Goal: Task Accomplishment & Management: Complete application form

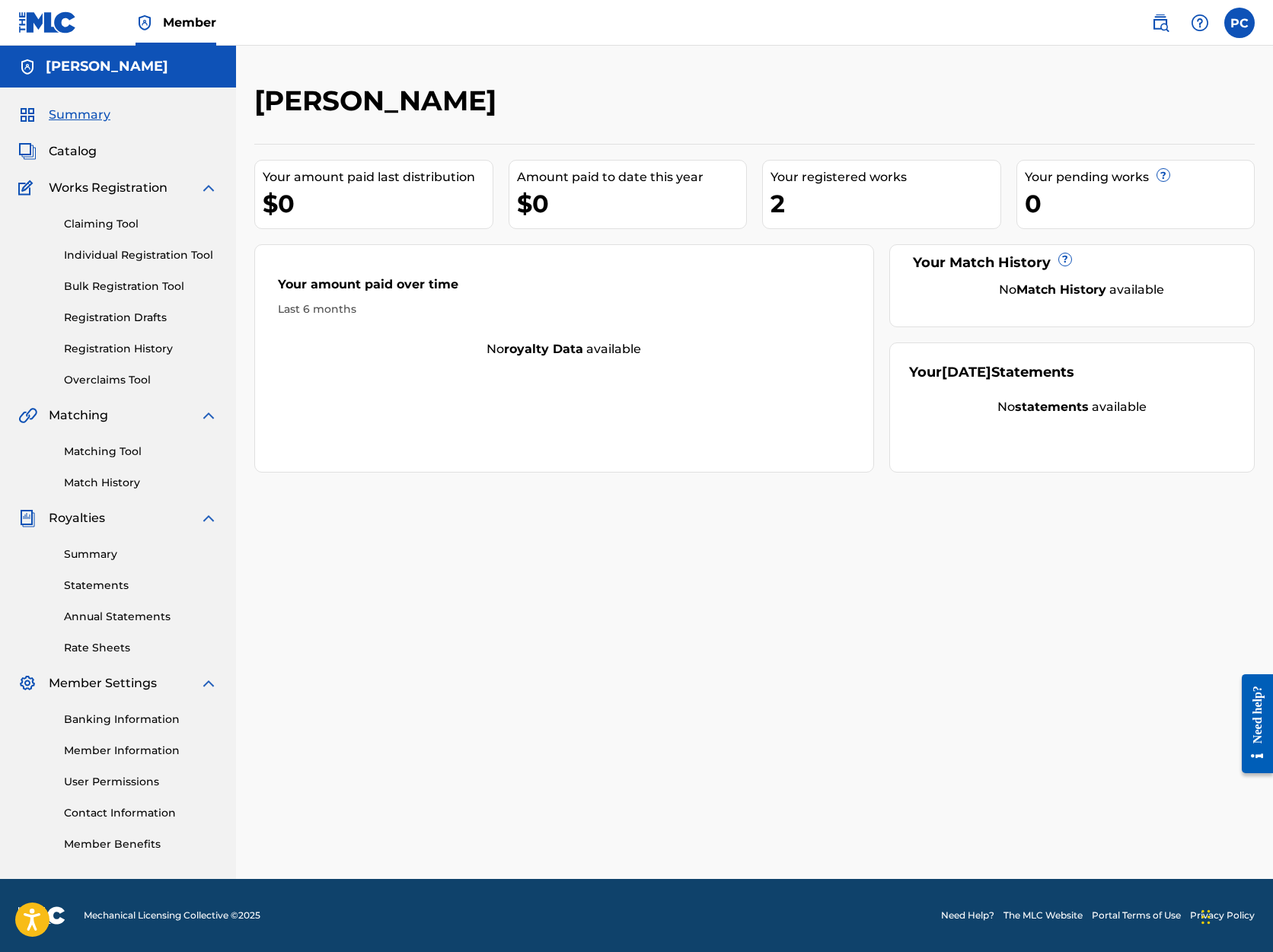
click at [77, 153] on span "Catalog" at bounding box center [72, 151] width 48 height 18
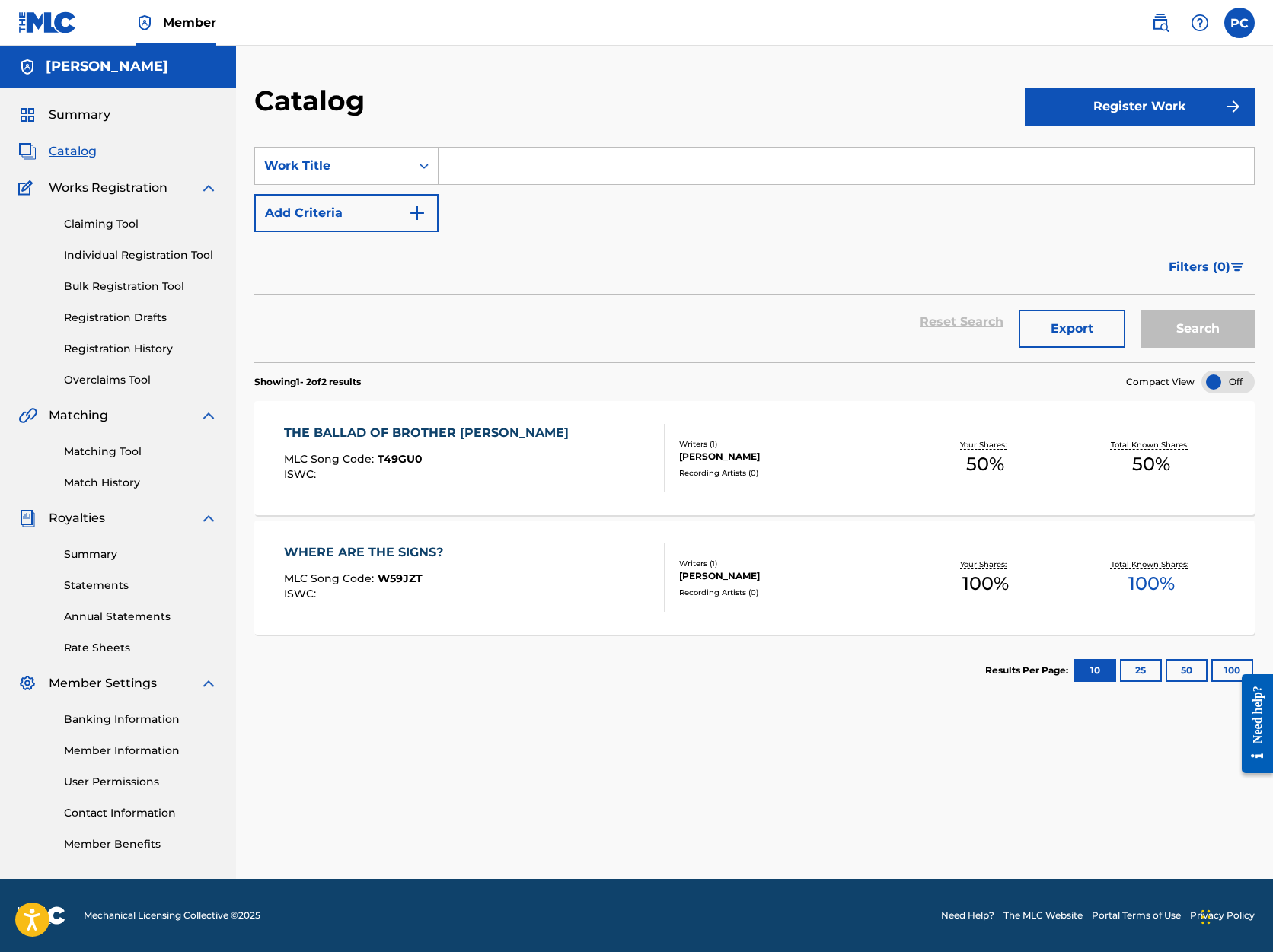
click at [990, 582] on span "100 %" at bounding box center [986, 584] width 46 height 28
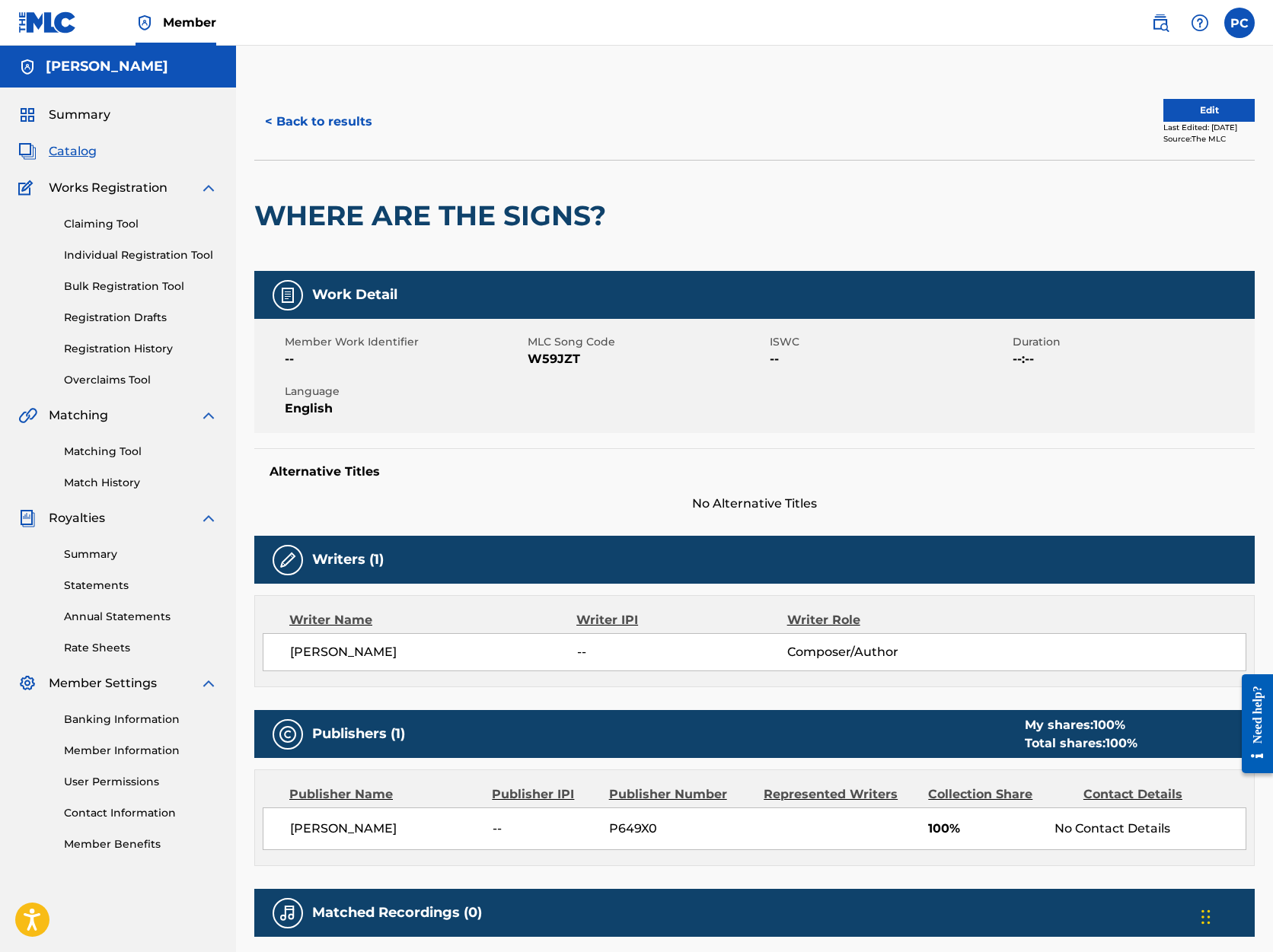
click at [1189, 114] on button "Edit" at bounding box center [1209, 110] width 91 height 23
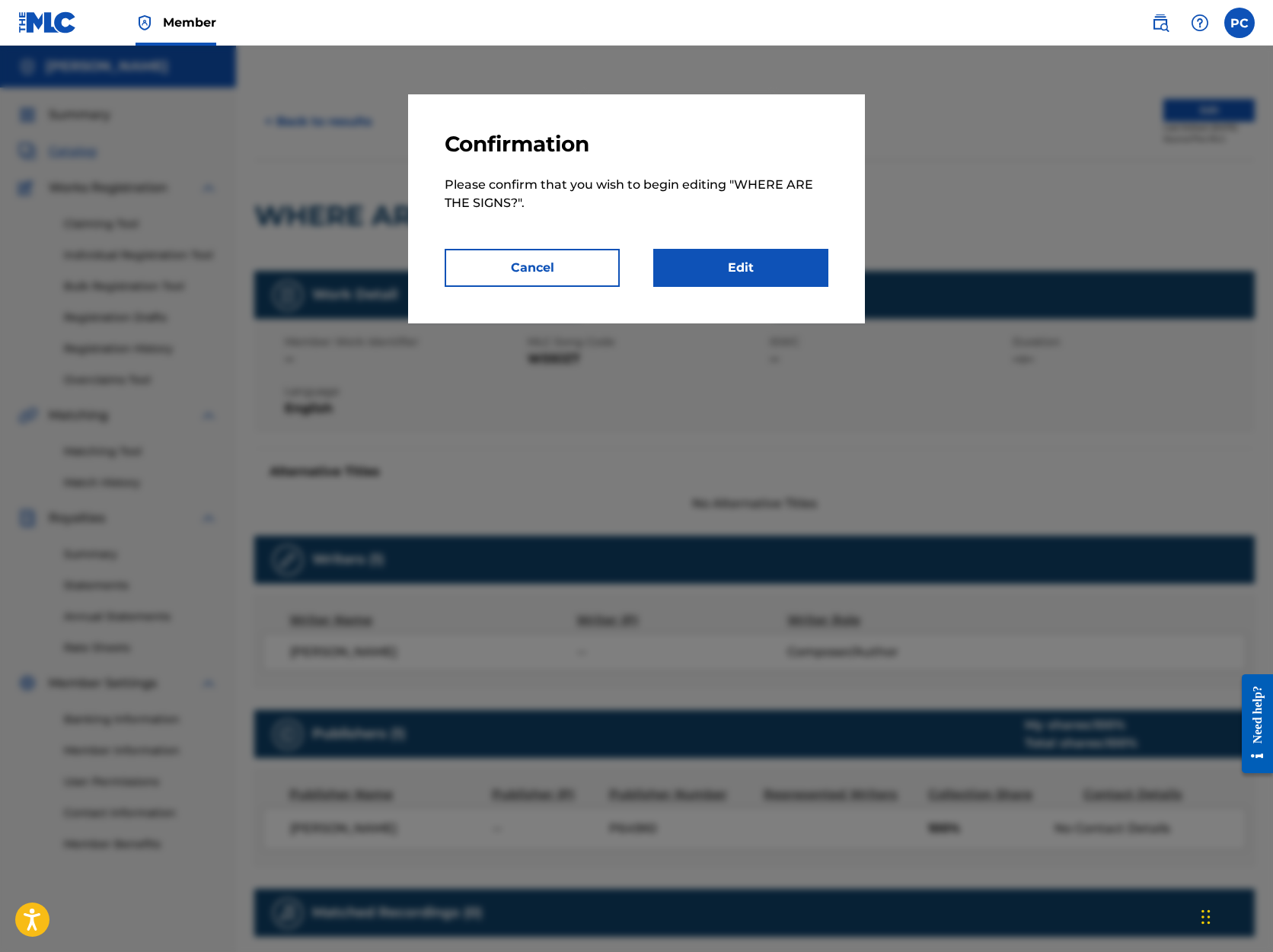
click at [733, 265] on link "Edit" at bounding box center [741, 268] width 176 height 38
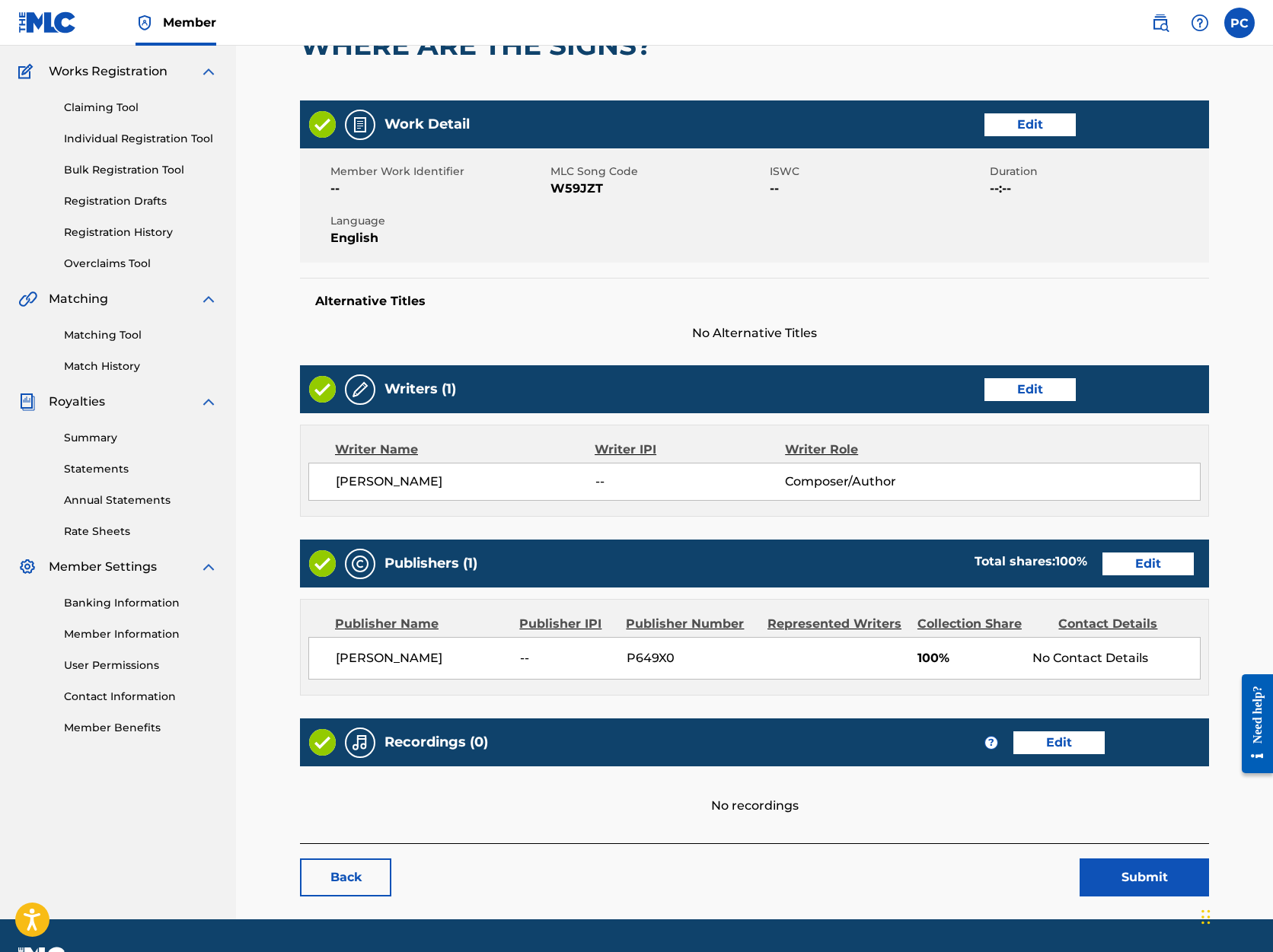
scroll to position [117, 2]
click at [1136, 564] on link "Edit" at bounding box center [1146, 564] width 91 height 23
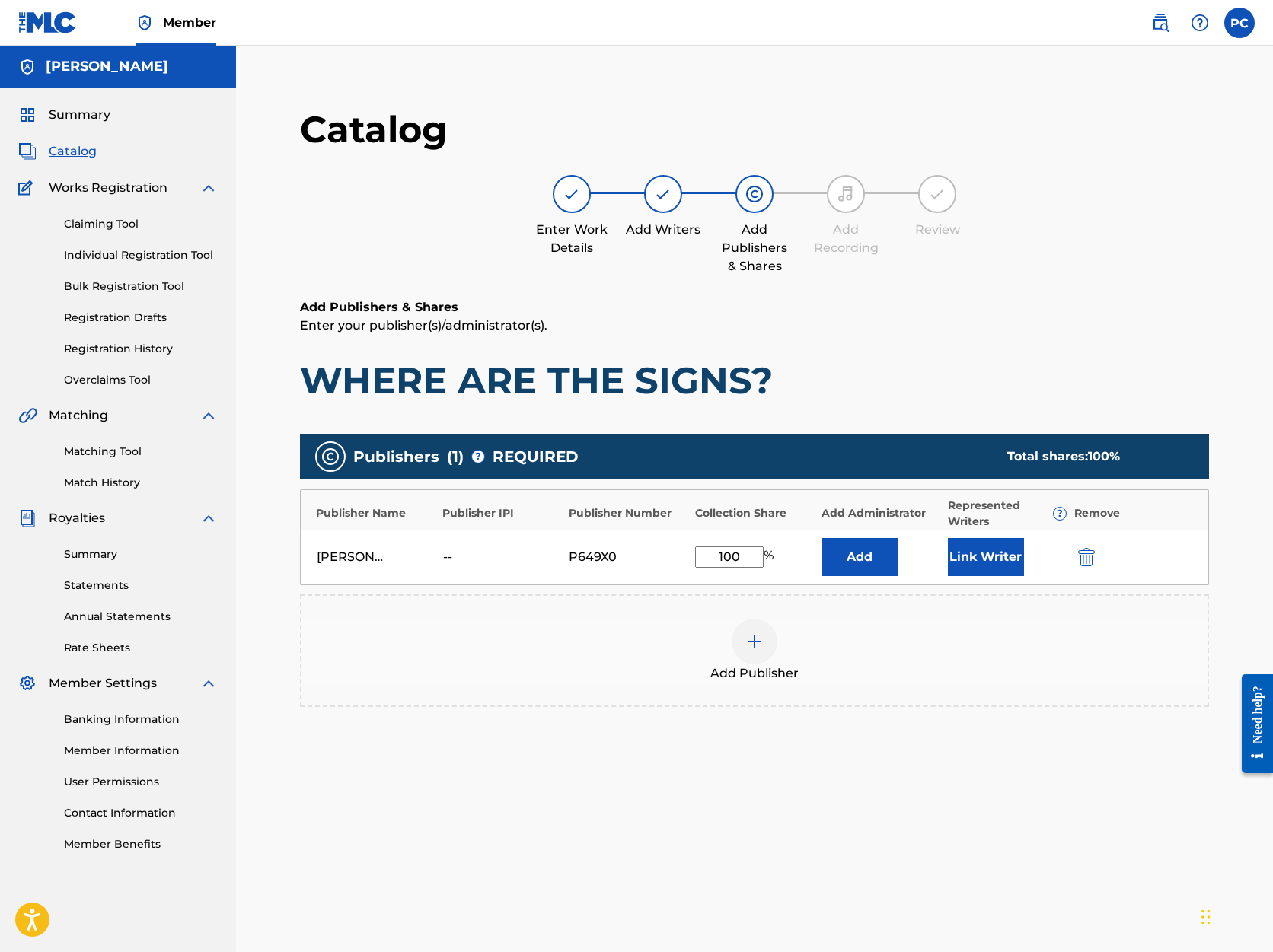
click at [758, 556] on input "100" at bounding box center [729, 557] width 68 height 21
drag, startPoint x: 758, startPoint y: 556, endPoint x: 667, endPoint y: 556, distance: 91.0
click at [667, 556] on div "Peter Candela -- P649X0 100 % Add Link Writer" at bounding box center [754, 557] width 908 height 55
type input "50"
click at [859, 557] on button "Add" at bounding box center [860, 557] width 76 height 38
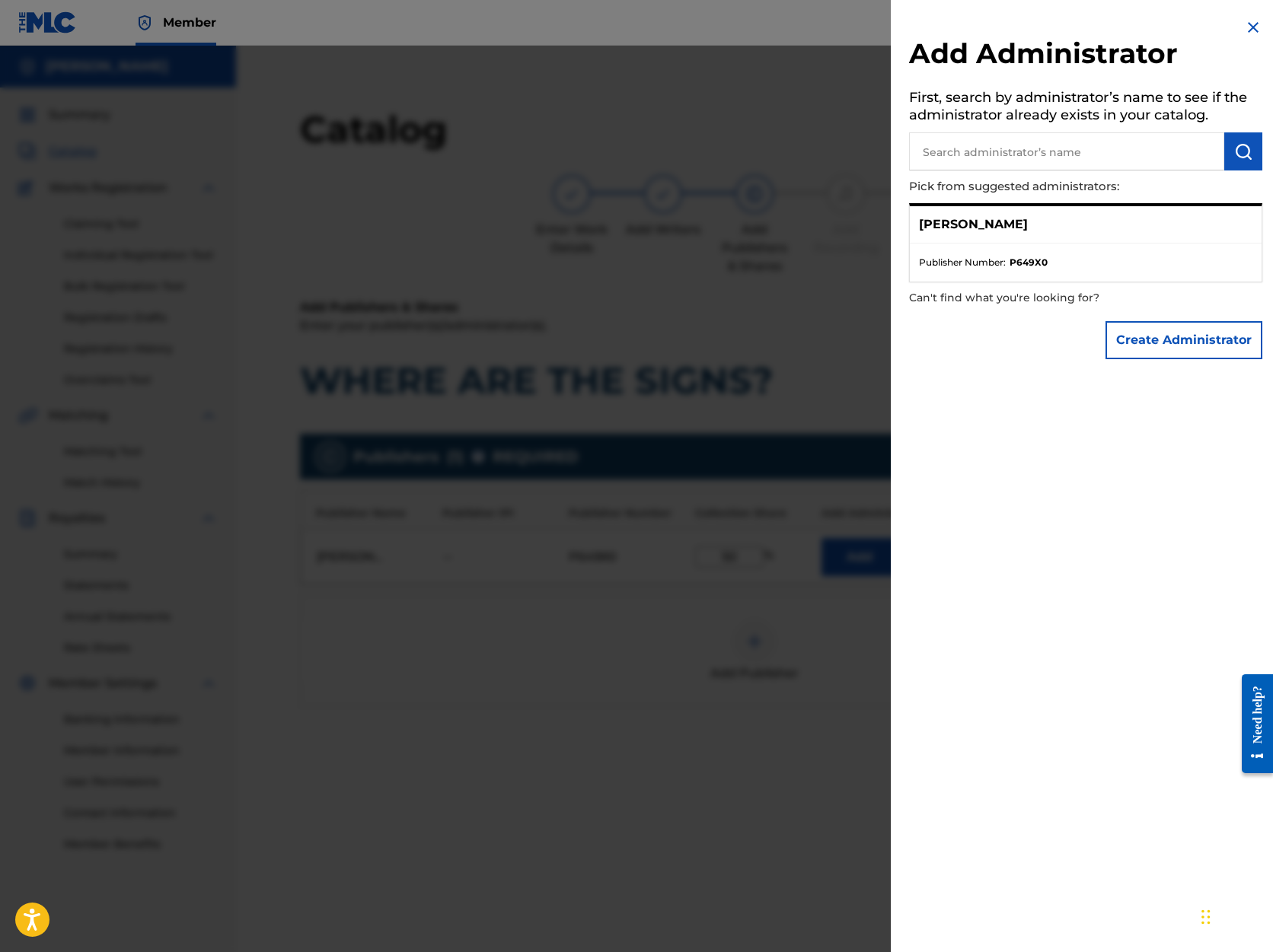
click at [1055, 378] on div "Add Administrator First, search by administrator’s name to see if the administr…" at bounding box center [1086, 192] width 390 height 385
click at [1237, 153] on img "submit" at bounding box center [1243, 151] width 18 height 18
click at [1248, 27] on img at bounding box center [1253, 27] width 18 height 18
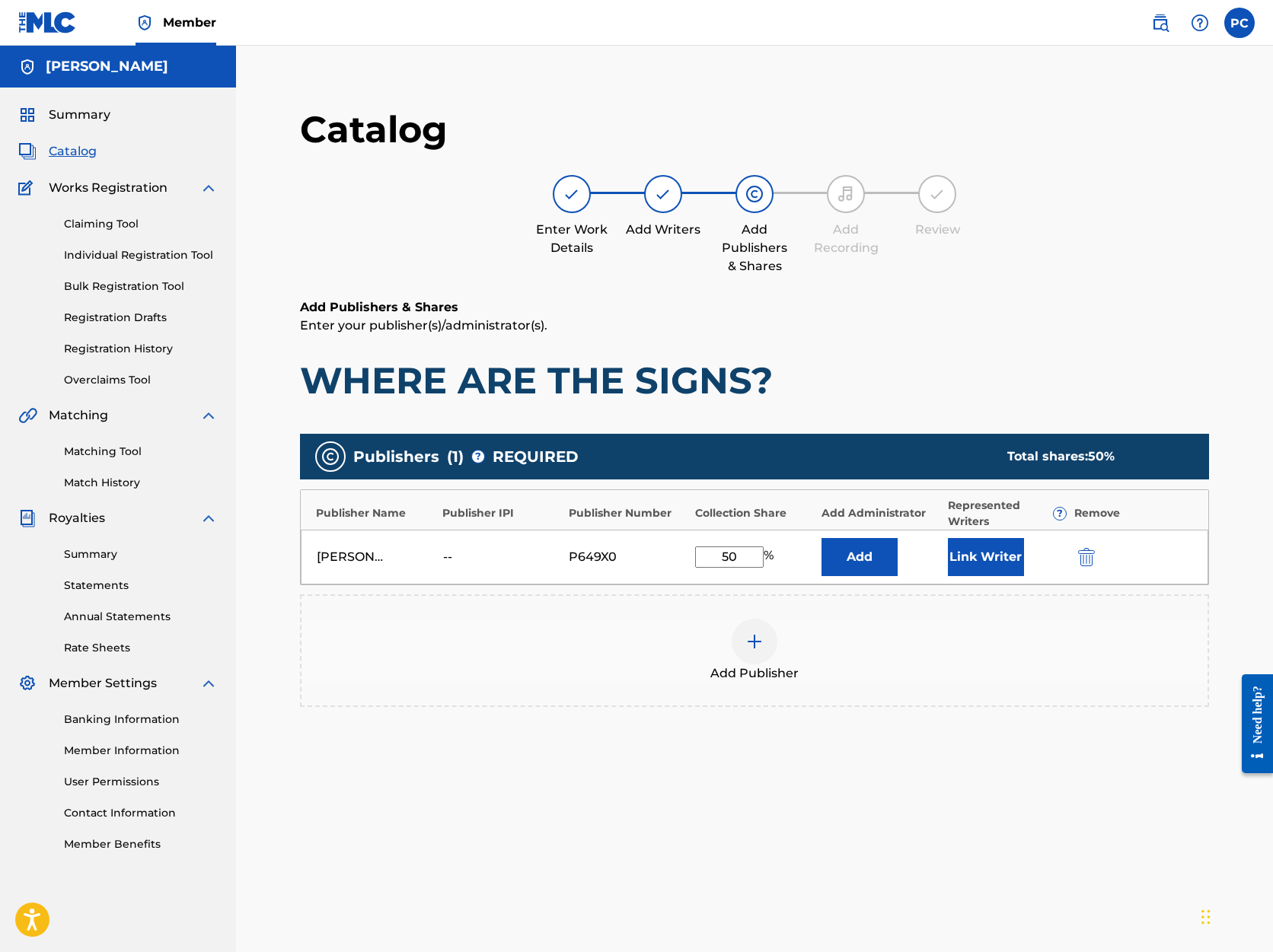
click at [109, 225] on link "Claiming Tool" at bounding box center [141, 224] width 154 height 16
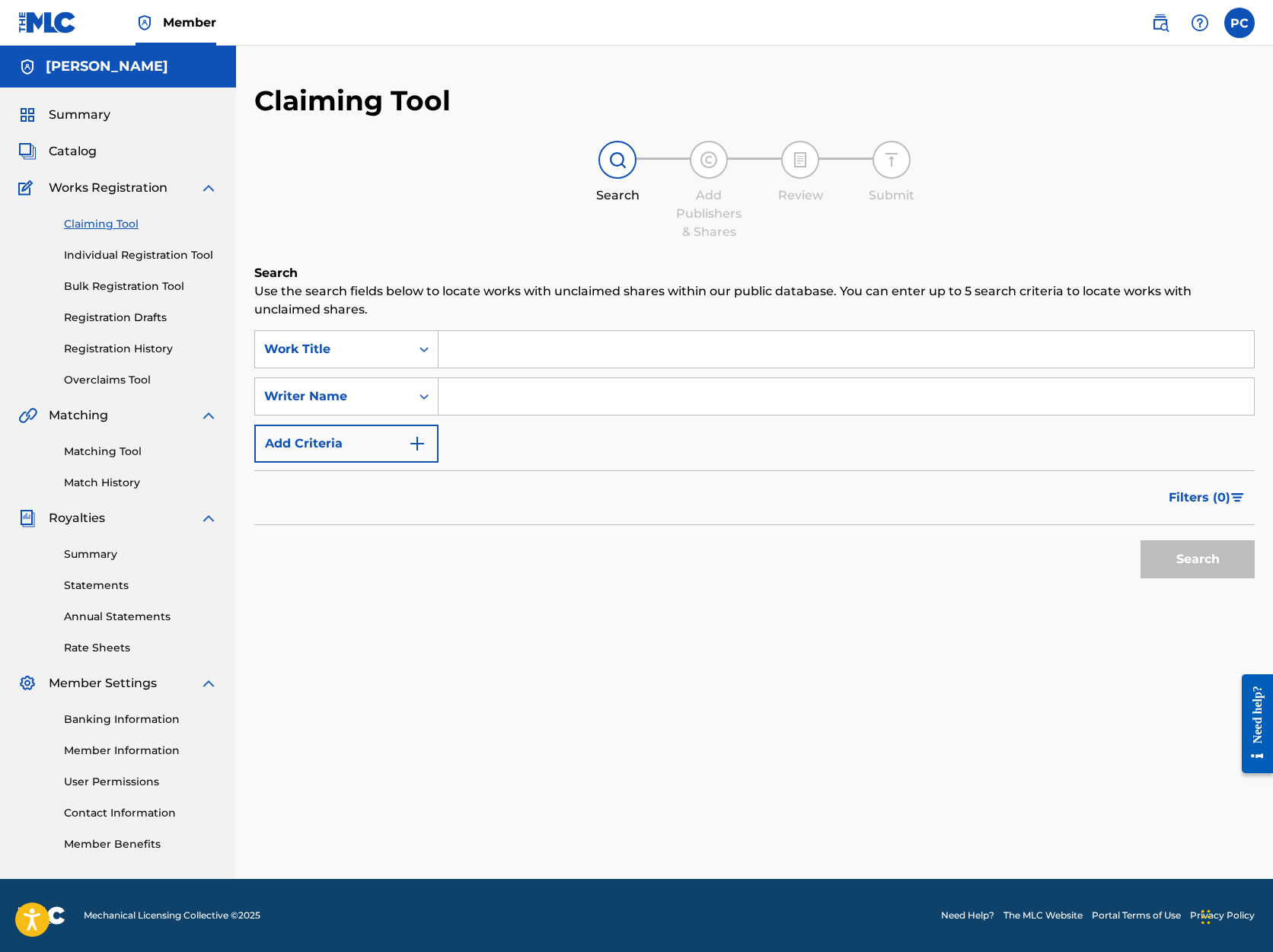
click at [103, 257] on link "Individual Registration Tool" at bounding box center [141, 256] width 154 height 16
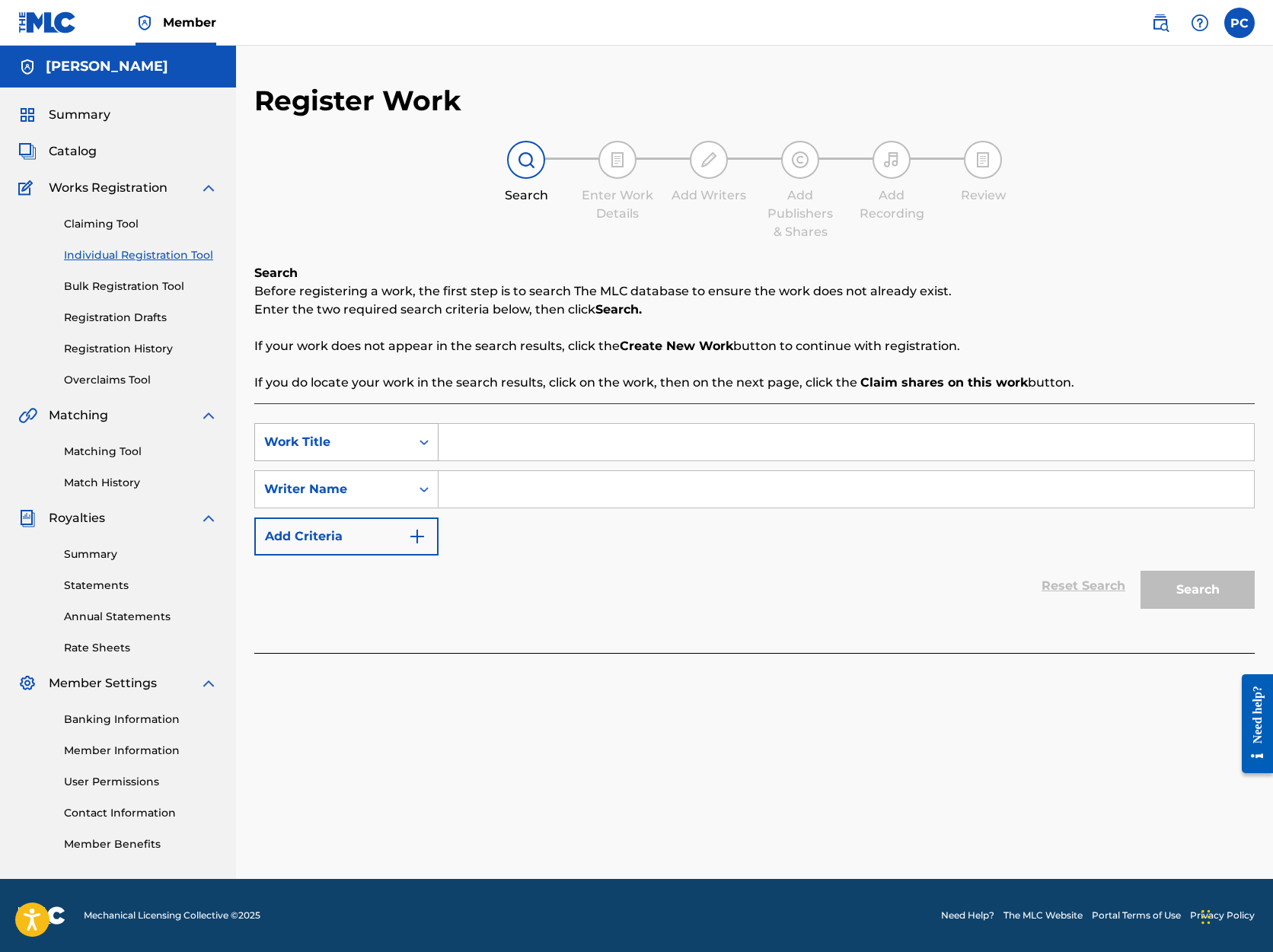
click at [423, 441] on icon "Search Form" at bounding box center [423, 441] width 15 height 15
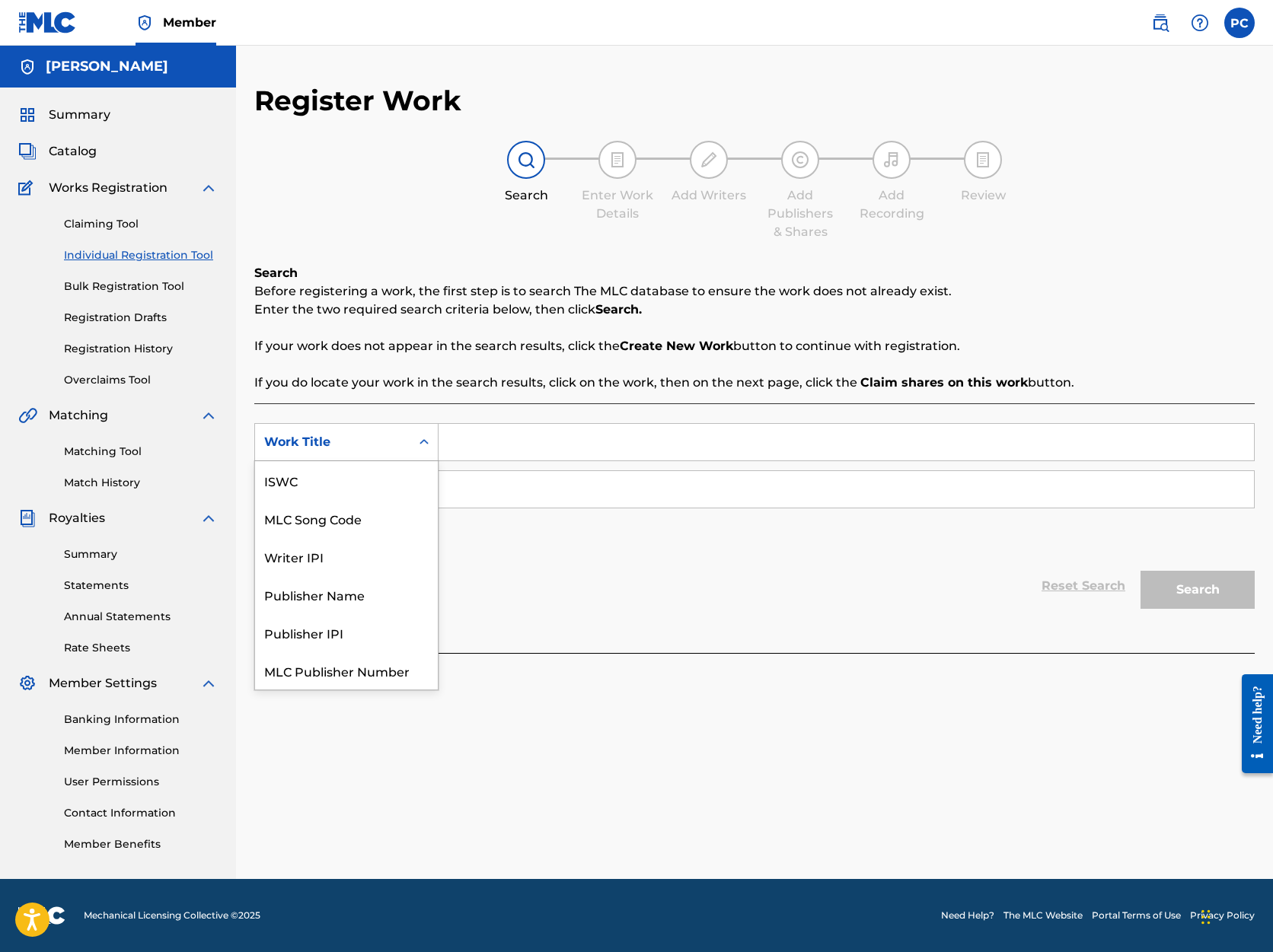
scroll to position [38, 0]
click at [315, 674] on div "Work Title" at bounding box center [346, 671] width 183 height 38
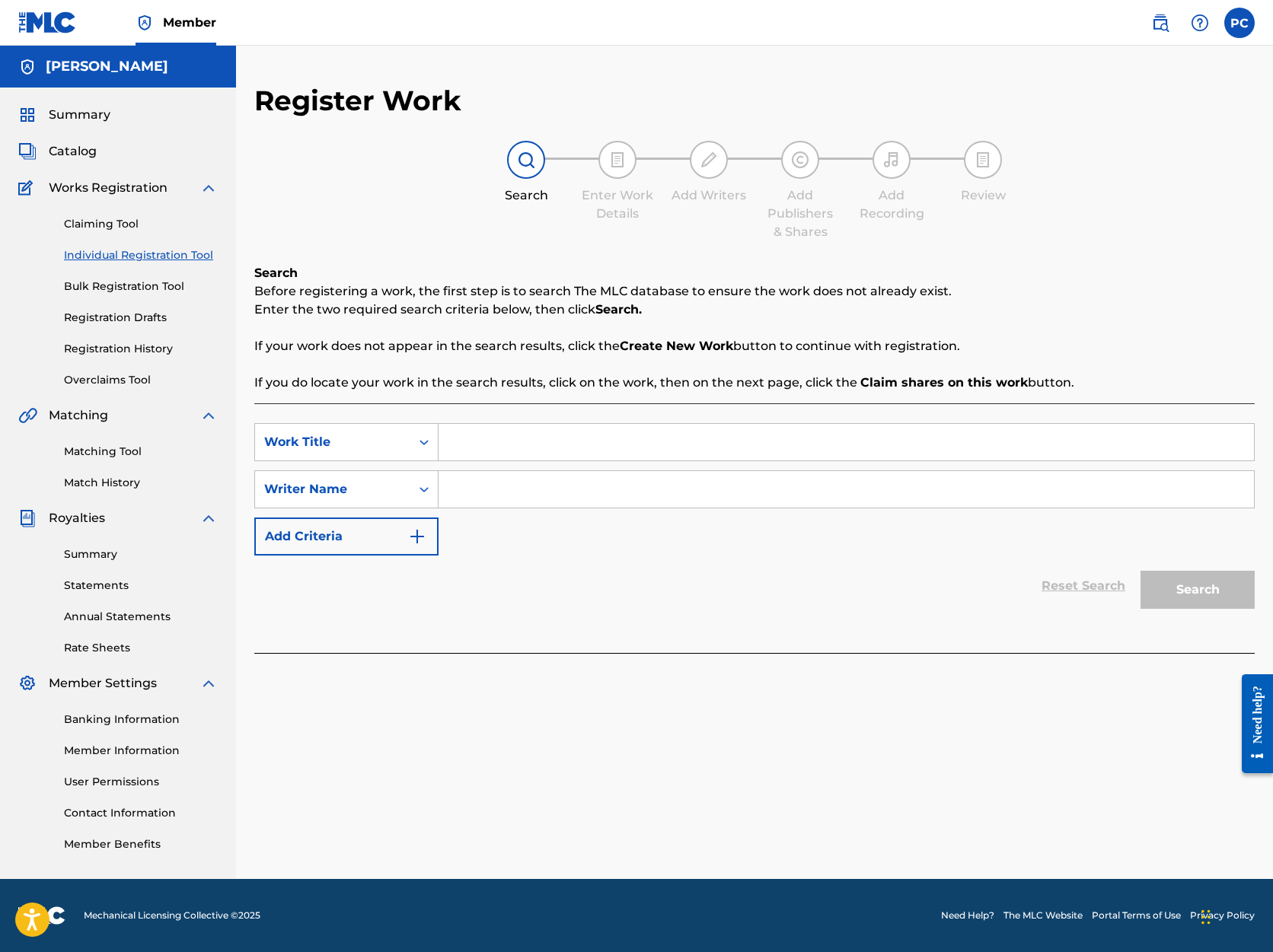
click at [484, 444] on input "Search Form" at bounding box center [846, 442] width 816 height 37
click at [124, 287] on link "Bulk Registration Tool" at bounding box center [141, 287] width 154 height 16
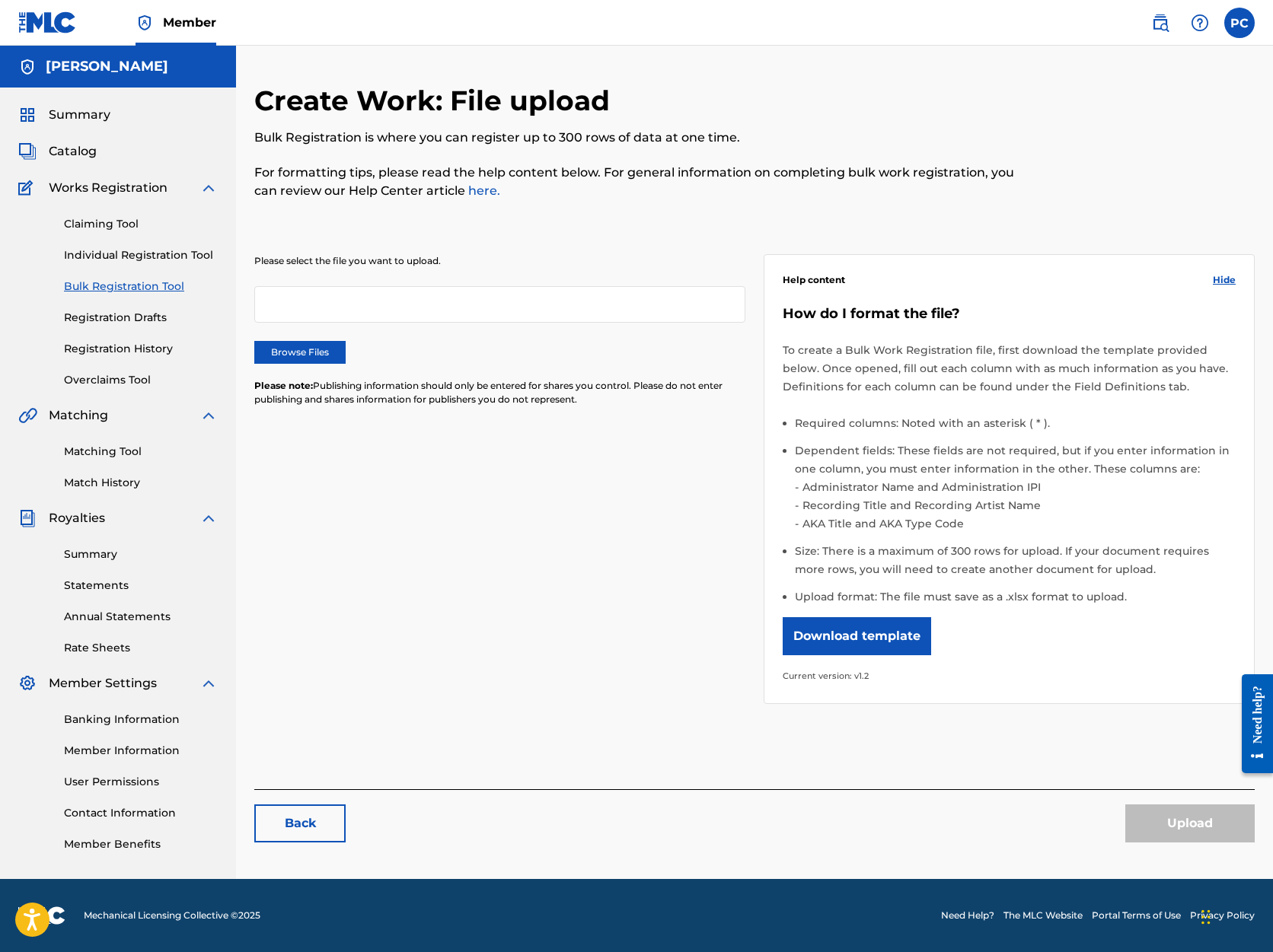
click at [840, 642] on button "Download template" at bounding box center [857, 637] width 149 height 38
click at [57, 153] on span "Catalog" at bounding box center [72, 151] width 48 height 18
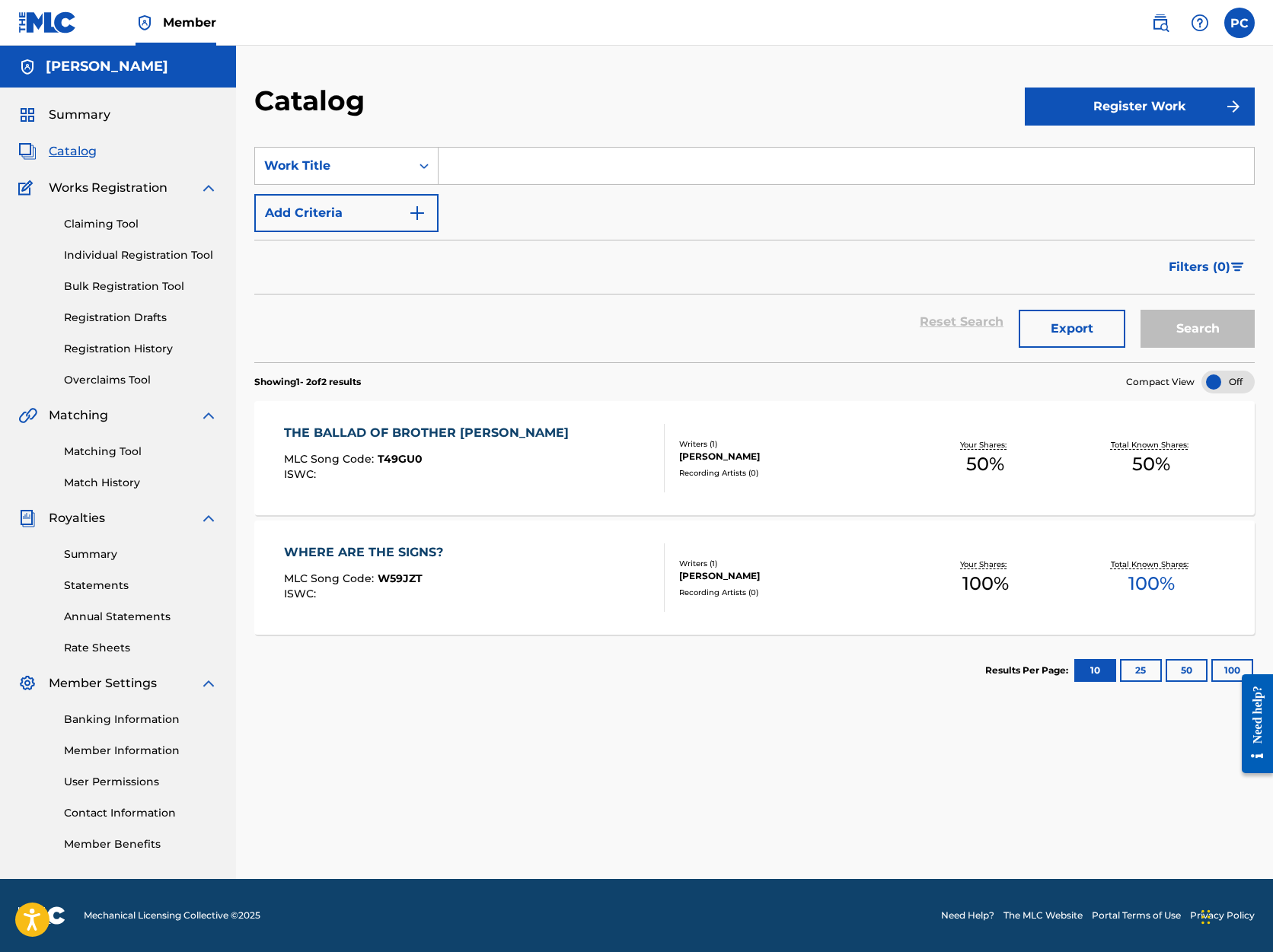
click at [702, 455] on div "[PERSON_NAME]" at bounding box center [790, 457] width 223 height 13
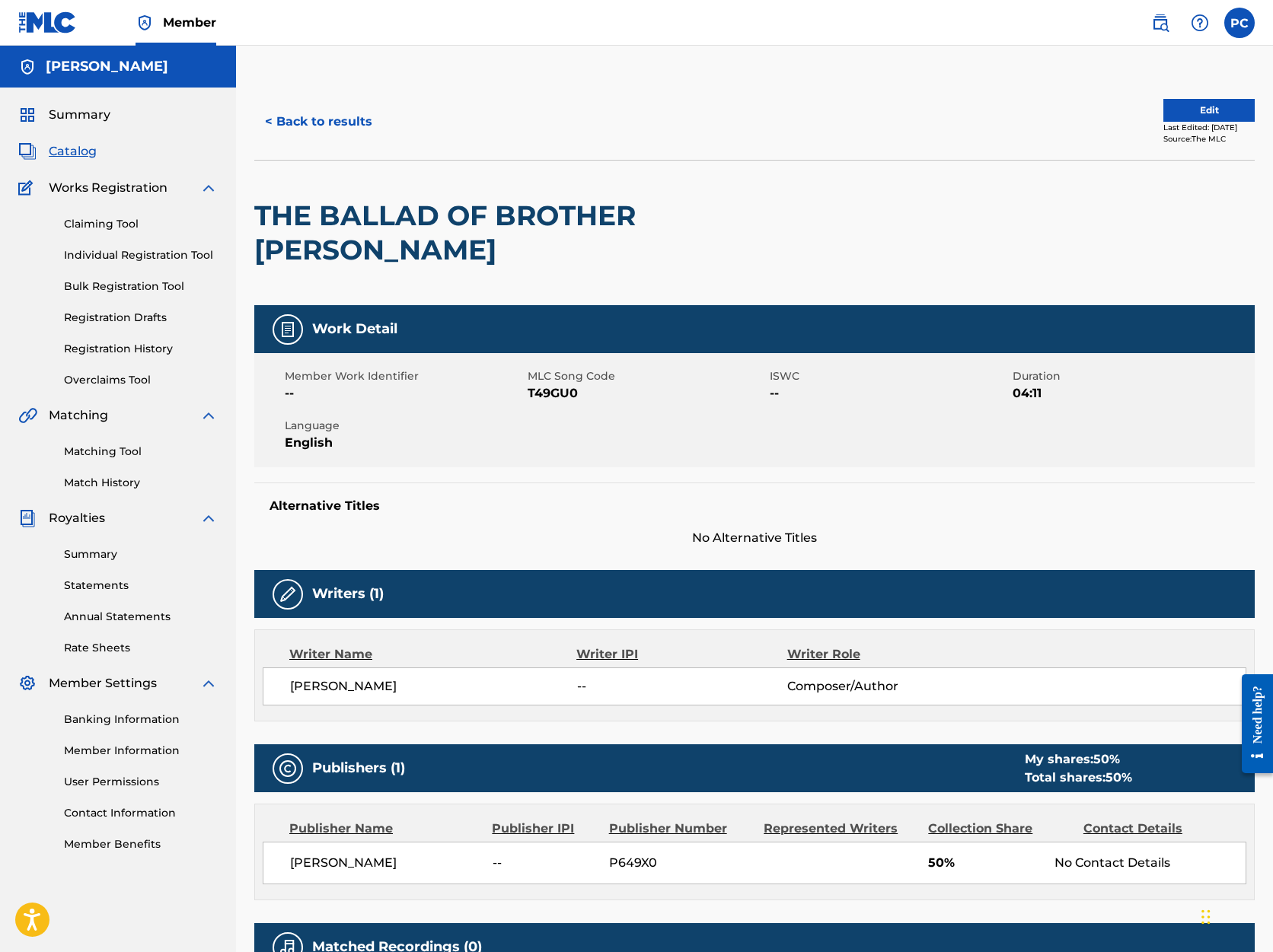
click at [118, 256] on link "Individual Registration Tool" at bounding box center [141, 256] width 154 height 16
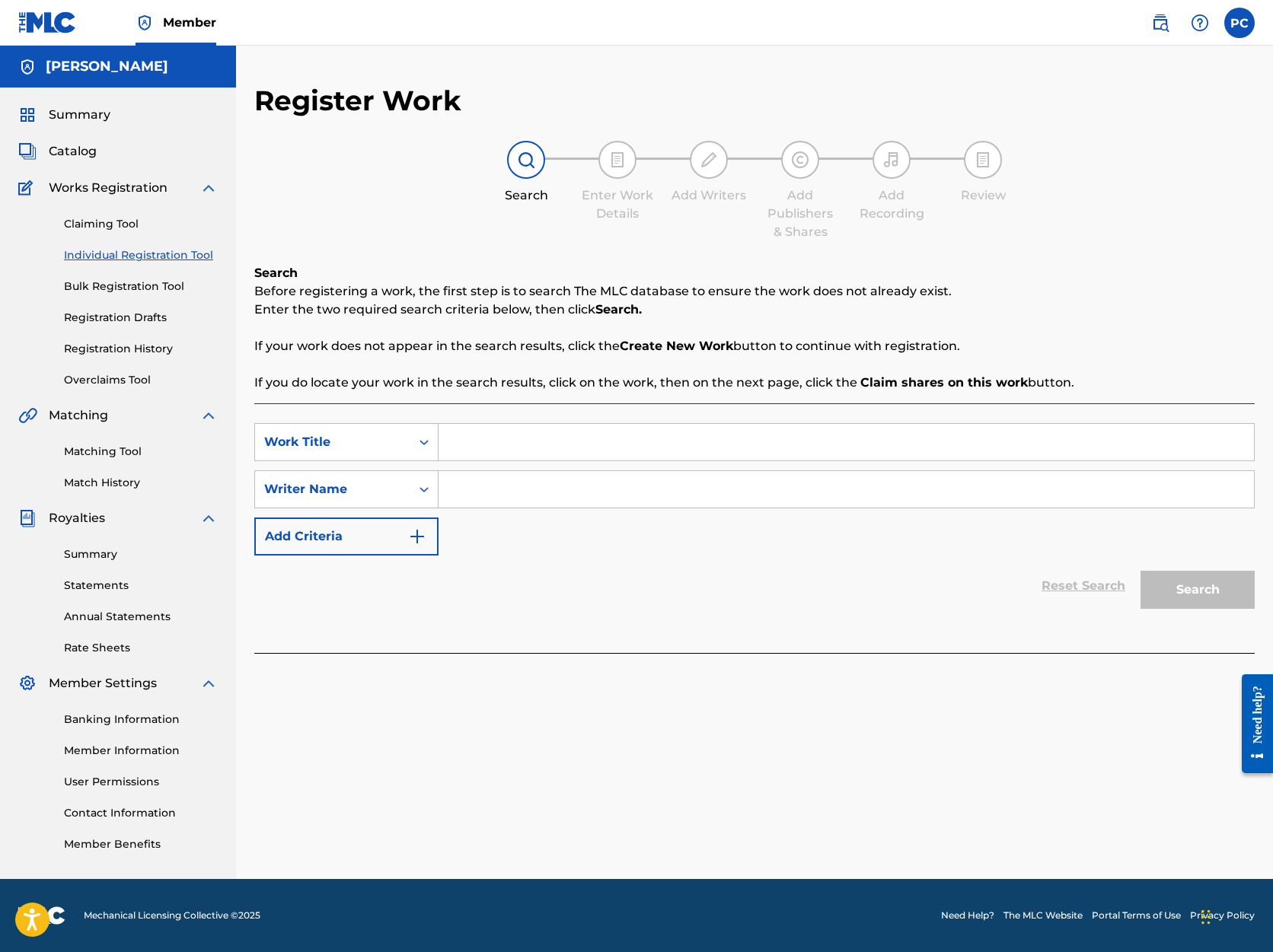
click at [461, 447] on input "Search Form" at bounding box center [846, 442] width 816 height 37
click at [420, 443] on icon "Search Form" at bounding box center [423, 441] width 15 height 15
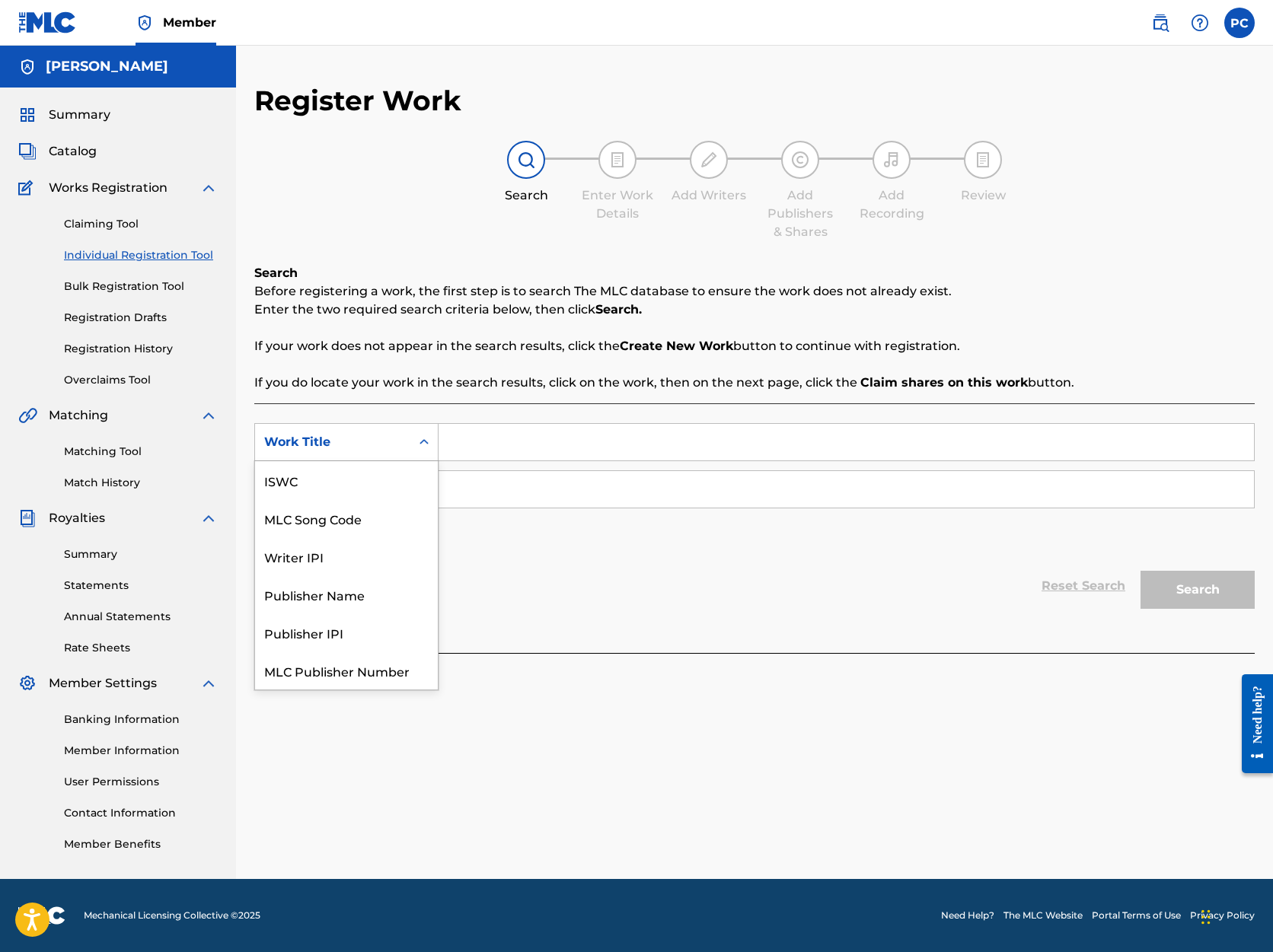
scroll to position [38, 0]
click at [479, 441] on input "Search Form" at bounding box center [846, 442] width 816 height 37
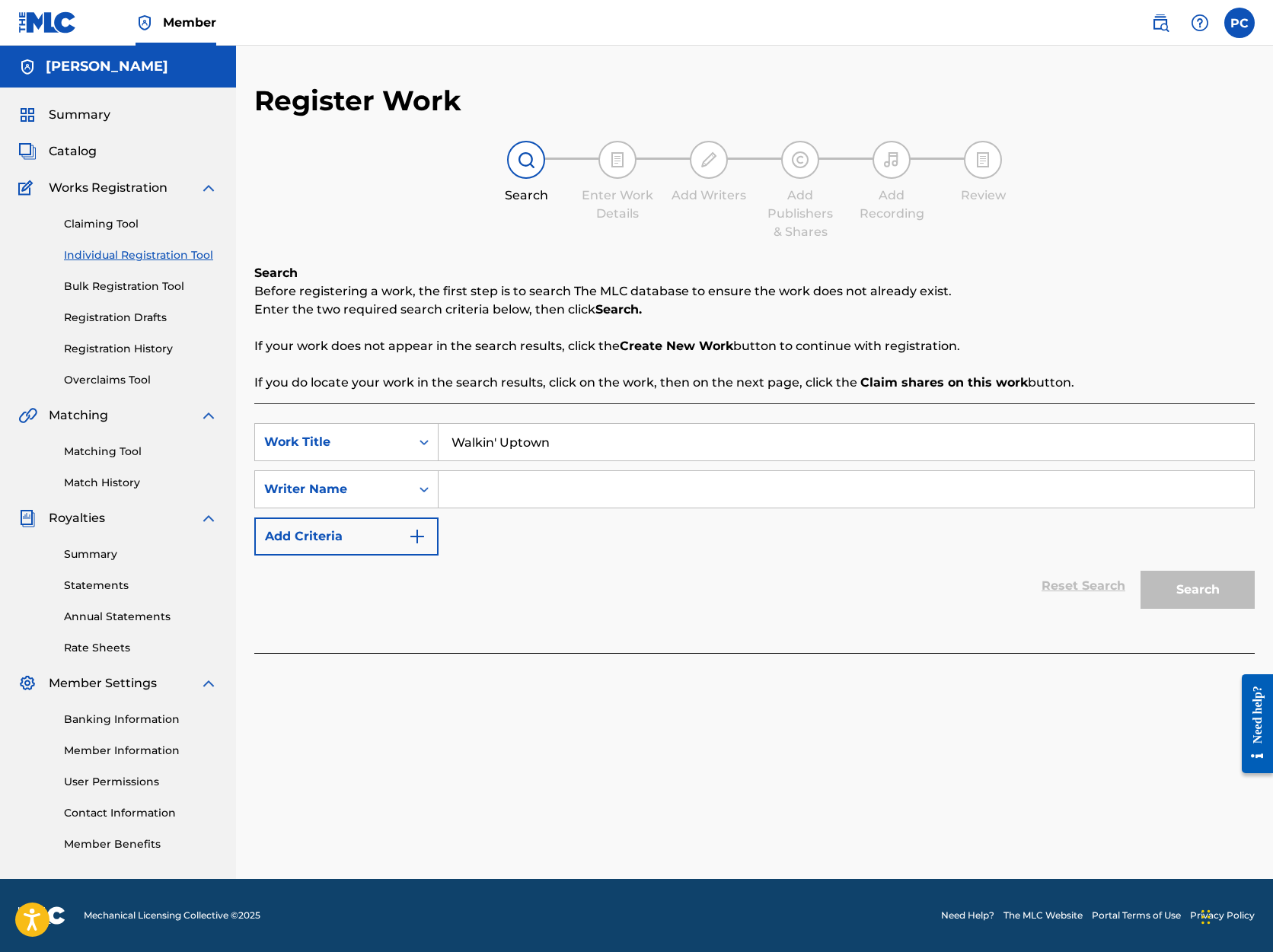
type input "Walkin' Uptown"
drag, startPoint x: 531, startPoint y: 447, endPoint x: 625, endPoint y: 484, distance: 101.0
click at [625, 484] on input "Search Form" at bounding box center [846, 489] width 816 height 37
type input "[PERSON_NAME]"
click at [361, 537] on button "Add Criteria" at bounding box center [346, 537] width 184 height 38
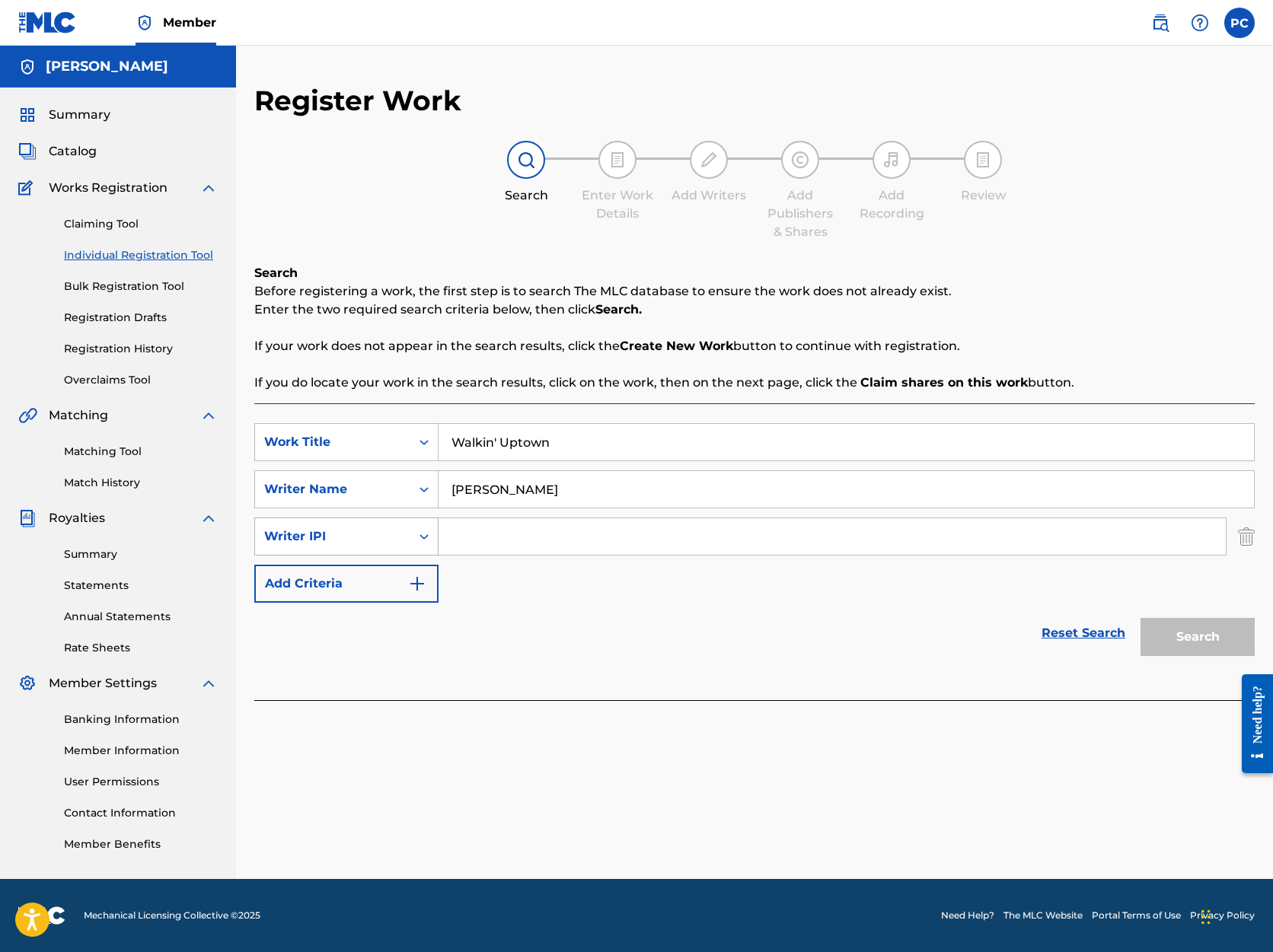
click at [423, 537] on icon "Search Form" at bounding box center [424, 537] width 10 height 6
click at [422, 535] on icon "Search Form" at bounding box center [423, 536] width 15 height 15
click at [1247, 538] on img "Search Form" at bounding box center [1246, 537] width 17 height 38
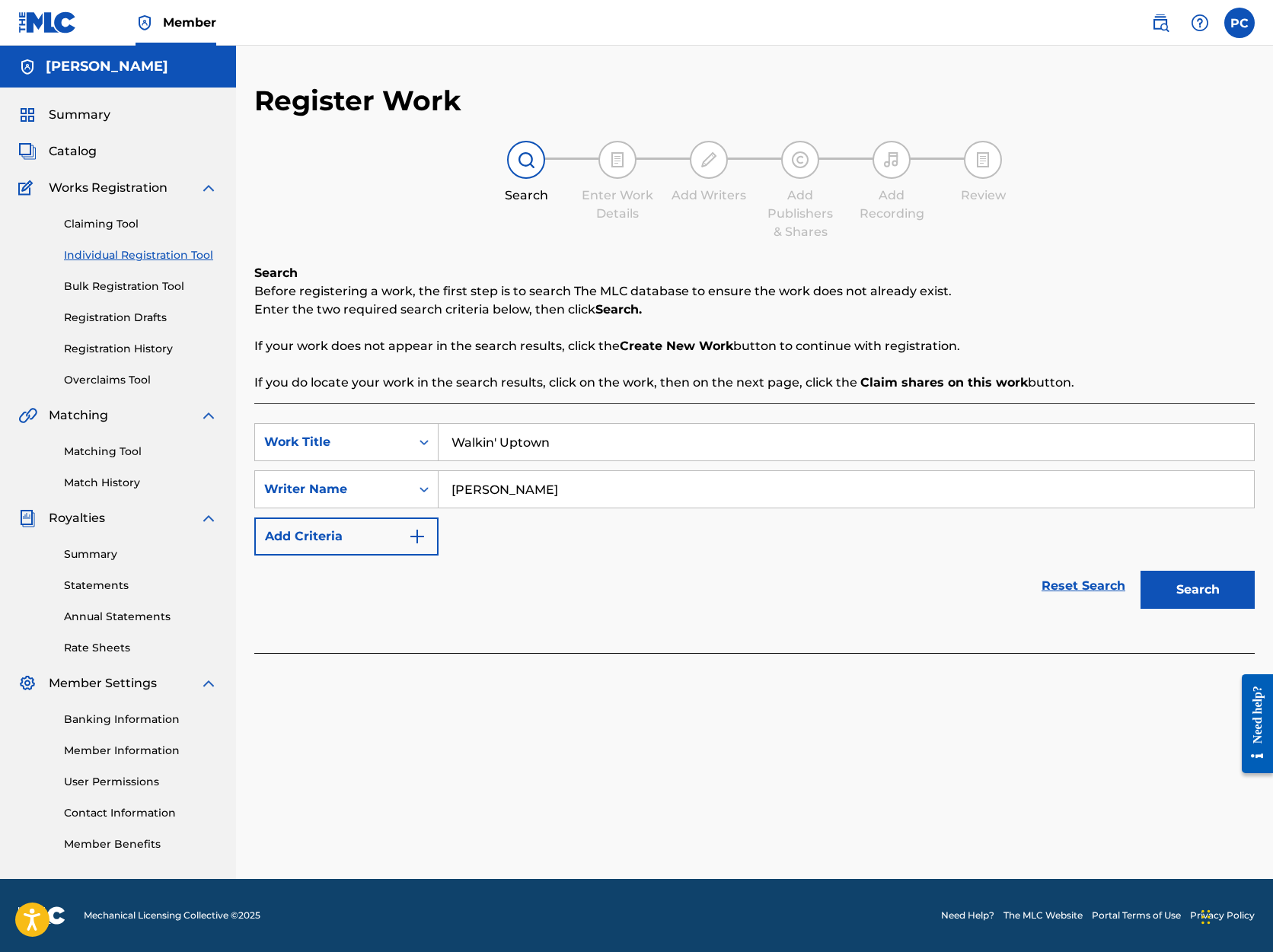
click at [1212, 589] on button "Search" at bounding box center [1198, 590] width 114 height 38
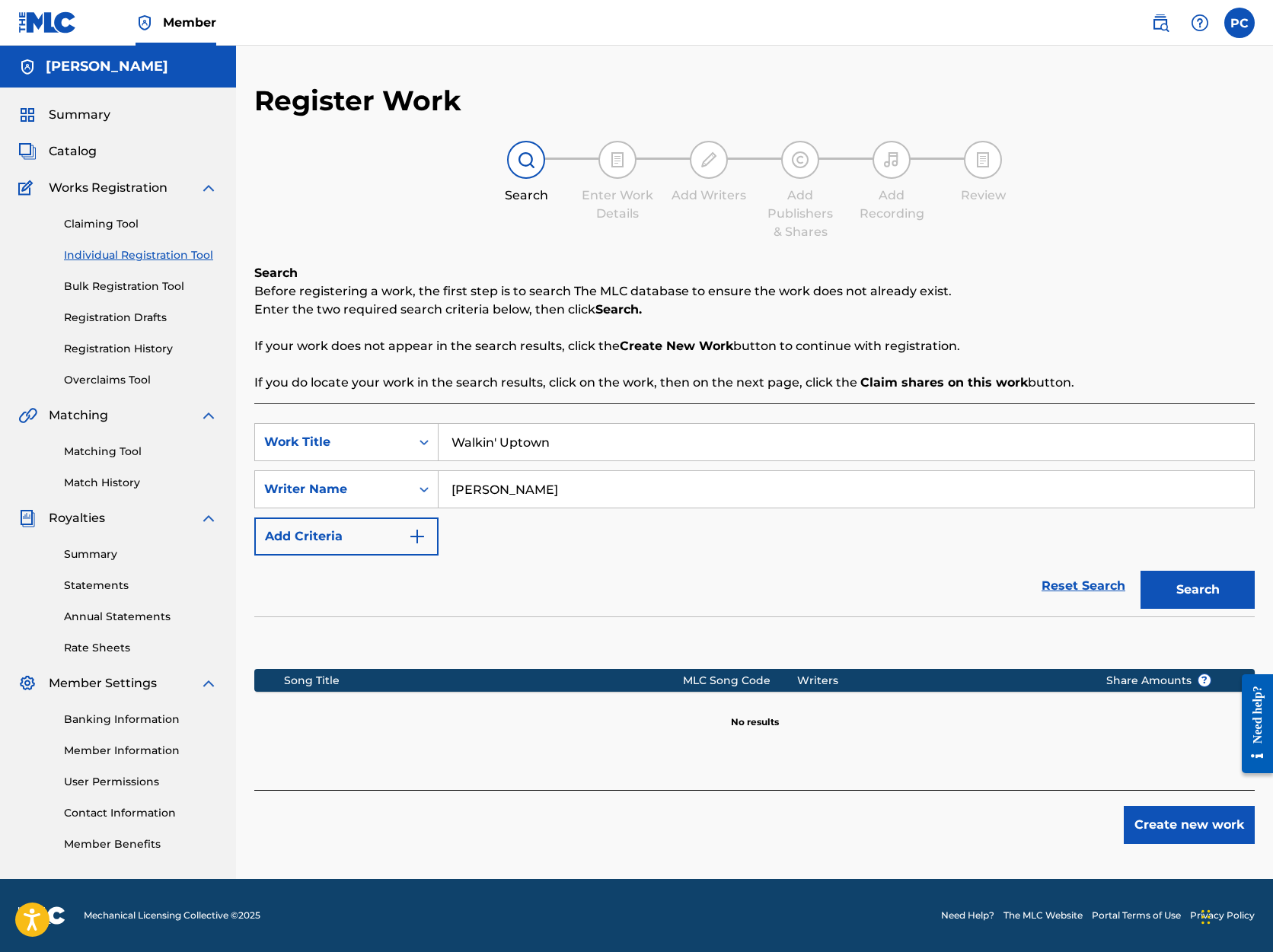
click at [1191, 827] on button "Create new work" at bounding box center [1189, 825] width 131 height 38
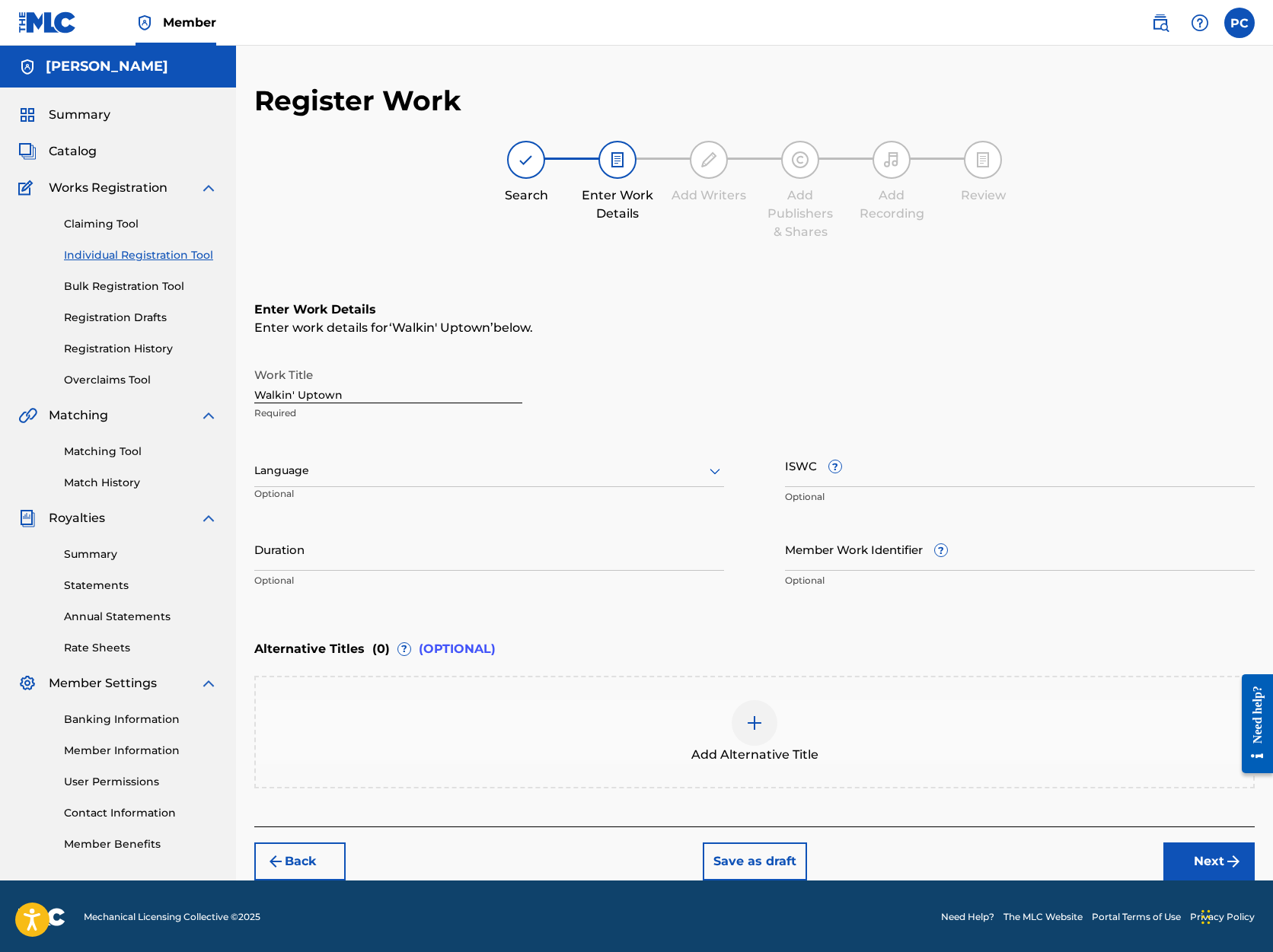
click at [716, 471] on icon at bounding box center [715, 472] width 10 height 6
click at [643, 500] on div "English" at bounding box center [489, 504] width 469 height 34
click at [429, 555] on input "Duration" at bounding box center [489, 549] width 470 height 44
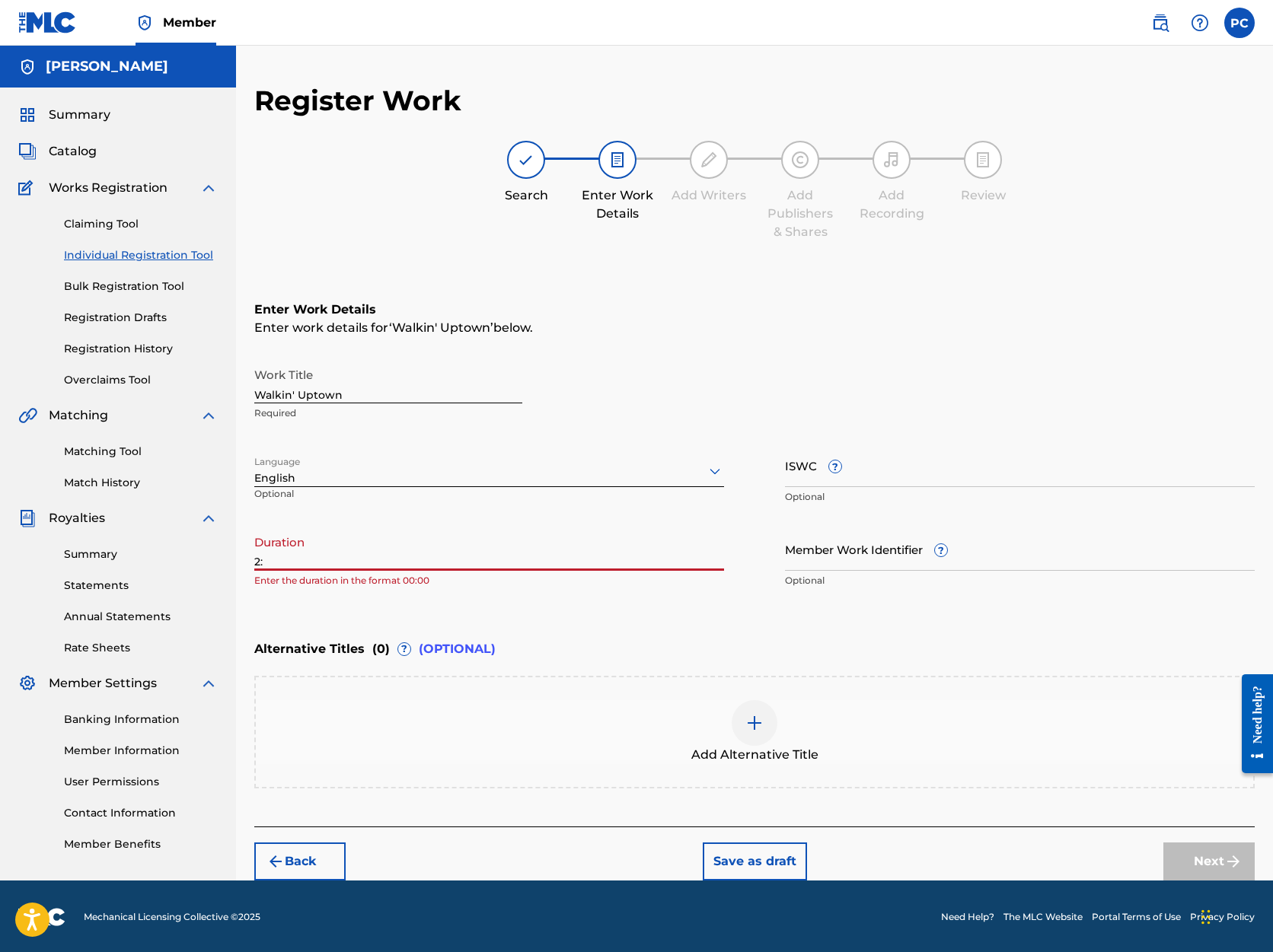
type input "2"
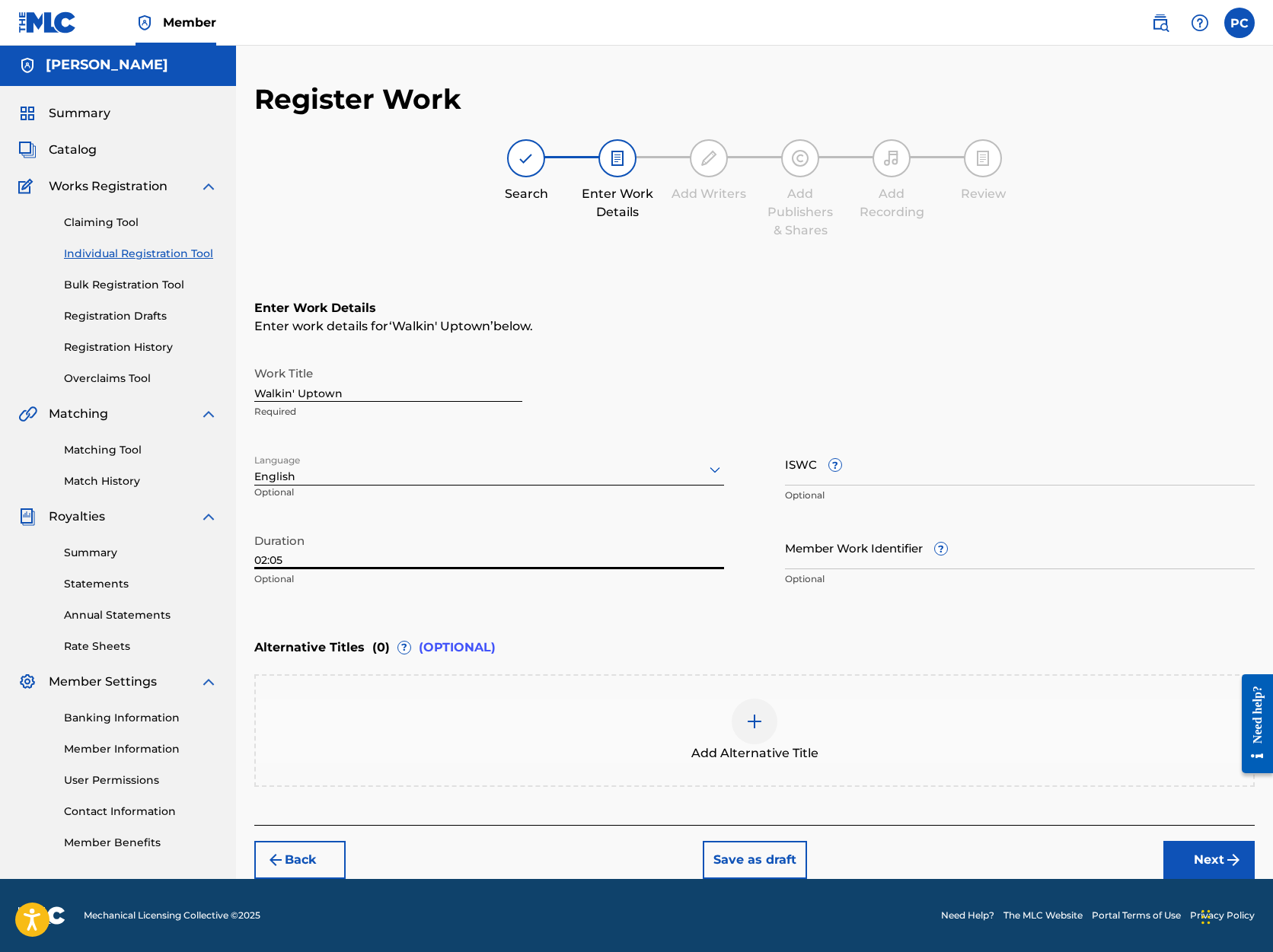
scroll to position [2, 0]
type input "02:05"
click at [1196, 858] on button "Next" at bounding box center [1209, 860] width 91 height 38
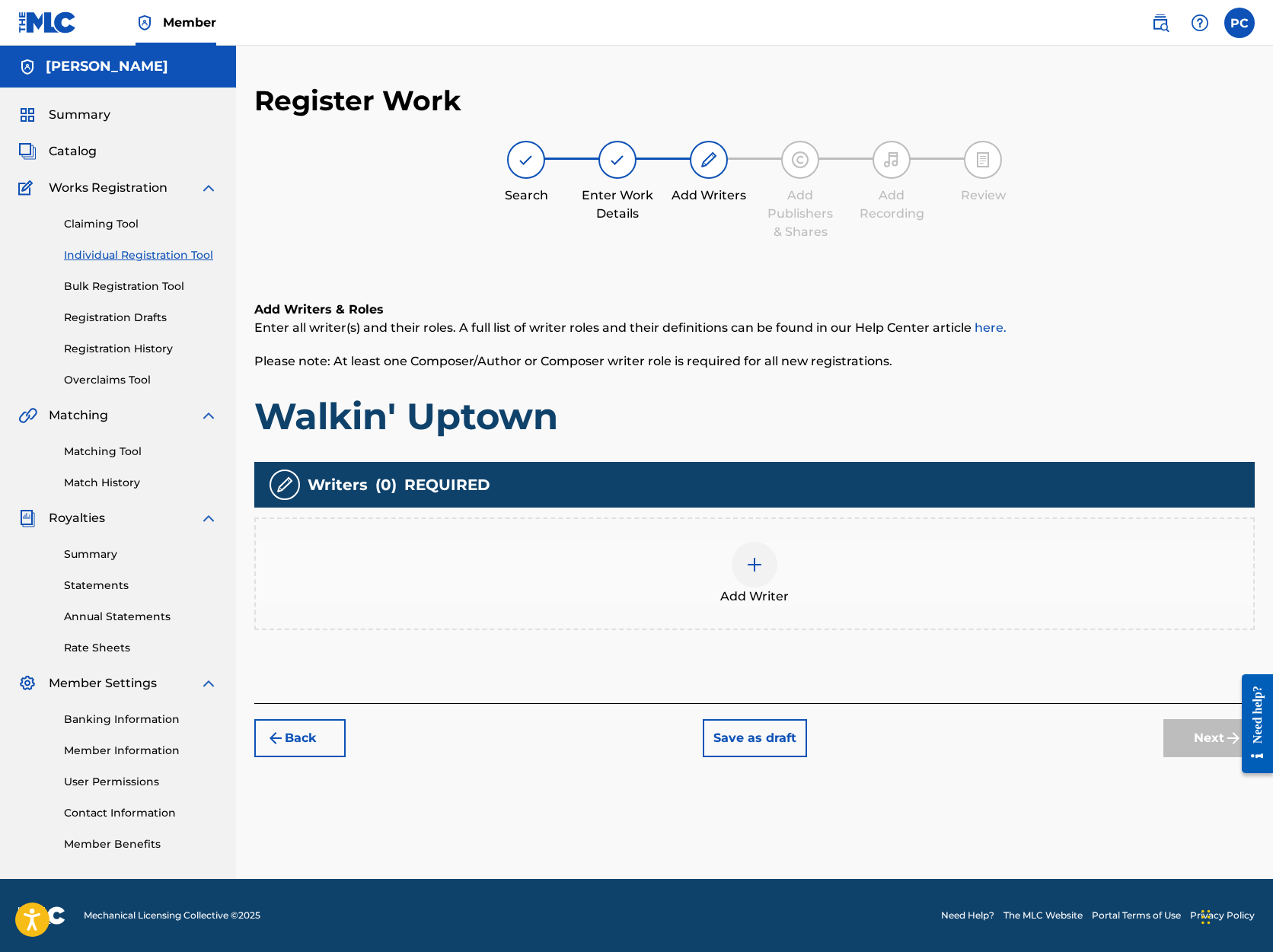
scroll to position [0, 0]
click at [756, 565] on img at bounding box center [754, 565] width 18 height 18
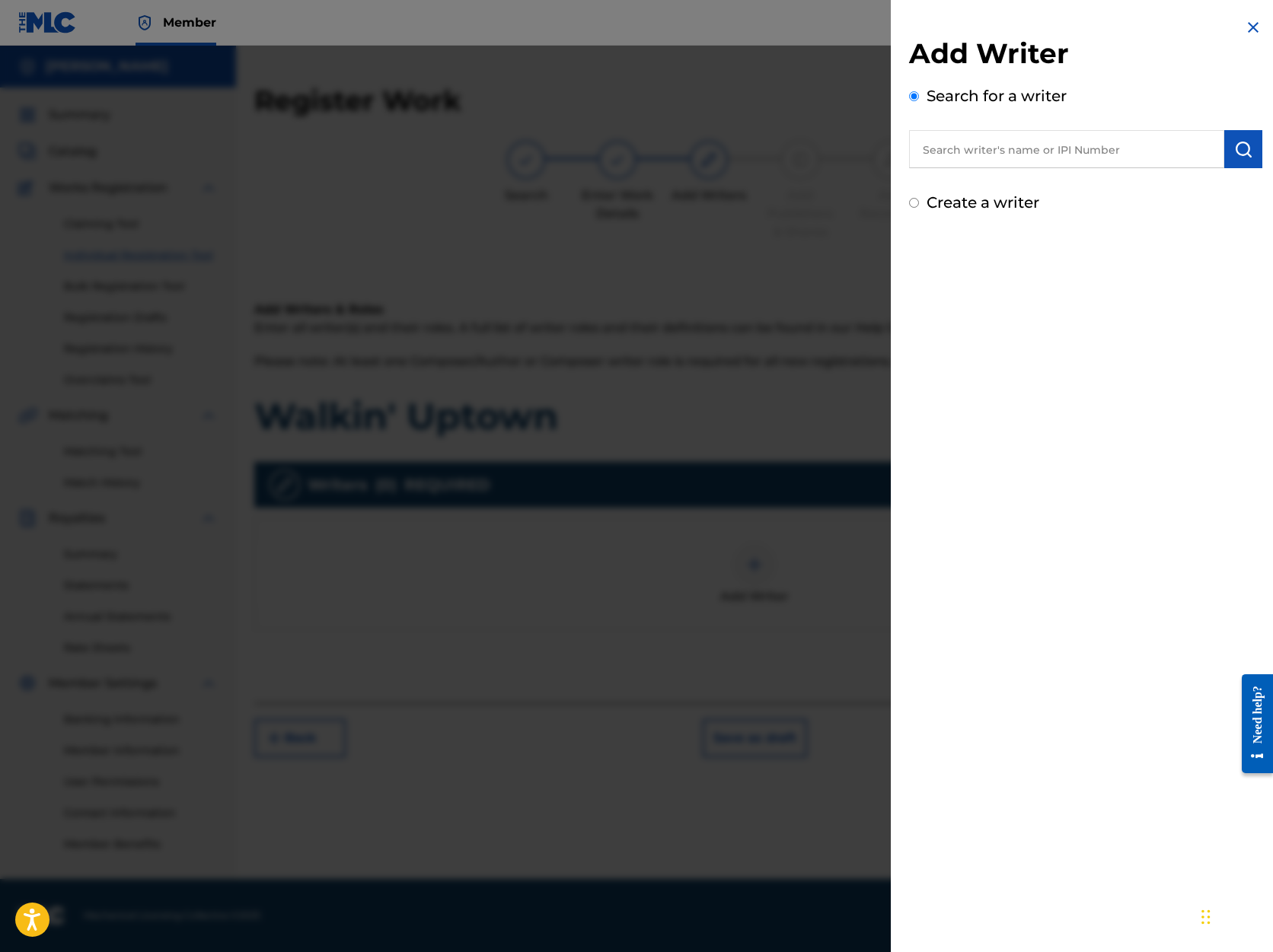
click at [936, 153] on input "text" at bounding box center [1067, 149] width 315 height 38
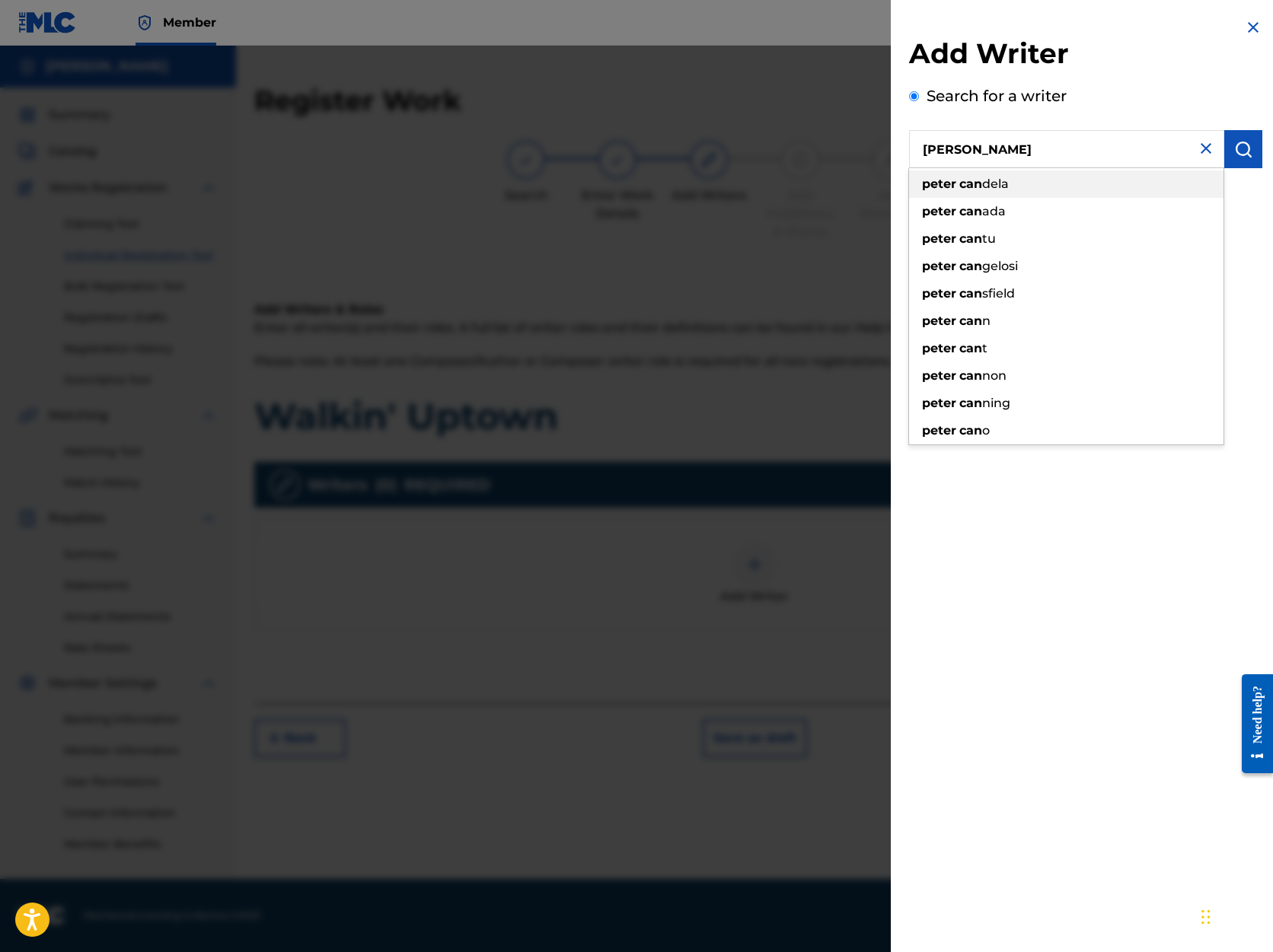
click at [967, 179] on strong "can" at bounding box center [970, 183] width 23 height 14
type input "[PERSON_NAME]"
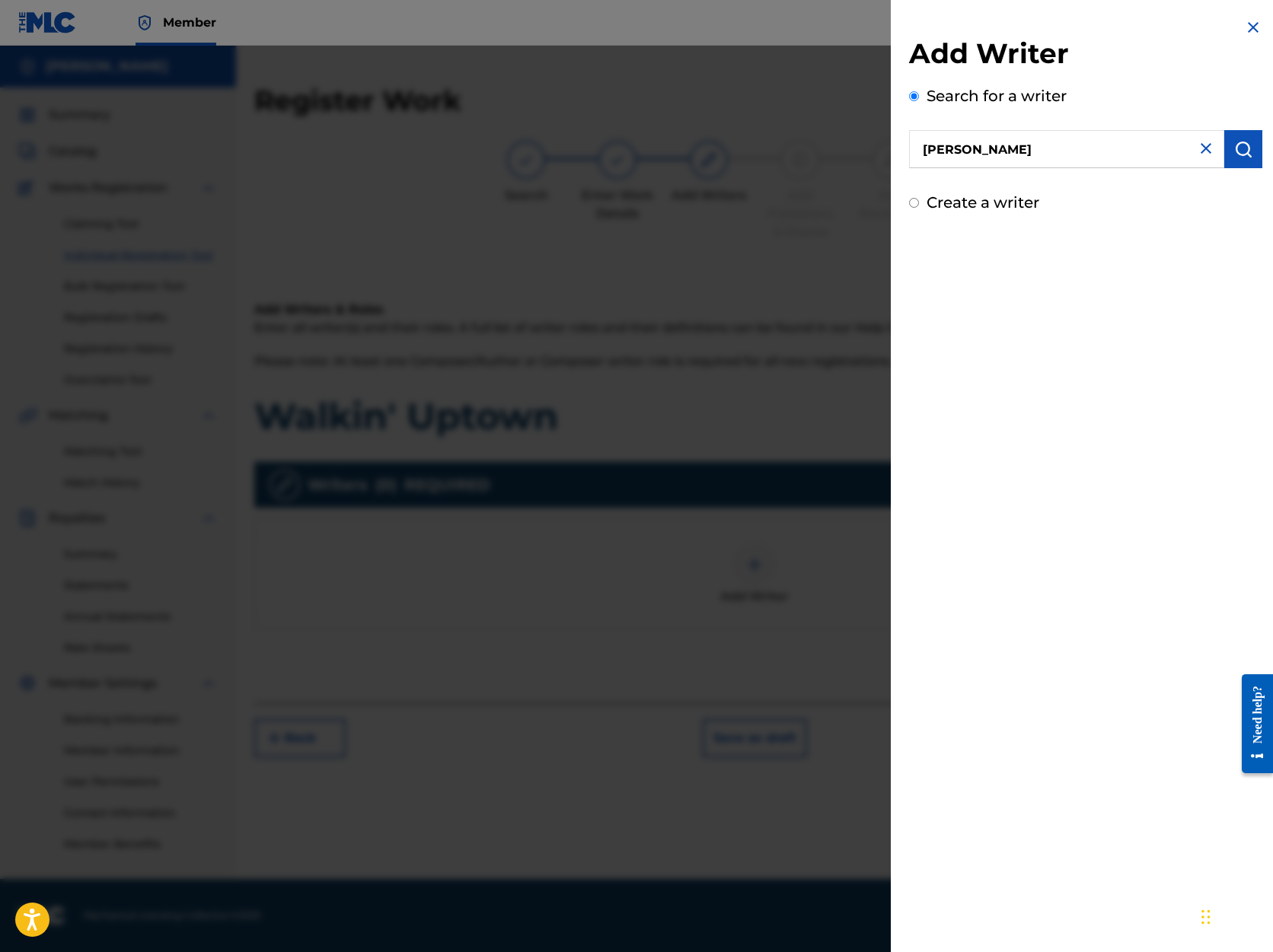
click at [1236, 149] on img "submit" at bounding box center [1243, 148] width 18 height 18
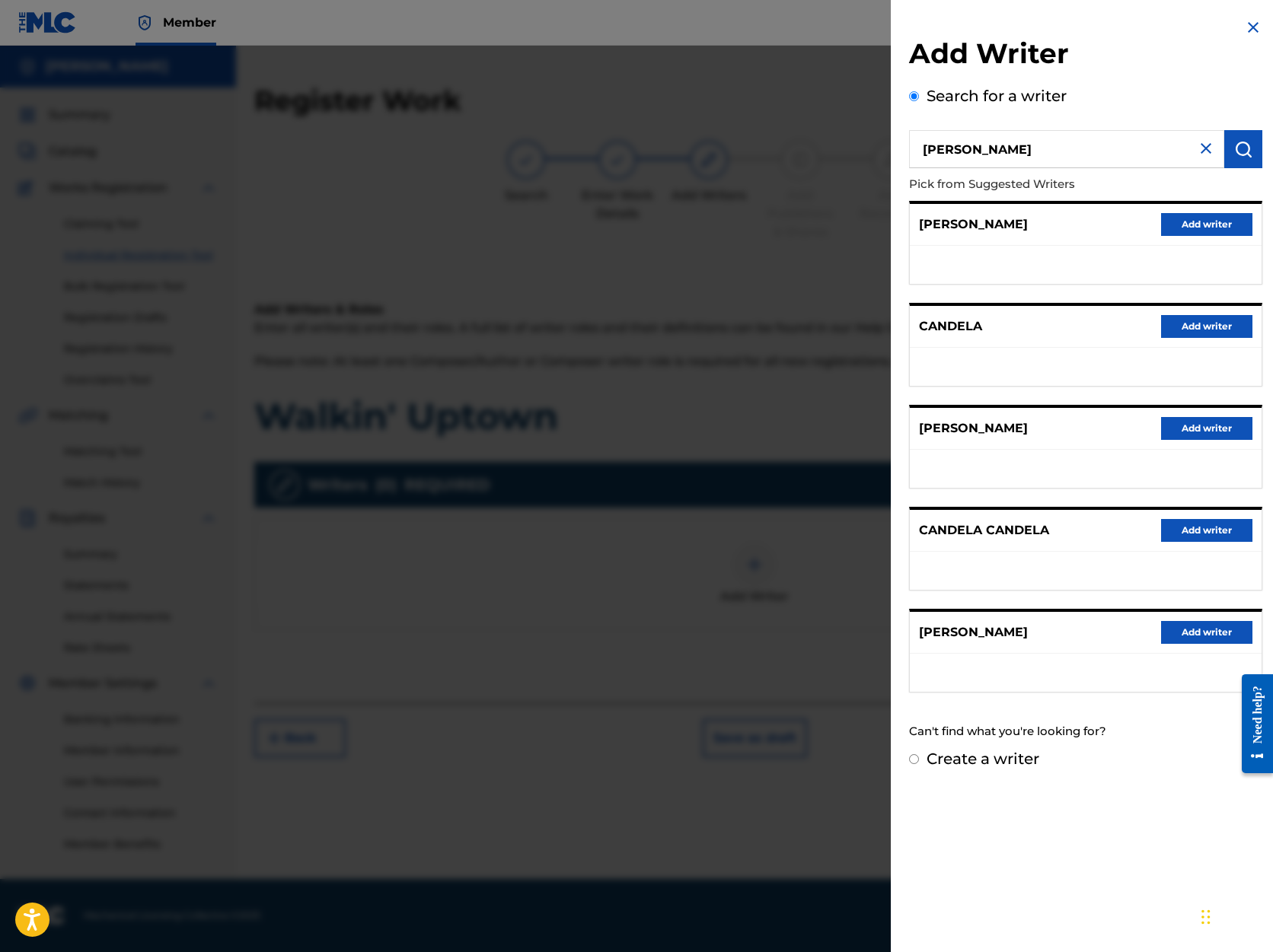
click at [1181, 631] on button "Add writer" at bounding box center [1206, 632] width 91 height 23
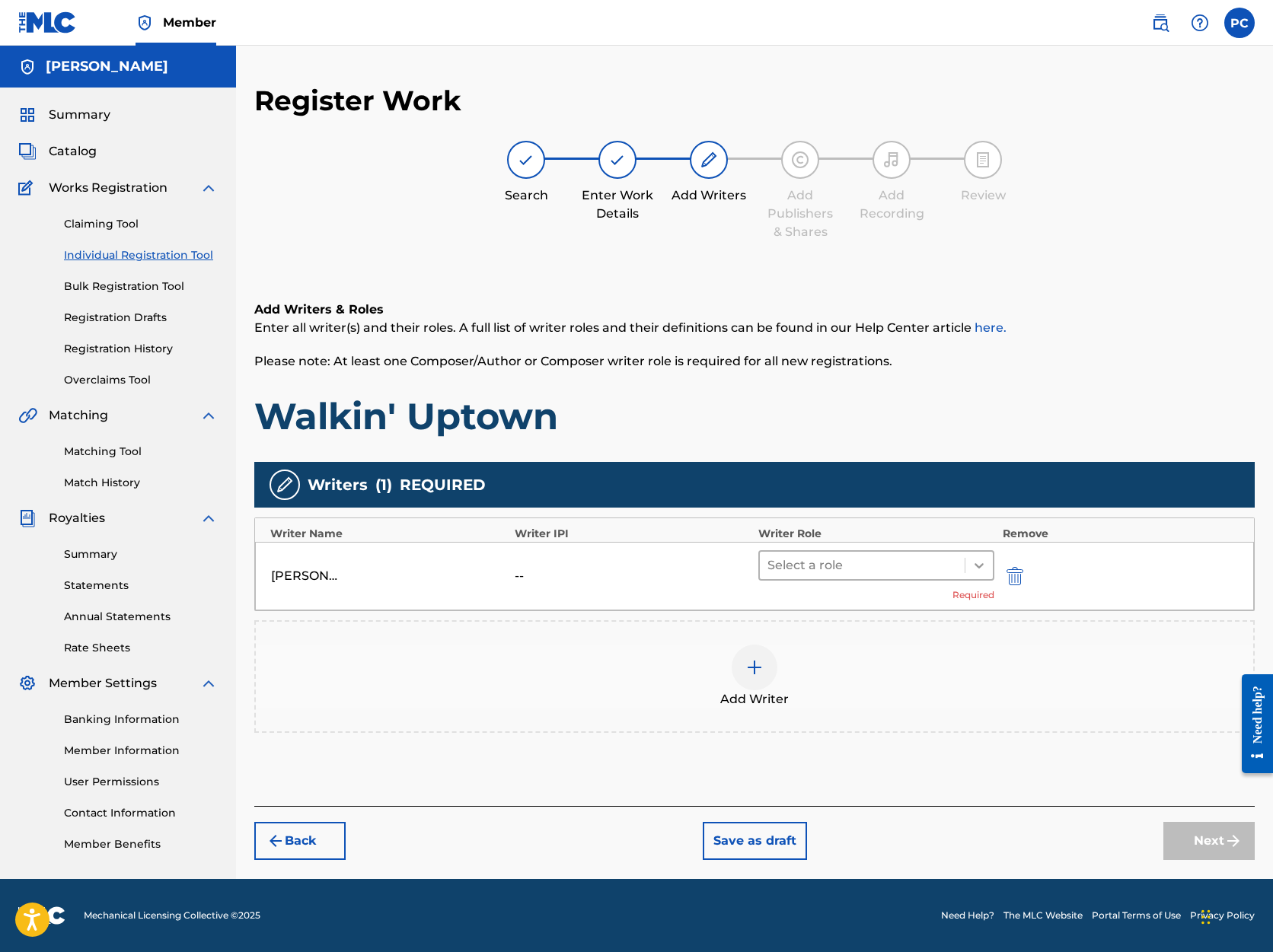
click at [978, 565] on icon at bounding box center [979, 566] width 10 height 6
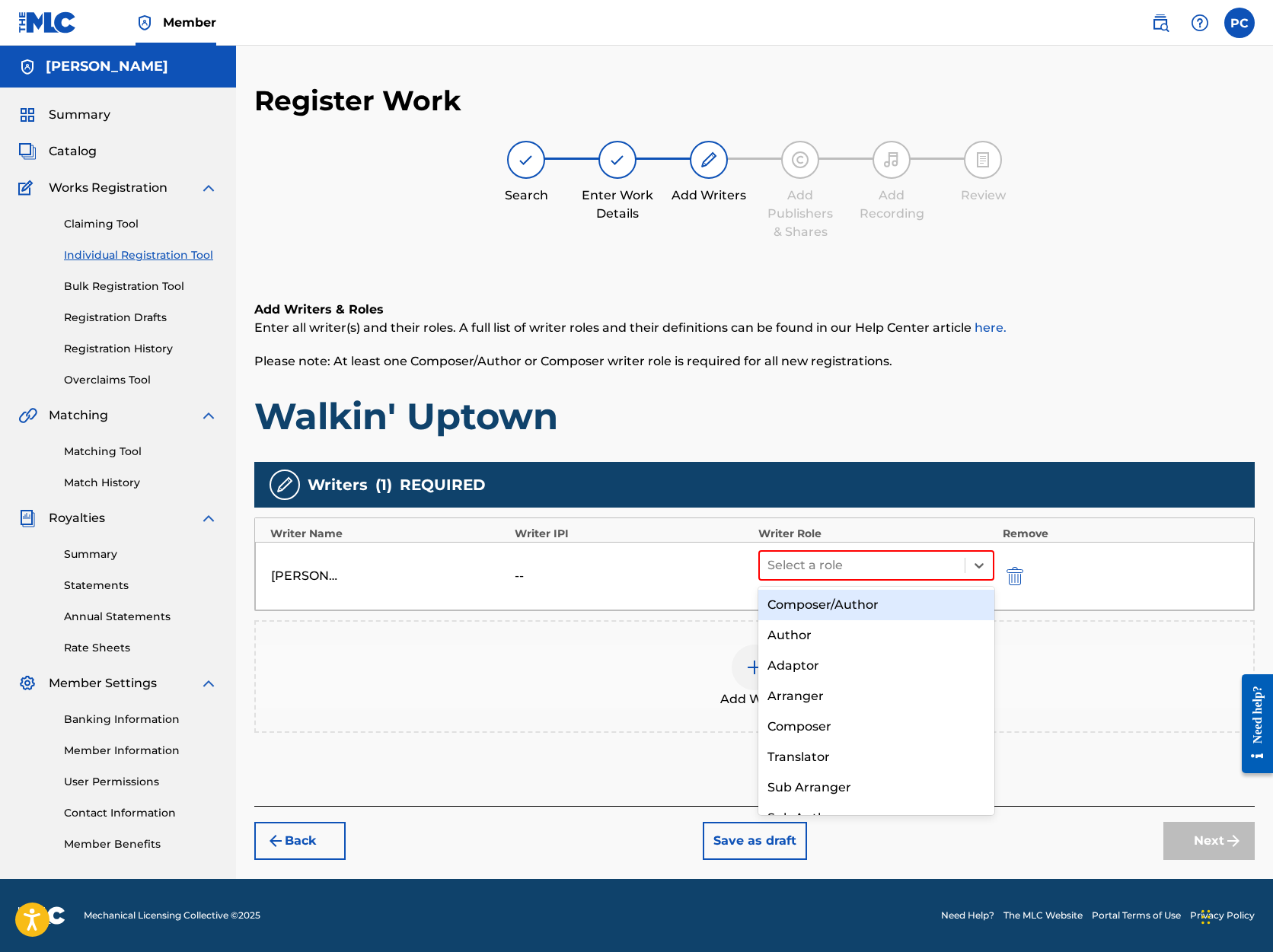
click at [899, 607] on div "Composer/Author" at bounding box center [876, 605] width 236 height 30
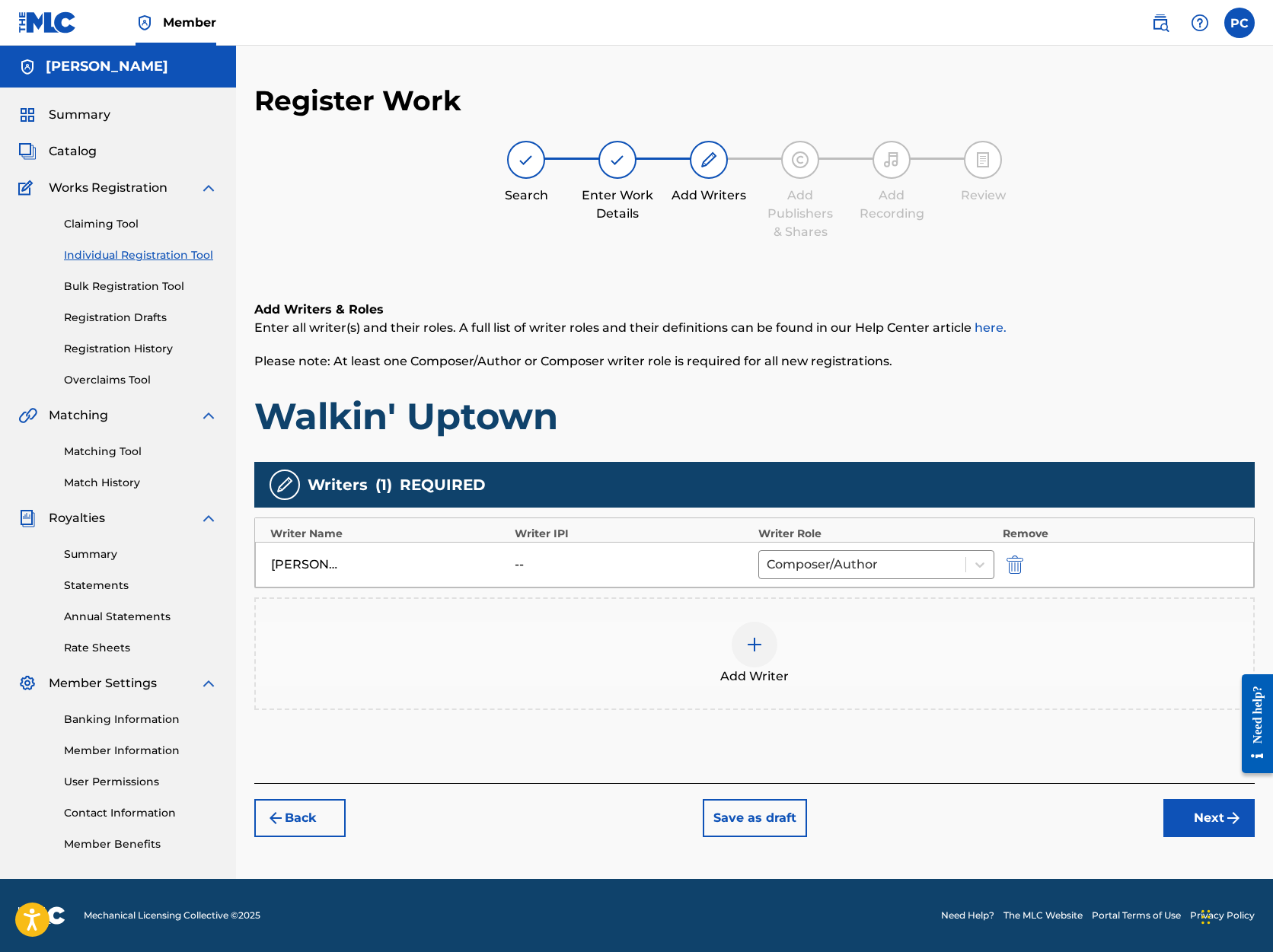
click at [1202, 819] on button "Next" at bounding box center [1209, 819] width 91 height 38
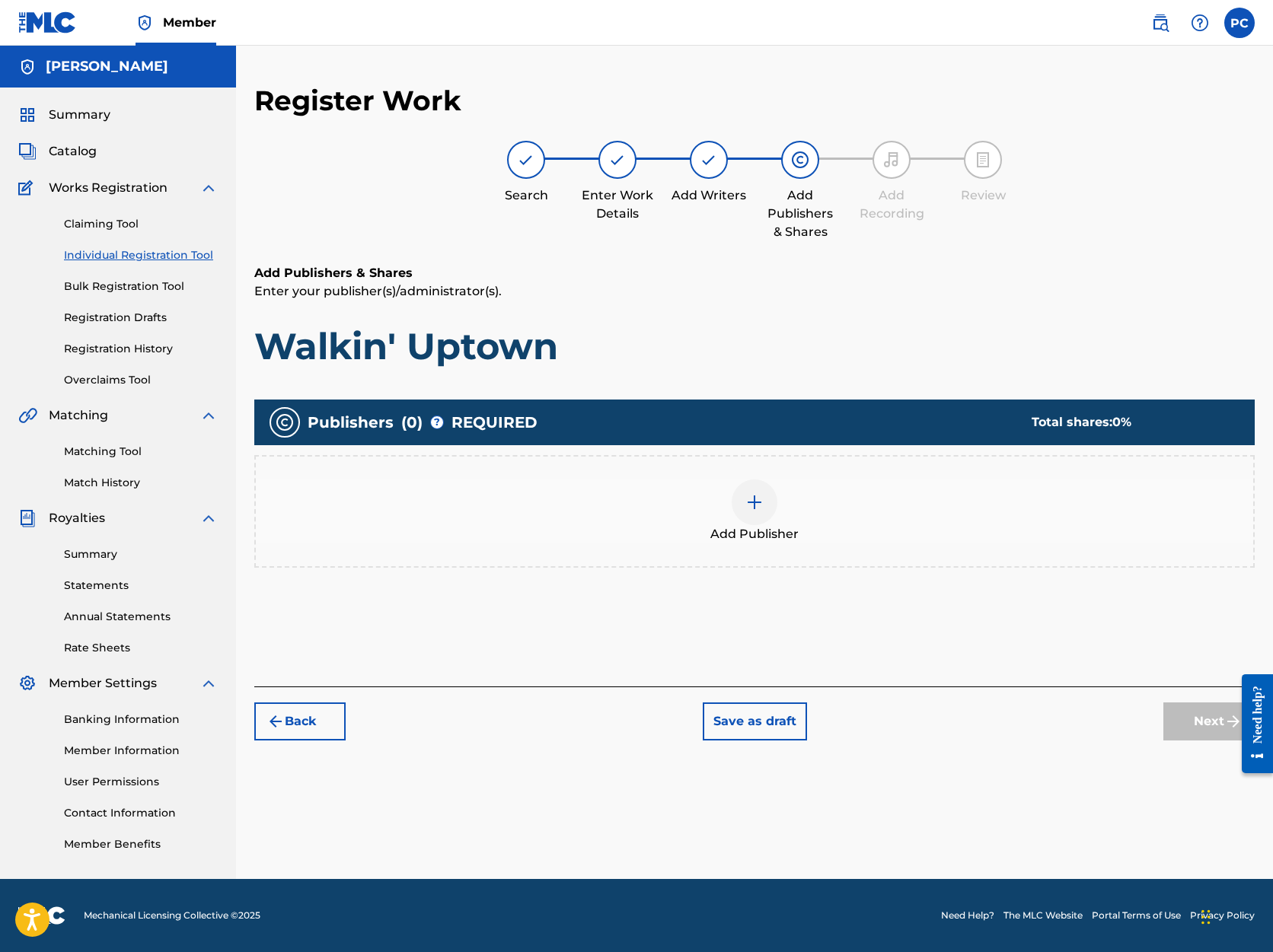
click at [752, 500] on img at bounding box center [754, 502] width 18 height 18
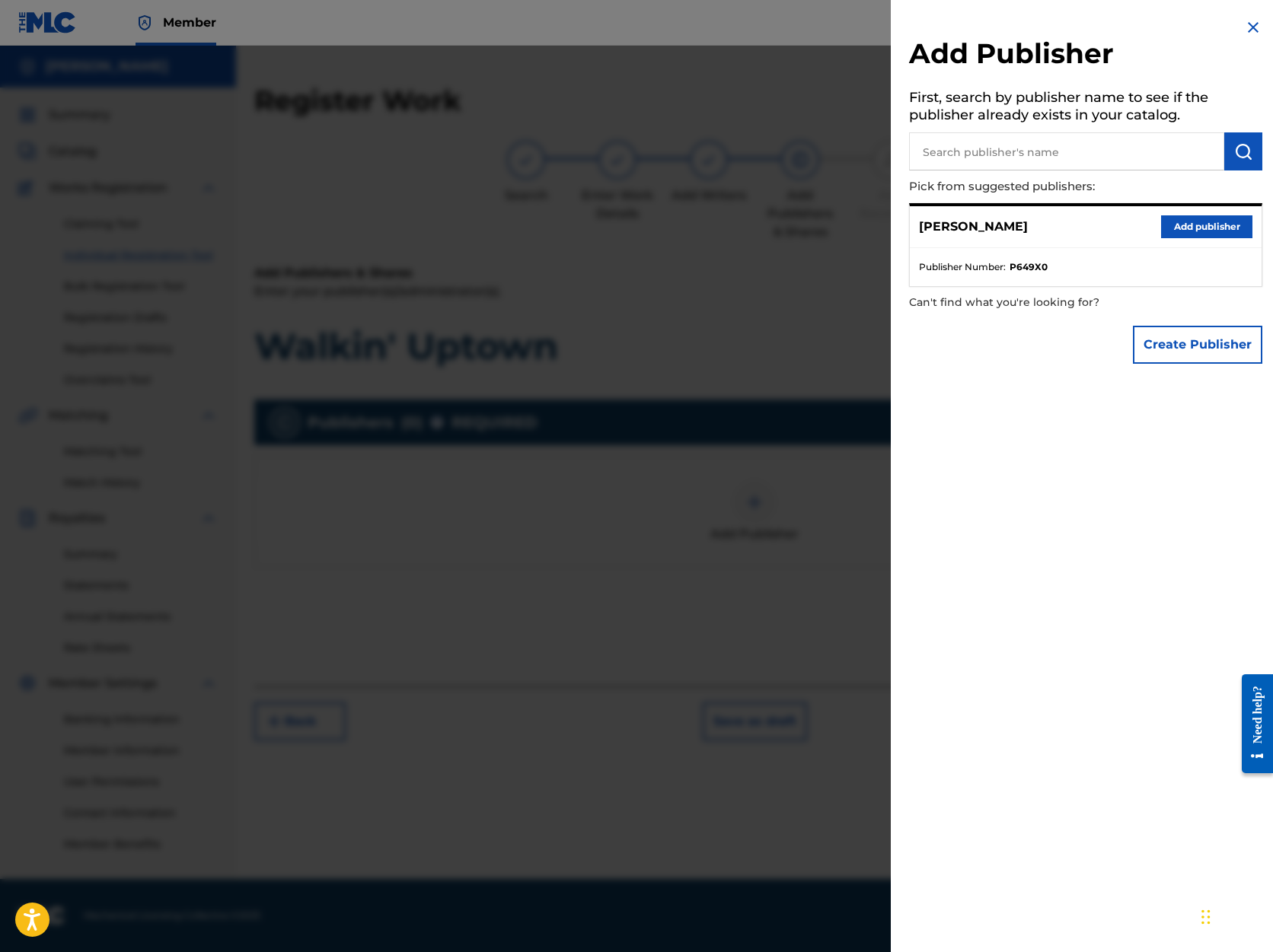
click at [1189, 226] on button "Add publisher" at bounding box center [1206, 226] width 91 height 23
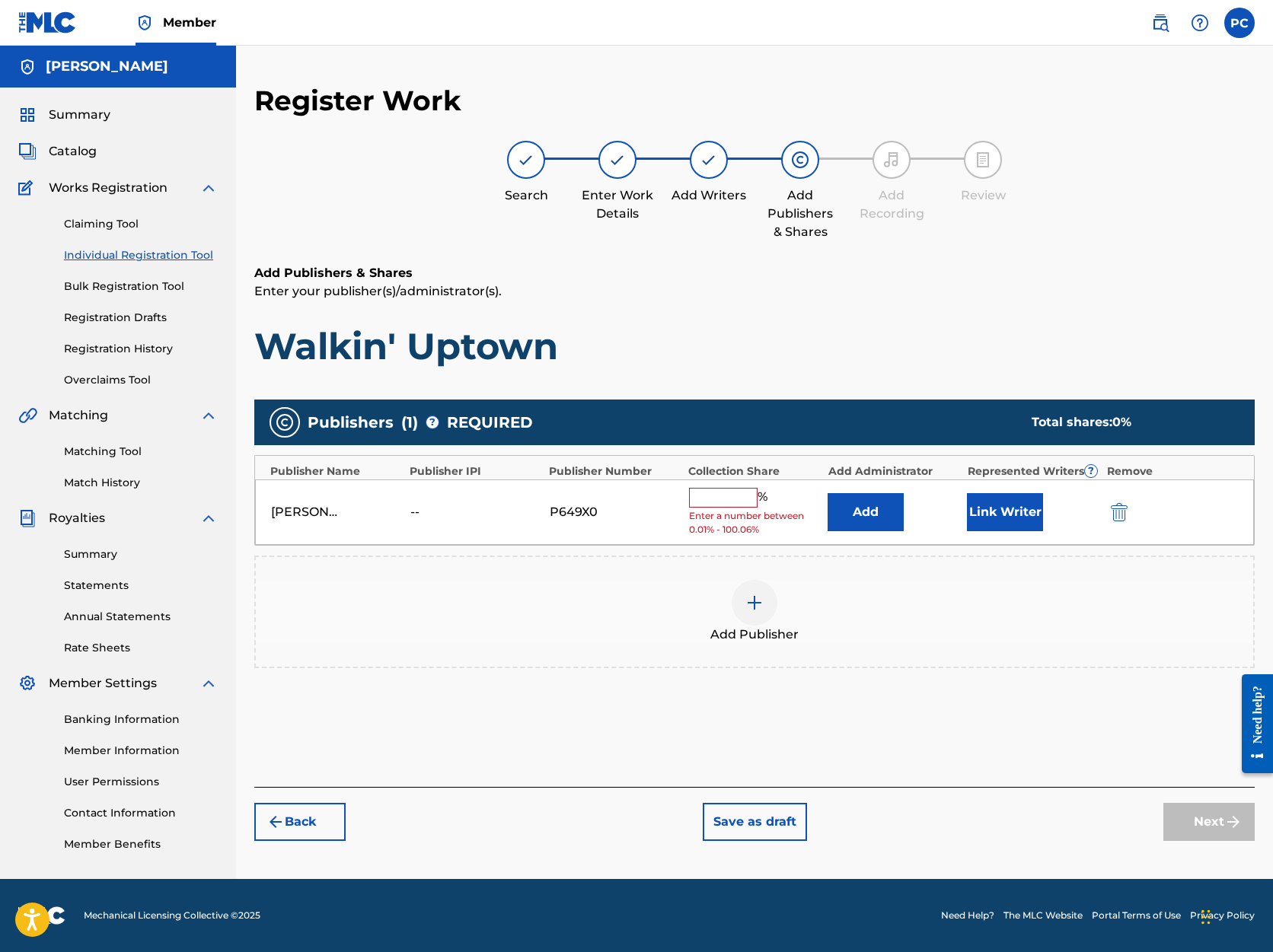
click at [715, 499] on input "text" at bounding box center [723, 498] width 68 height 20
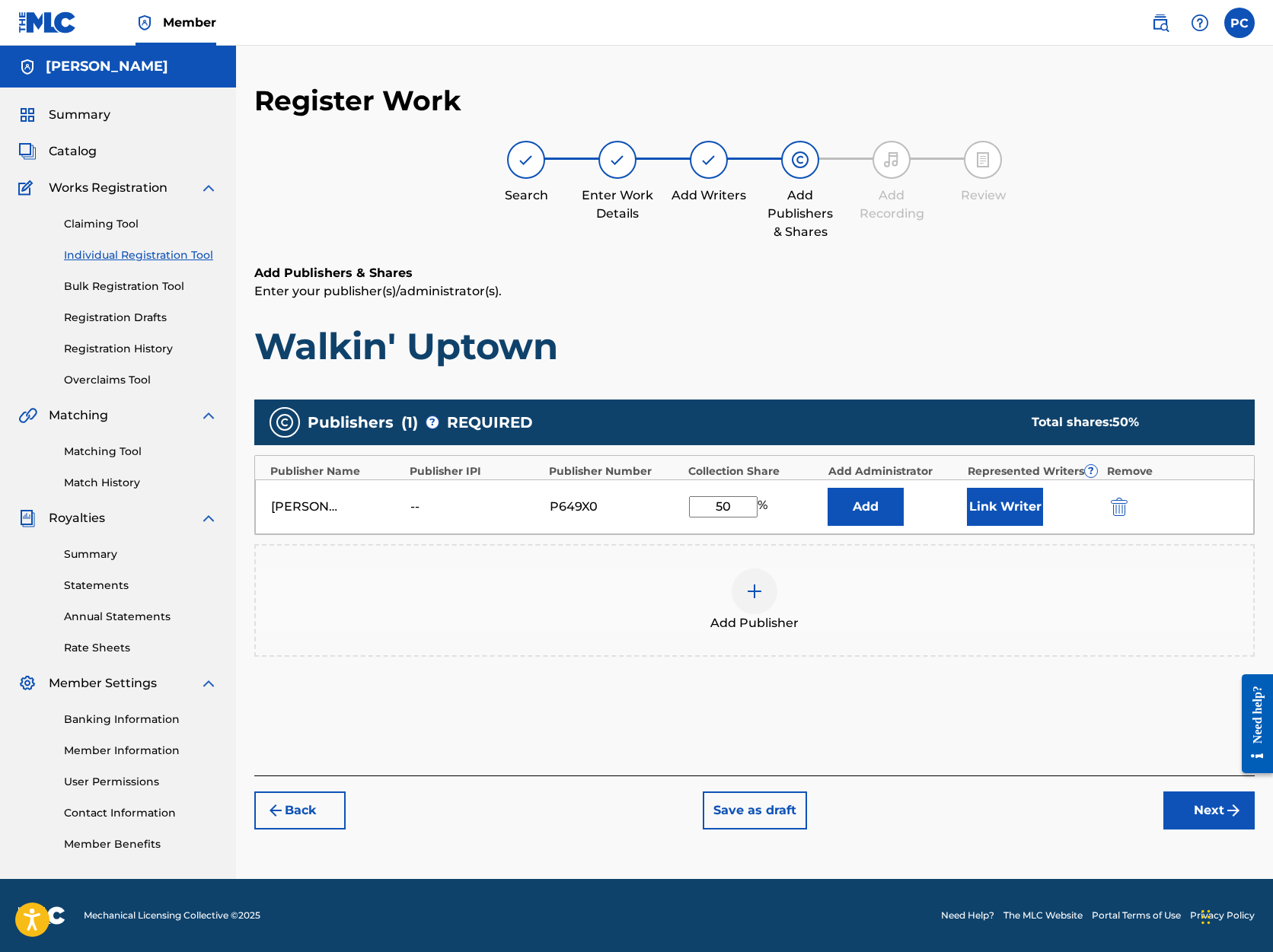
type input "50"
click at [1200, 812] on button "Next" at bounding box center [1209, 811] width 91 height 38
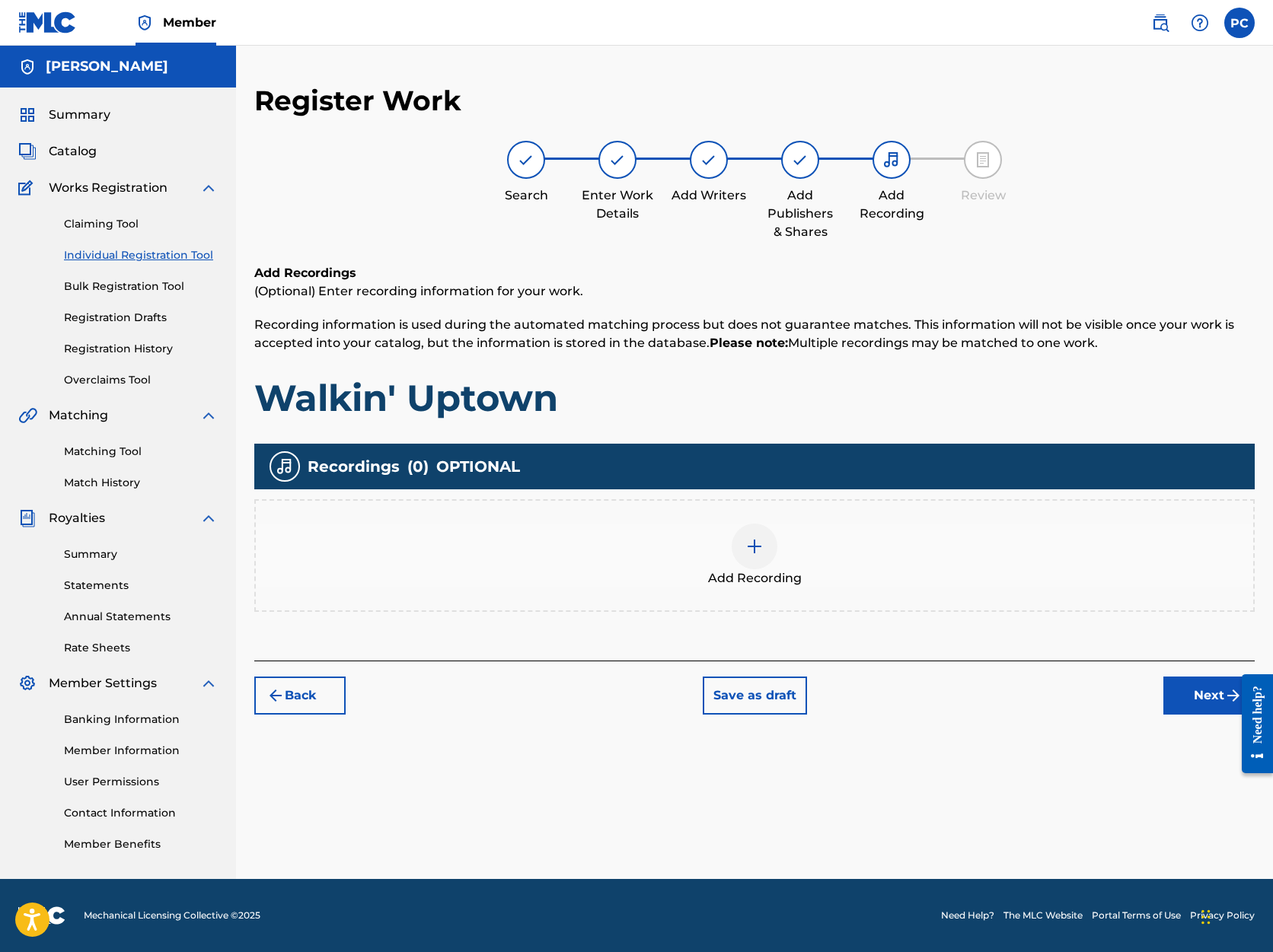
click at [756, 548] on img at bounding box center [754, 546] width 18 height 18
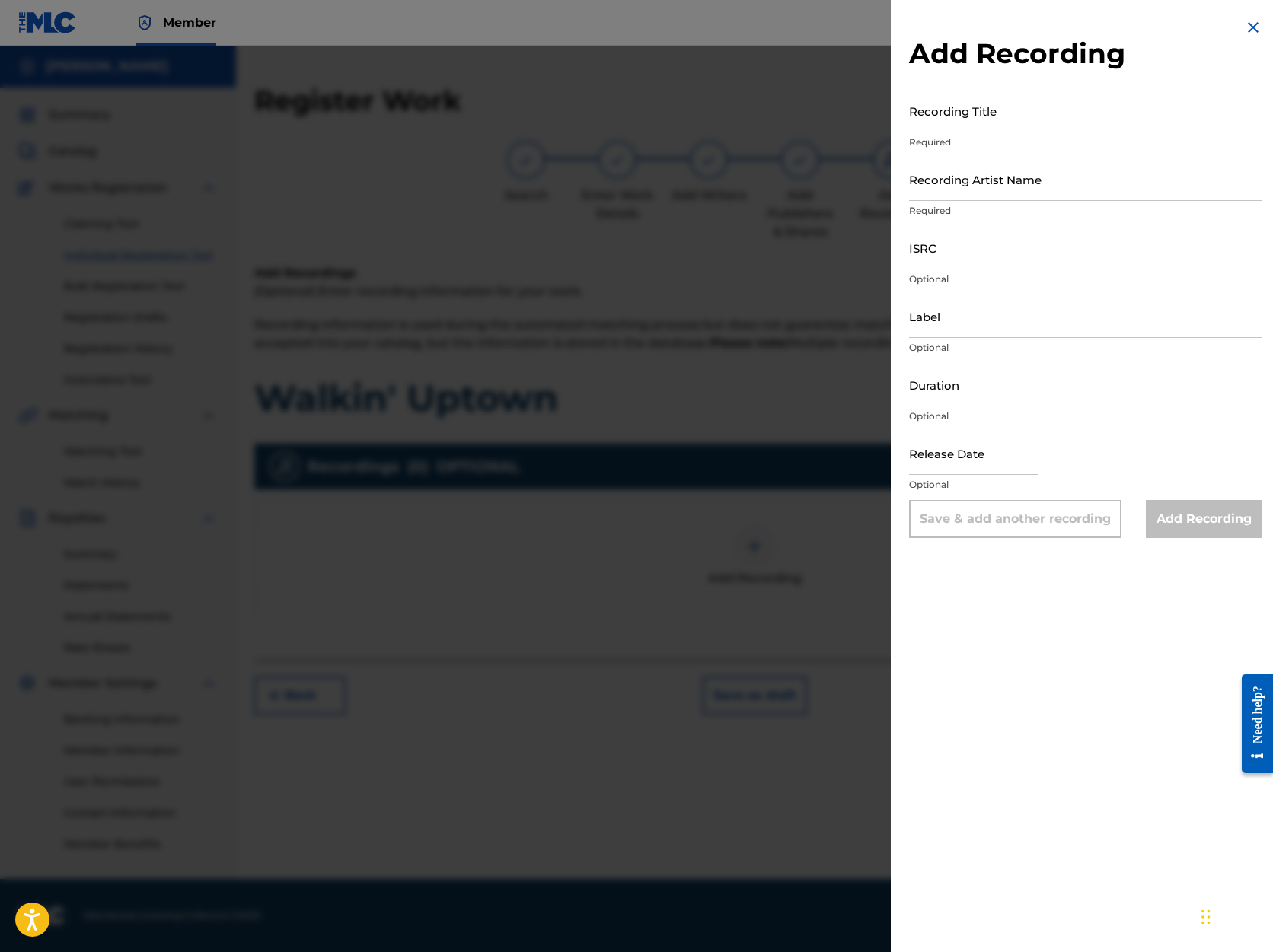
click at [1191, 519] on div "Add Recording" at bounding box center [1204, 519] width 117 height 38
click at [1245, 28] on img at bounding box center [1253, 27] width 18 height 18
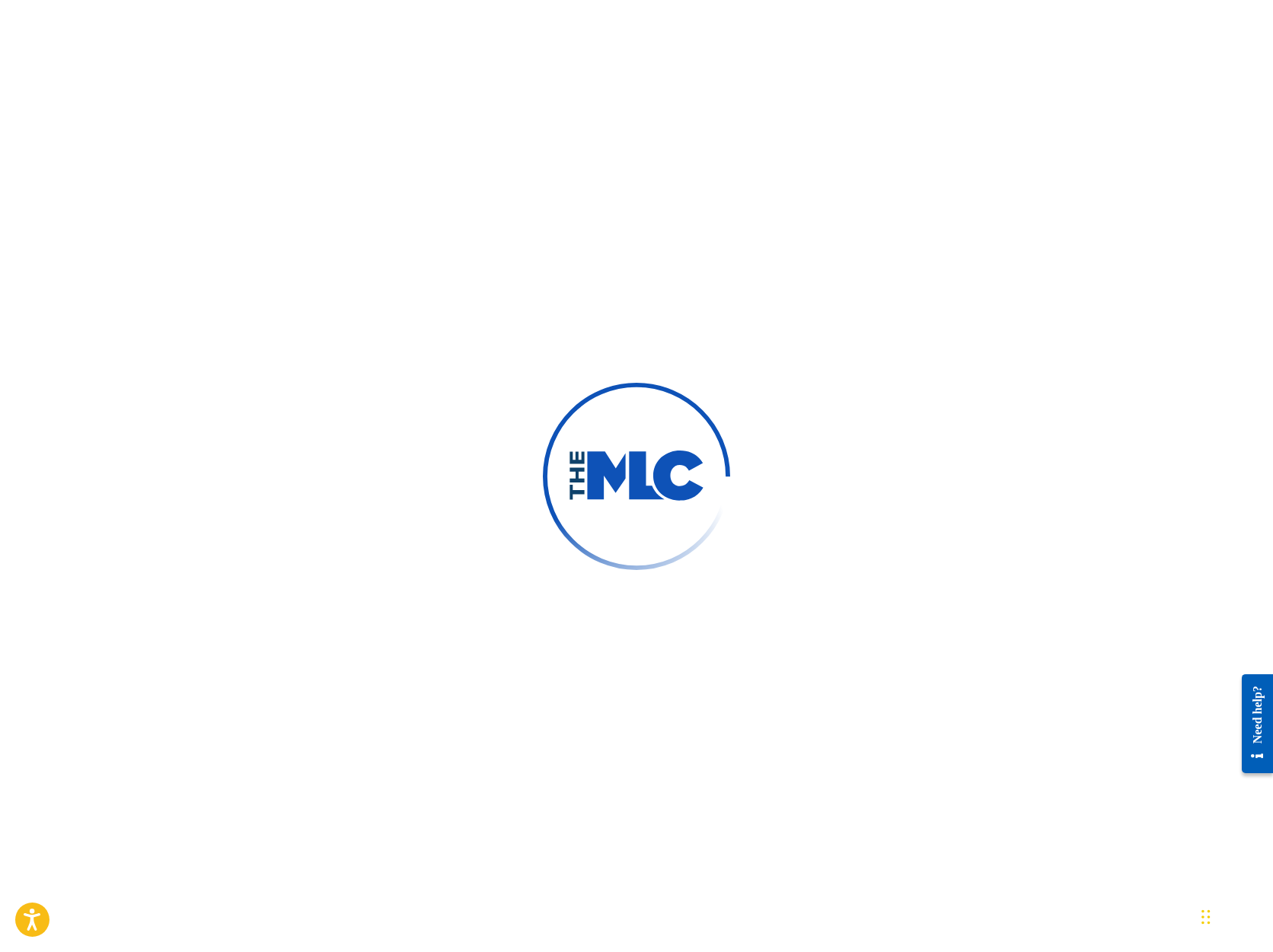
click at [1260, 718] on div "Need help?" at bounding box center [1258, 714] width 21 height 58
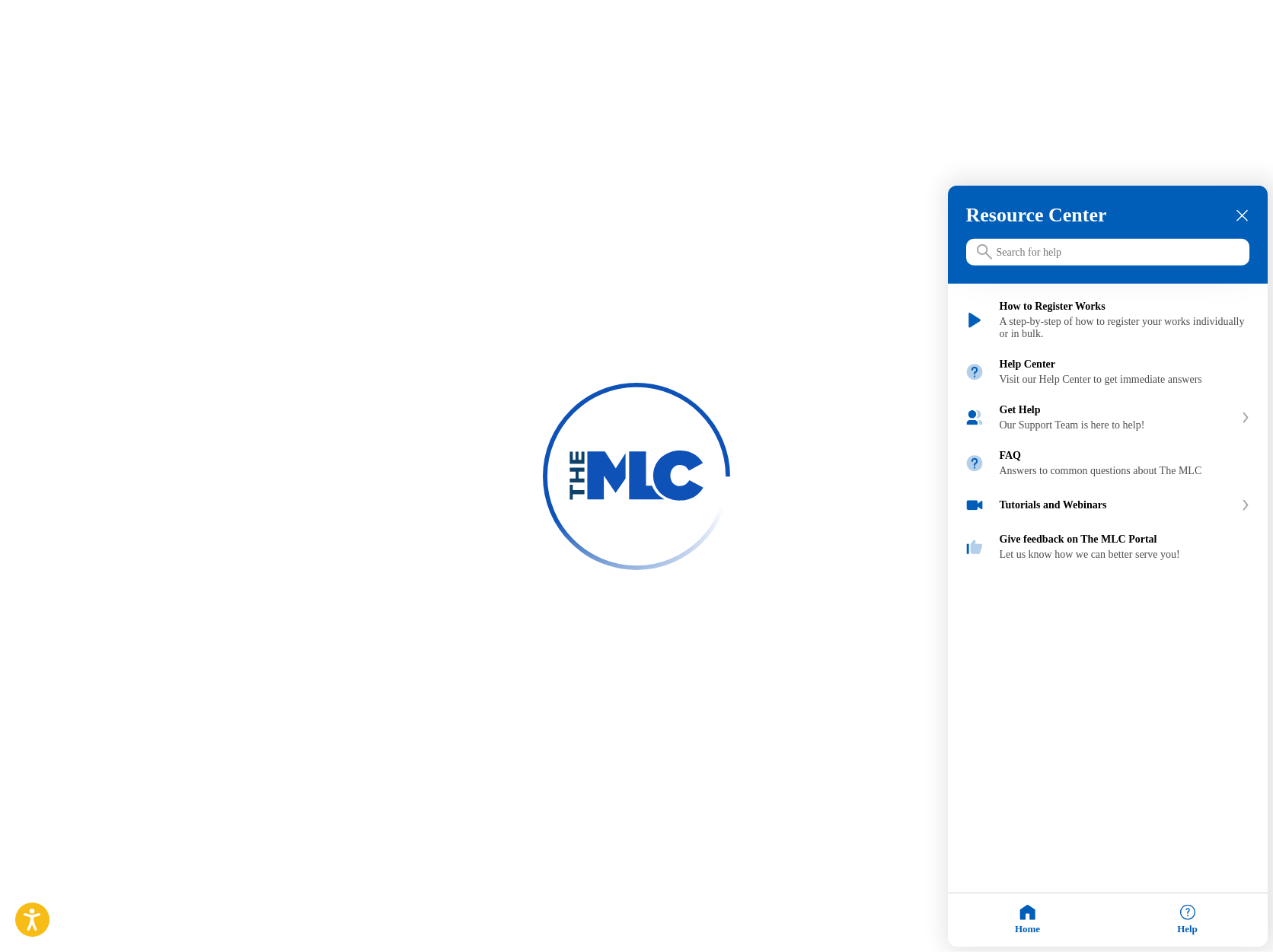
click at [829, 623] on div at bounding box center [636, 476] width 1273 height 952
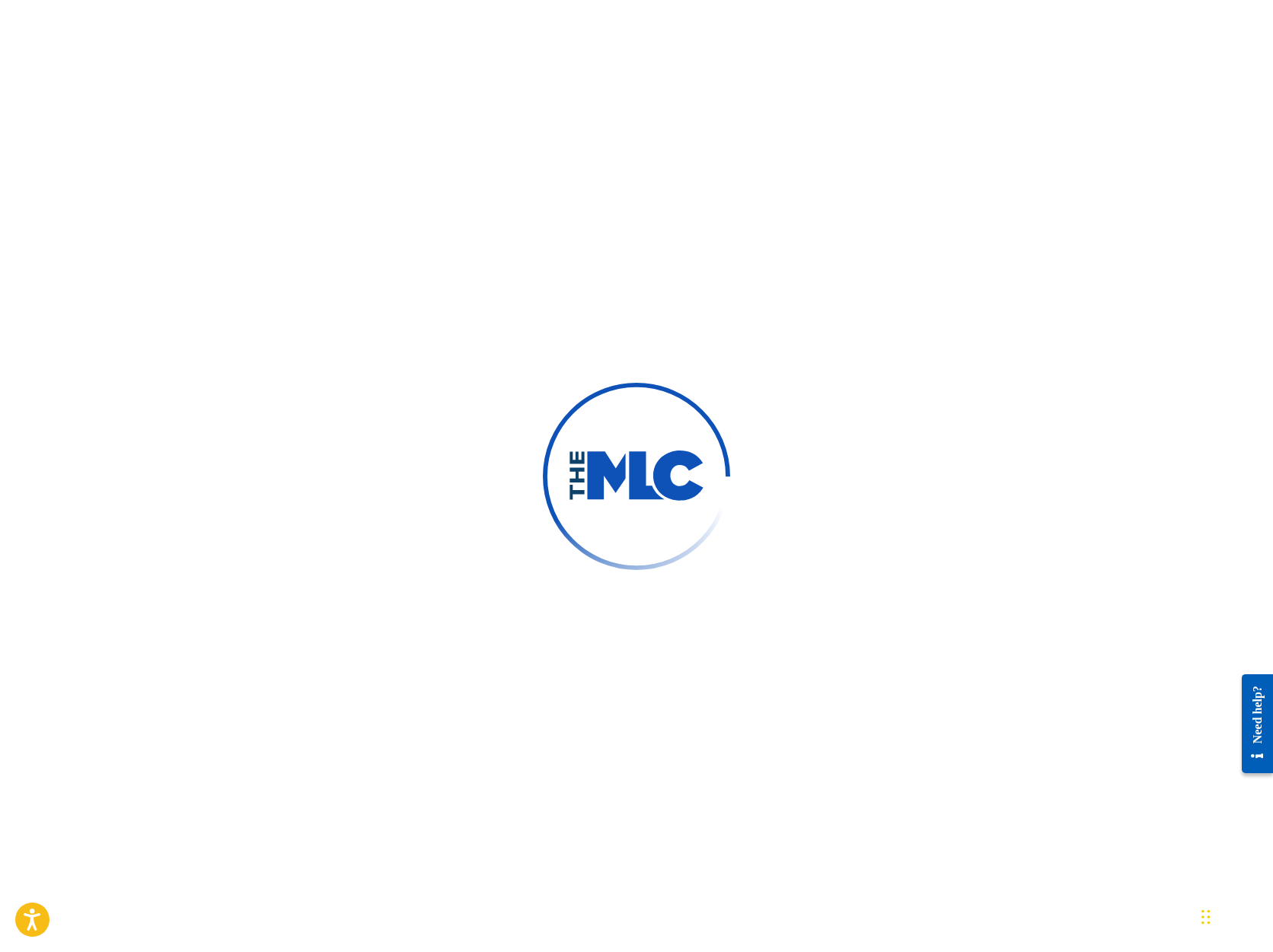
scroll to position [10, 0]
click at [653, 477] on img at bounding box center [636, 476] width 137 height 52
click at [698, 389] on div at bounding box center [637, 476] width 187 height 187
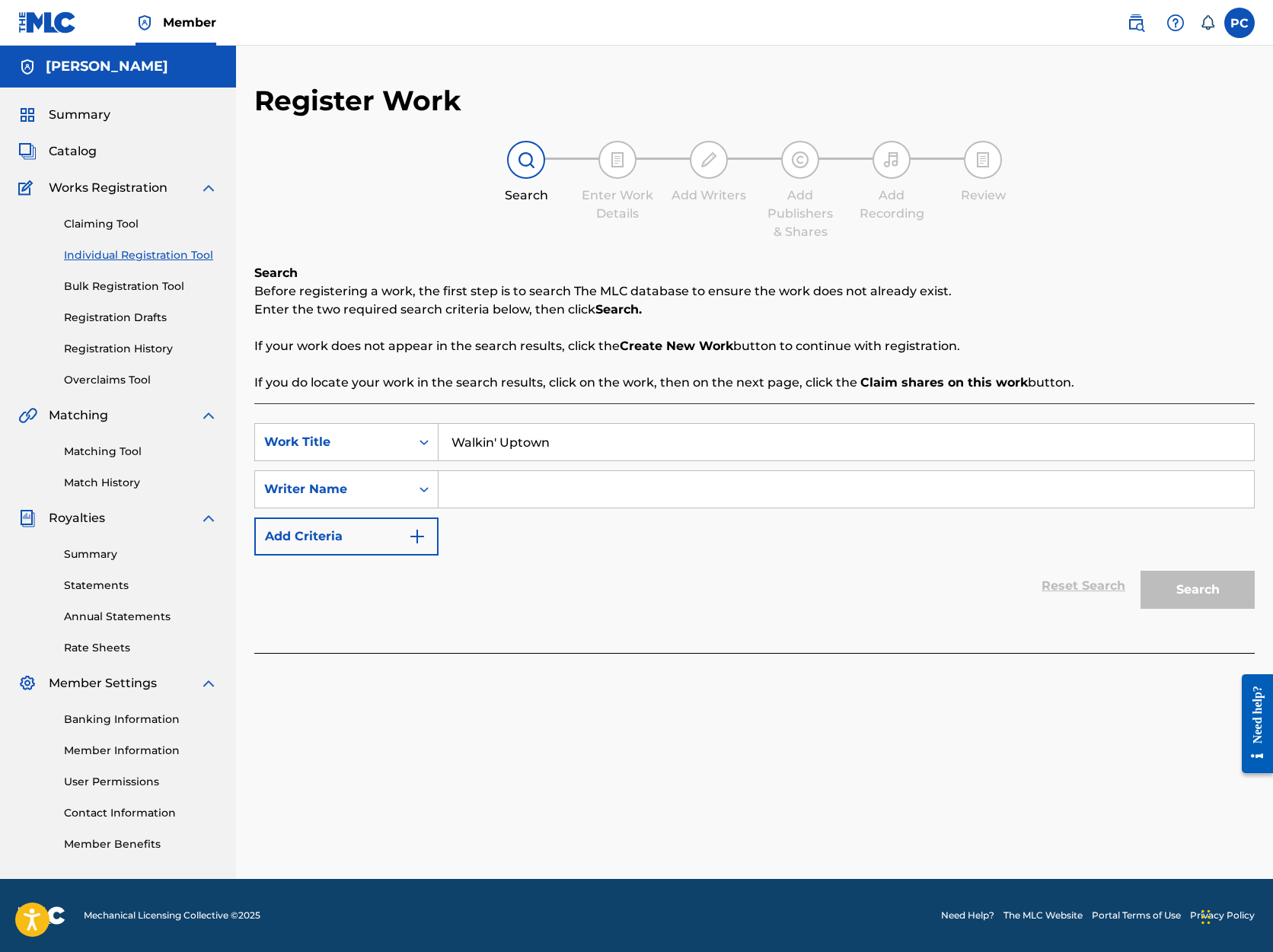
click at [652, 490] on input "Search Form" at bounding box center [846, 489] width 816 height 37
type input "[PERSON_NAME]"
click at [1190, 589] on button "Search" at bounding box center [1198, 590] width 114 height 38
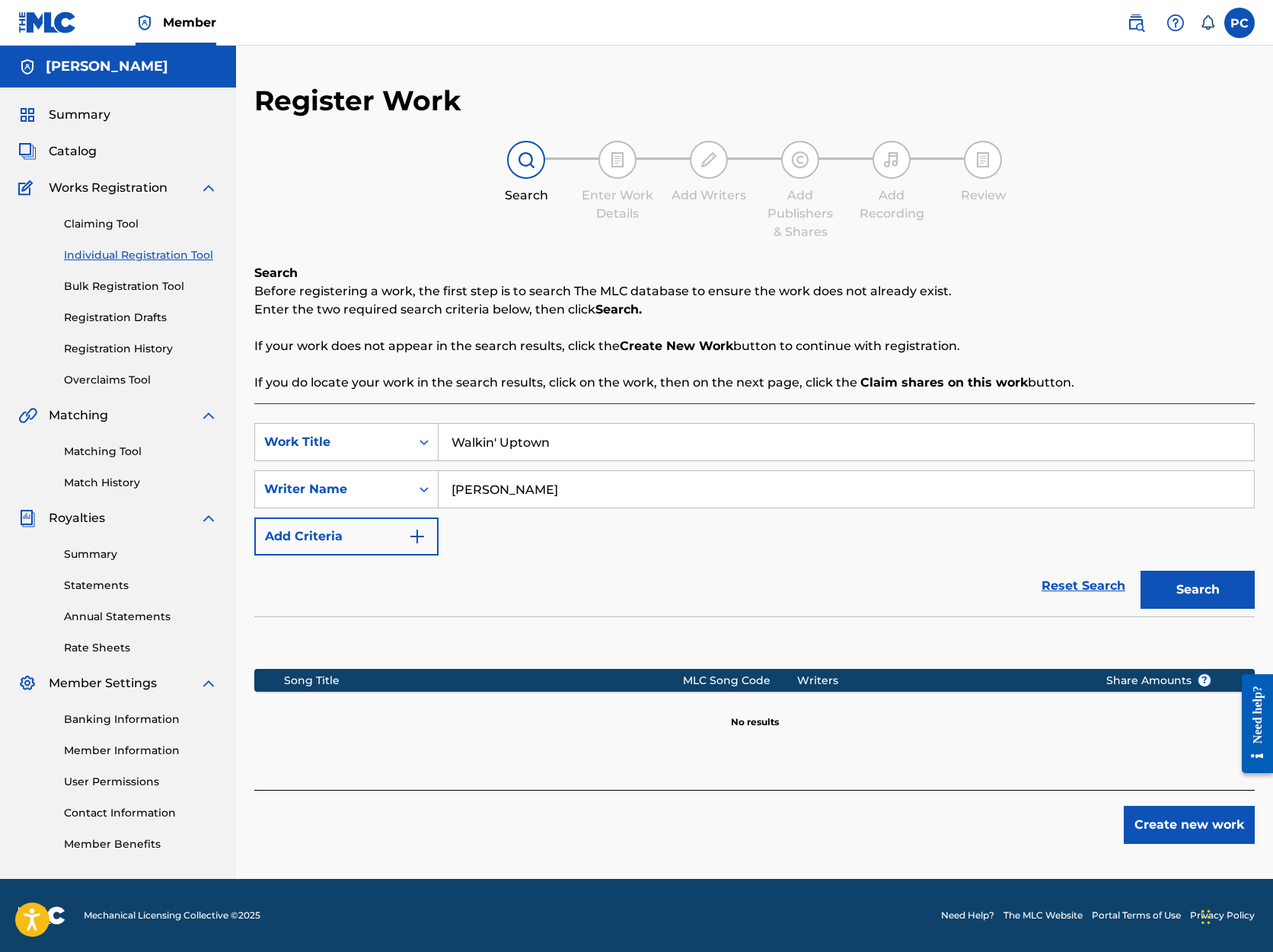
click at [1194, 823] on button "Create new work" at bounding box center [1189, 825] width 131 height 38
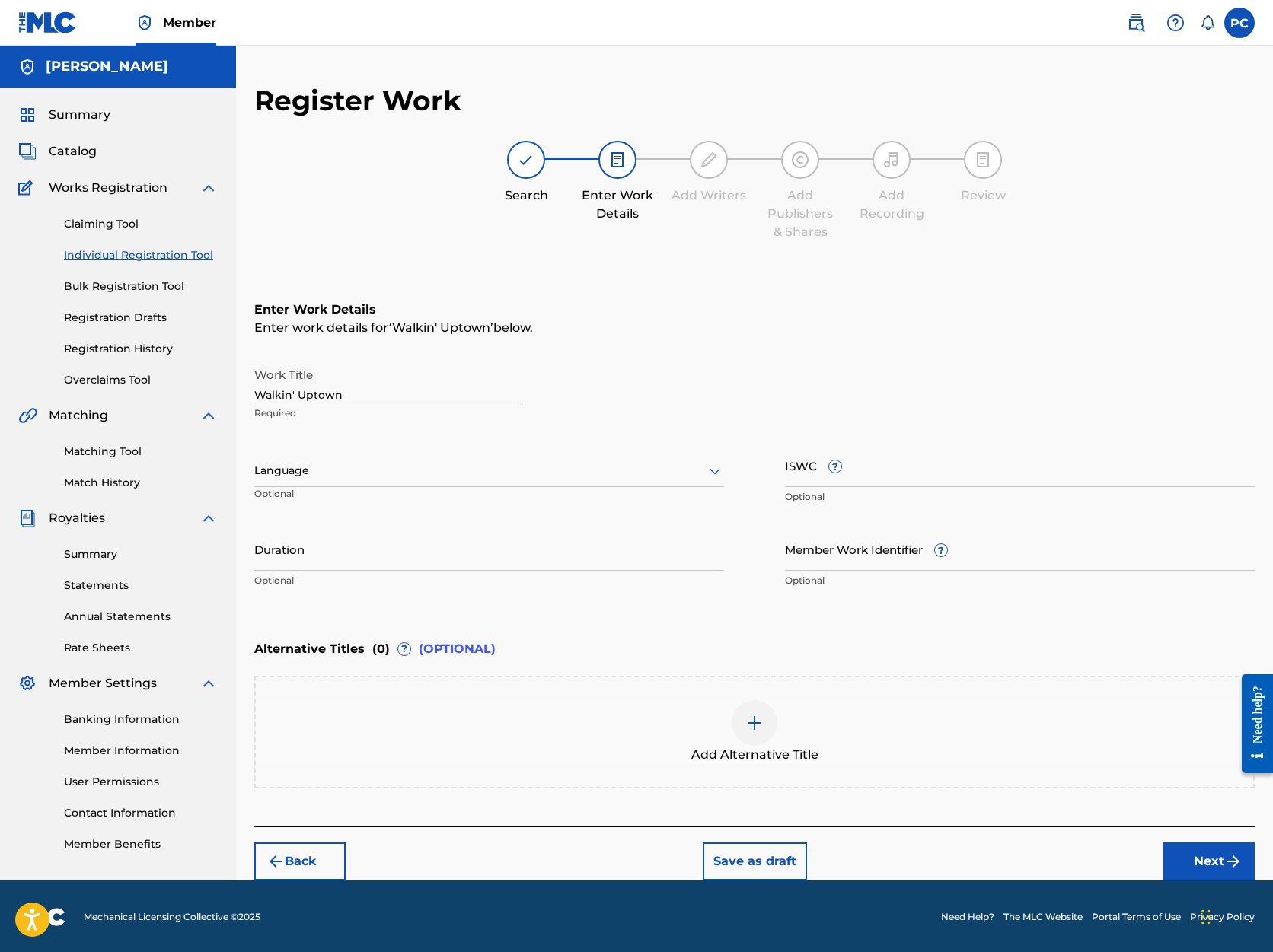
click at [715, 472] on icon at bounding box center [715, 471] width 18 height 18
click at [677, 499] on div "English" at bounding box center [489, 504] width 469 height 34
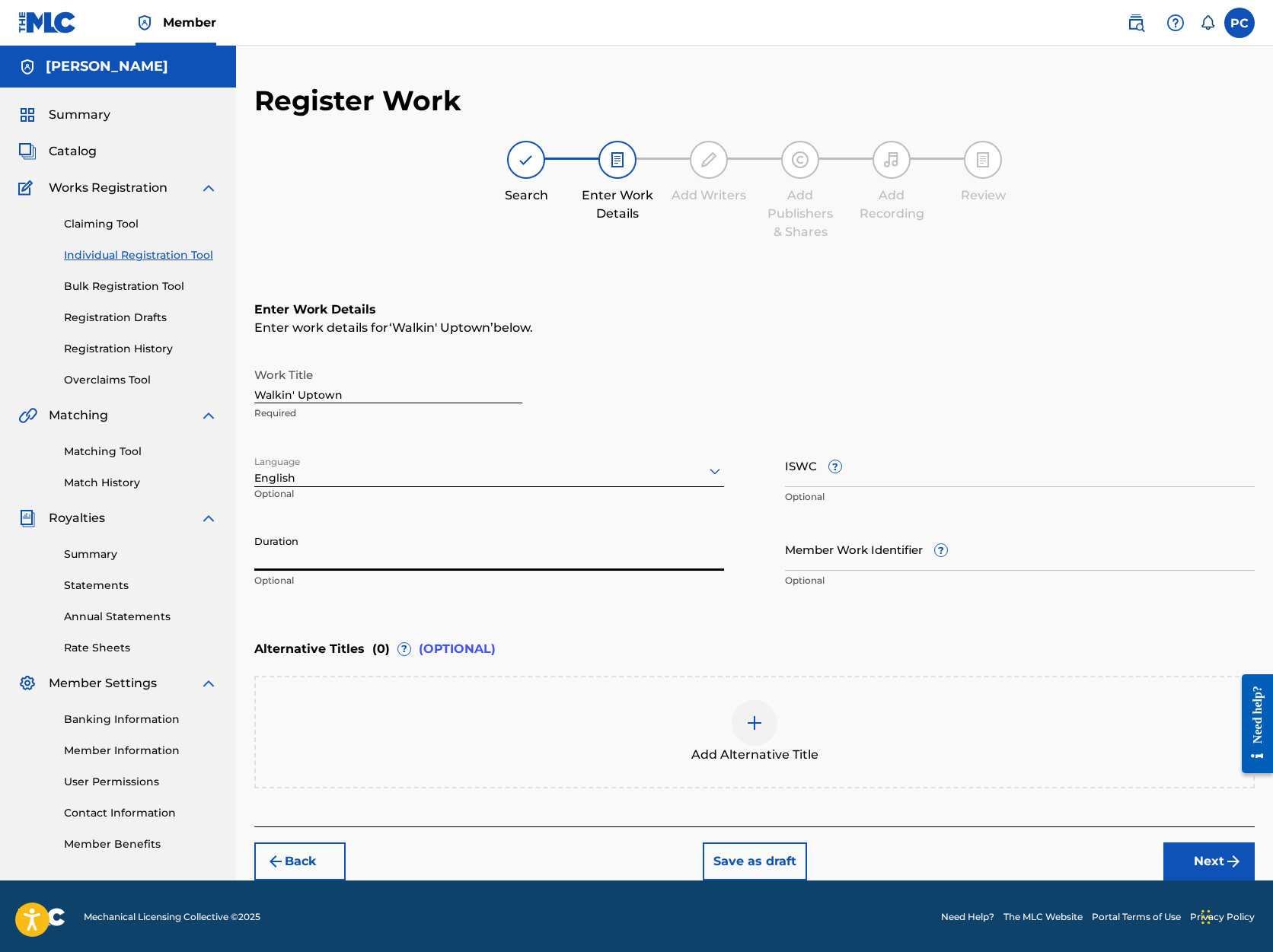
click at [569, 549] on input "Duration" at bounding box center [489, 549] width 470 height 44
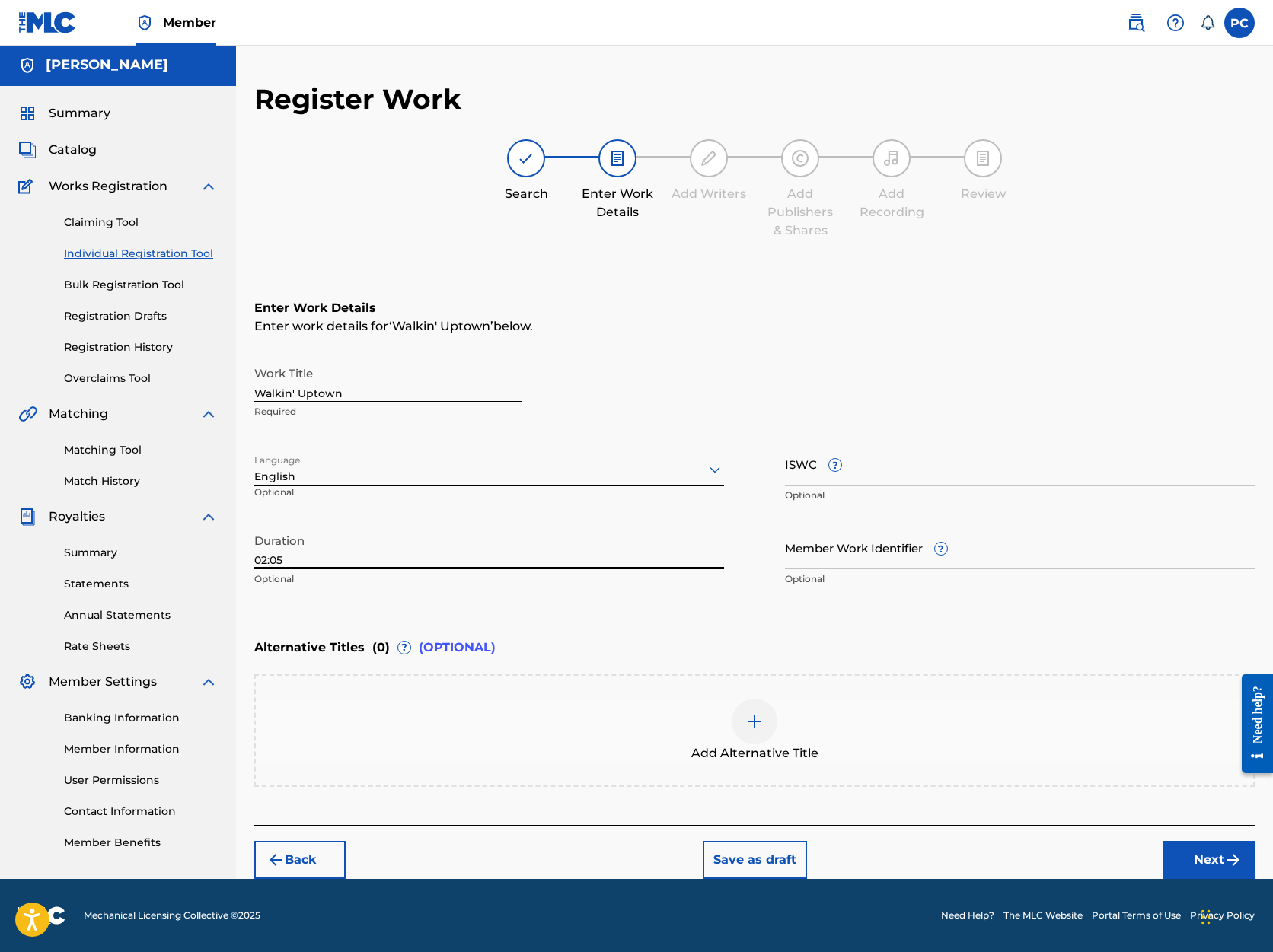
scroll to position [2, 0]
type input "02:05"
click at [1210, 856] on button "Next" at bounding box center [1209, 860] width 91 height 38
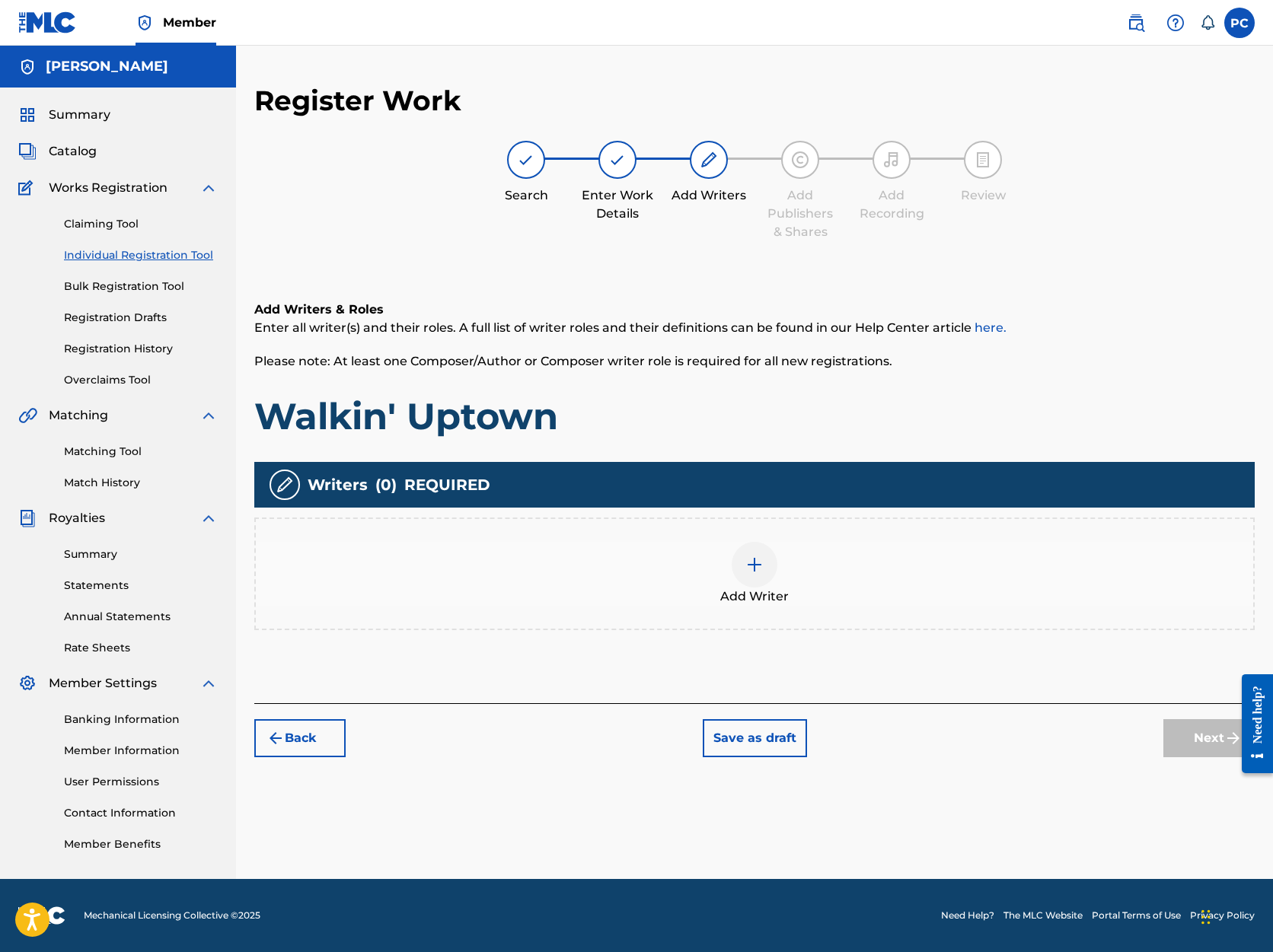
scroll to position [0, 0]
click at [753, 565] on img at bounding box center [754, 565] width 18 height 18
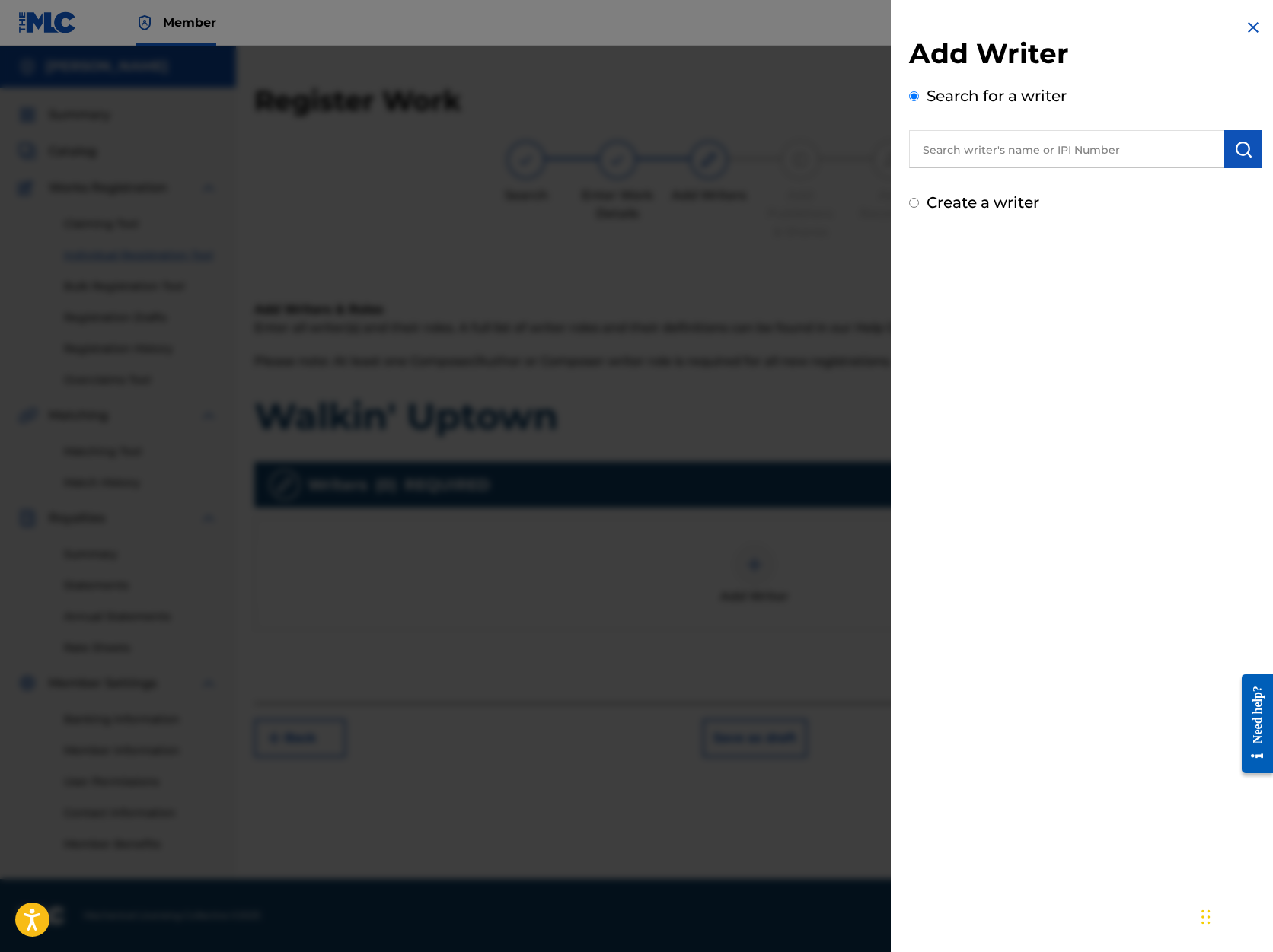
click at [964, 151] on input "text" at bounding box center [1067, 149] width 315 height 38
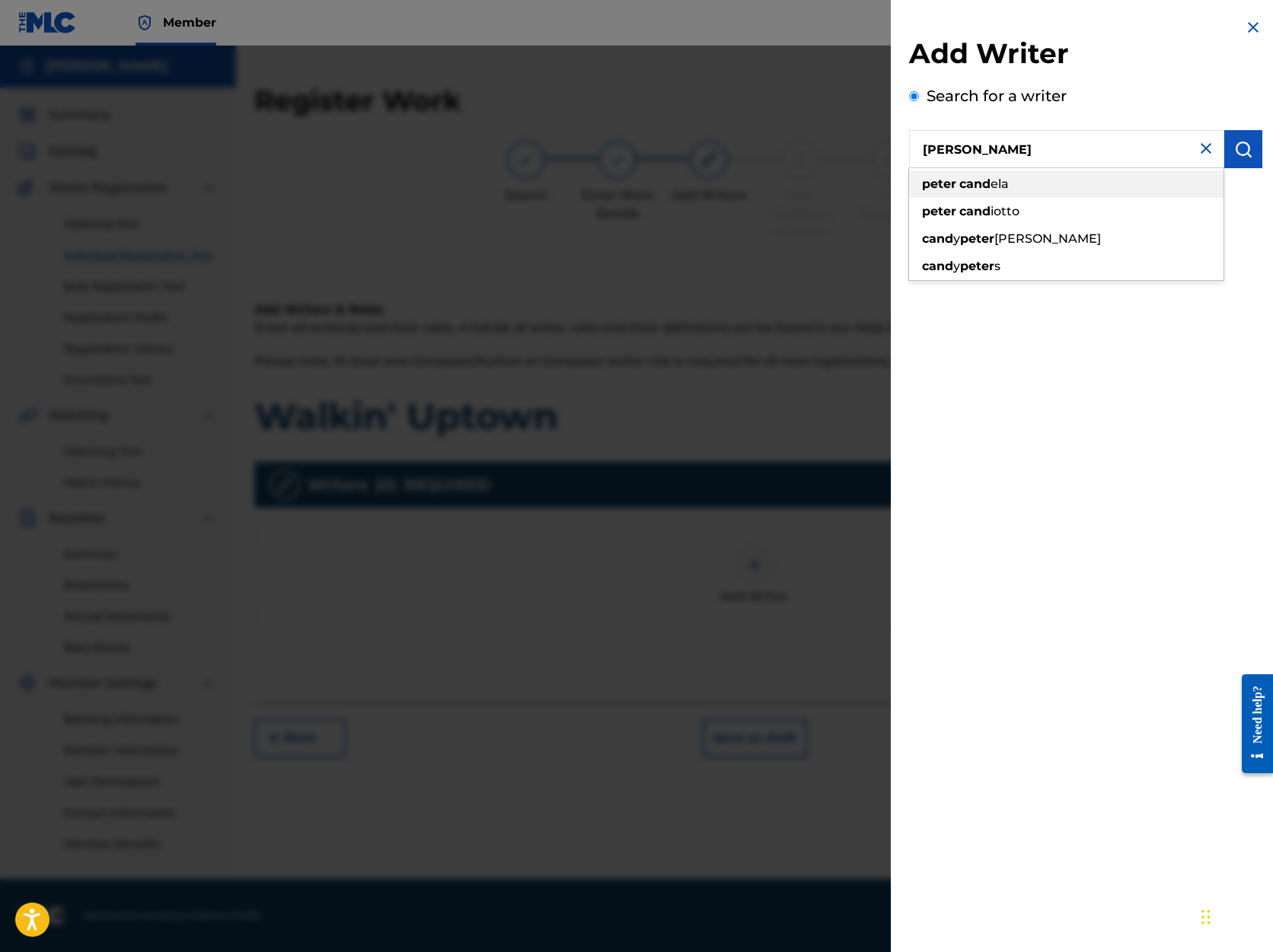
click at [997, 187] on span "ela" at bounding box center [999, 183] width 18 height 14
type input "[PERSON_NAME]"
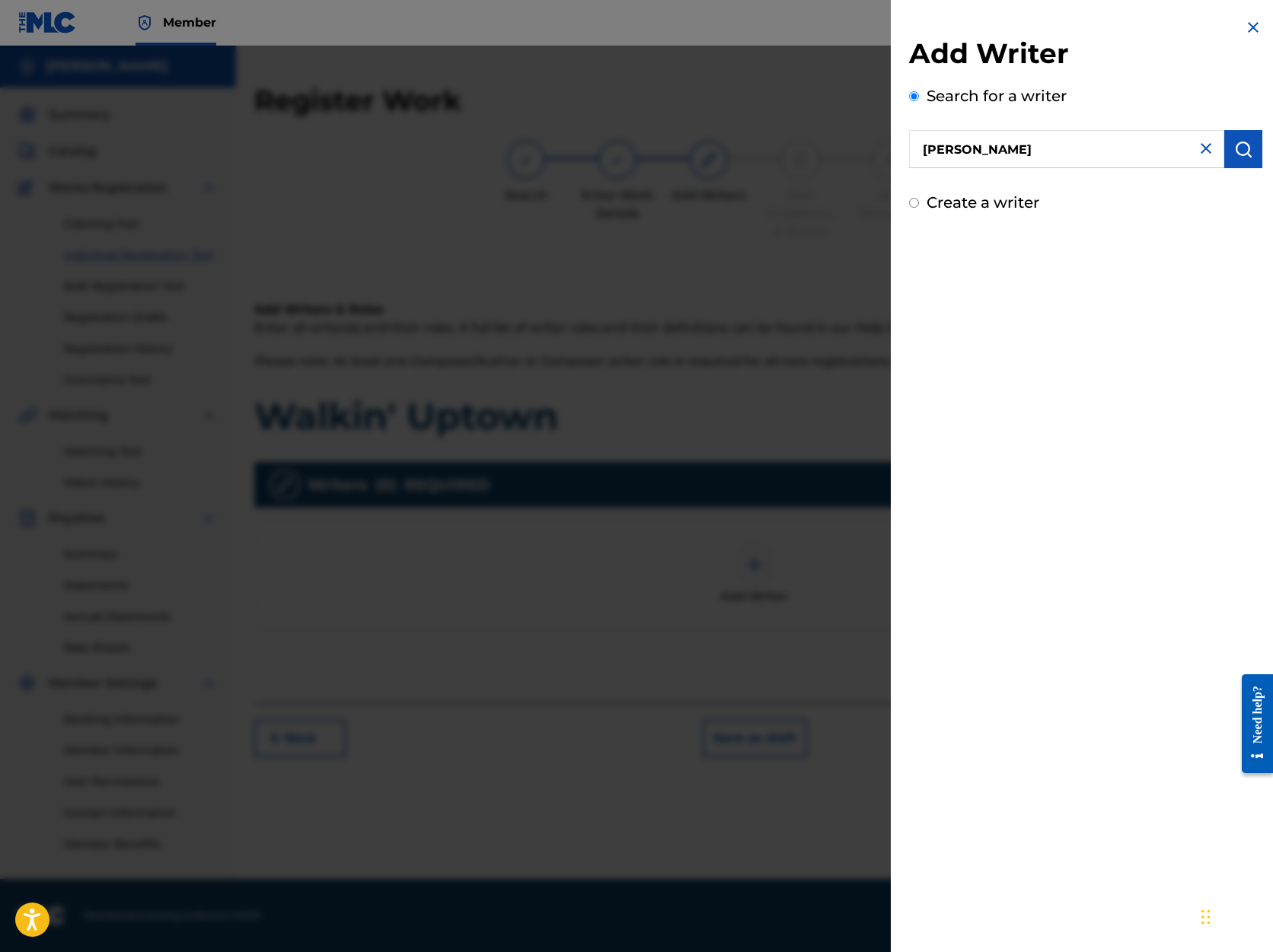
click at [1236, 149] on img "submit" at bounding box center [1243, 148] width 18 height 18
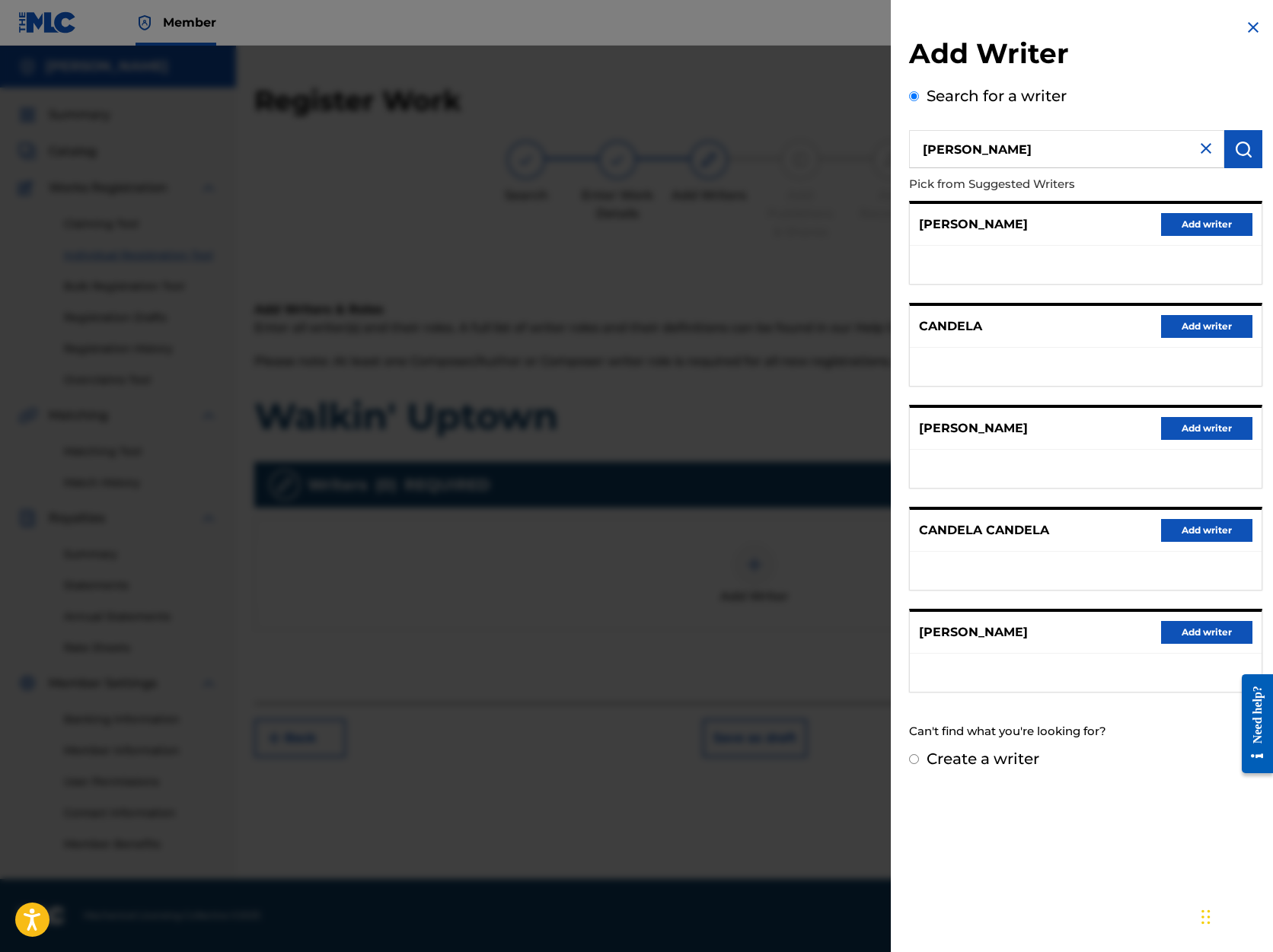
click at [1210, 634] on button "Add writer" at bounding box center [1206, 632] width 91 height 23
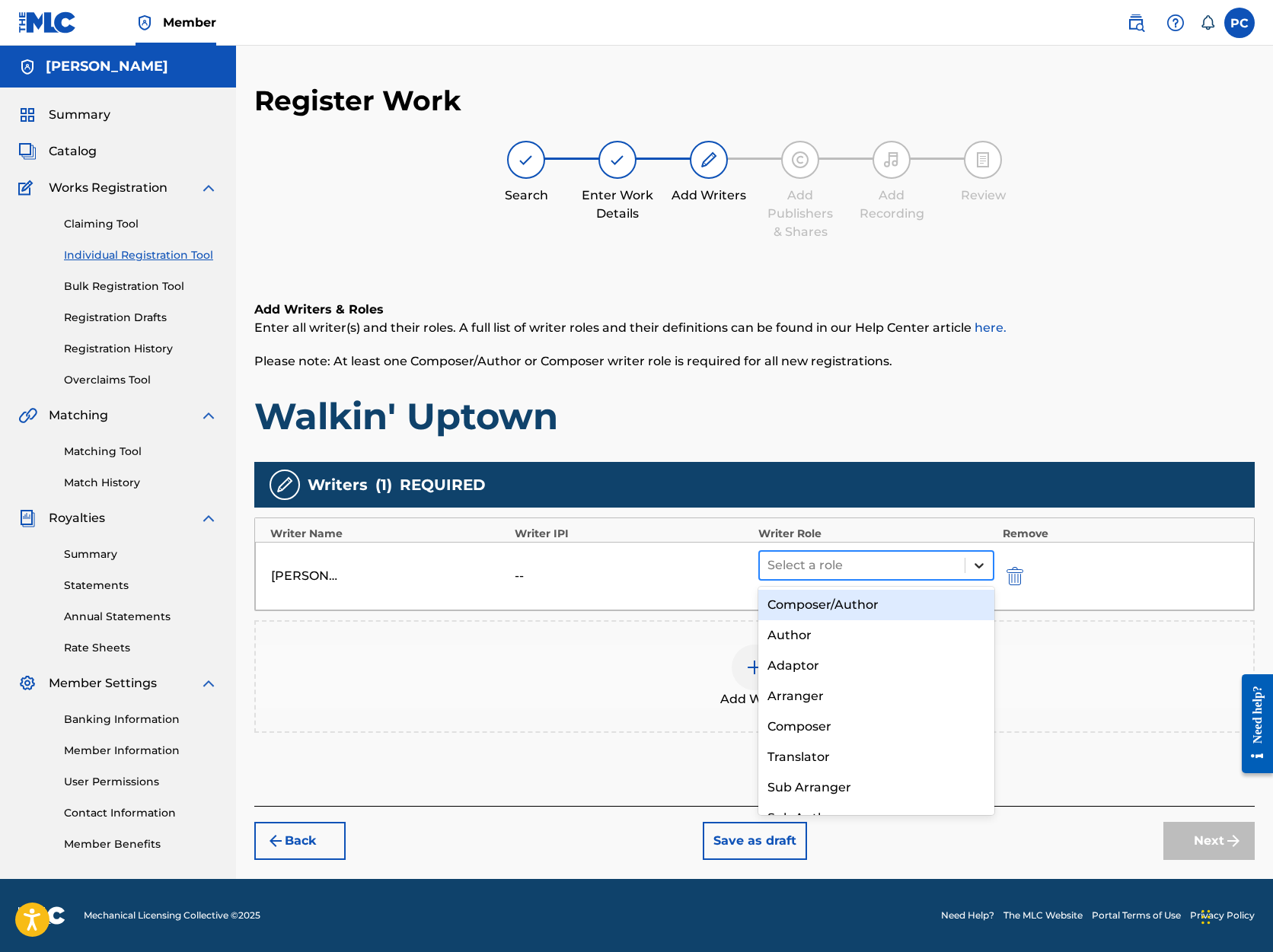
click at [980, 565] on icon at bounding box center [979, 566] width 10 height 6
click at [920, 606] on div "Composer/Author" at bounding box center [876, 605] width 236 height 30
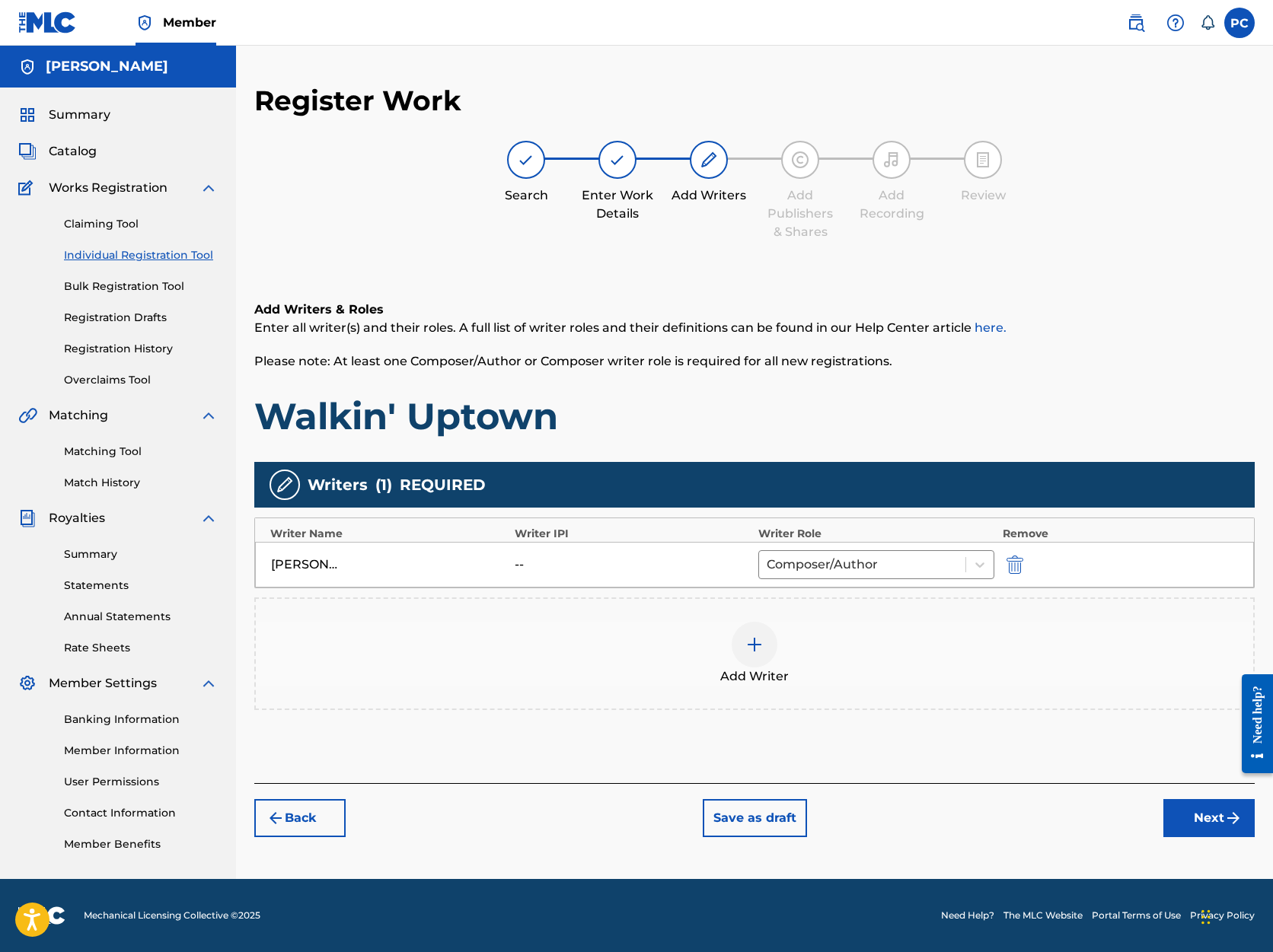
click at [1197, 815] on button "Next" at bounding box center [1209, 819] width 91 height 38
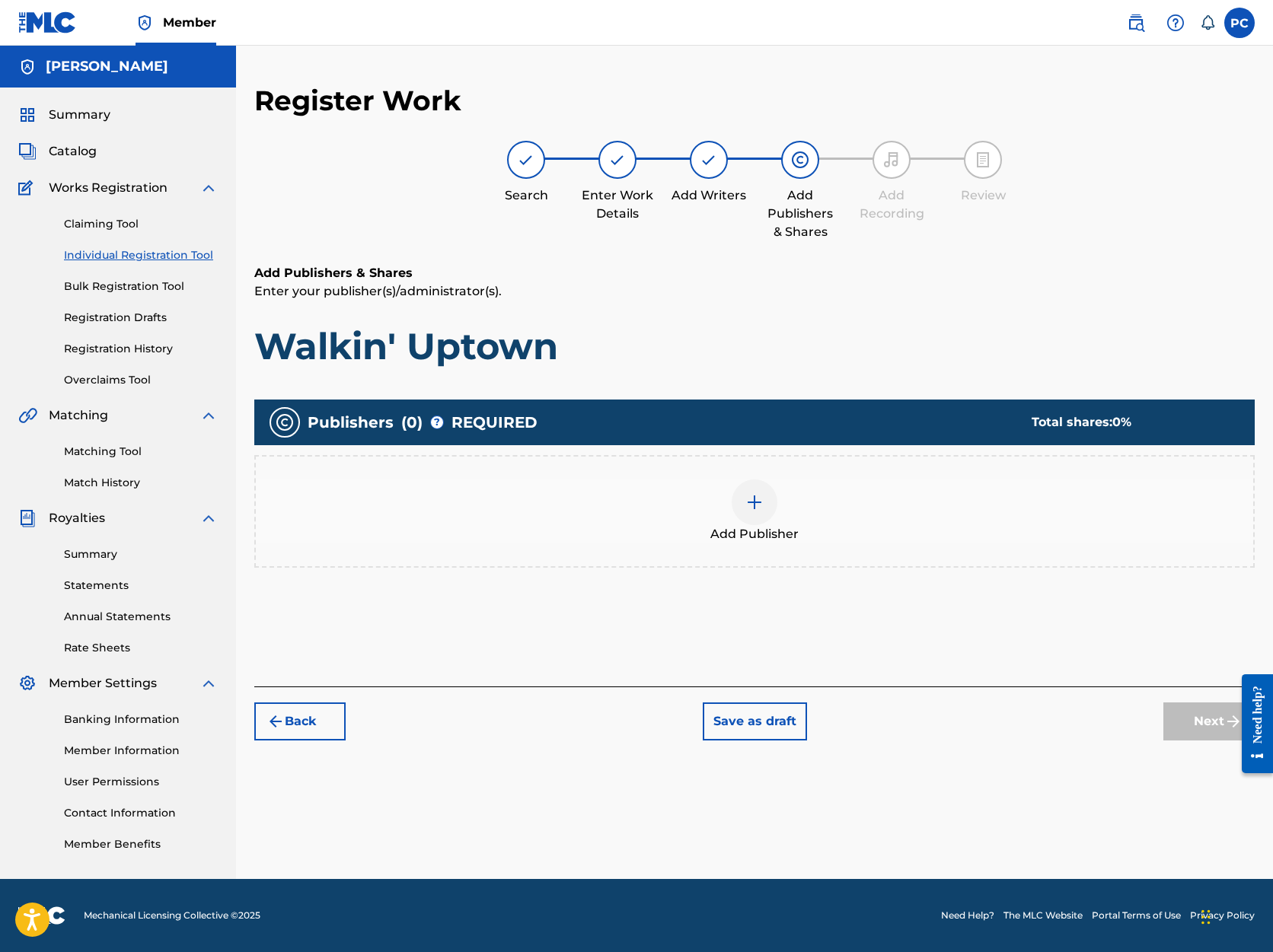
click at [758, 505] on img at bounding box center [754, 502] width 18 height 18
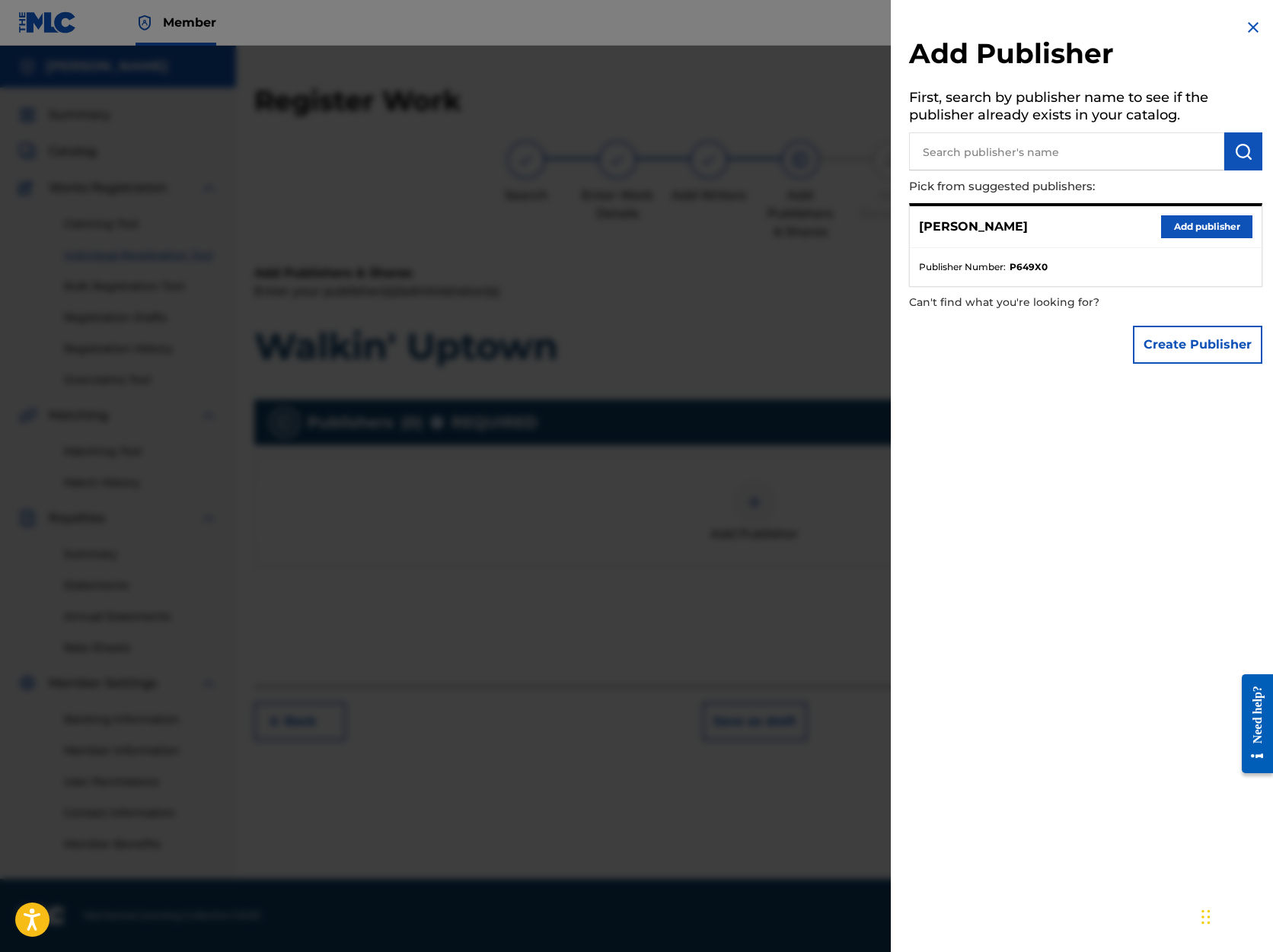
click at [1181, 224] on button "Add publisher" at bounding box center [1206, 226] width 91 height 23
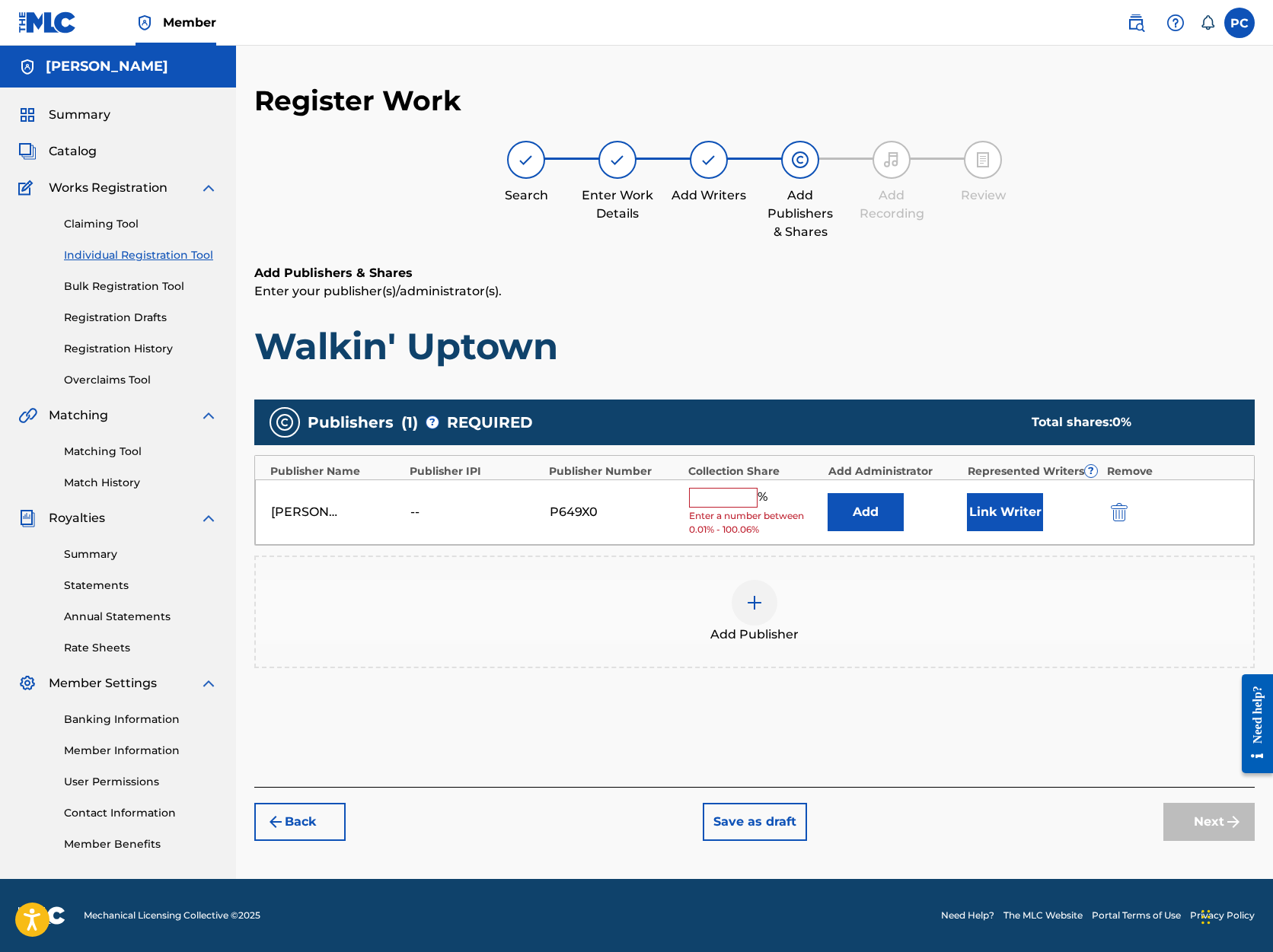
click at [715, 494] on input "text" at bounding box center [723, 498] width 68 height 20
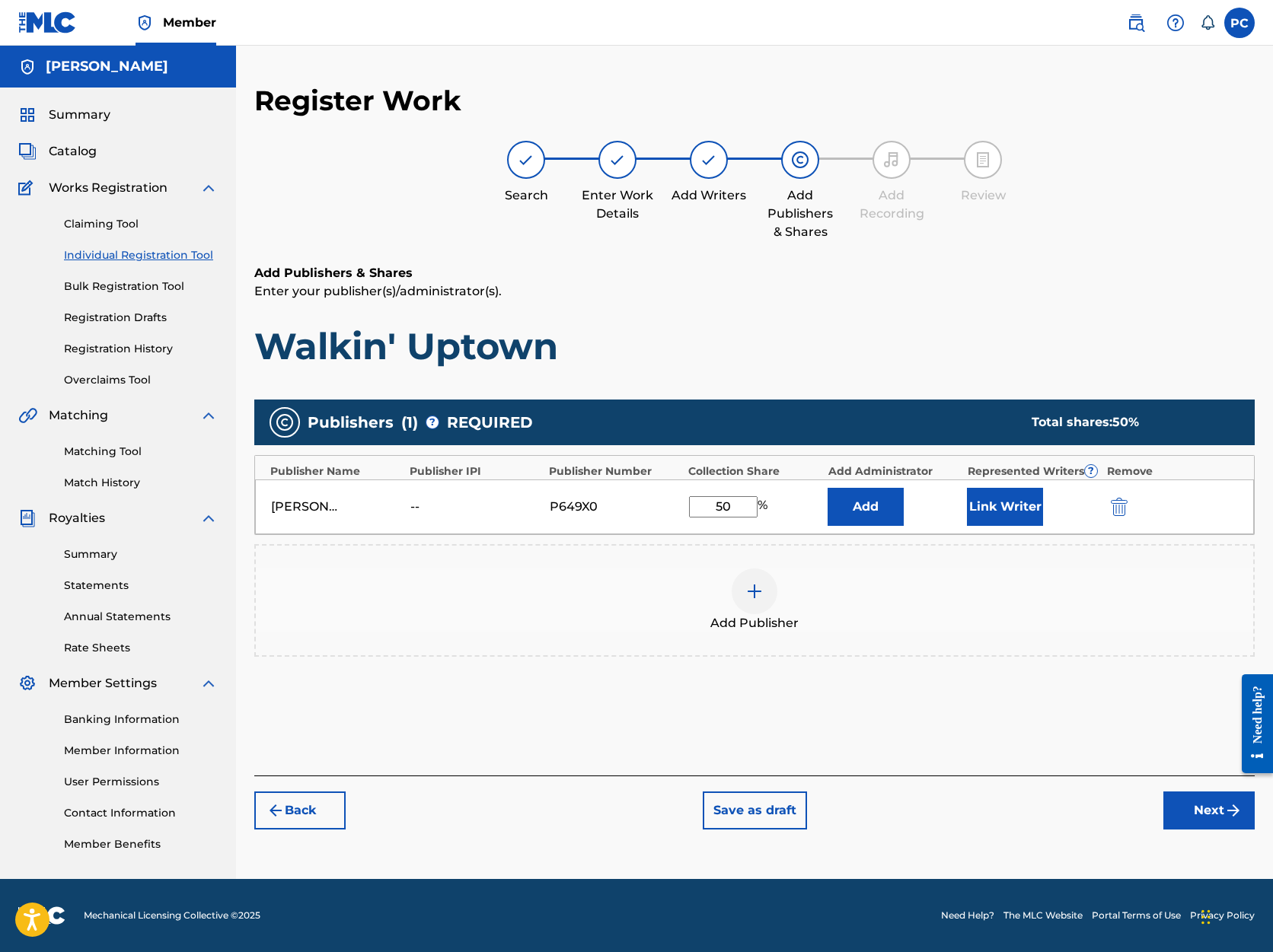
type input "50"
click at [1223, 811] on button "Next" at bounding box center [1209, 811] width 91 height 38
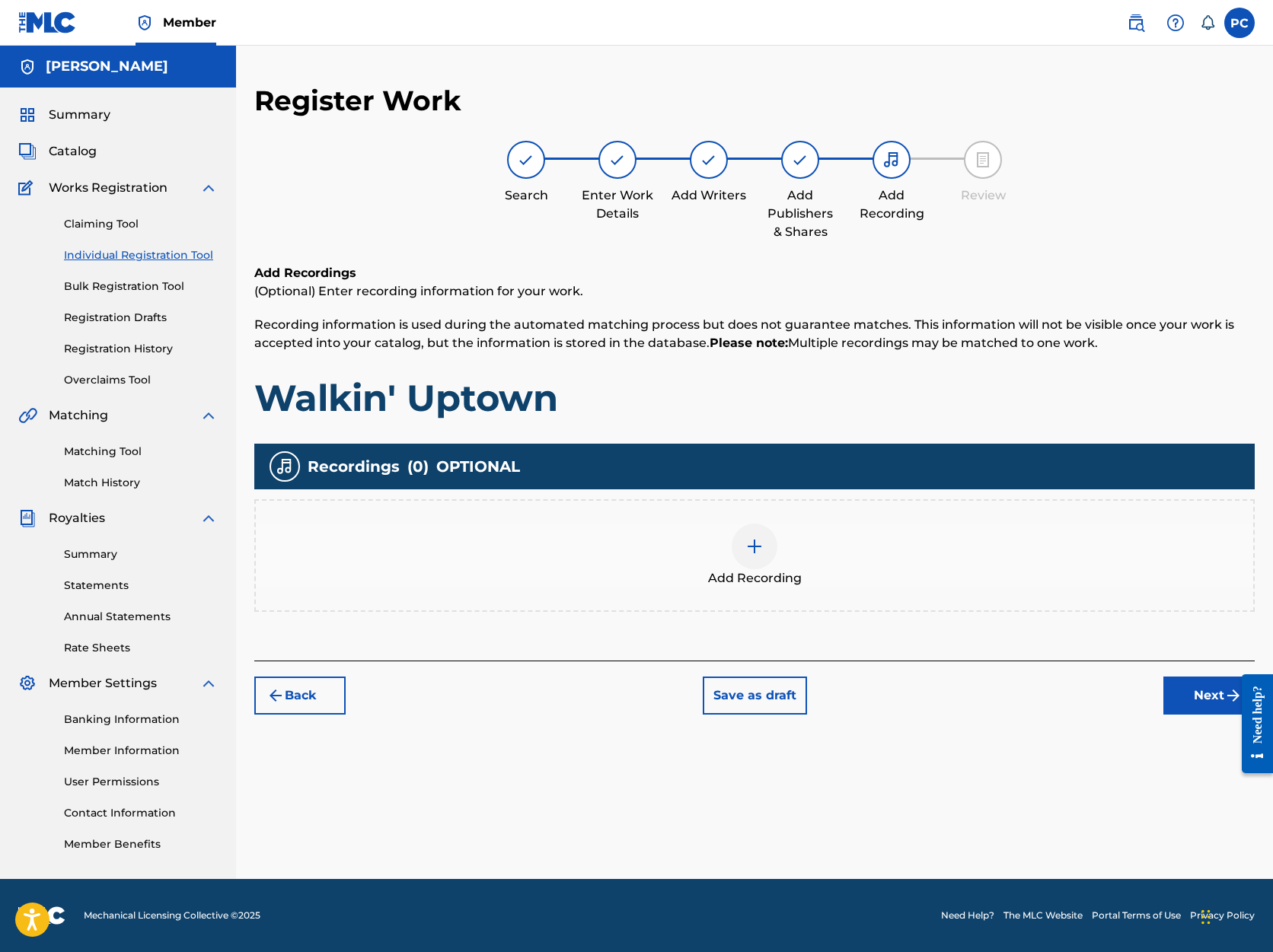
click at [1203, 700] on button "Next" at bounding box center [1209, 696] width 91 height 38
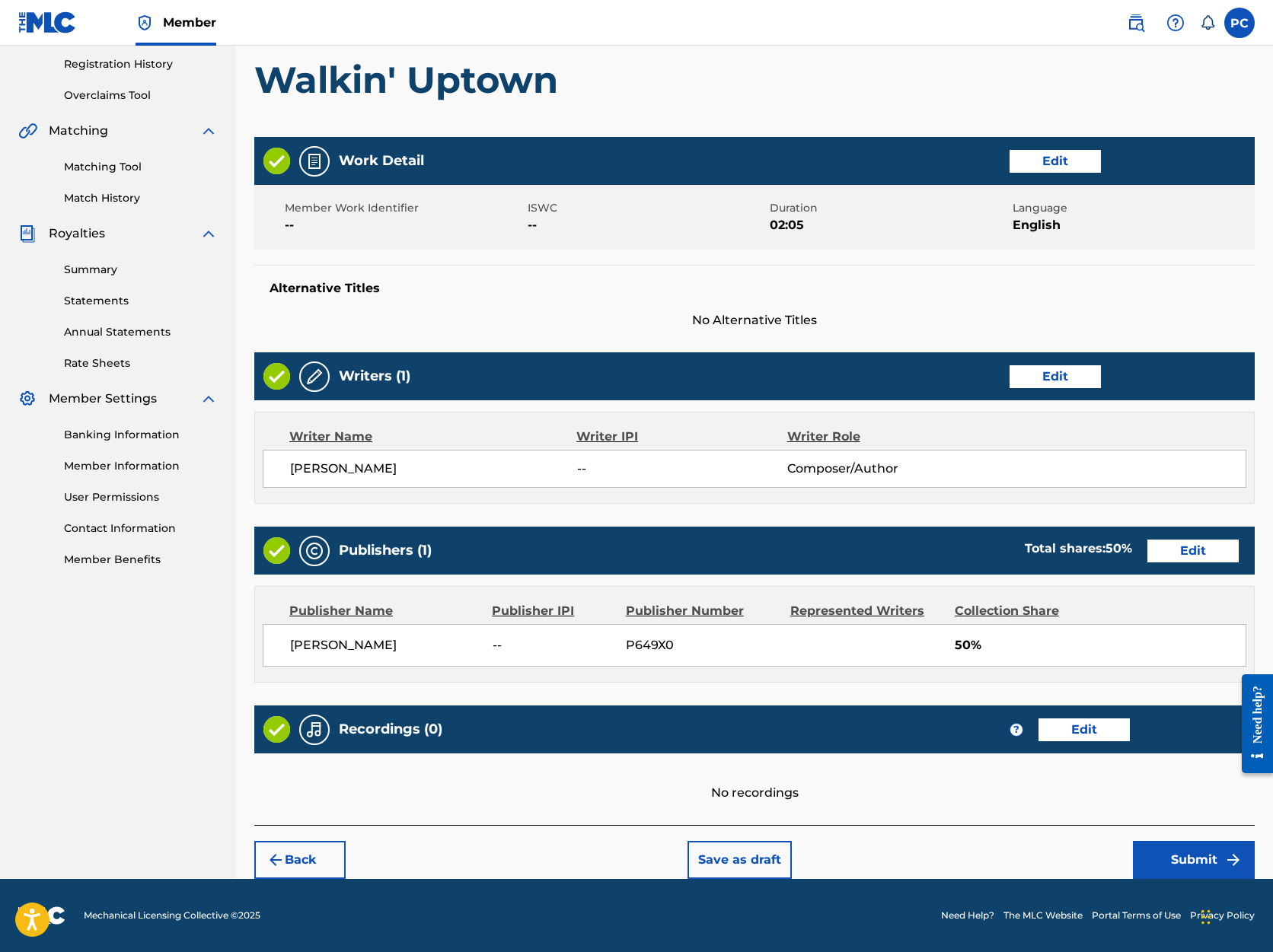
scroll to position [284, 0]
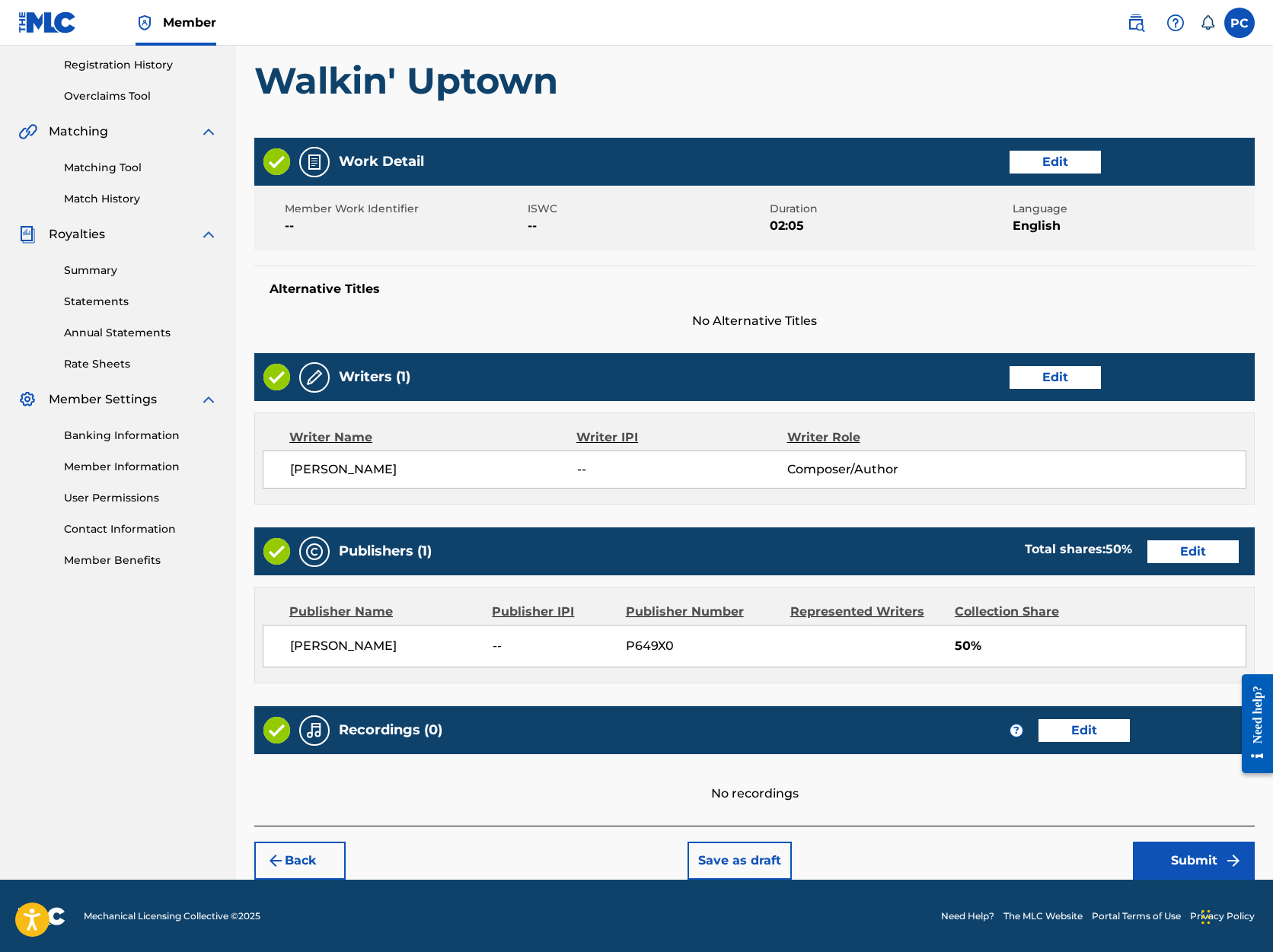
click at [1175, 858] on button "Submit" at bounding box center [1194, 861] width 122 height 38
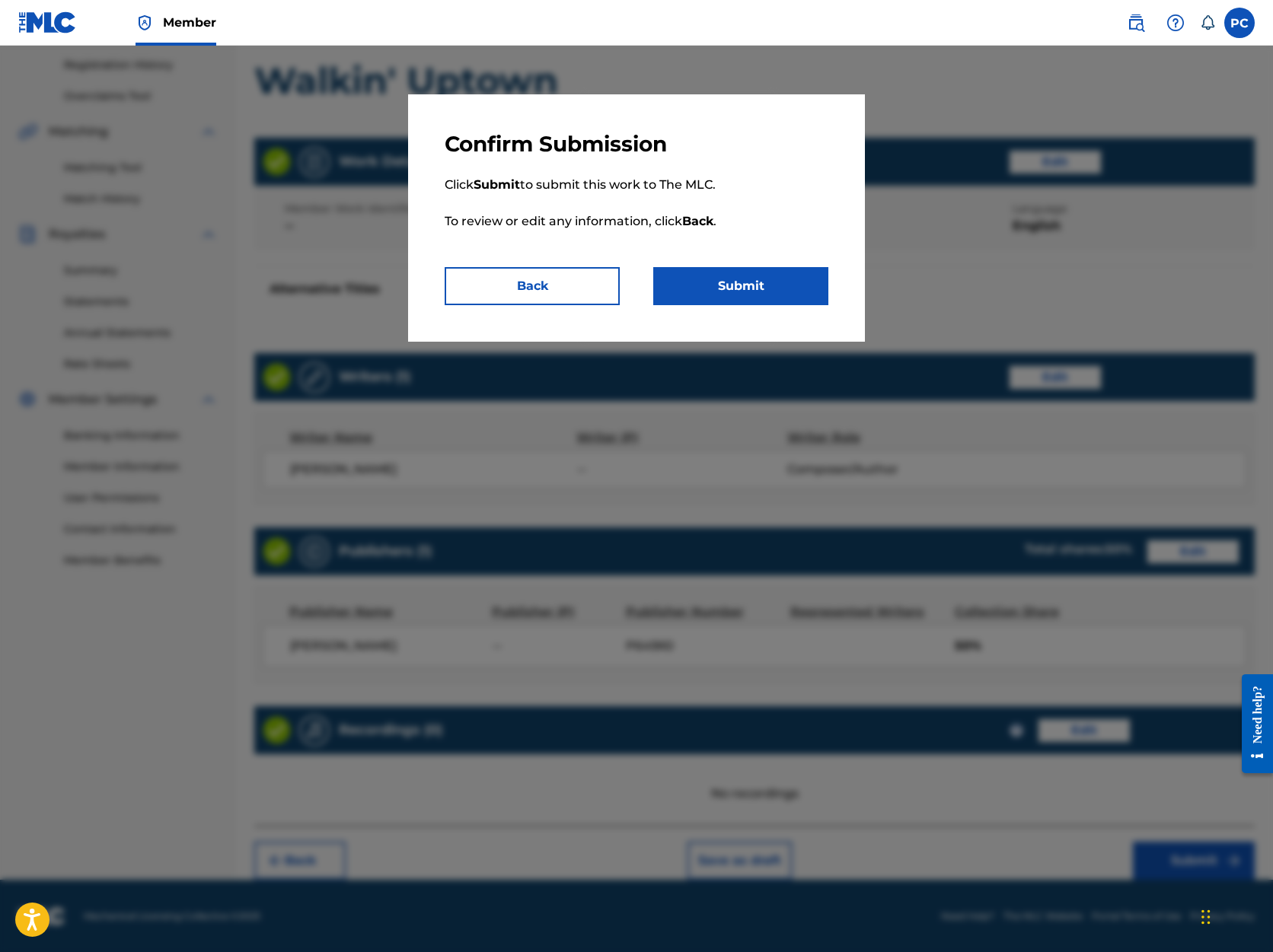
click at [692, 286] on button "Submit" at bounding box center [741, 287] width 176 height 38
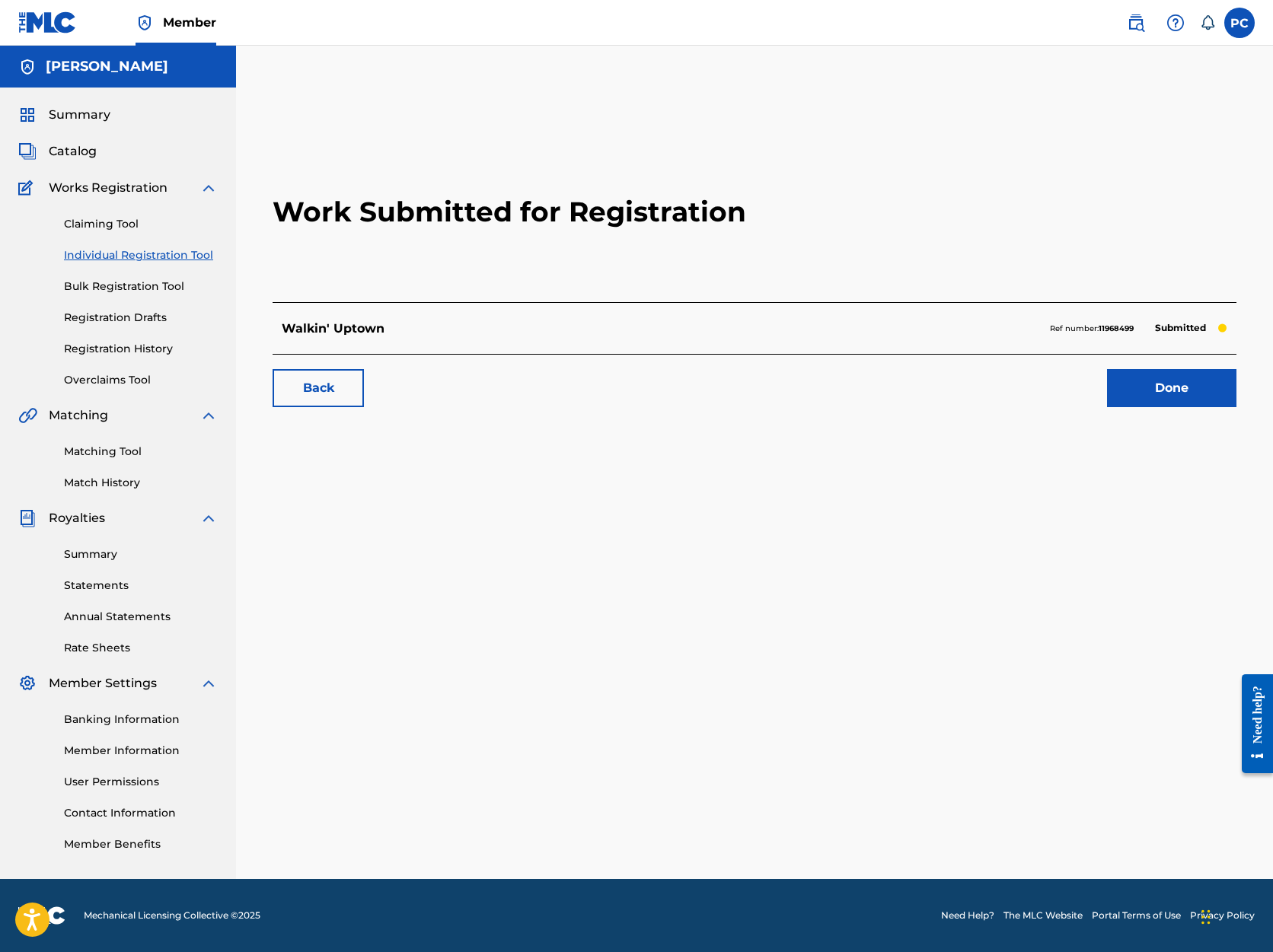
click at [1144, 390] on link "Done" at bounding box center [1171, 388] width 129 height 38
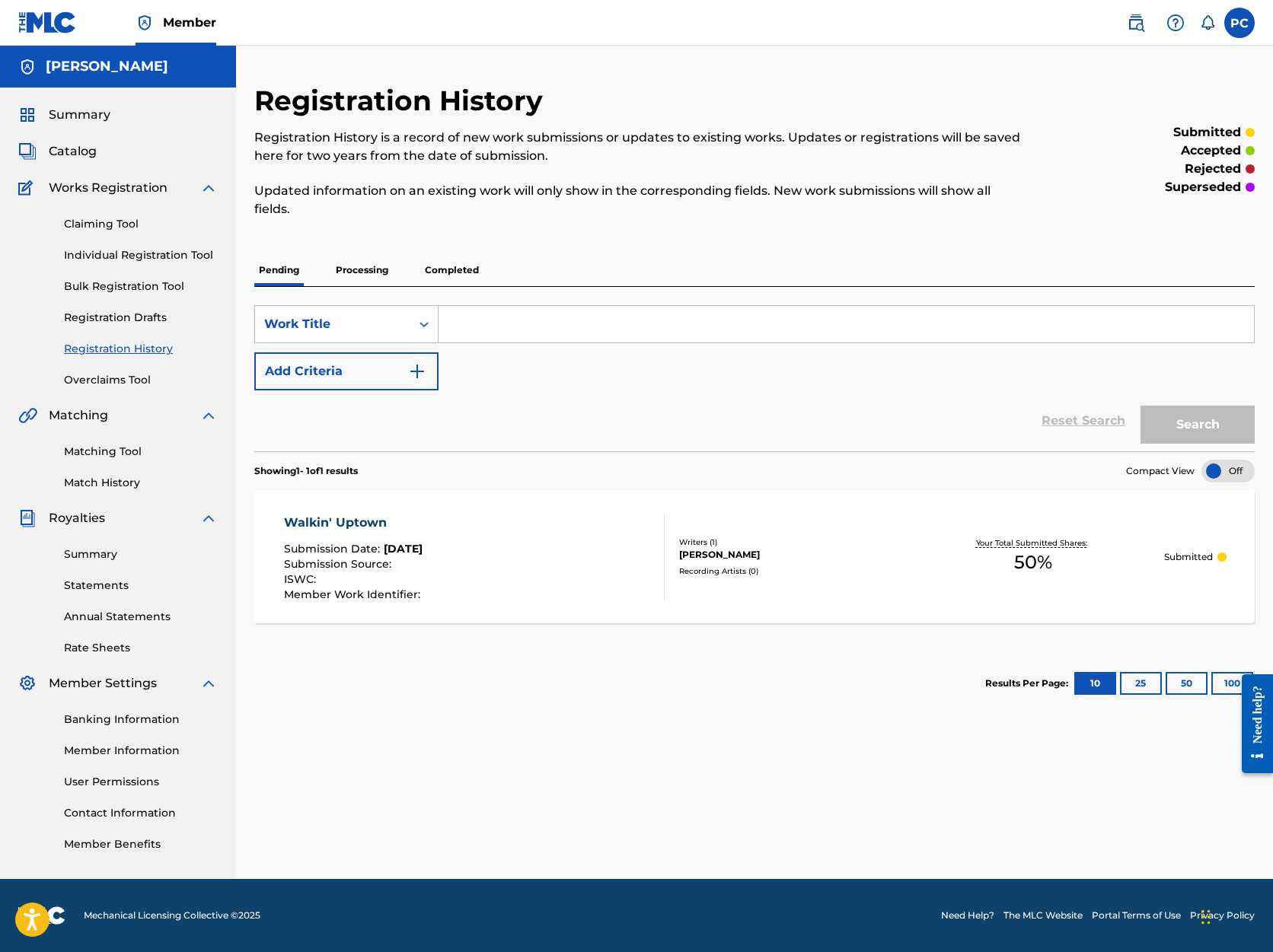
click at [132, 256] on link "Individual Registration Tool" at bounding box center [141, 256] width 154 height 16
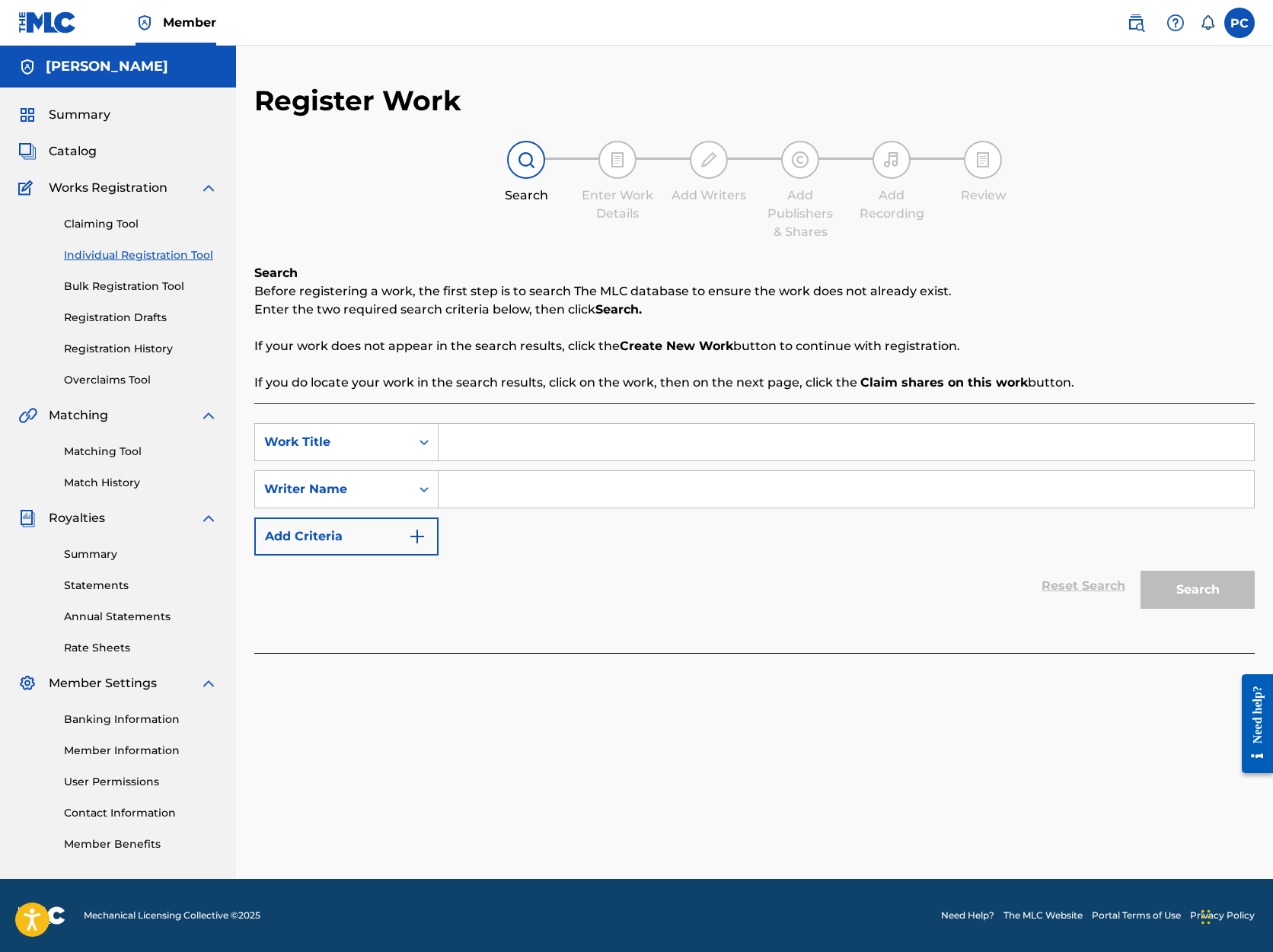
click at [518, 441] on input "Search Form" at bounding box center [846, 442] width 816 height 37
type input "Hi Ya"
click at [491, 490] on input "Search Form" at bounding box center [846, 489] width 816 height 37
type input "[PERSON_NAME]"
click at [1193, 590] on button "Search" at bounding box center [1198, 590] width 114 height 38
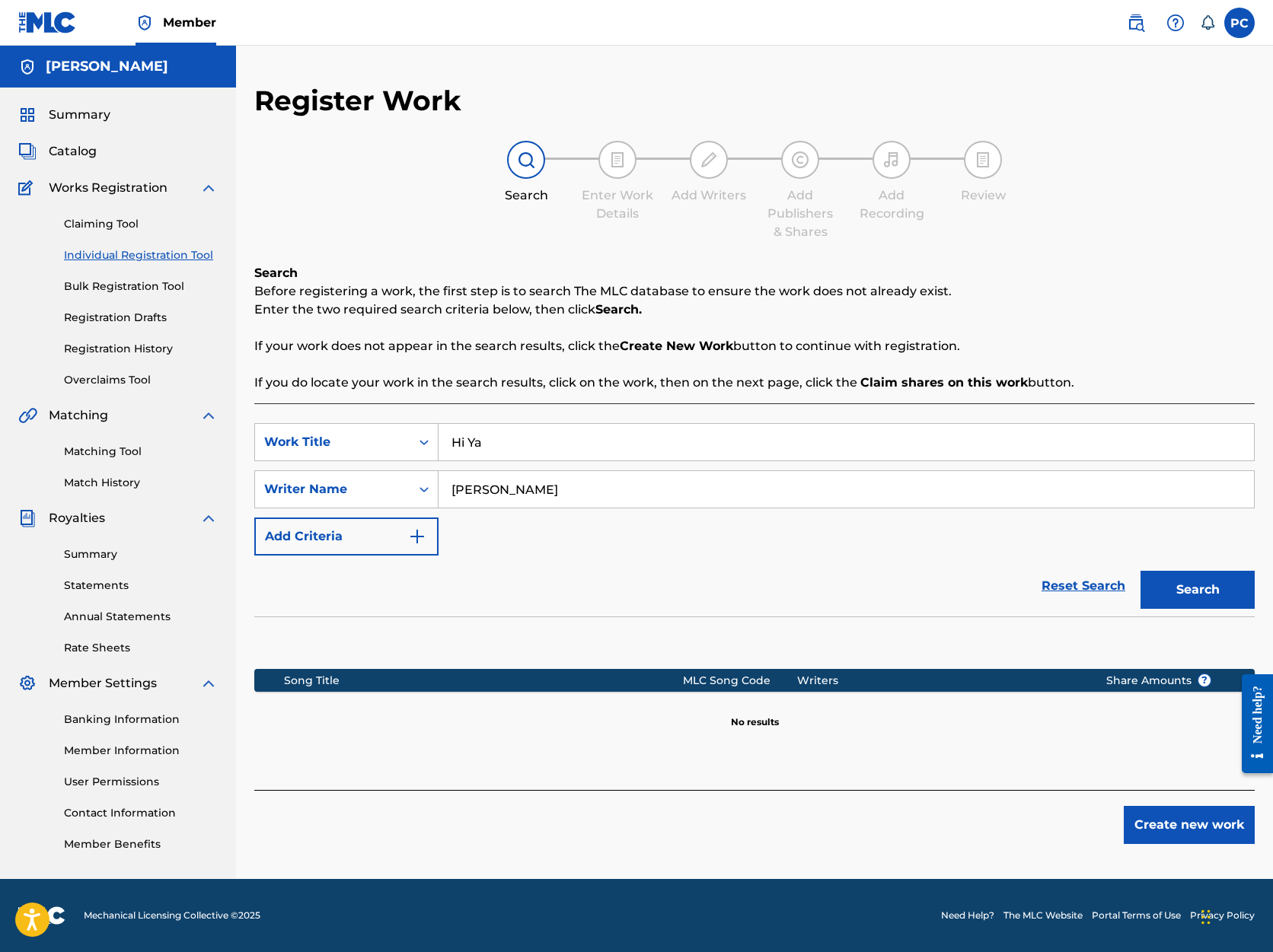
click at [1194, 830] on button "Create new work" at bounding box center [1189, 825] width 131 height 38
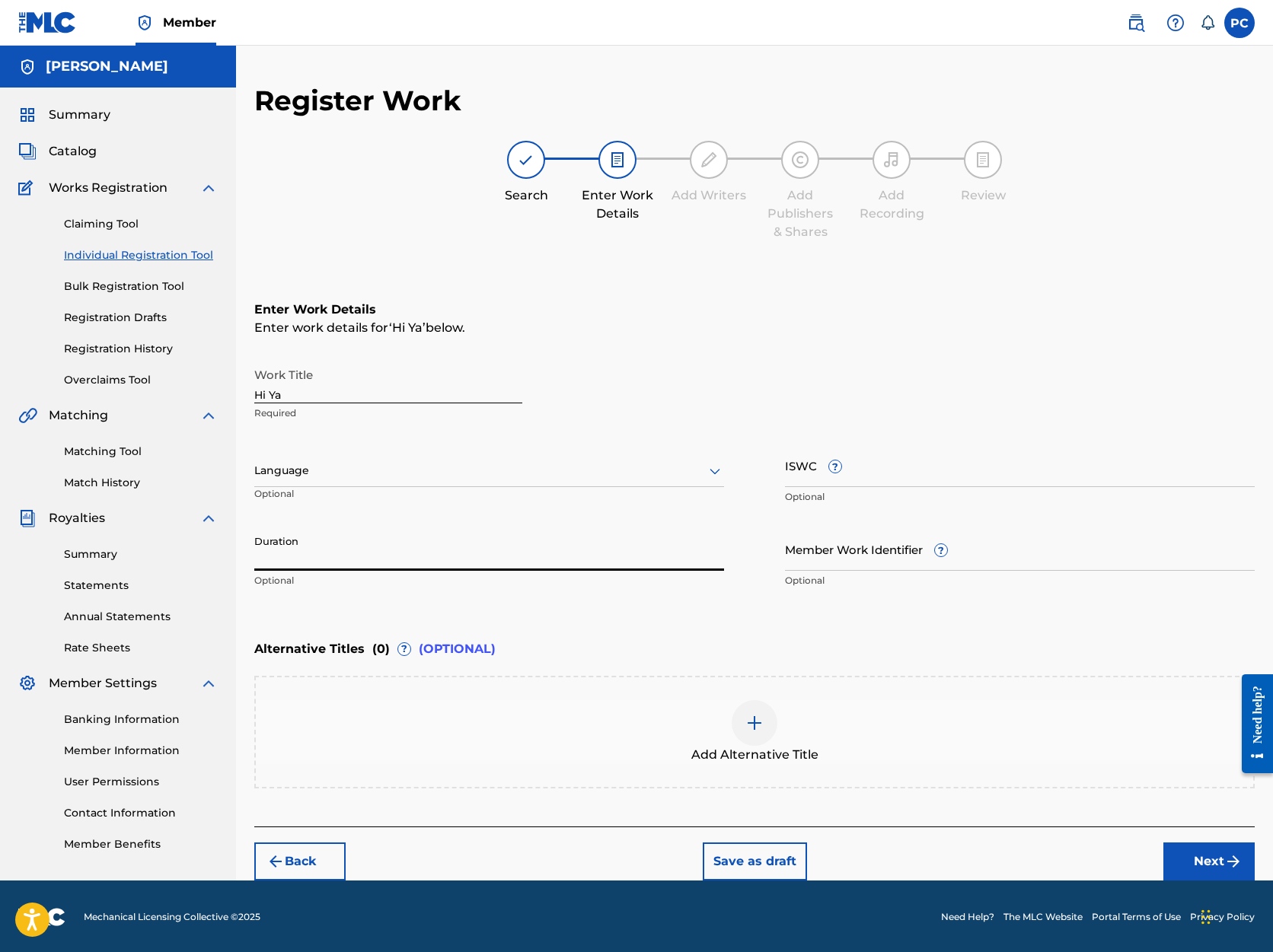
click at [469, 556] on input "Duration" at bounding box center [489, 549] width 470 height 44
type input "04:24"
click at [1212, 861] on button "Next" at bounding box center [1209, 861] width 91 height 38
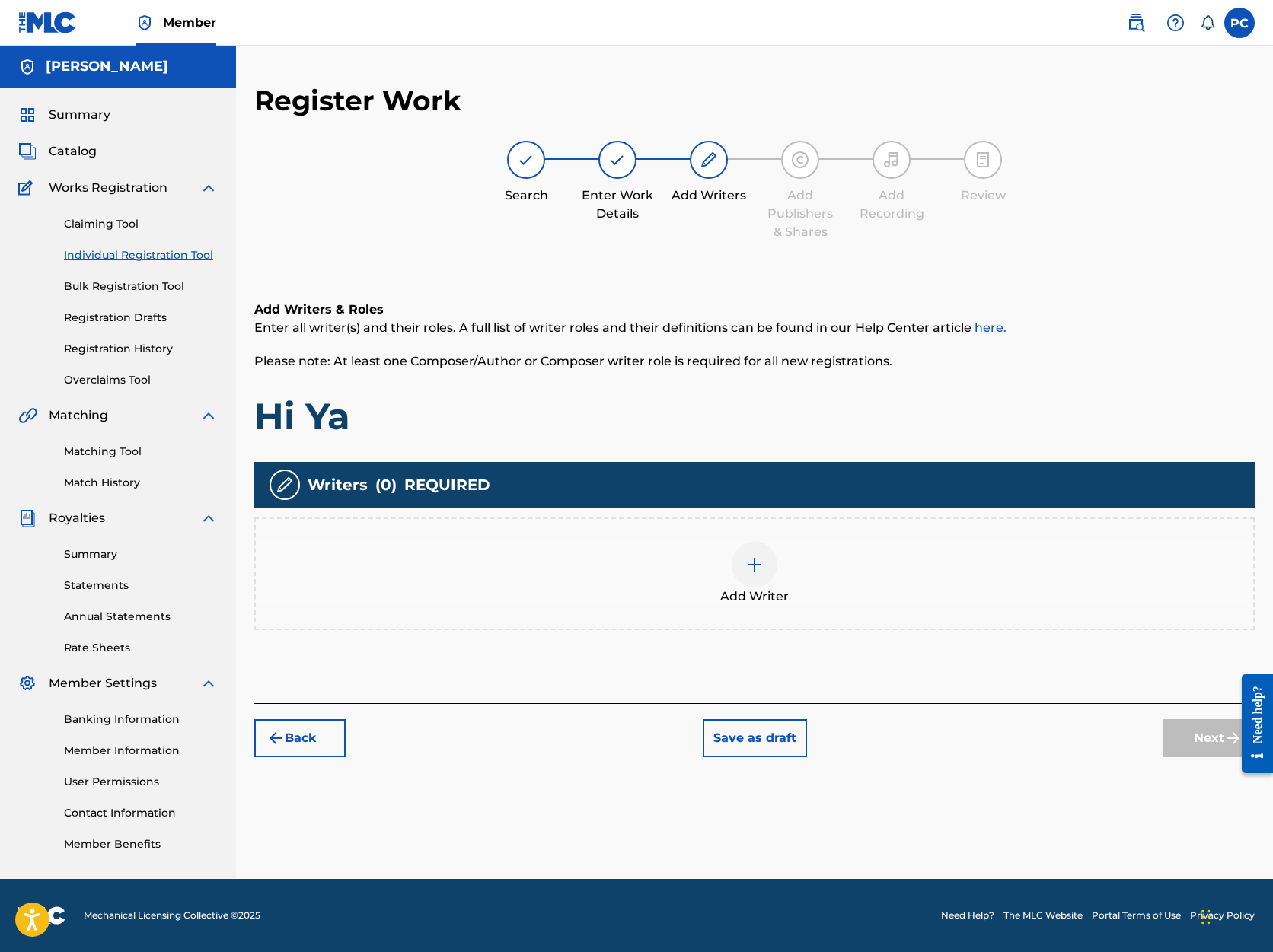
click at [757, 564] on img at bounding box center [754, 565] width 18 height 18
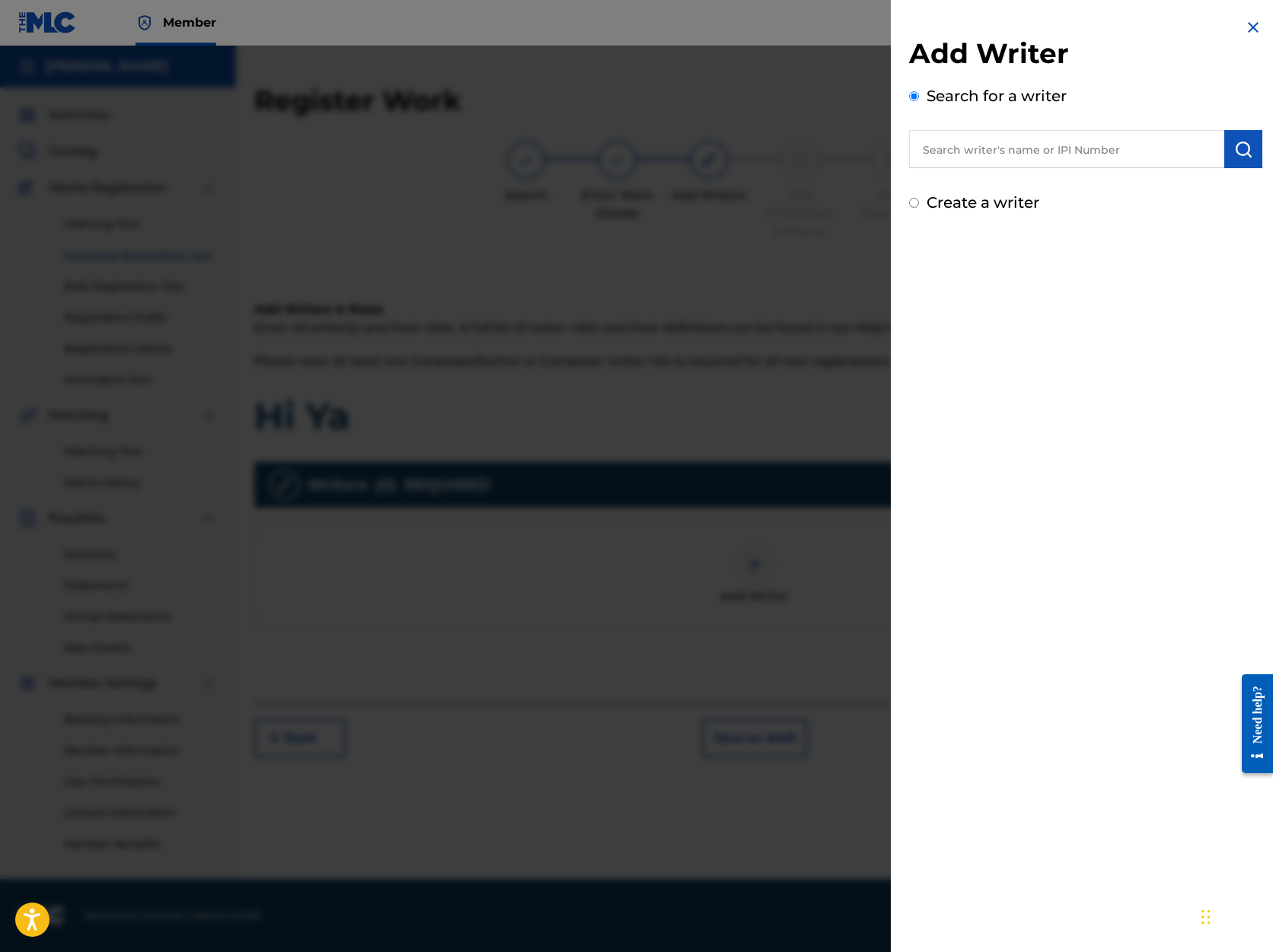
click at [951, 151] on input "text" at bounding box center [1067, 149] width 315 height 38
click at [939, 181] on strong "peter" at bounding box center [939, 183] width 34 height 14
type input "[PERSON_NAME]"
click at [1240, 148] on img "submit" at bounding box center [1243, 148] width 18 height 18
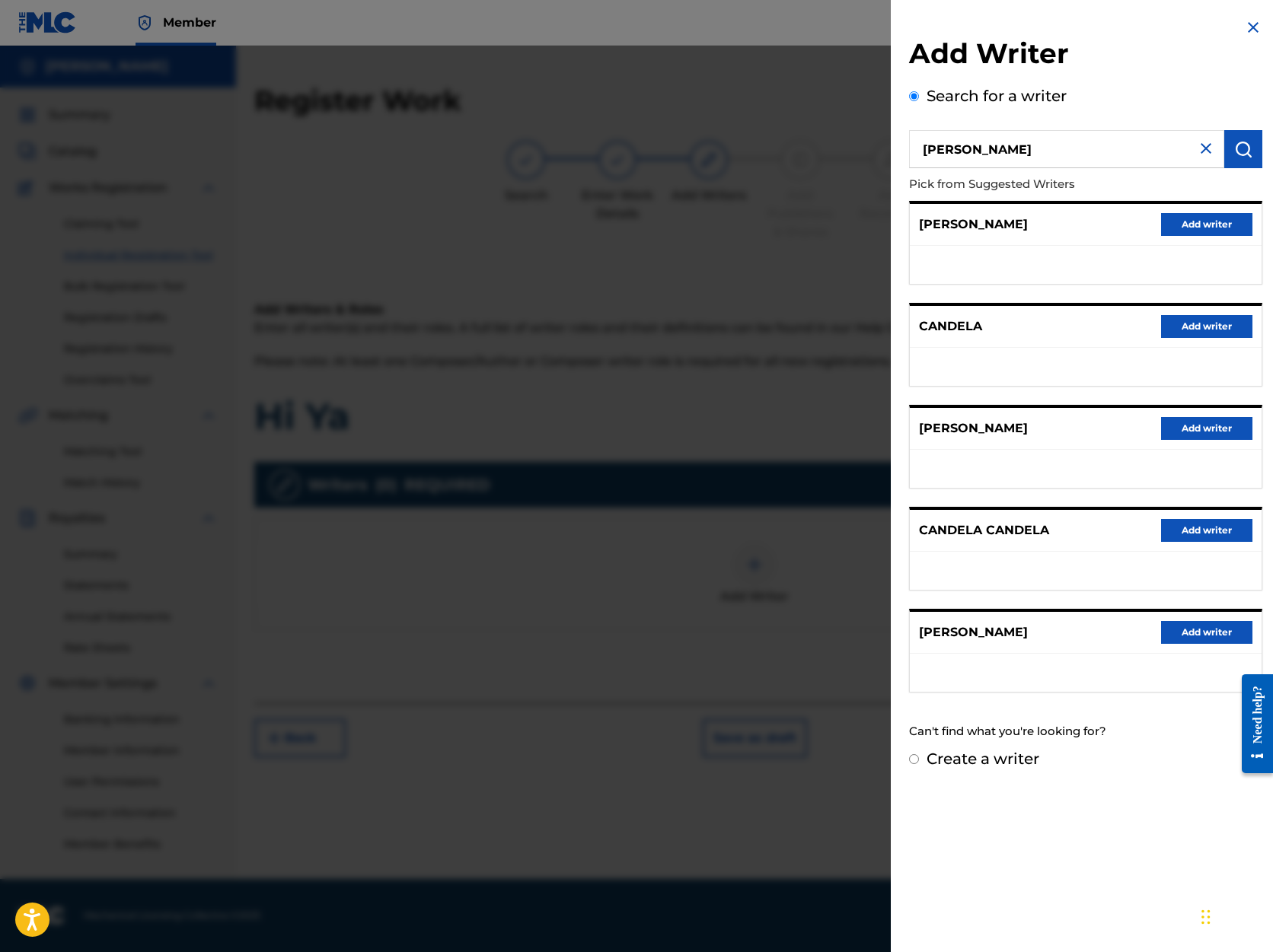
click at [1198, 635] on button "Add writer" at bounding box center [1206, 632] width 91 height 23
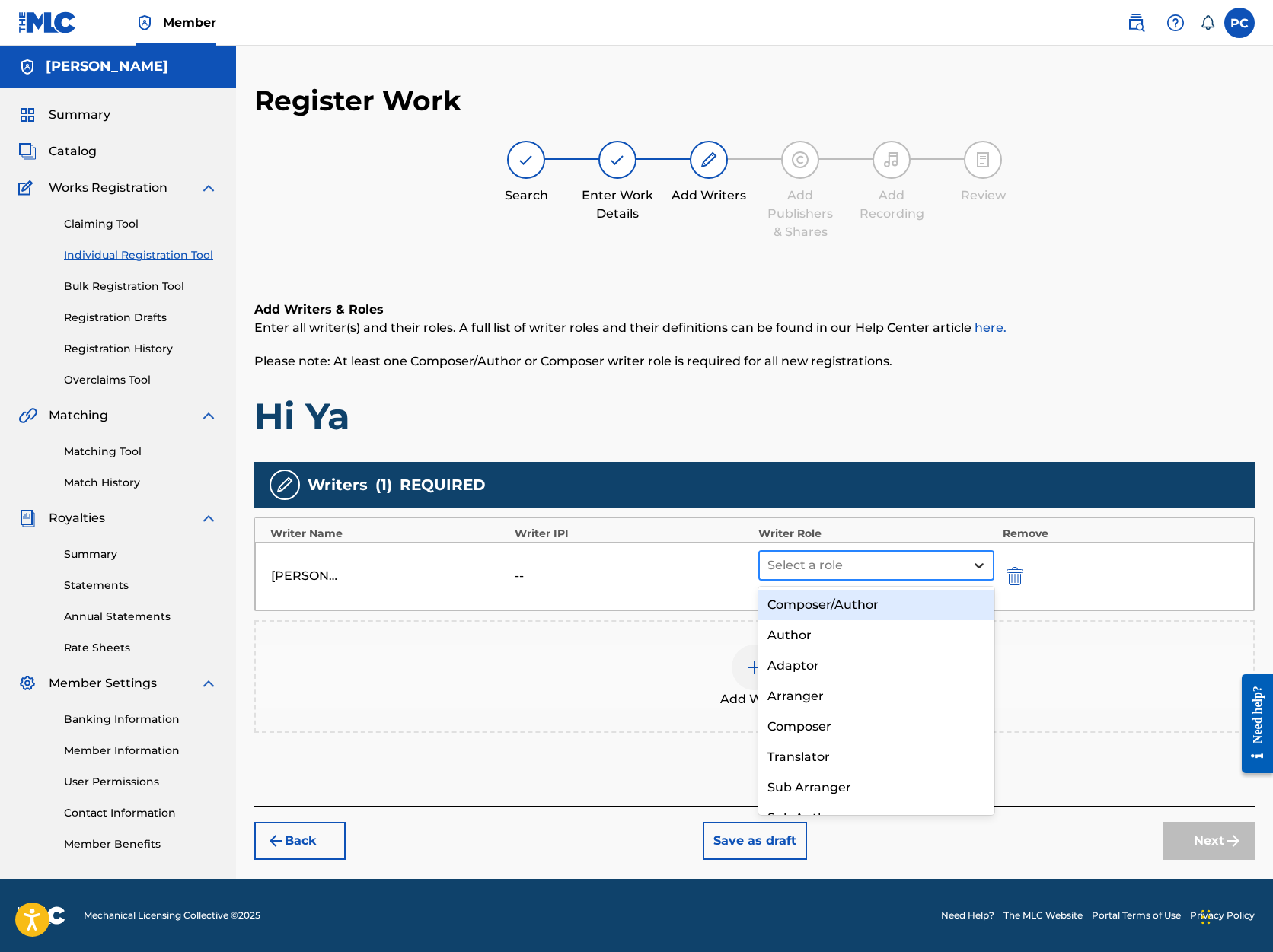
click at [980, 564] on icon at bounding box center [978, 565] width 15 height 15
click at [922, 605] on div "Composer/Author" at bounding box center [876, 605] width 236 height 30
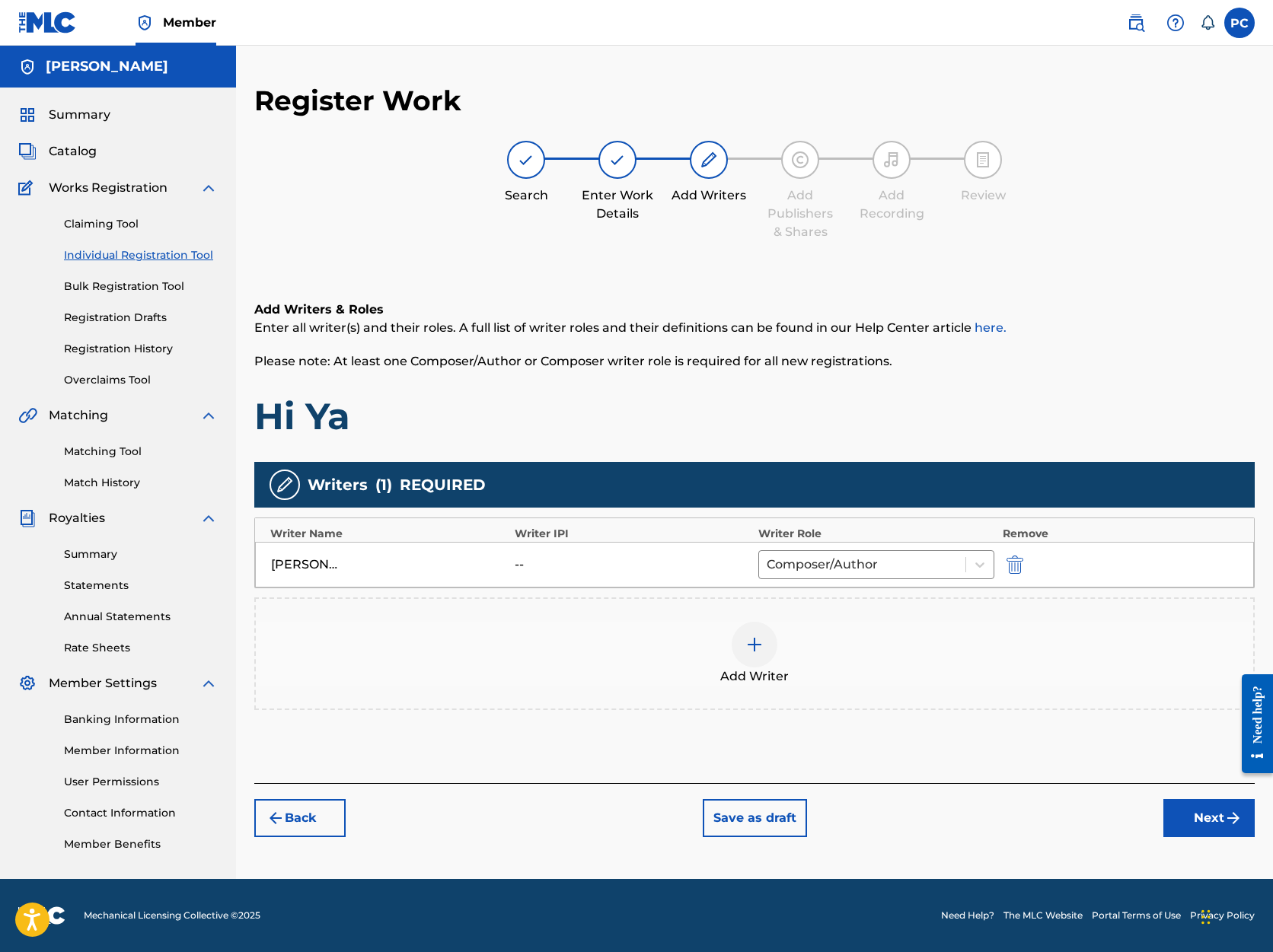
click at [1200, 817] on button "Next" at bounding box center [1209, 819] width 91 height 38
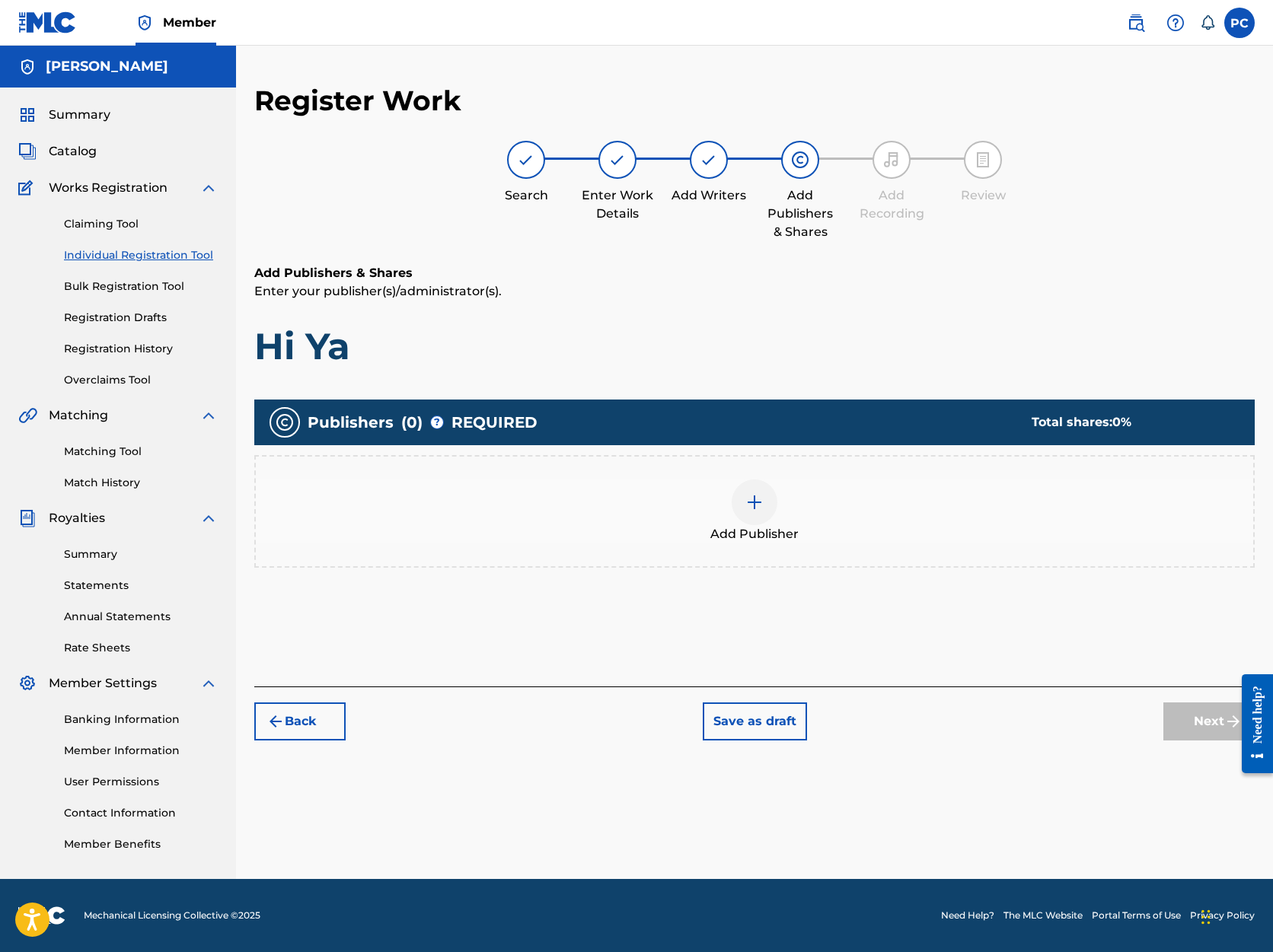
click at [756, 502] on img at bounding box center [754, 502] width 18 height 18
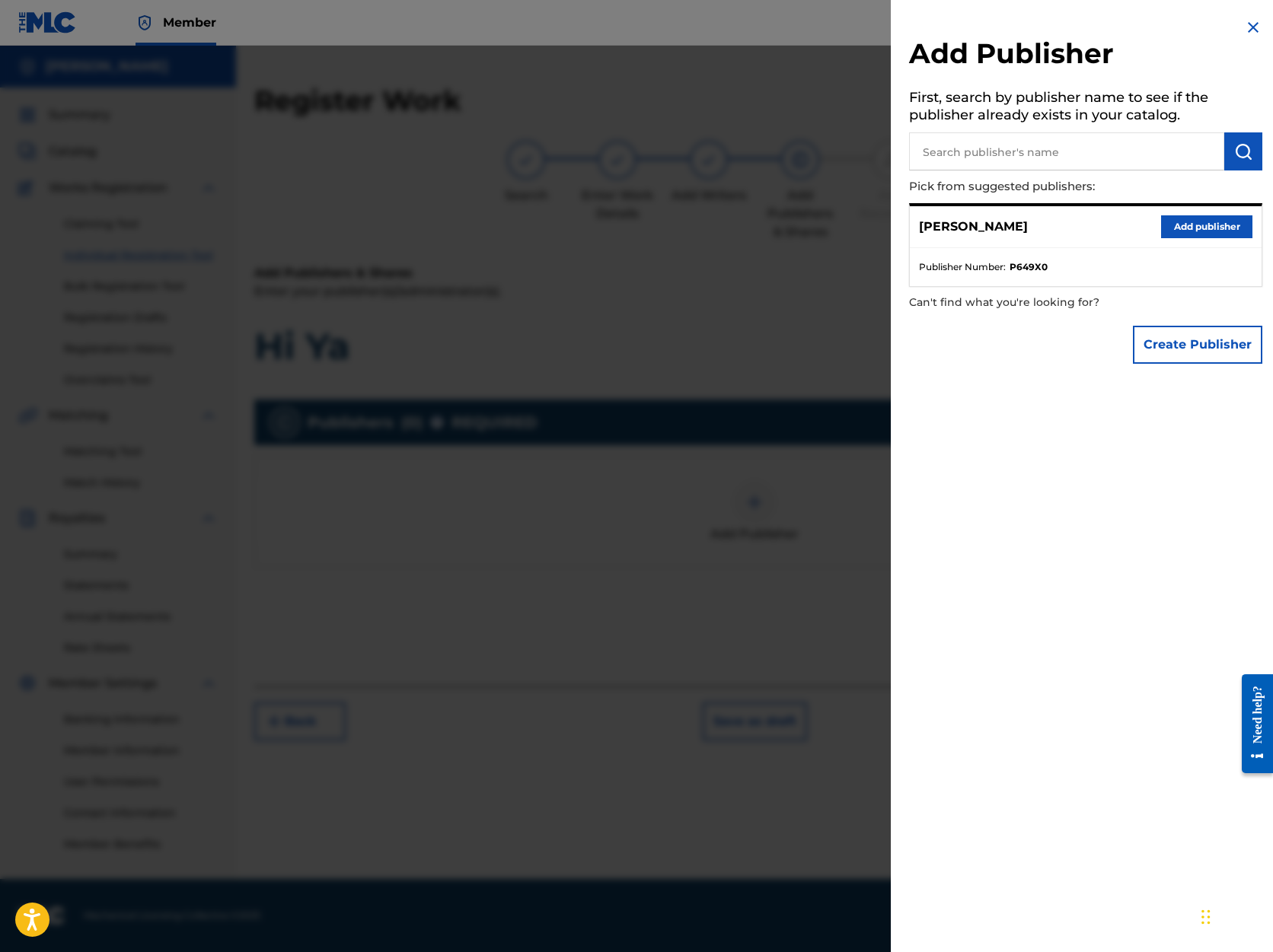
click at [1177, 229] on button "Add publisher" at bounding box center [1206, 226] width 91 height 23
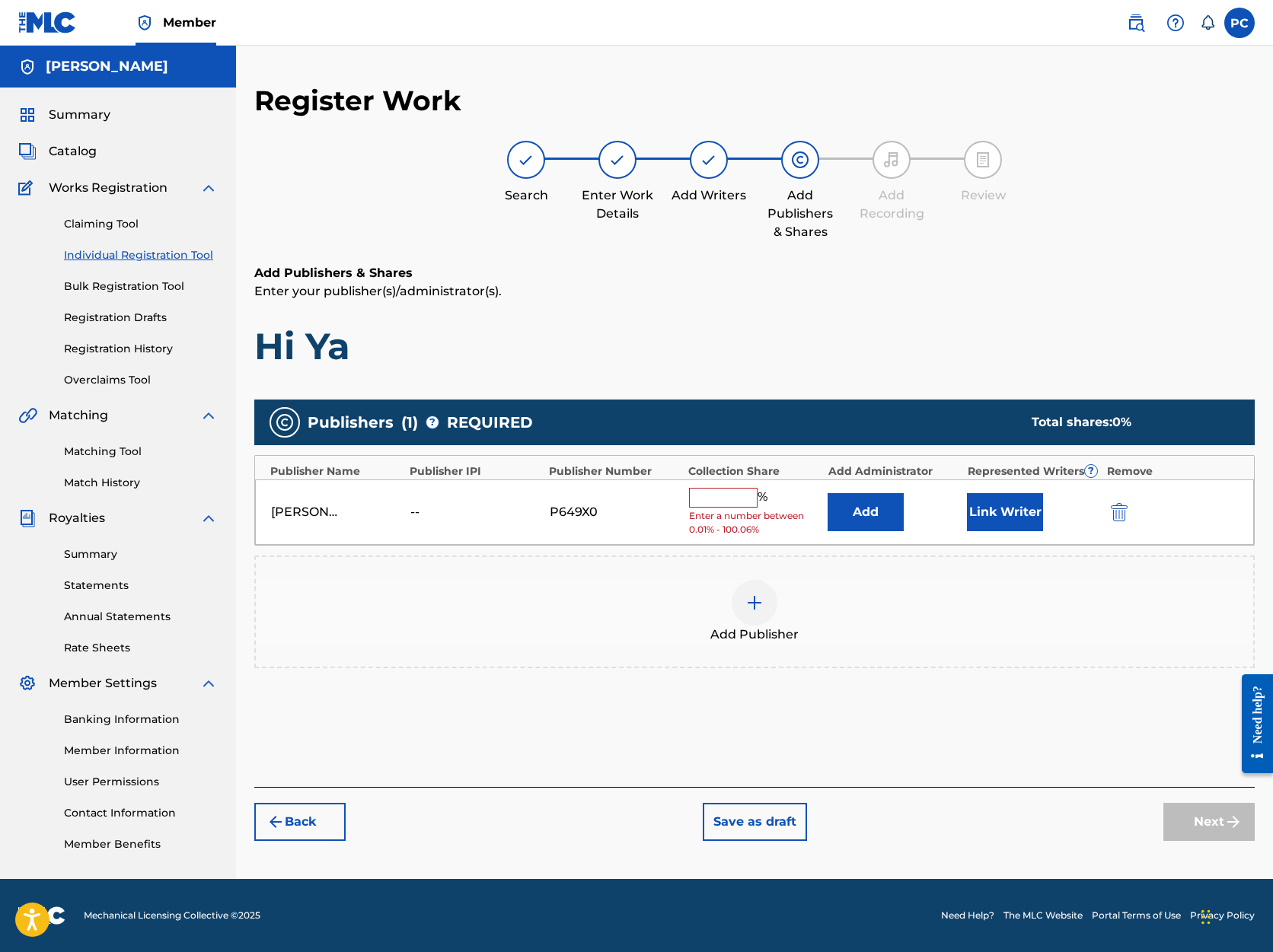
click at [729, 495] on input "text" at bounding box center [723, 498] width 68 height 20
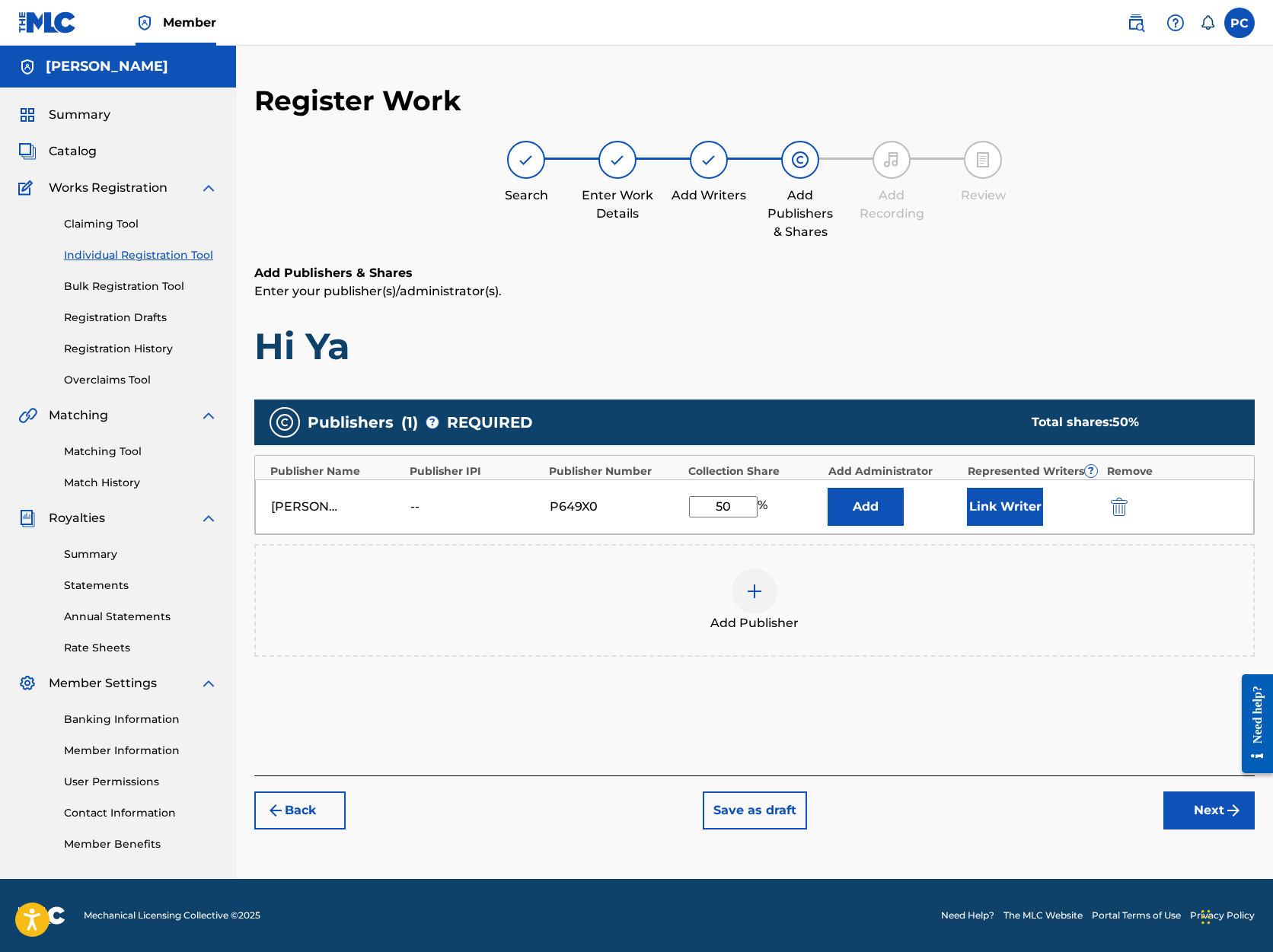
type input "50"
click at [1202, 808] on button "Next" at bounding box center [1209, 811] width 91 height 38
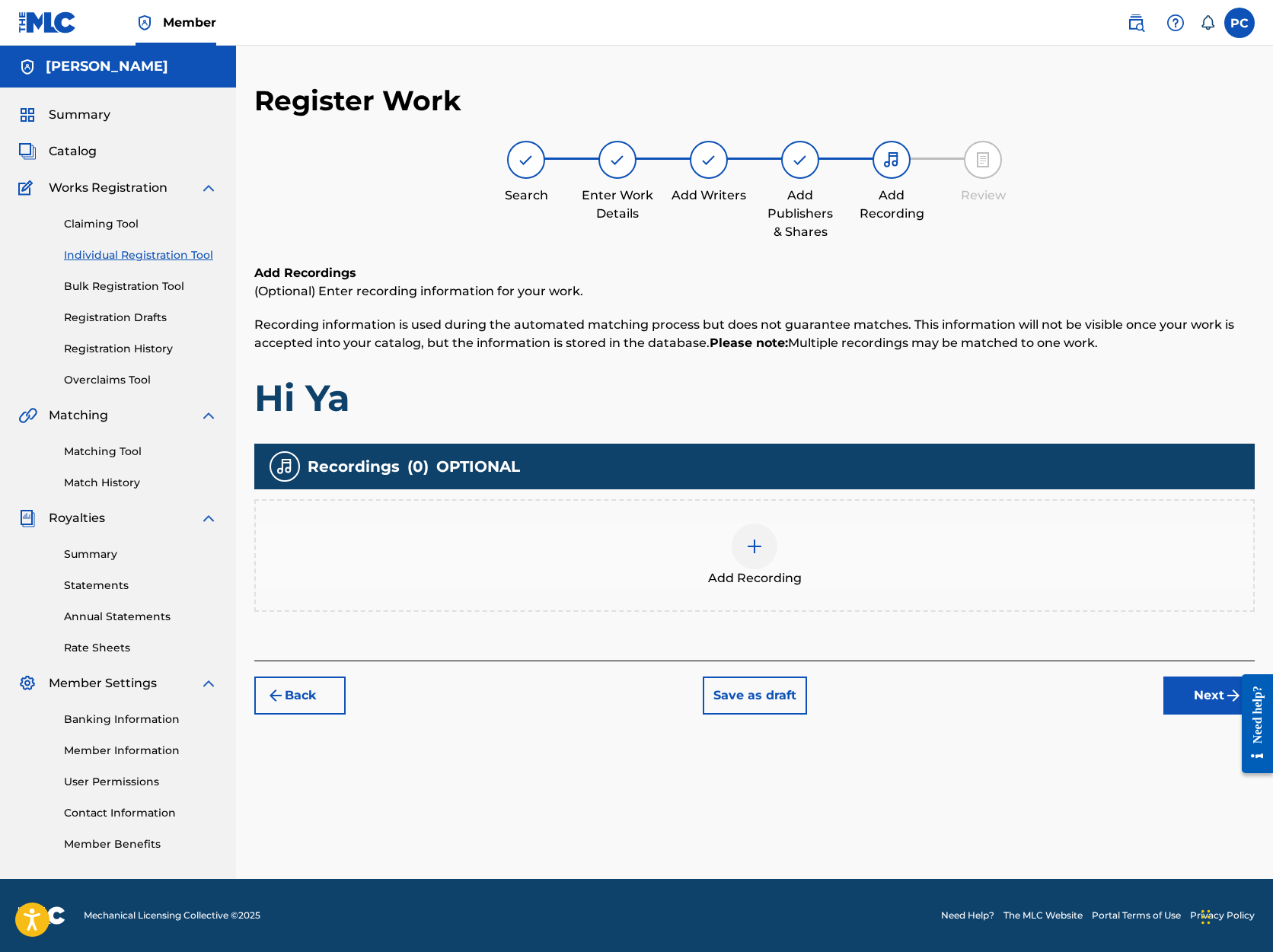
click at [1207, 697] on button "Next" at bounding box center [1209, 696] width 91 height 38
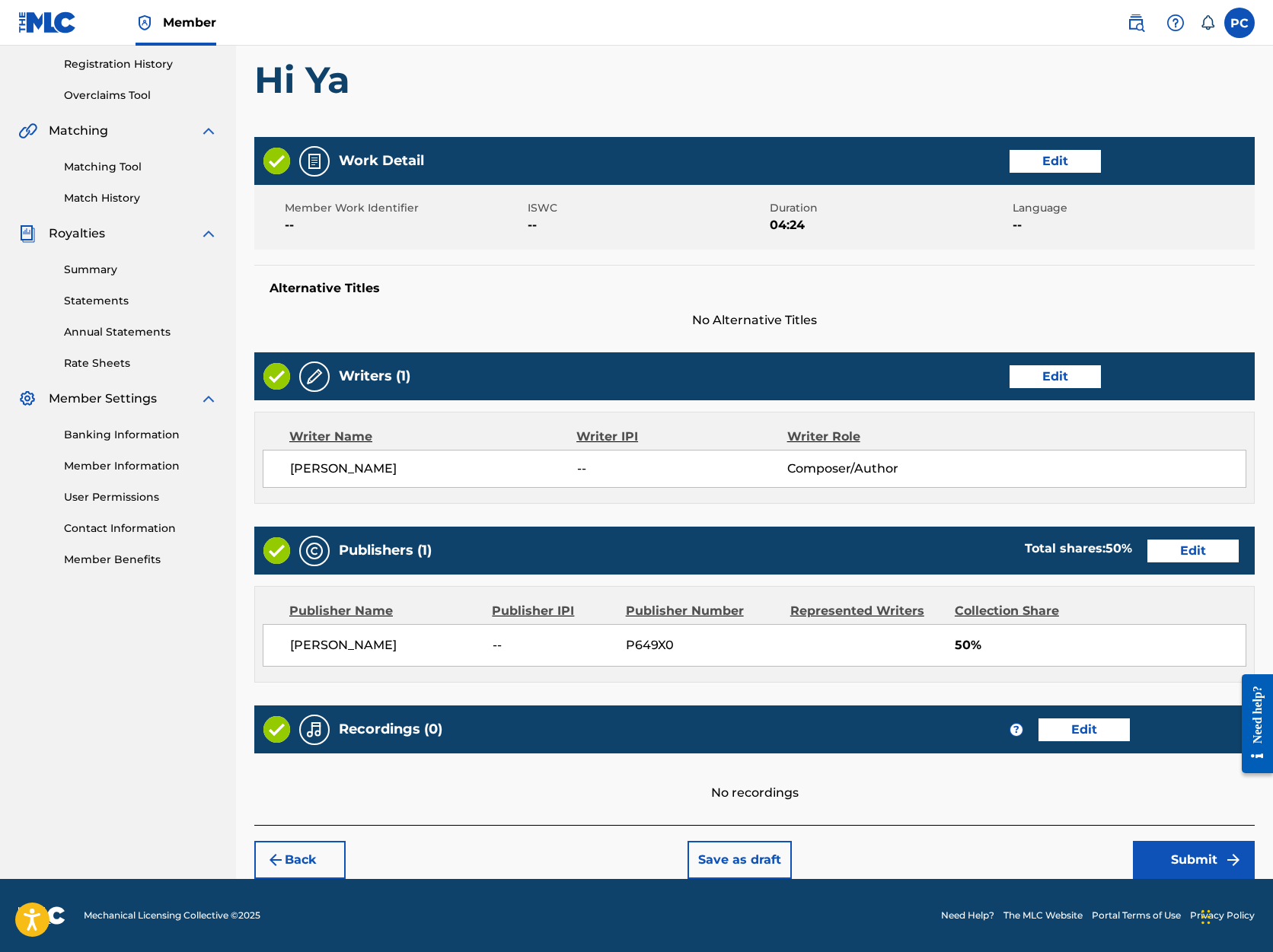
scroll to position [284, 0]
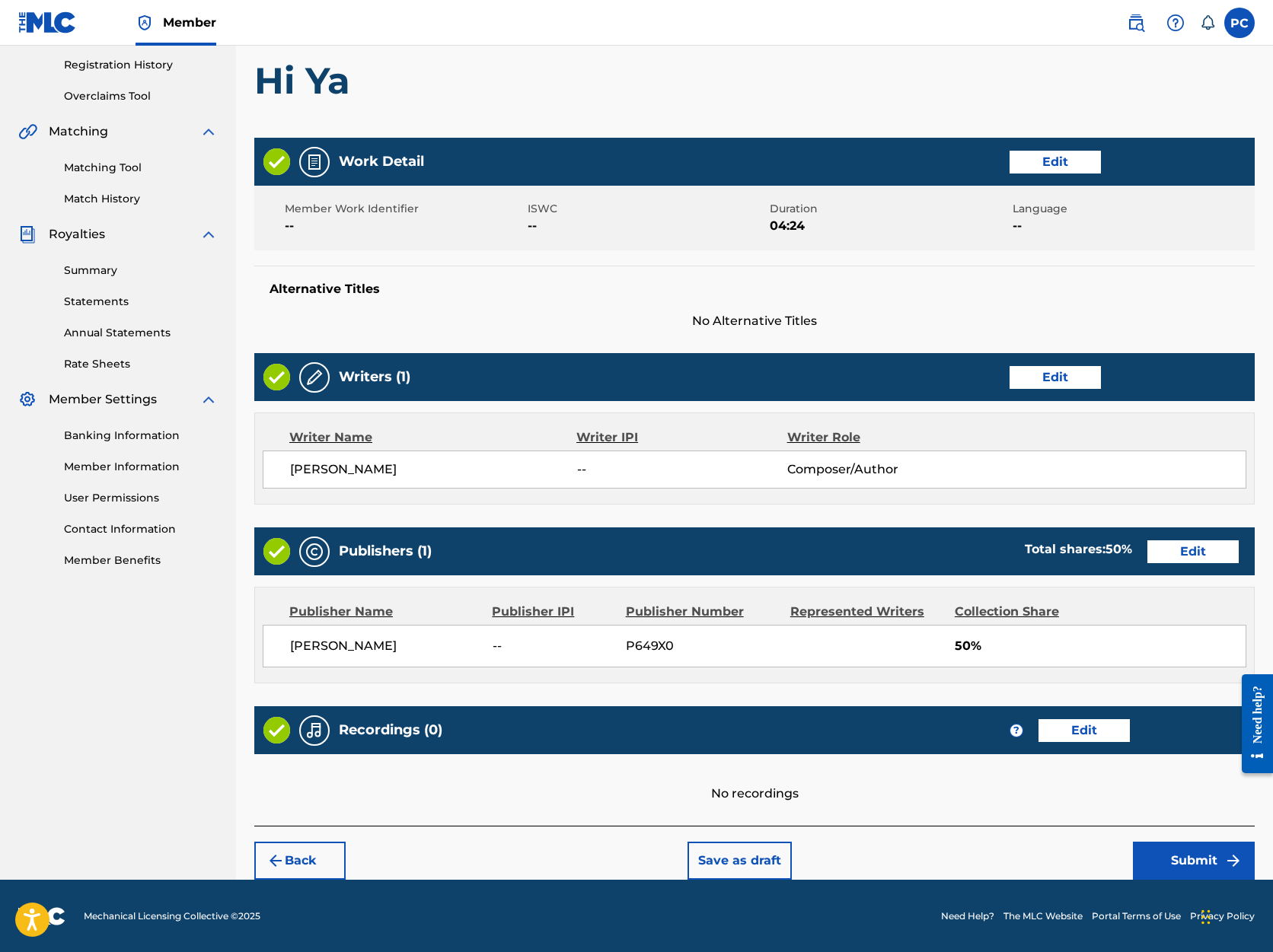
click at [1198, 864] on button "Submit" at bounding box center [1194, 861] width 122 height 38
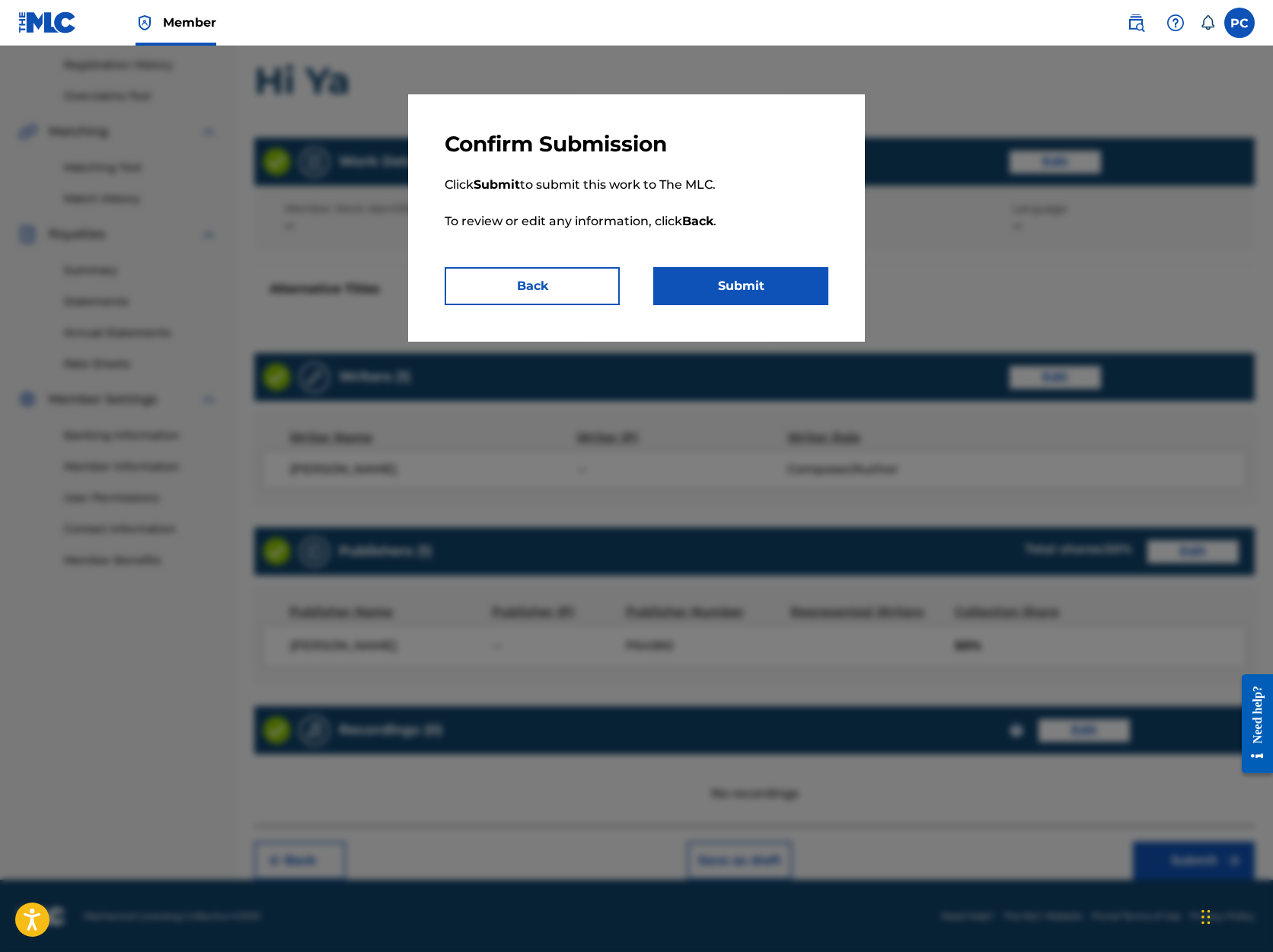
click at [691, 283] on button "Submit" at bounding box center [741, 287] width 176 height 38
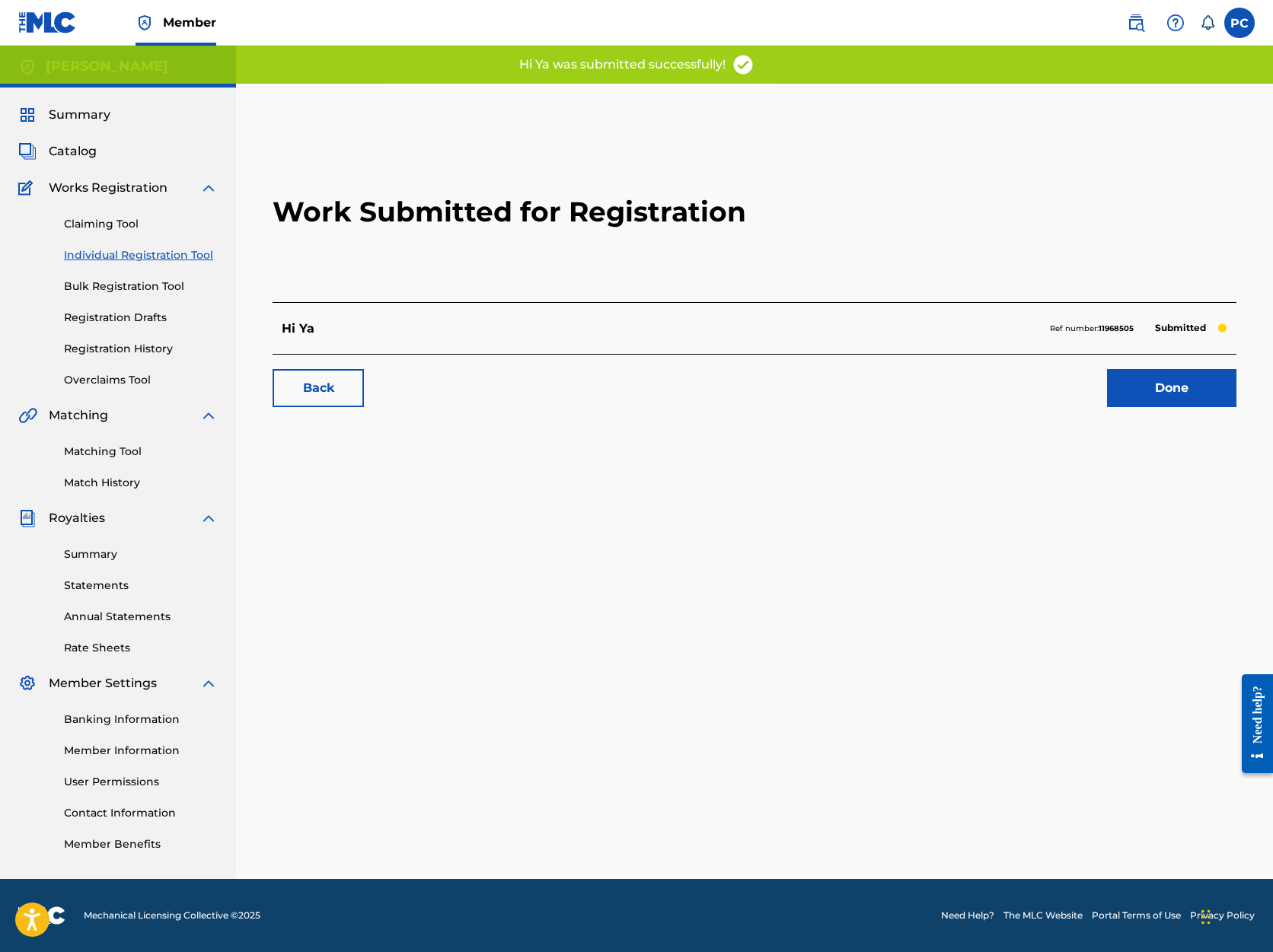
click at [1175, 389] on link "Done" at bounding box center [1171, 388] width 129 height 38
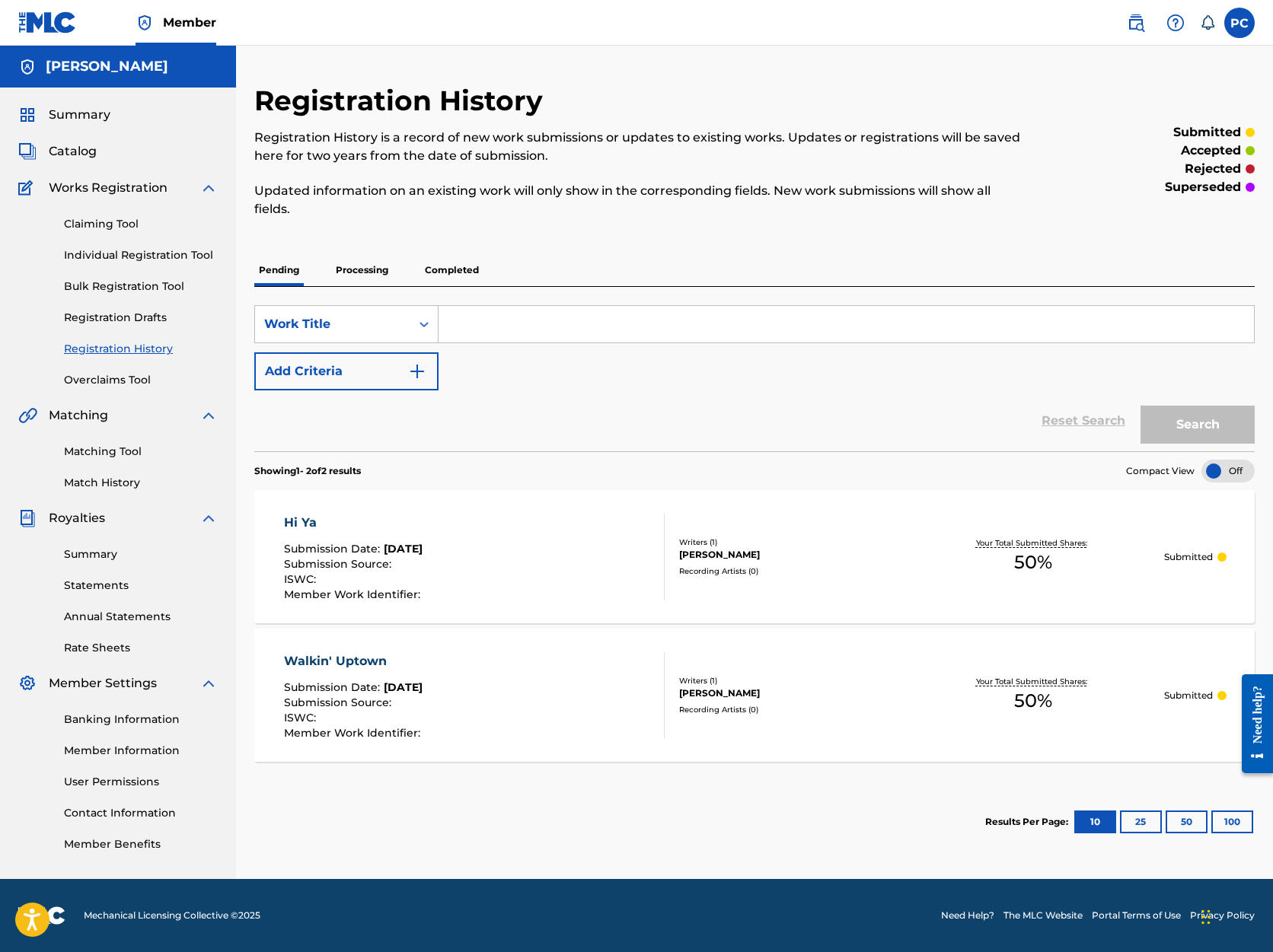
click at [148, 256] on link "Individual Registration Tool" at bounding box center [141, 256] width 154 height 16
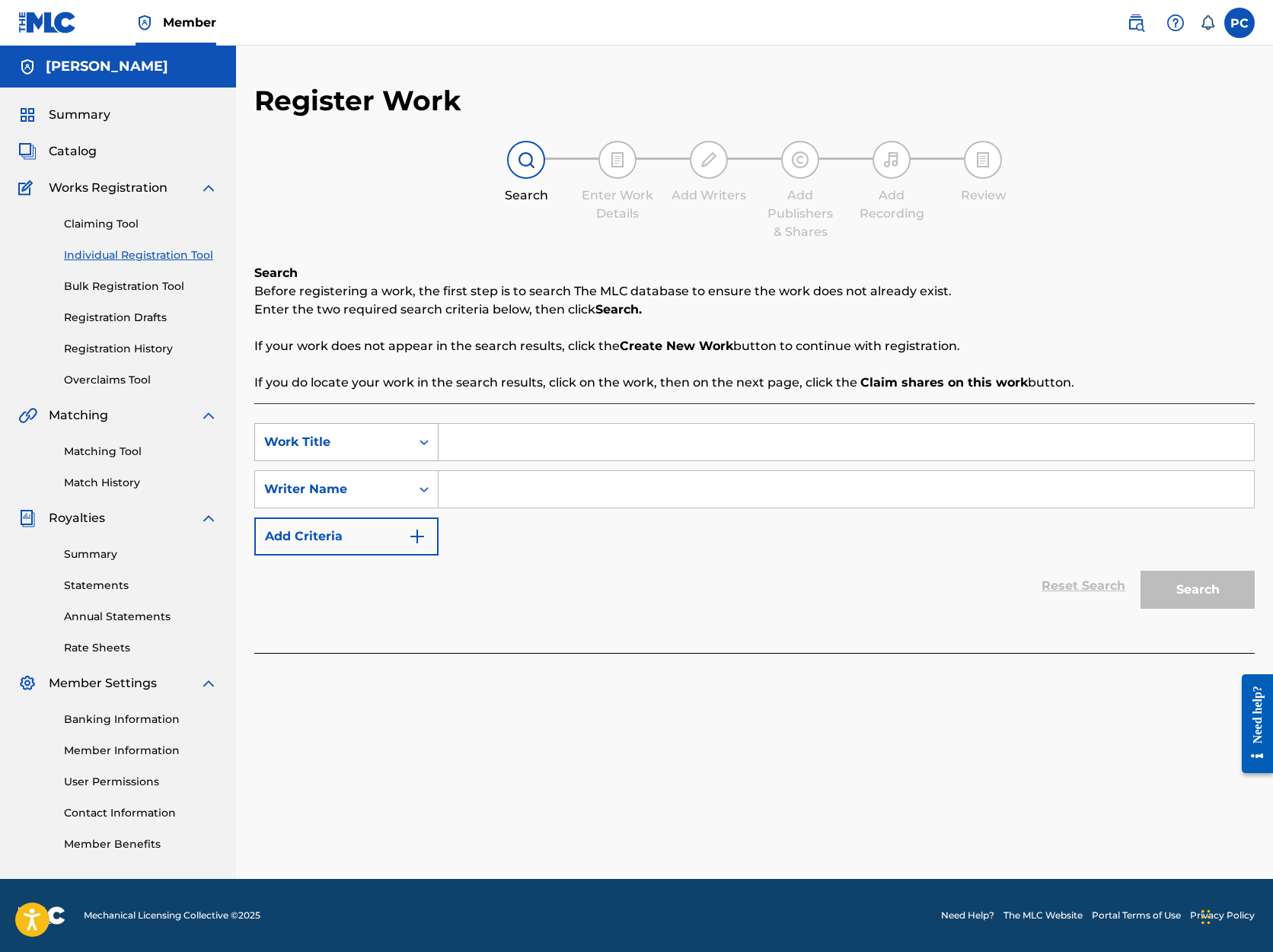
click at [426, 443] on icon "Search Form" at bounding box center [424, 442] width 10 height 6
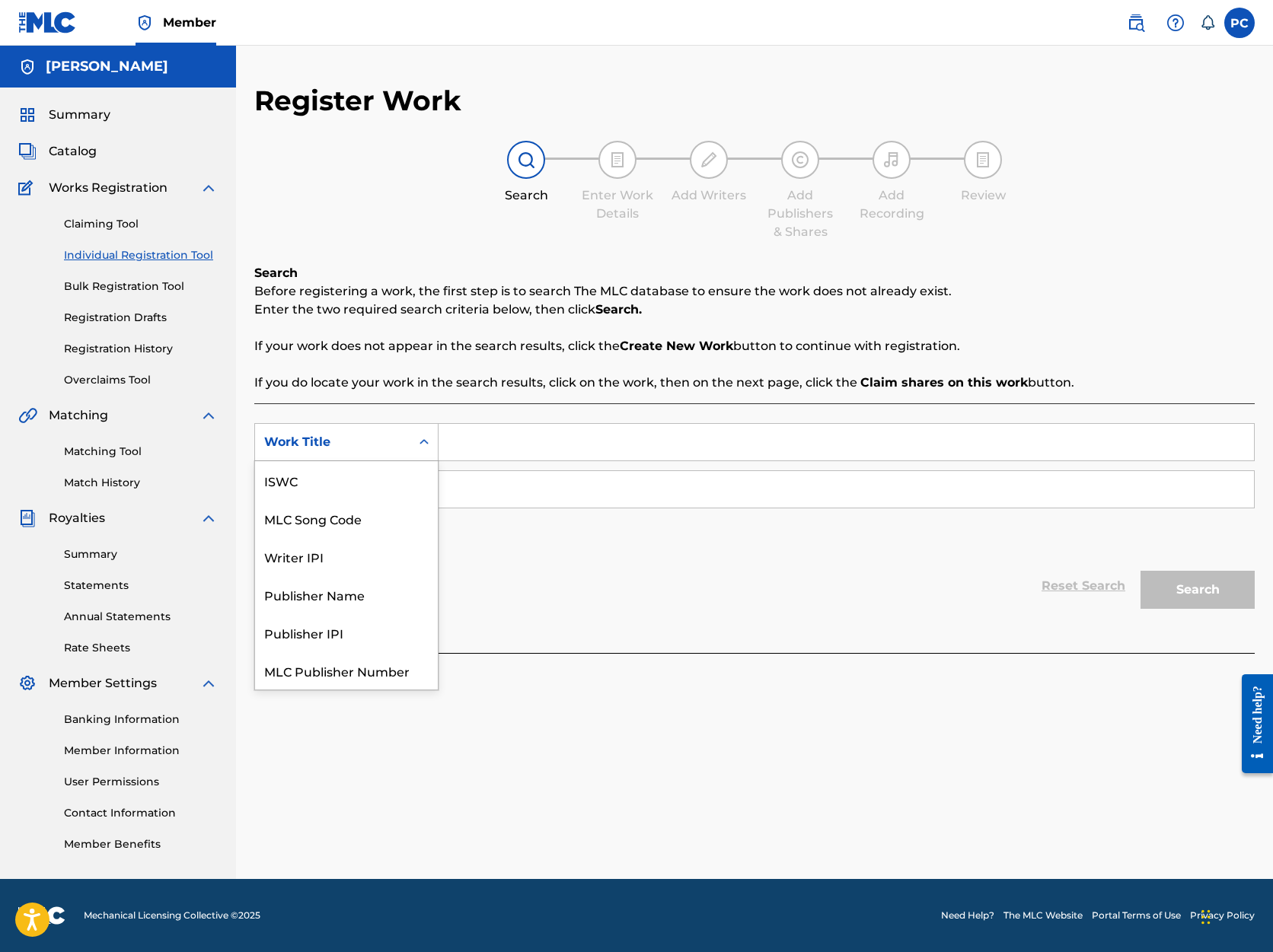
scroll to position [38, 0]
click at [474, 443] on input "Search Form" at bounding box center [846, 442] width 816 height 37
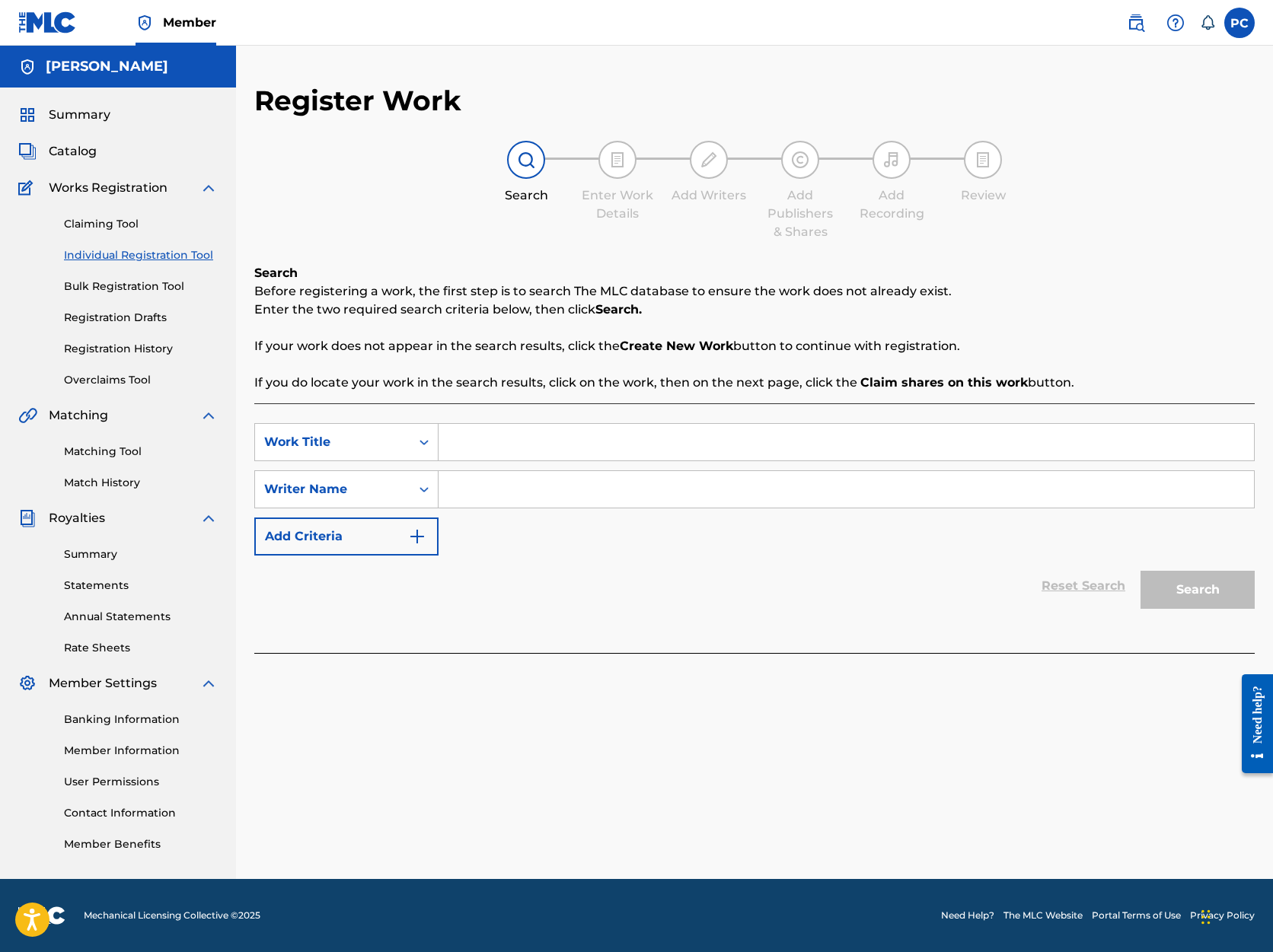
click at [106, 348] on link "Registration History" at bounding box center [141, 349] width 154 height 16
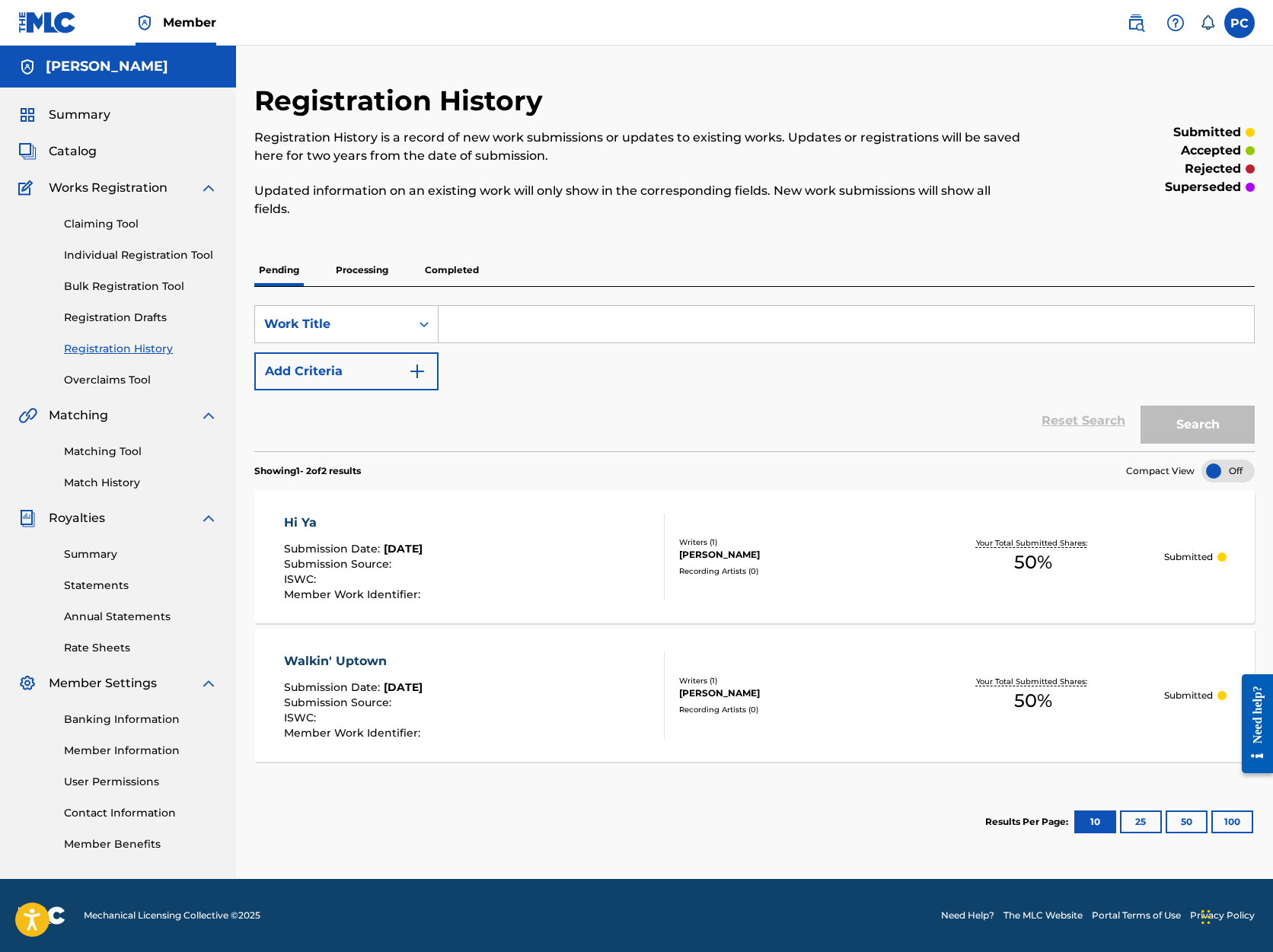
click at [119, 319] on link "Registration Drafts" at bounding box center [141, 318] width 154 height 16
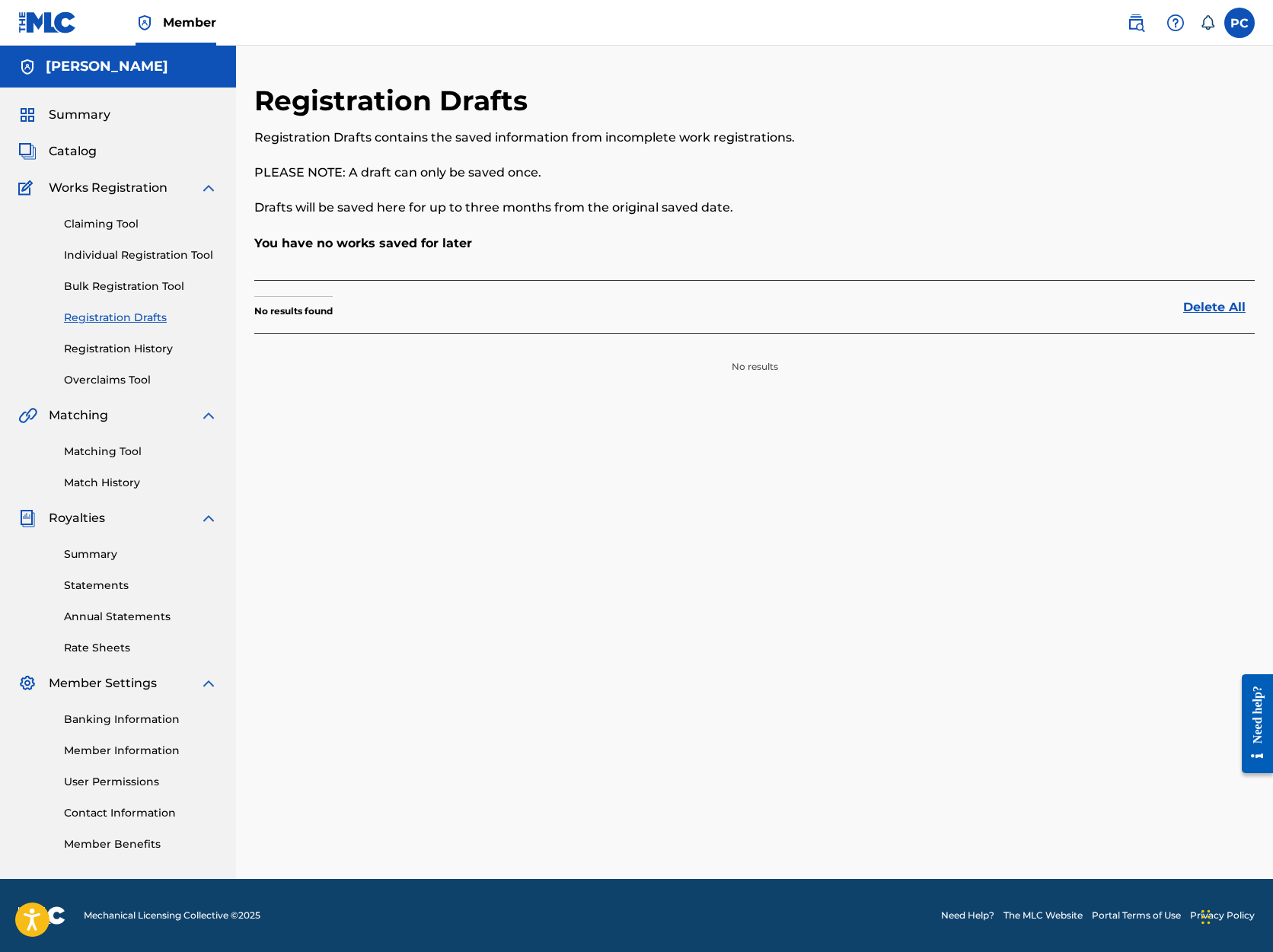
click at [102, 254] on link "Individual Registration Tool" at bounding box center [141, 256] width 154 height 16
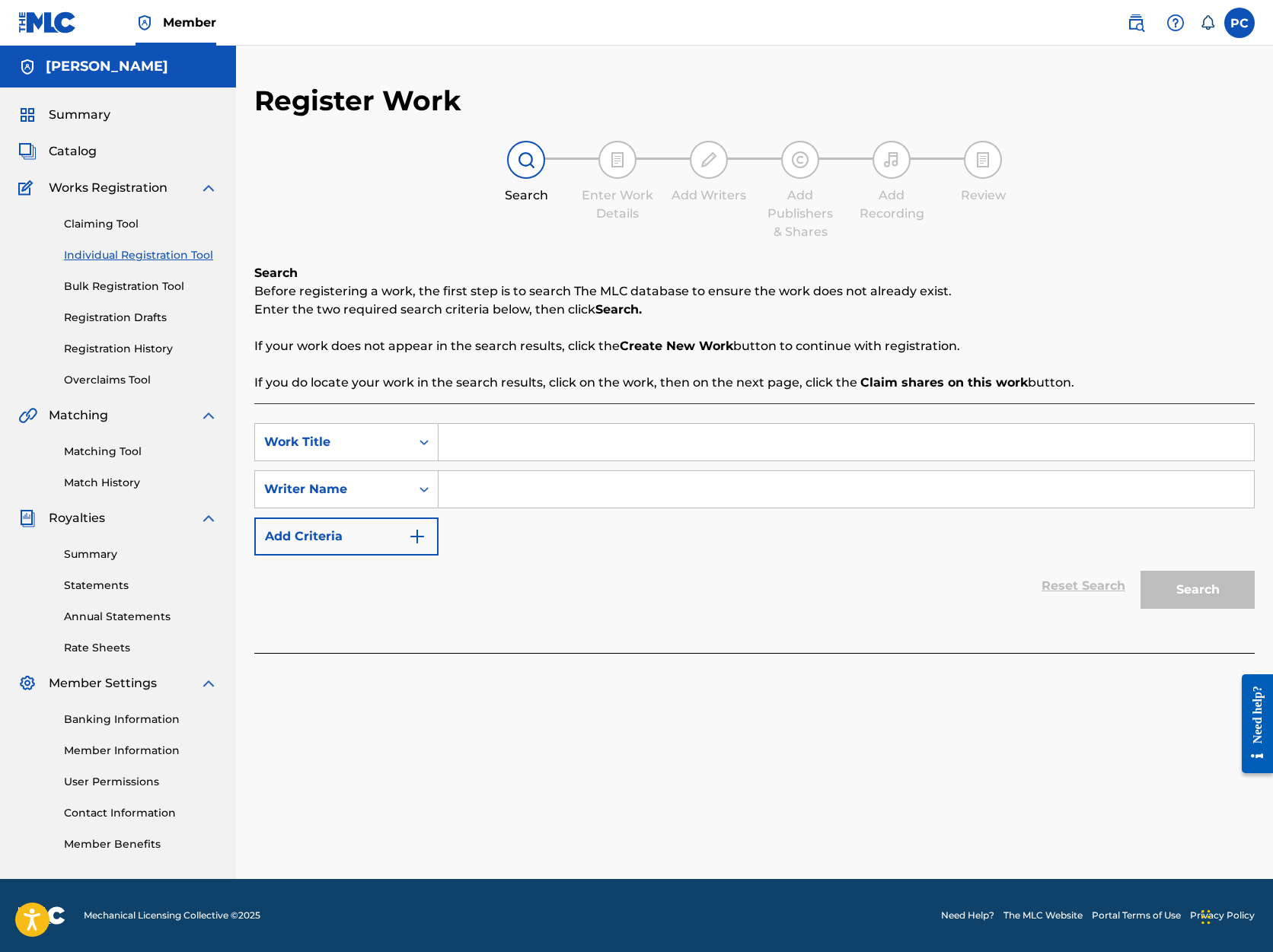
click at [571, 445] on input "Search Form" at bounding box center [846, 442] width 816 height 37
type input "Sista, Get You Ready"
click at [490, 490] on input "Search Form" at bounding box center [846, 489] width 816 height 37
type input "[PERSON_NAME]"
click at [1240, 32] on label at bounding box center [1240, 23] width 30 height 30
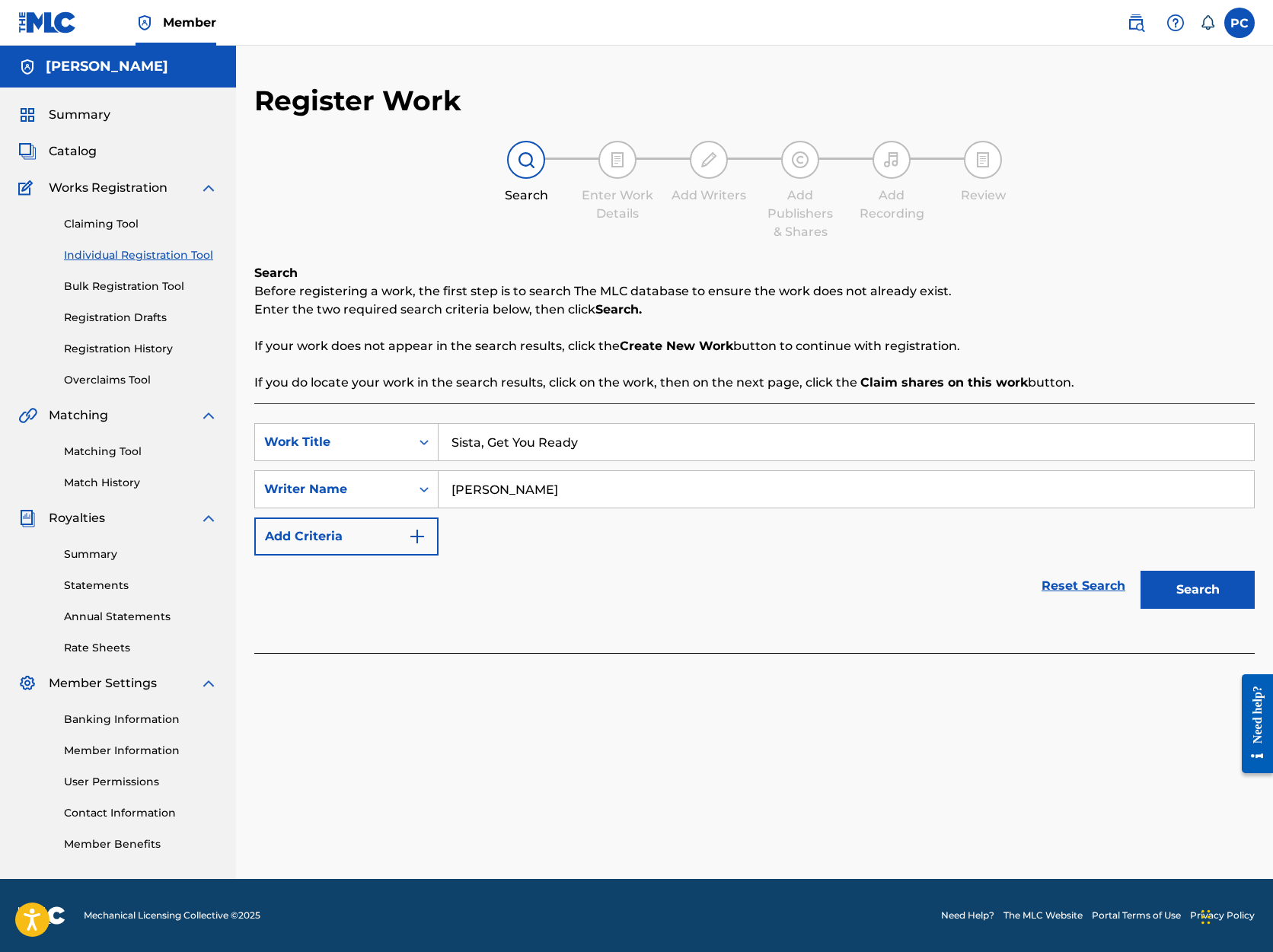
click at [1240, 23] on input "PC [PERSON_NAME] [EMAIL_ADDRESS][DOMAIN_NAME] Notification Preferences Profile …" at bounding box center [1240, 23] width 0 height 0
click at [1090, 187] on link "Profile" at bounding box center [1090, 189] width 30 height 13
click at [484, 440] on input "Search Form" at bounding box center [846, 442] width 816 height 37
type input "Sista, Get You Ready"
click at [503, 488] on input "Search Form" at bounding box center [846, 489] width 816 height 37
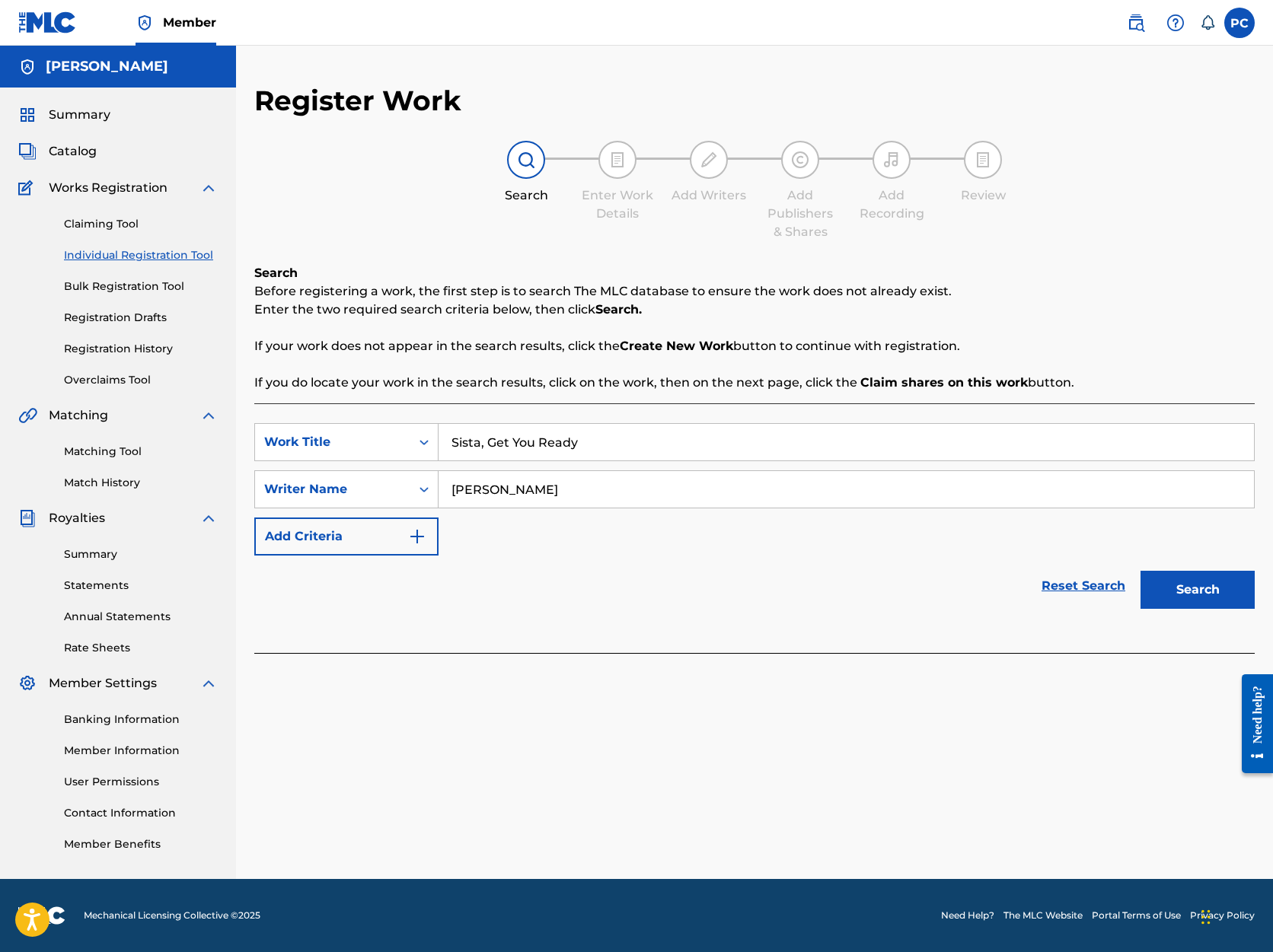
type input "[PERSON_NAME]"
click at [1171, 588] on button "Search" at bounding box center [1198, 590] width 114 height 38
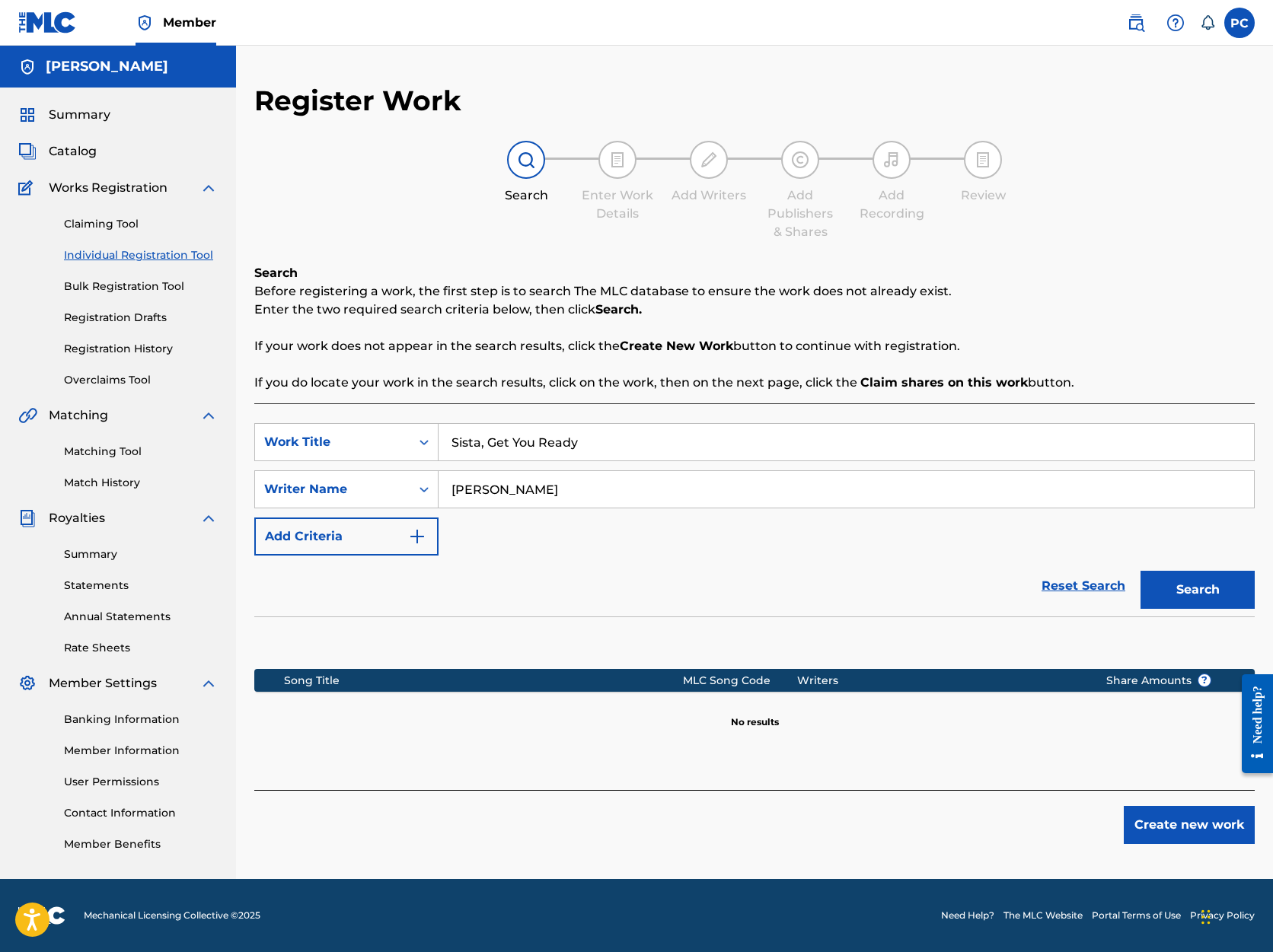
click at [1173, 827] on button "Create new work" at bounding box center [1189, 825] width 131 height 38
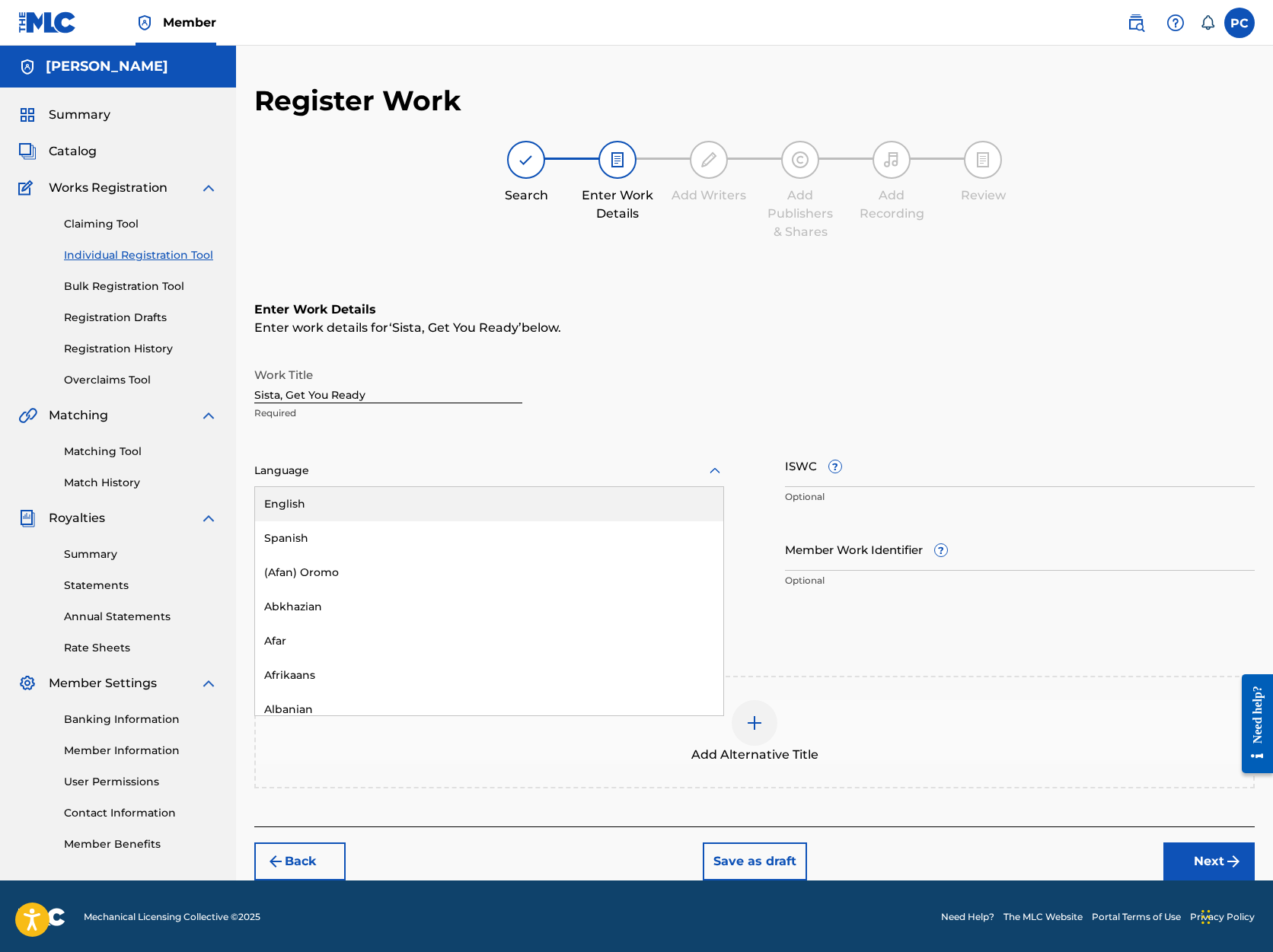
click at [716, 471] on icon at bounding box center [715, 471] width 10 height 6
click at [660, 505] on div "English" at bounding box center [489, 504] width 469 height 34
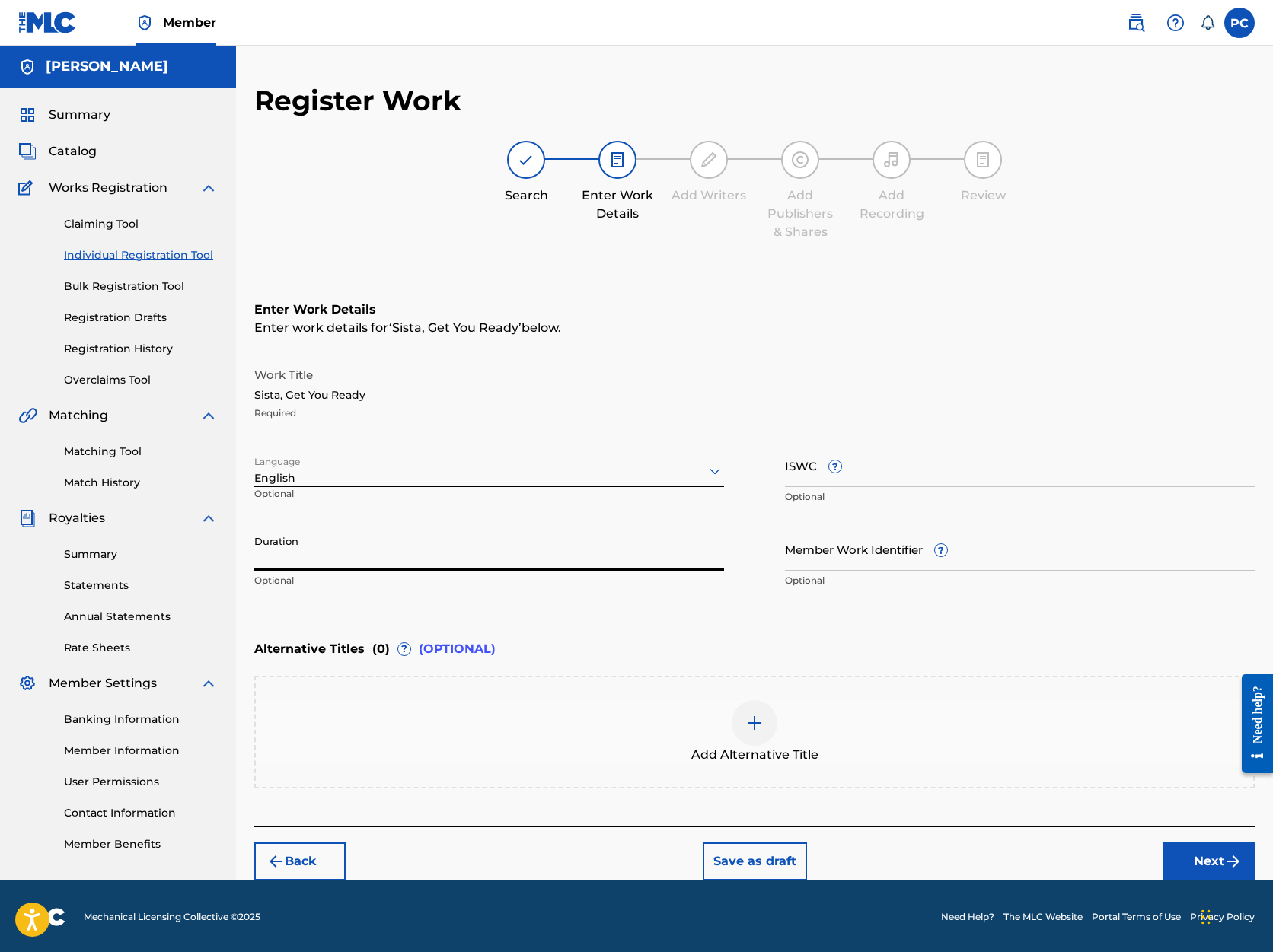
click at [453, 555] on input "Duration" at bounding box center [489, 549] width 470 height 44
click at [889, 328] on div "Enter work details for ‘ Sista, Get You Ready ’ below." at bounding box center [754, 328] width 1001 height 18
click at [259, 554] on input "Duration" at bounding box center [489, 549] width 470 height 44
type input "02:14"
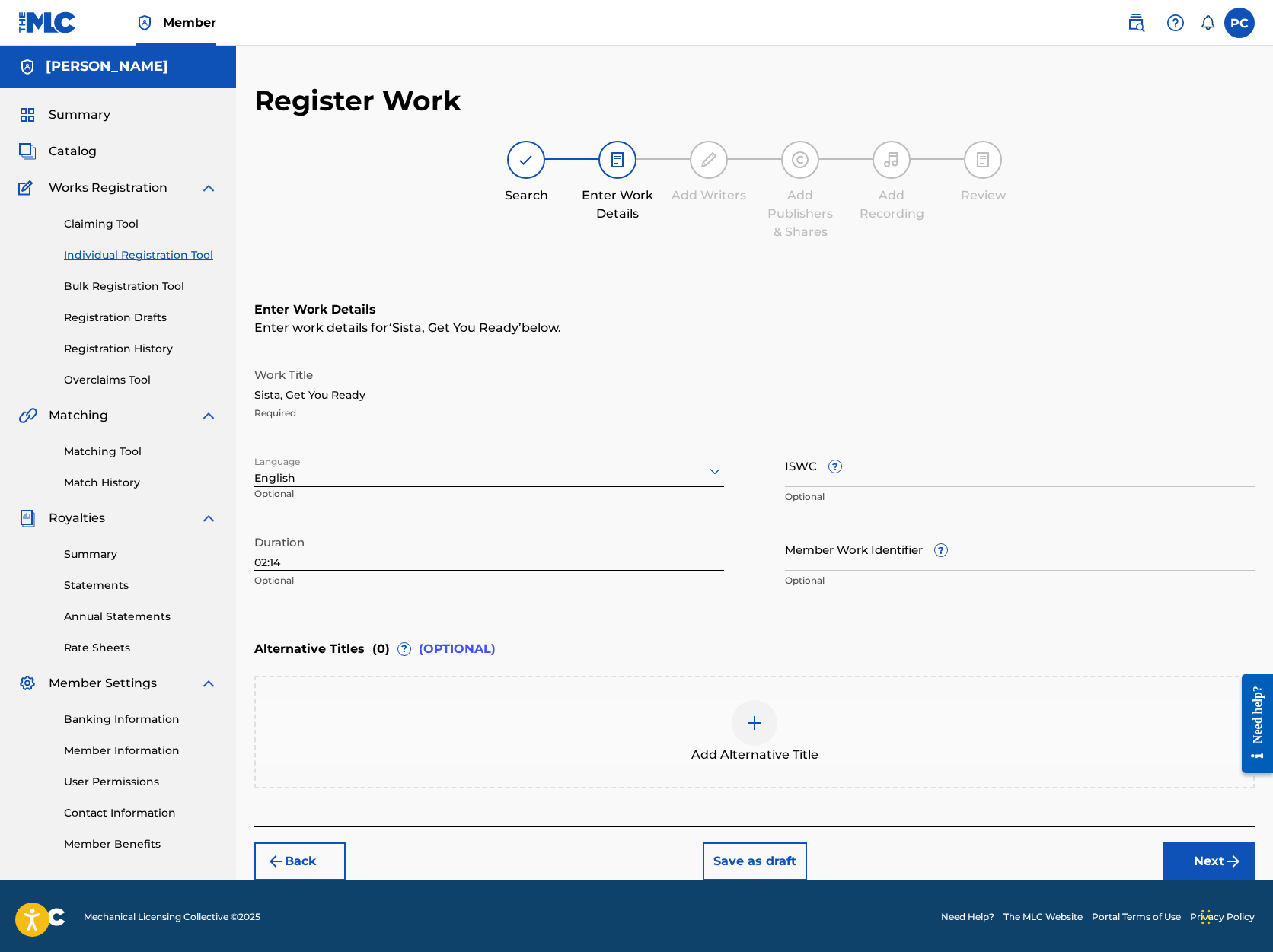
click at [1204, 861] on button "Next" at bounding box center [1209, 861] width 91 height 38
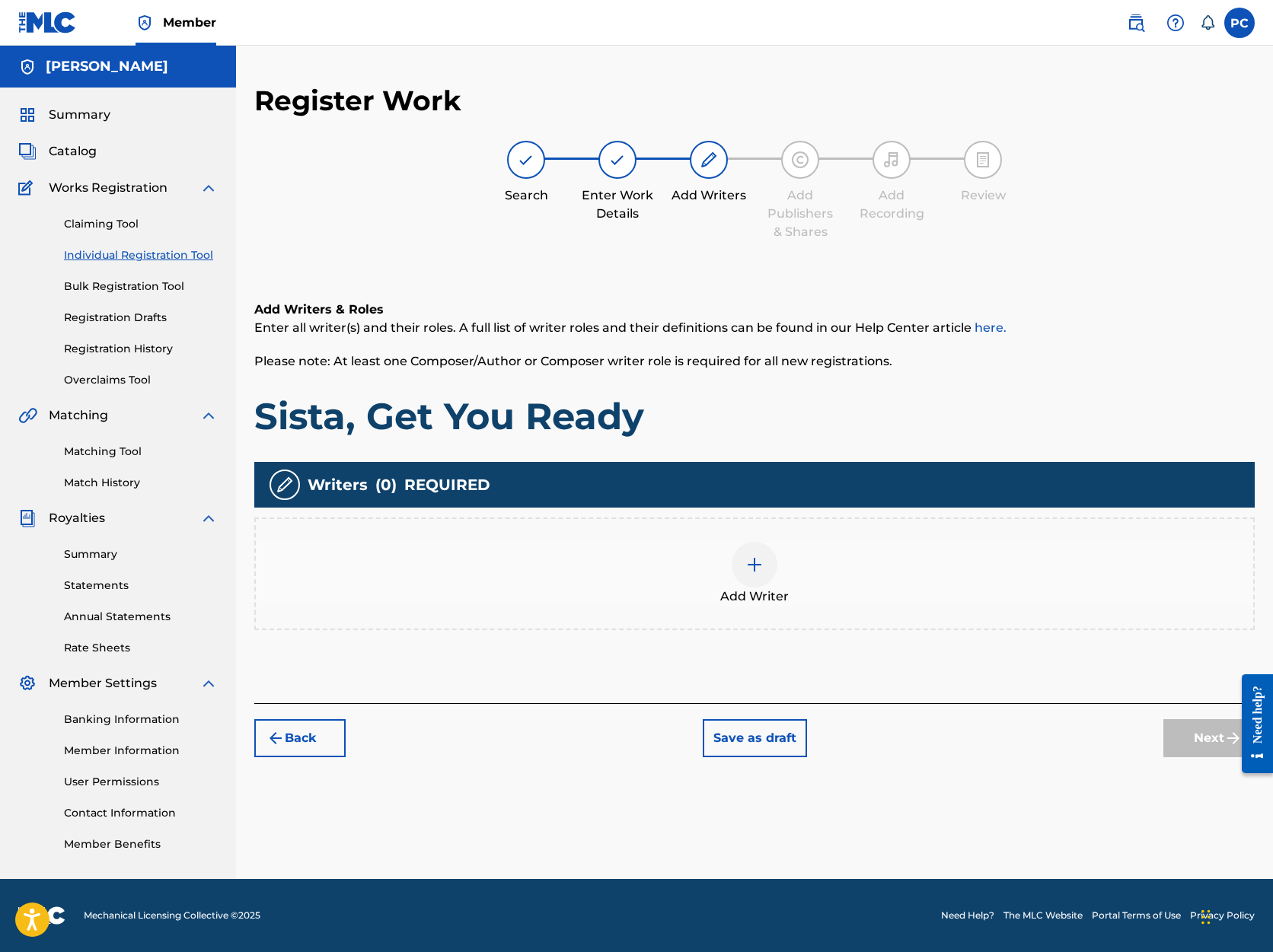
click at [753, 564] on img at bounding box center [754, 565] width 18 height 18
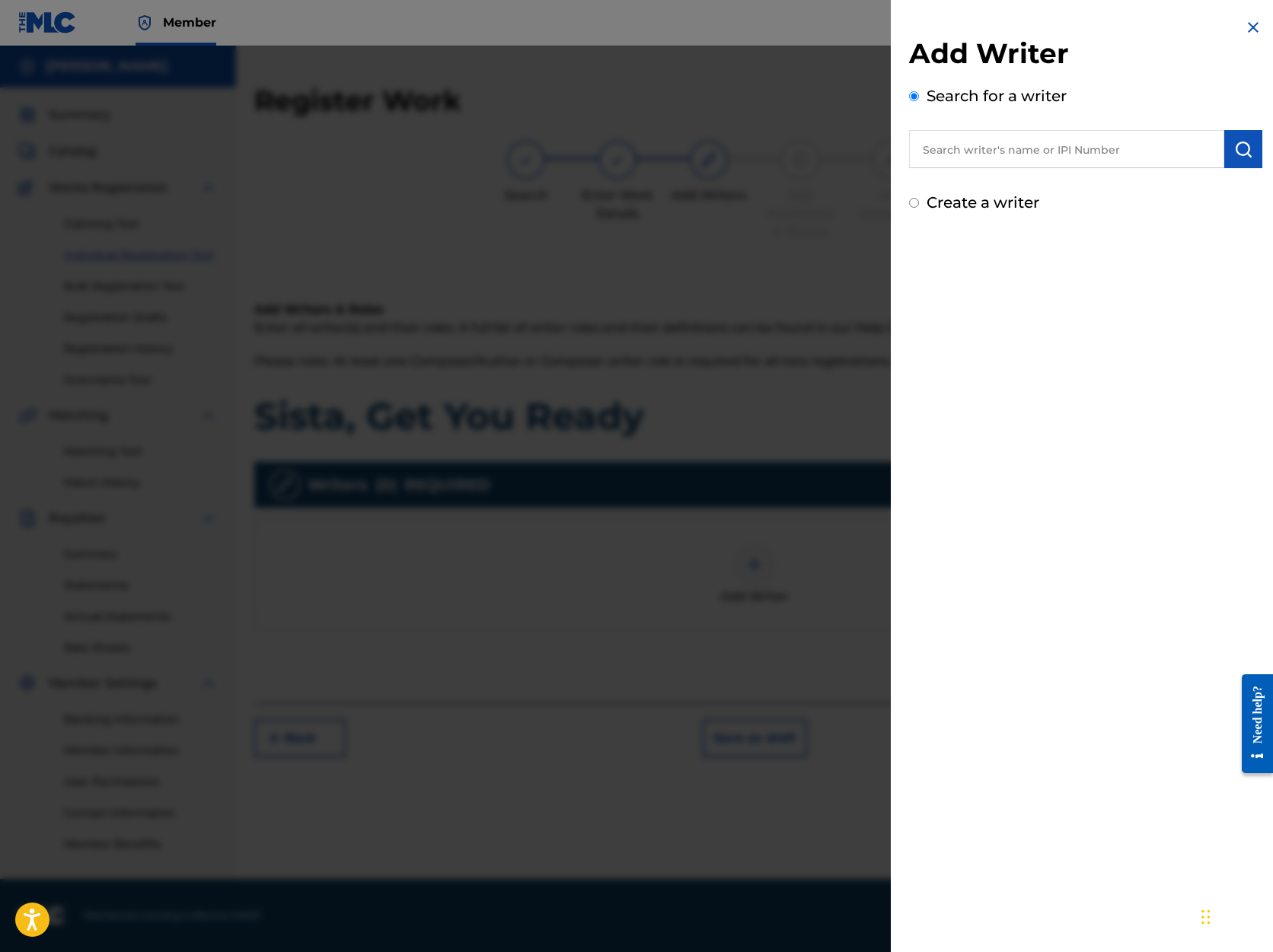
click at [951, 156] on input "text" at bounding box center [1067, 149] width 315 height 38
type input "[PERSON_NAME]"
click at [1241, 143] on img "submit" at bounding box center [1243, 148] width 18 height 18
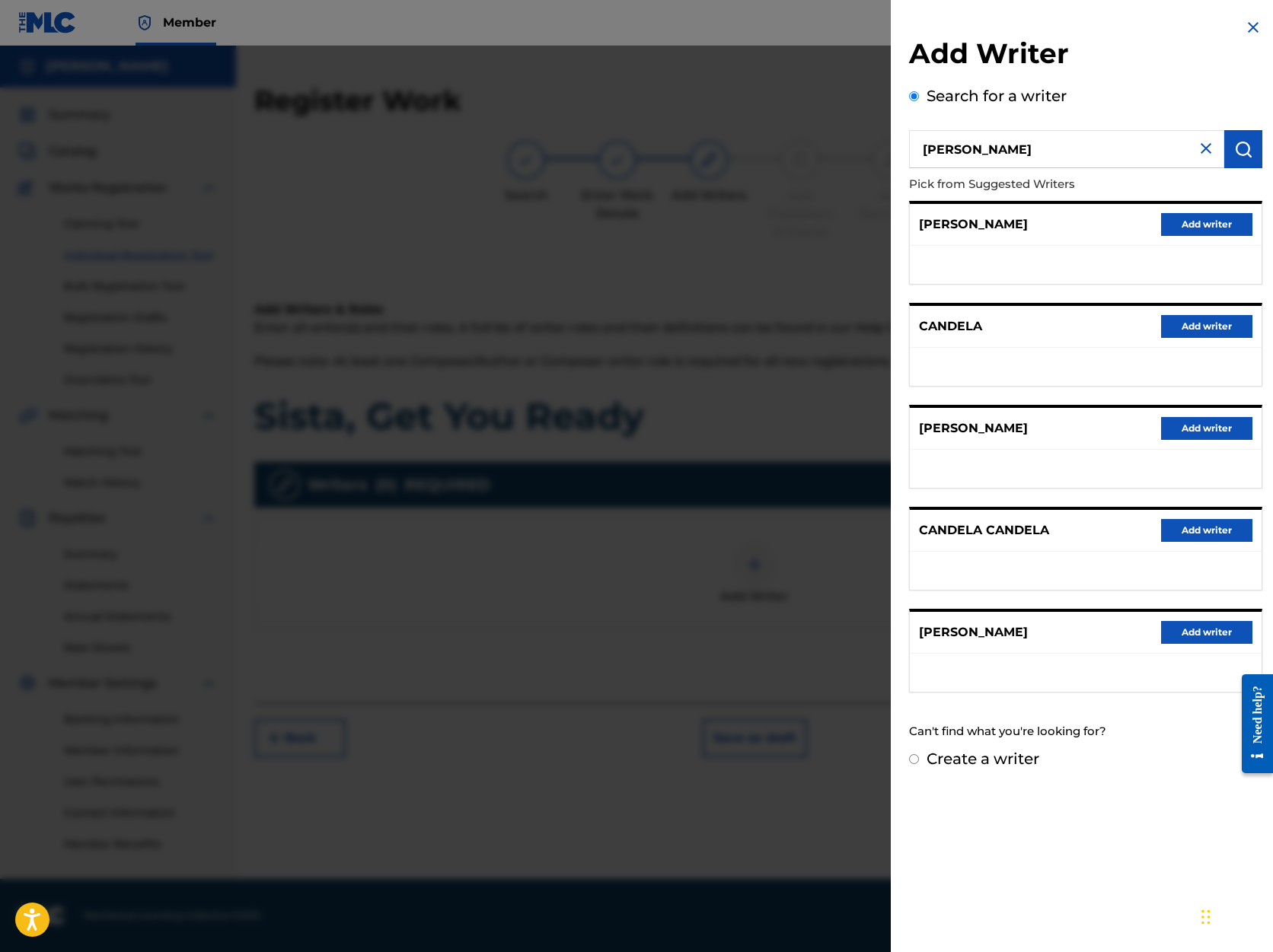
click at [1201, 631] on button "Add writer" at bounding box center [1206, 632] width 91 height 23
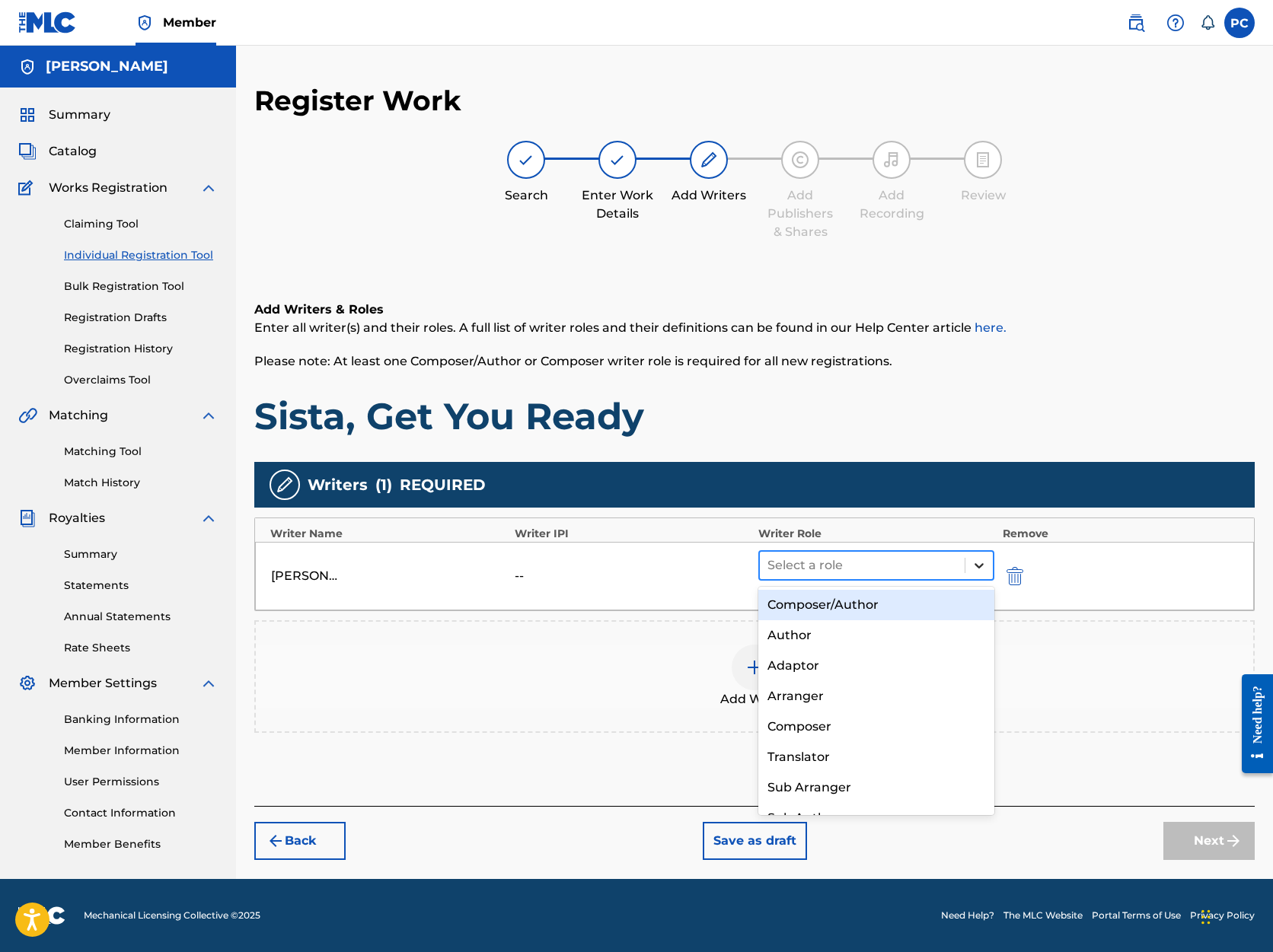
click at [978, 565] on icon at bounding box center [979, 566] width 10 height 6
click at [911, 609] on div "Composer/Author" at bounding box center [876, 605] width 236 height 30
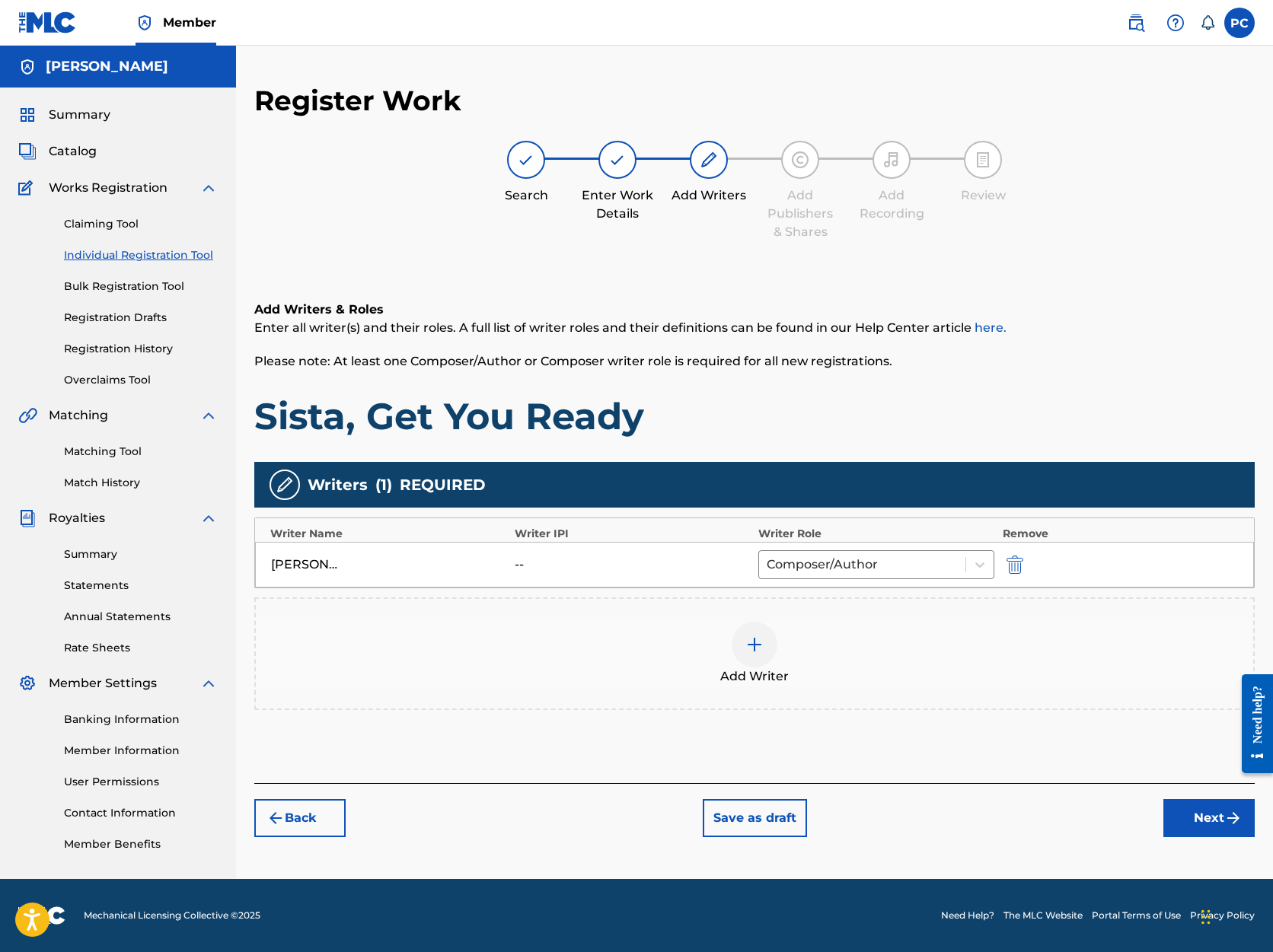
click at [1204, 818] on button "Next" at bounding box center [1209, 819] width 91 height 38
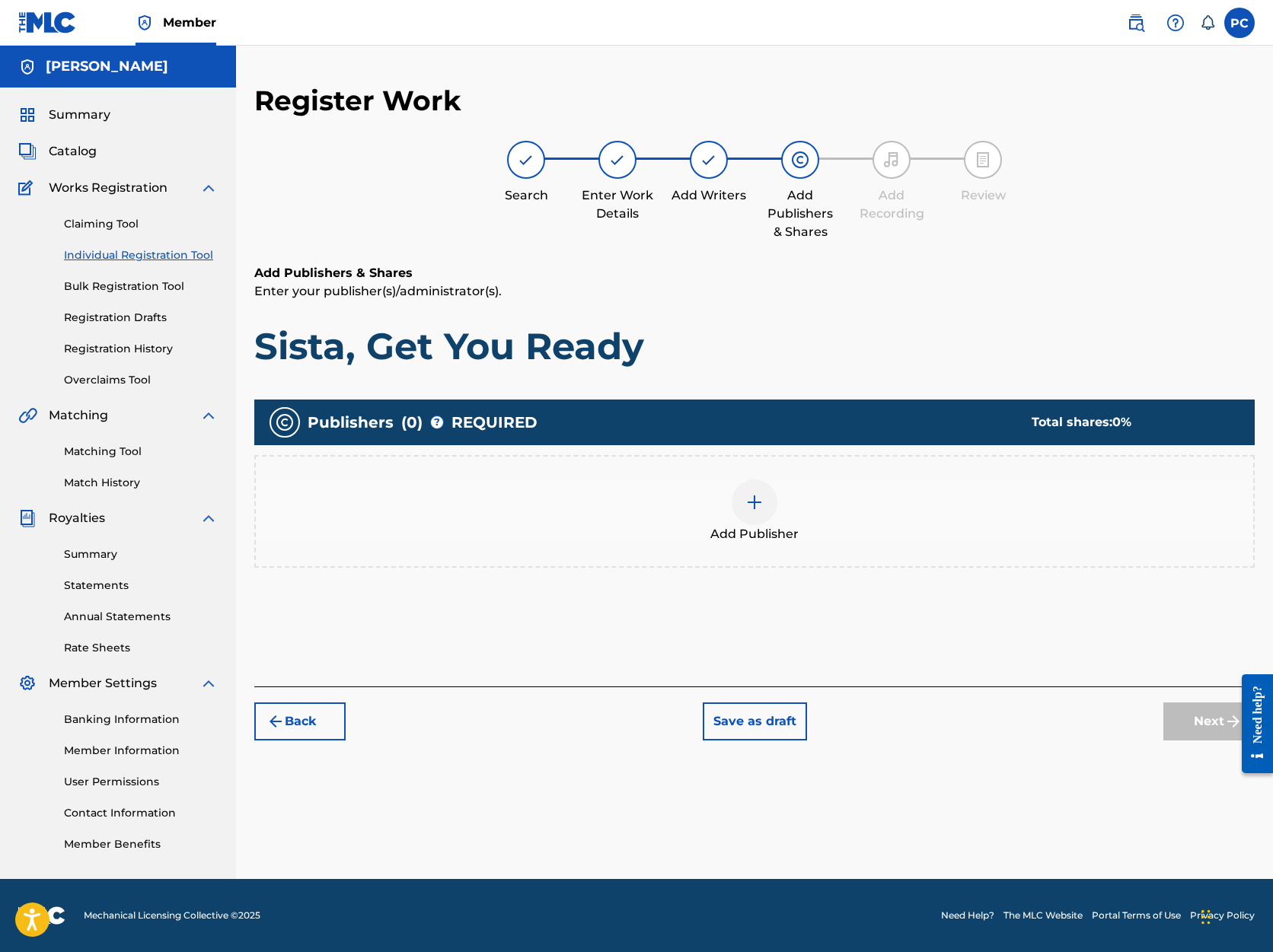
click at [756, 503] on img at bounding box center [754, 502] width 18 height 18
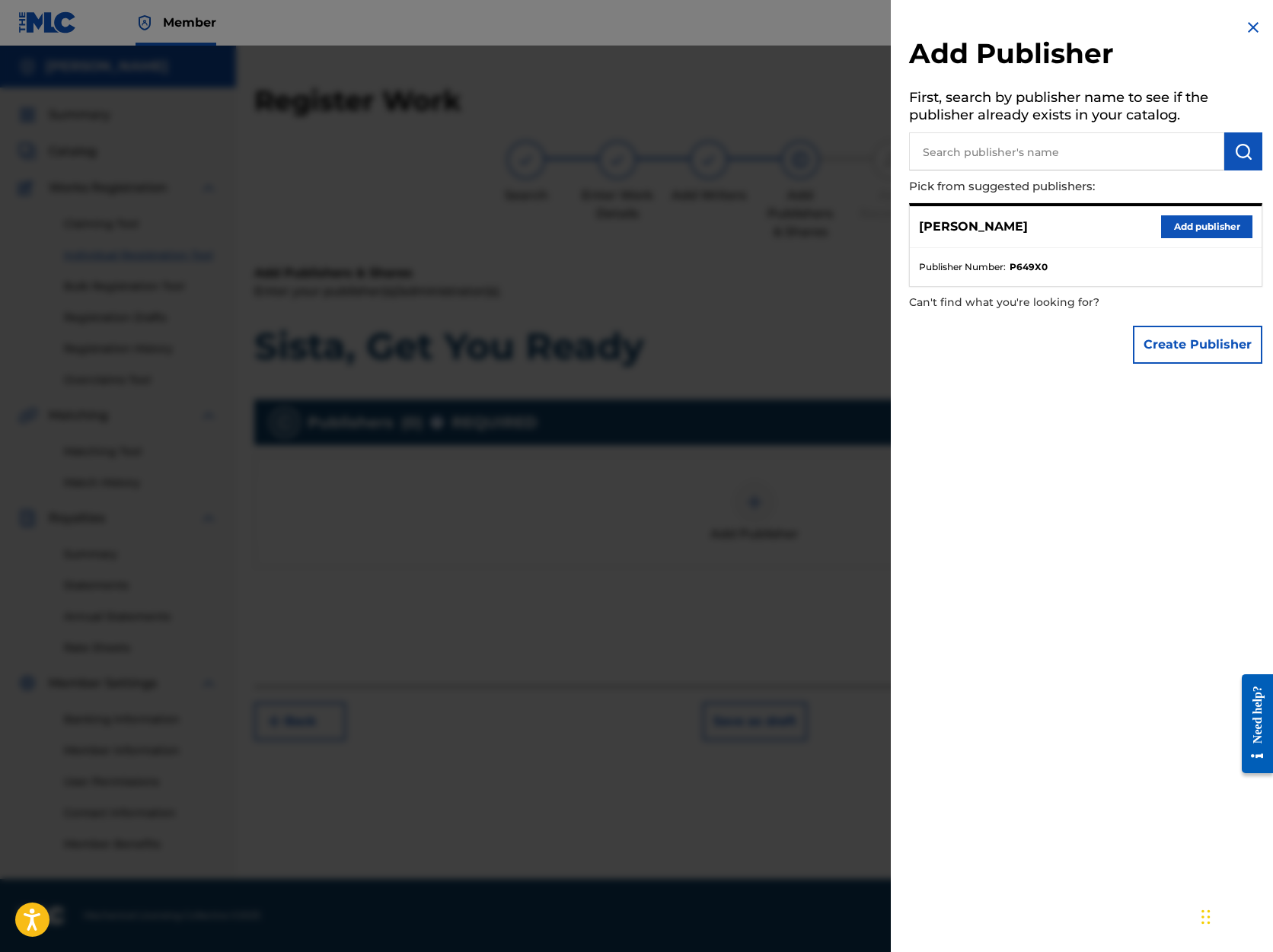
click at [1186, 225] on button "Add publisher" at bounding box center [1206, 226] width 91 height 23
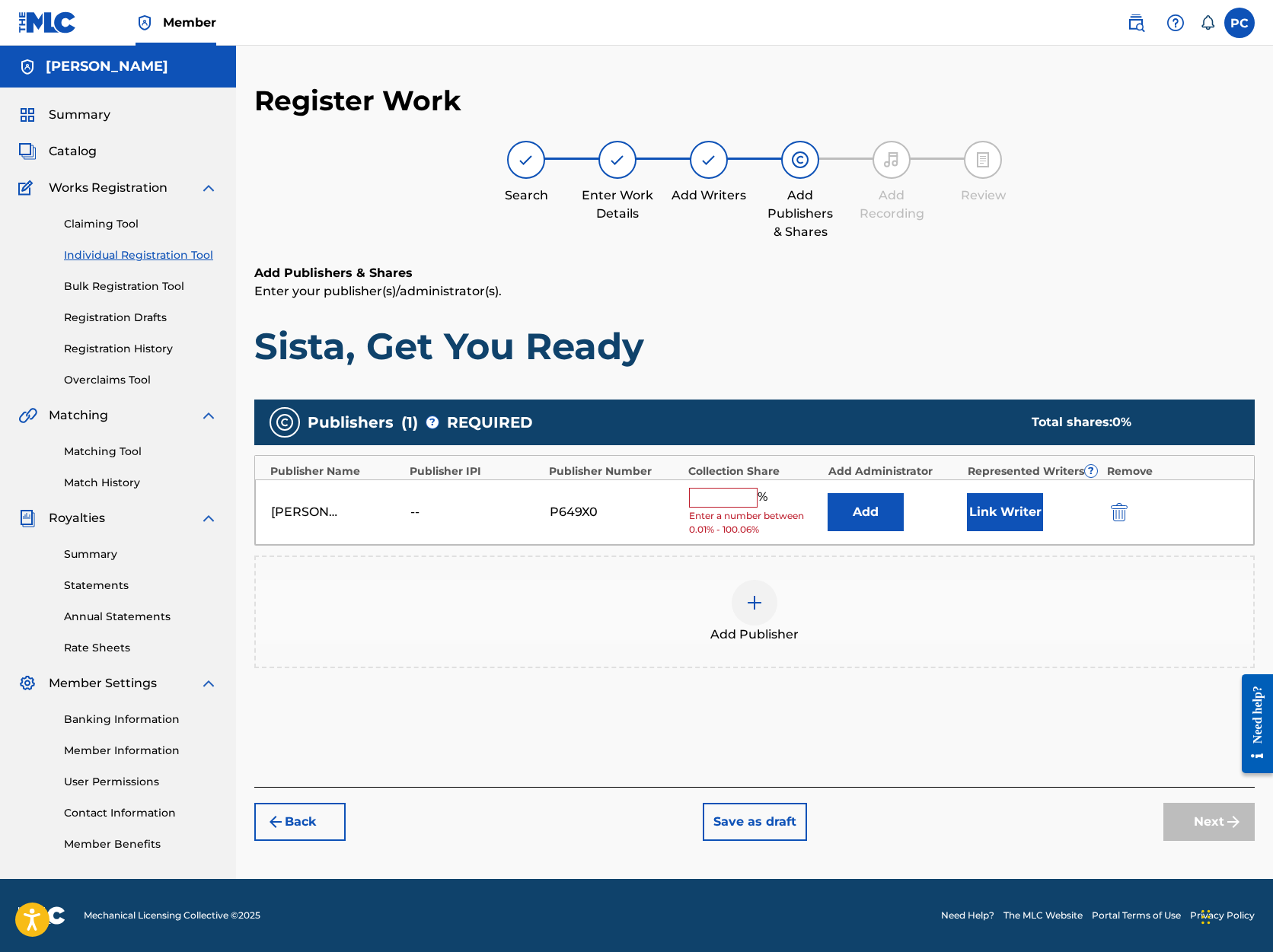
click at [746, 495] on input "text" at bounding box center [723, 498] width 68 height 20
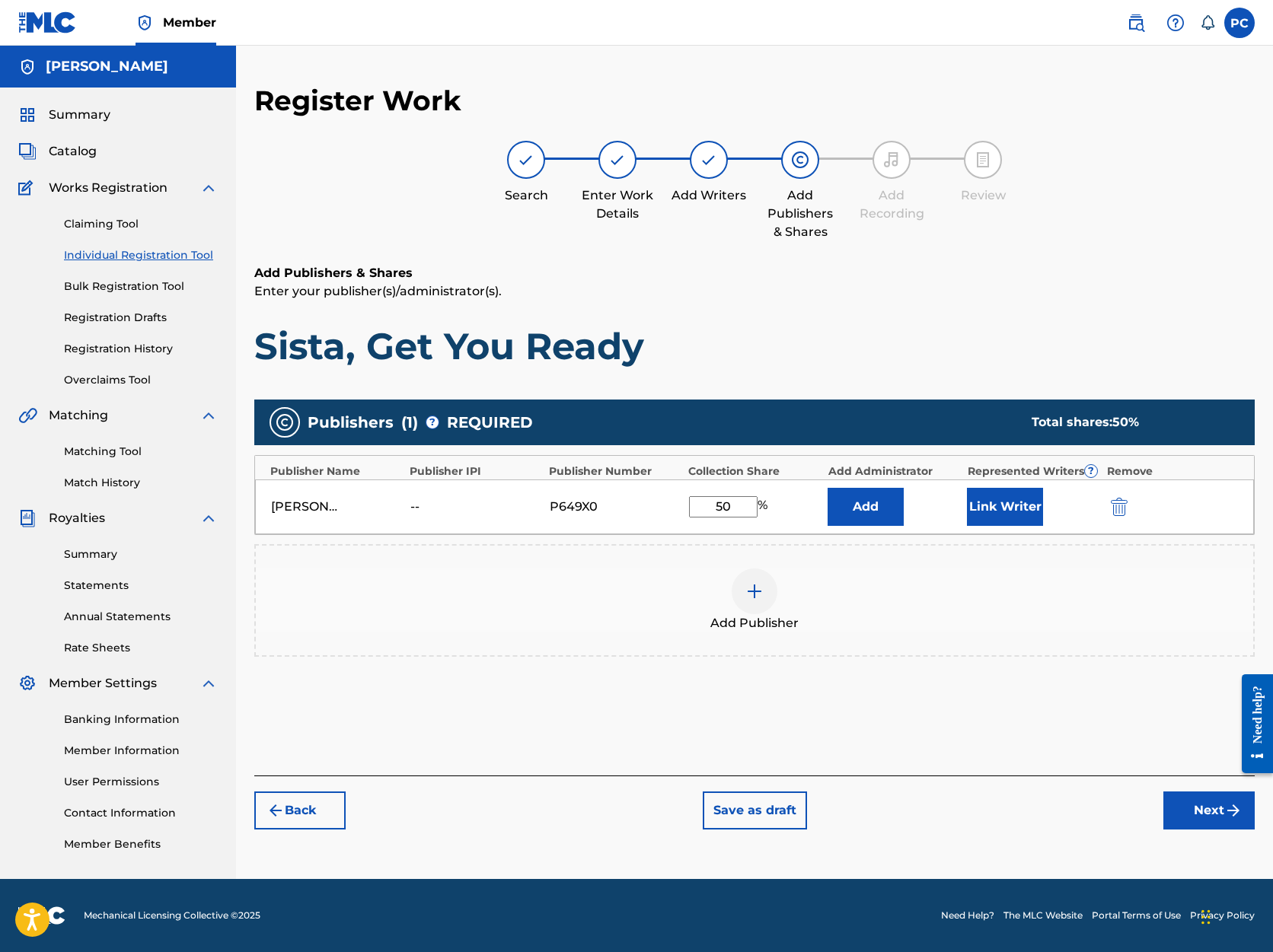
type input "50"
click at [1212, 810] on button "Next" at bounding box center [1209, 811] width 91 height 38
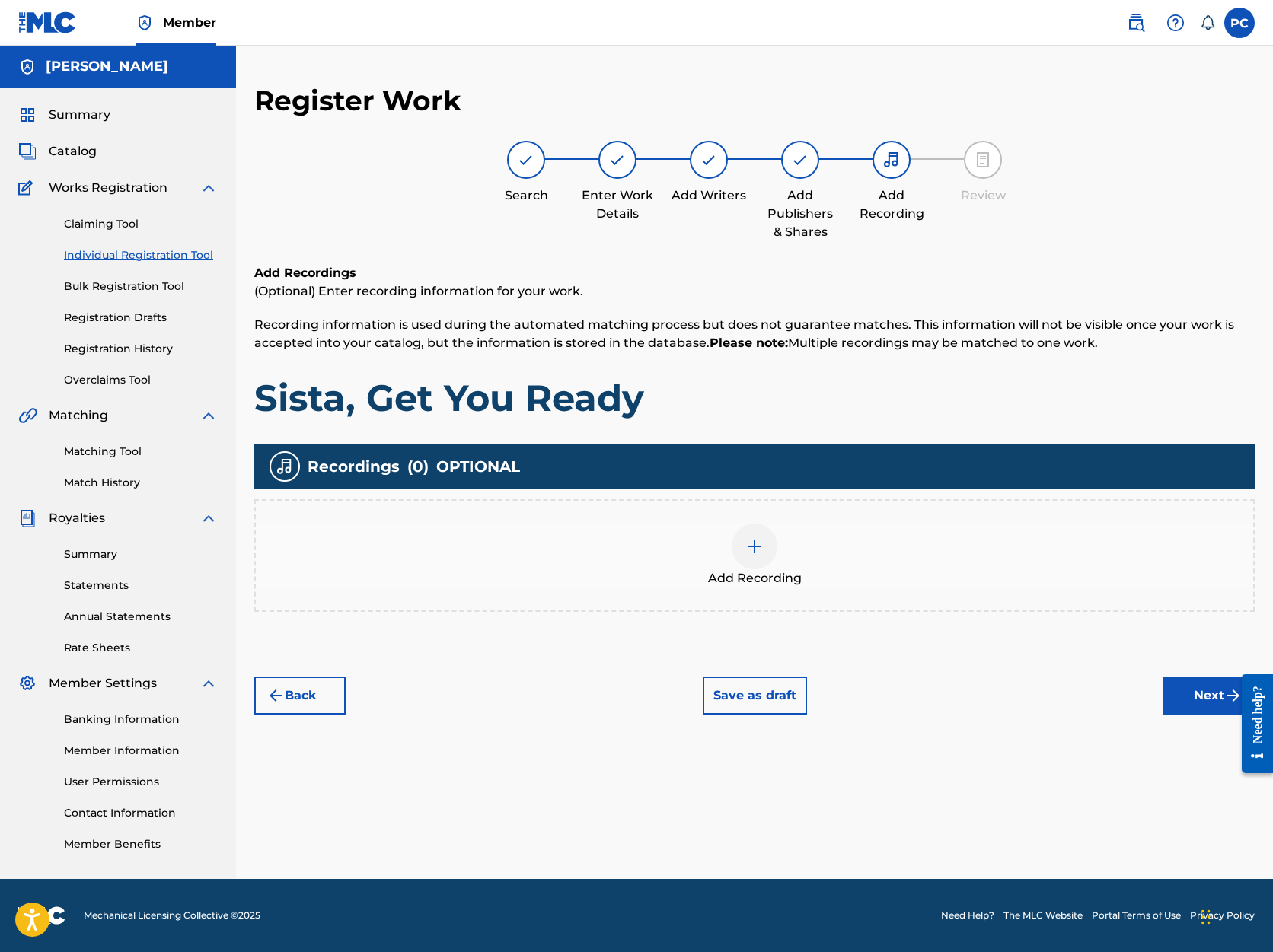
click at [1215, 696] on button "Next" at bounding box center [1209, 696] width 91 height 38
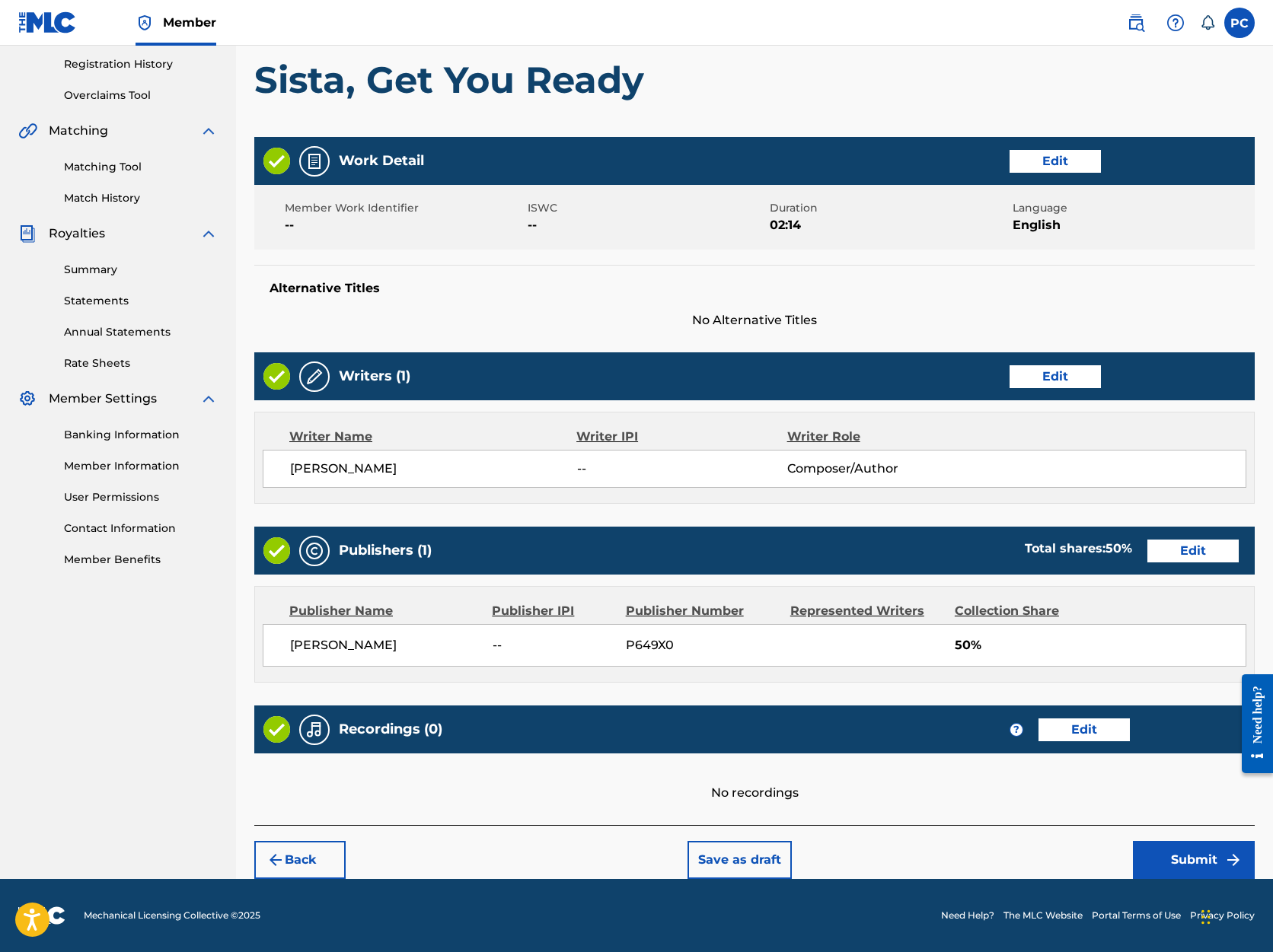
scroll to position [284, 0]
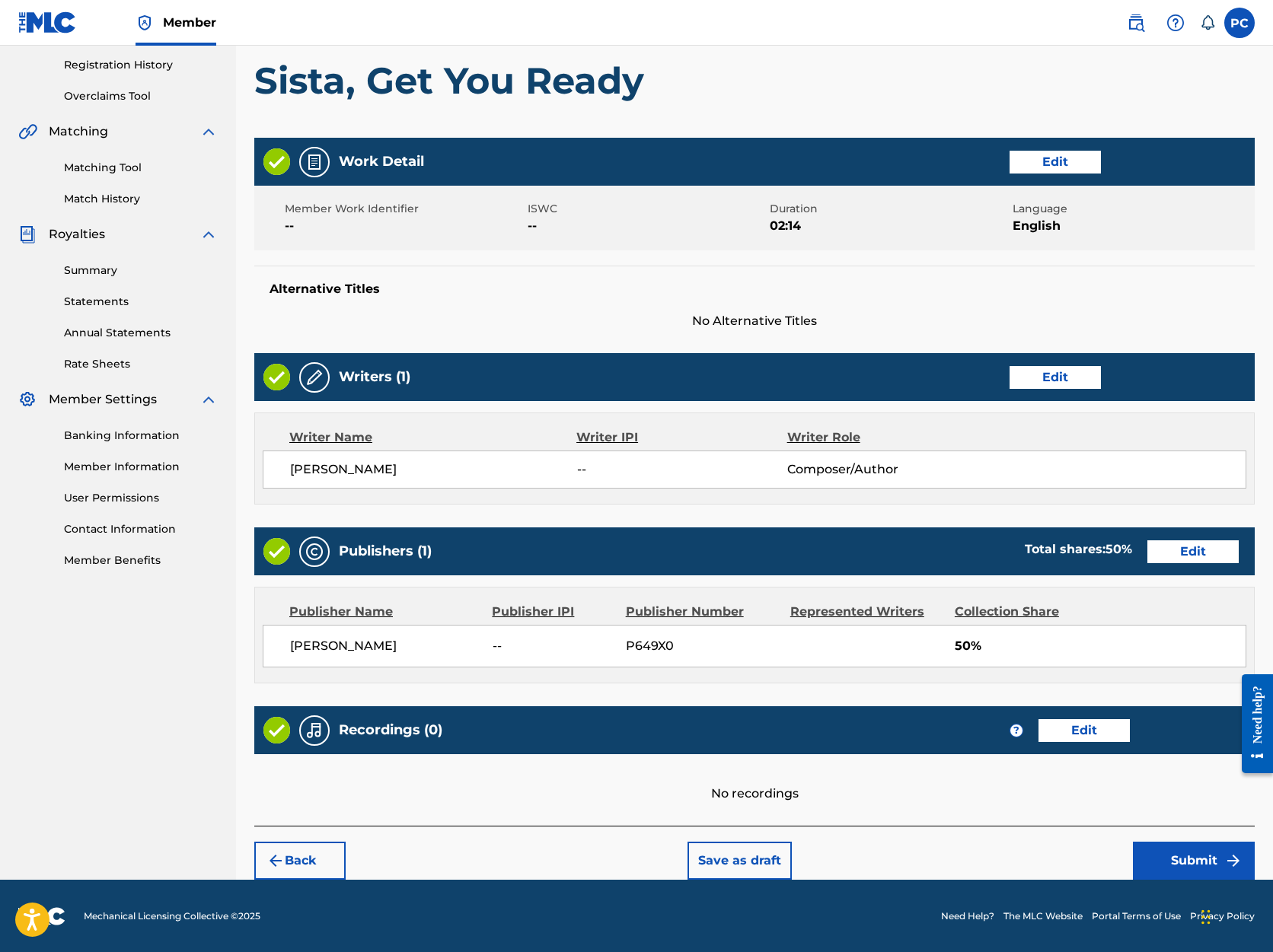
click at [1159, 855] on button "Submit" at bounding box center [1194, 861] width 122 height 38
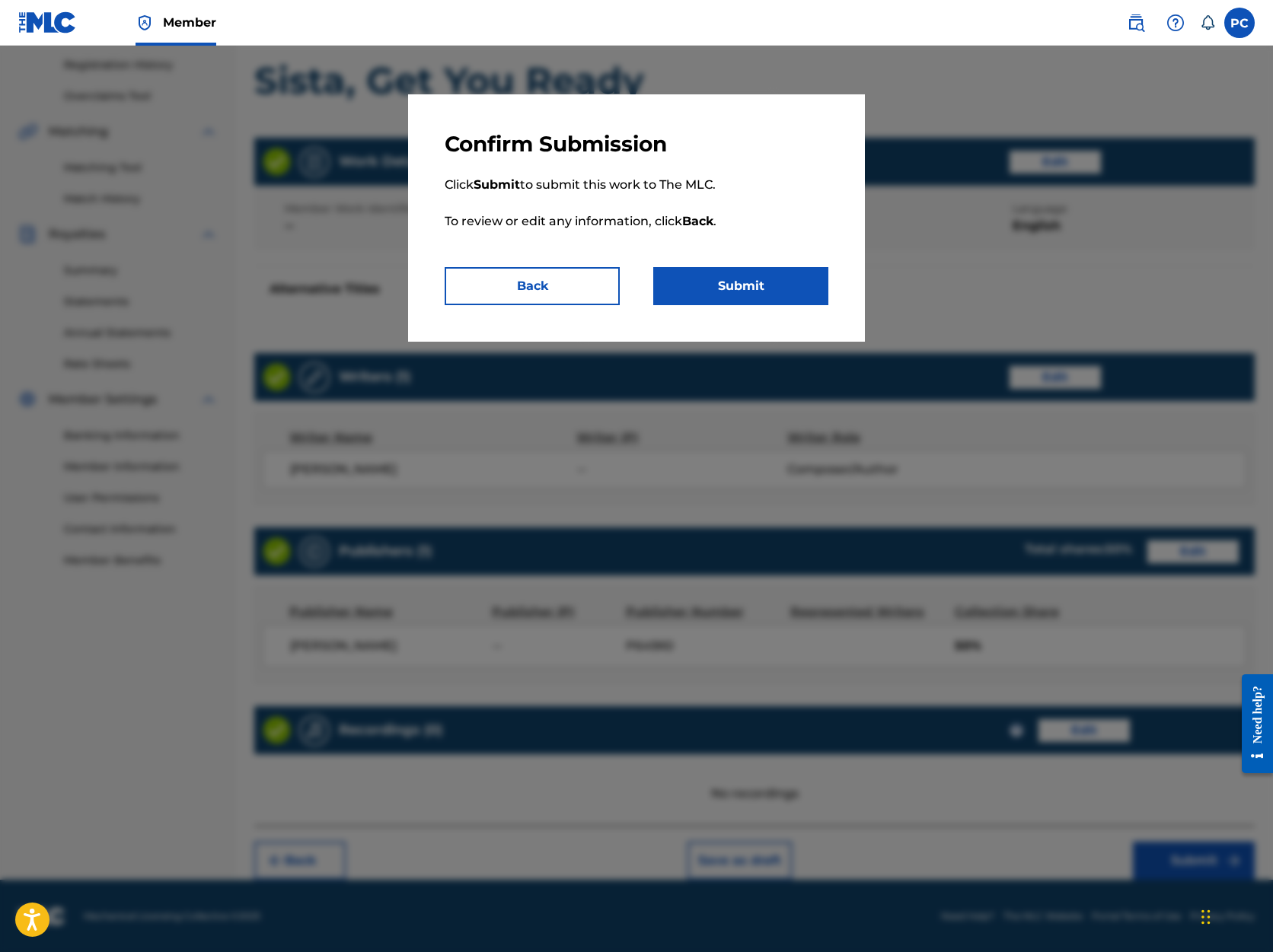
click at [714, 295] on button "Submit" at bounding box center [741, 287] width 176 height 38
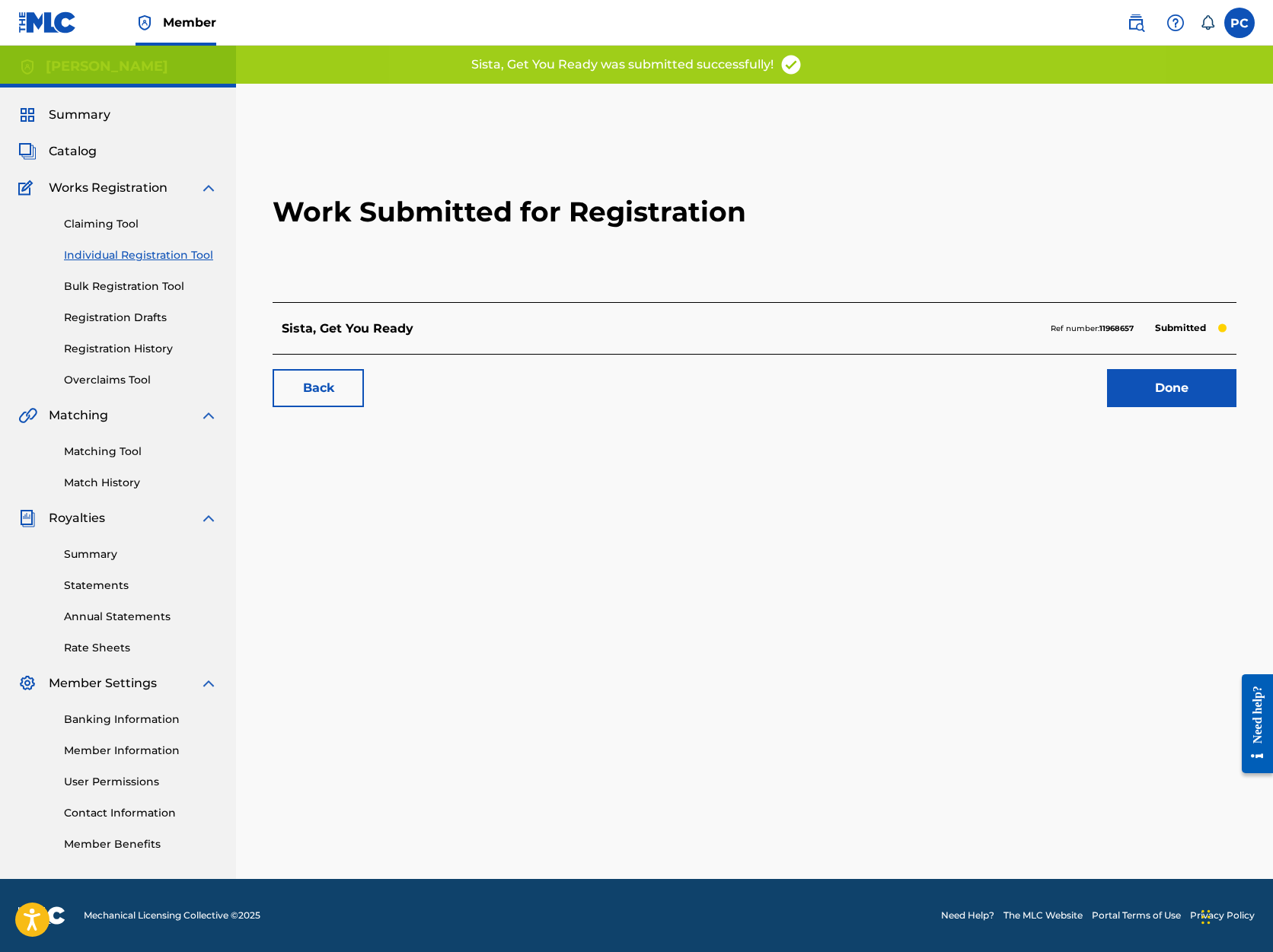
click at [1178, 383] on link "Done" at bounding box center [1171, 388] width 129 height 38
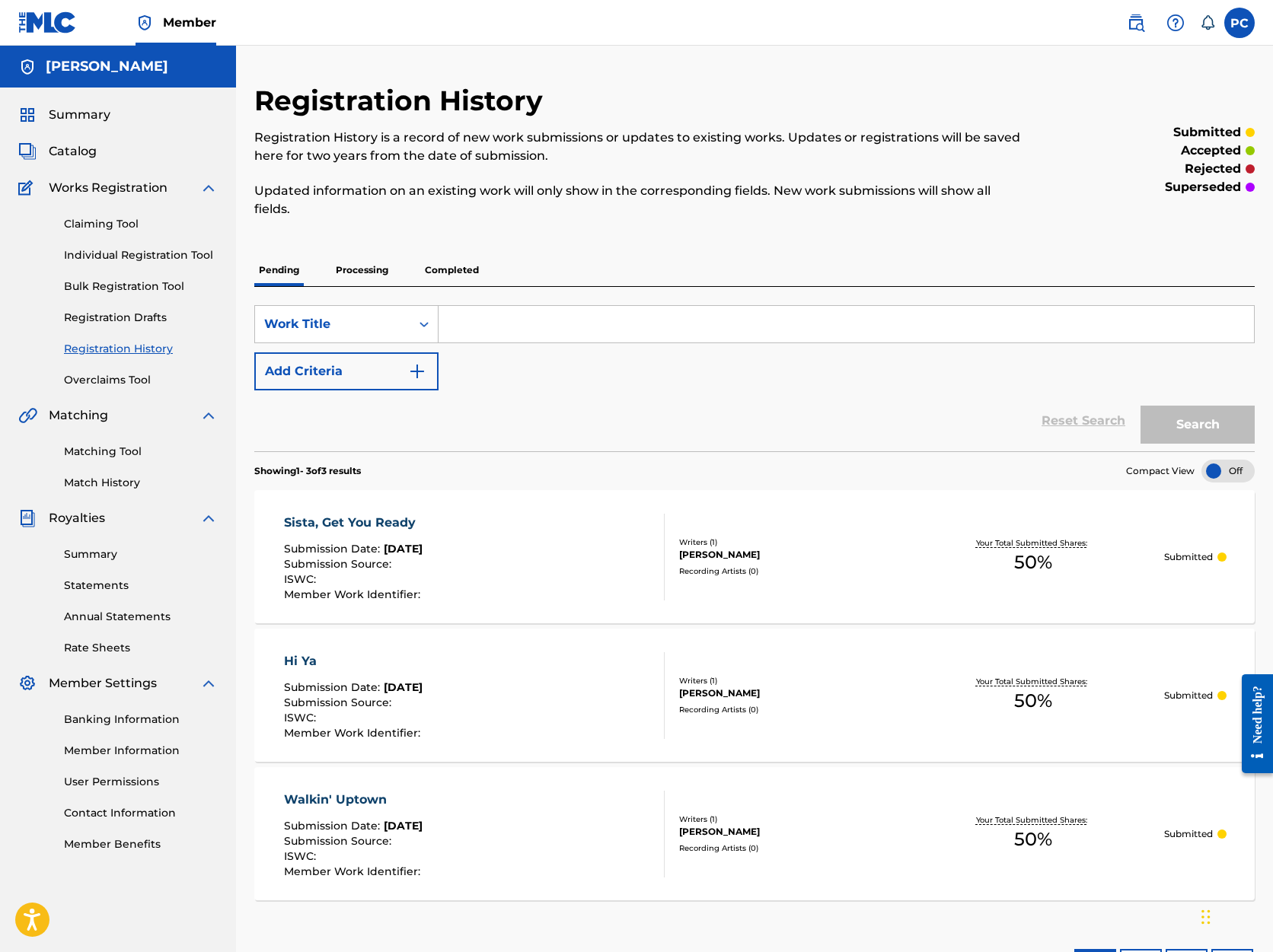
click at [133, 253] on link "Individual Registration Tool" at bounding box center [141, 256] width 154 height 16
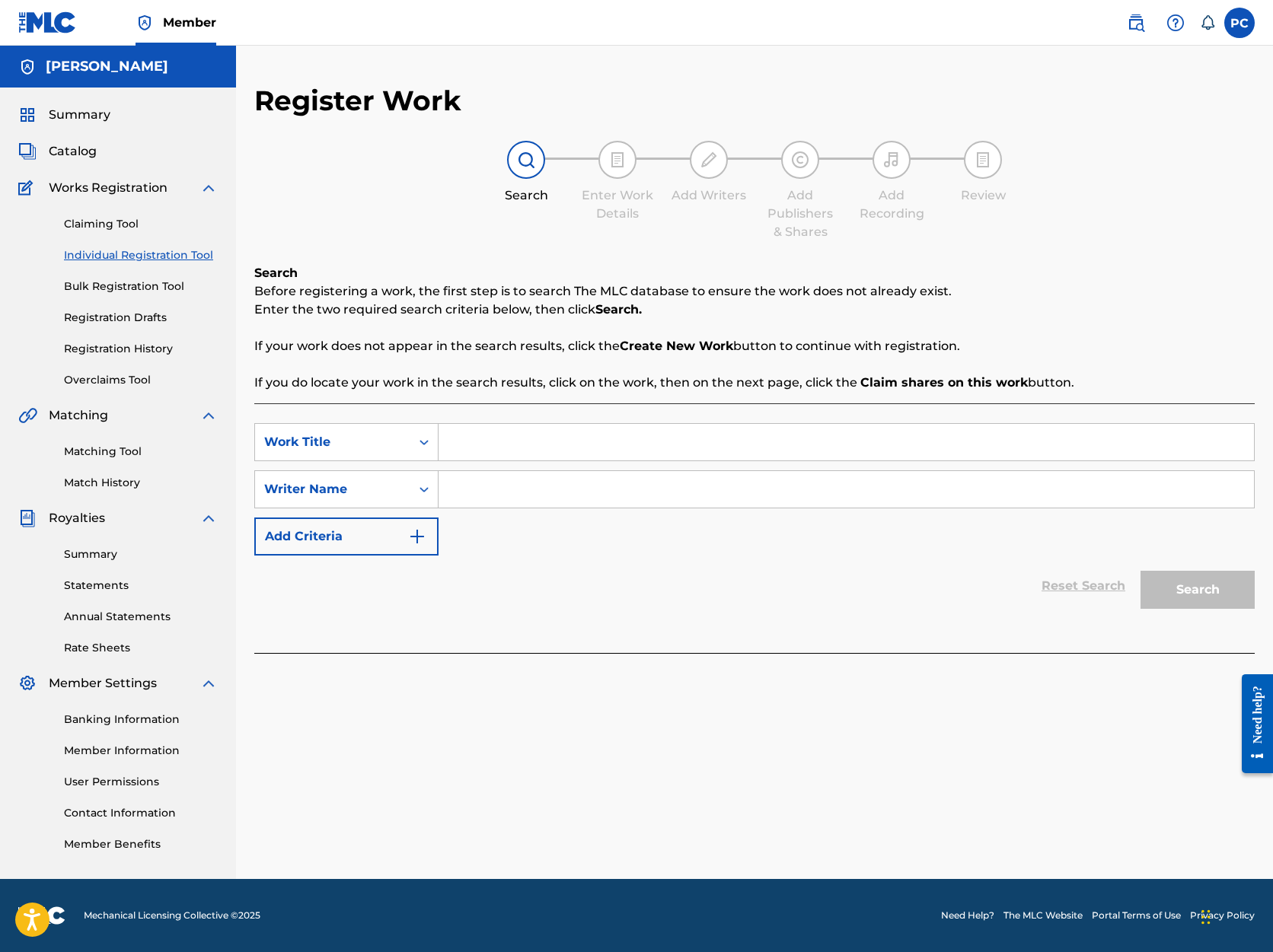
click at [488, 445] on input "Search Form" at bounding box center [846, 442] width 816 height 37
type input "Cross Country"
click at [465, 489] on input "Search Form" at bounding box center [846, 489] width 816 height 37
type input "[PERSON_NAME]"
click at [1171, 588] on button "Search" at bounding box center [1198, 590] width 114 height 38
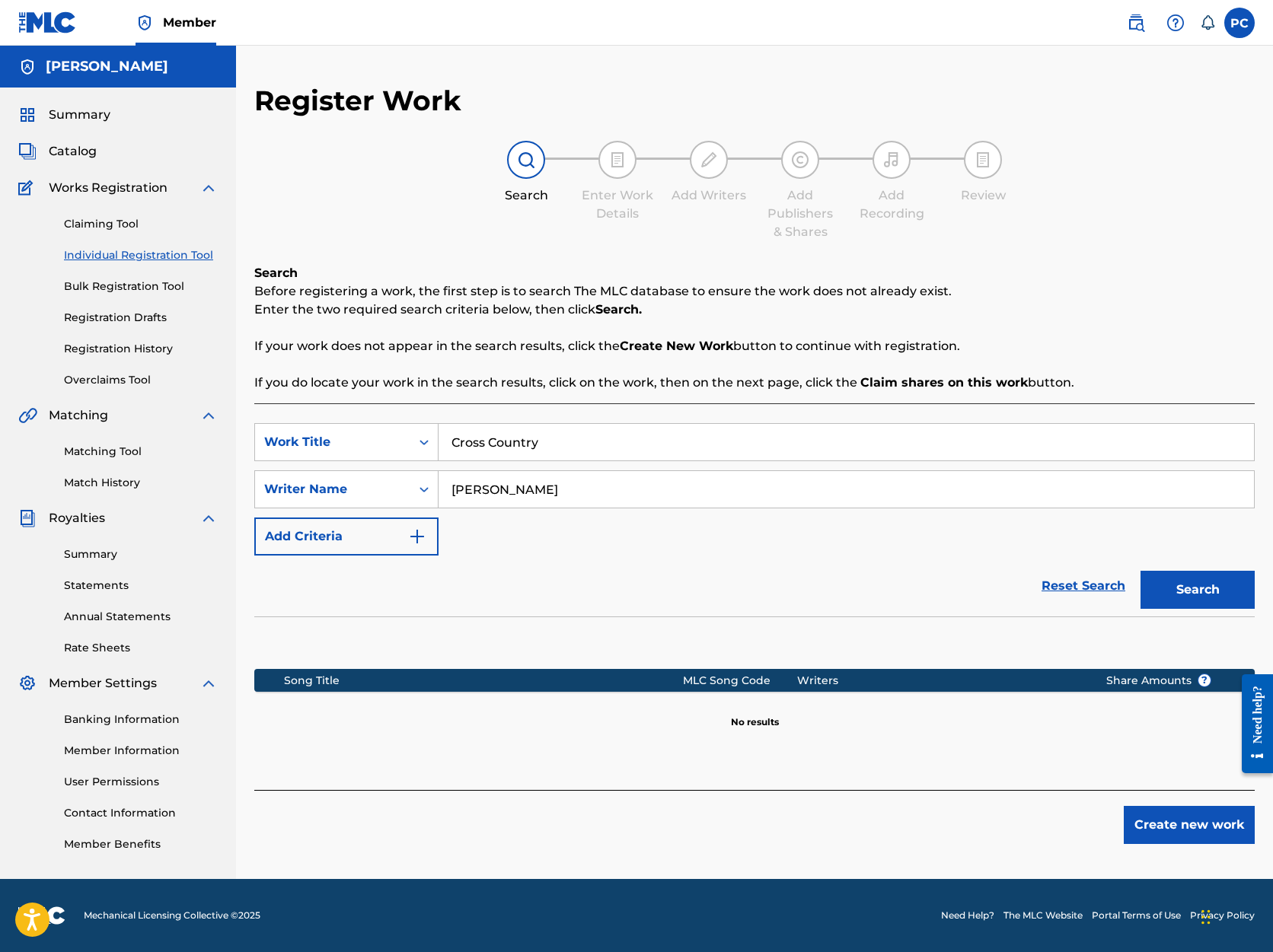
click at [1165, 824] on button "Create new work" at bounding box center [1189, 825] width 131 height 38
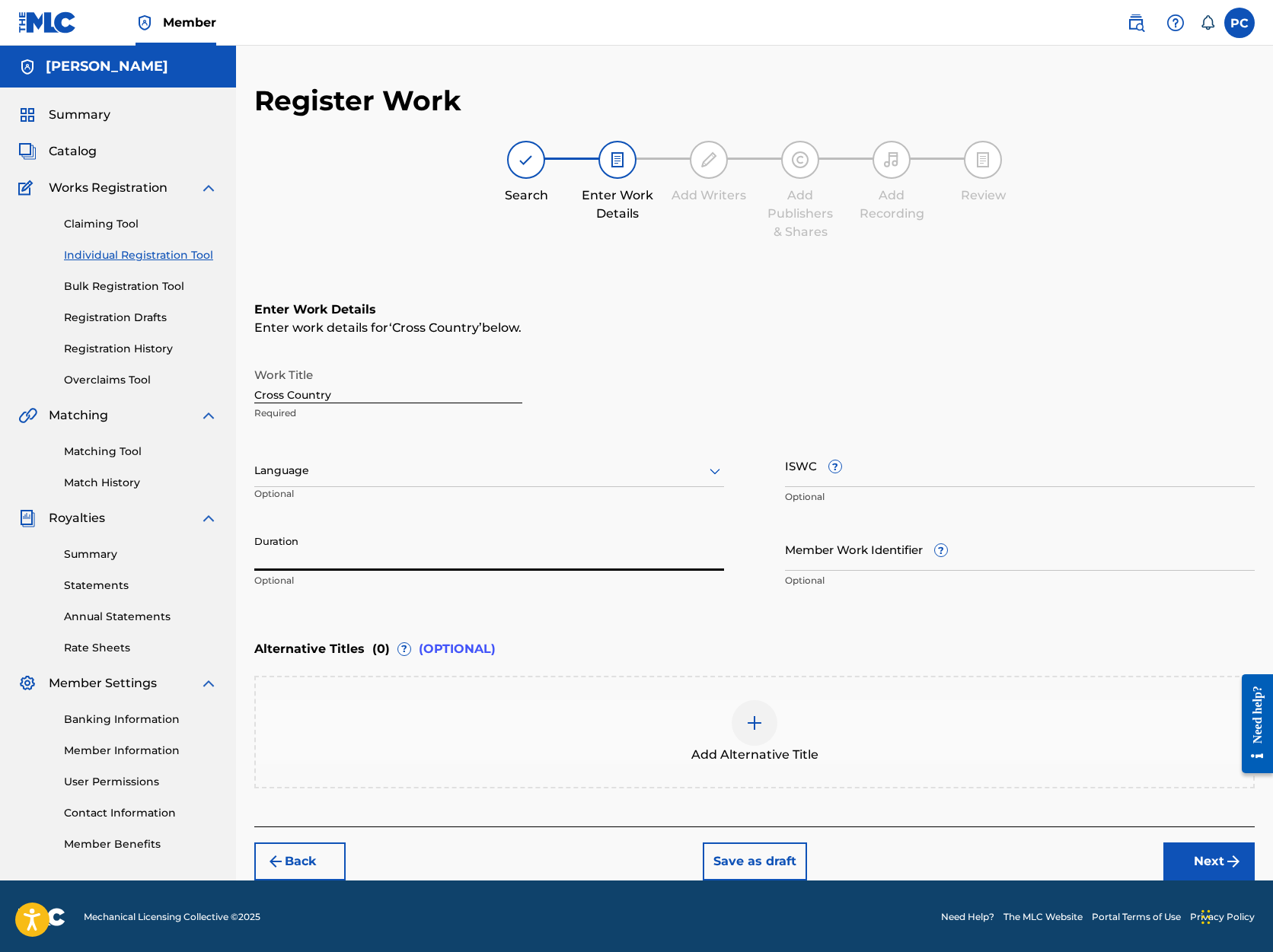
click at [379, 542] on input "Duration" at bounding box center [489, 549] width 470 height 44
click at [719, 471] on icon at bounding box center [715, 472] width 10 height 6
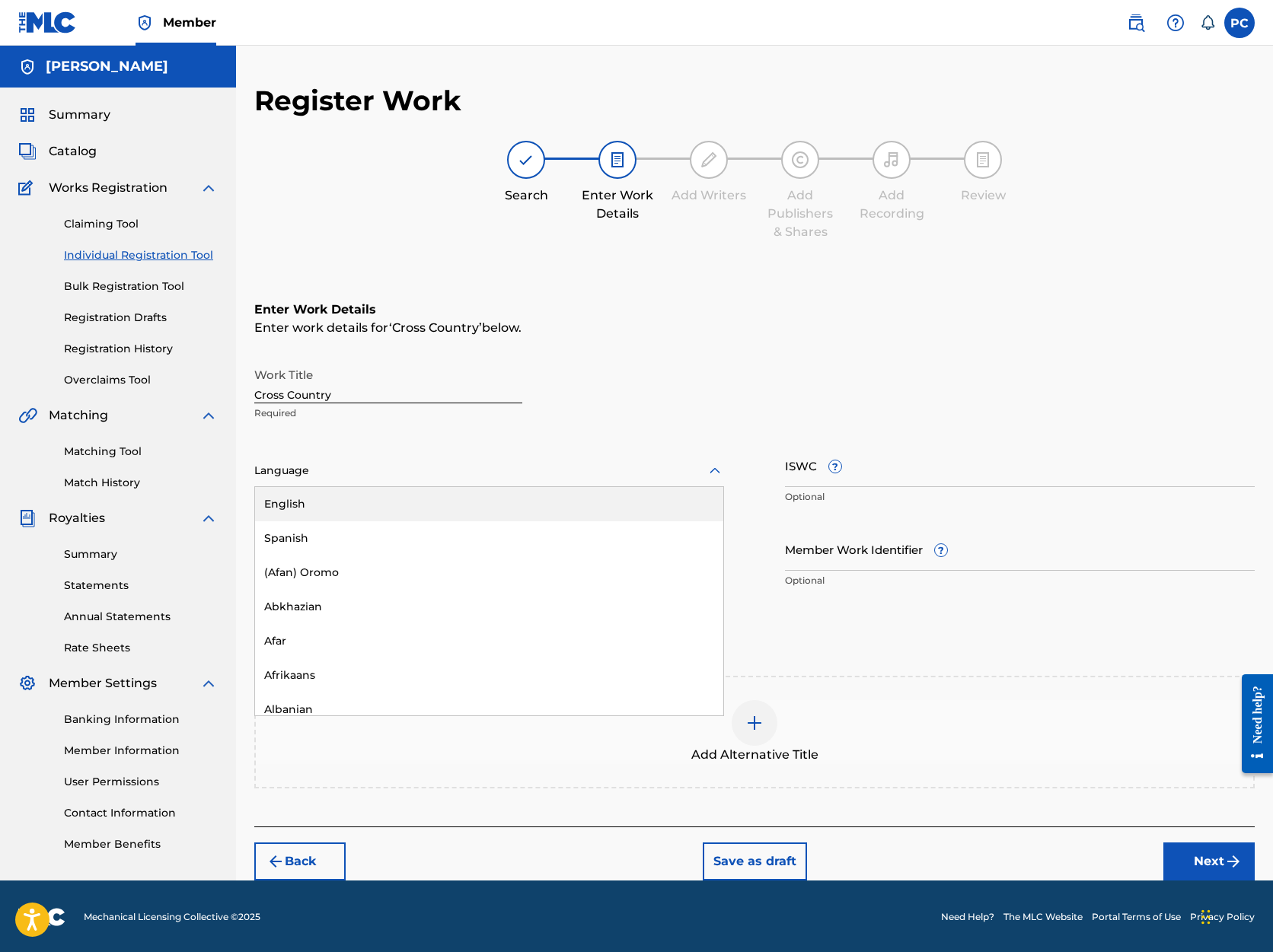
click at [615, 508] on div "English" at bounding box center [489, 504] width 469 height 34
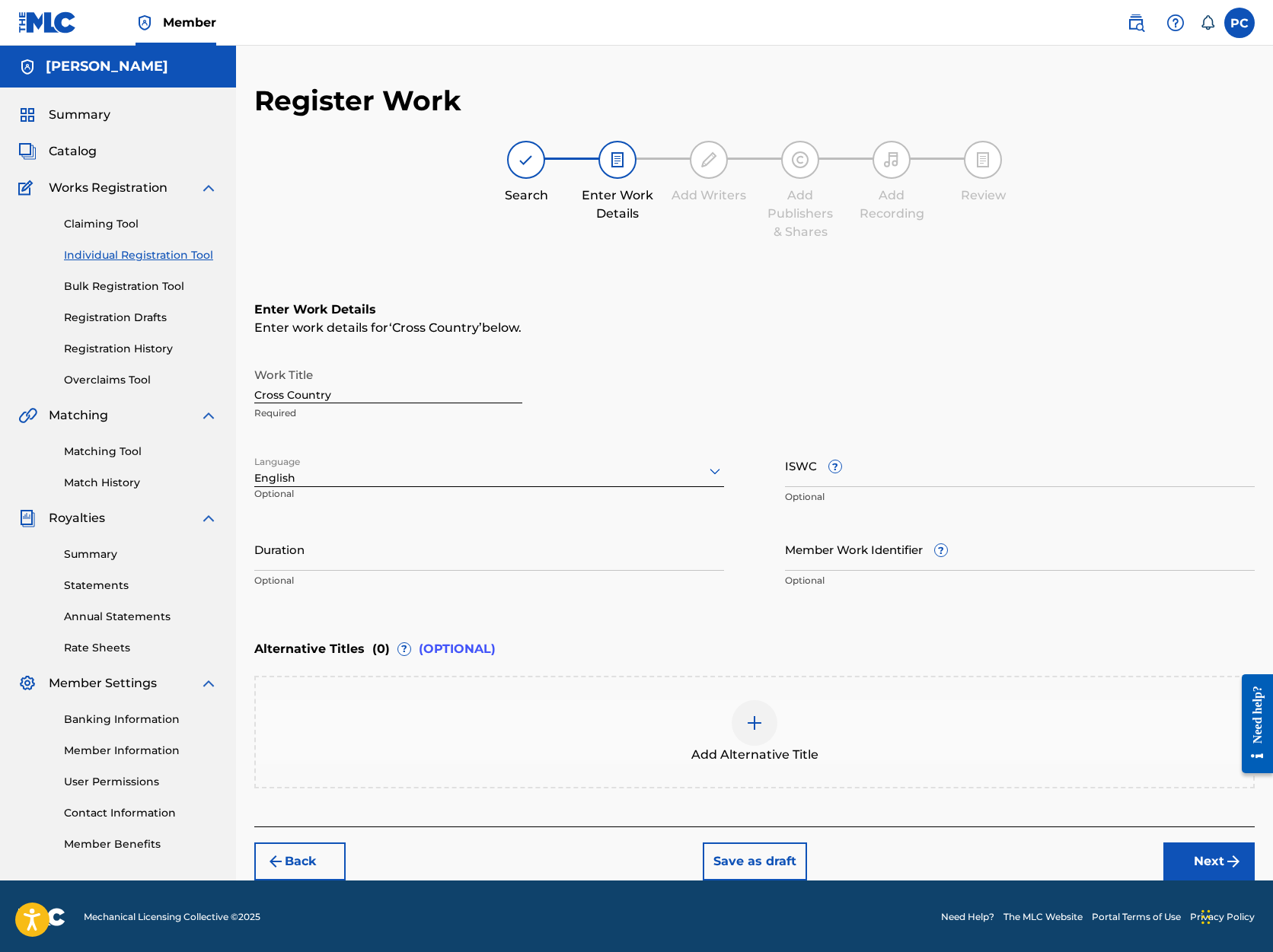
click at [434, 551] on input "Duration" at bounding box center [489, 549] width 470 height 44
type input ")"
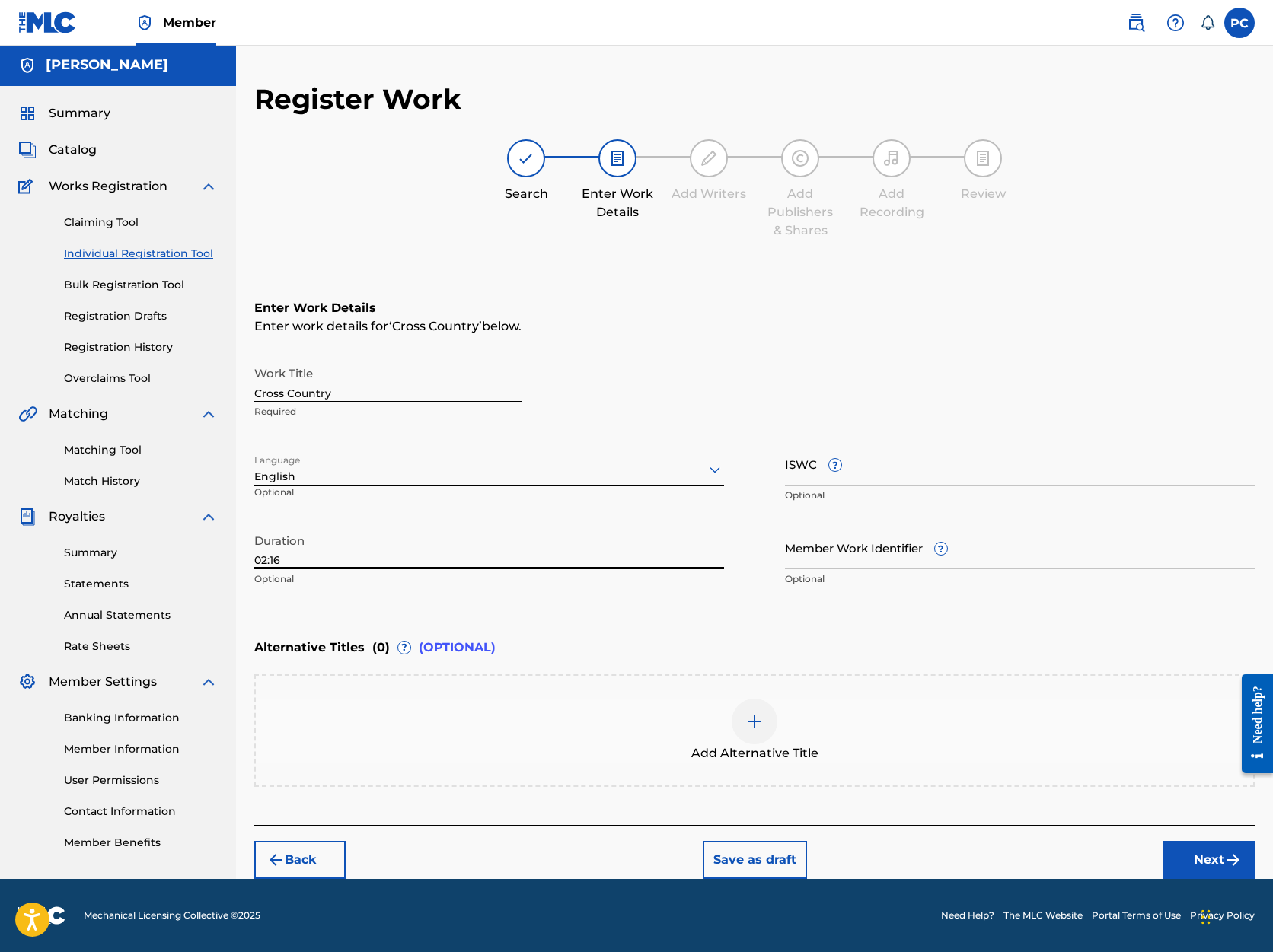
scroll to position [2, 0]
type input "02:16"
click at [1200, 859] on button "Next" at bounding box center [1209, 860] width 91 height 38
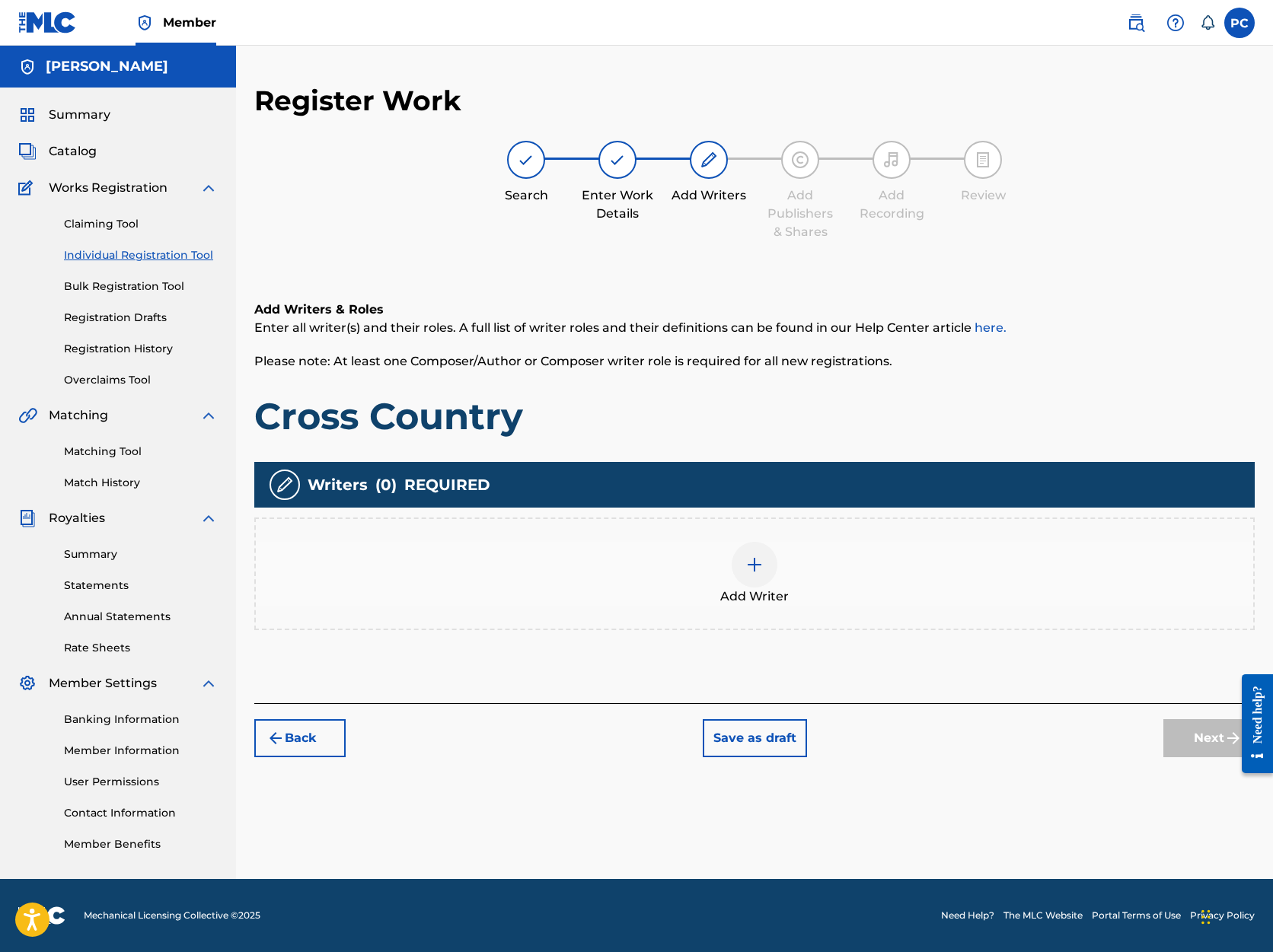
click at [754, 564] on img at bounding box center [754, 565] width 18 height 18
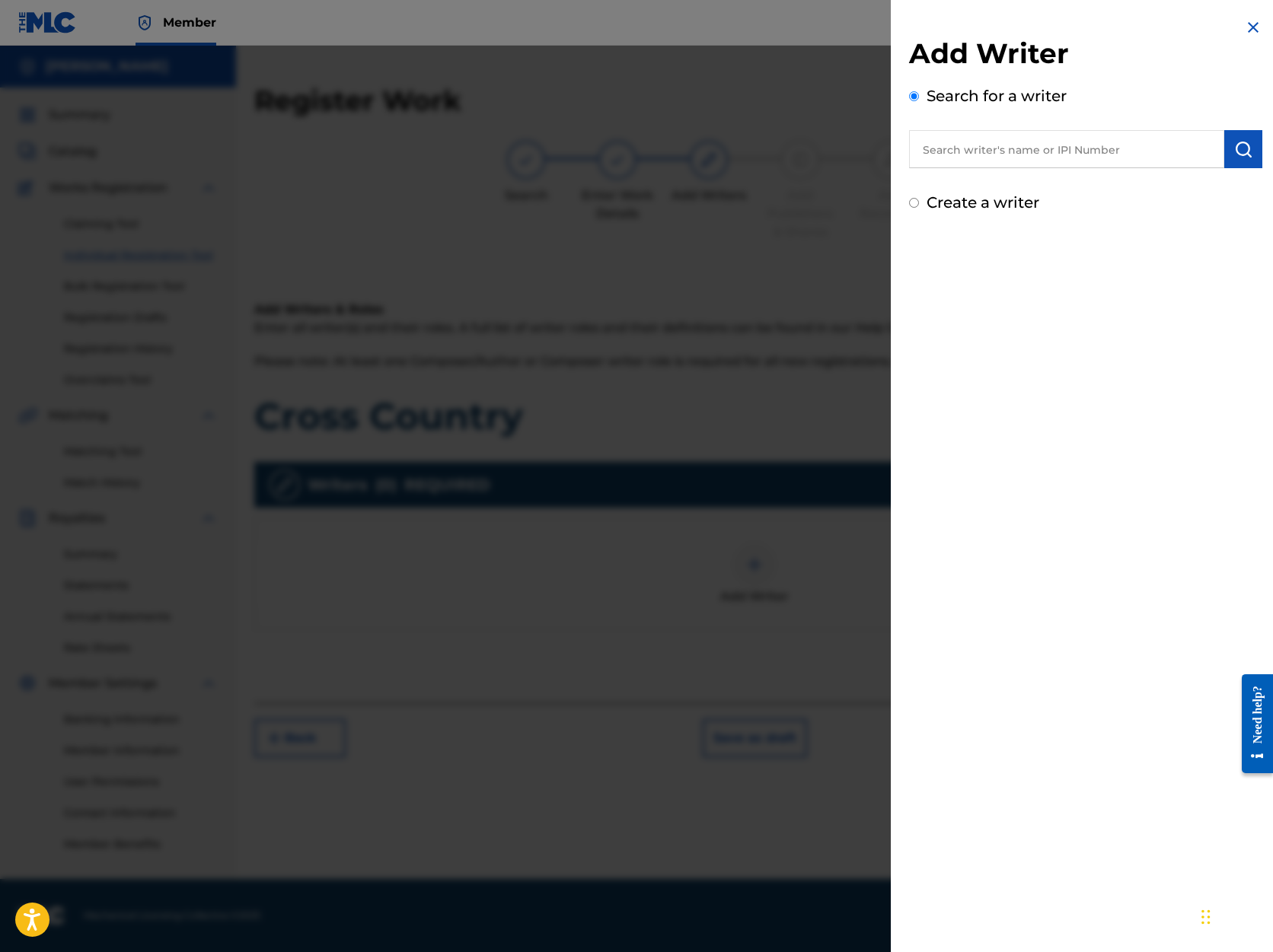
click at [1008, 147] on input "text" at bounding box center [1067, 149] width 315 height 38
type input "[PERSON_NAME]"
click at [1241, 150] on img "submit" at bounding box center [1243, 148] width 18 height 18
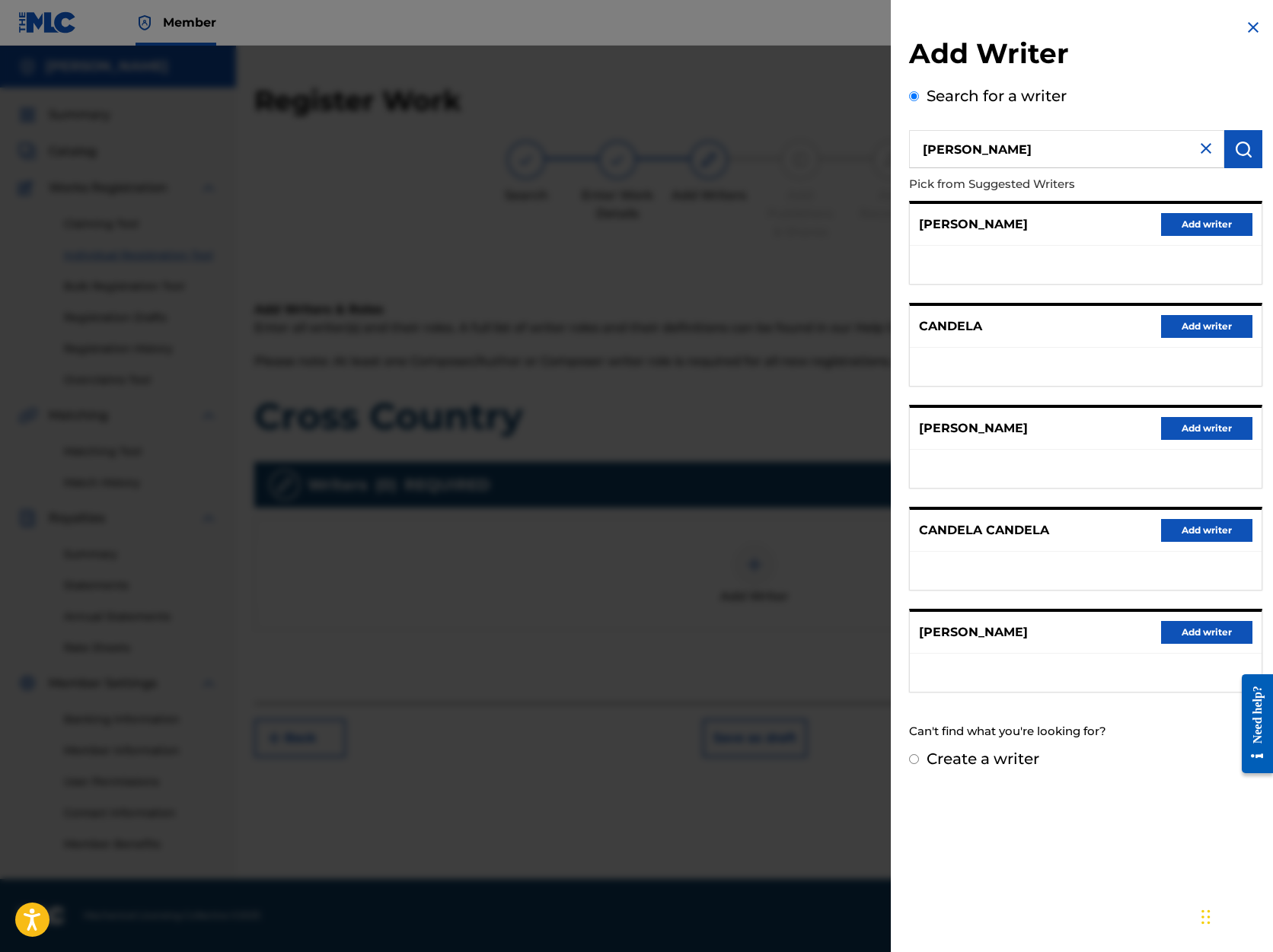
click at [1183, 630] on button "Add writer" at bounding box center [1206, 632] width 91 height 23
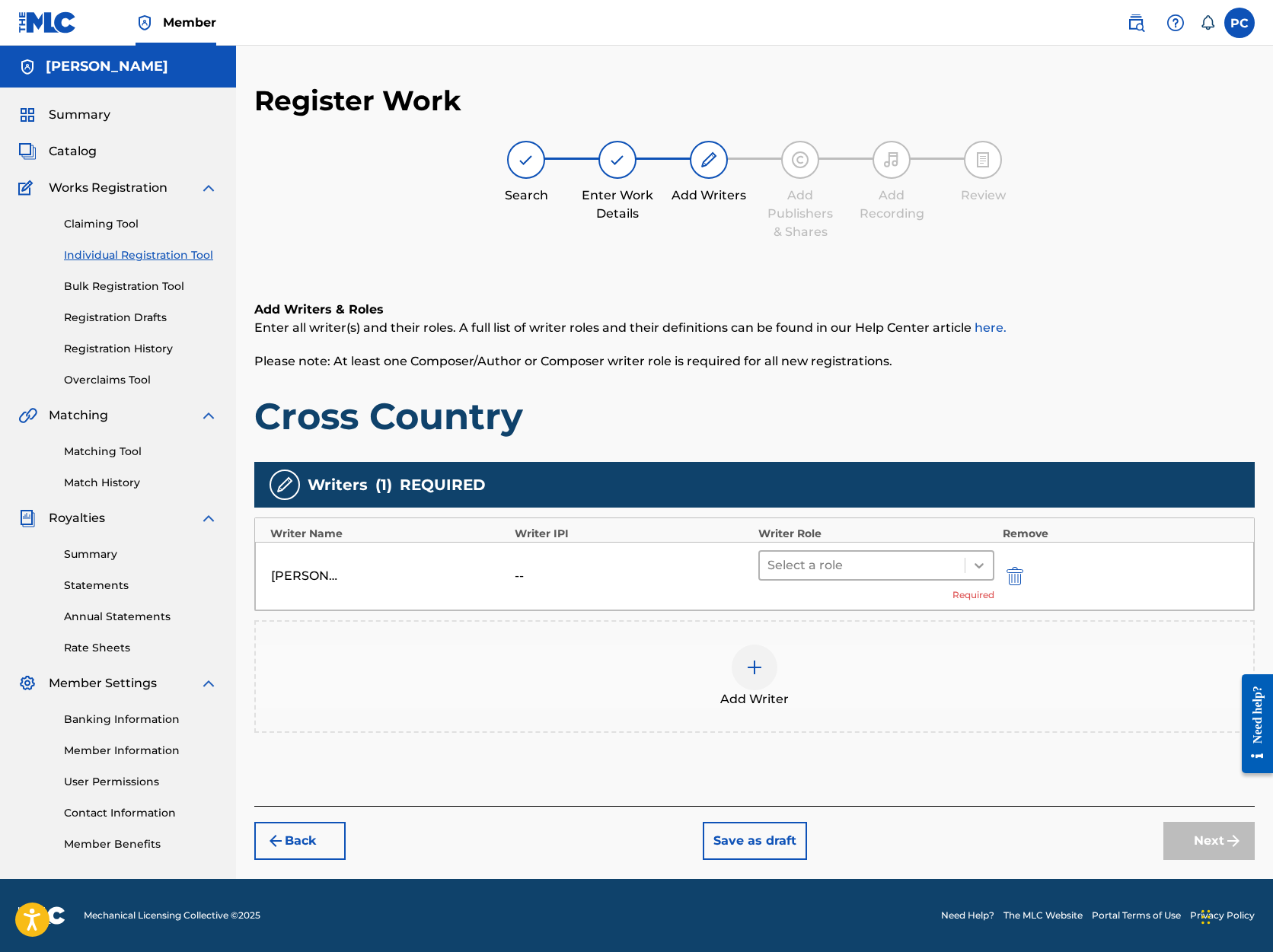
click at [981, 565] on icon at bounding box center [979, 566] width 10 height 6
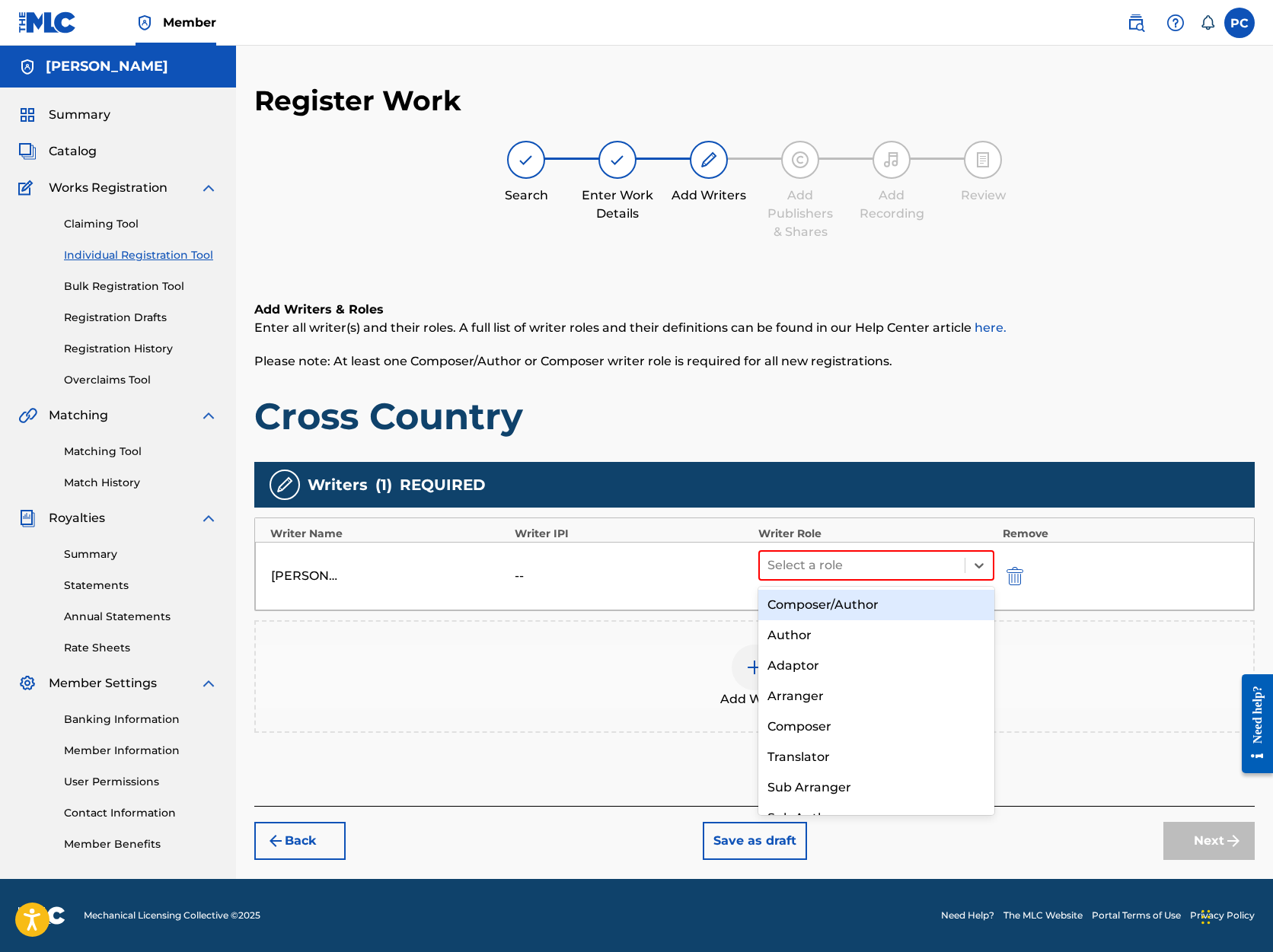
click at [935, 603] on div "Composer/Author" at bounding box center [876, 605] width 236 height 30
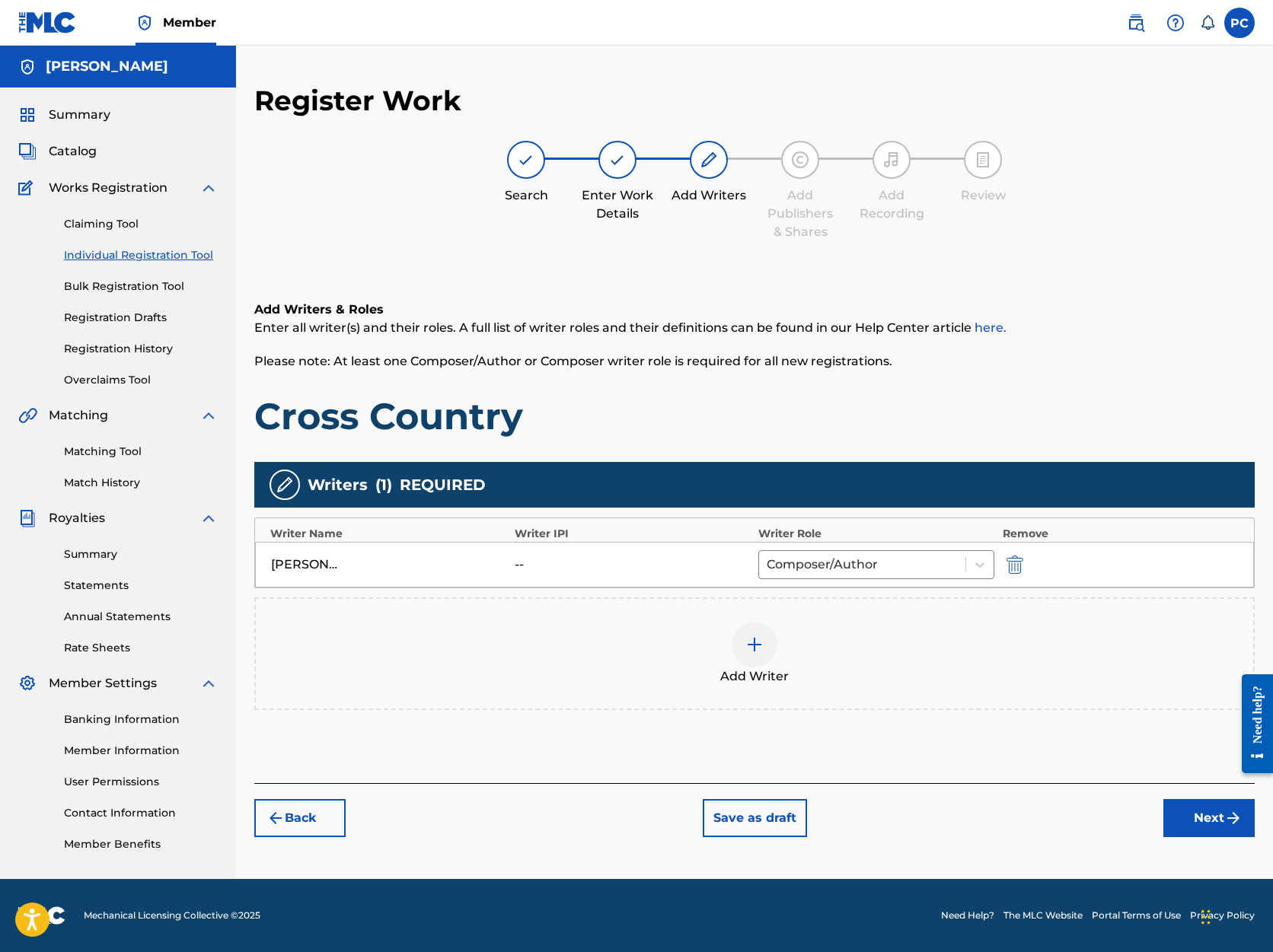
click at [1194, 814] on button "Next" at bounding box center [1209, 819] width 91 height 38
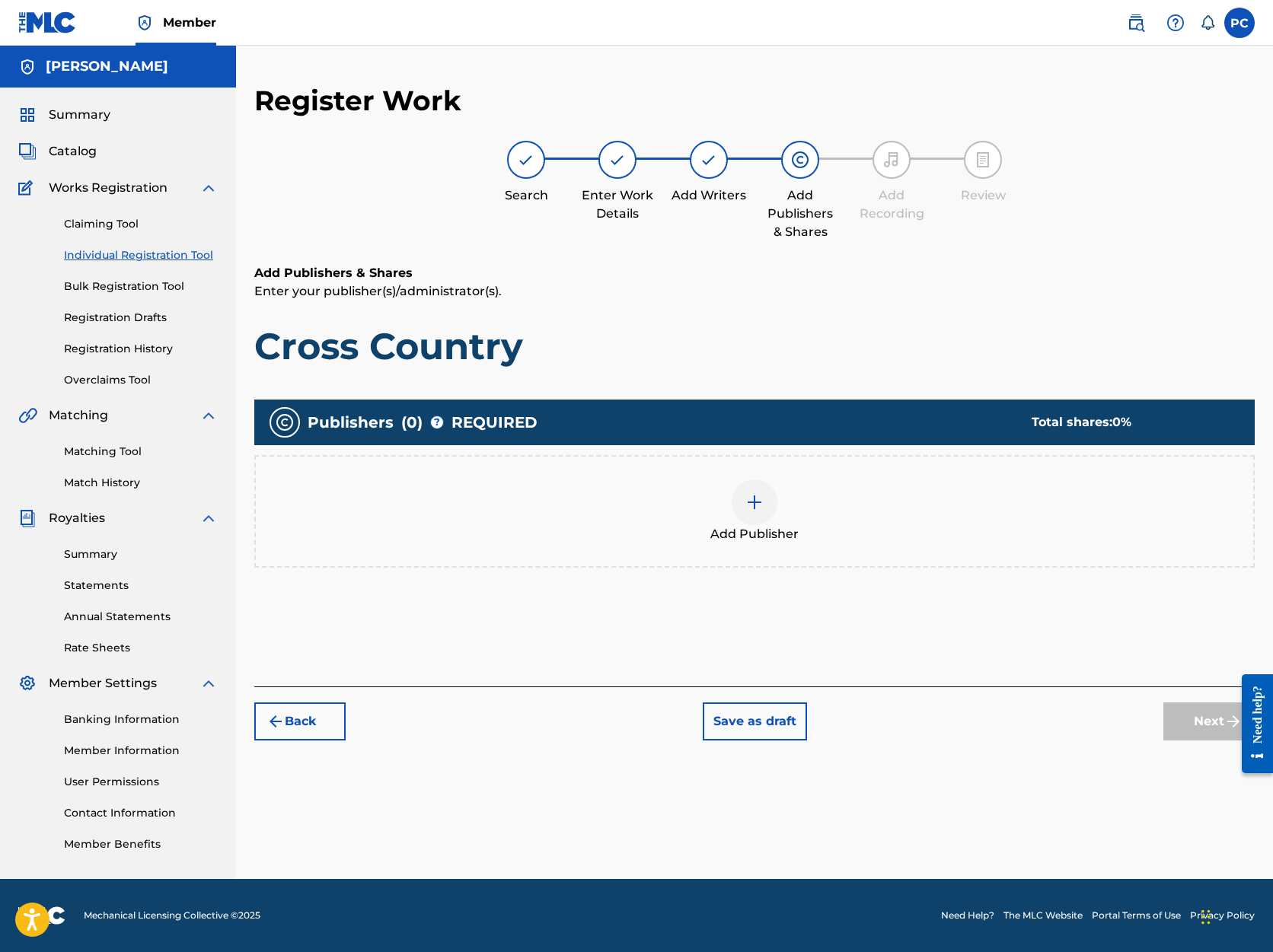
click at [753, 503] on img at bounding box center [754, 502] width 18 height 18
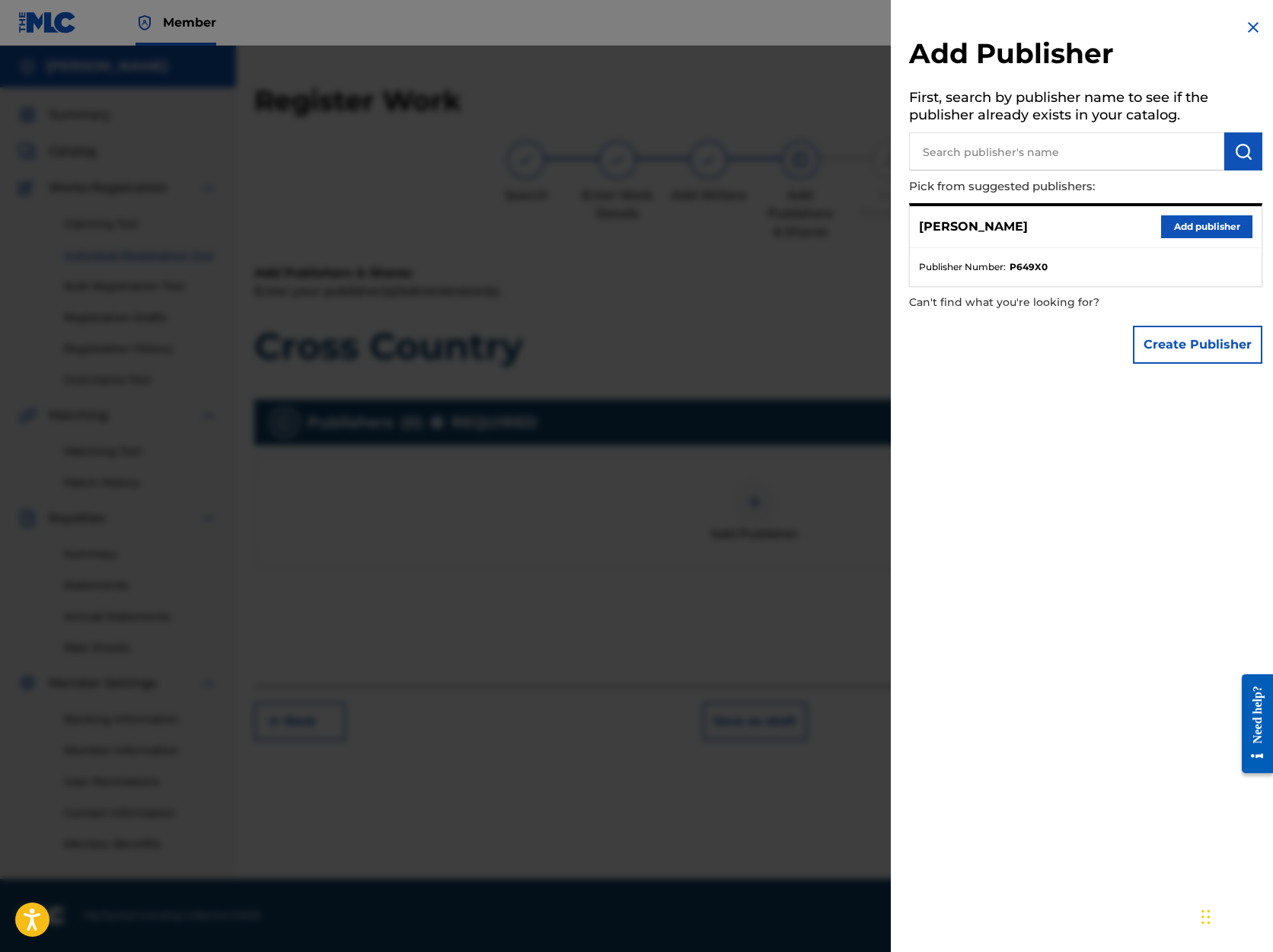
click at [1185, 225] on button "Add publisher" at bounding box center [1206, 226] width 91 height 23
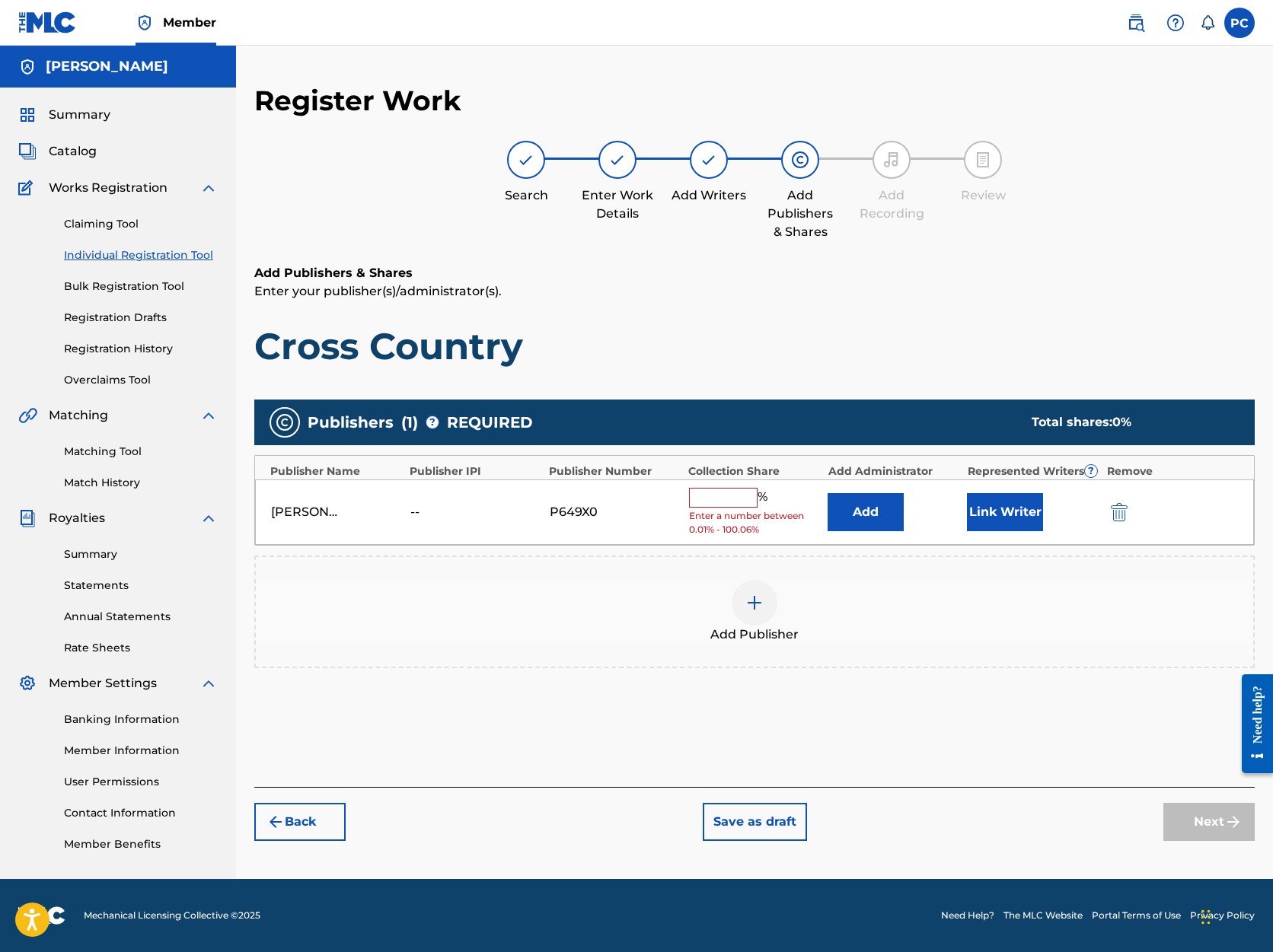
click at [731, 493] on input "text" at bounding box center [723, 498] width 68 height 20
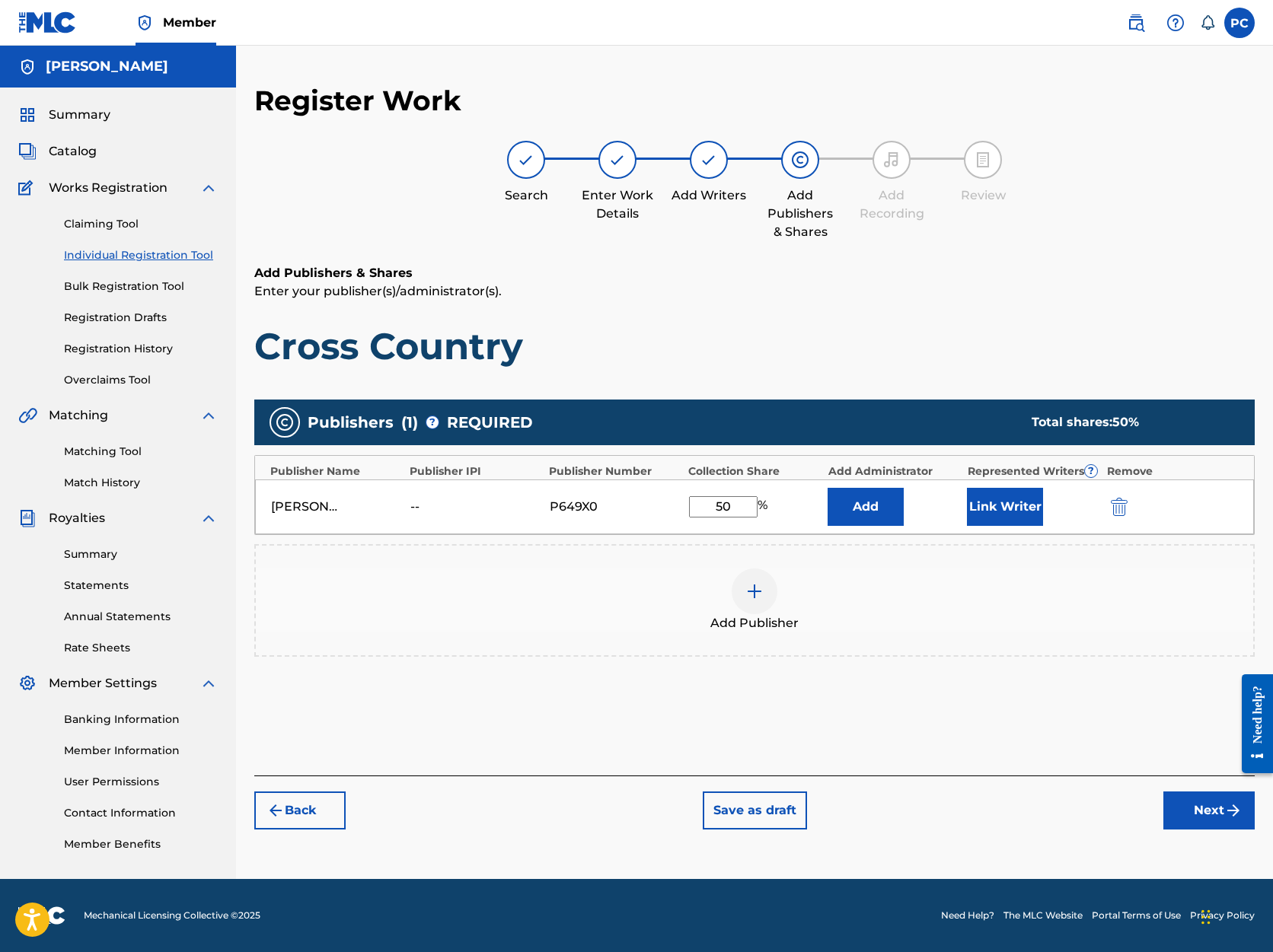
type input "50"
click at [1181, 815] on button "Next" at bounding box center [1209, 811] width 91 height 38
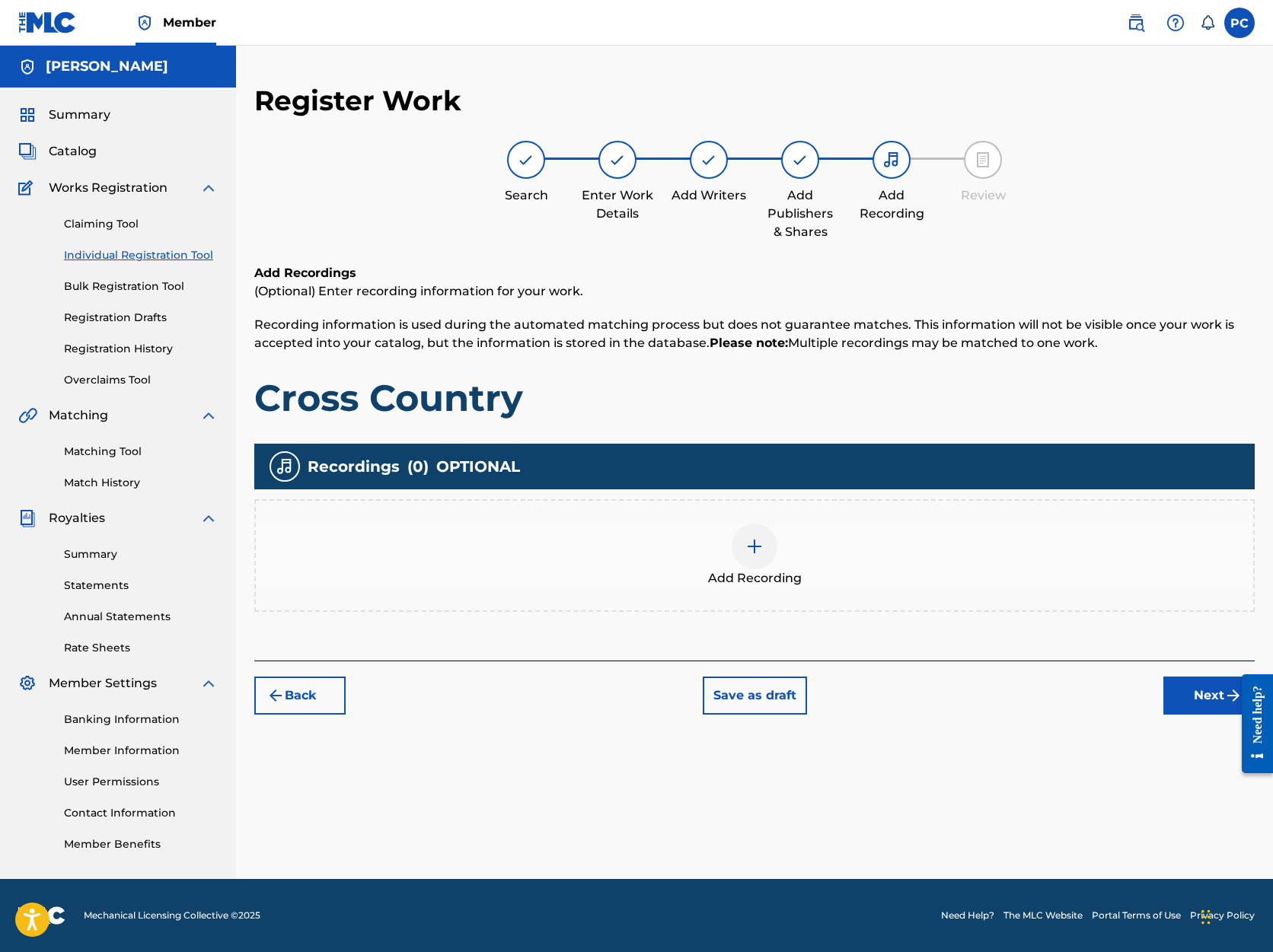
click at [1201, 696] on button "Next" at bounding box center [1209, 696] width 91 height 38
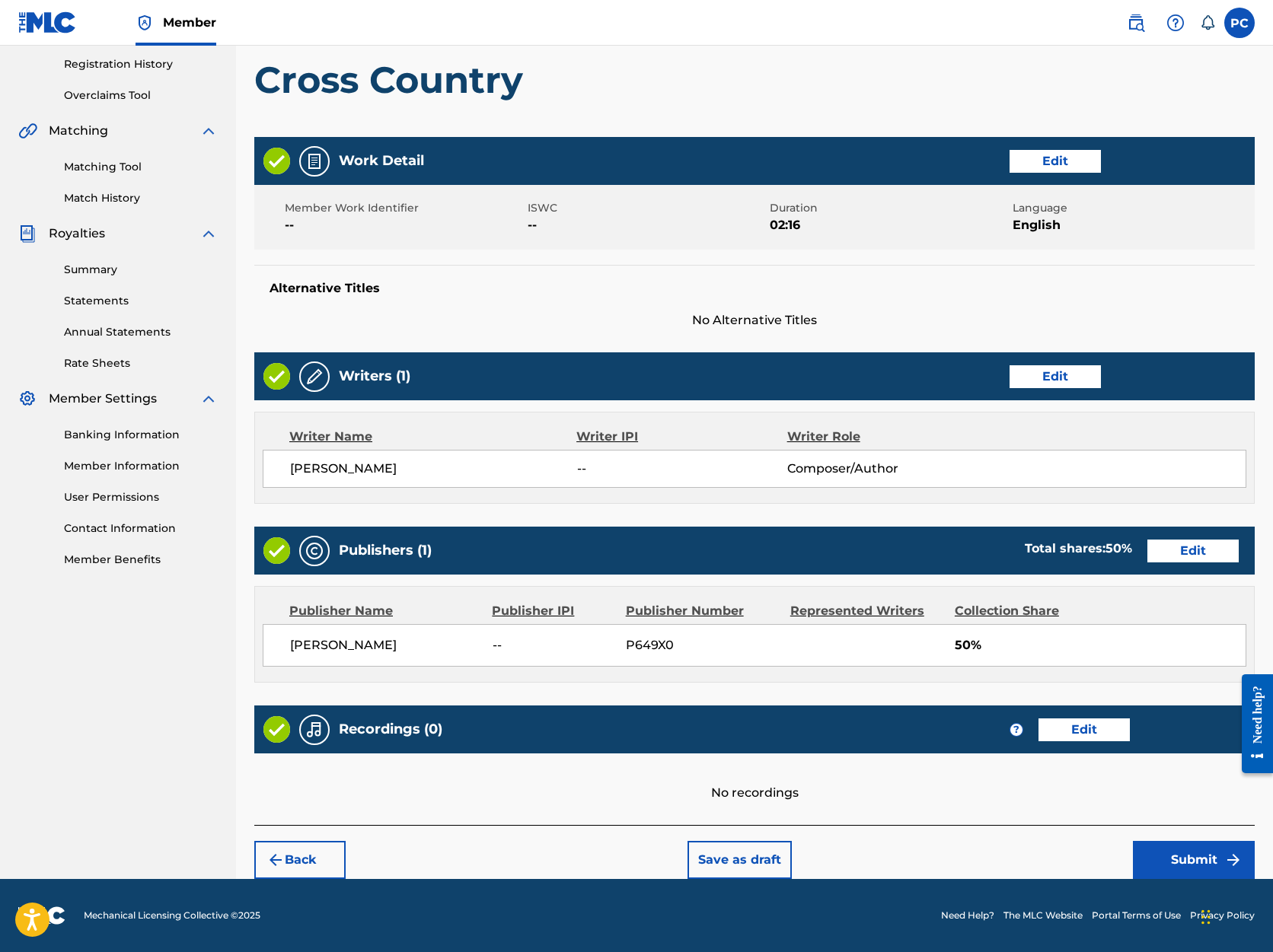
scroll to position [284, 0]
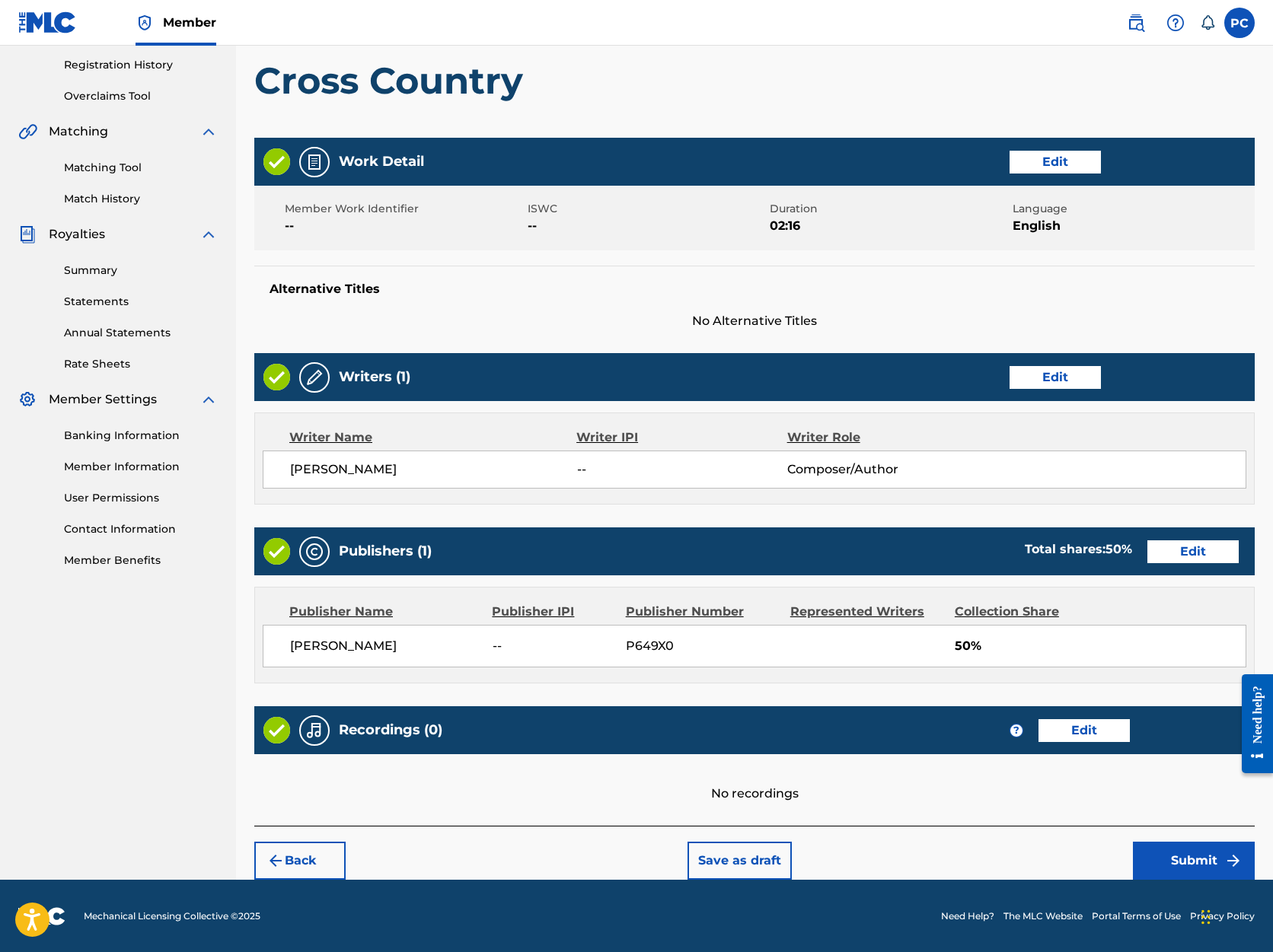
click at [1175, 859] on button "Submit" at bounding box center [1194, 861] width 122 height 38
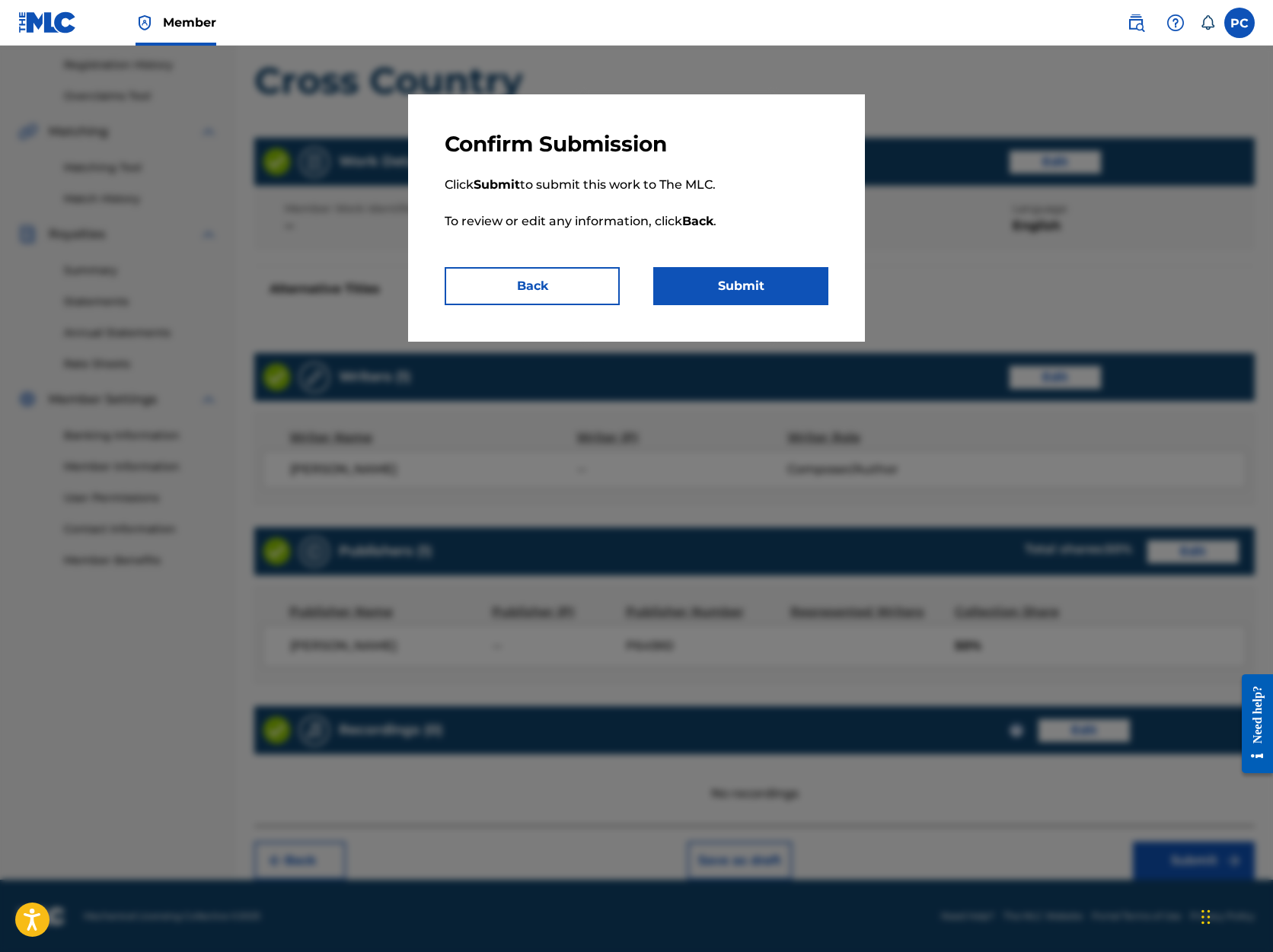
click at [742, 292] on button "Submit" at bounding box center [741, 287] width 176 height 38
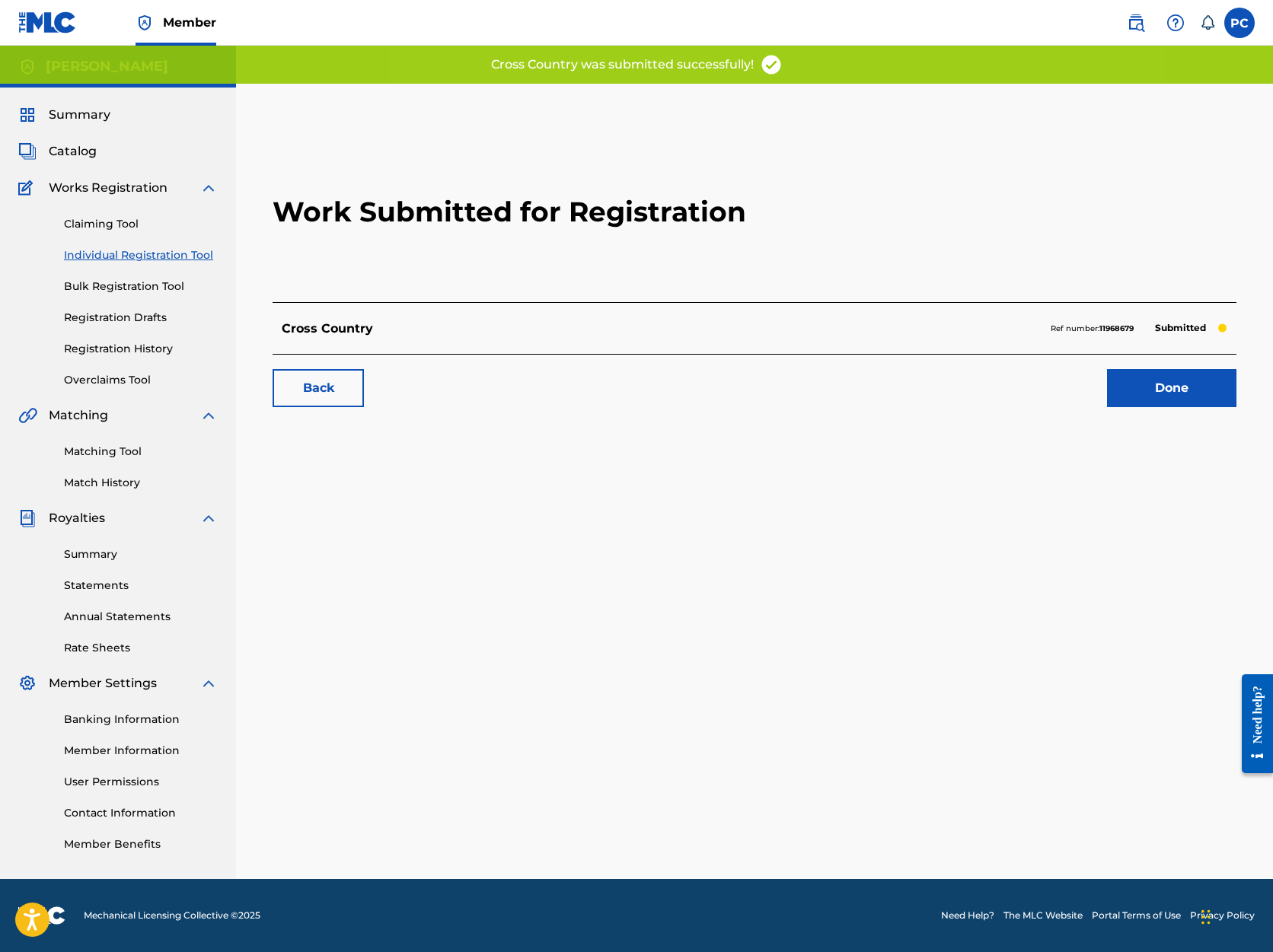
click at [1175, 392] on link "Done" at bounding box center [1171, 388] width 129 height 38
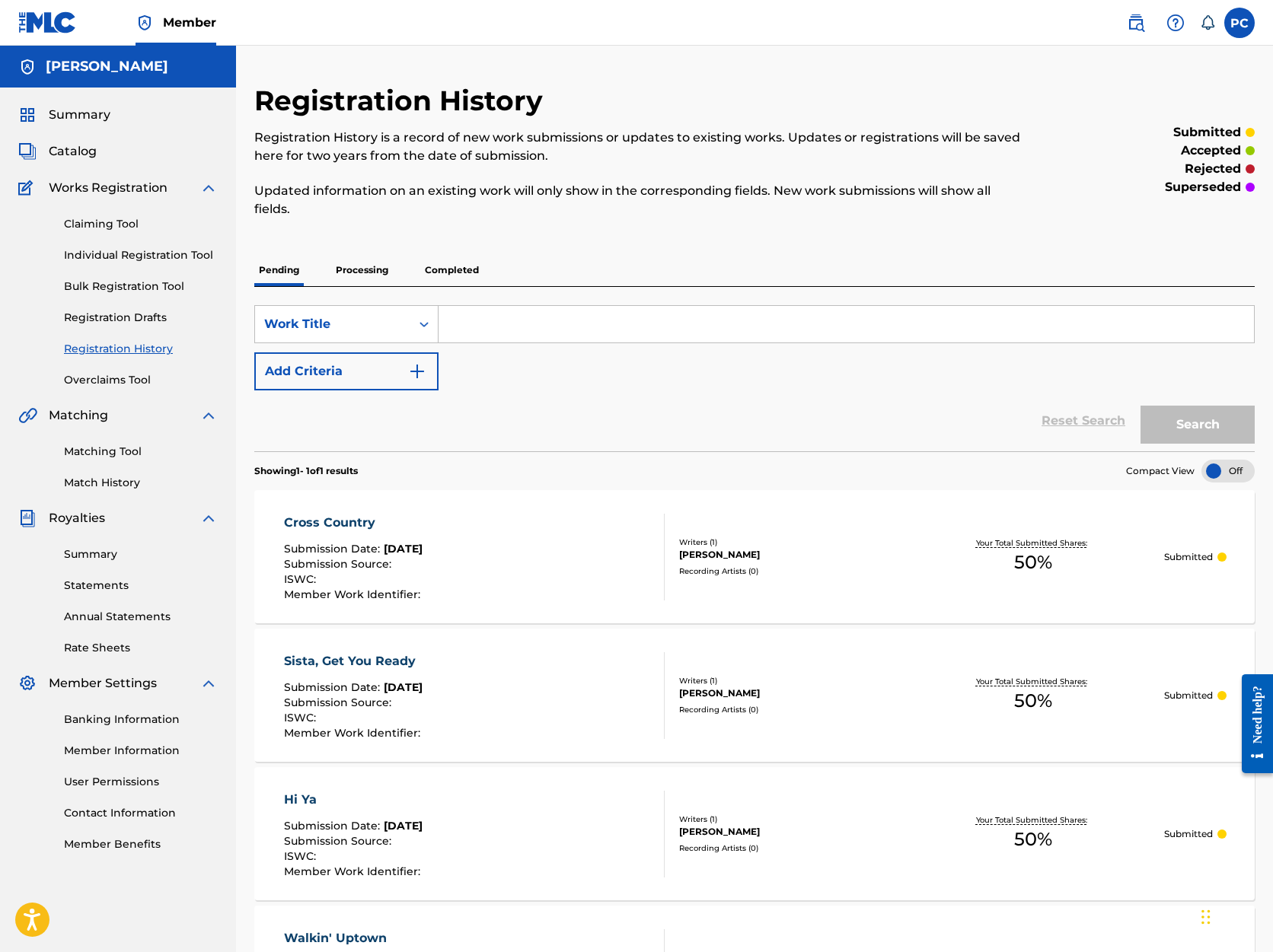
click at [88, 253] on link "Individual Registration Tool" at bounding box center [141, 256] width 154 height 16
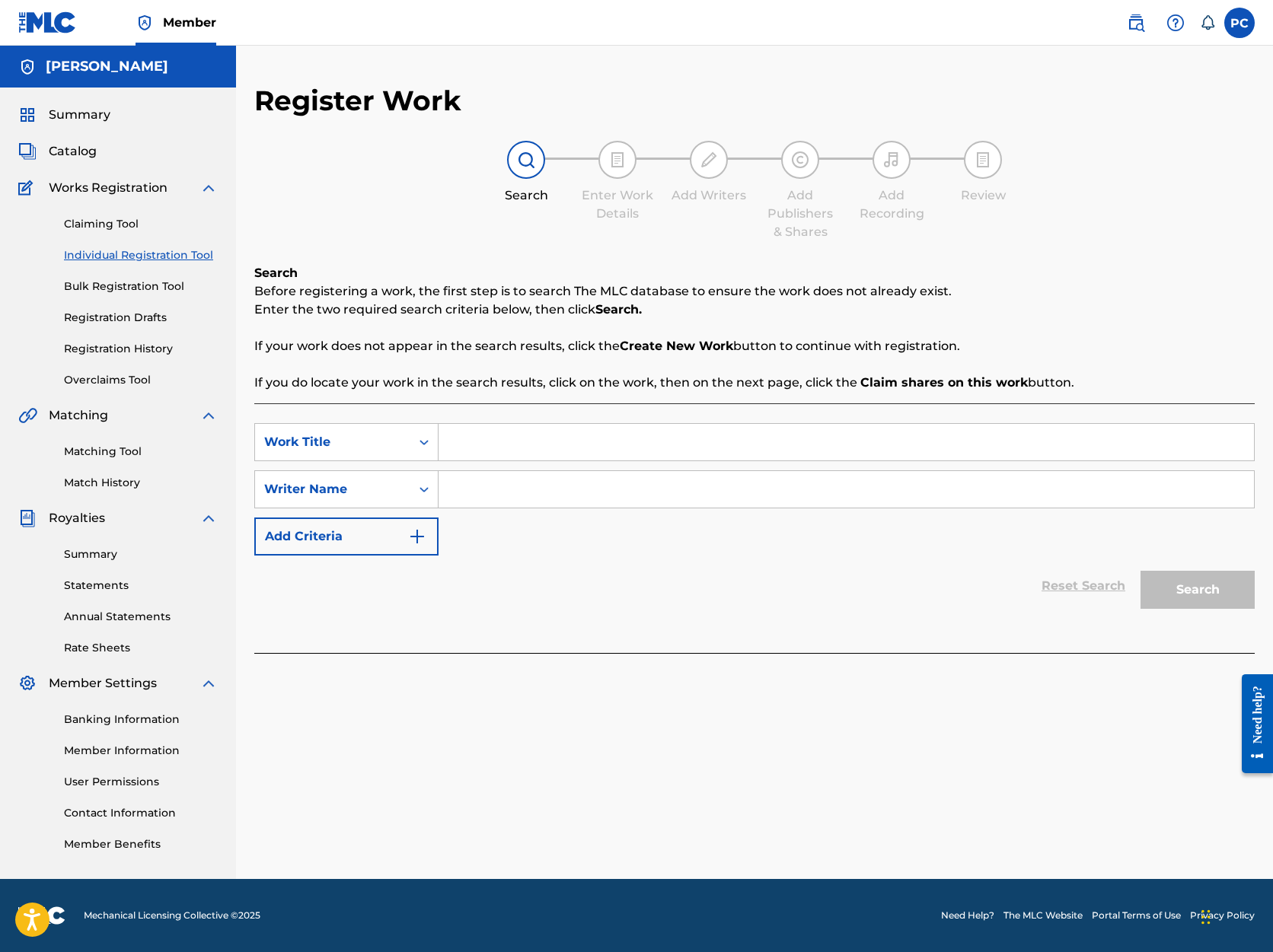
click at [495, 439] on input "Search Form" at bounding box center [846, 442] width 816 height 37
type input "Avocado"
click at [583, 492] on input "Search Form" at bounding box center [846, 489] width 816 height 37
type input "[PERSON_NAME]"
click at [1206, 591] on button "Search" at bounding box center [1198, 590] width 114 height 38
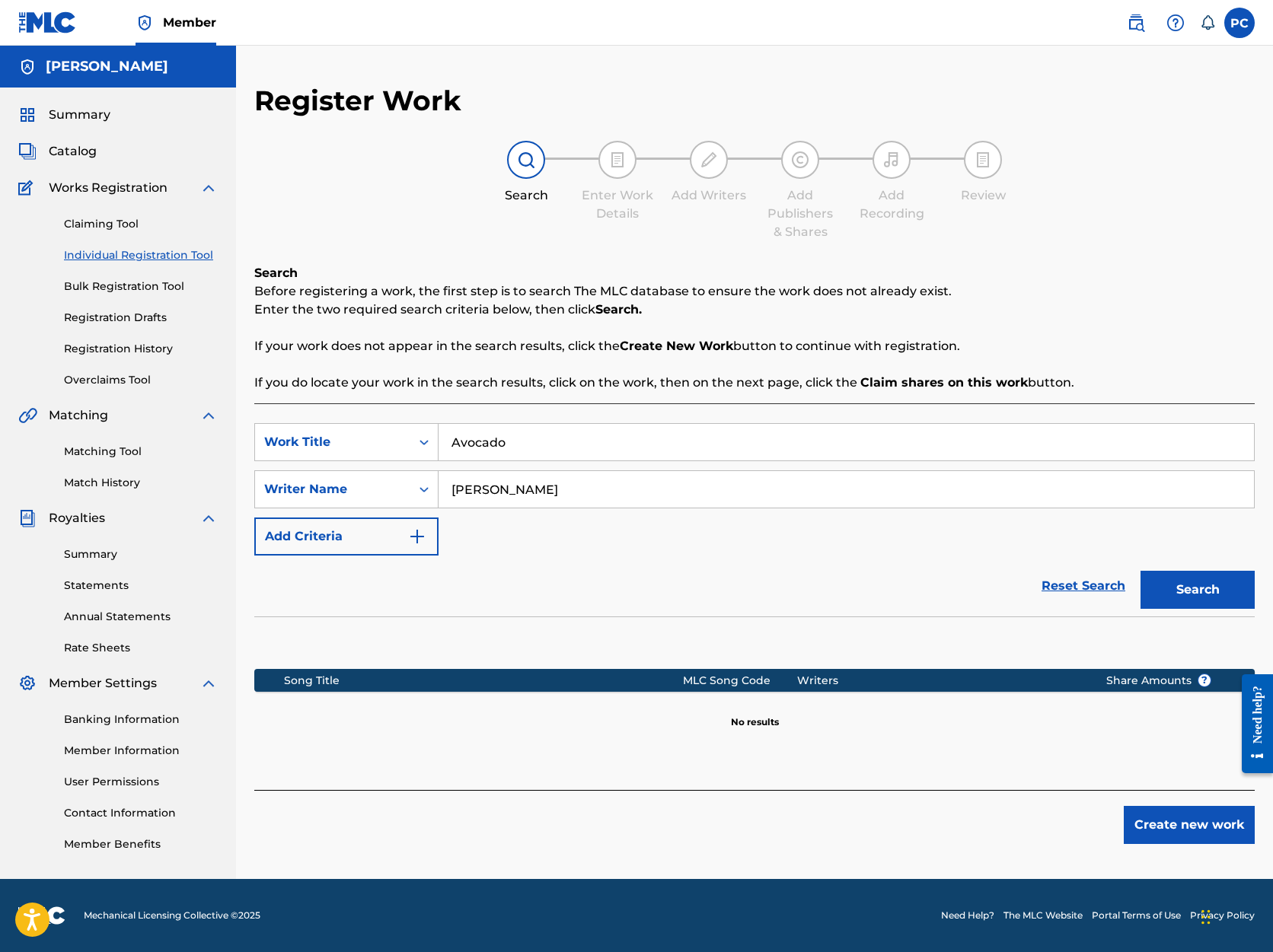
click at [1181, 827] on button "Create new work" at bounding box center [1189, 825] width 131 height 38
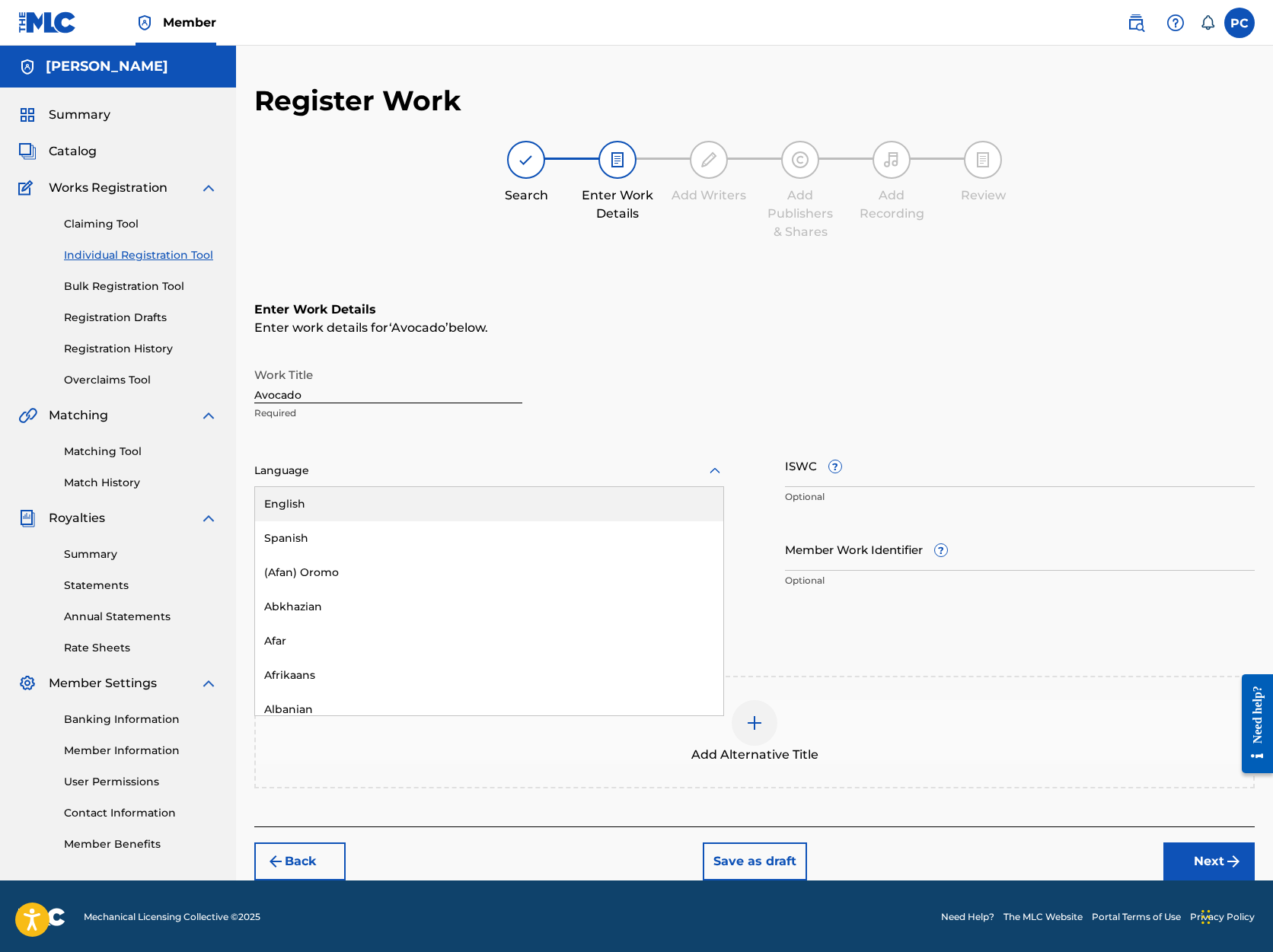
click at [716, 469] on icon at bounding box center [715, 471] width 18 height 18
click at [631, 503] on div "English" at bounding box center [489, 504] width 469 height 34
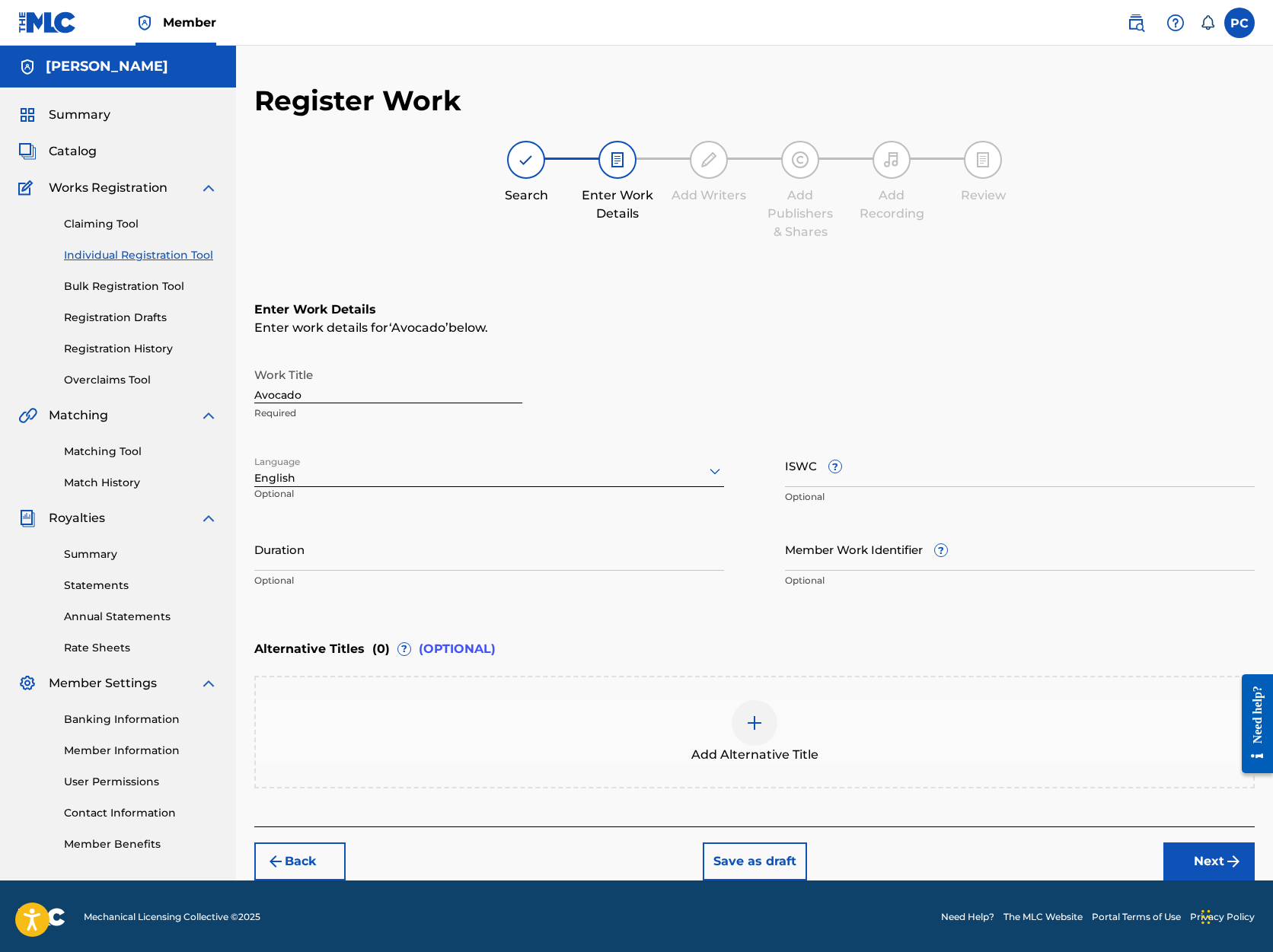
click at [567, 549] on input "Duration" at bounding box center [489, 549] width 470 height 44
type input "04:37"
click at [1180, 858] on button "Next" at bounding box center [1209, 861] width 91 height 38
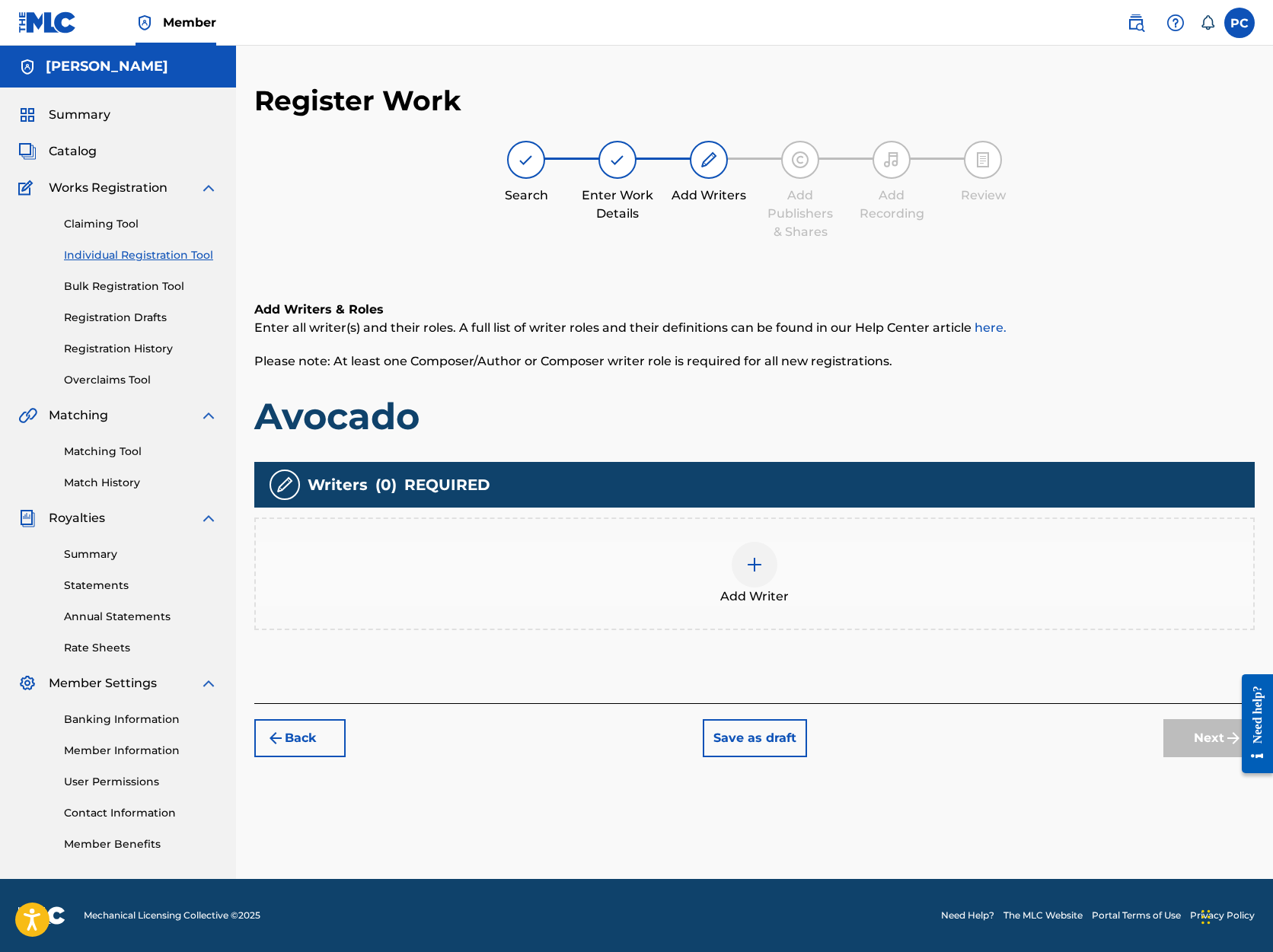
click at [752, 565] on img at bounding box center [754, 565] width 18 height 18
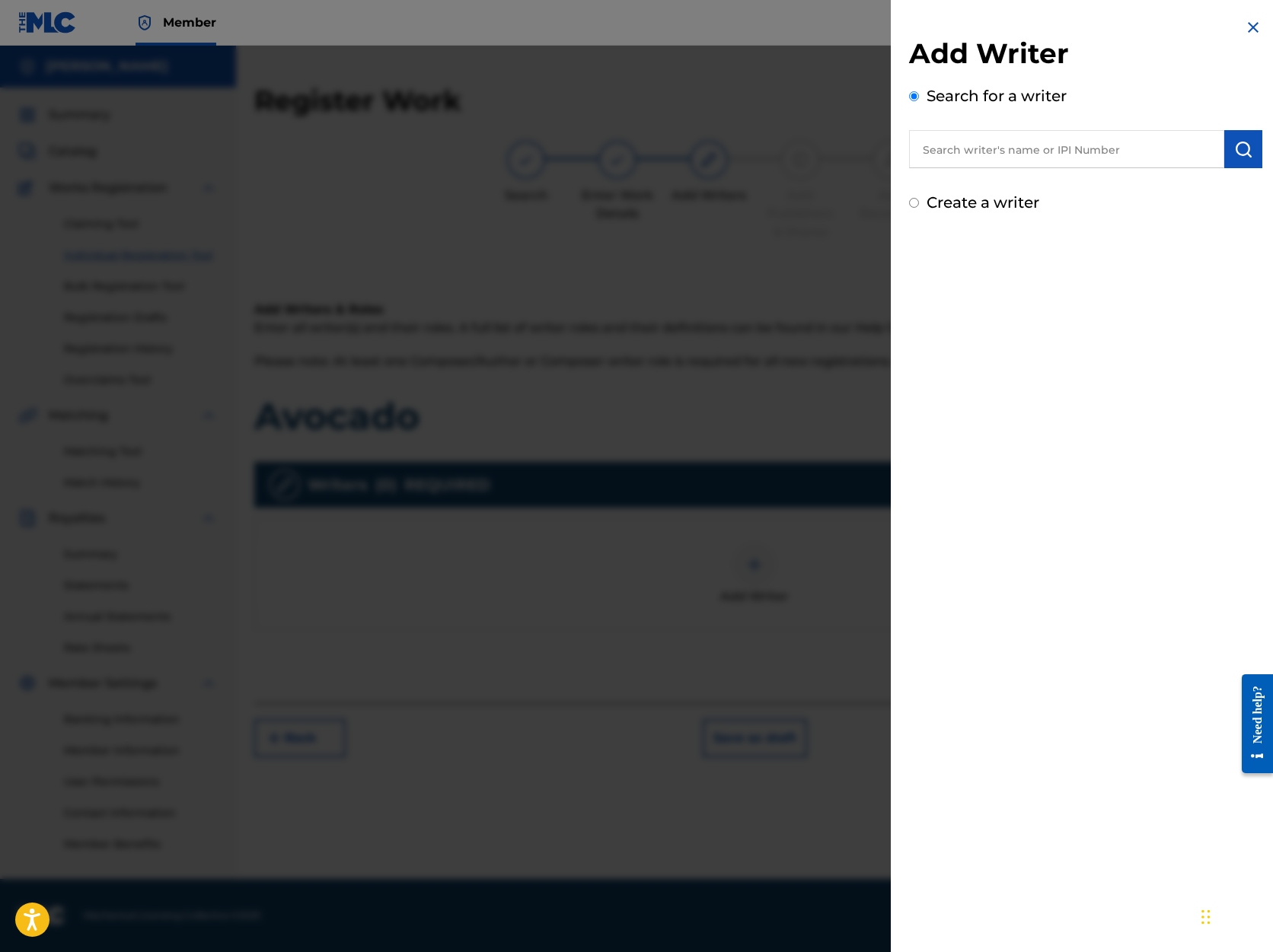
click at [1042, 151] on input "text" at bounding box center [1067, 149] width 315 height 38
type input "[PERSON_NAME]"
click at [1240, 147] on img "submit" at bounding box center [1243, 148] width 18 height 18
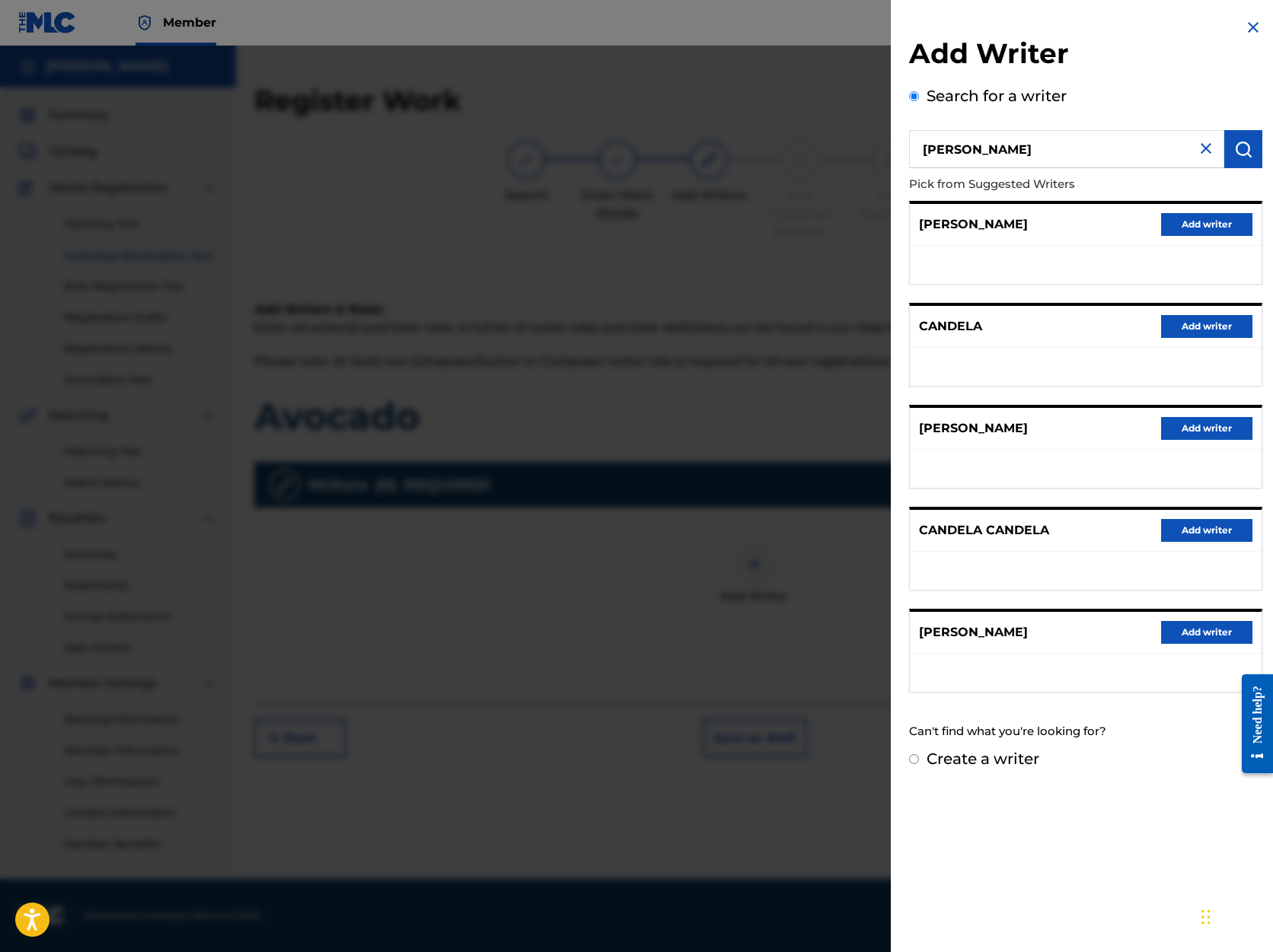
click at [1185, 634] on button "Add writer" at bounding box center [1206, 632] width 91 height 23
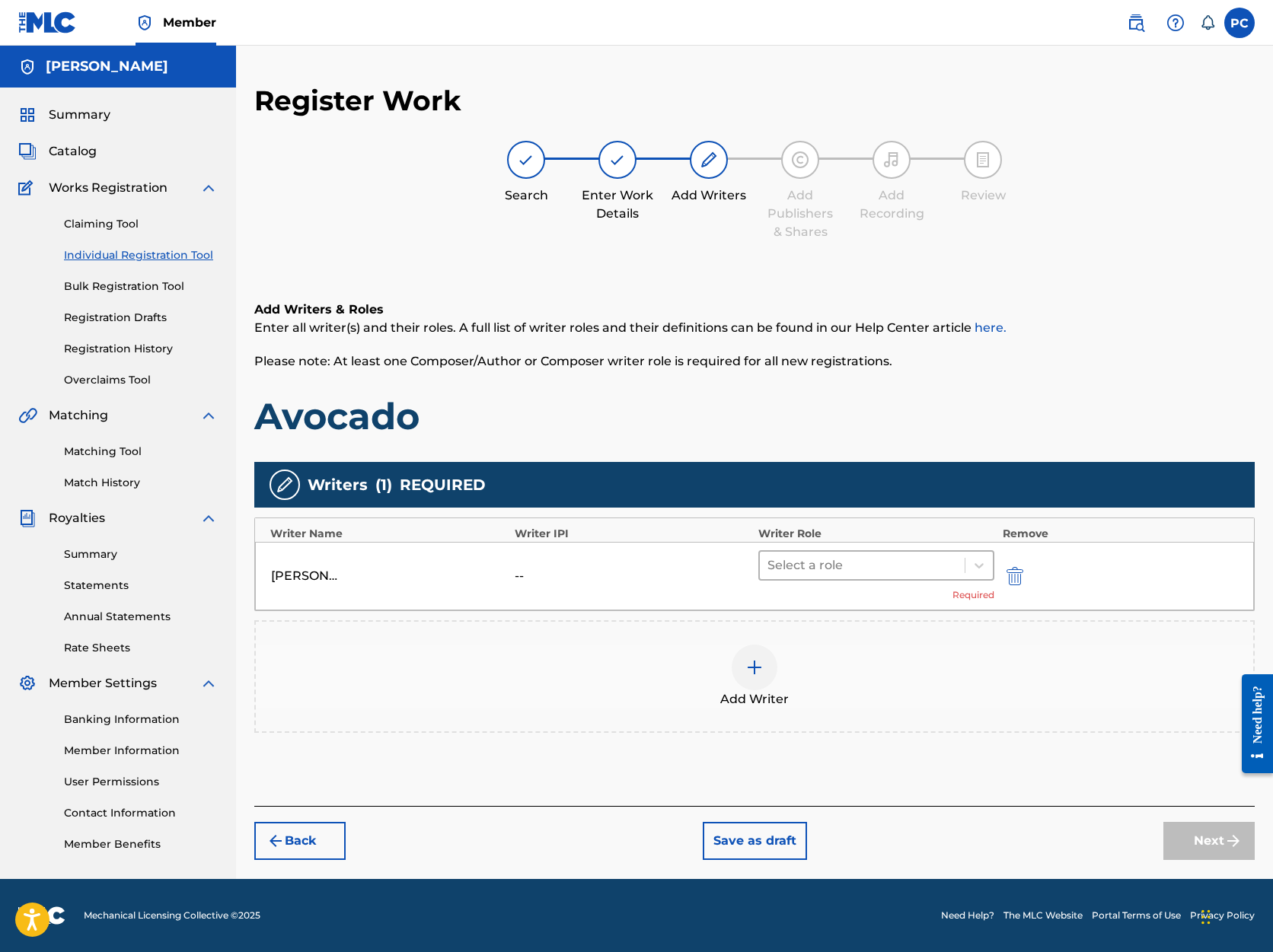
click at [915, 564] on div at bounding box center [862, 565] width 190 height 21
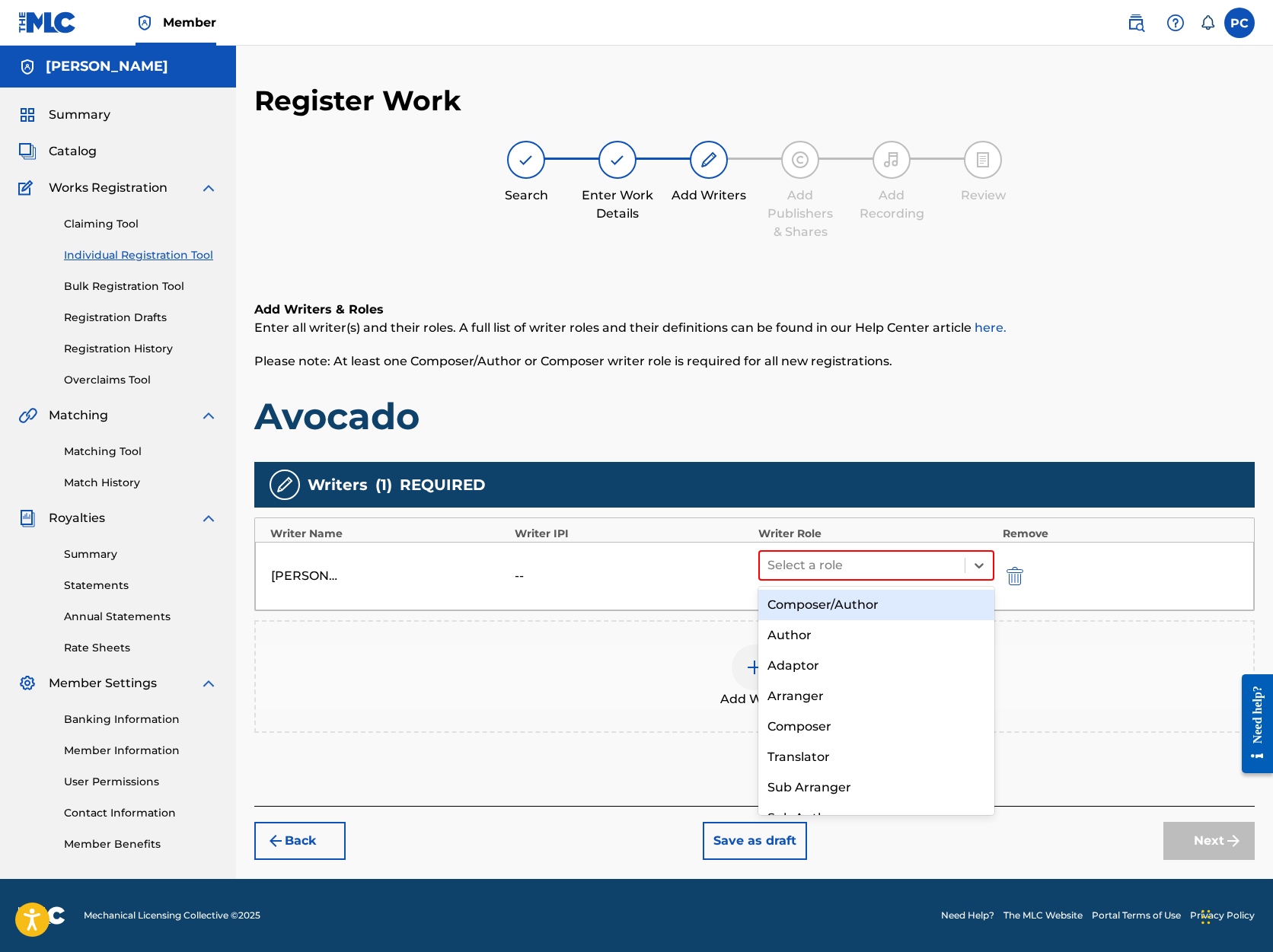
click at [874, 604] on div "Composer/Author" at bounding box center [876, 605] width 236 height 30
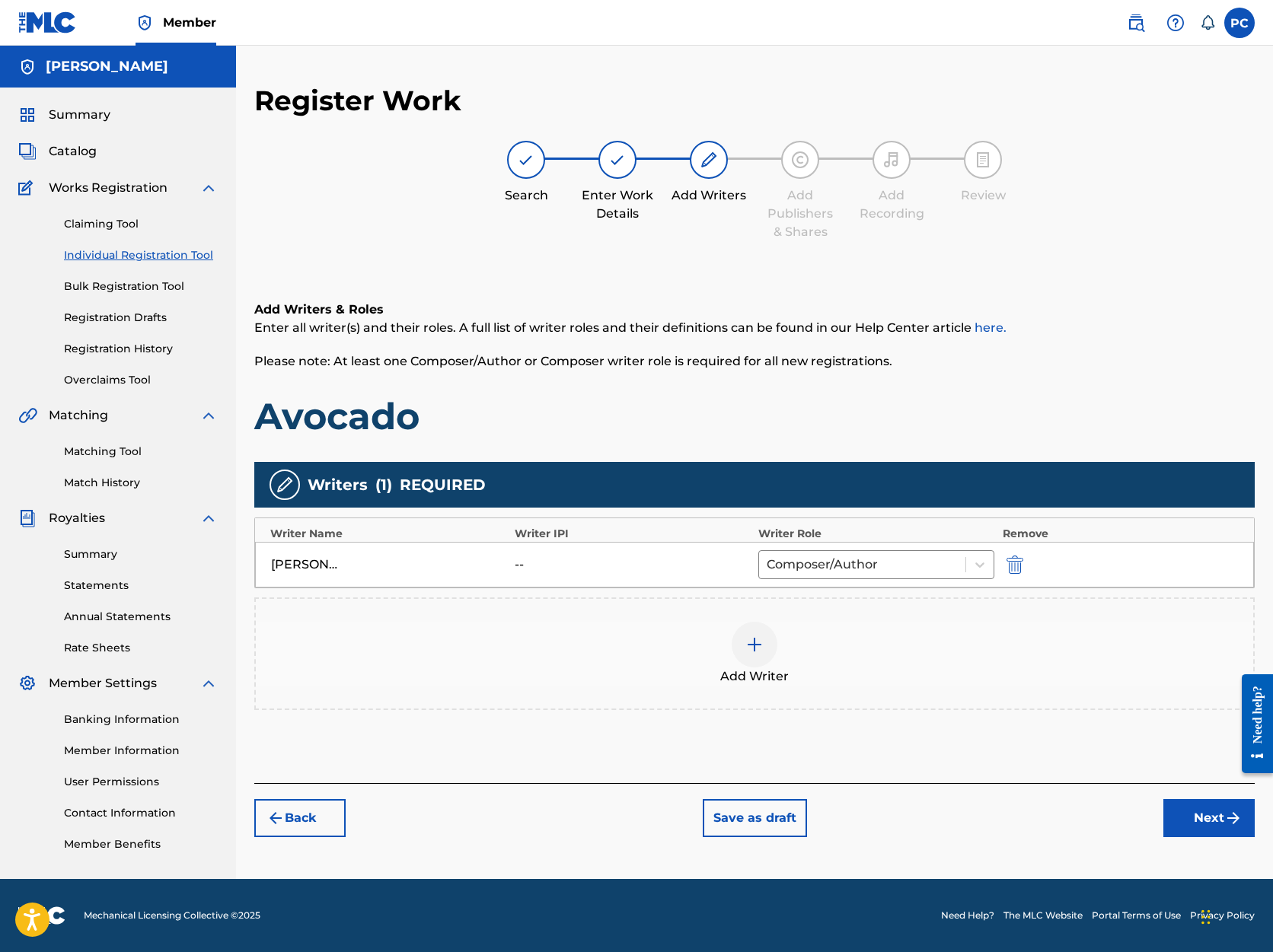
click at [1192, 819] on button "Next" at bounding box center [1209, 819] width 91 height 38
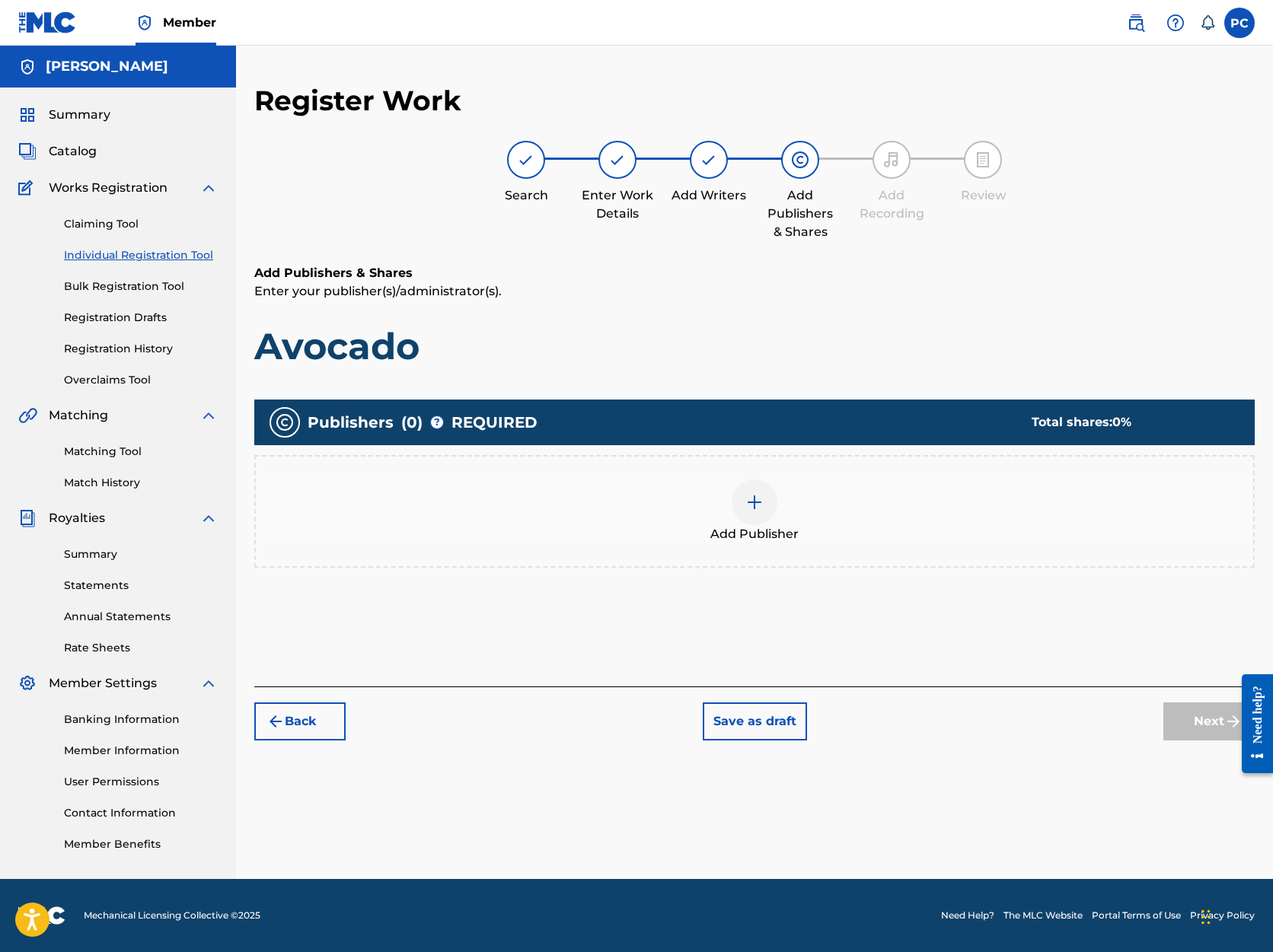
click at [755, 503] on img at bounding box center [754, 502] width 18 height 18
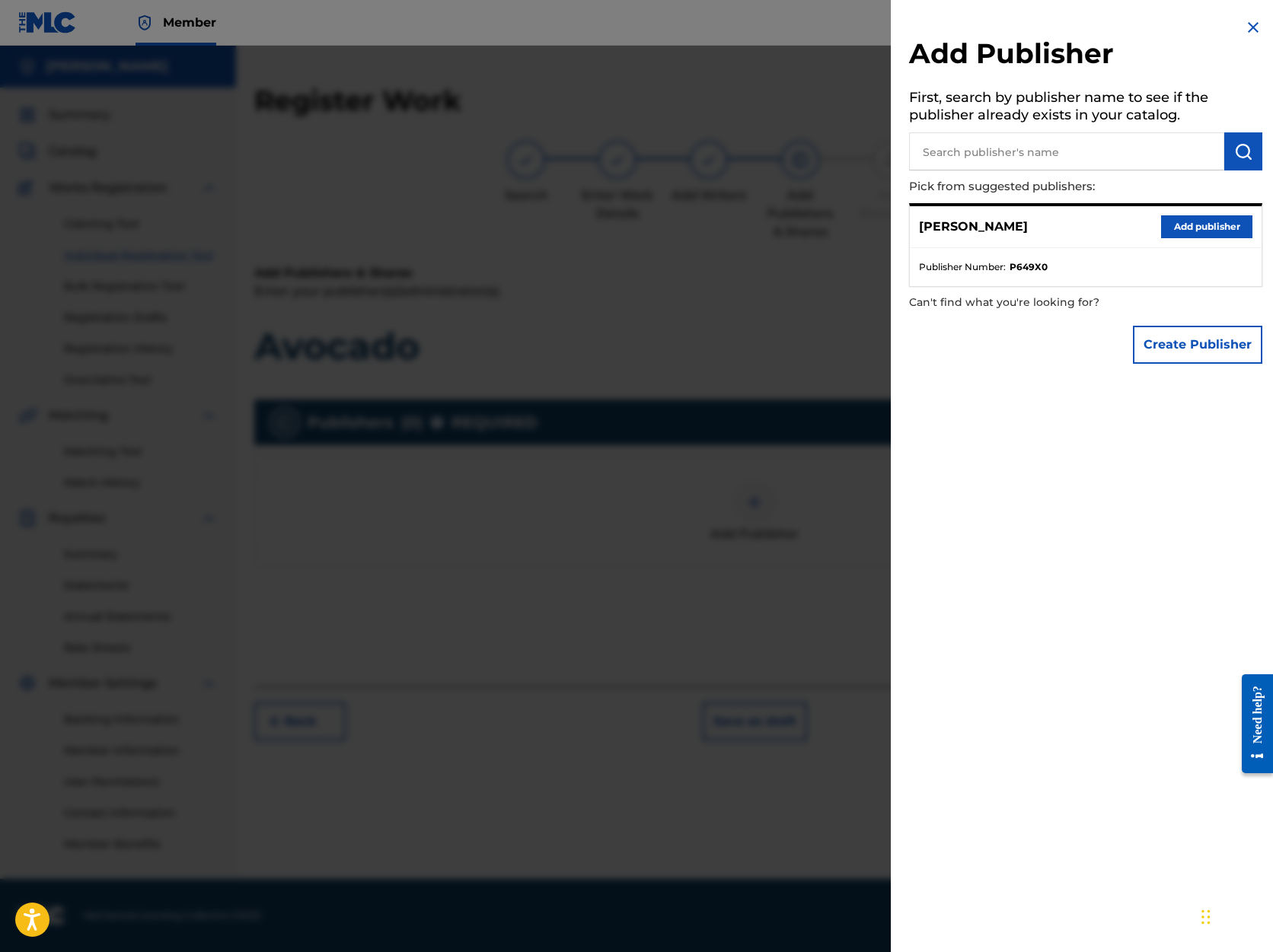
click at [1221, 226] on button "Add publisher" at bounding box center [1206, 226] width 91 height 23
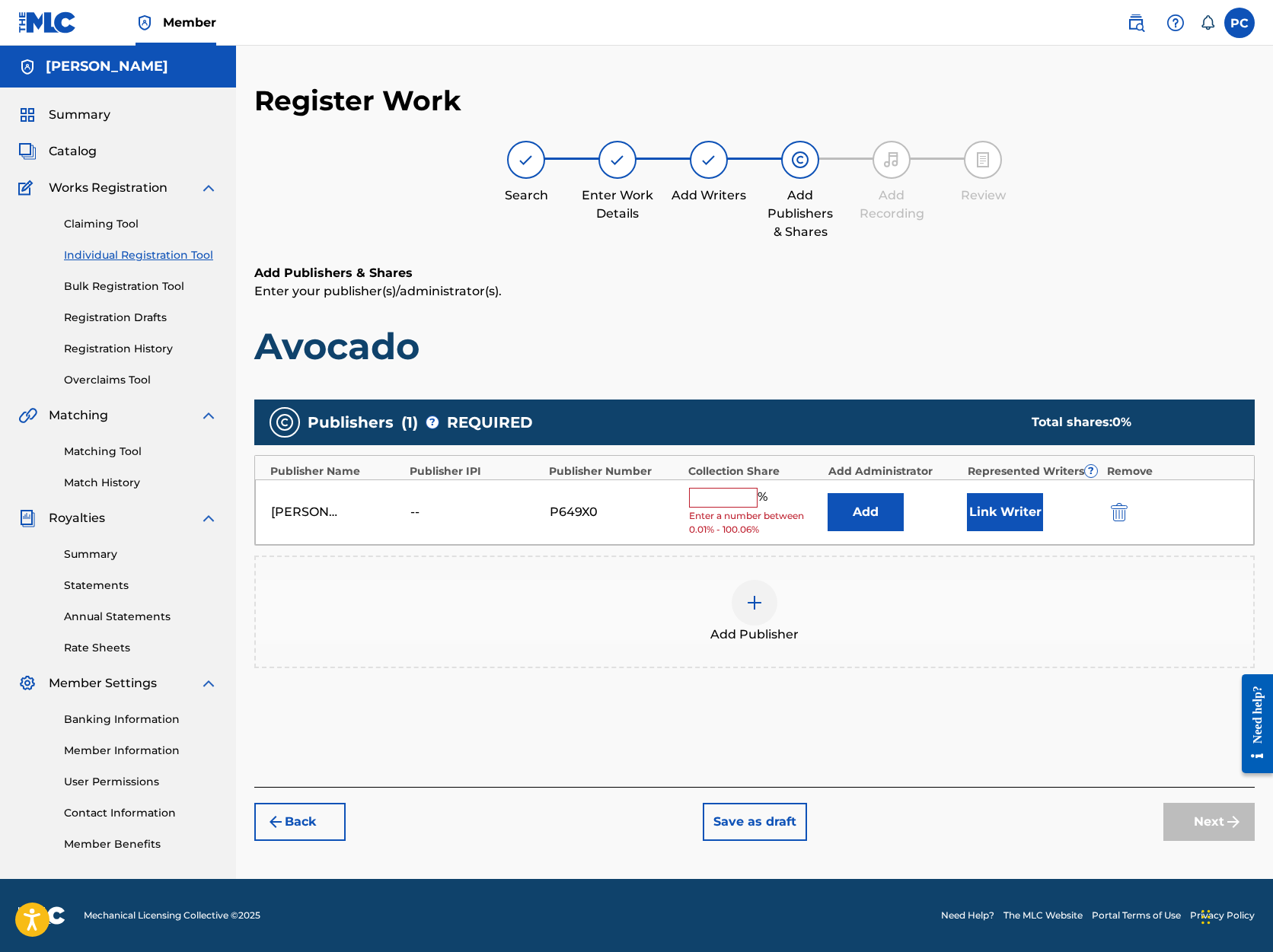
click at [739, 495] on input "text" at bounding box center [723, 498] width 68 height 20
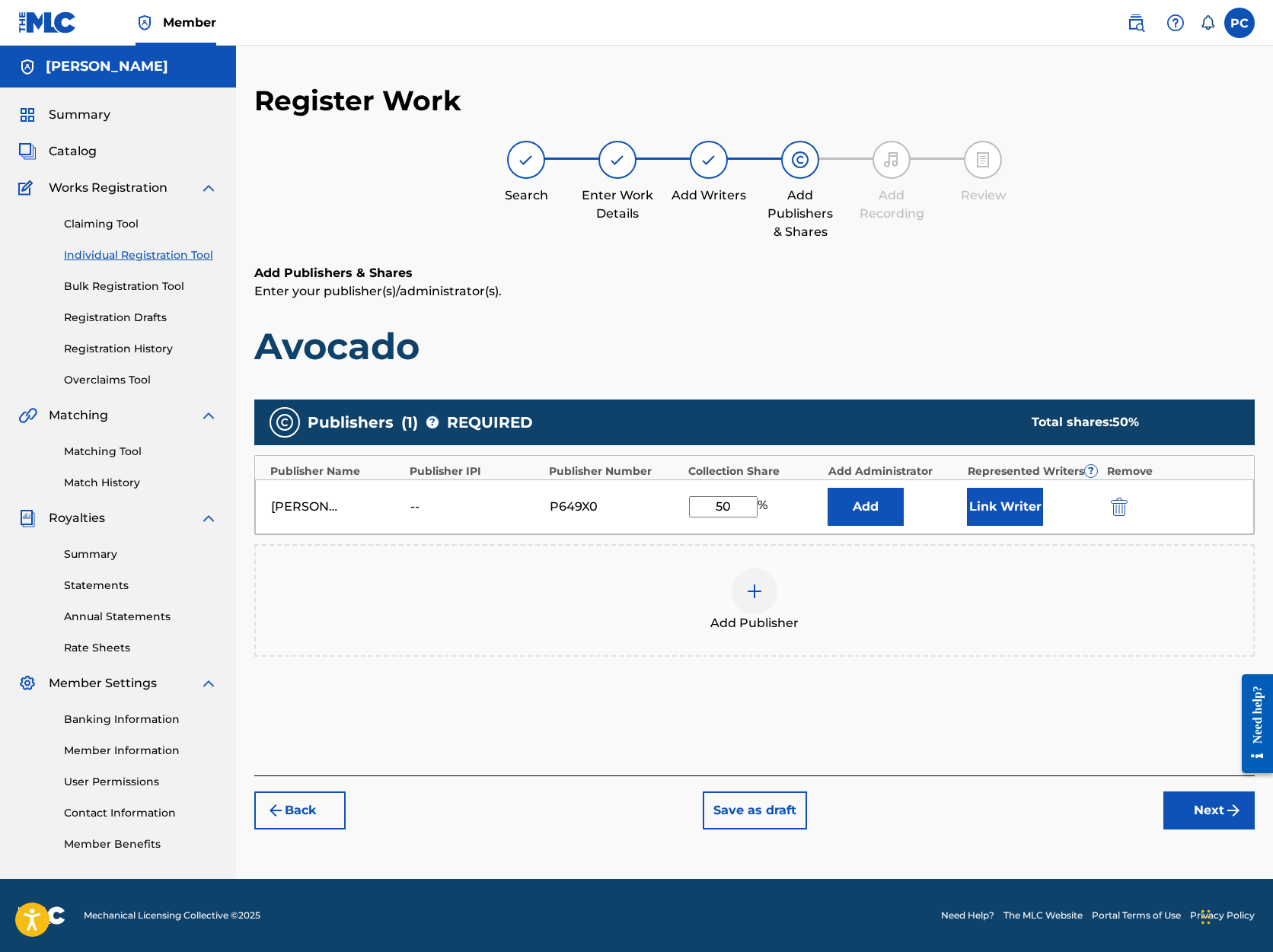
type input "50"
click at [1217, 812] on button "Next" at bounding box center [1209, 811] width 91 height 38
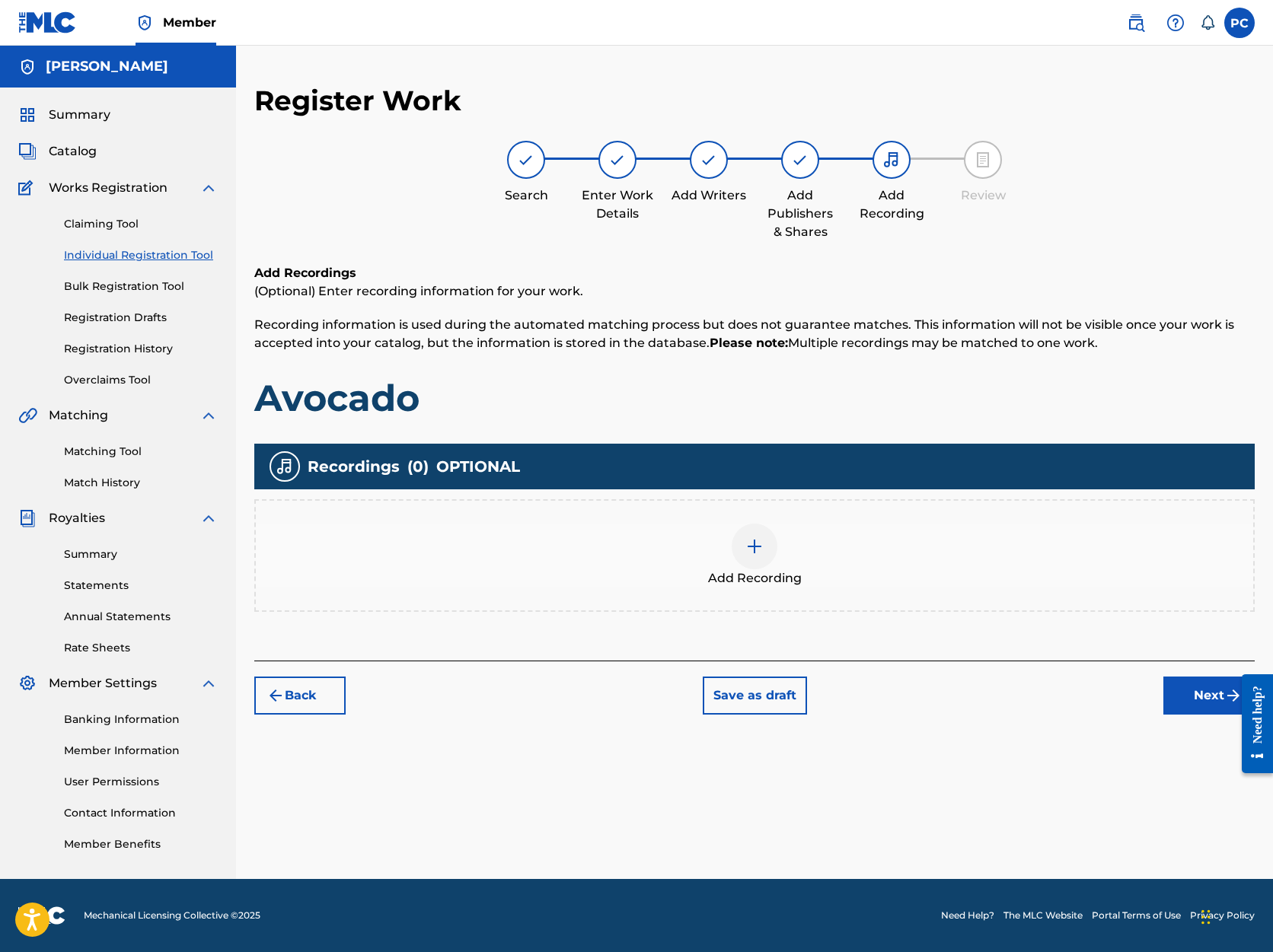
click at [1209, 695] on button "Next" at bounding box center [1209, 696] width 91 height 38
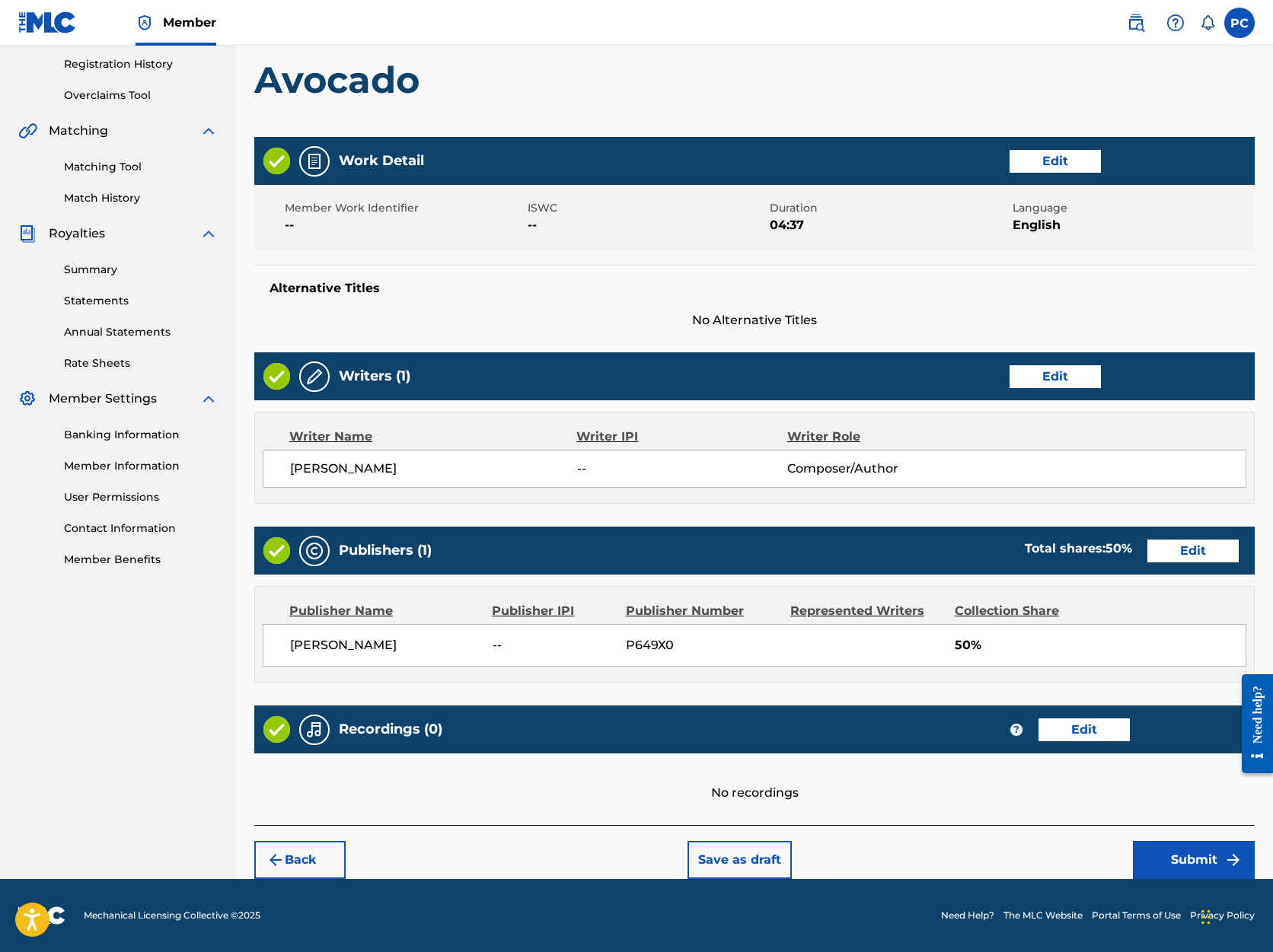
scroll to position [284, 0]
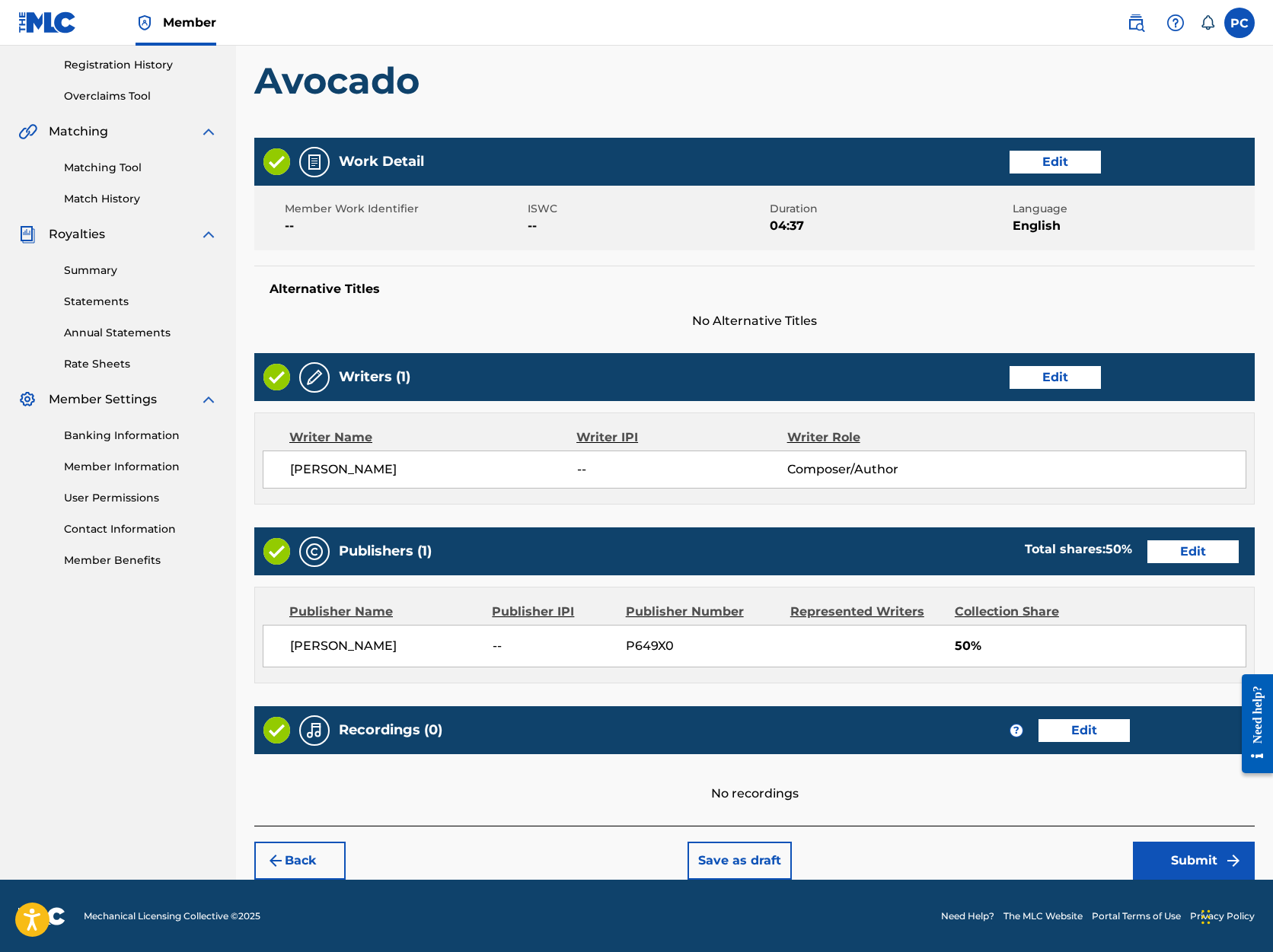
click at [1181, 867] on button "Submit" at bounding box center [1194, 861] width 122 height 38
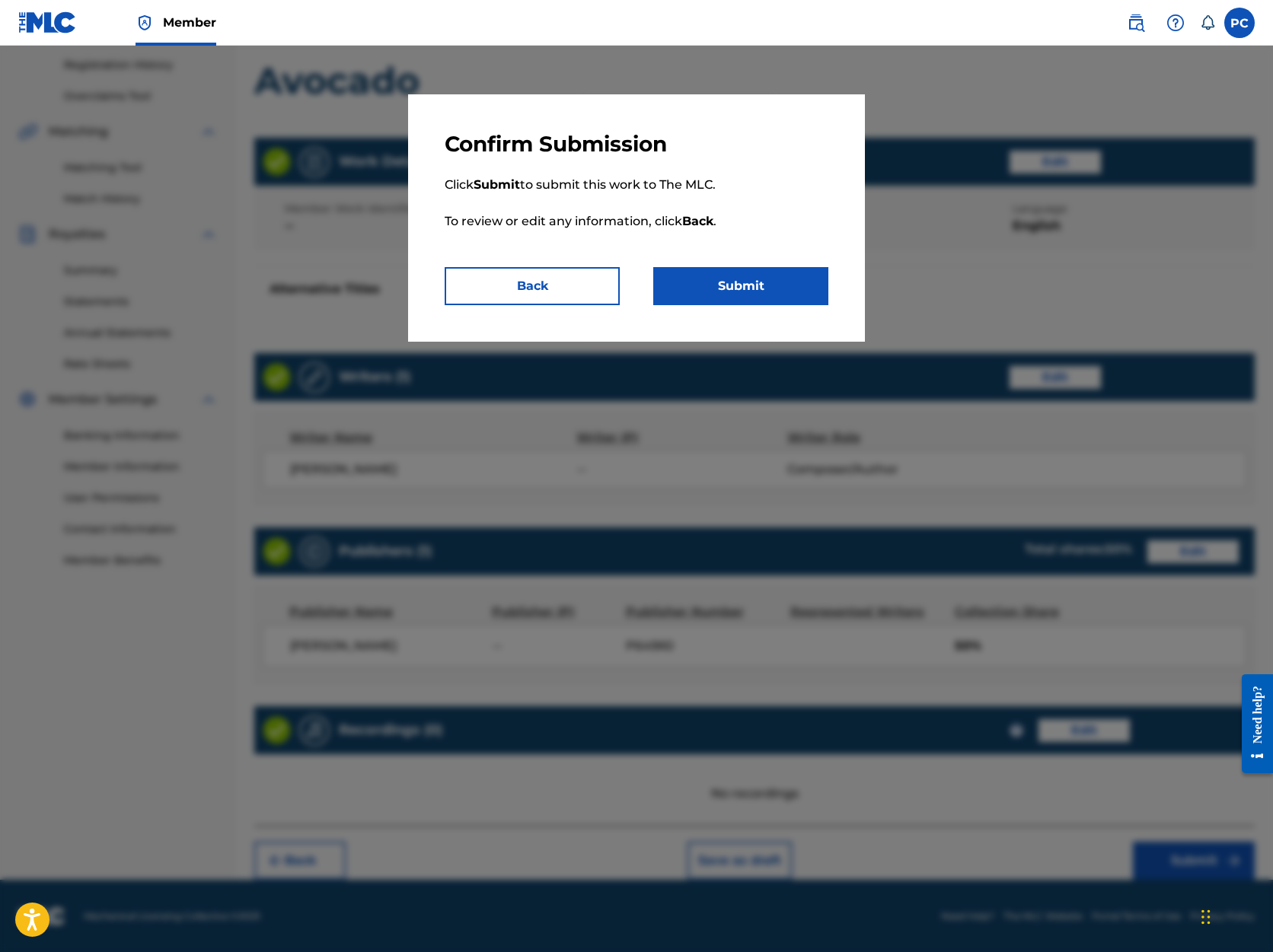
click at [723, 285] on button "Submit" at bounding box center [741, 287] width 176 height 38
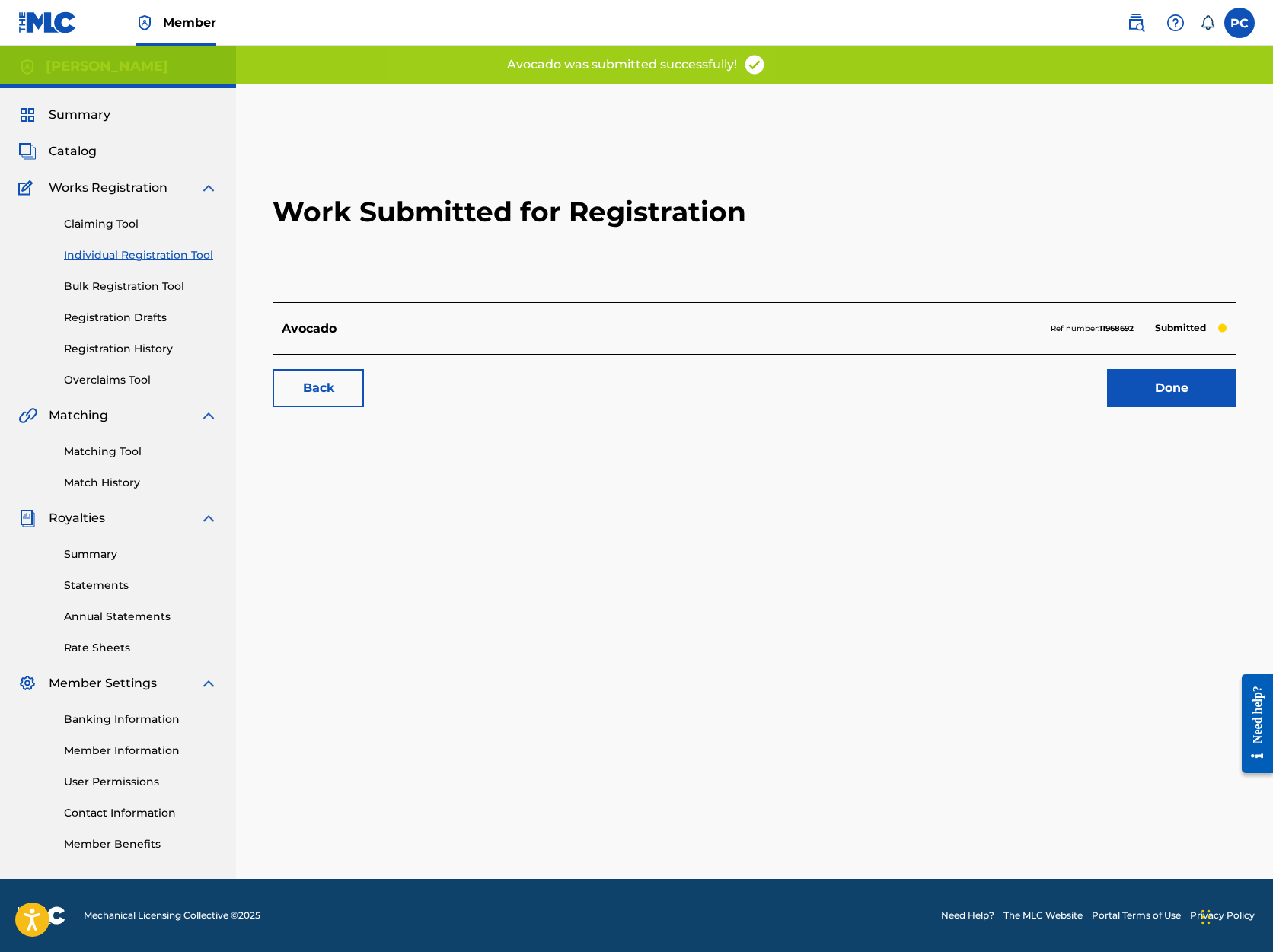
click at [1188, 390] on link "Done" at bounding box center [1171, 388] width 129 height 38
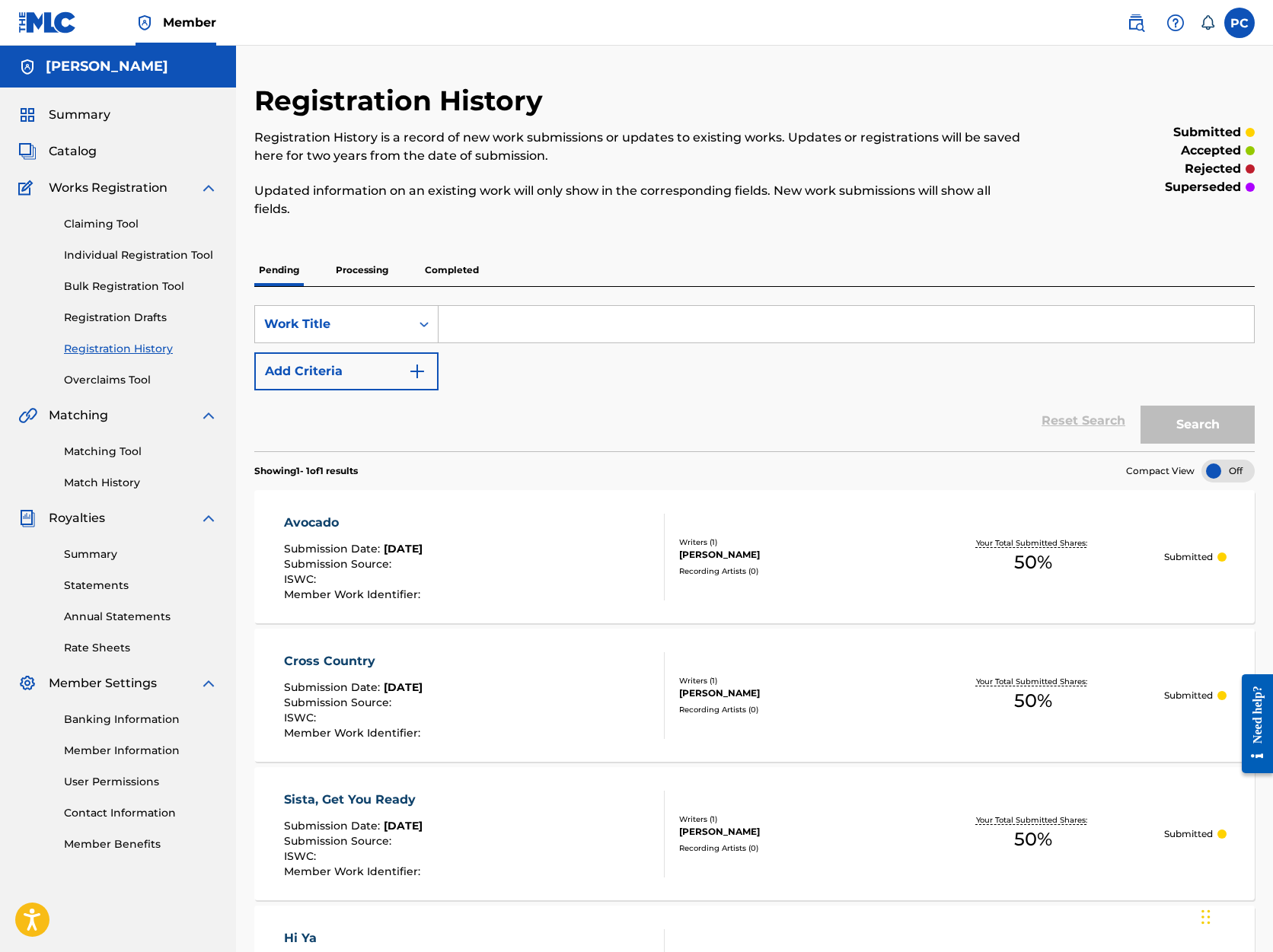
click at [130, 253] on link "Individual Registration Tool" at bounding box center [141, 256] width 154 height 16
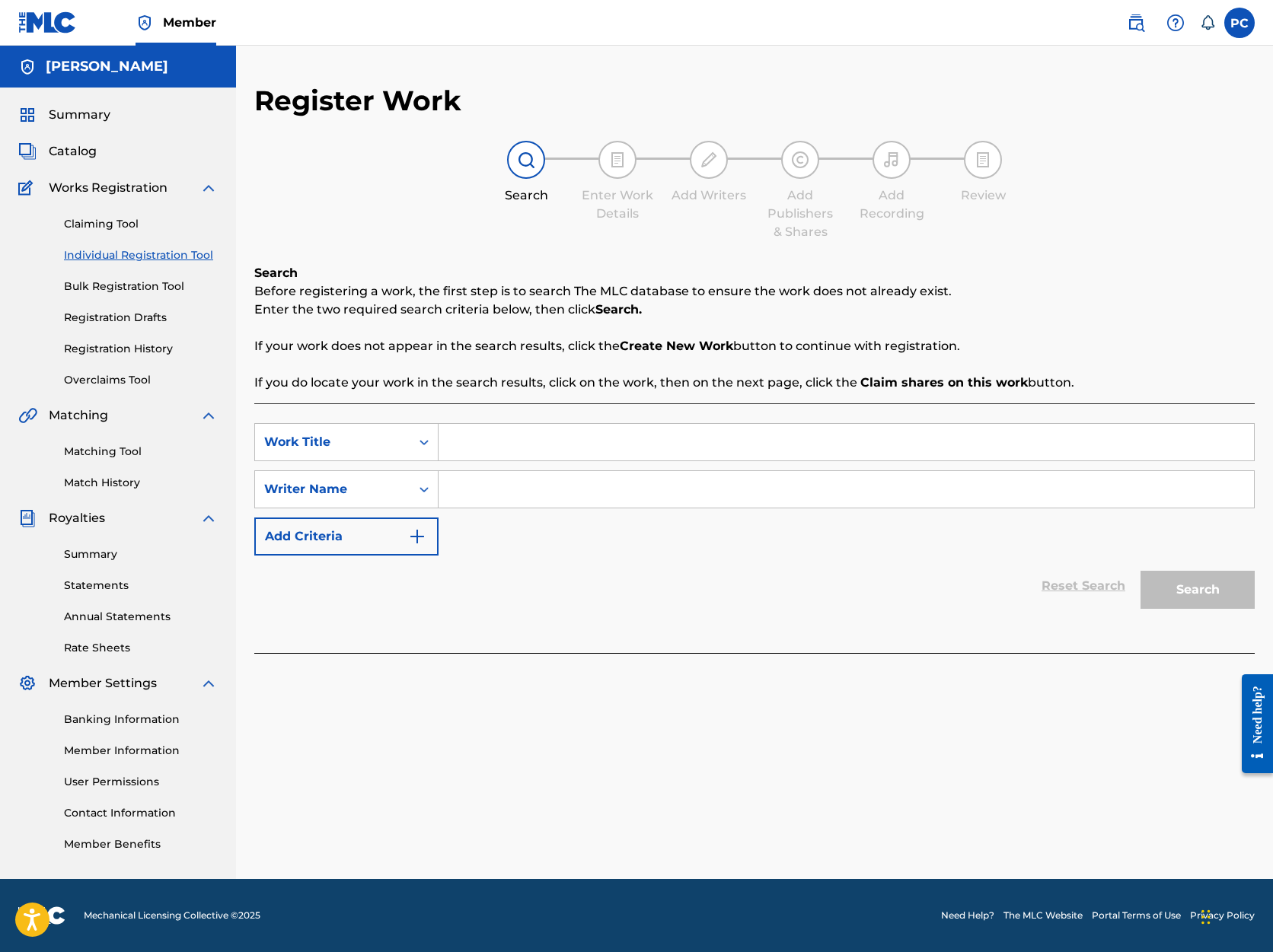
click at [465, 438] on input "Search Form" at bounding box center [846, 442] width 816 height 37
type input "A Beautiful Thing 1) [PERSON_NAME] Studio"
click at [517, 488] on input "Search Form" at bounding box center [846, 489] width 816 height 37
type input "[PERSON_NAME]"
click at [1200, 590] on button "Search" at bounding box center [1198, 590] width 114 height 38
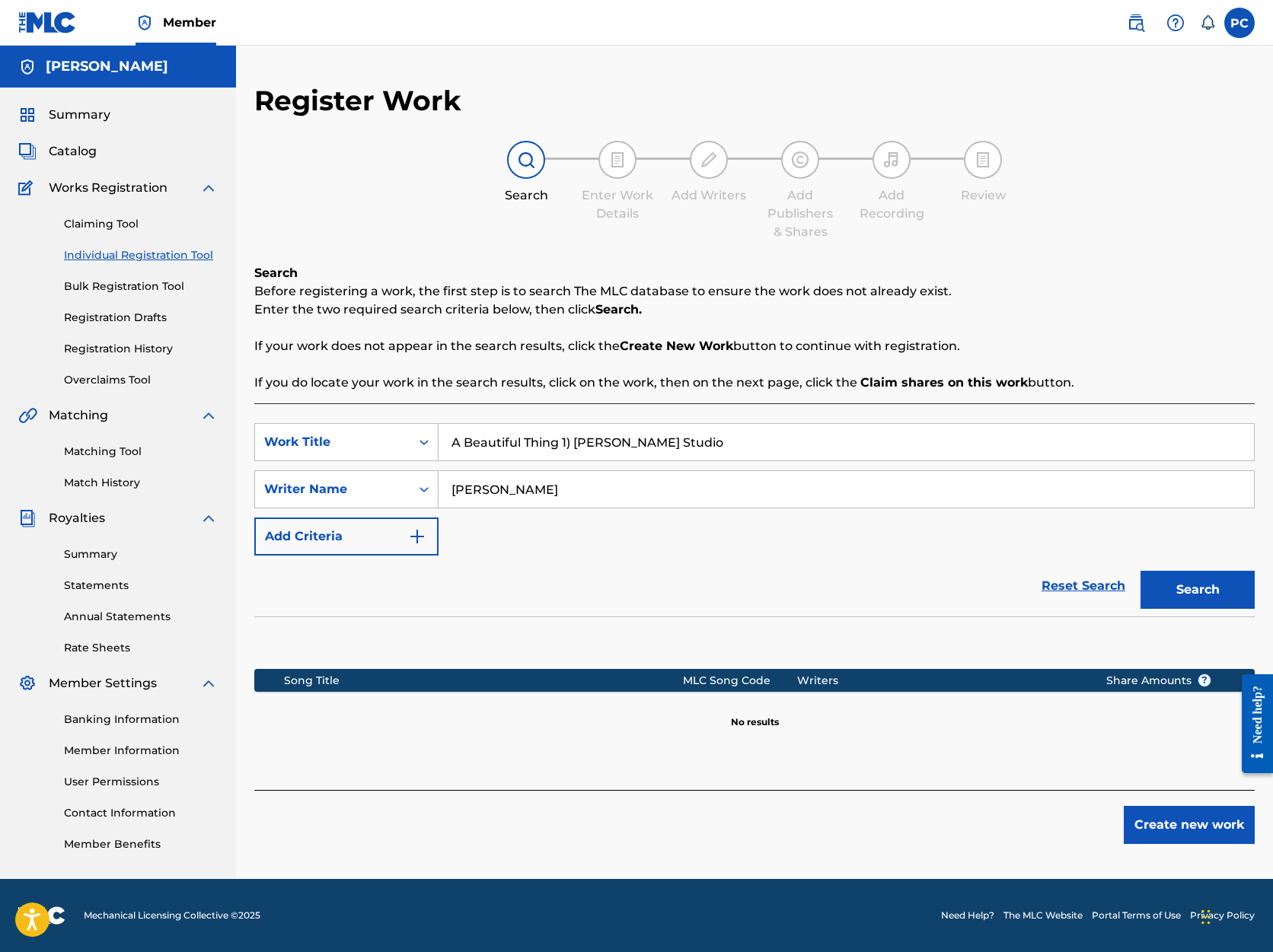
click at [1194, 827] on button "Create new work" at bounding box center [1189, 825] width 131 height 38
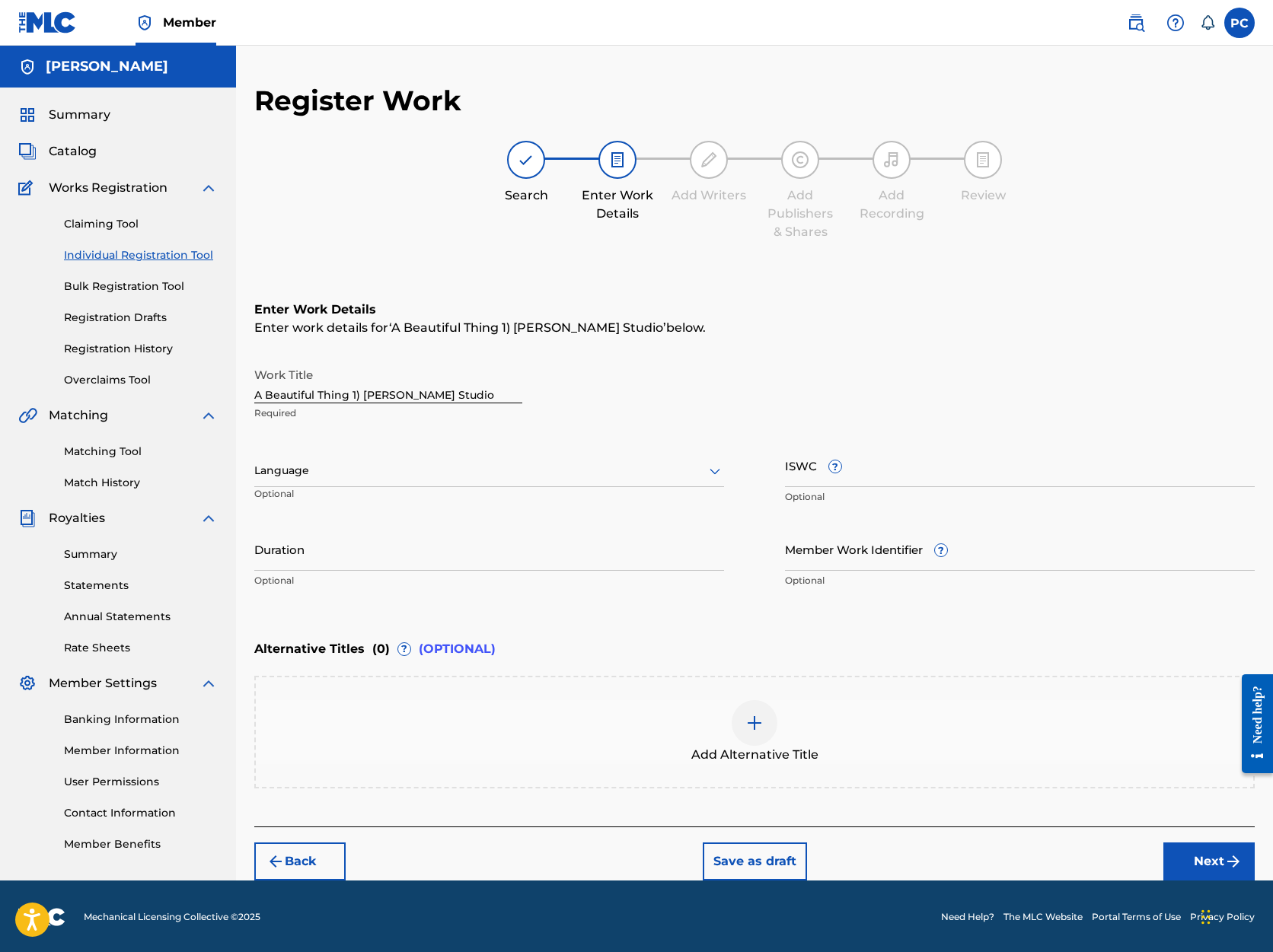
click at [715, 469] on icon at bounding box center [715, 471] width 18 height 18
click at [649, 503] on div "English" at bounding box center [489, 504] width 469 height 34
click at [543, 554] on input "Duration" at bounding box center [489, 549] width 470 height 44
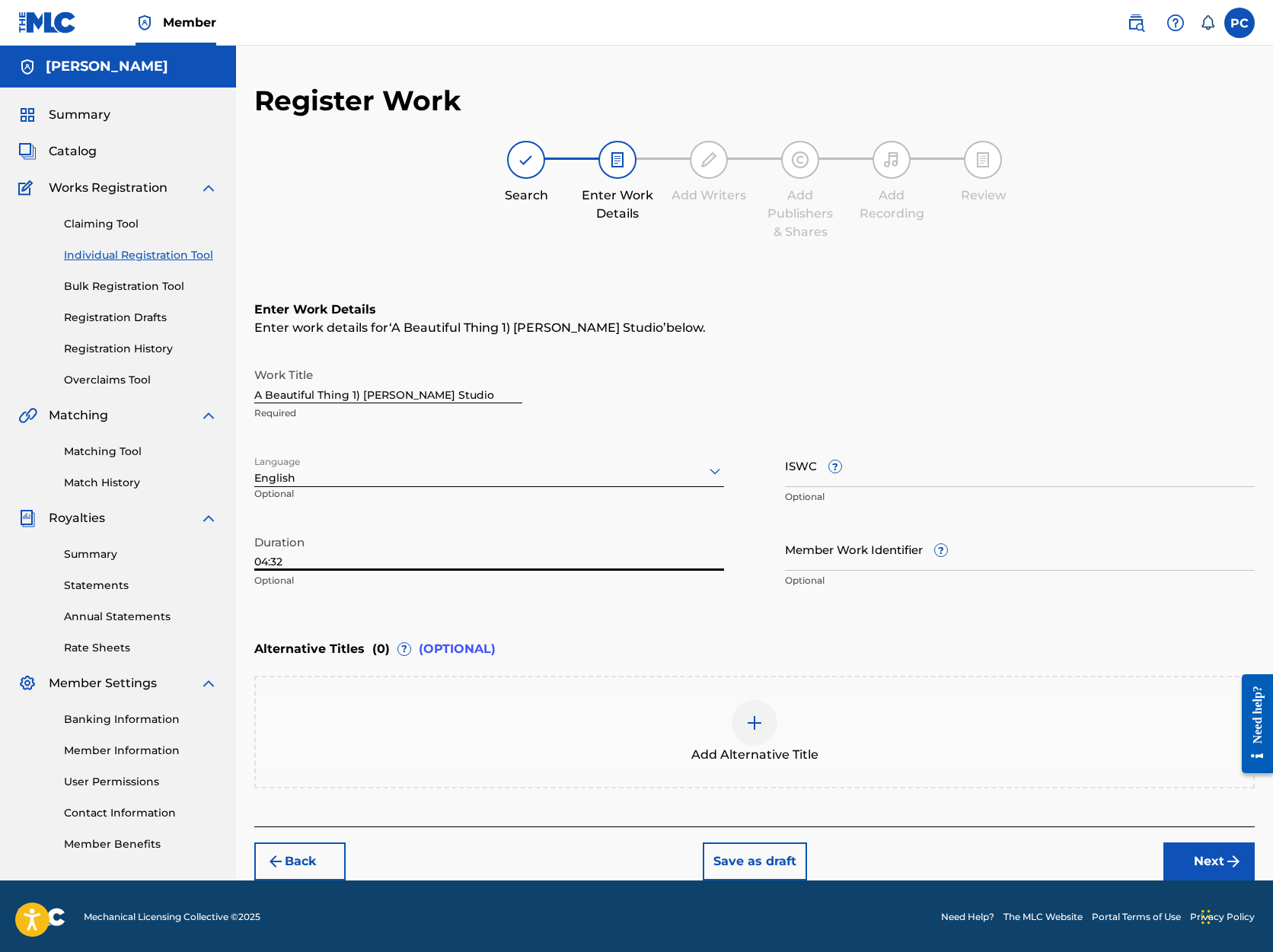
type input "04:32"
click at [1221, 861] on button "Next" at bounding box center [1209, 861] width 91 height 38
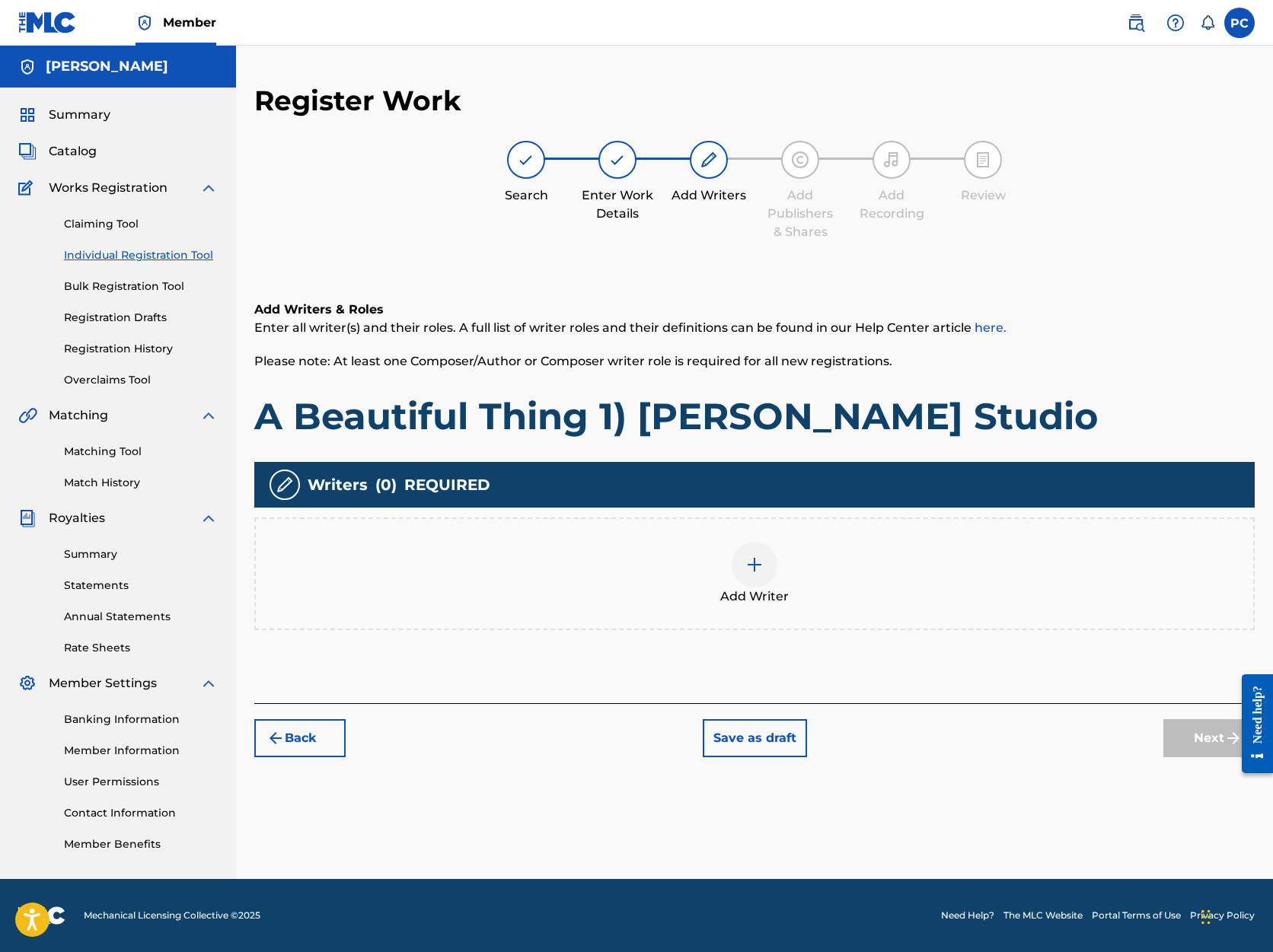
click at [753, 564] on img at bounding box center [754, 565] width 18 height 18
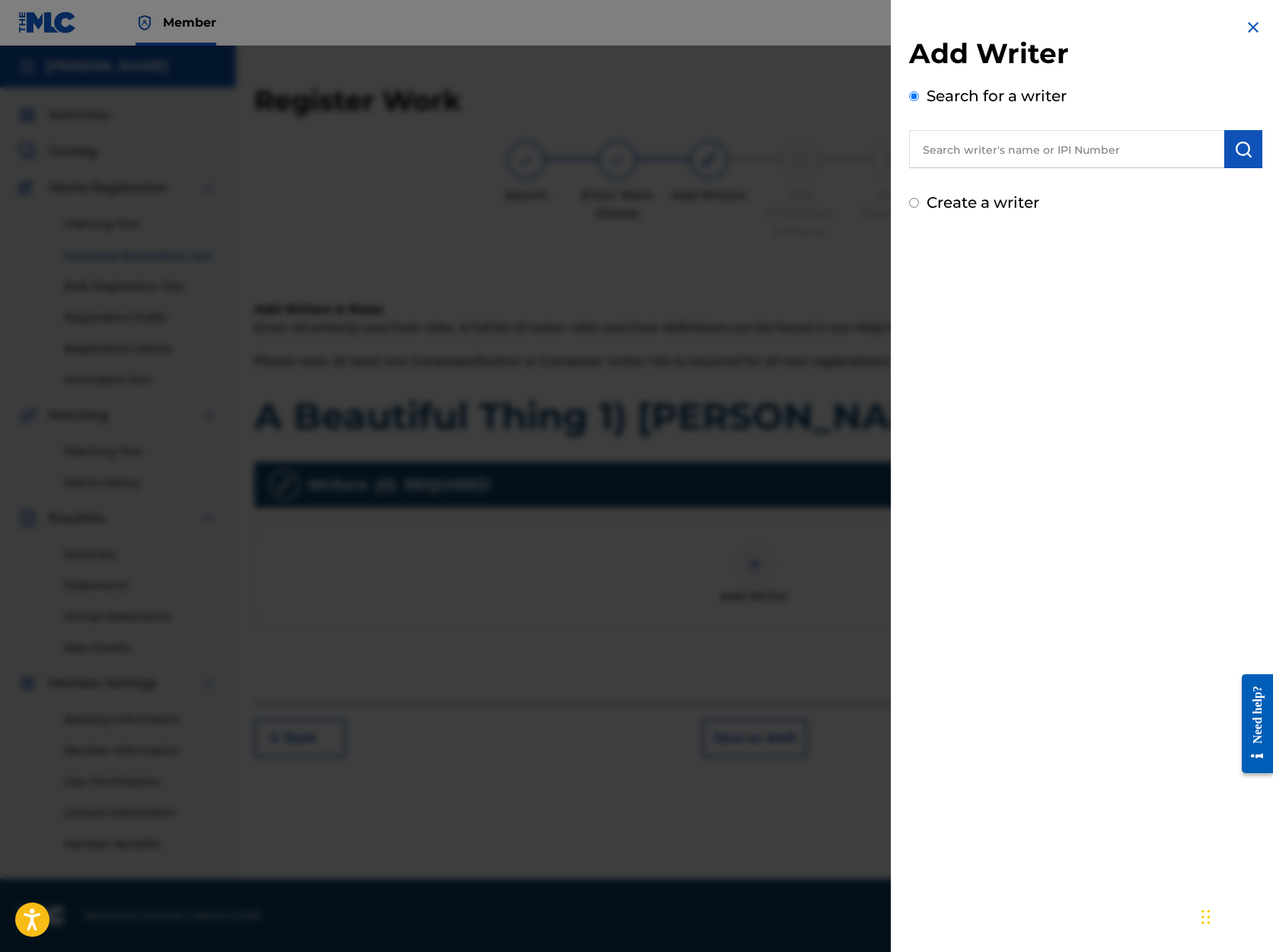
click at [974, 146] on input "text" at bounding box center [1067, 149] width 315 height 38
type input "[PERSON_NAME]"
click at [1240, 152] on img "submit" at bounding box center [1243, 148] width 18 height 18
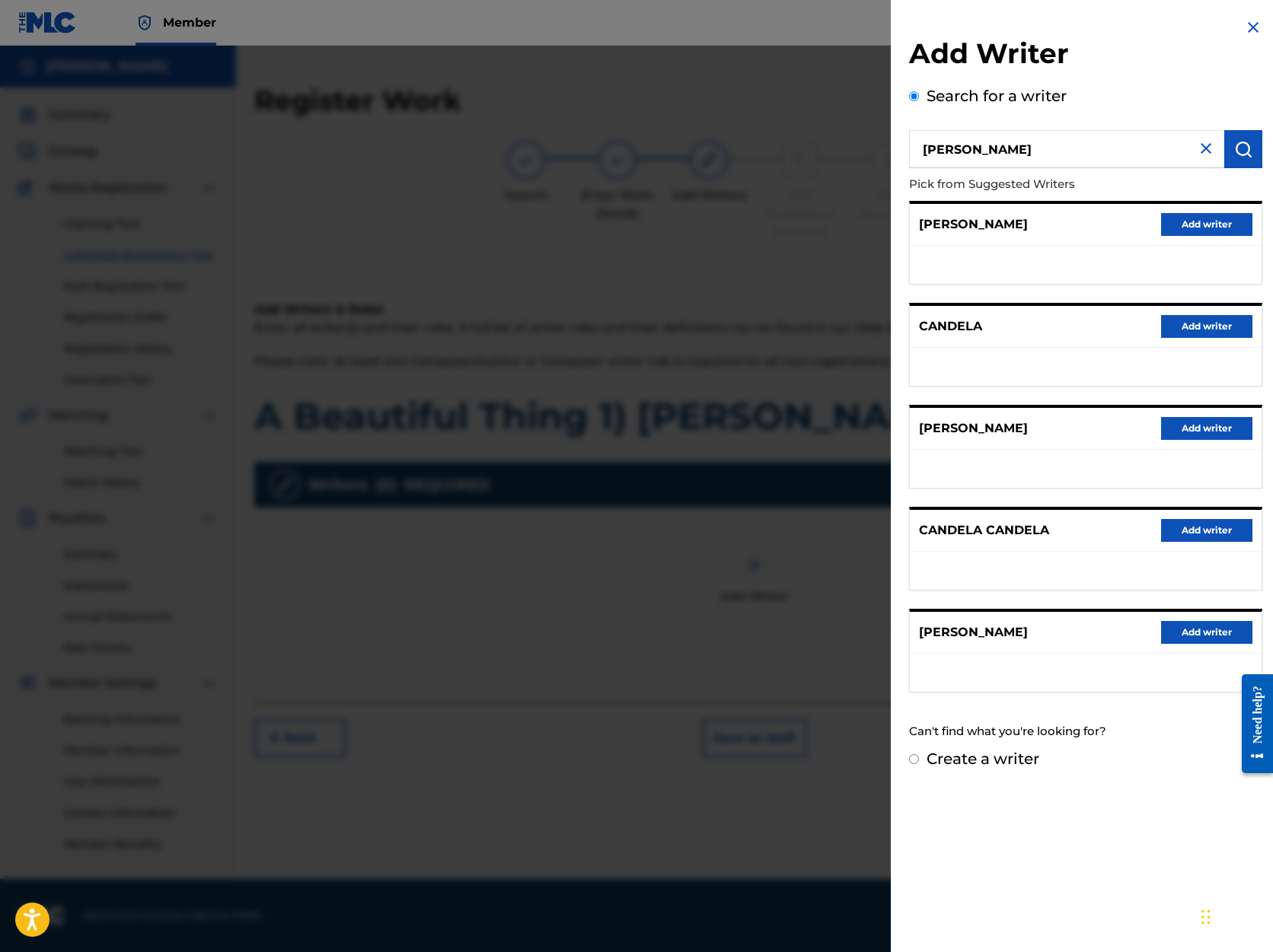
click at [1198, 629] on button "Add writer" at bounding box center [1206, 632] width 91 height 23
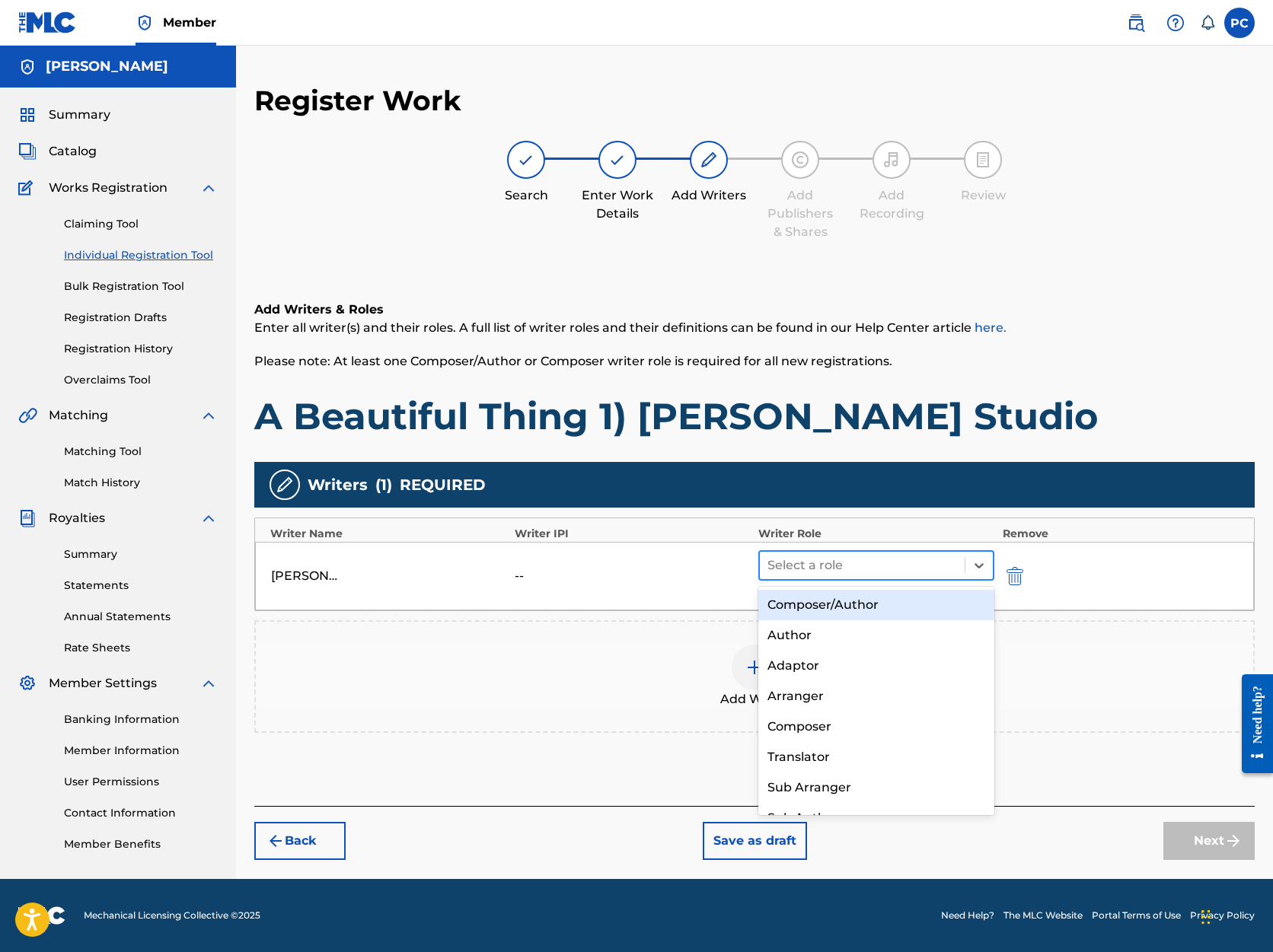
click at [938, 563] on div at bounding box center [862, 565] width 190 height 21
click at [892, 610] on div "Composer/Author" at bounding box center [876, 605] width 236 height 30
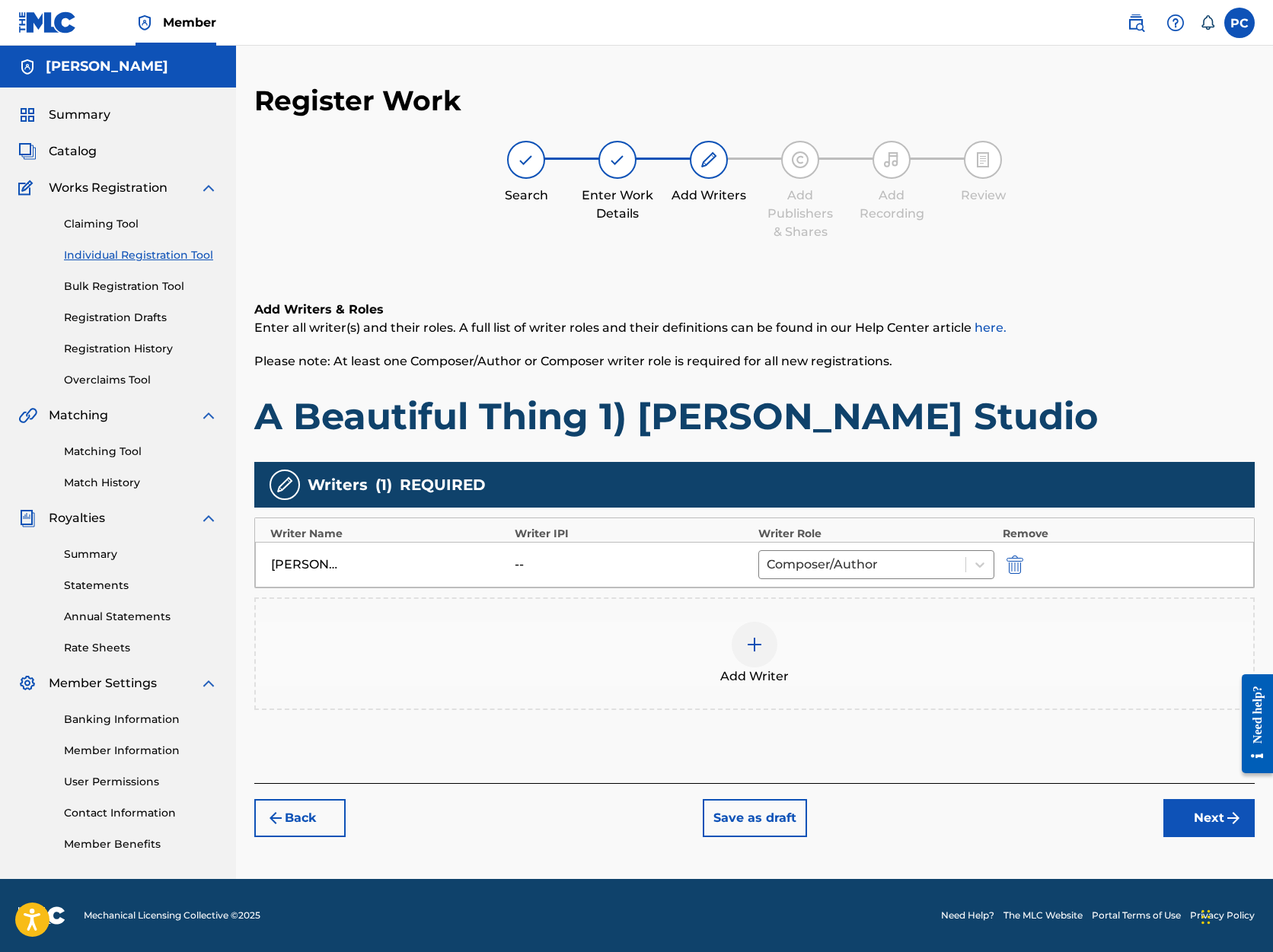
click at [1186, 817] on button "Next" at bounding box center [1209, 819] width 91 height 38
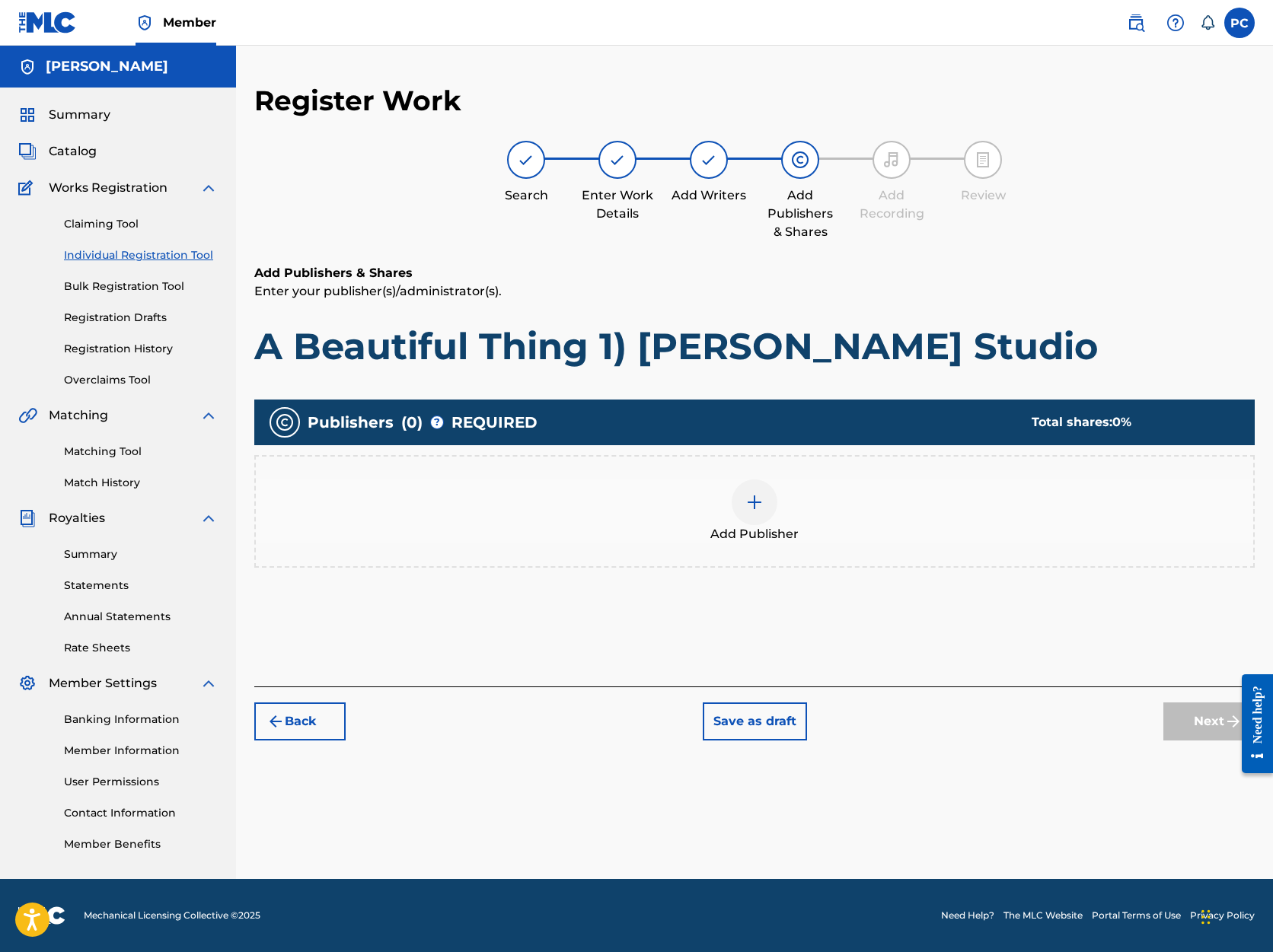
click at [752, 502] on img at bounding box center [754, 502] width 18 height 18
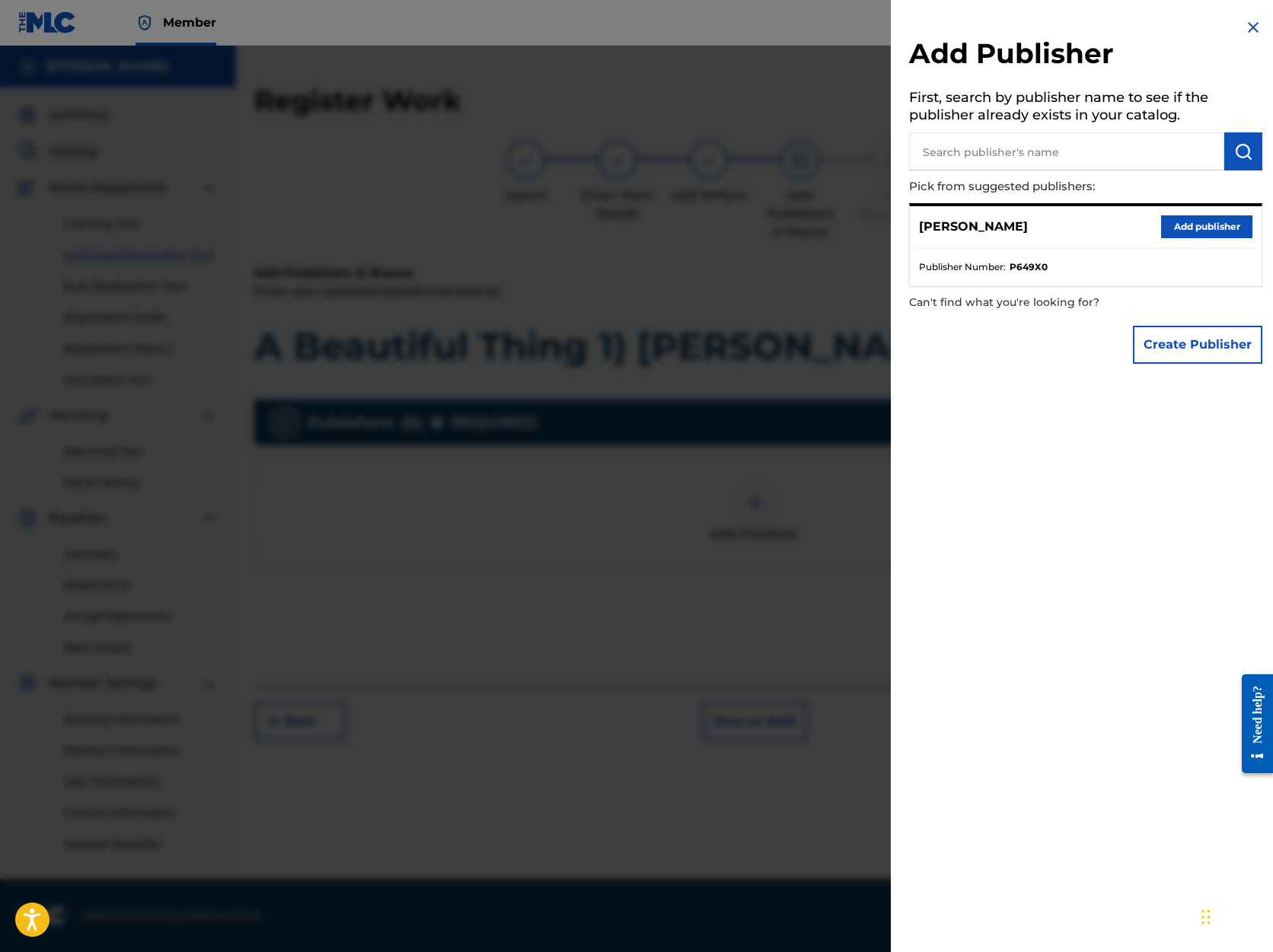
click at [1186, 224] on button "Add publisher" at bounding box center [1206, 226] width 91 height 23
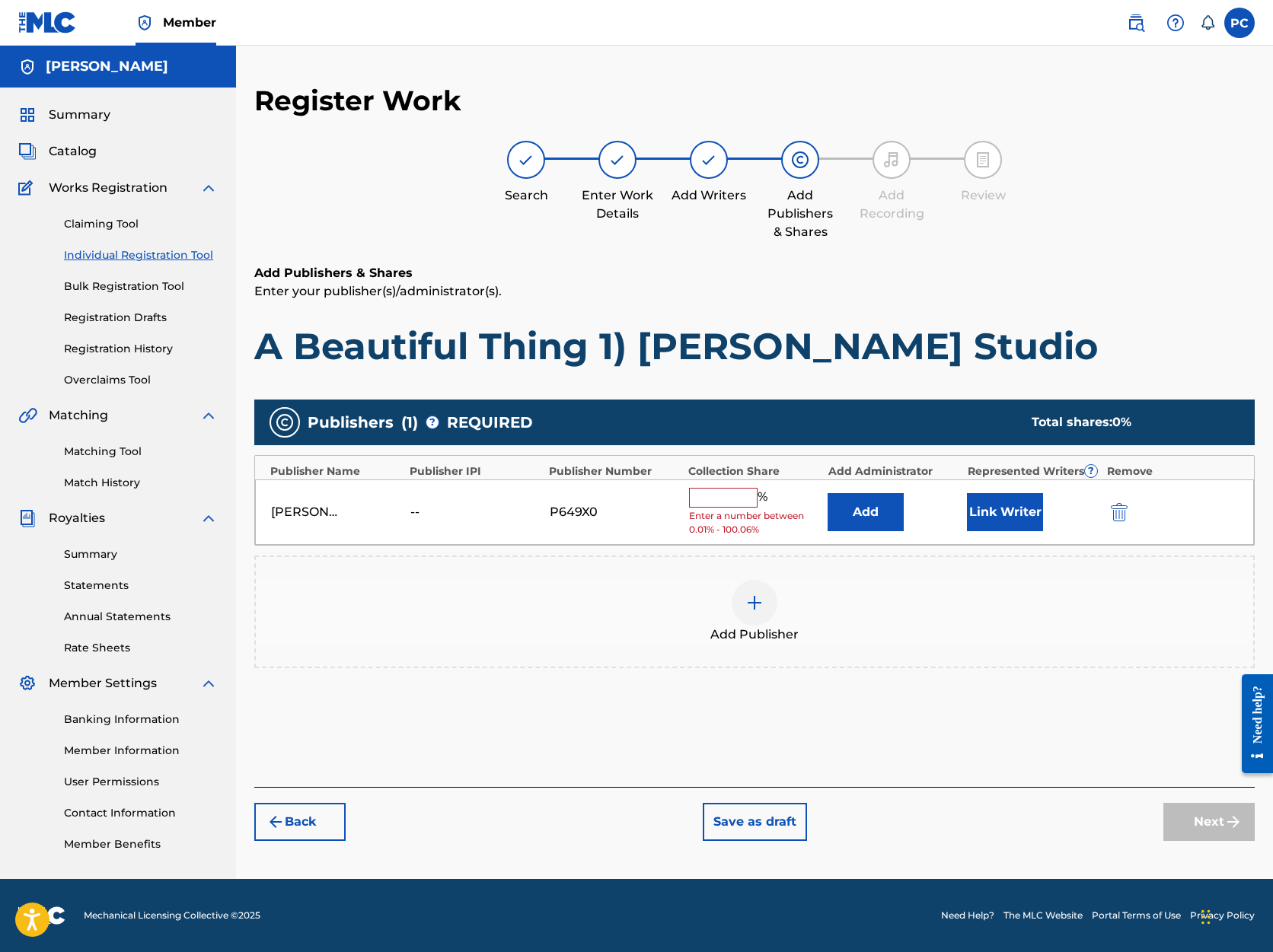
click at [733, 495] on input "text" at bounding box center [723, 498] width 68 height 20
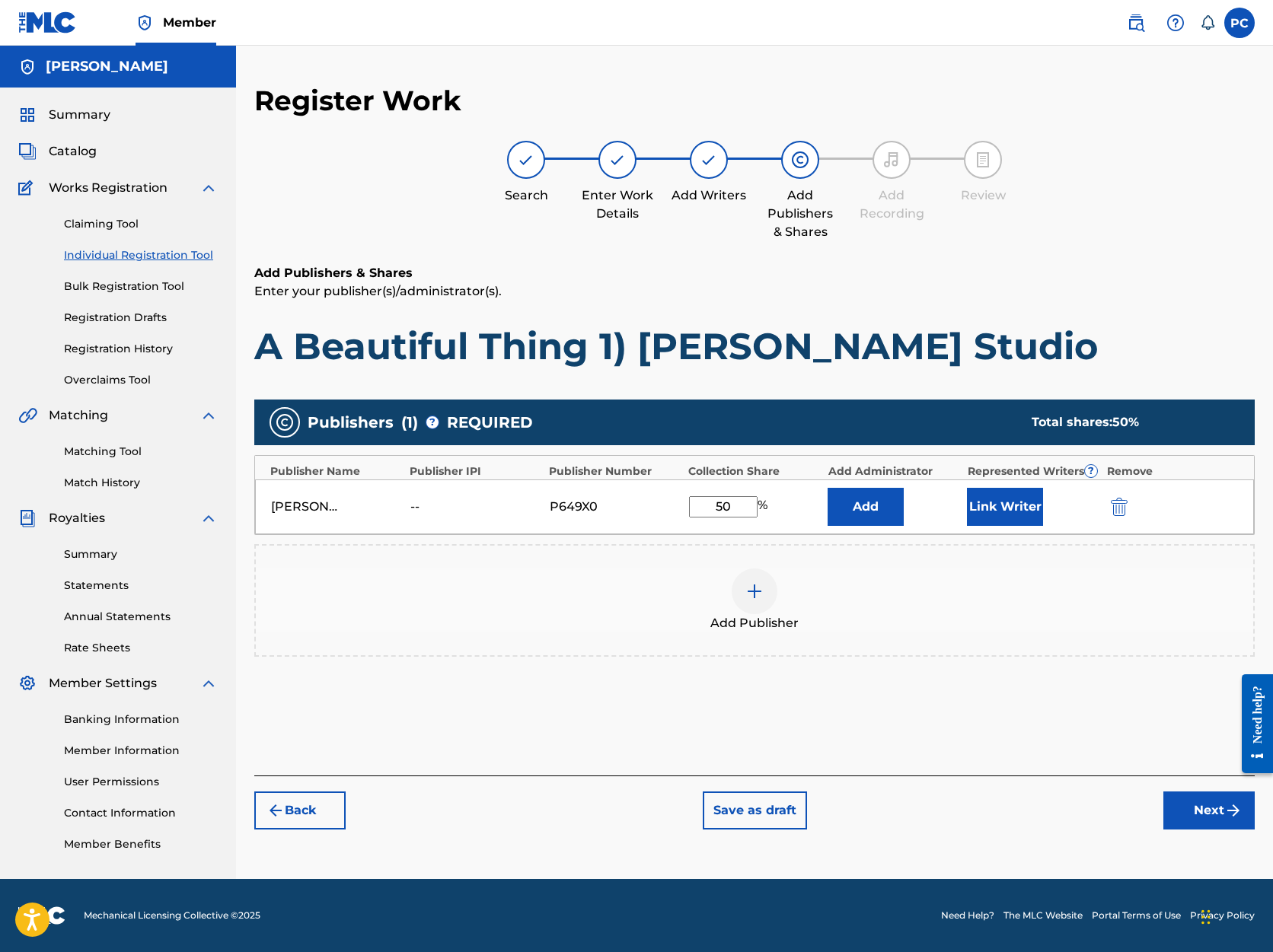
type input "50"
click at [1194, 811] on button "Next" at bounding box center [1209, 811] width 91 height 38
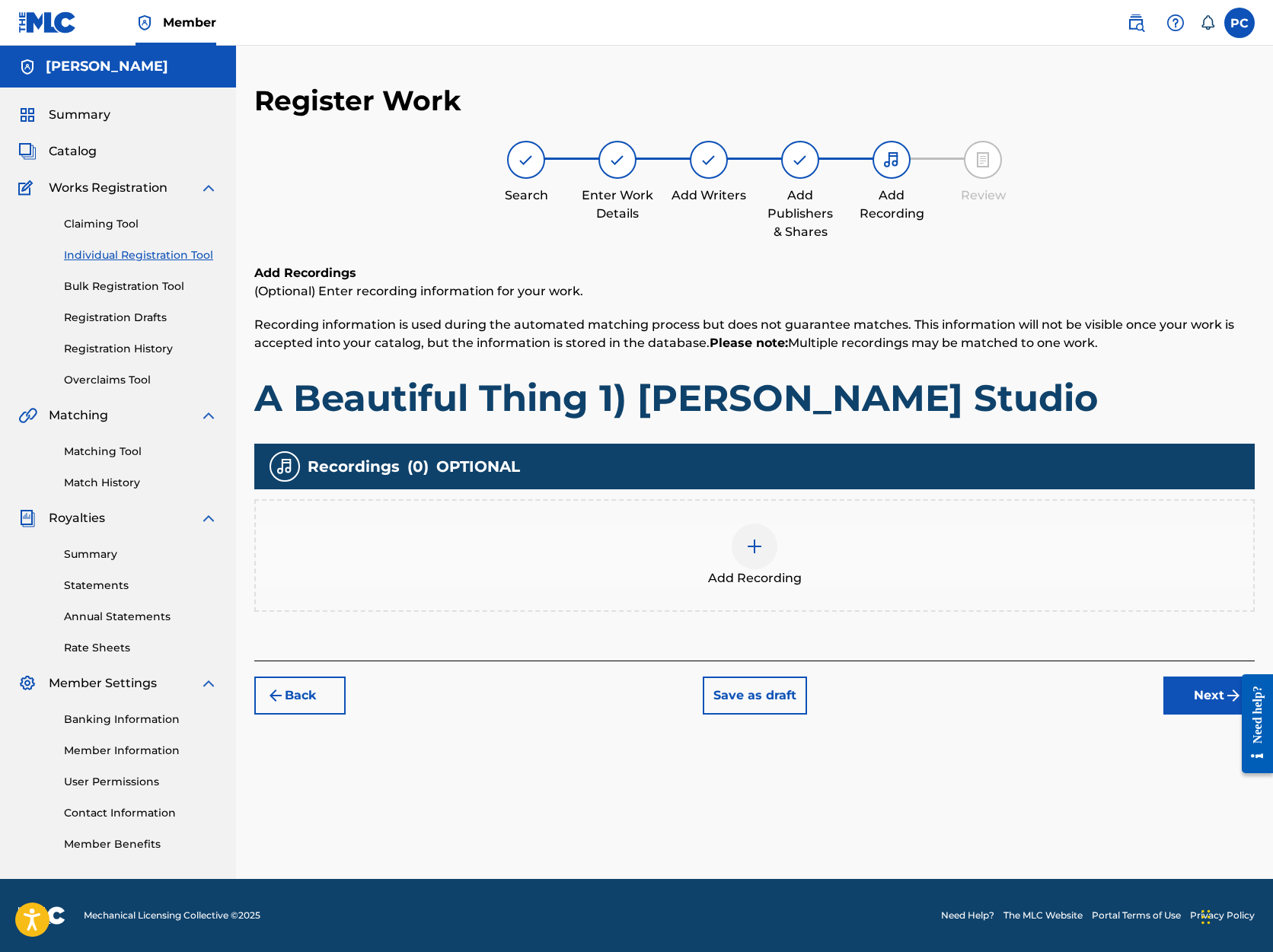
click at [1194, 698] on button "Next" at bounding box center [1209, 696] width 91 height 38
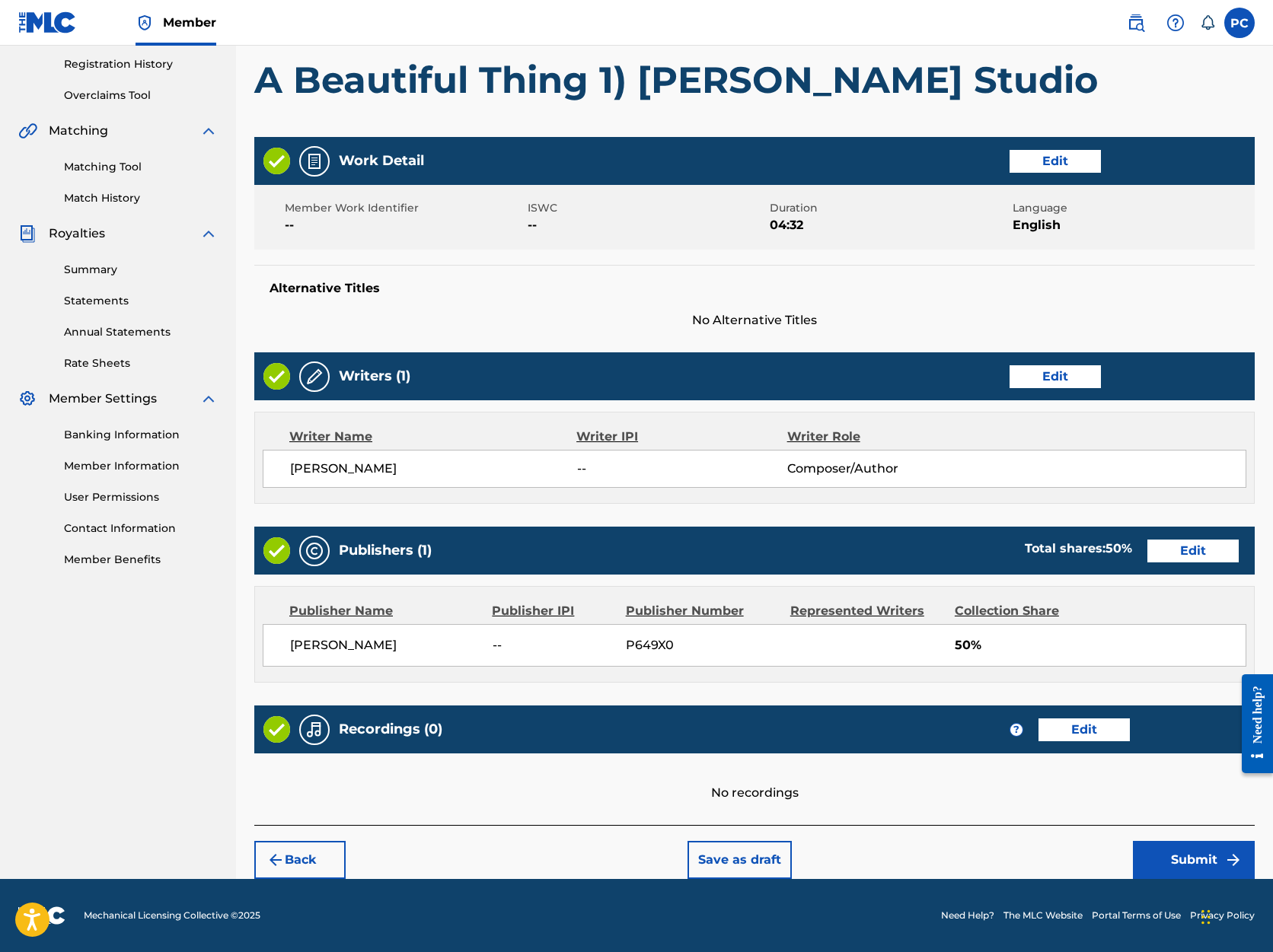
scroll to position [284, 0]
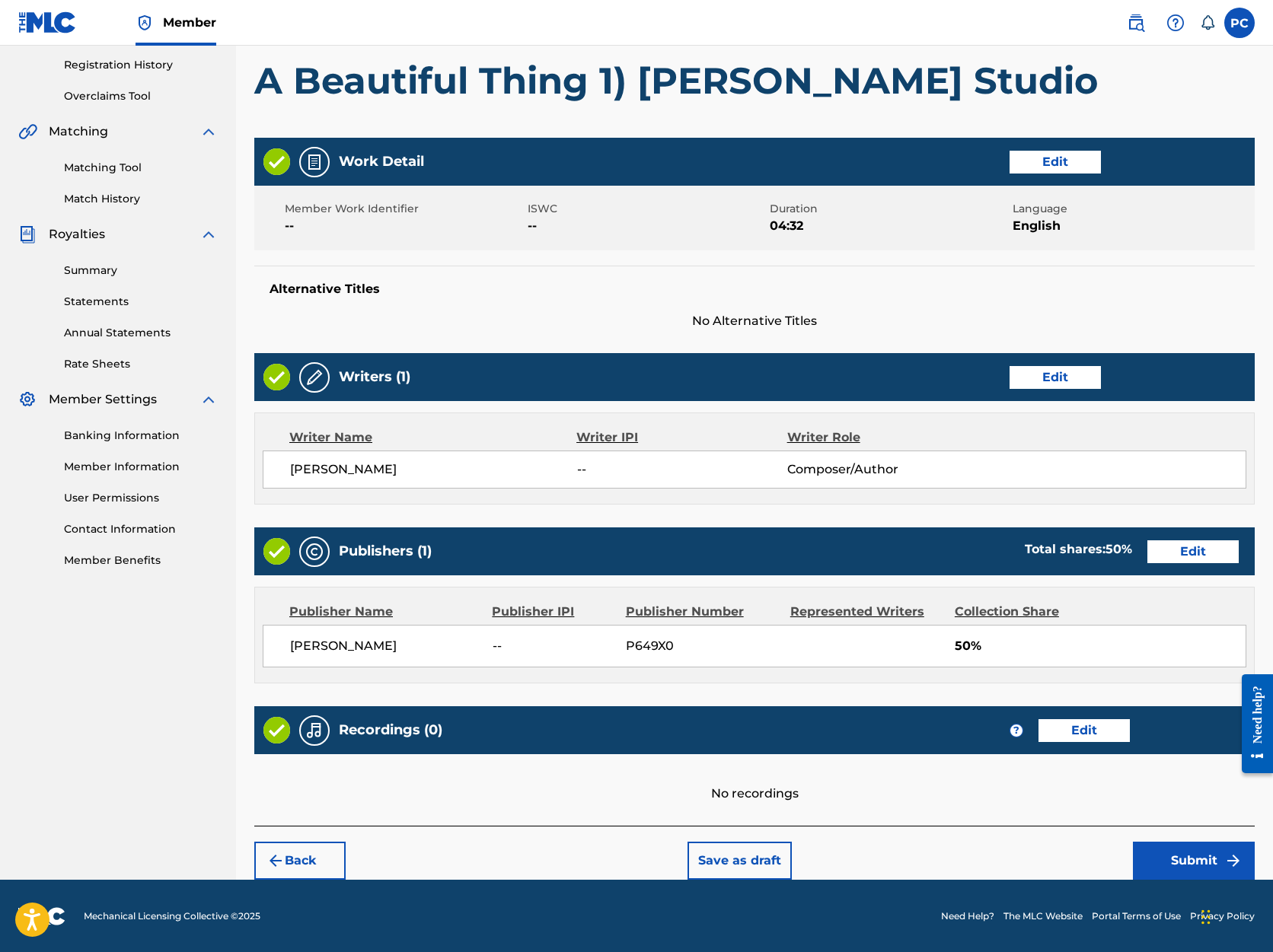
click at [1185, 864] on button "Submit" at bounding box center [1194, 861] width 122 height 38
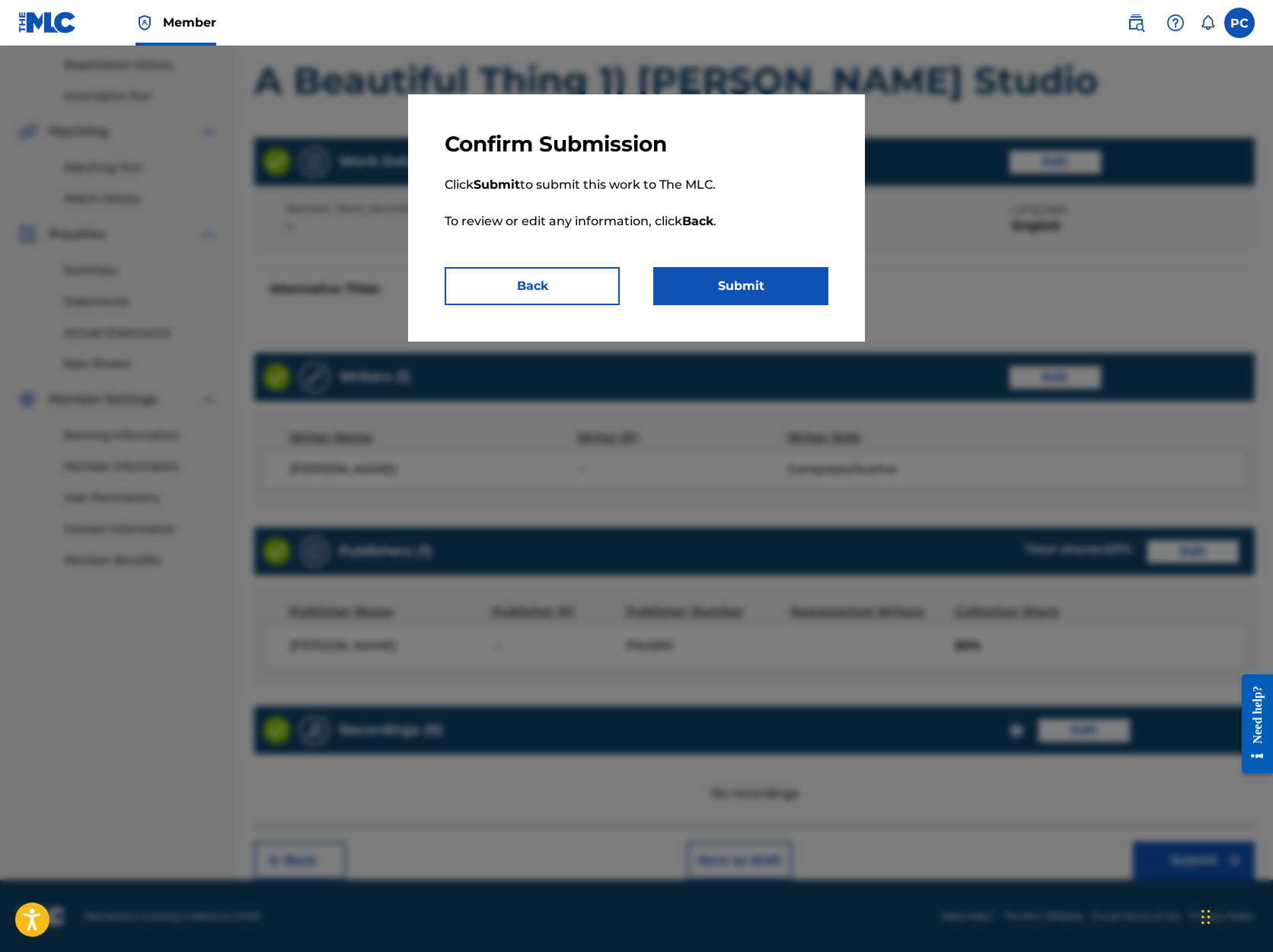
click at [715, 286] on button "Submit" at bounding box center [741, 287] width 176 height 38
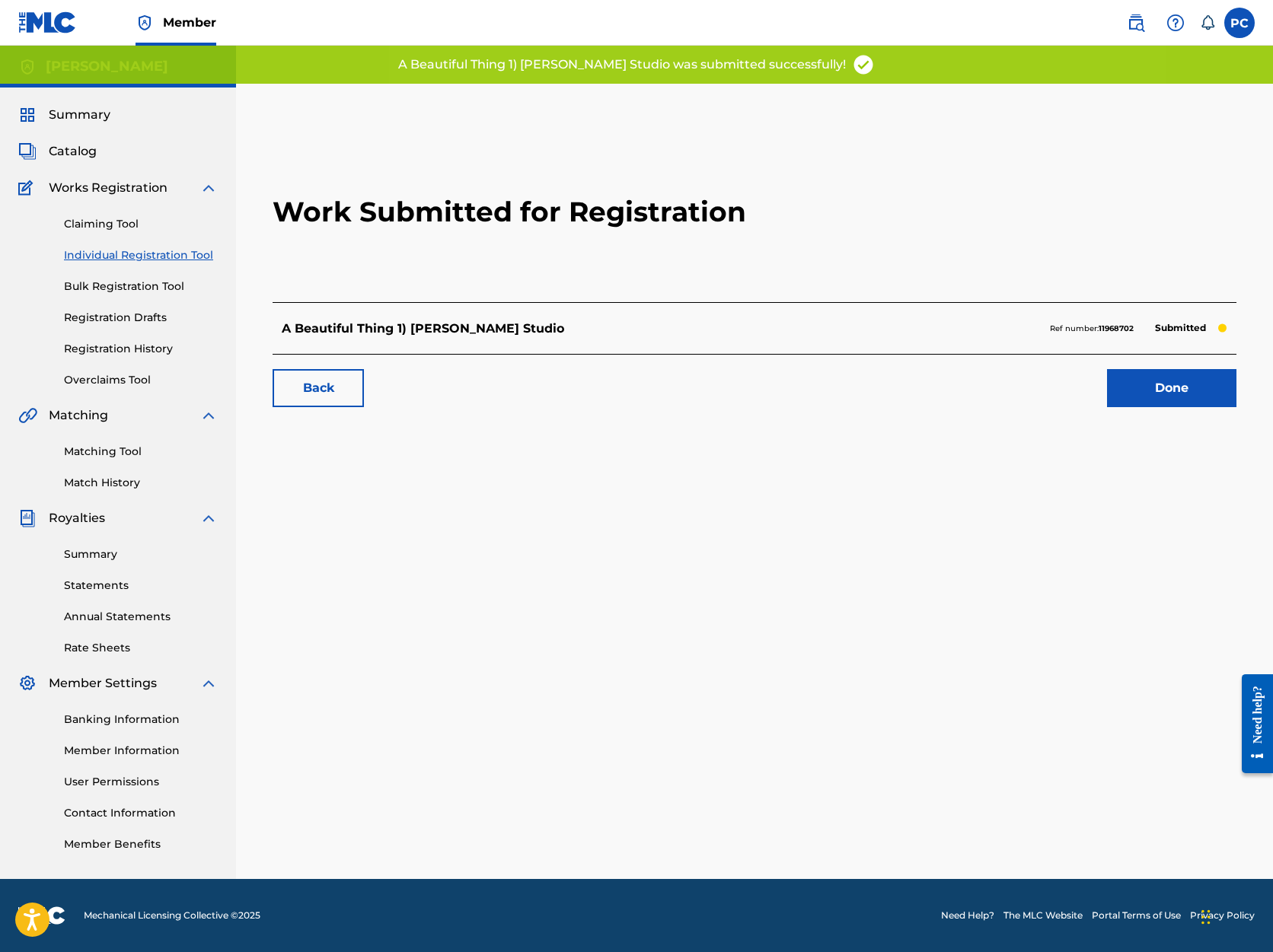
click at [1210, 383] on link "Done" at bounding box center [1171, 388] width 129 height 38
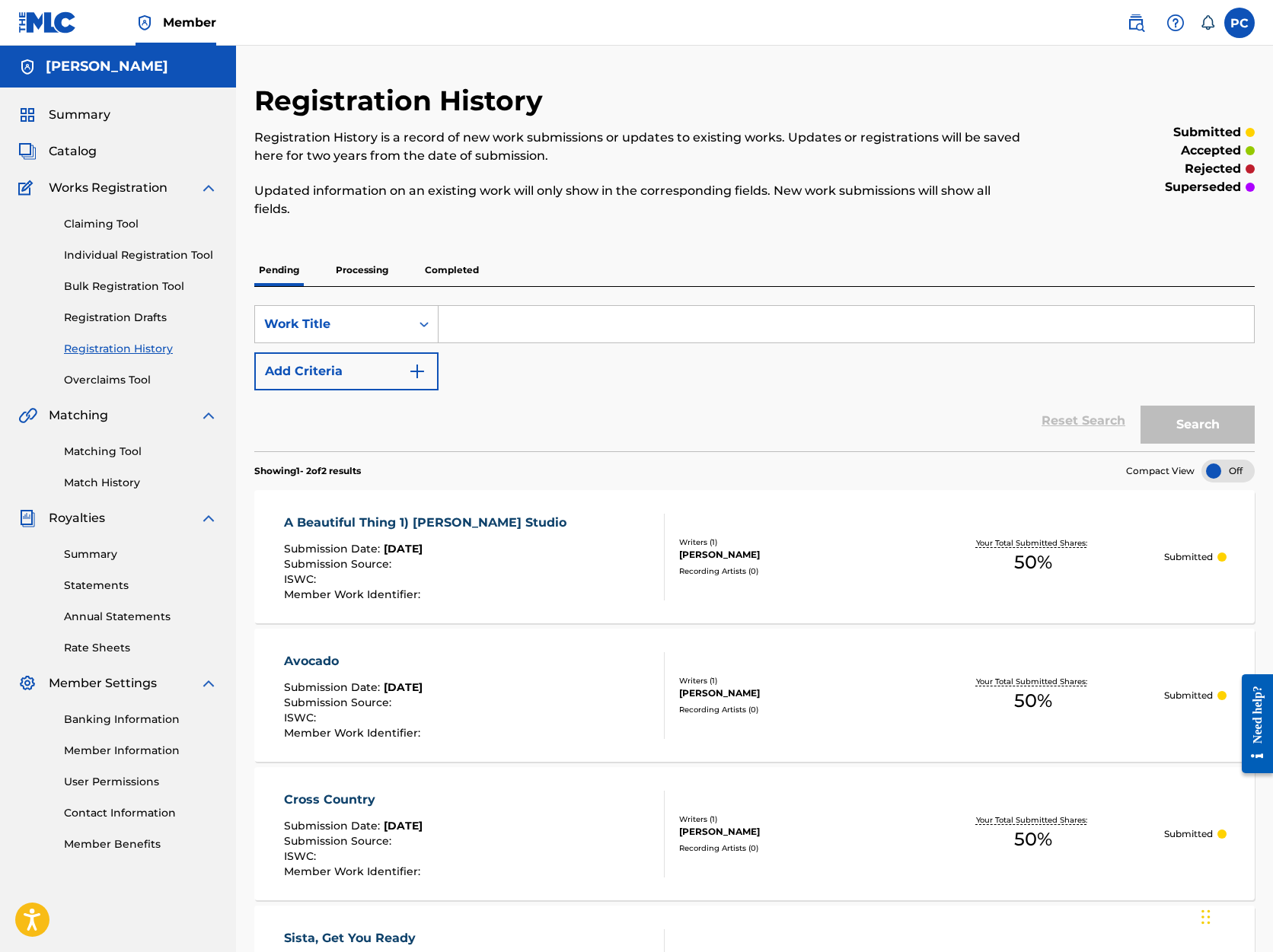
click at [129, 253] on link "Individual Registration Tool" at bounding box center [141, 256] width 154 height 16
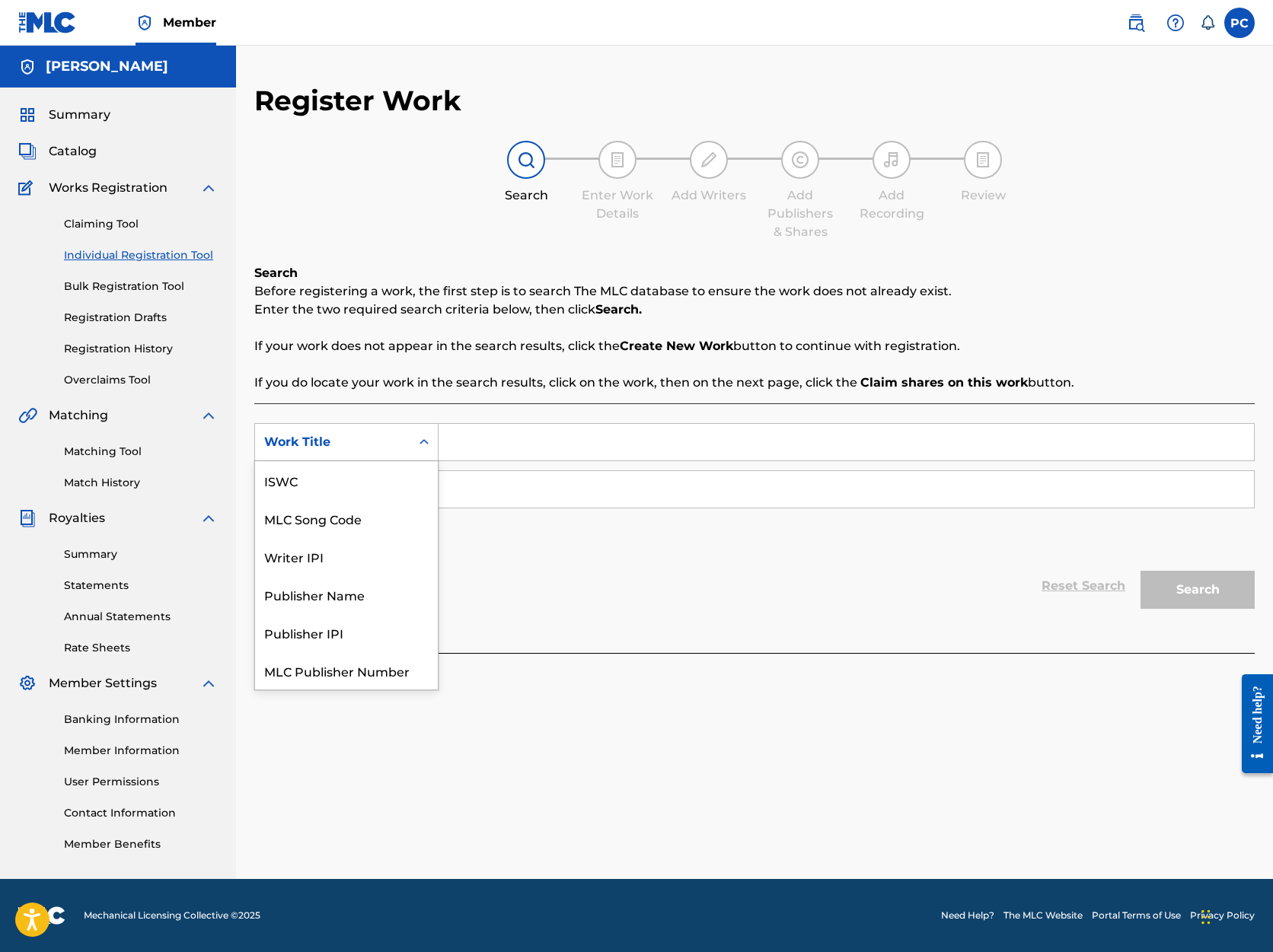
click at [425, 442] on icon "Search Form" at bounding box center [424, 441] width 10 height 6
click at [480, 441] on input "Search Form" at bounding box center [846, 442] width 816 height 37
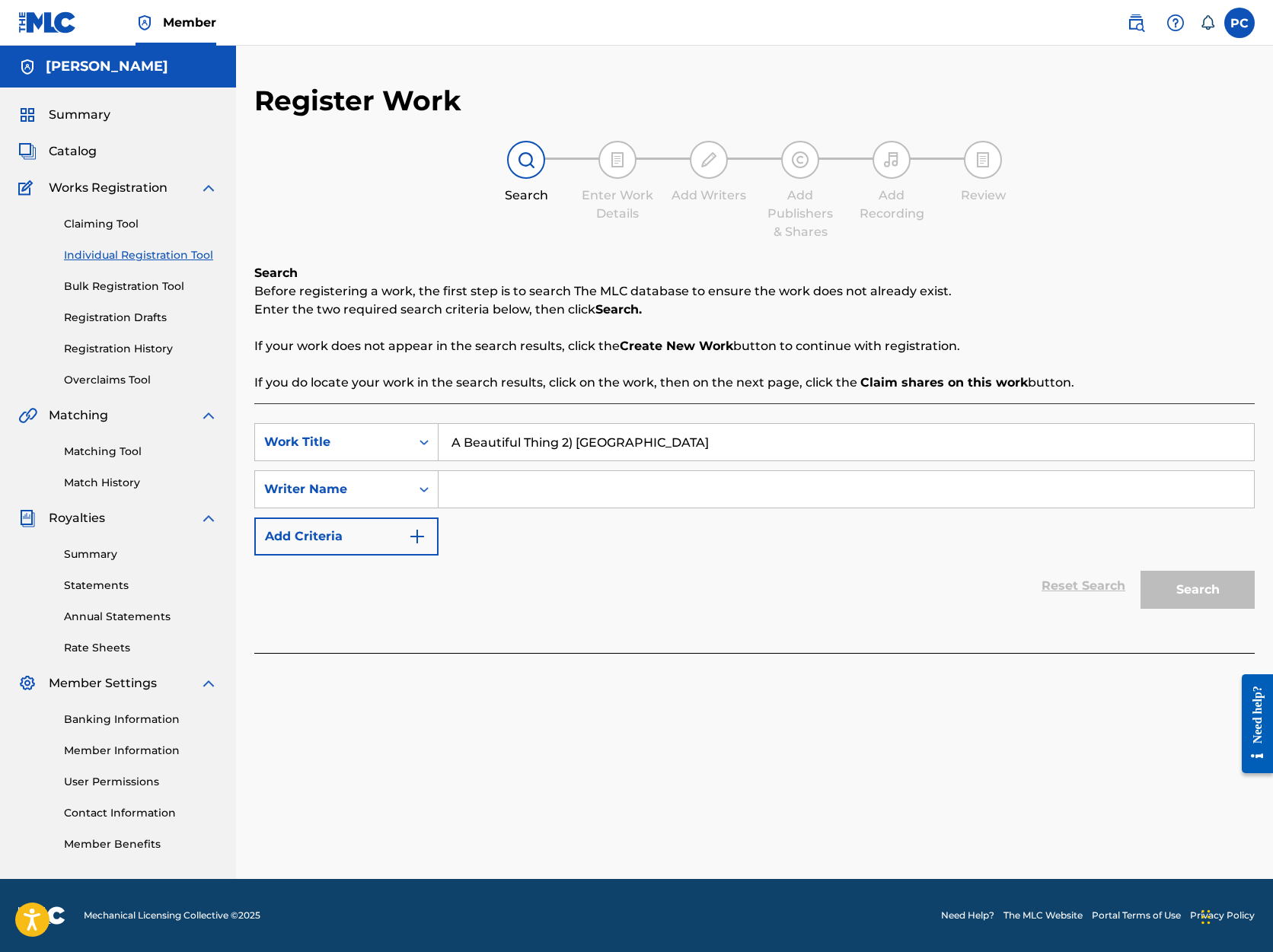
type input "A Beautiful Thing 2) [GEOGRAPHIC_DATA]"
click at [454, 486] on input "Search Form" at bounding box center [846, 489] width 816 height 37
type input "[PERSON_NAME]"
click at [1187, 592] on button "Search" at bounding box center [1198, 590] width 114 height 38
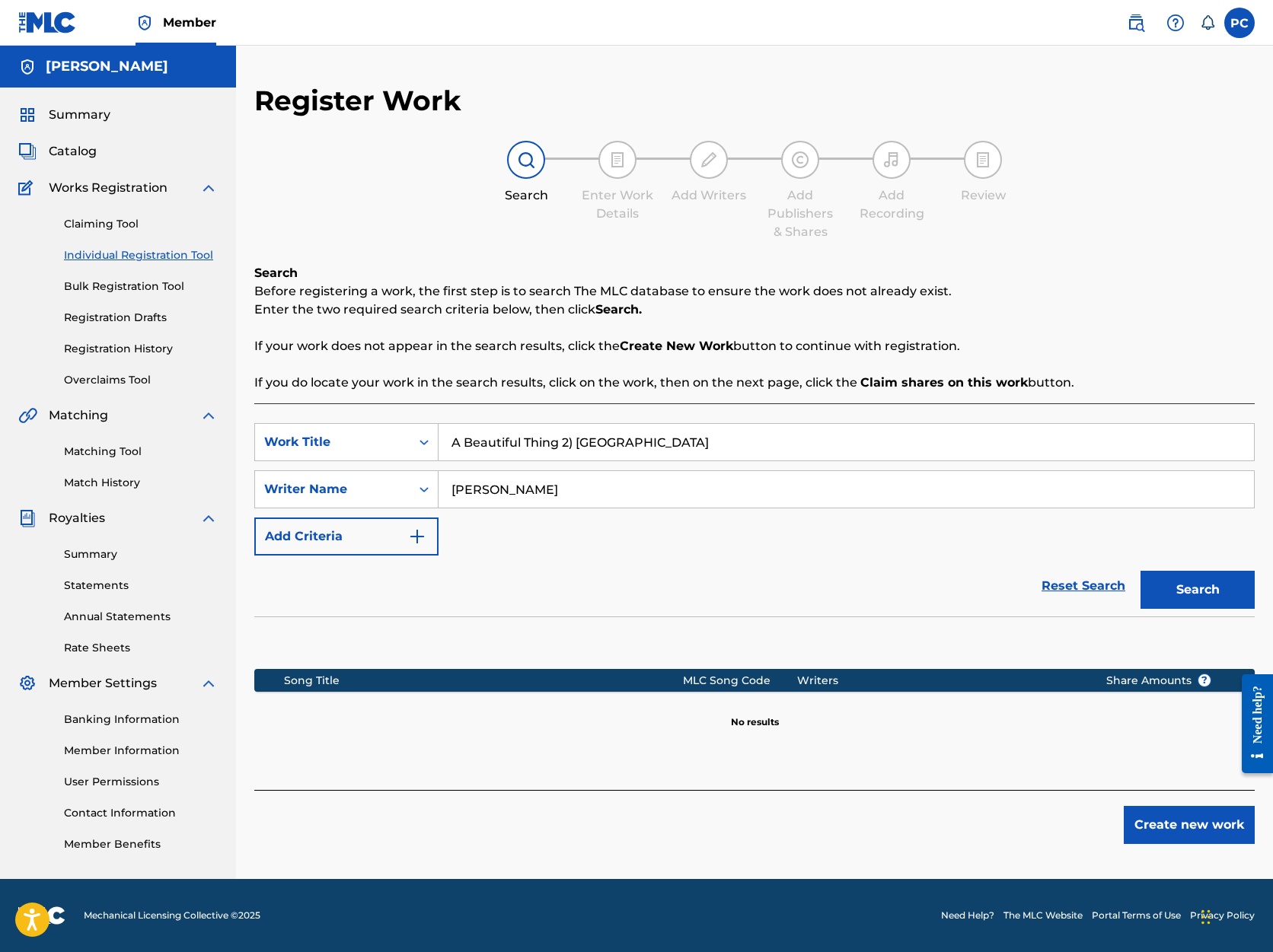
click at [1177, 822] on button "Create new work" at bounding box center [1189, 825] width 131 height 38
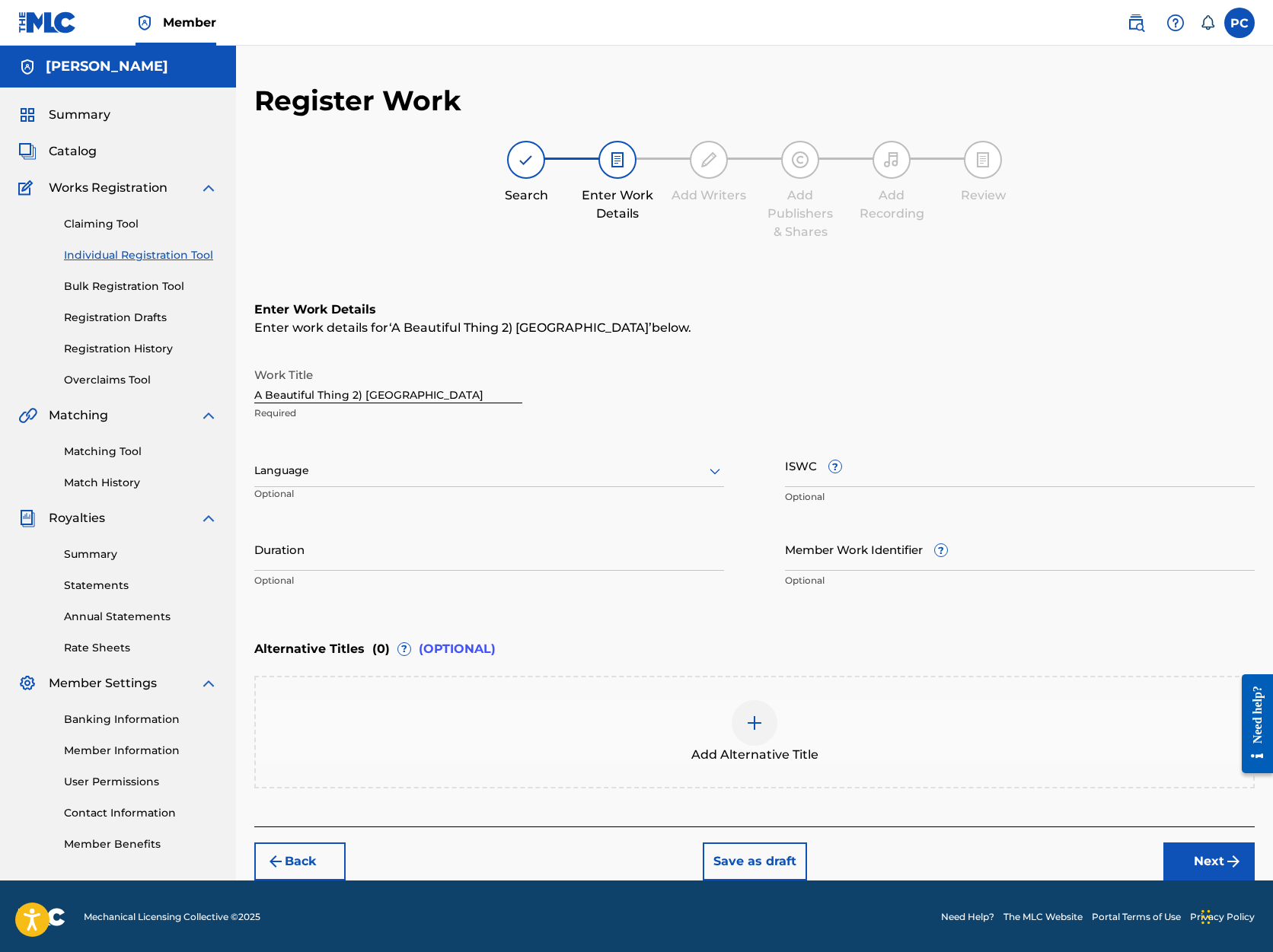
click at [716, 468] on icon at bounding box center [715, 471] width 18 height 18
click at [691, 502] on div "English" at bounding box center [489, 504] width 469 height 34
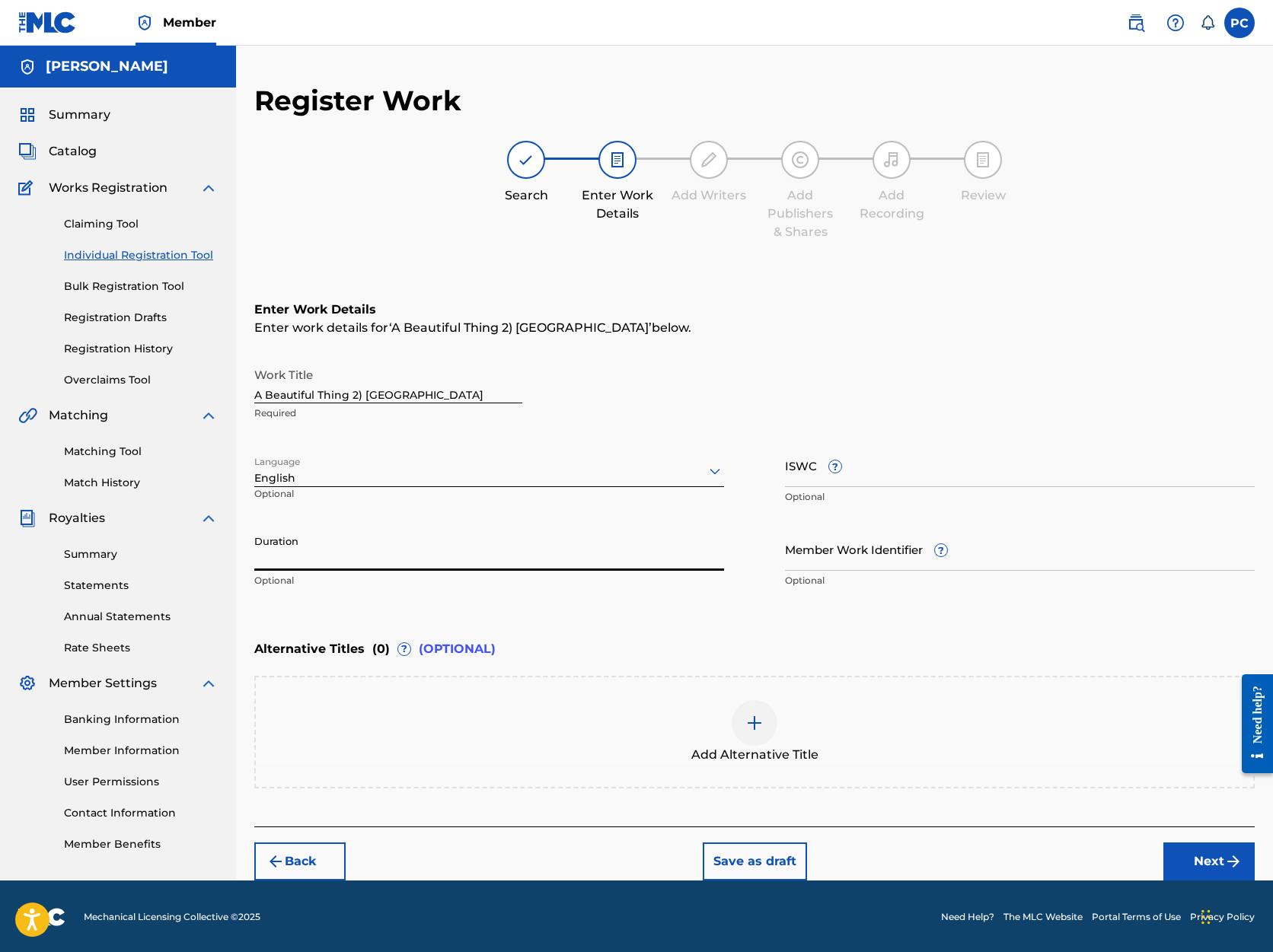
click at [542, 554] on input "Duration" at bounding box center [489, 549] width 470 height 44
type input "05:33"
click at [1192, 858] on button "Next" at bounding box center [1209, 861] width 91 height 38
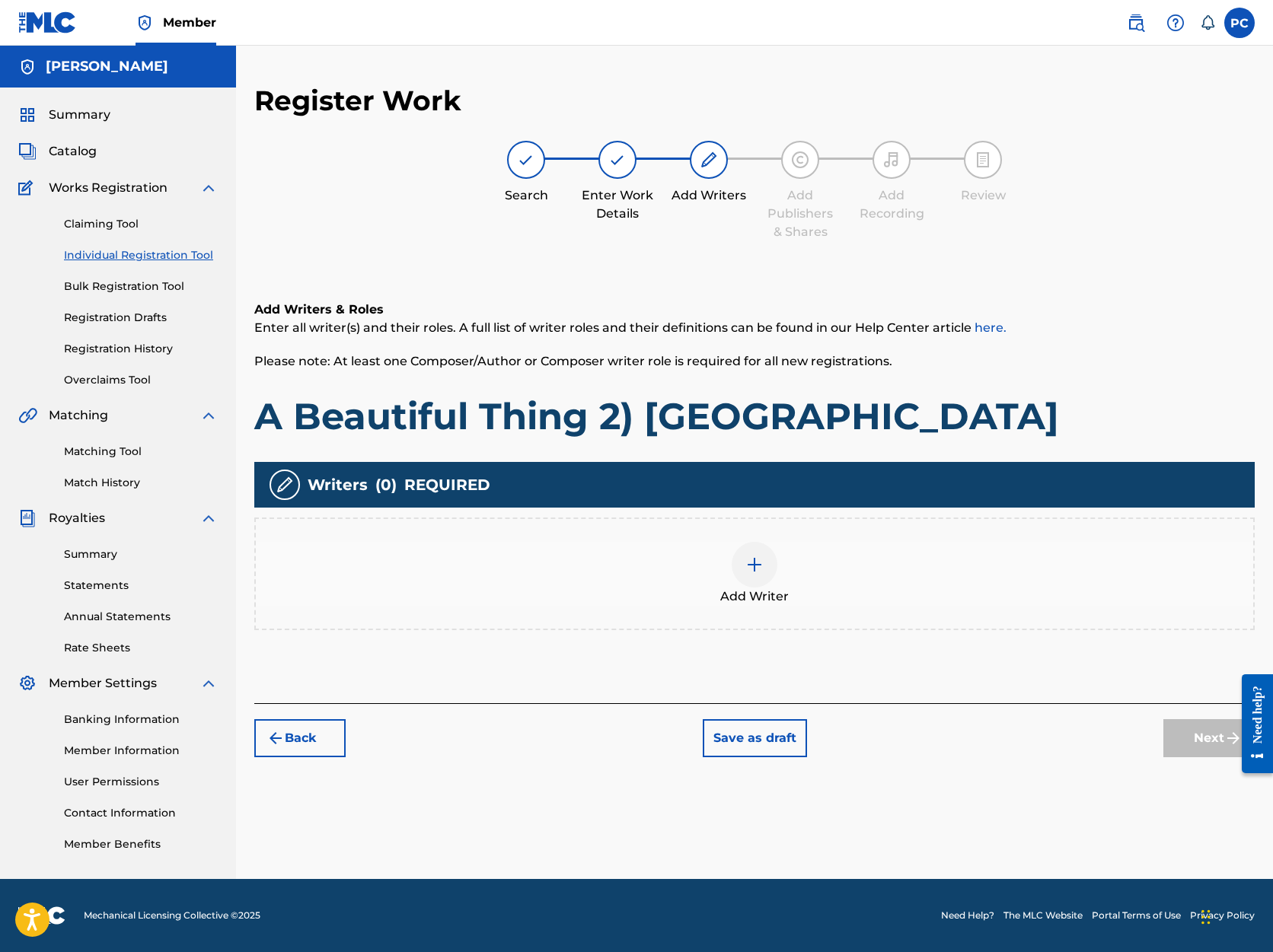
click at [754, 564] on img at bounding box center [754, 565] width 18 height 18
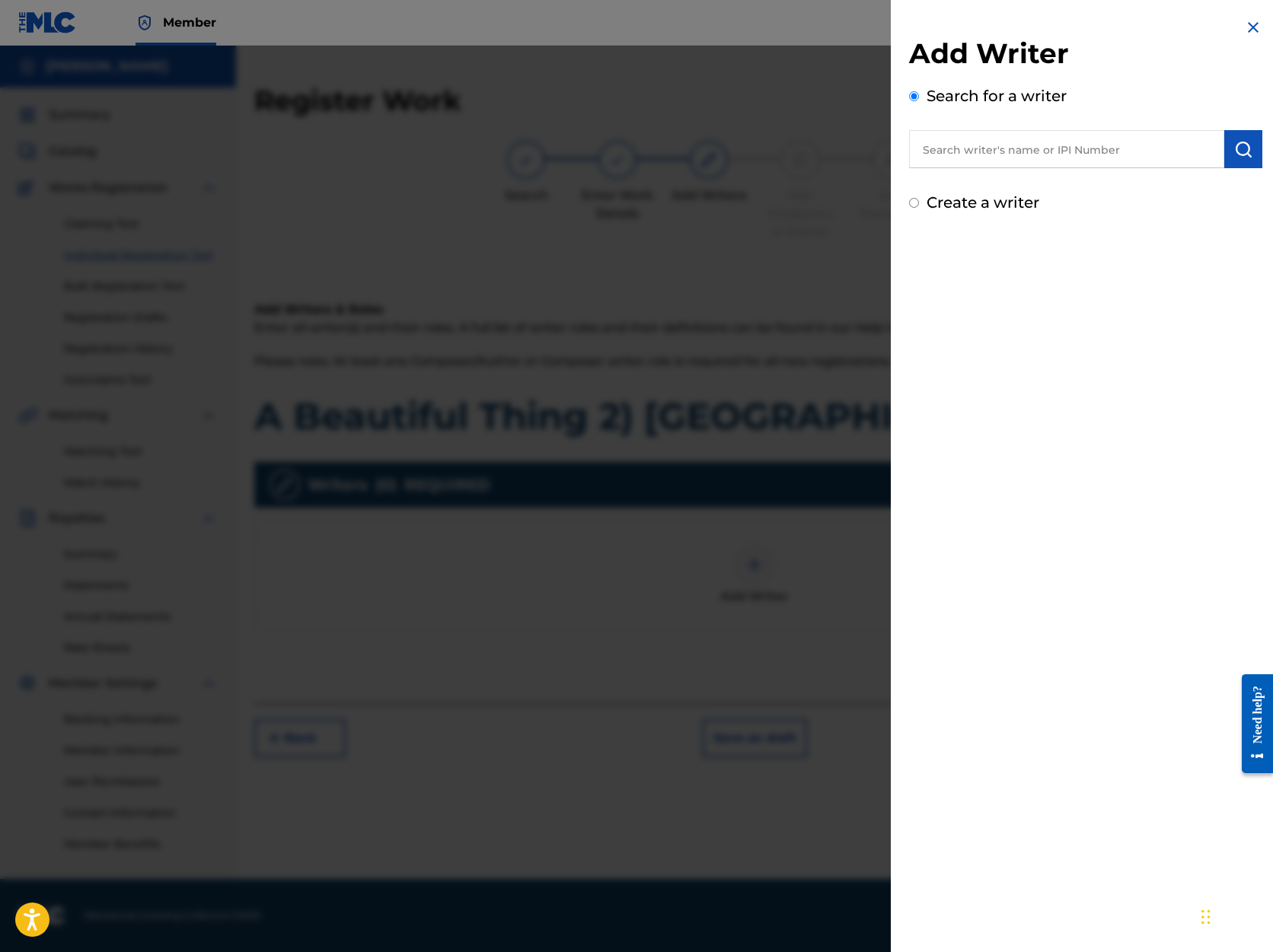
click at [986, 150] on input "text" at bounding box center [1067, 149] width 315 height 38
type input "[PERSON_NAME]"
click at [1240, 155] on img "submit" at bounding box center [1243, 148] width 18 height 18
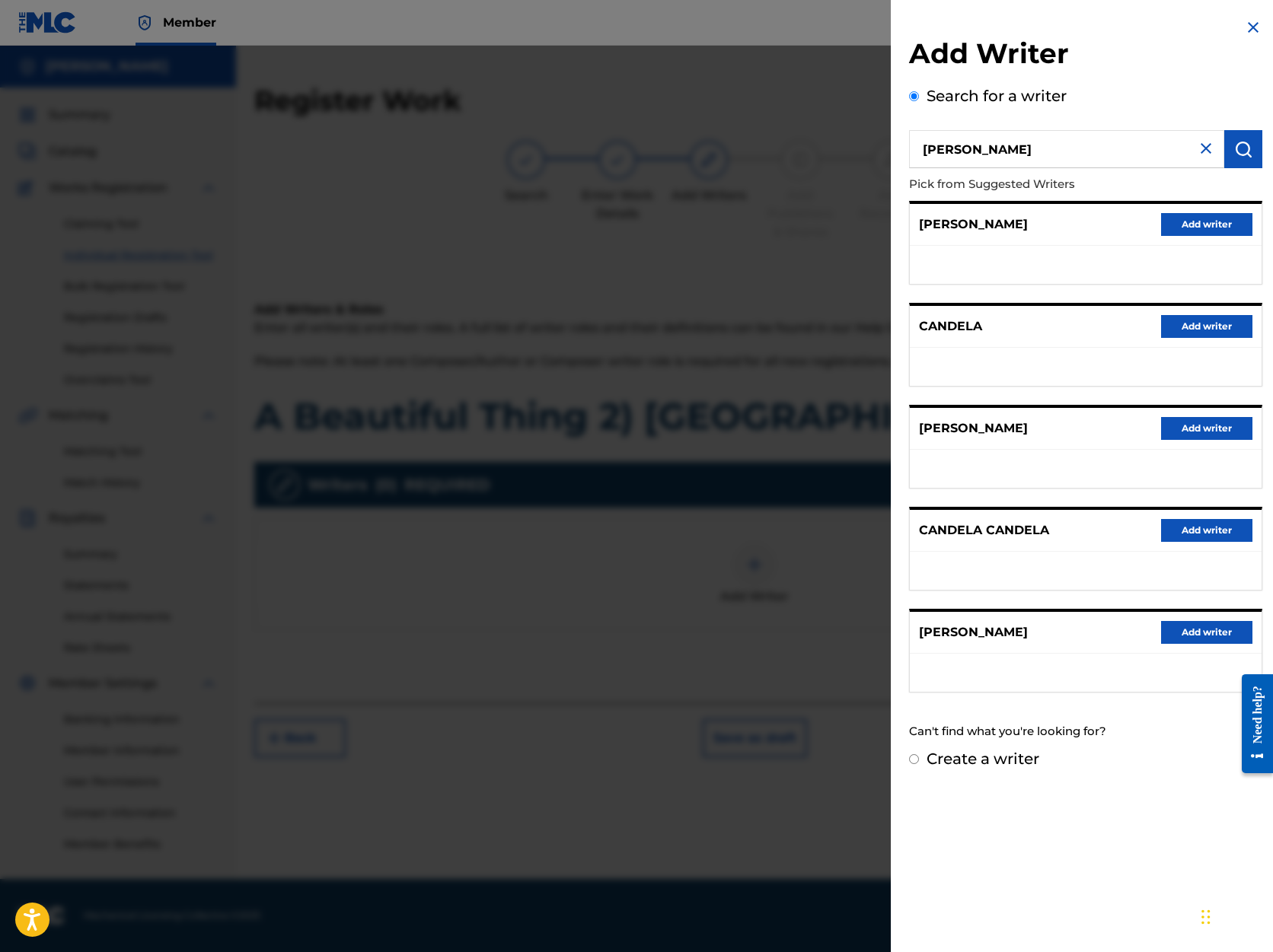
click at [1186, 632] on button "Add writer" at bounding box center [1206, 632] width 91 height 23
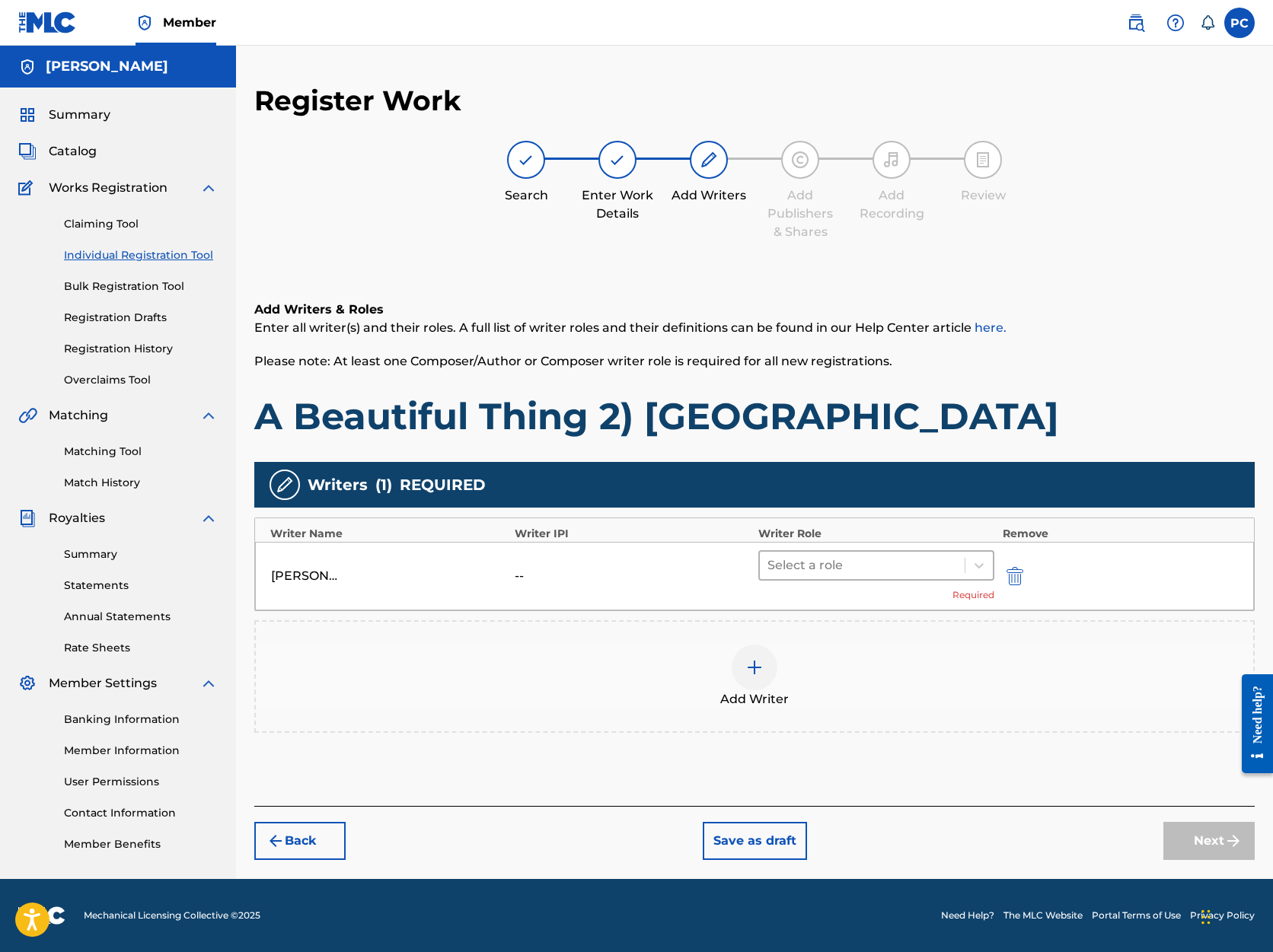
click at [856, 566] on div at bounding box center [862, 565] width 190 height 21
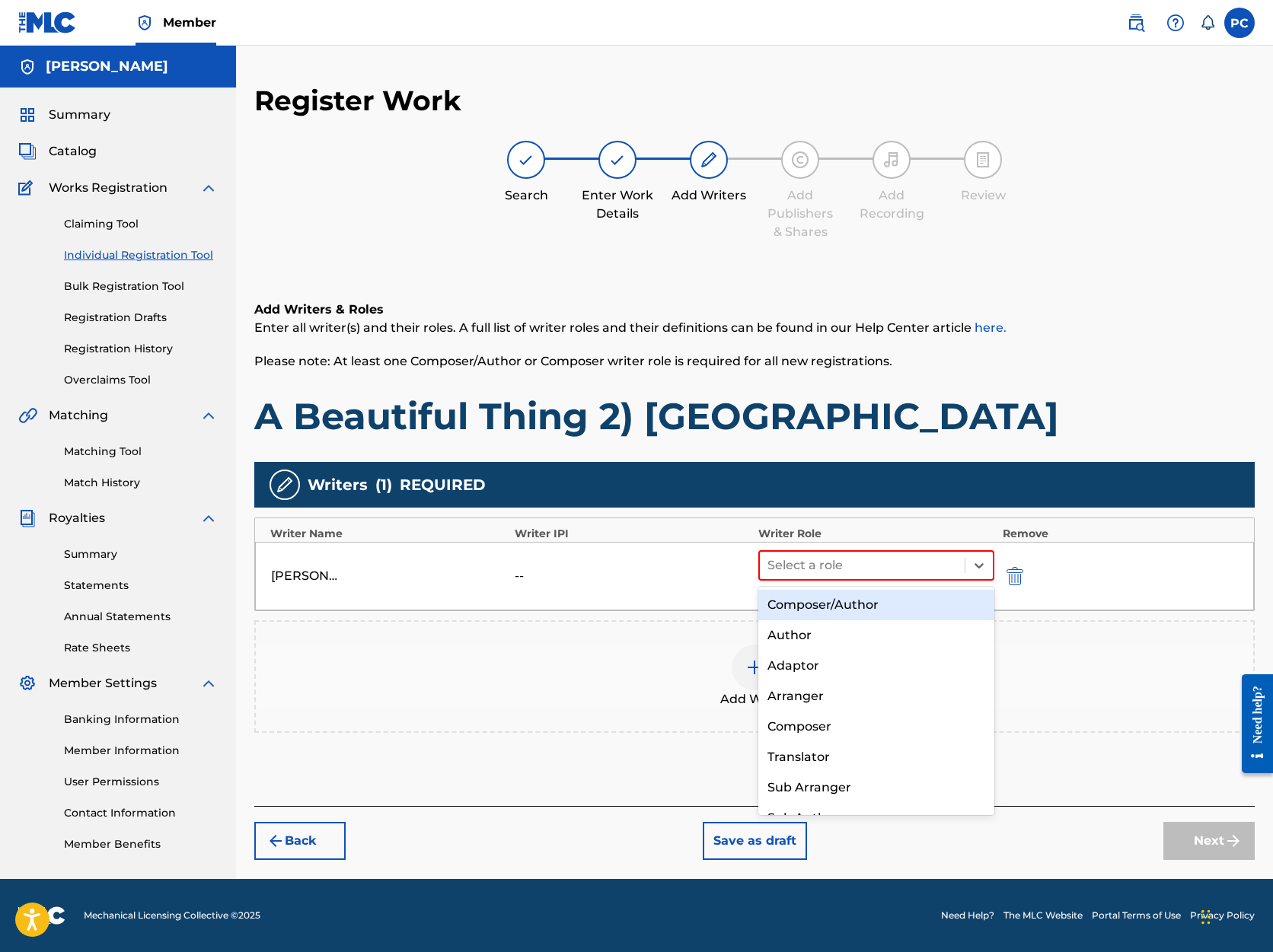
click at [849, 602] on div "Composer/Author" at bounding box center [876, 605] width 236 height 30
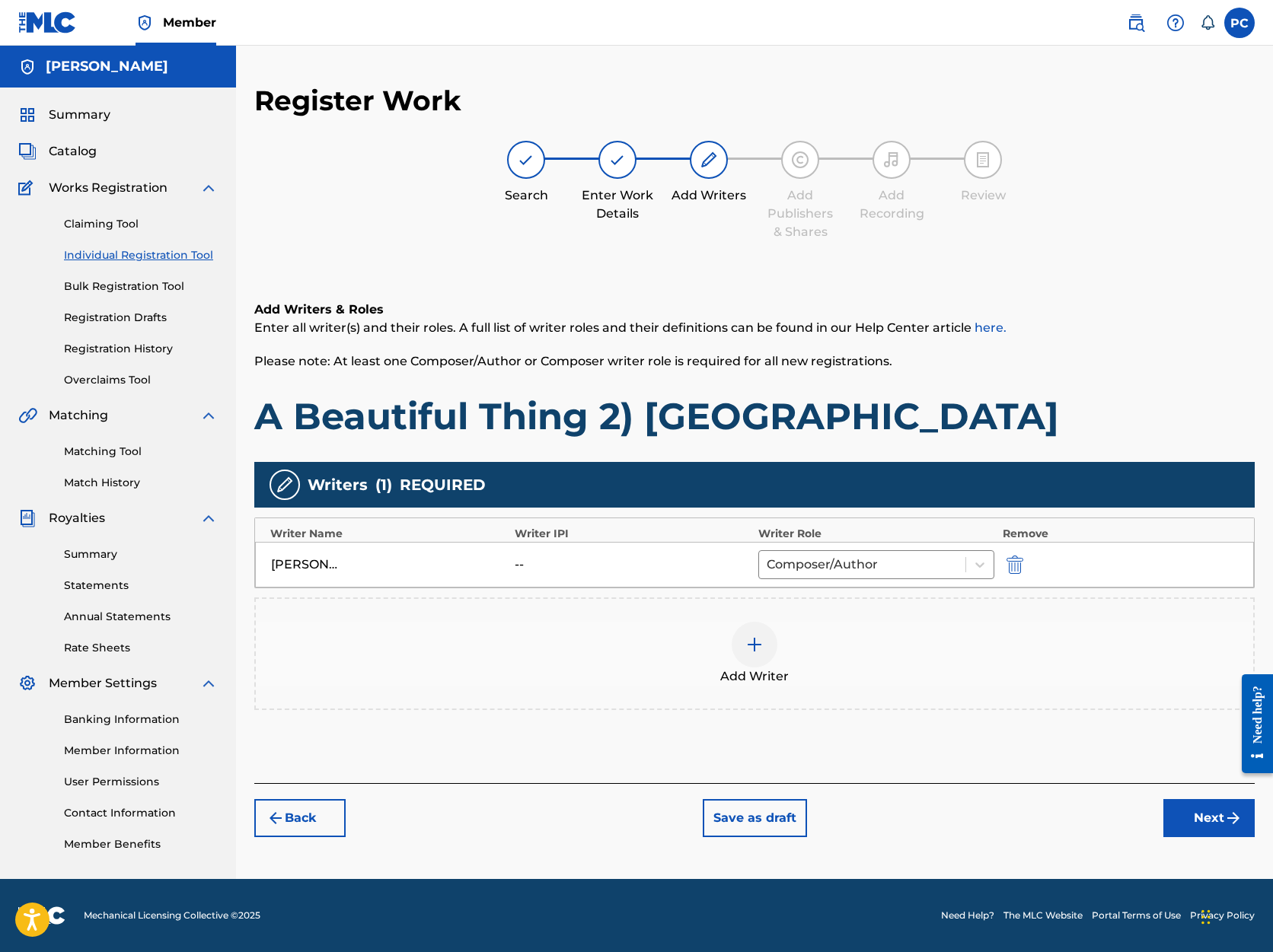
click at [1186, 815] on button "Next" at bounding box center [1209, 819] width 91 height 38
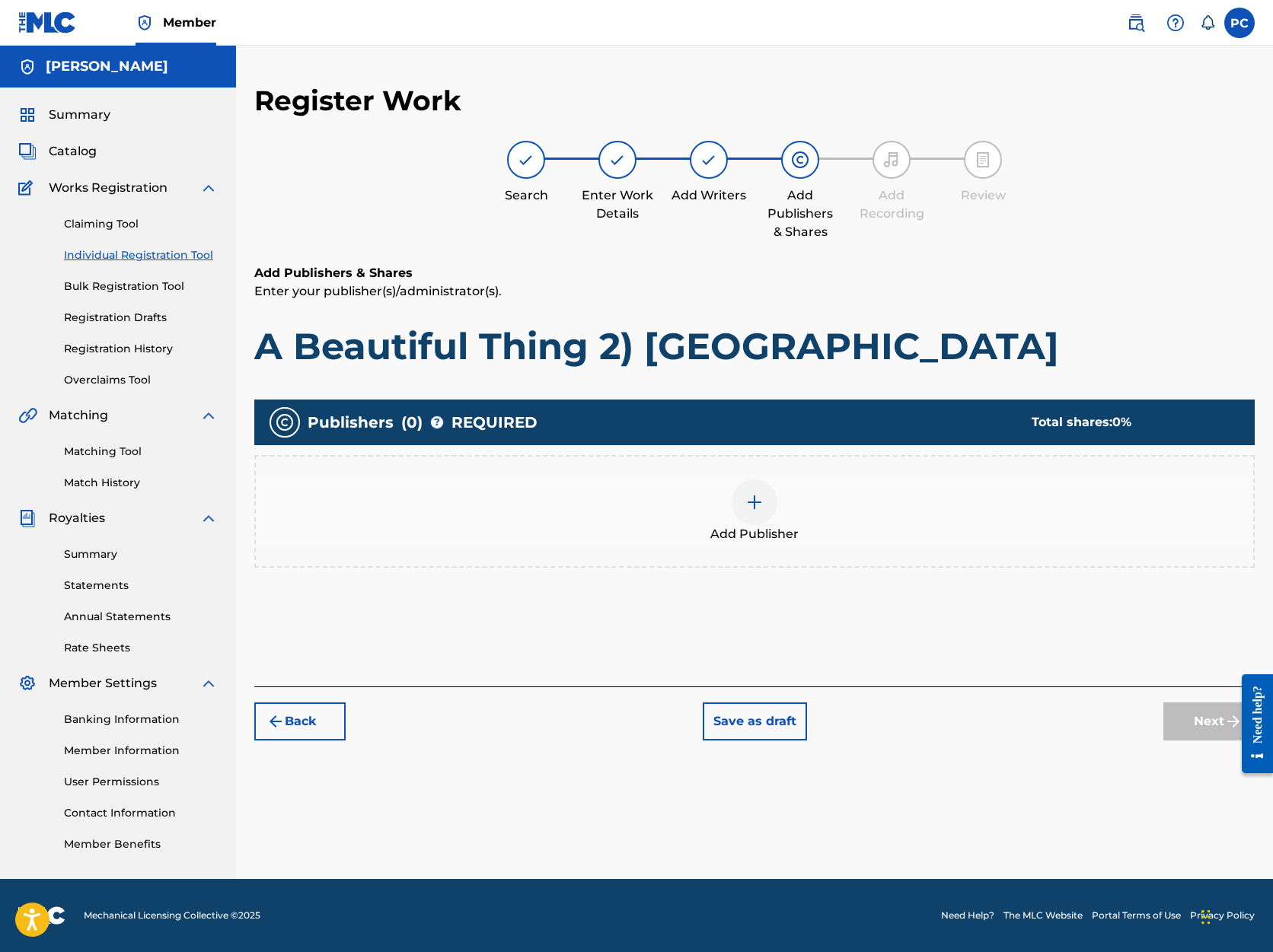
click at [762, 501] on img at bounding box center [754, 502] width 18 height 18
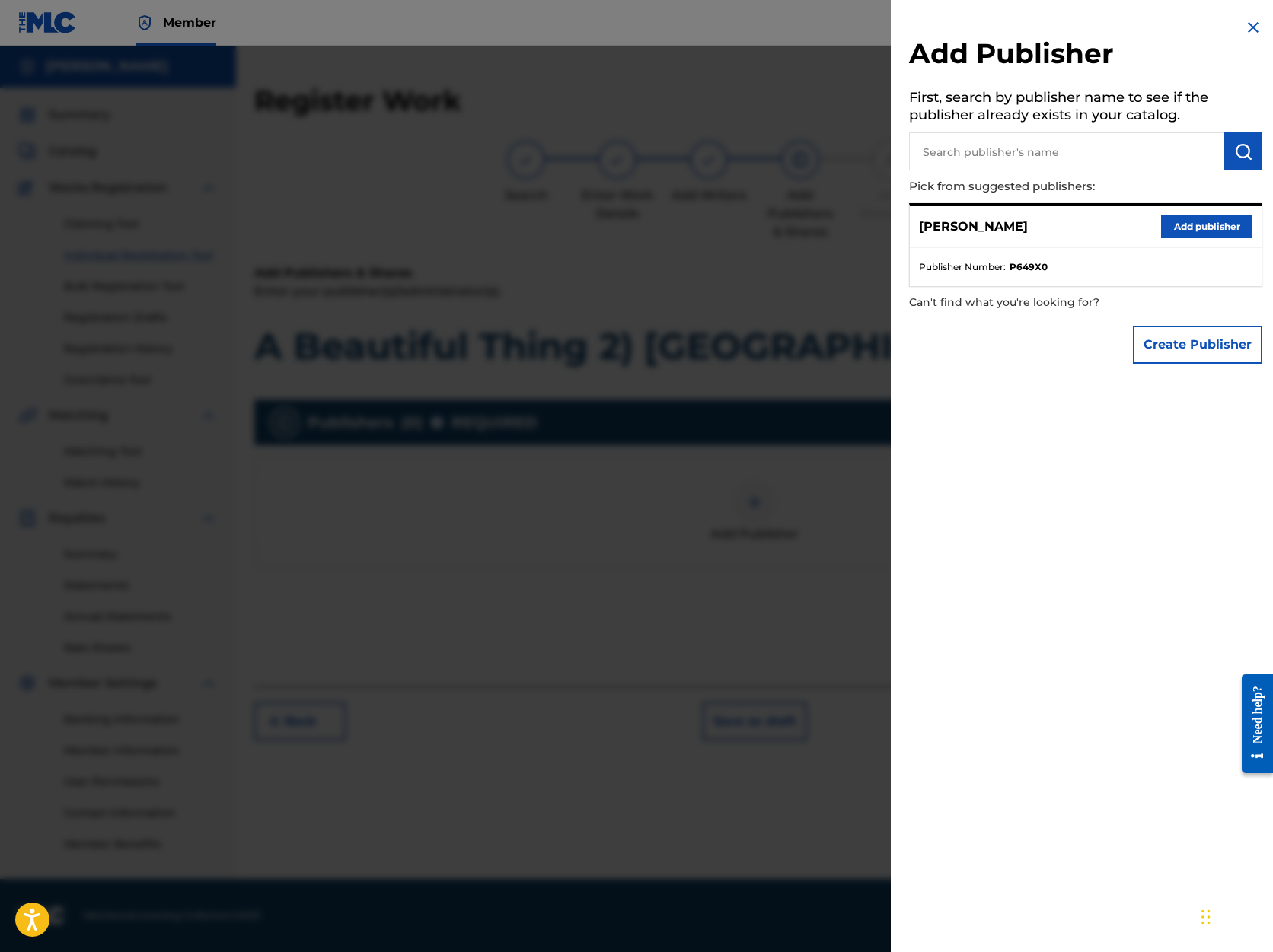
click at [1193, 225] on button "Add publisher" at bounding box center [1206, 226] width 91 height 23
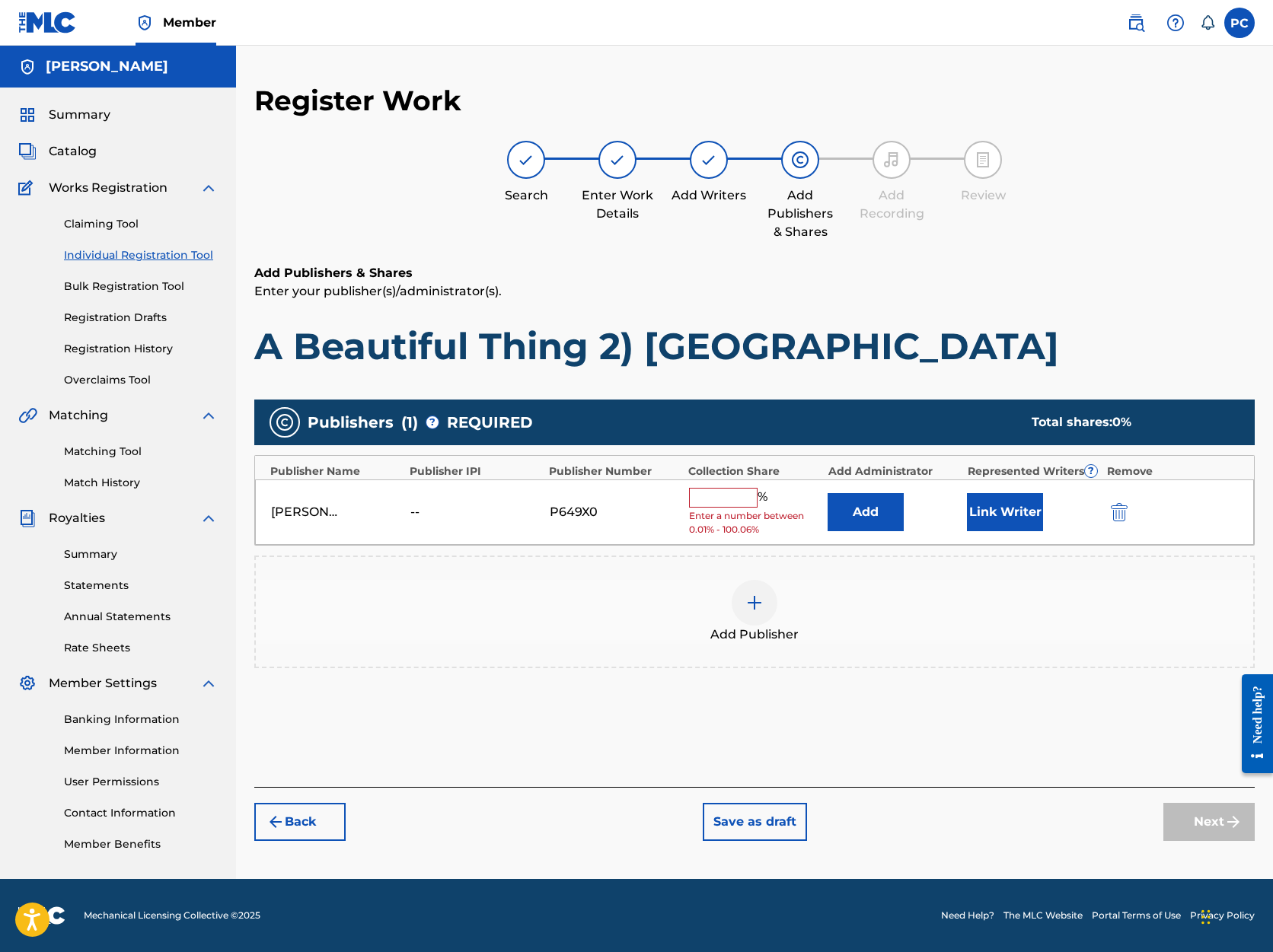
click at [712, 491] on input "text" at bounding box center [723, 498] width 68 height 20
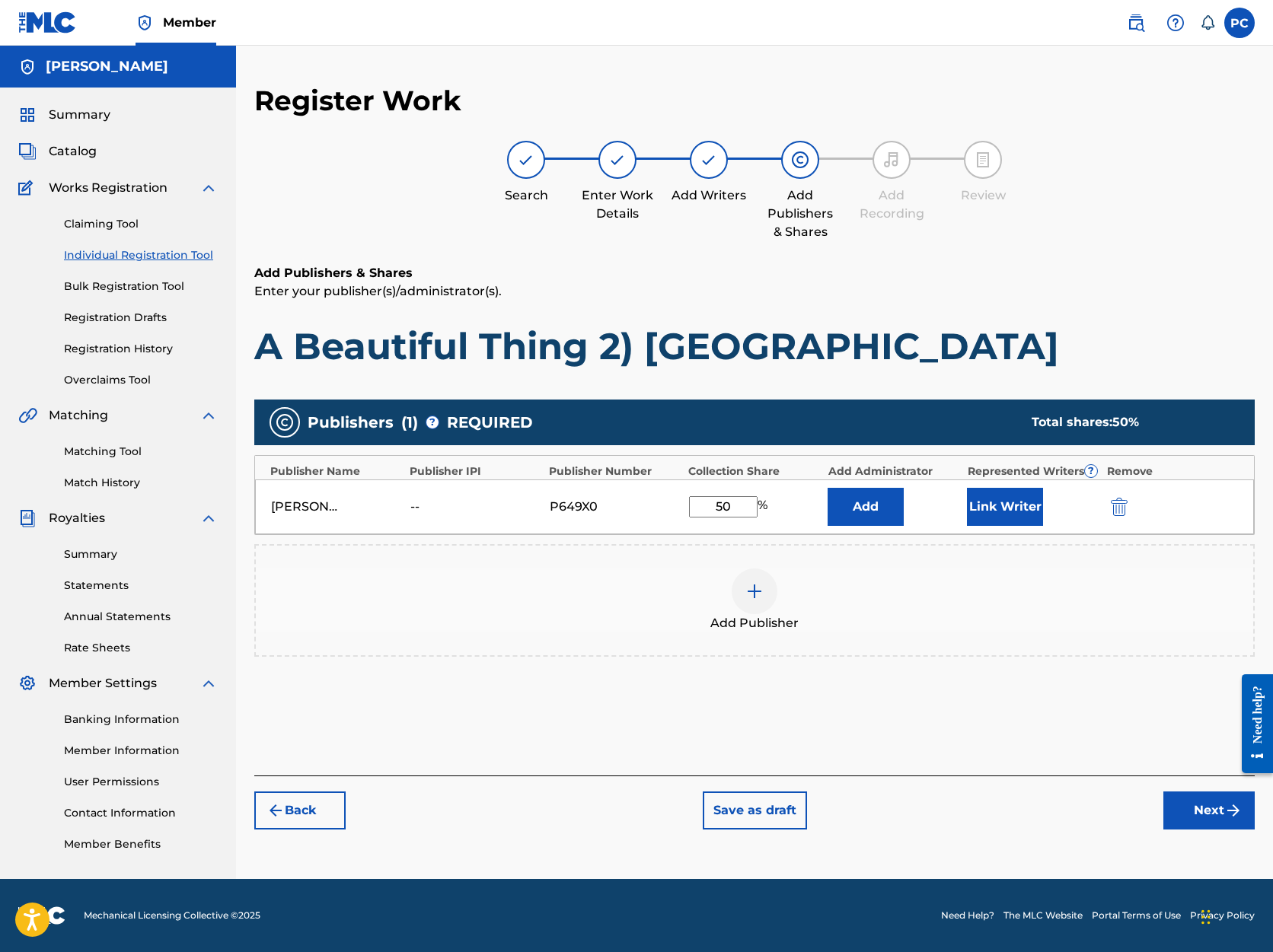
type input "50"
click at [1189, 816] on button "Next" at bounding box center [1209, 811] width 91 height 38
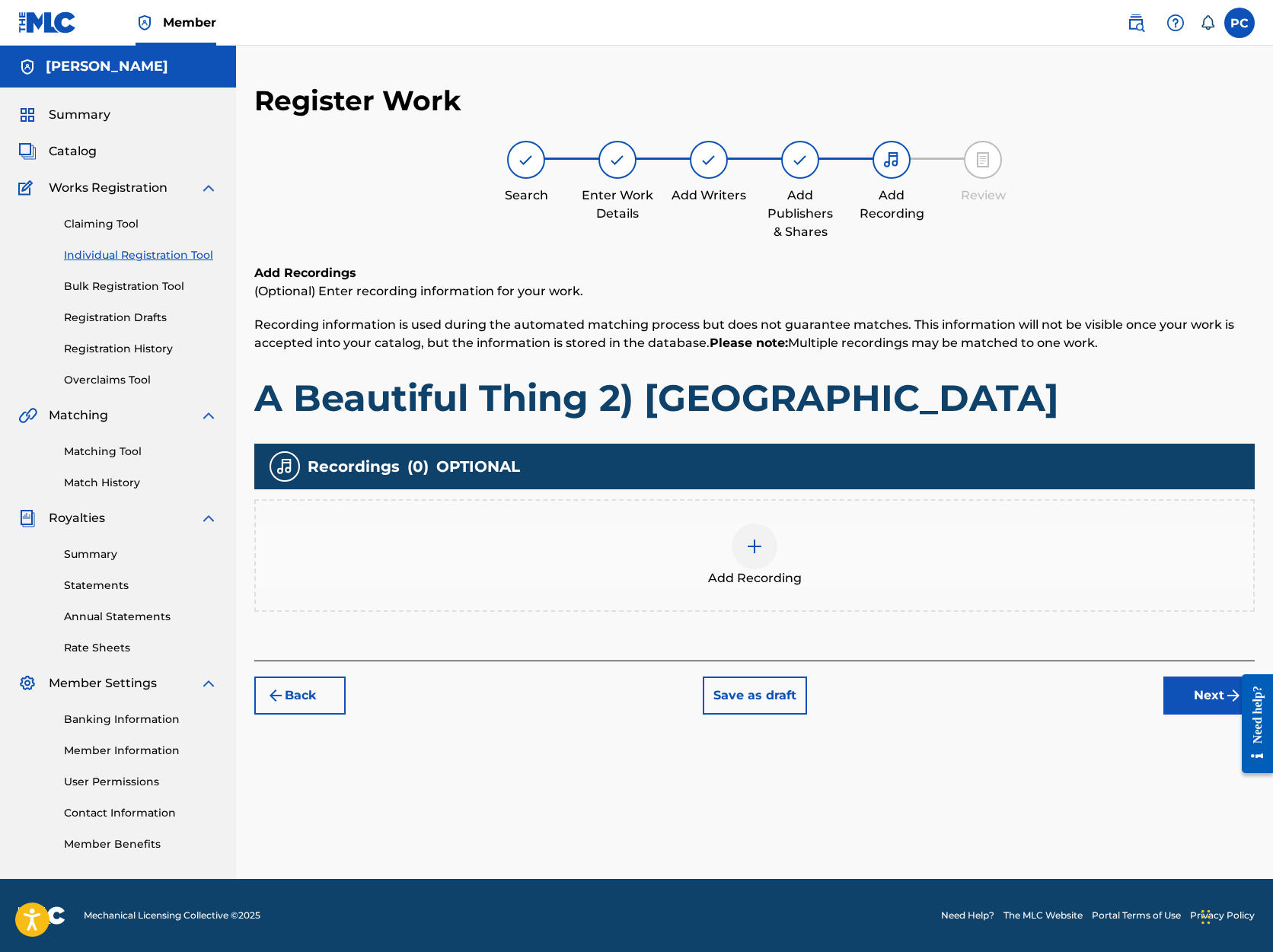
click at [1208, 693] on button "Next" at bounding box center [1209, 696] width 91 height 38
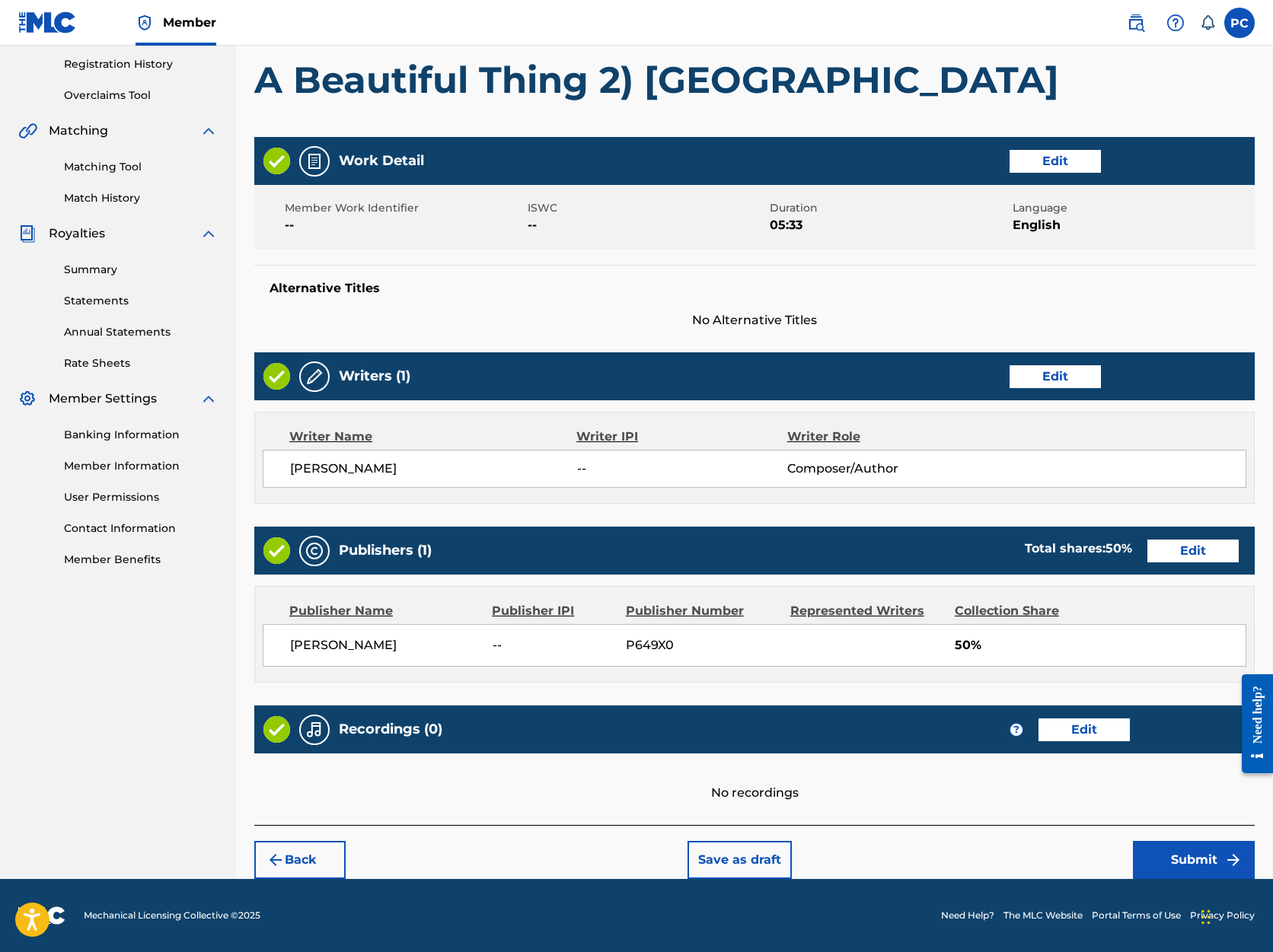
scroll to position [284, 0]
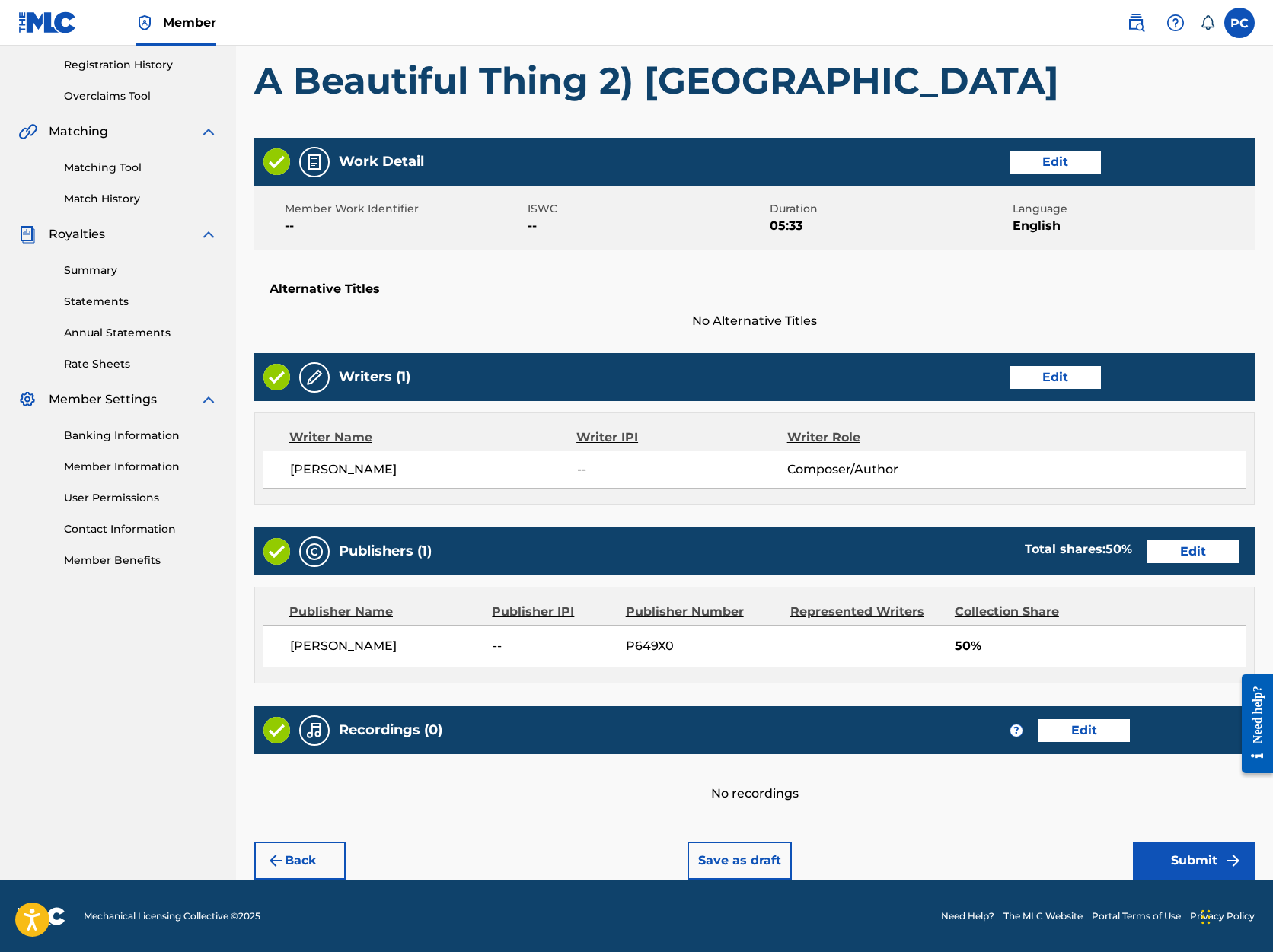
click at [1208, 693] on div "Work Detail Edit Member Work Identifier -- ISWC -- Duration 05:33 Language Engl…" at bounding box center [754, 482] width 1001 height 688
click at [1177, 864] on button "Submit" at bounding box center [1194, 861] width 122 height 38
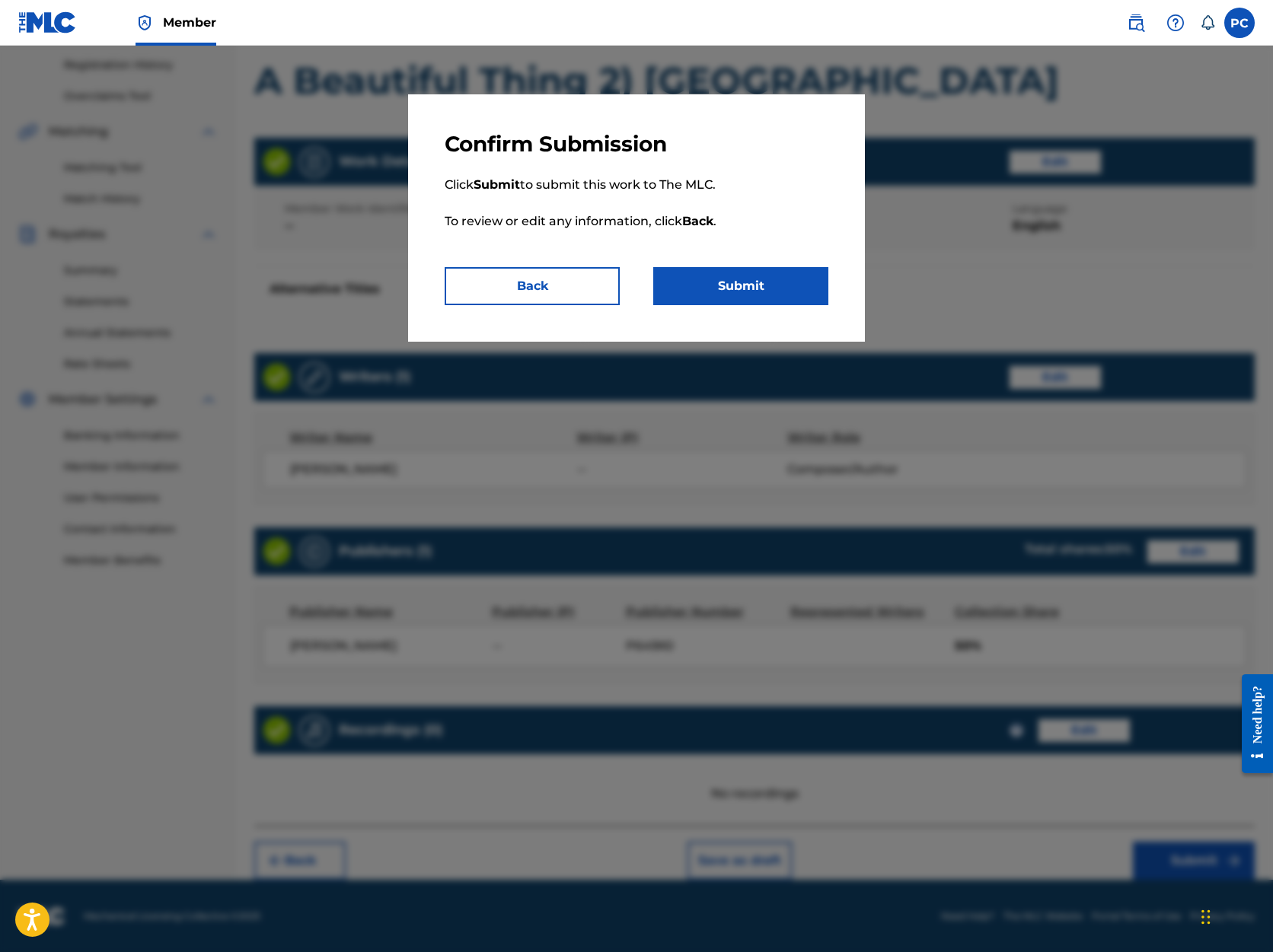
click at [724, 280] on button "Submit" at bounding box center [741, 287] width 176 height 38
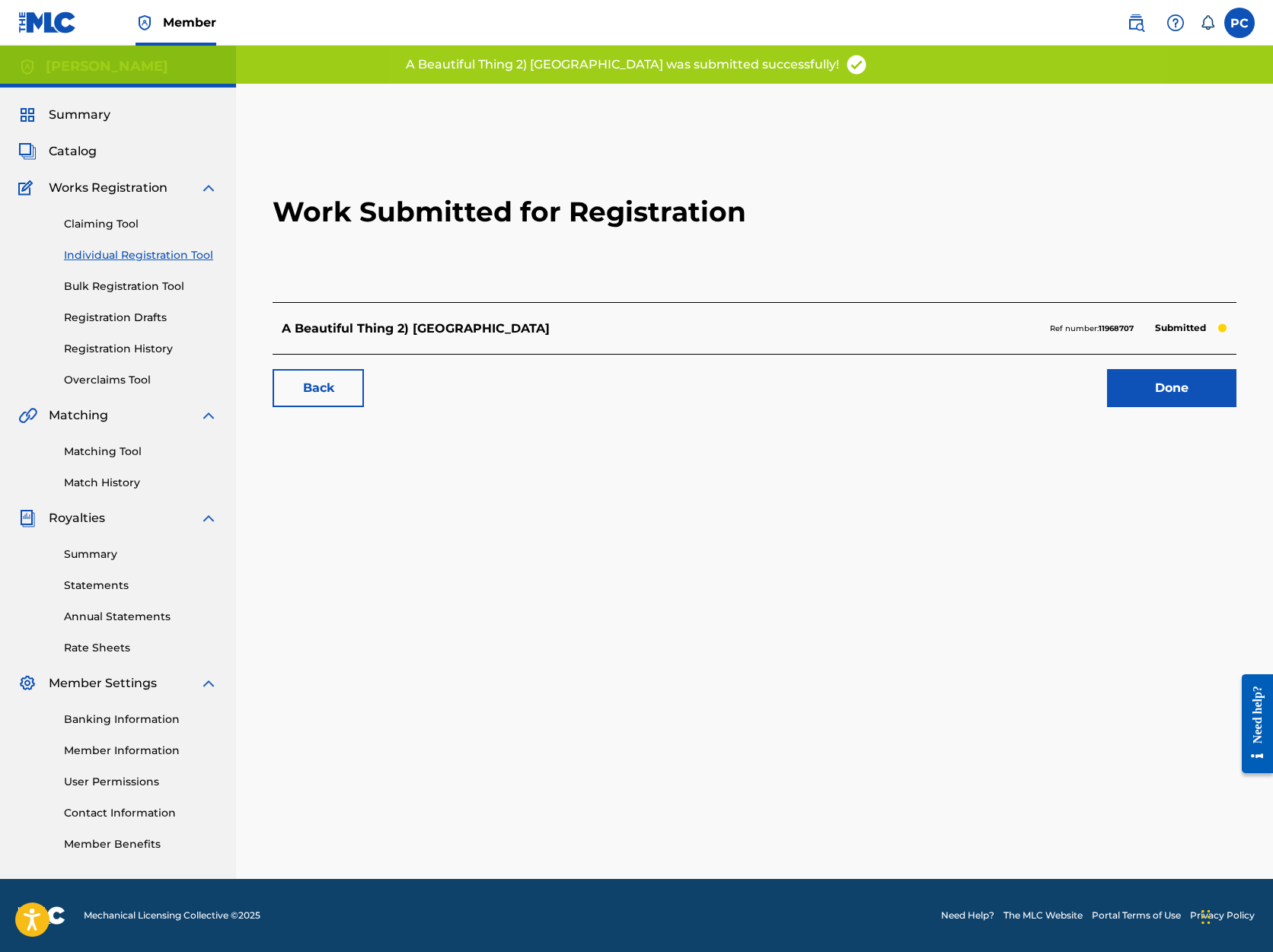
click at [1163, 388] on link "Done" at bounding box center [1171, 388] width 129 height 38
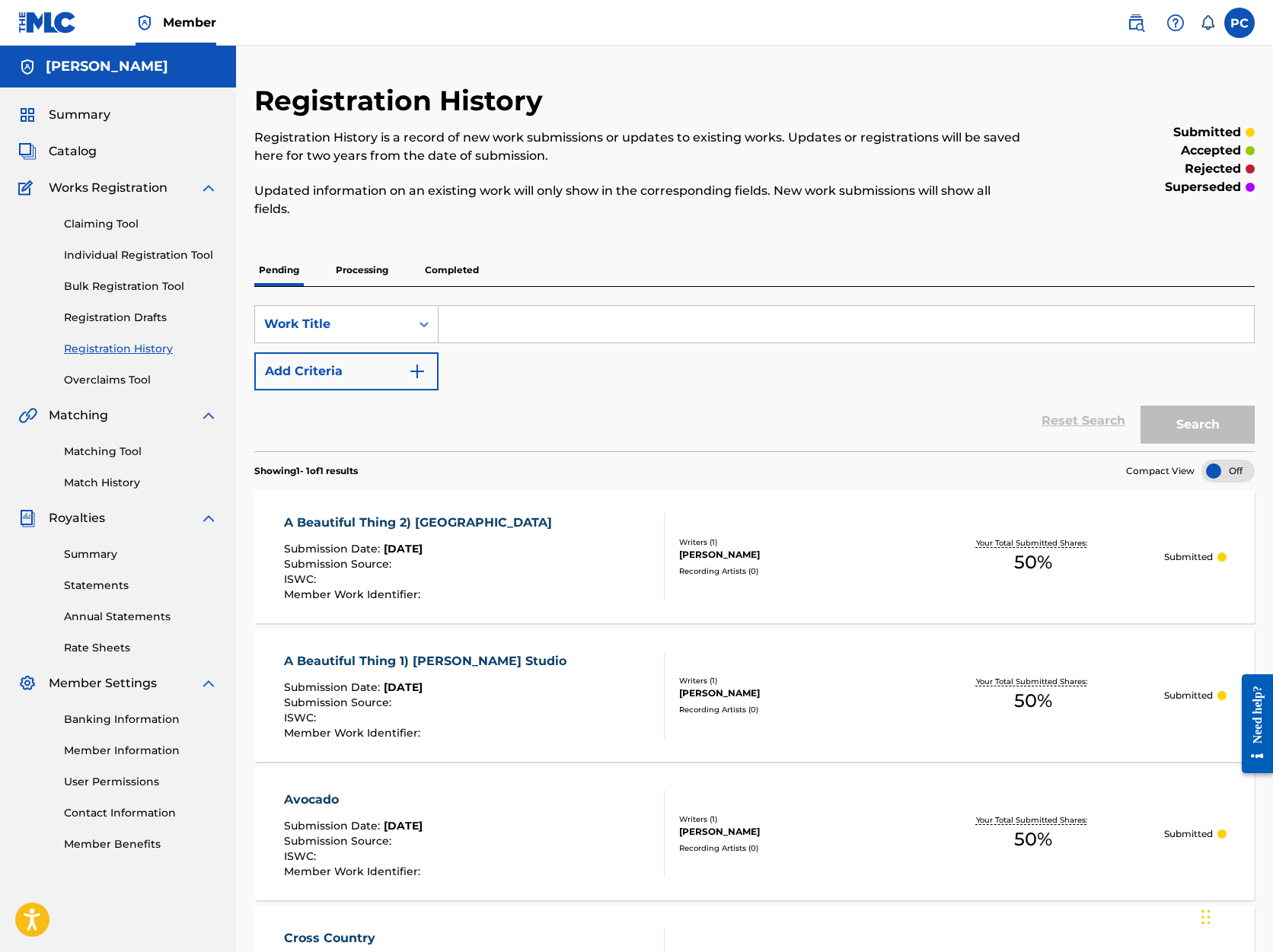
click at [145, 256] on link "Individual Registration Tool" at bounding box center [141, 256] width 154 height 16
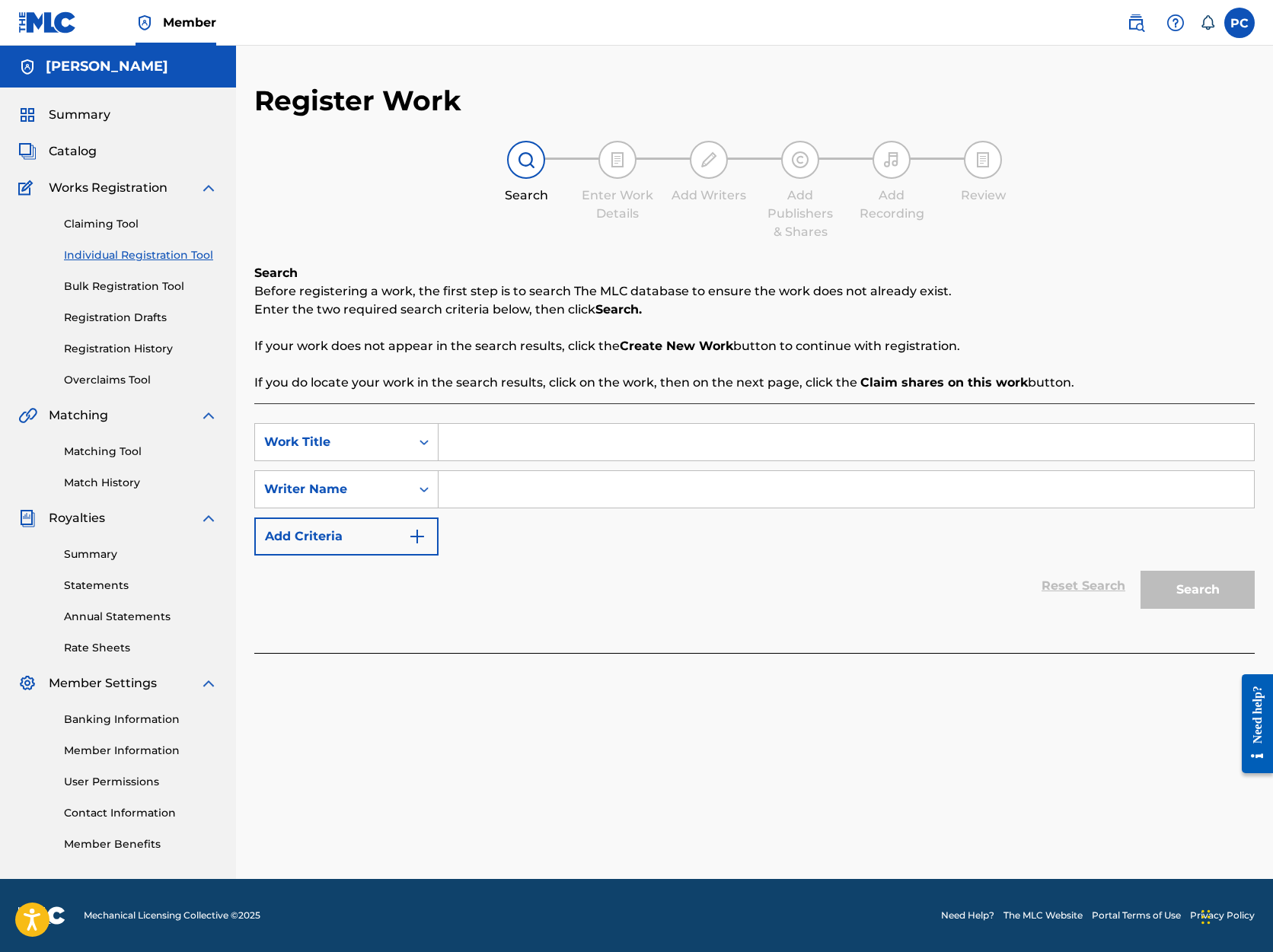
click at [511, 445] on input "Search Form" at bounding box center [846, 442] width 816 height 37
type input "A Beautiful Thing 3) Welcome To [GEOGRAPHIC_DATA]"
click at [460, 491] on input "Search Form" at bounding box center [846, 489] width 816 height 37
type input "[PERSON_NAME]"
click at [1191, 584] on button "Search" at bounding box center [1198, 590] width 114 height 38
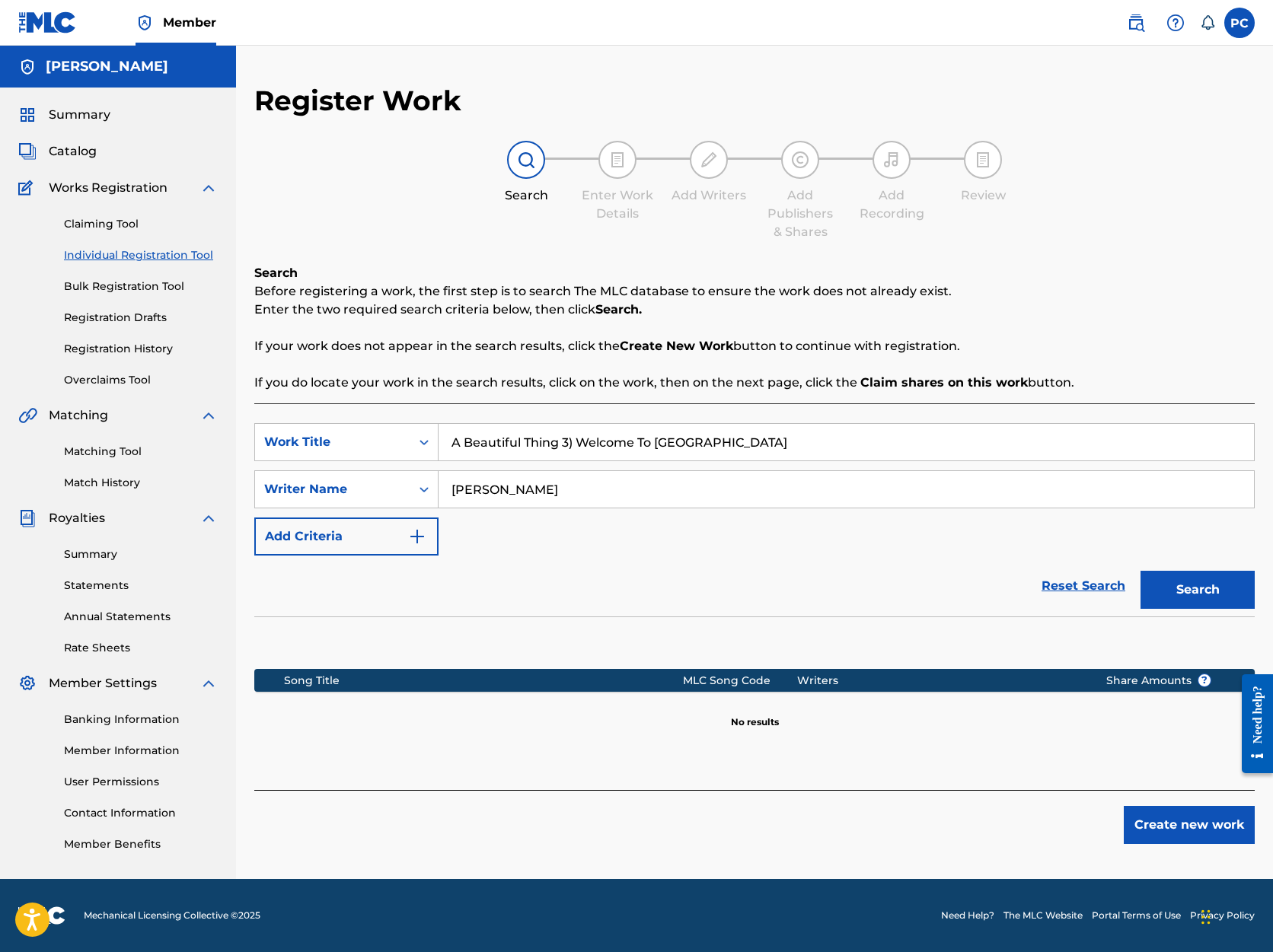
click at [1200, 823] on button "Create new work" at bounding box center [1189, 825] width 131 height 38
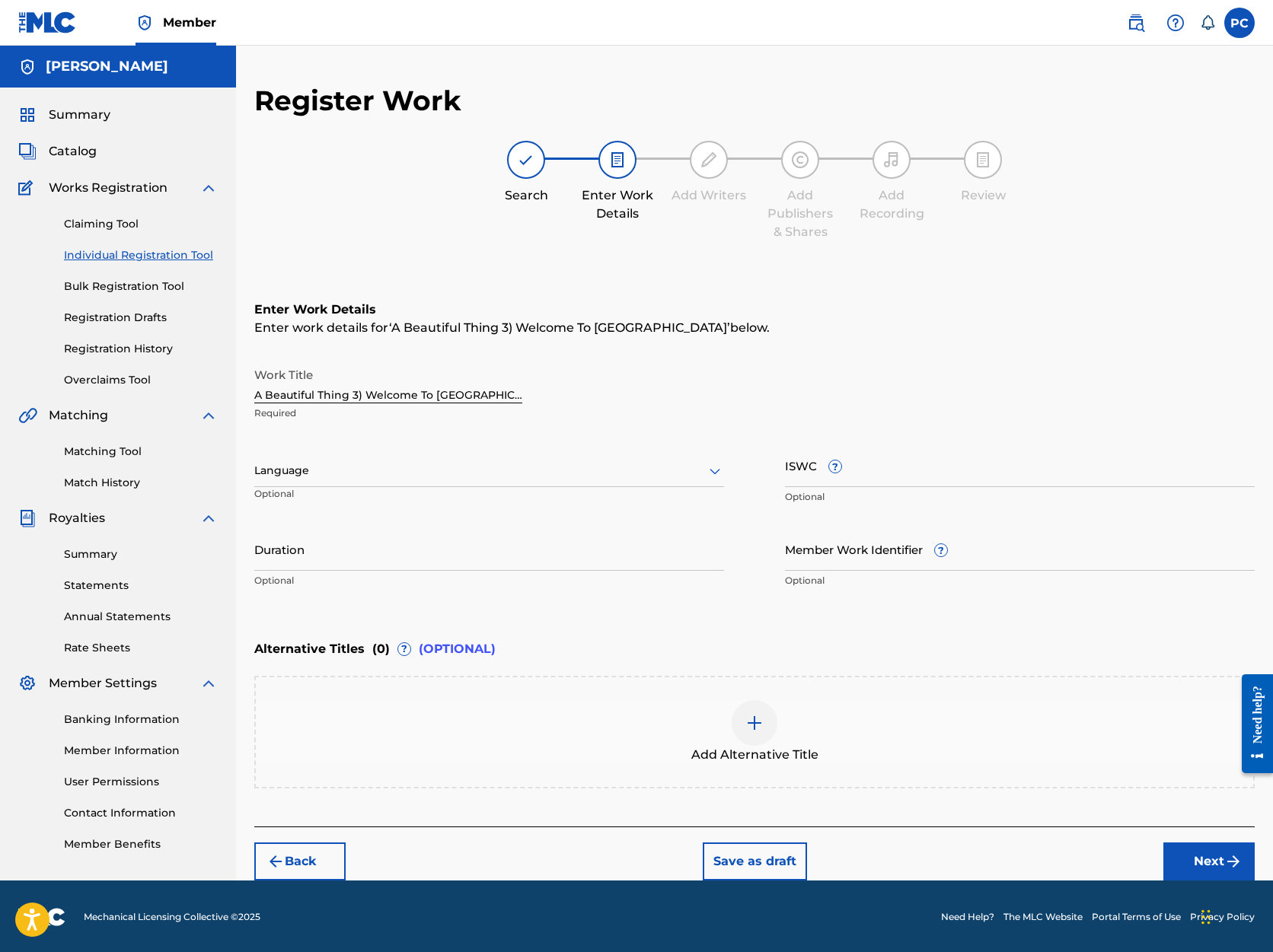
click at [714, 471] on icon at bounding box center [715, 471] width 18 height 18
click at [680, 497] on div "English" at bounding box center [489, 504] width 469 height 34
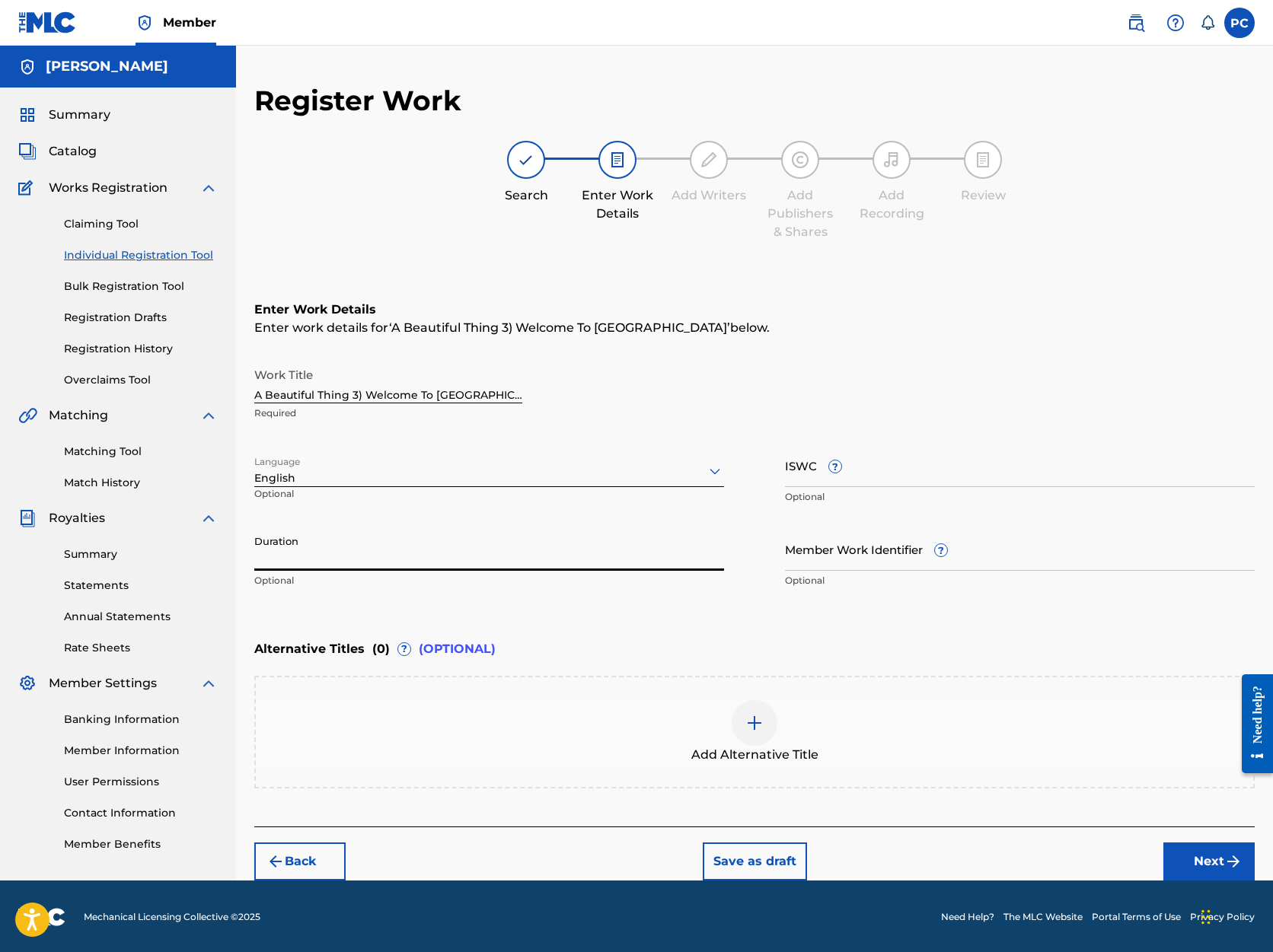
click at [657, 555] on input "Duration" at bounding box center [489, 549] width 470 height 44
type input "01:53"
click at [1213, 860] on button "Next" at bounding box center [1209, 861] width 91 height 38
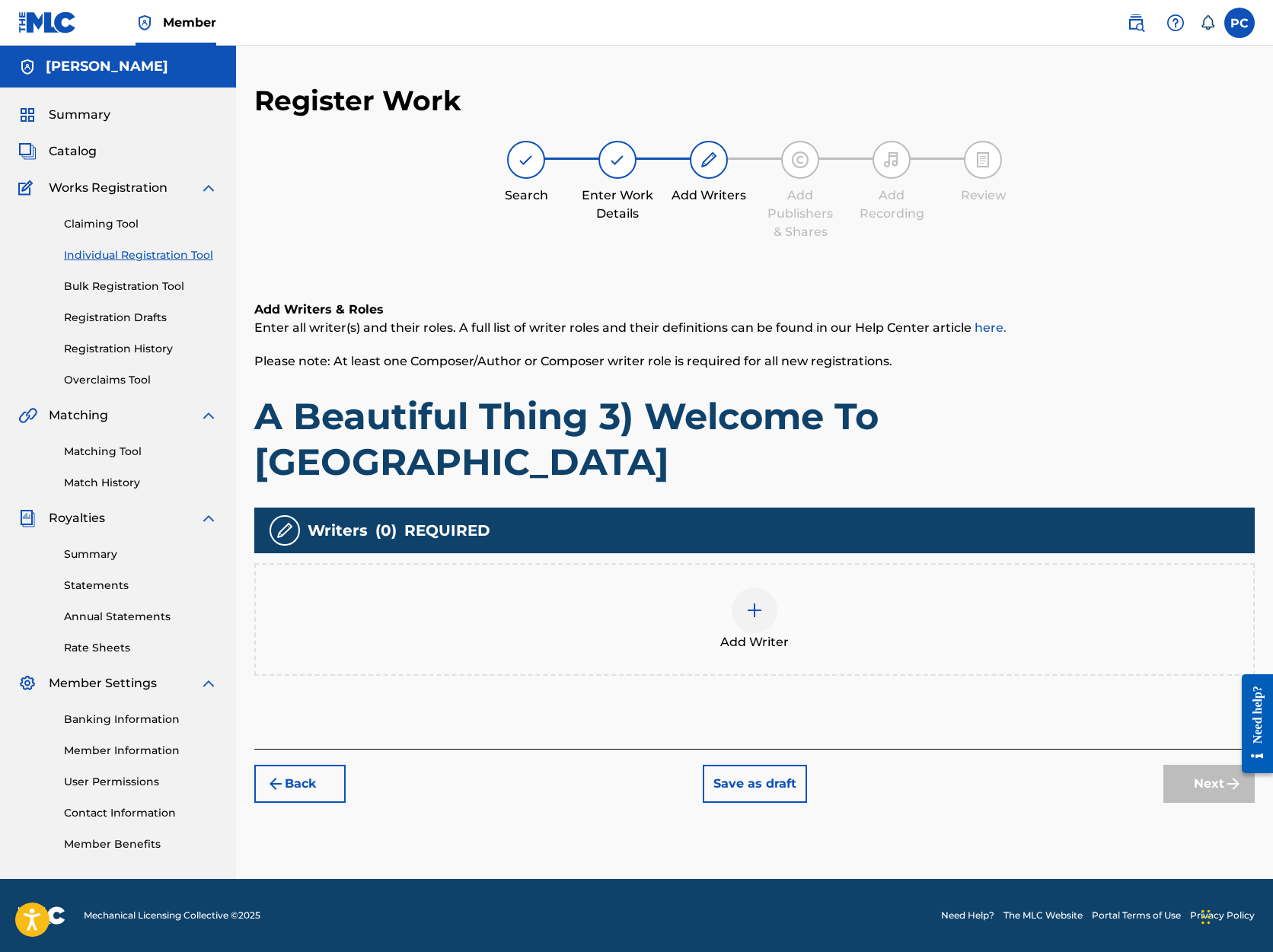
click at [757, 601] on img at bounding box center [754, 610] width 18 height 18
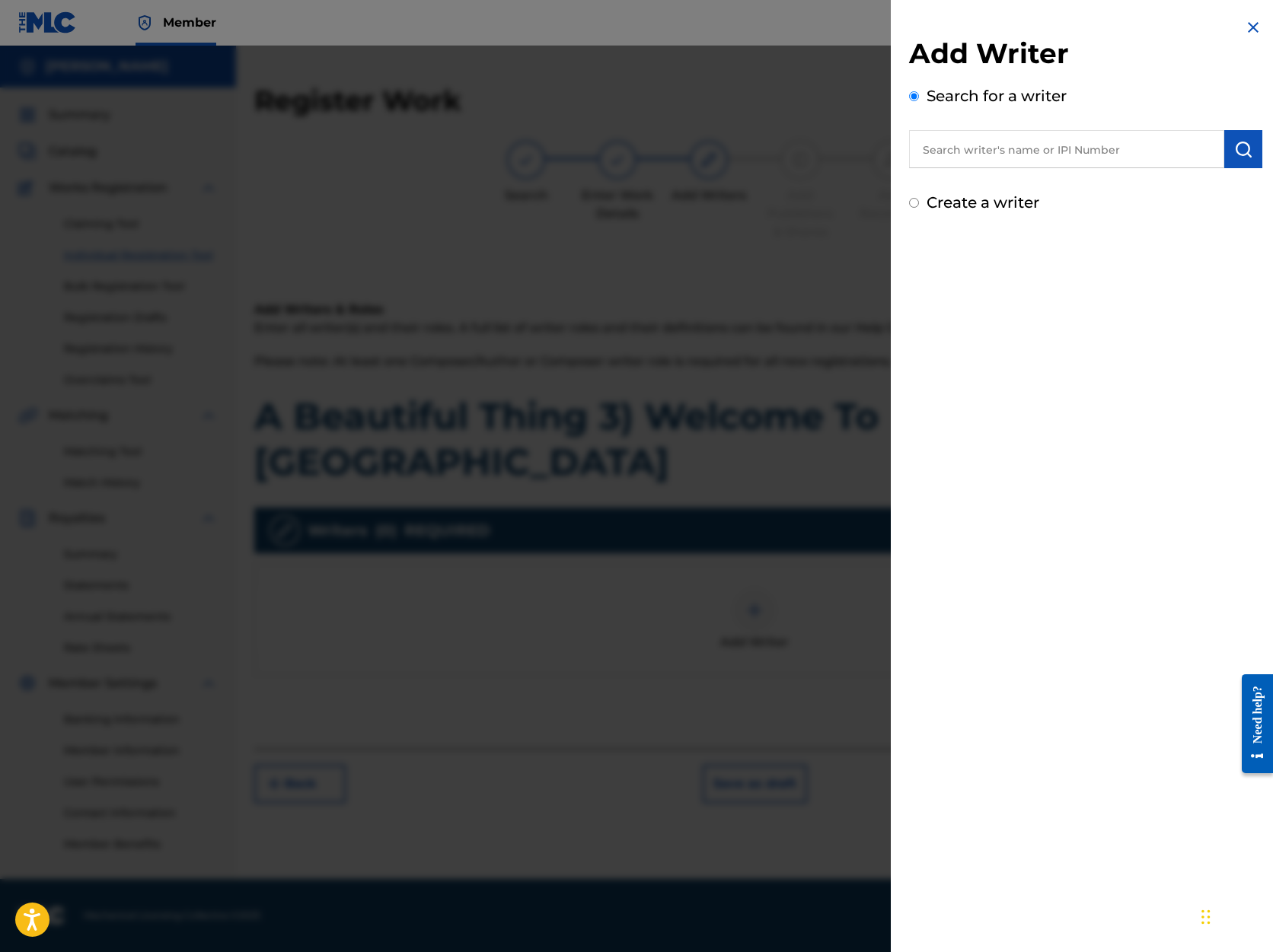
click at [943, 151] on input "text" at bounding box center [1067, 149] width 315 height 38
type input "[PERSON_NAME]"
click at [1236, 149] on img "submit" at bounding box center [1243, 148] width 18 height 18
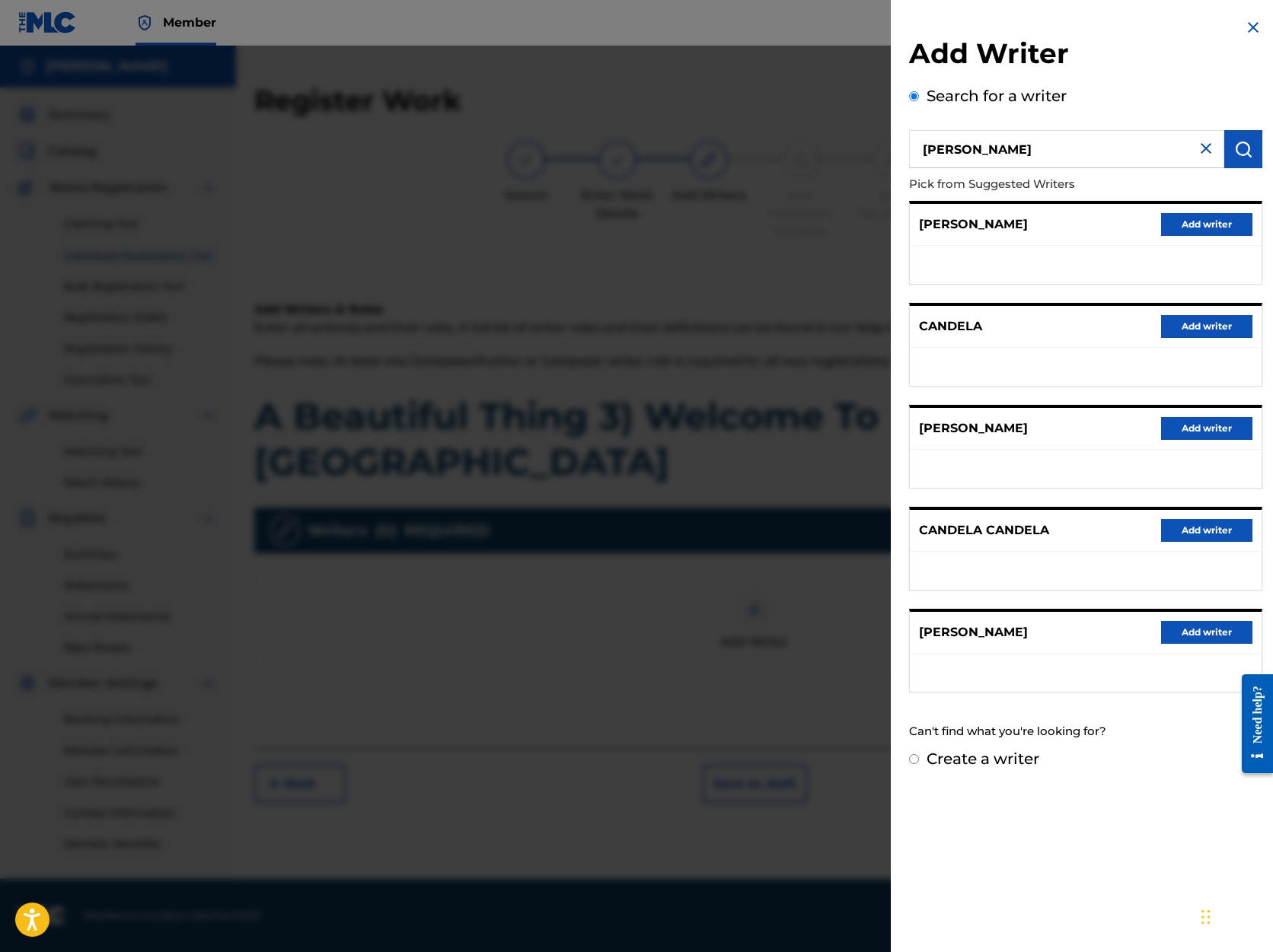
click at [1198, 636] on button "Add writer" at bounding box center [1206, 632] width 91 height 23
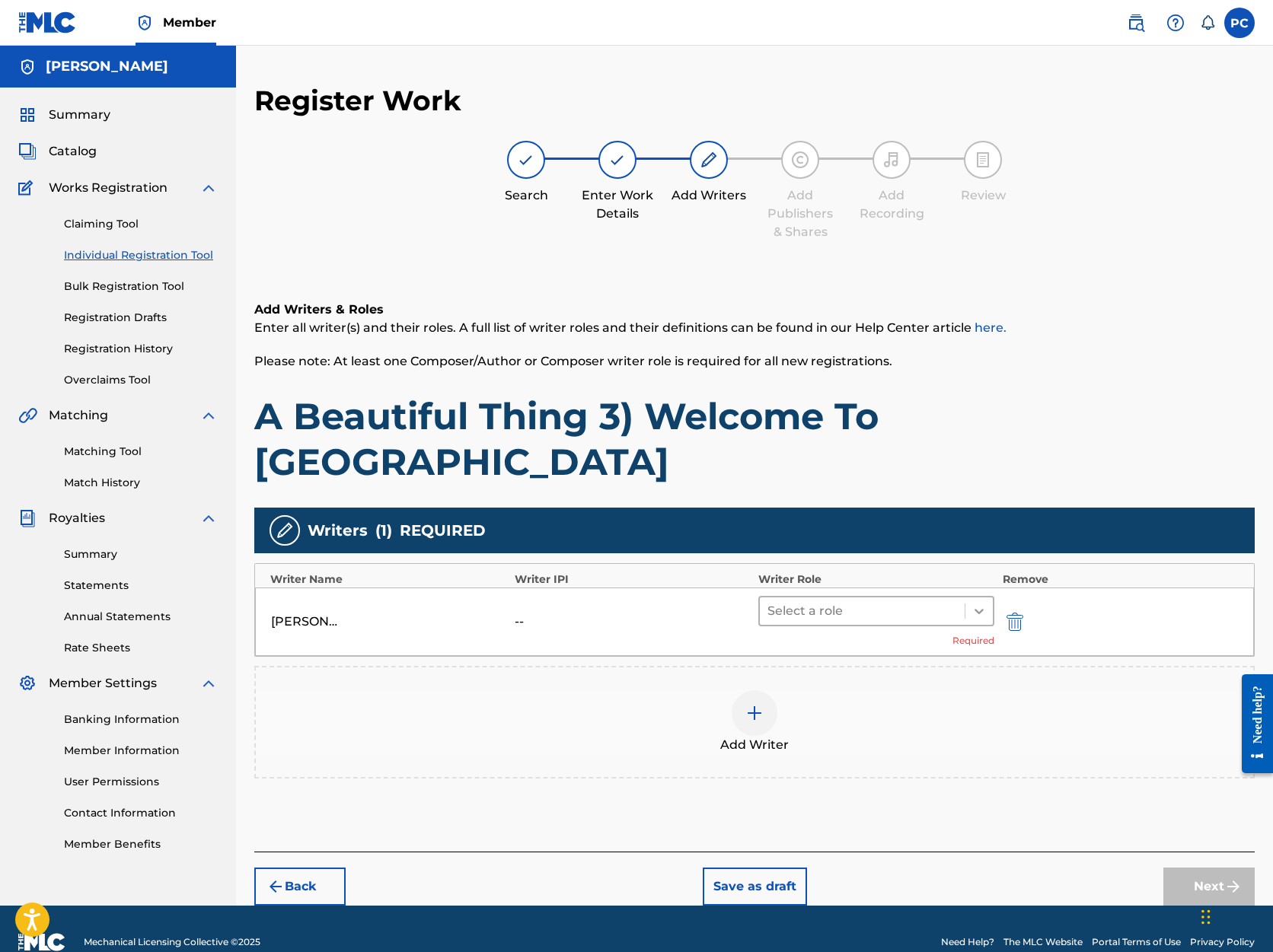
click at [982, 609] on icon at bounding box center [979, 611] width 10 height 6
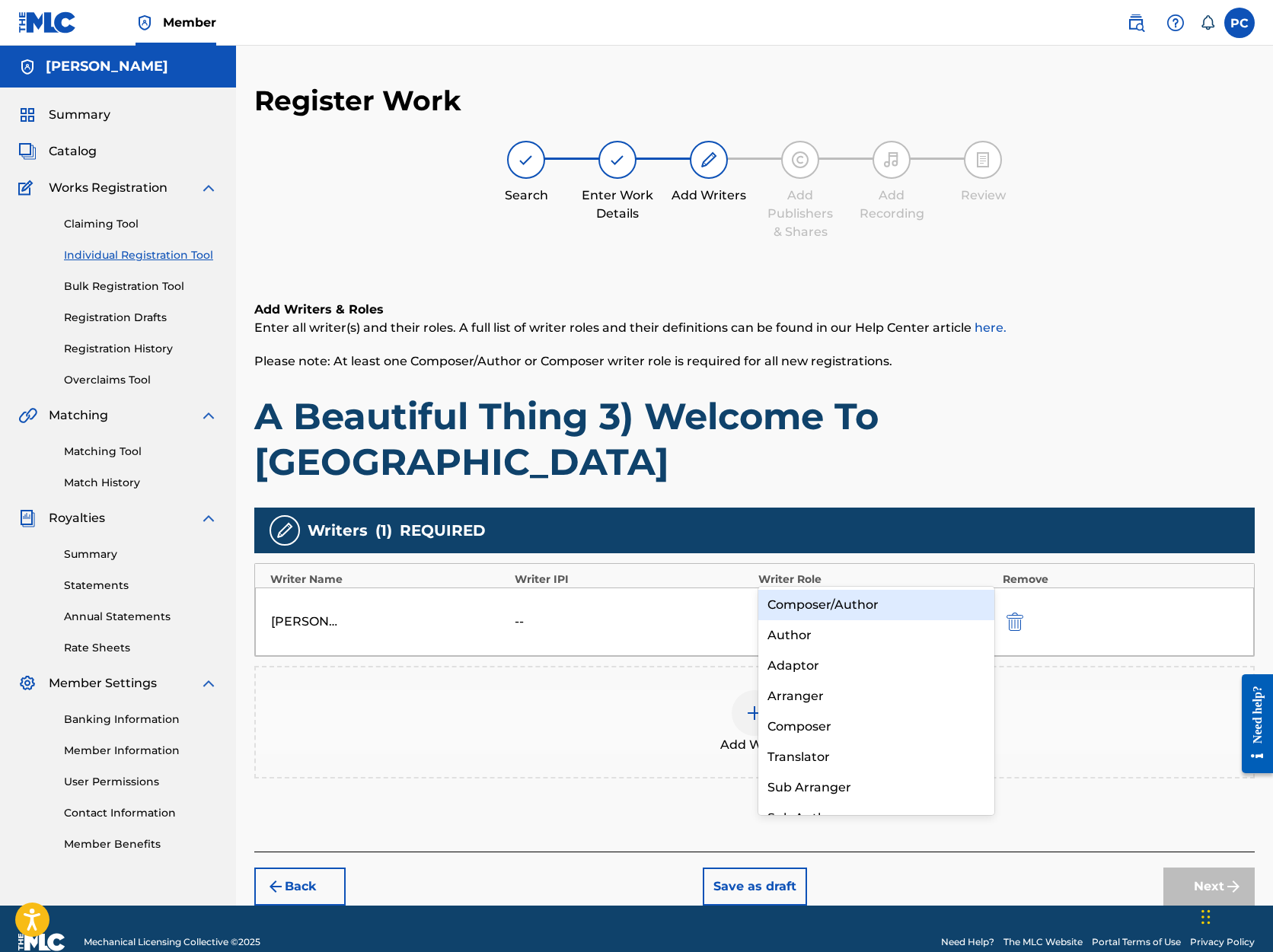
click at [943, 603] on div "Composer/Author" at bounding box center [876, 605] width 236 height 30
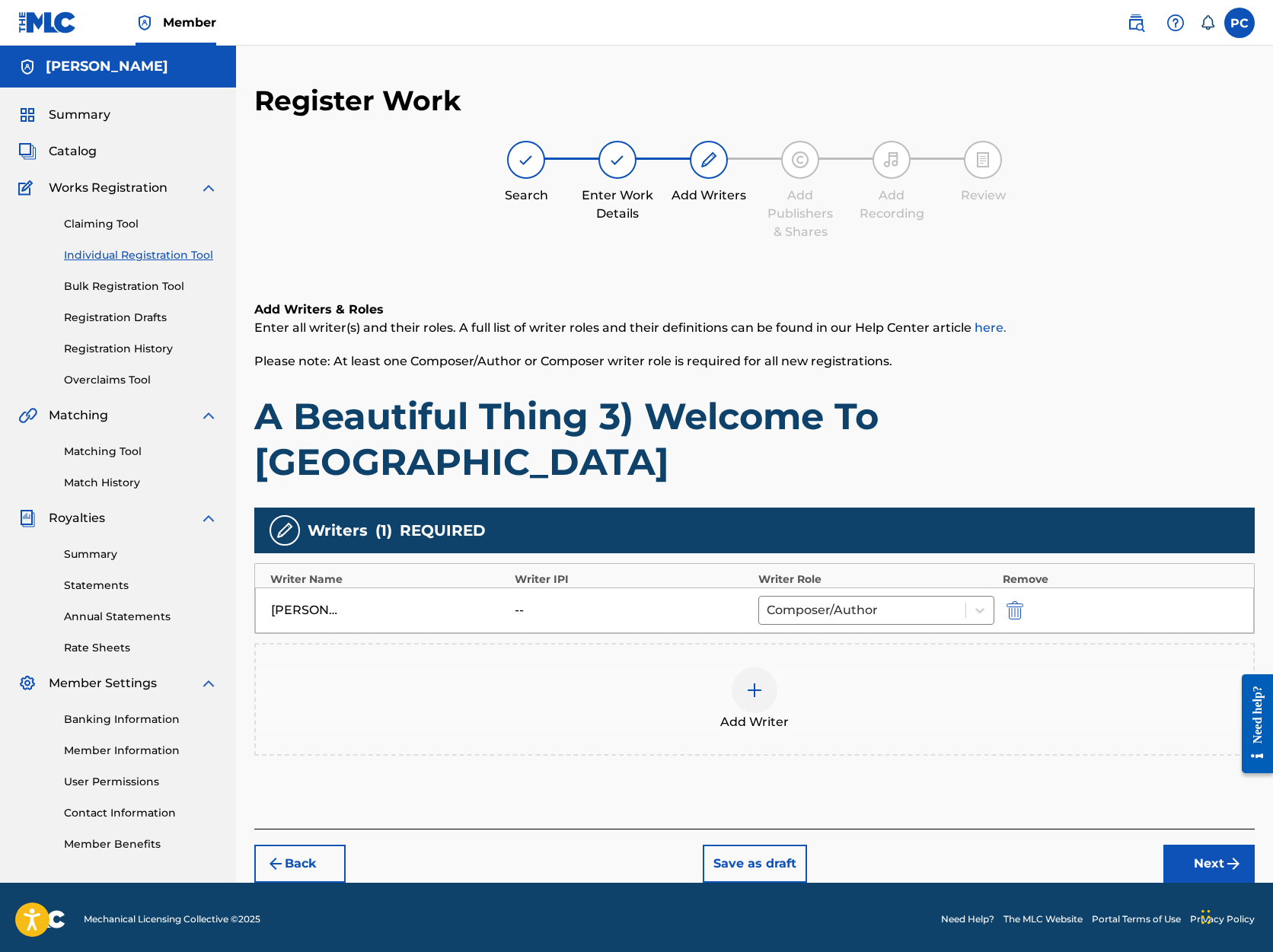
click at [1193, 845] on button "Next" at bounding box center [1209, 864] width 91 height 38
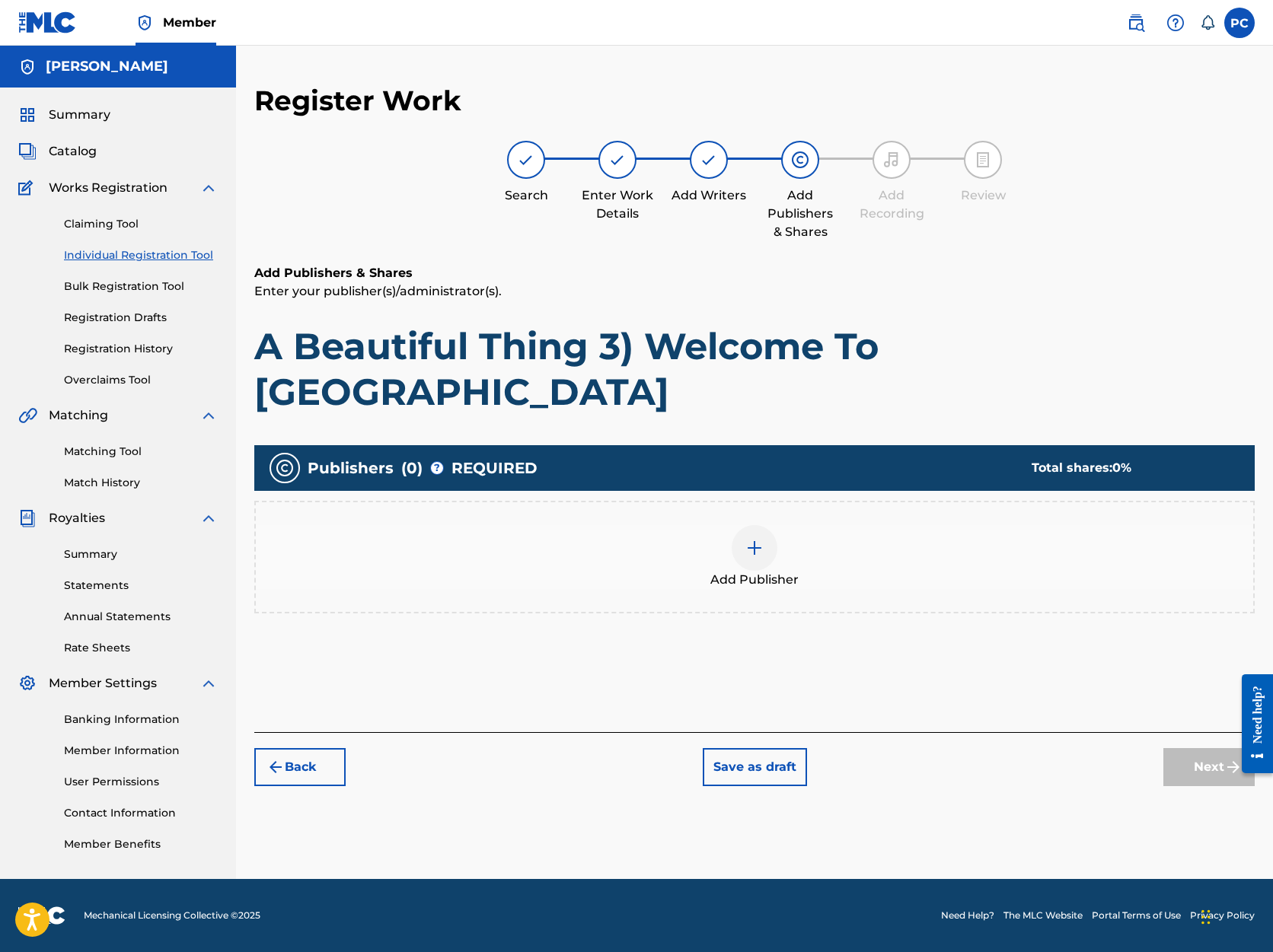
click at [754, 539] on img at bounding box center [754, 548] width 18 height 18
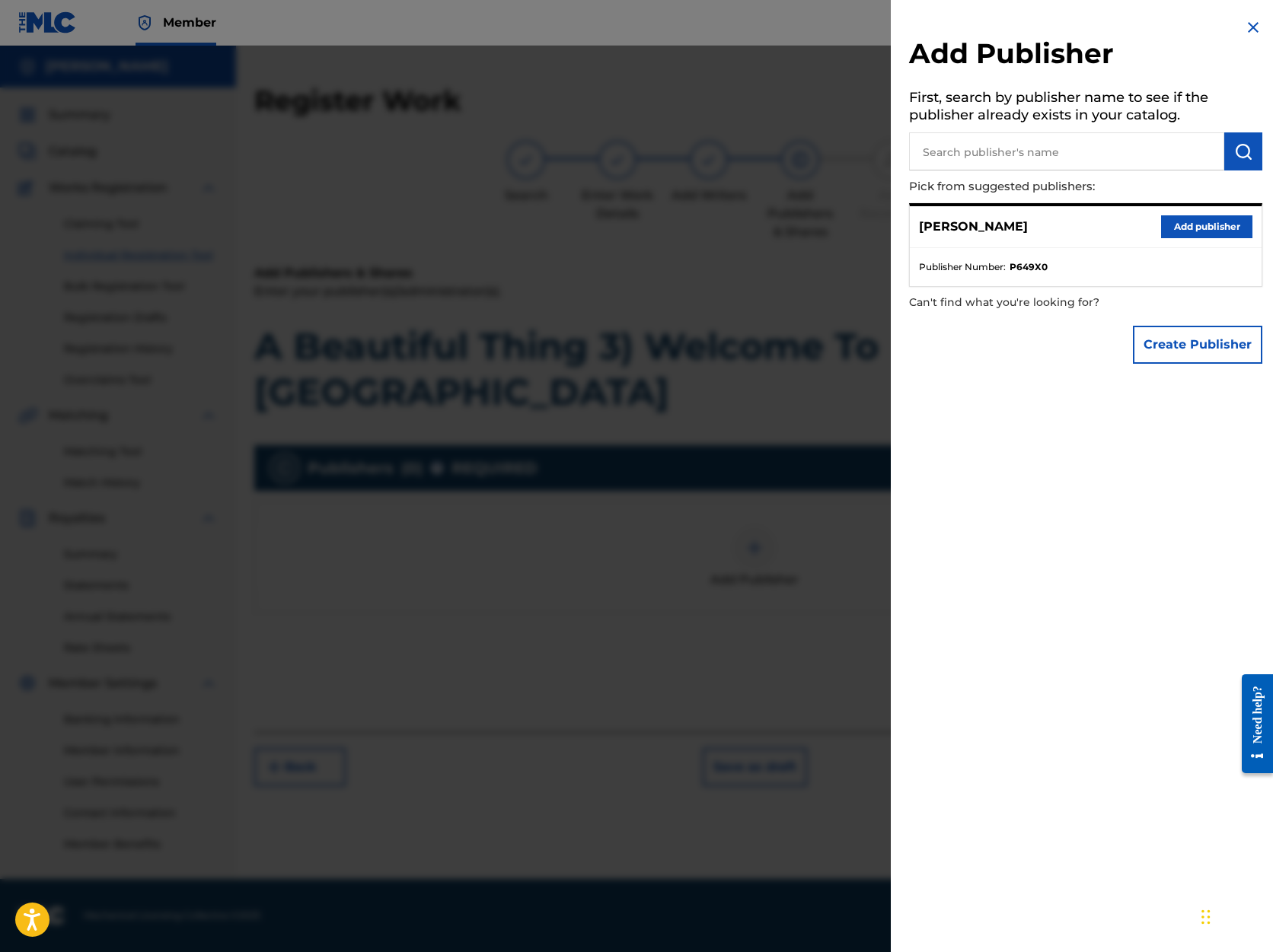
click at [1192, 227] on button "Add publisher" at bounding box center [1206, 226] width 91 height 23
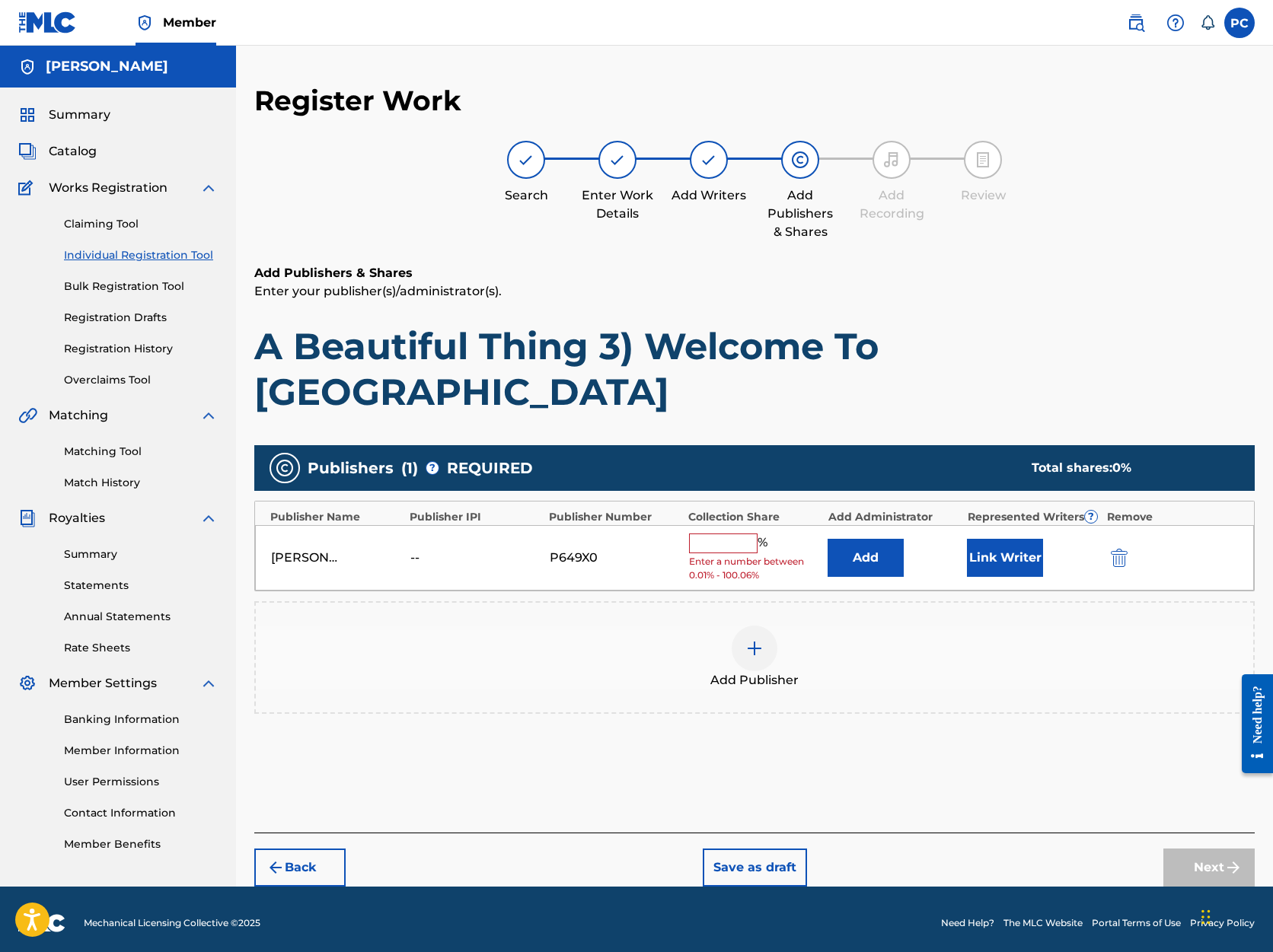
click at [715, 534] on input "text" at bounding box center [723, 543] width 68 height 20
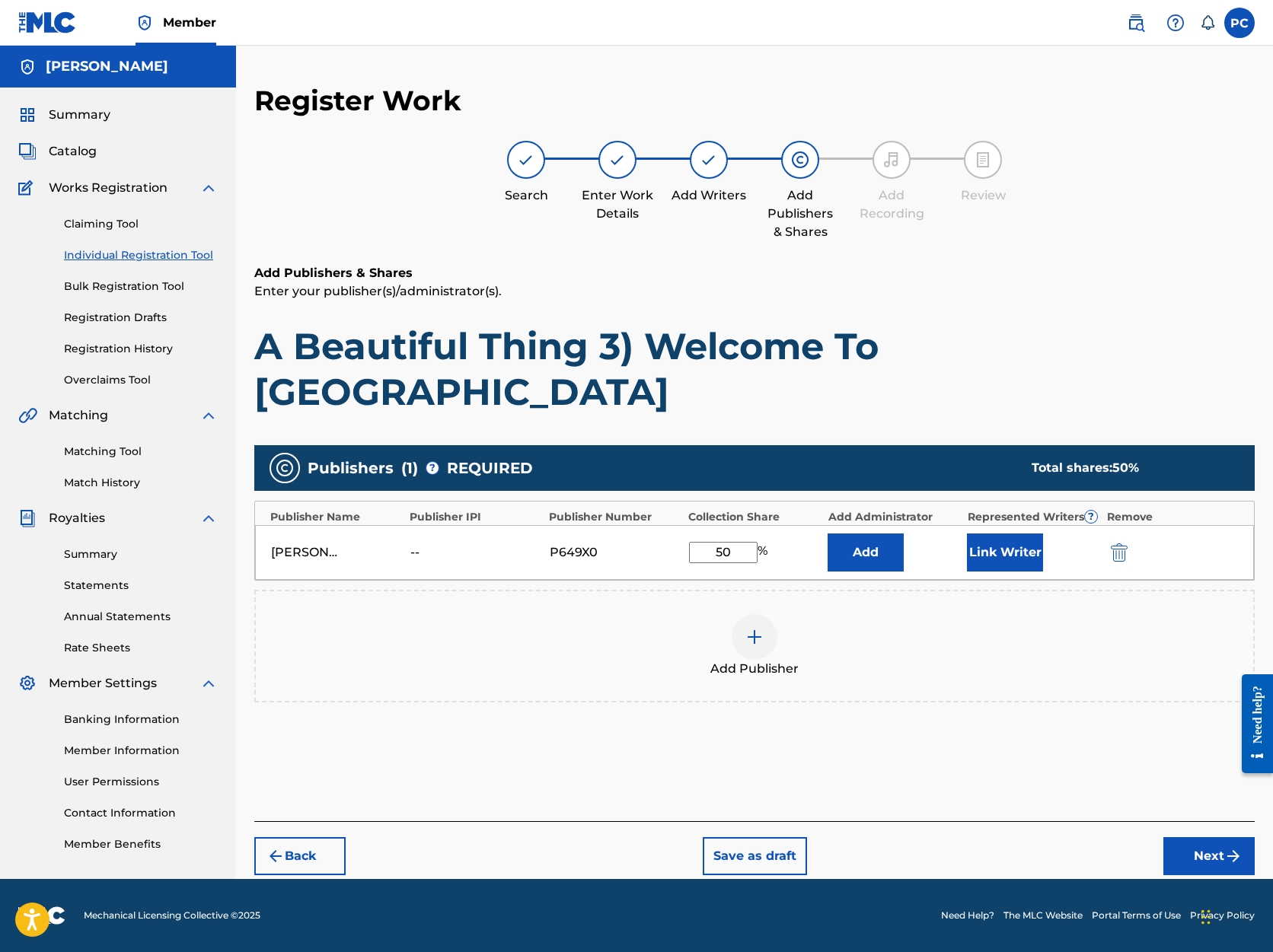
type input "50"
click at [1206, 838] on button "Next" at bounding box center [1209, 857] width 91 height 38
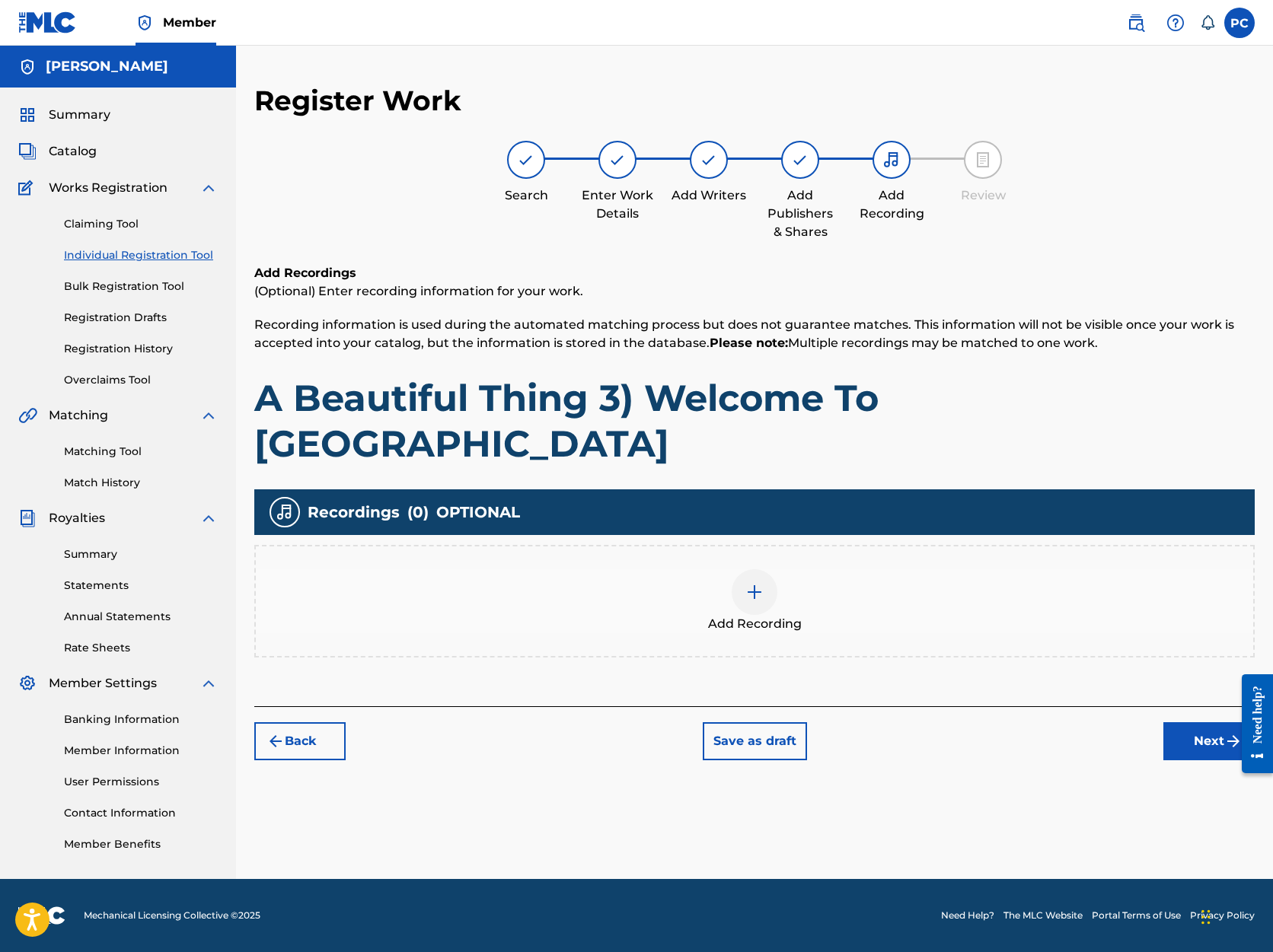
click at [1205, 723] on button "Next" at bounding box center [1209, 742] width 91 height 38
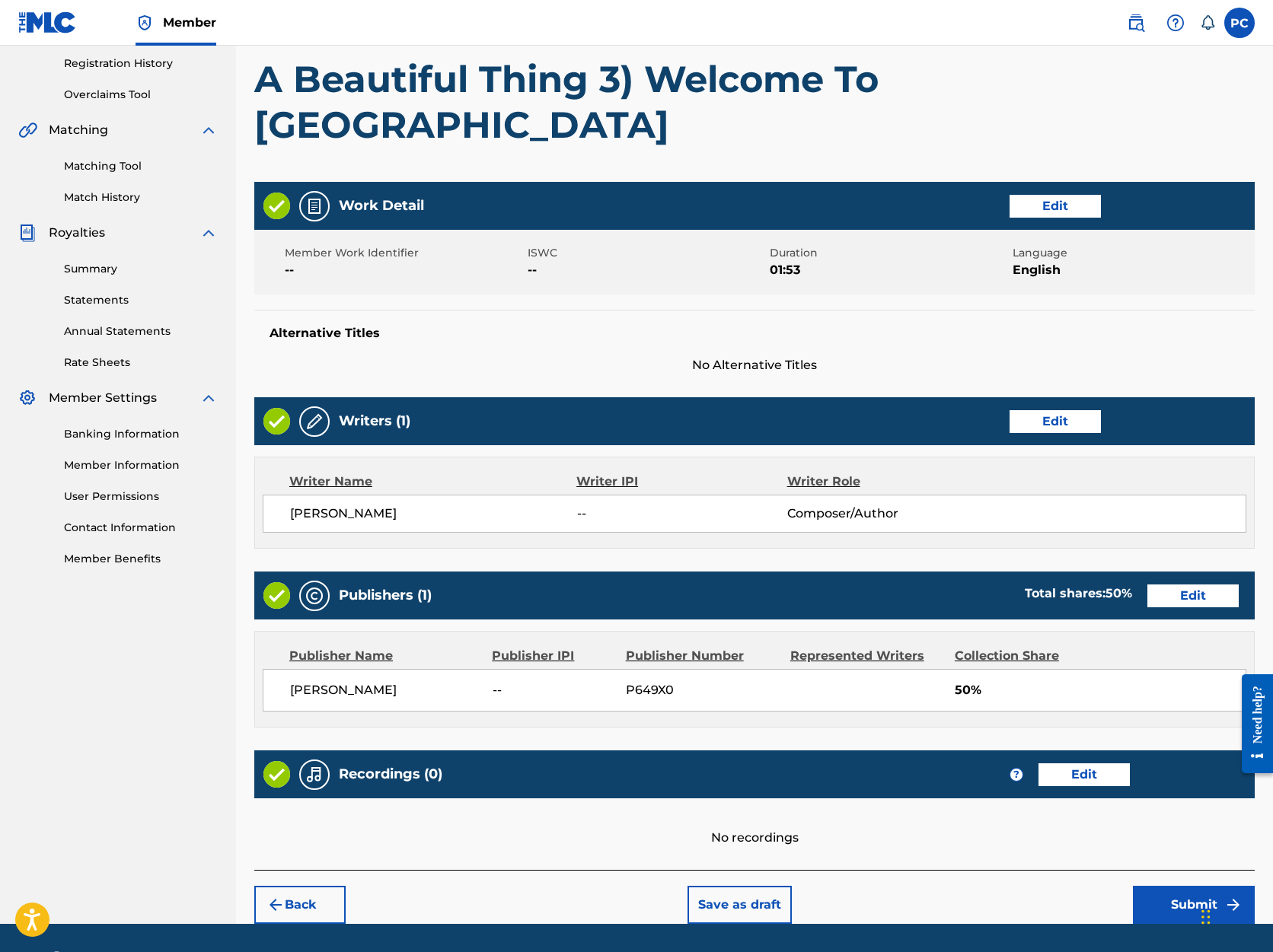
scroll to position [284, 0]
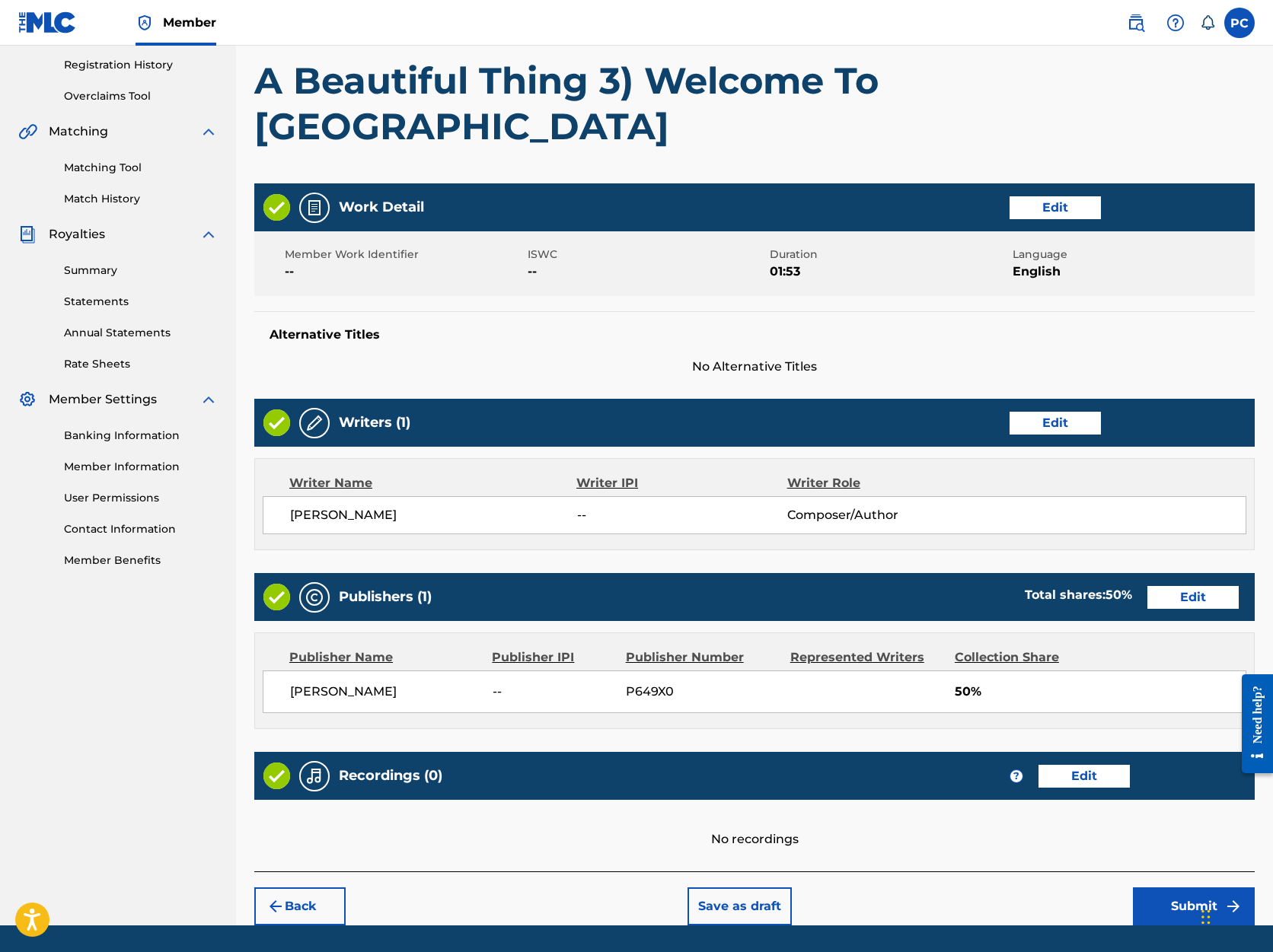
click at [1170, 888] on button "Submit" at bounding box center [1194, 907] width 122 height 38
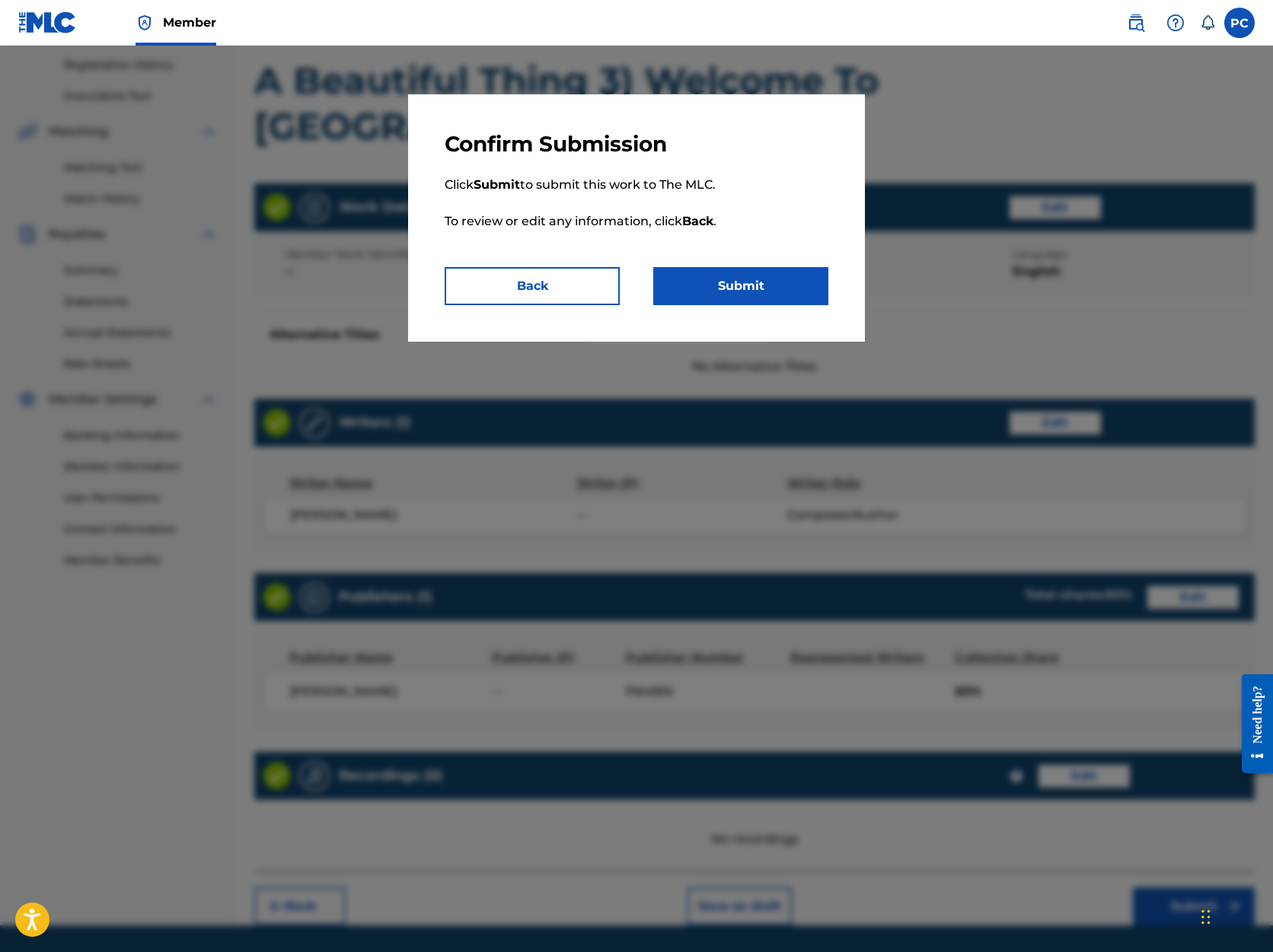
click at [730, 286] on button "Submit" at bounding box center [741, 287] width 176 height 38
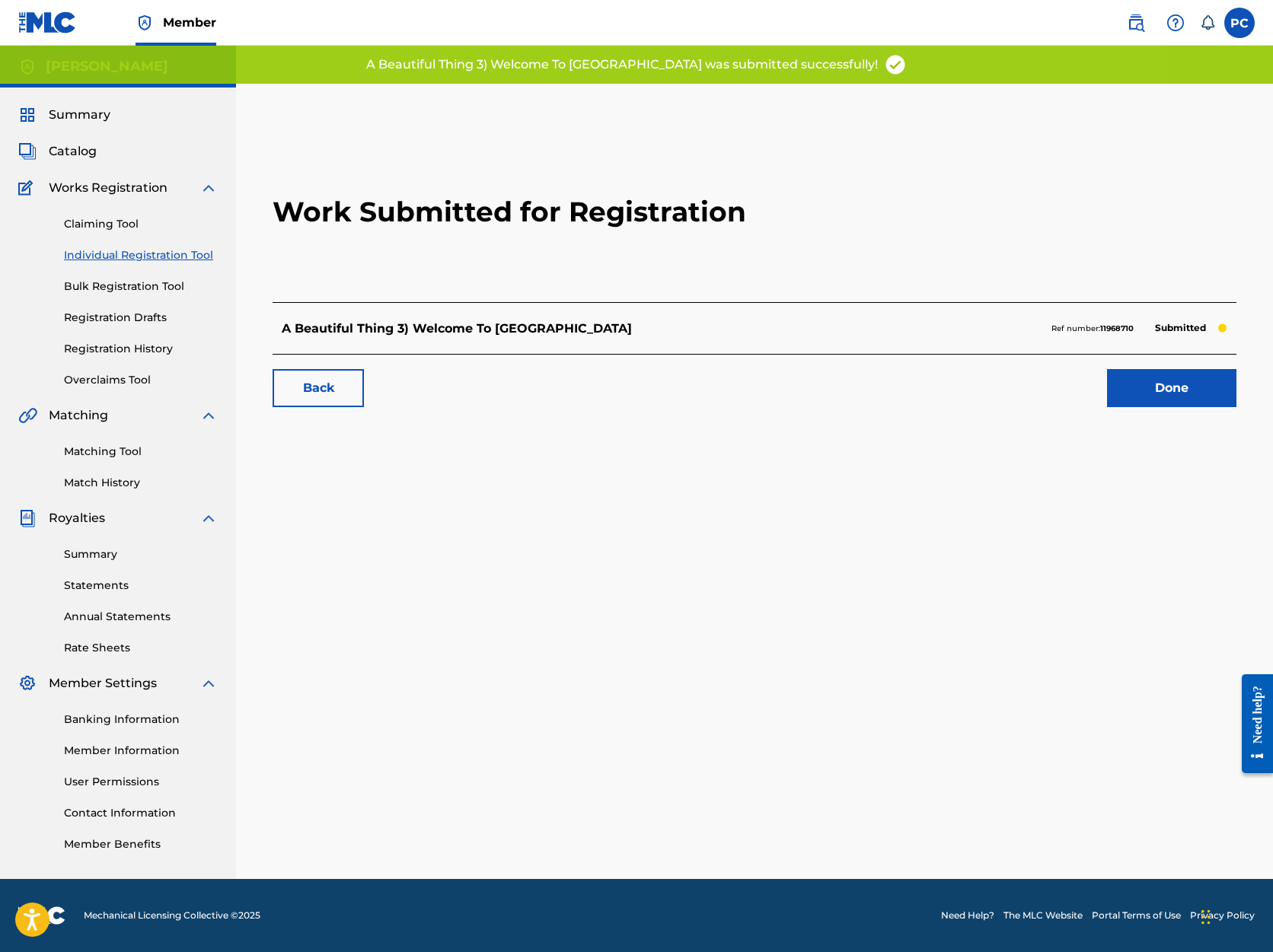
click at [1154, 384] on link "Done" at bounding box center [1171, 388] width 129 height 38
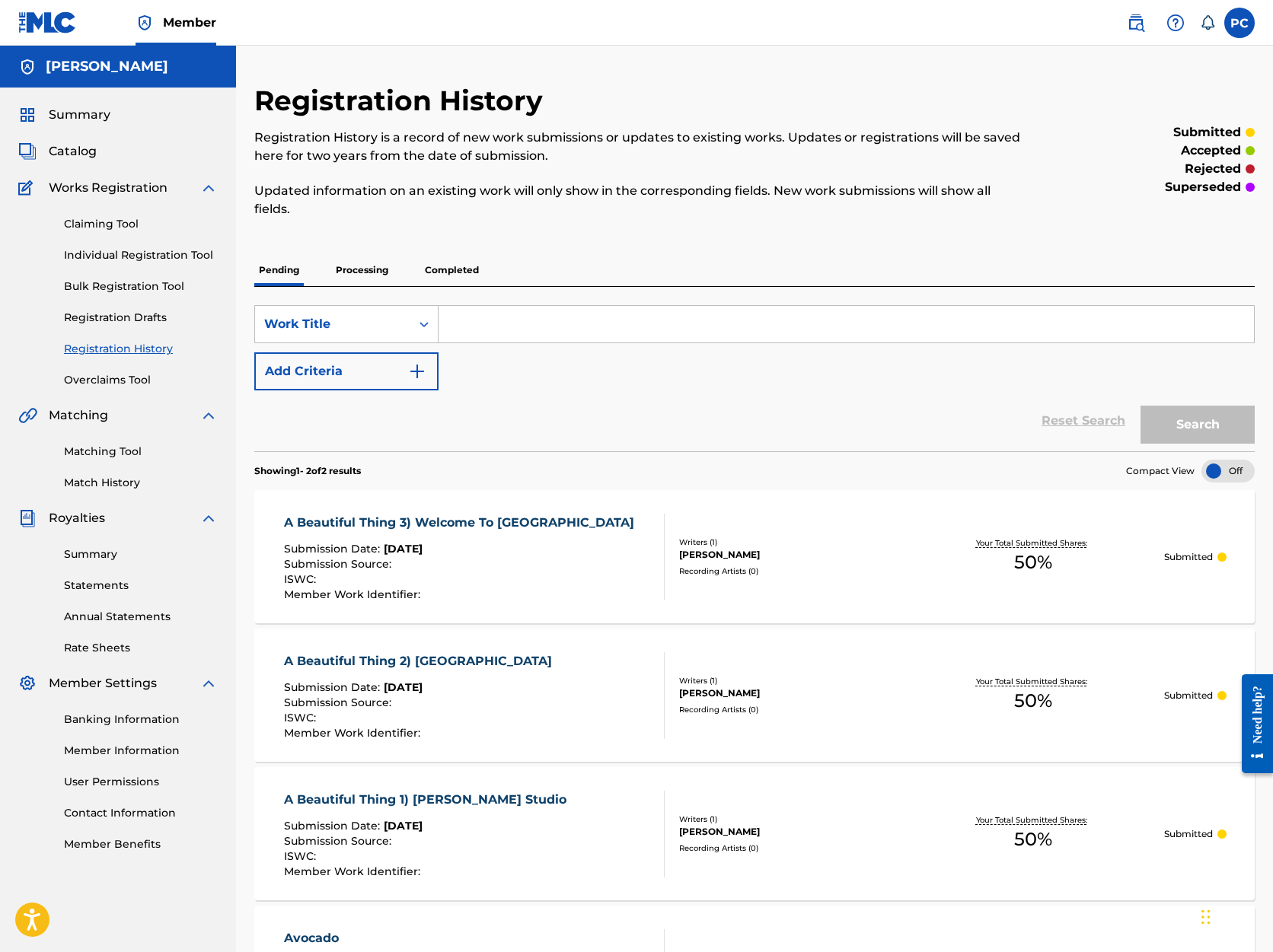
click at [129, 256] on link "Individual Registration Tool" at bounding box center [141, 256] width 154 height 16
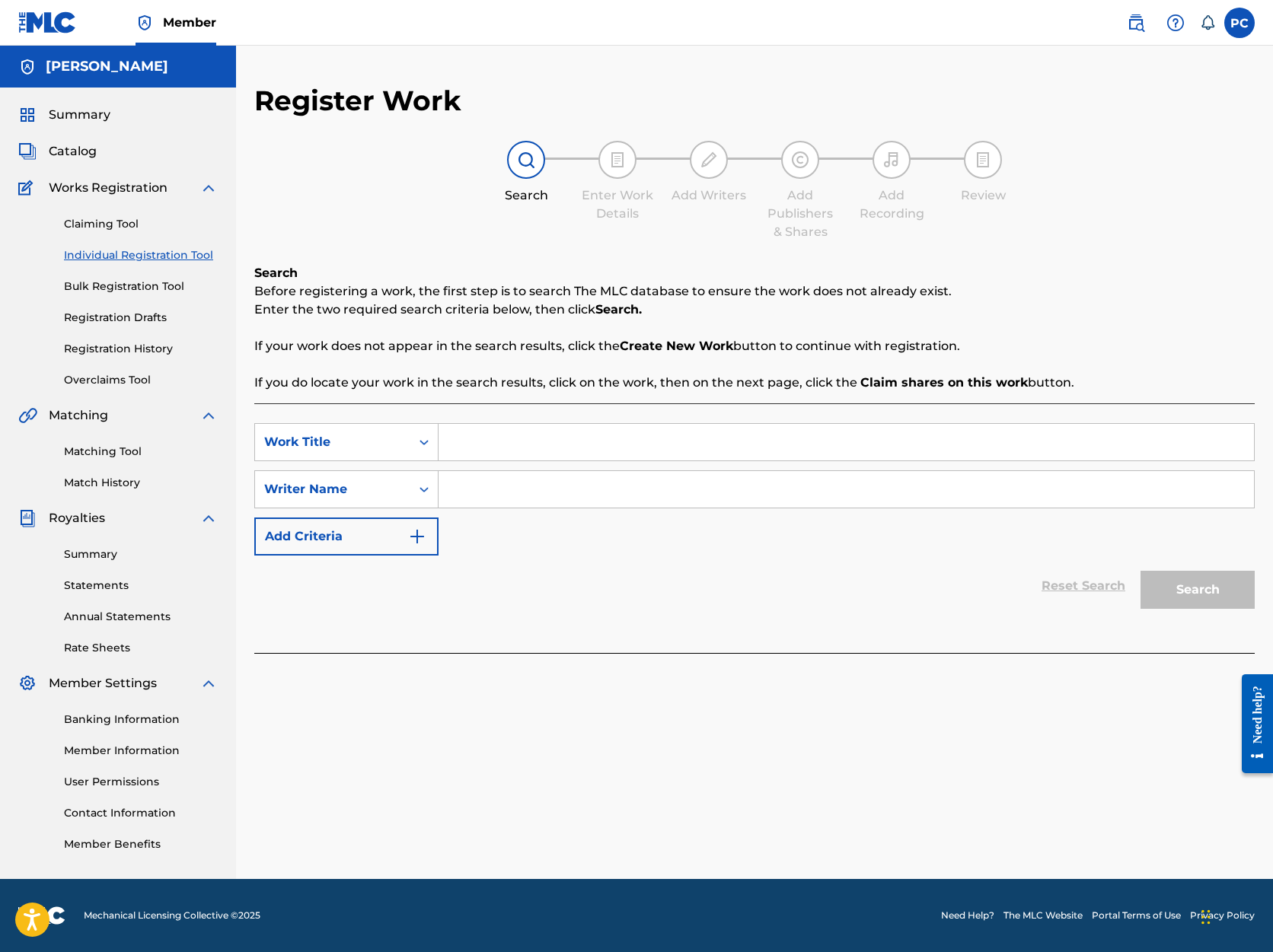
click at [518, 433] on input "Search Form" at bounding box center [846, 442] width 816 height 37
type input "A Beautiful Thing 4) [PERSON_NAME] Dance Studio"
click at [476, 493] on input "Search Form" at bounding box center [846, 489] width 816 height 37
type input "[PERSON_NAME]"
click at [1210, 594] on button "Search" at bounding box center [1198, 590] width 114 height 38
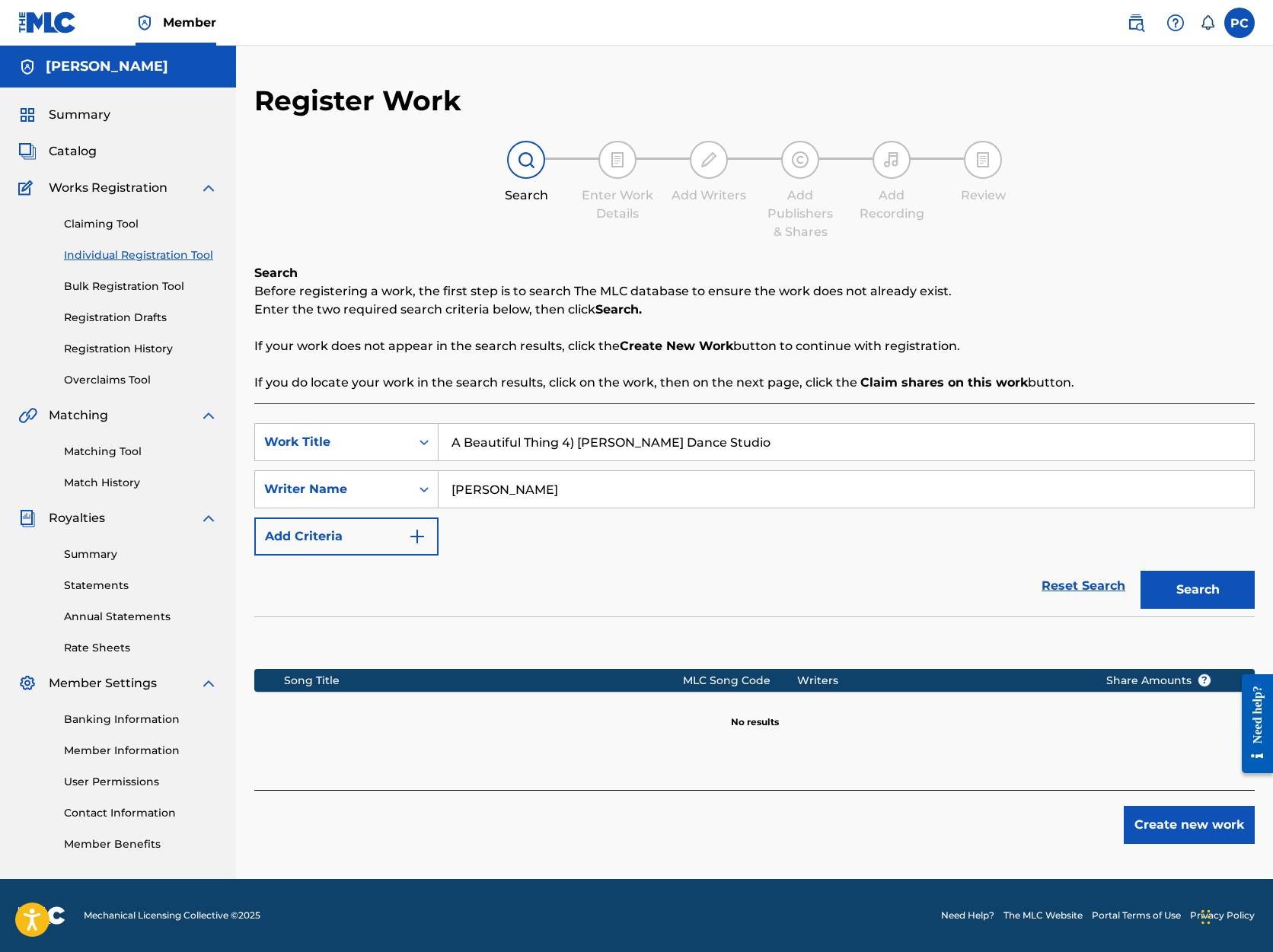
click at [1179, 824] on button "Create new work" at bounding box center [1189, 825] width 131 height 38
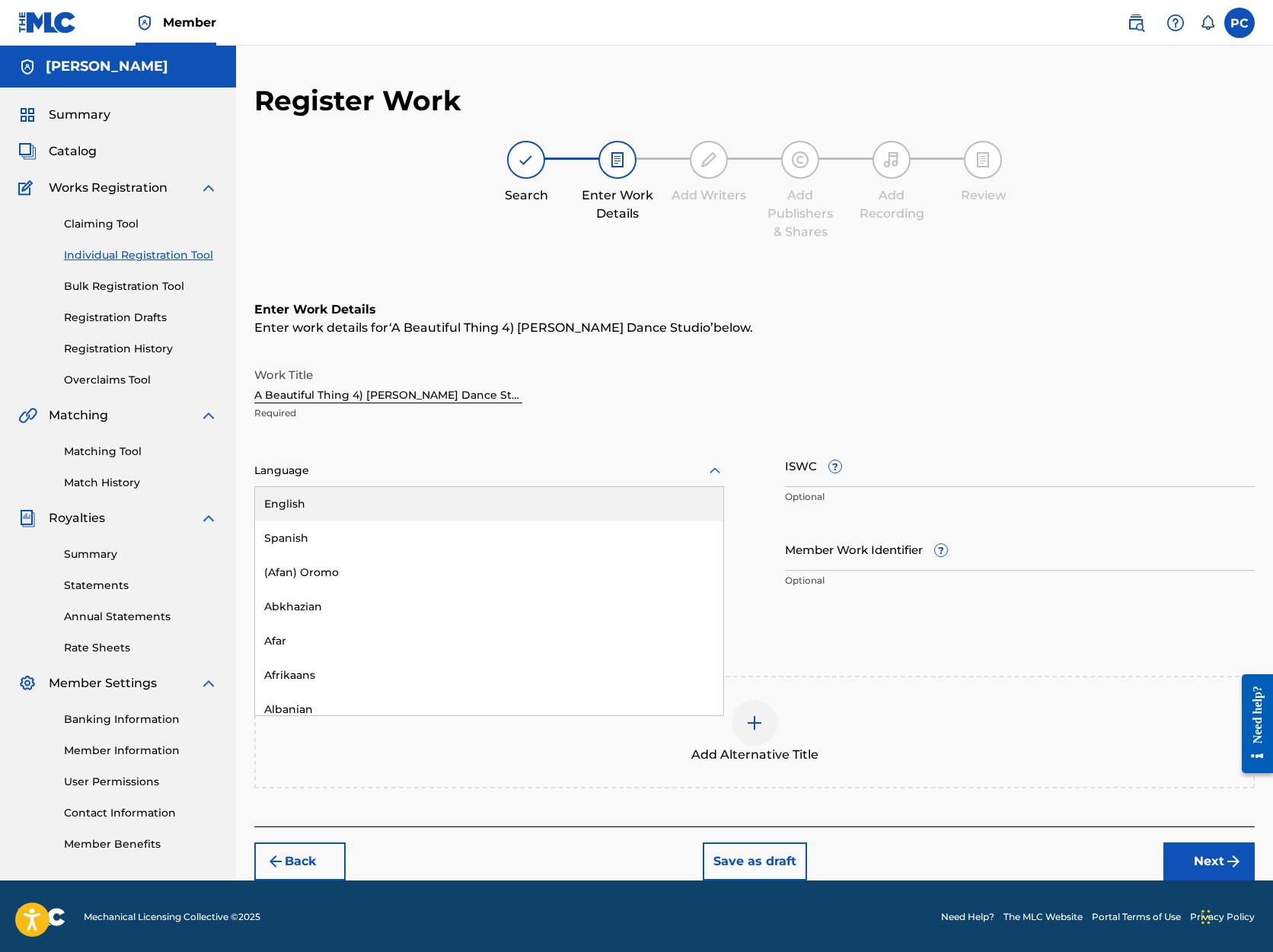
click at [715, 470] on icon at bounding box center [715, 471] width 18 height 18
click at [667, 494] on div "English" at bounding box center [489, 504] width 469 height 34
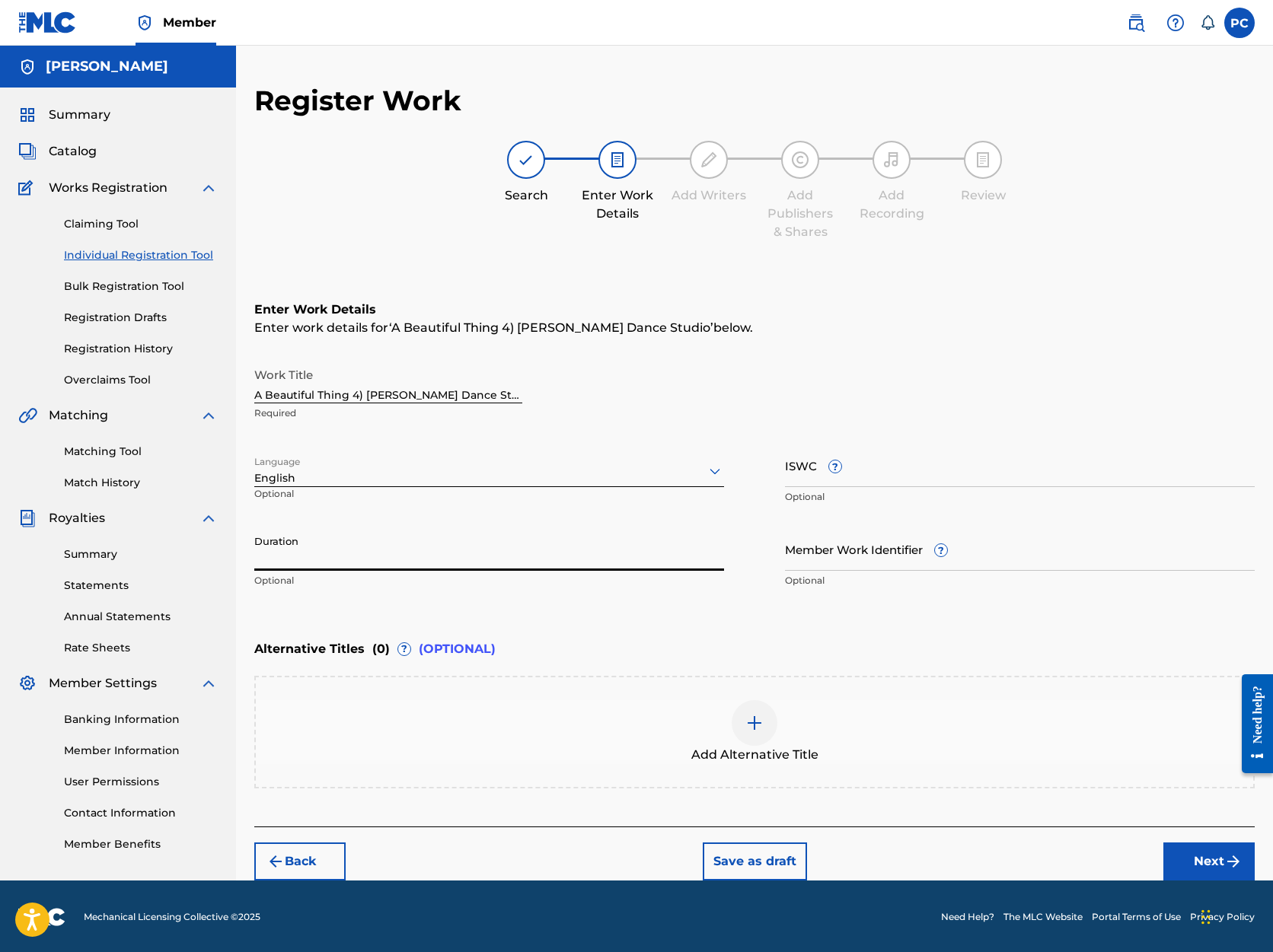
click at [371, 556] on input "Duration" at bounding box center [489, 549] width 470 height 44
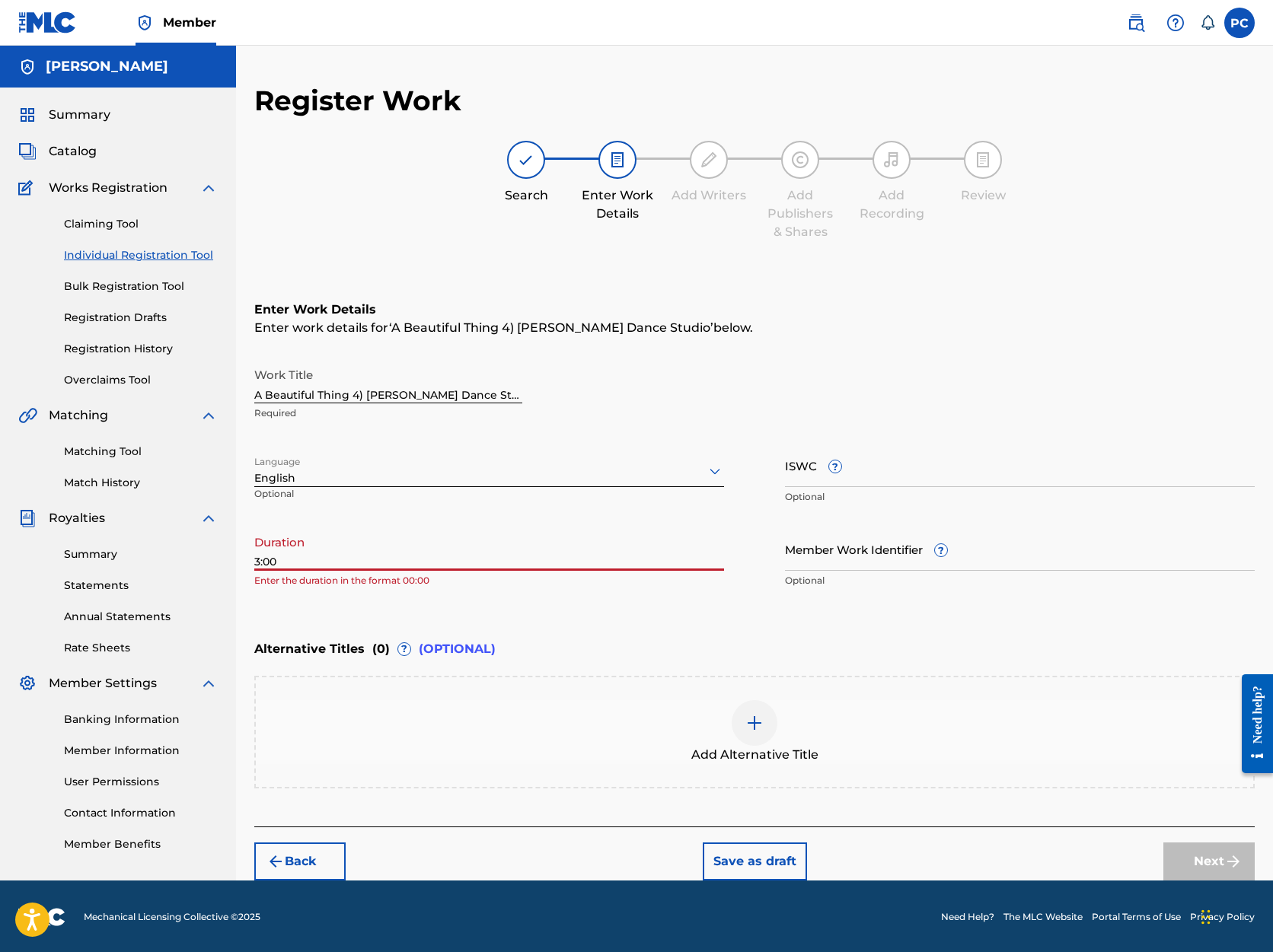
click at [253, 559] on div "Register Work Search Enter Work Details Add Writers Add Publishers & Shares Add…" at bounding box center [754, 482] width 1037 height 797
click at [280, 565] on input "3:00" at bounding box center [489, 549] width 470 height 44
type input "3"
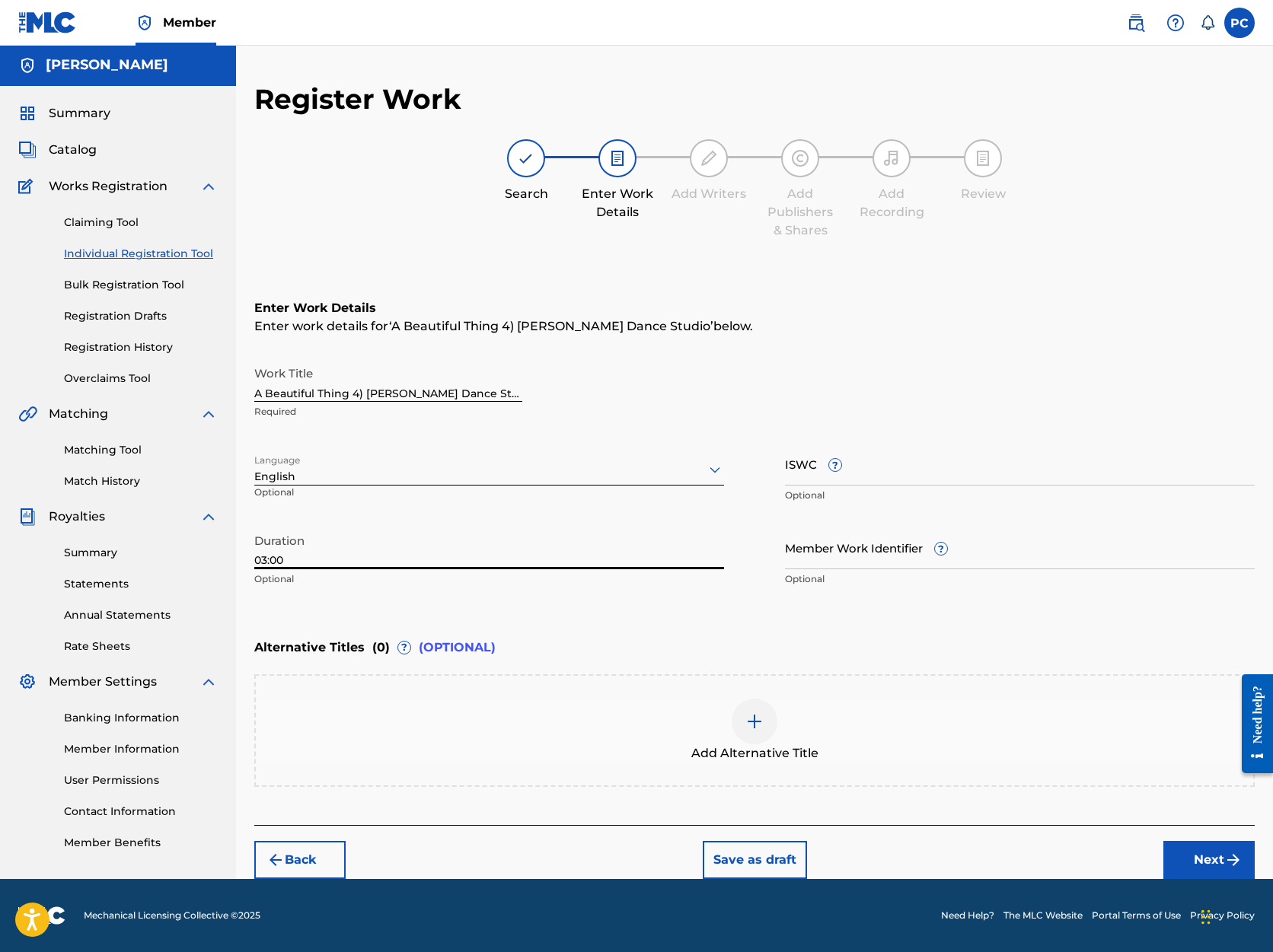
scroll to position [2, 0]
type input "03:00"
click at [1217, 858] on button "Next" at bounding box center [1209, 860] width 91 height 38
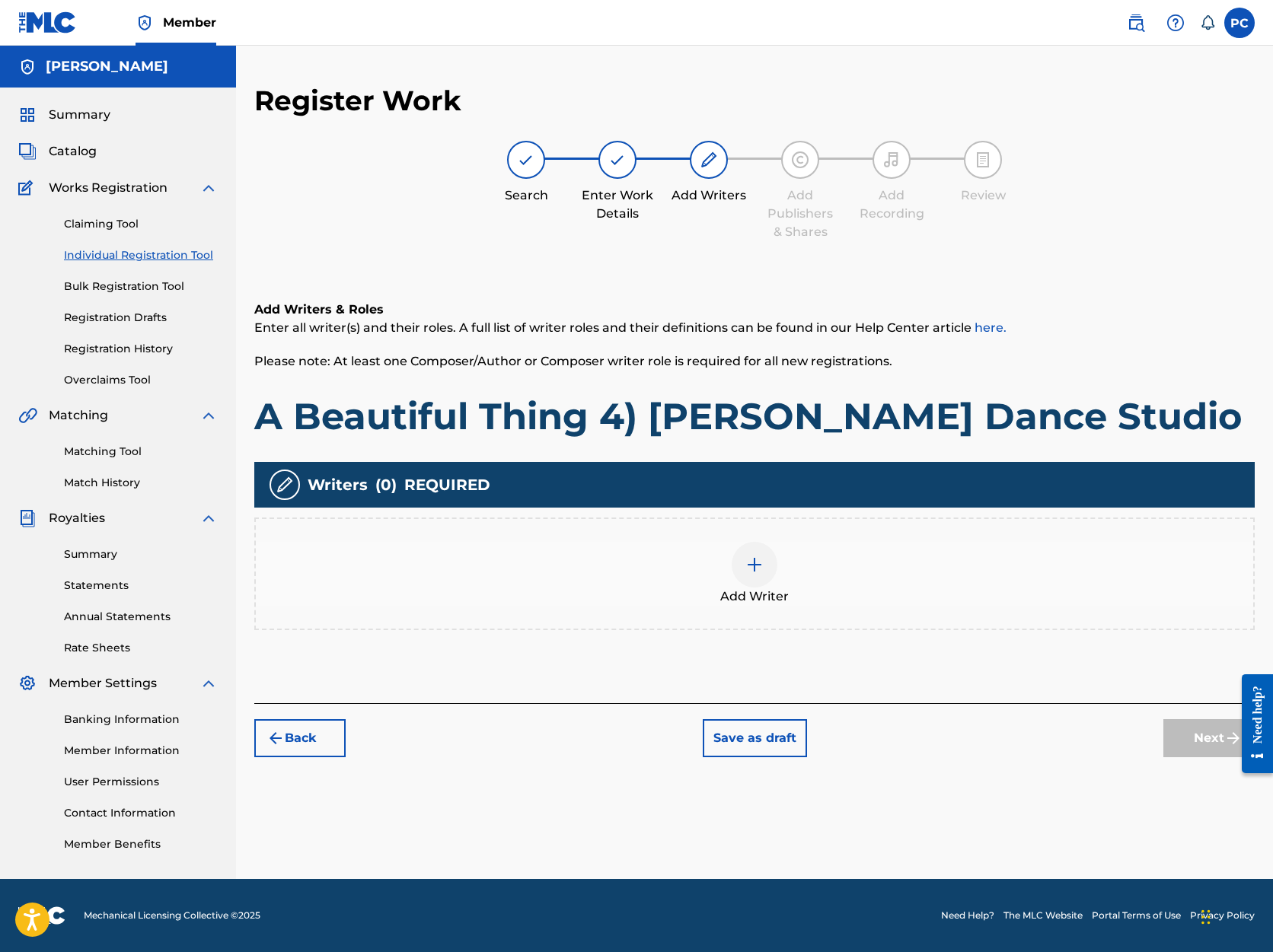
scroll to position [0, 0]
click at [758, 570] on img at bounding box center [754, 565] width 18 height 18
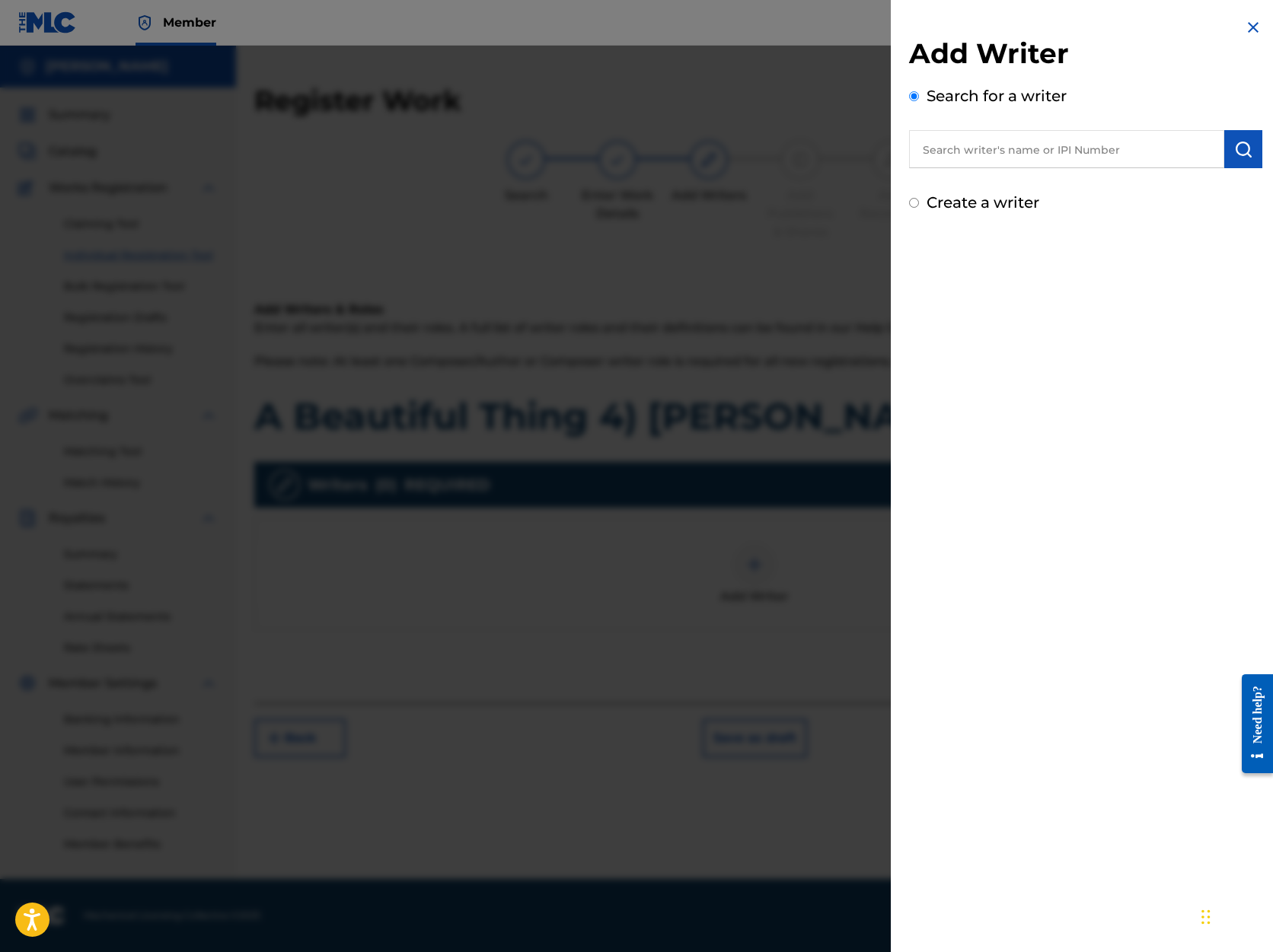
click at [987, 147] on input "text" at bounding box center [1067, 149] width 315 height 38
type input "[PERSON_NAME]"
click at [1244, 148] on img "submit" at bounding box center [1243, 148] width 18 height 18
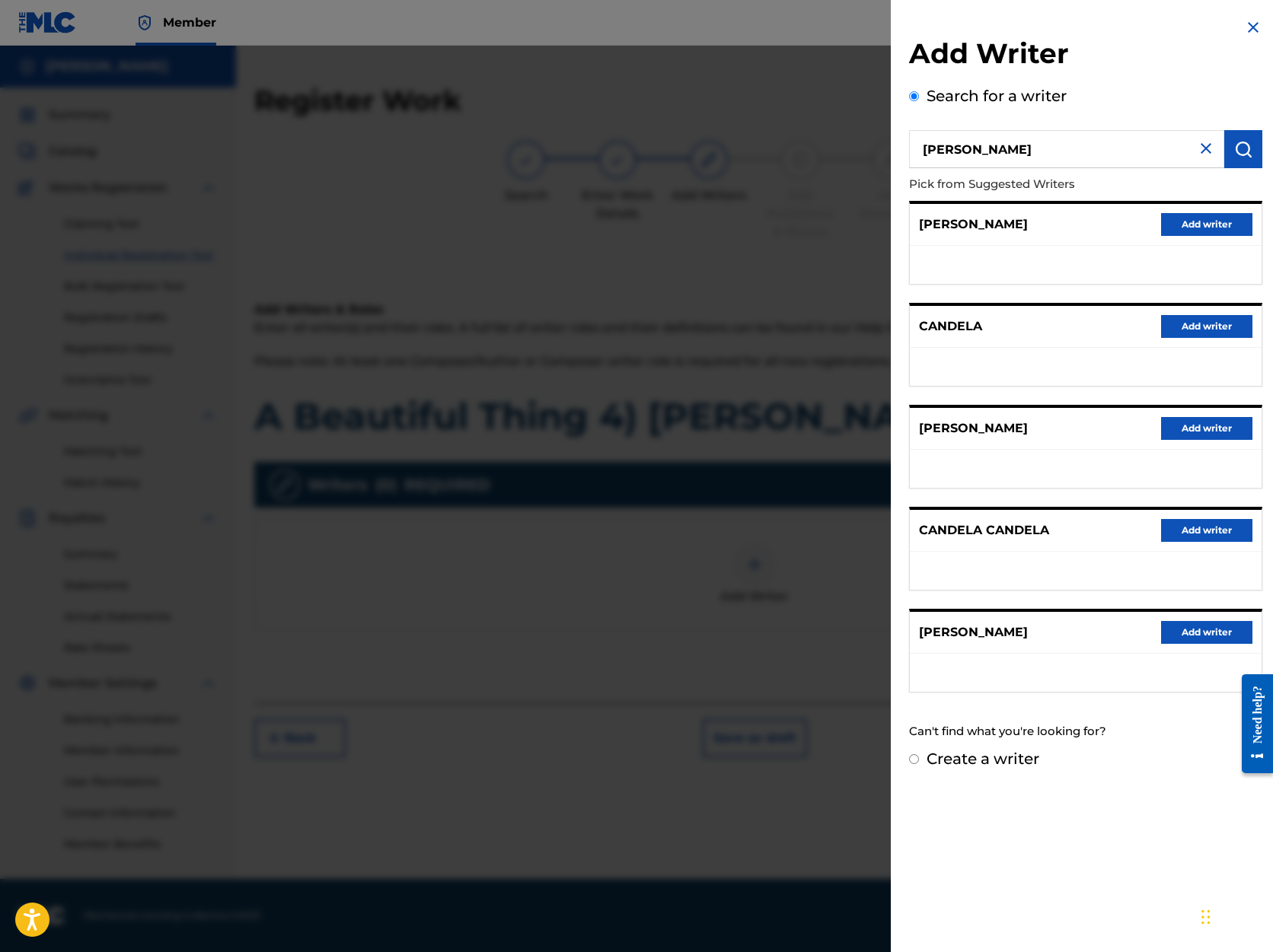
click at [1195, 634] on button "Add writer" at bounding box center [1206, 632] width 91 height 23
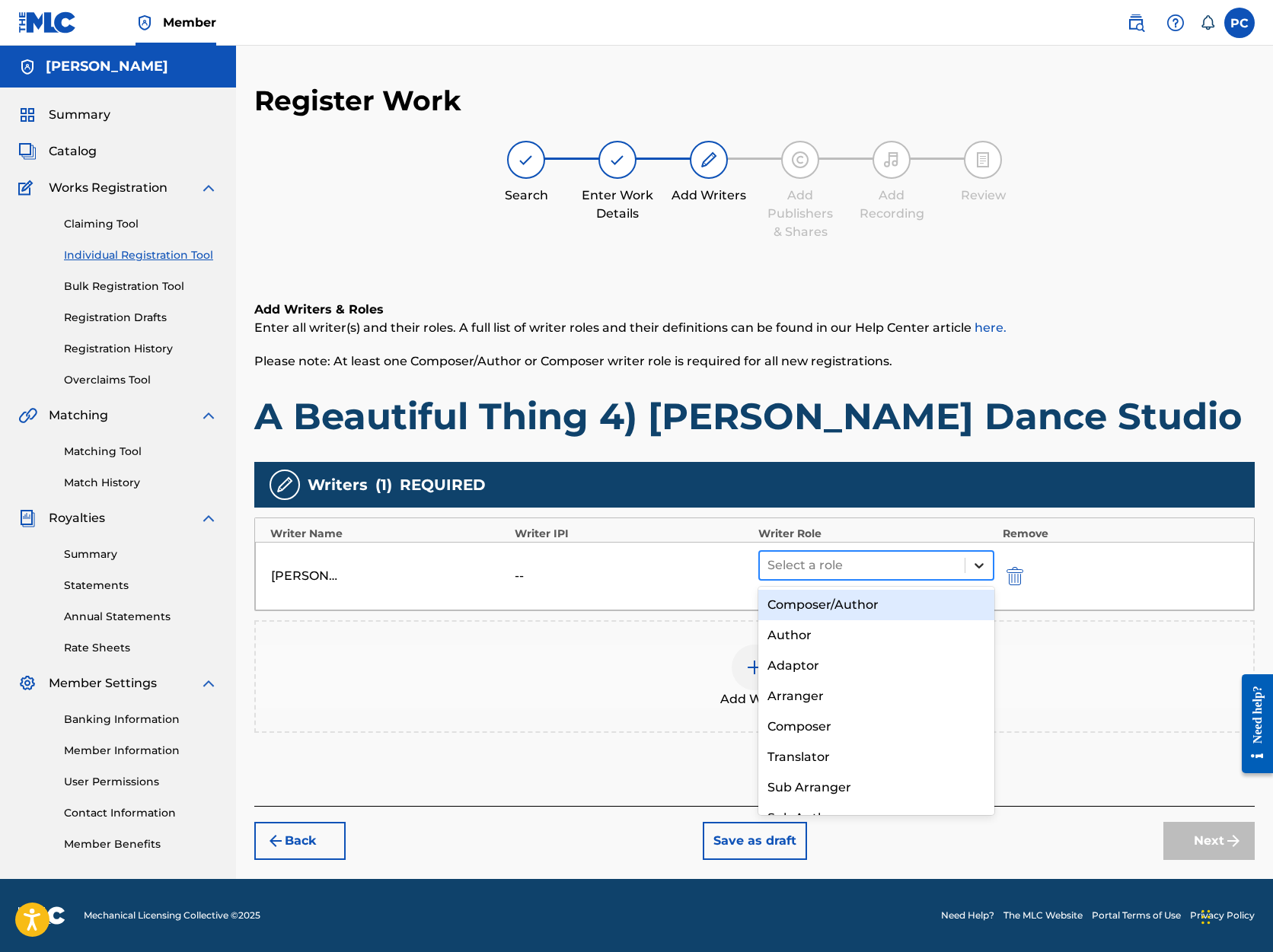
click at [981, 566] on icon at bounding box center [979, 566] width 10 height 6
click at [935, 607] on div "Composer/Author" at bounding box center [876, 605] width 236 height 30
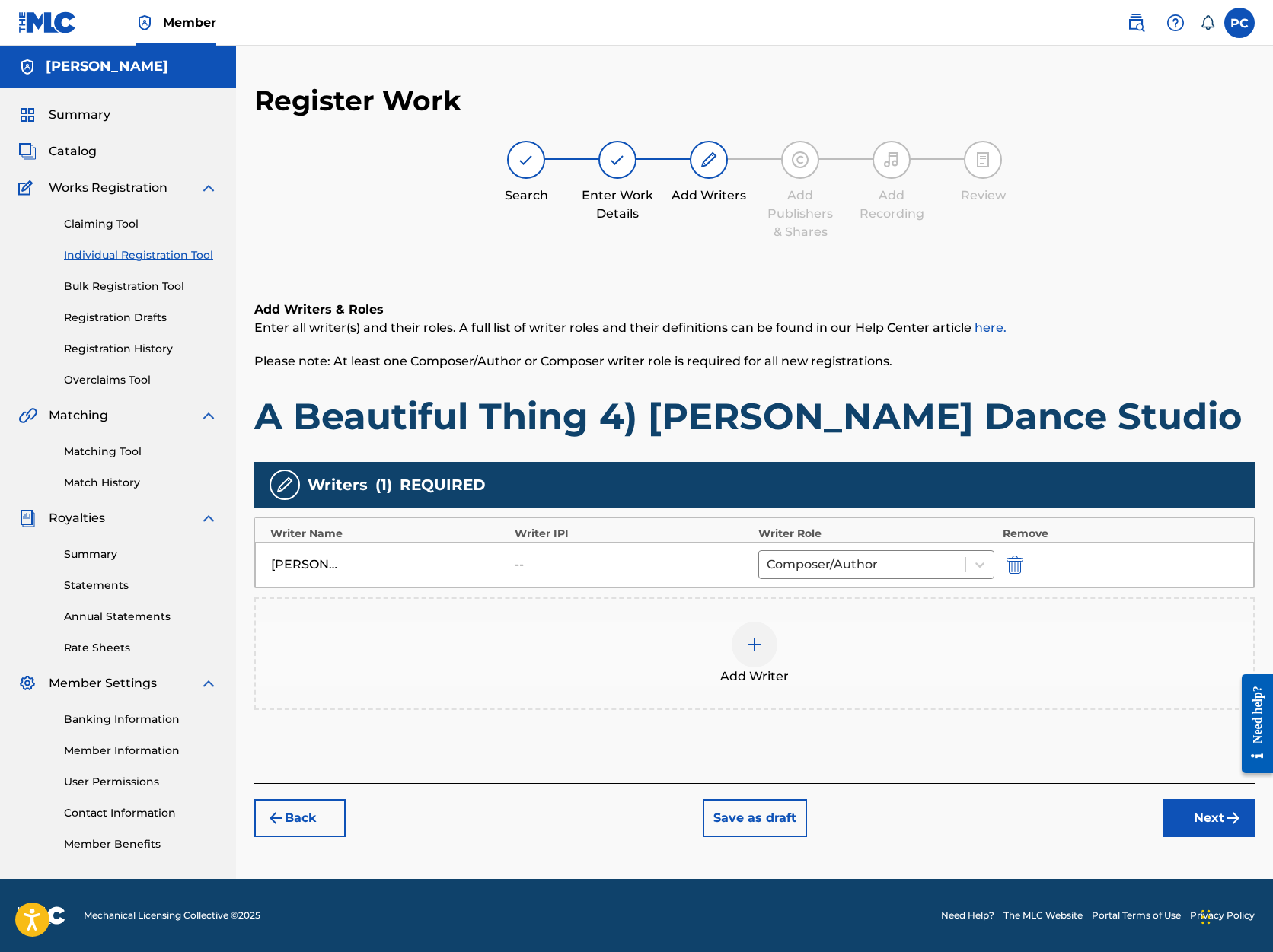
click at [1191, 816] on button "Next" at bounding box center [1209, 819] width 91 height 38
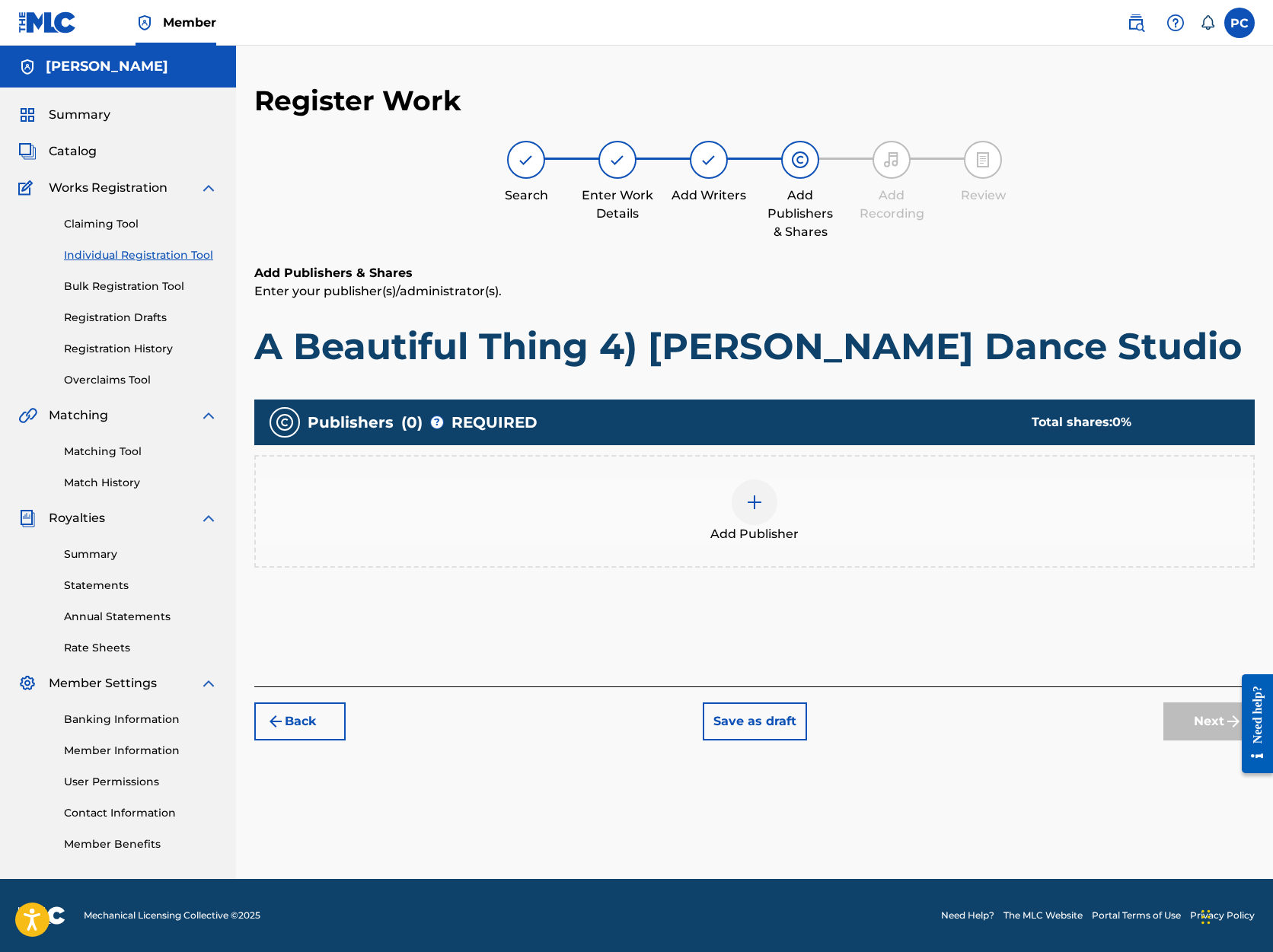
click at [751, 502] on img at bounding box center [754, 502] width 18 height 18
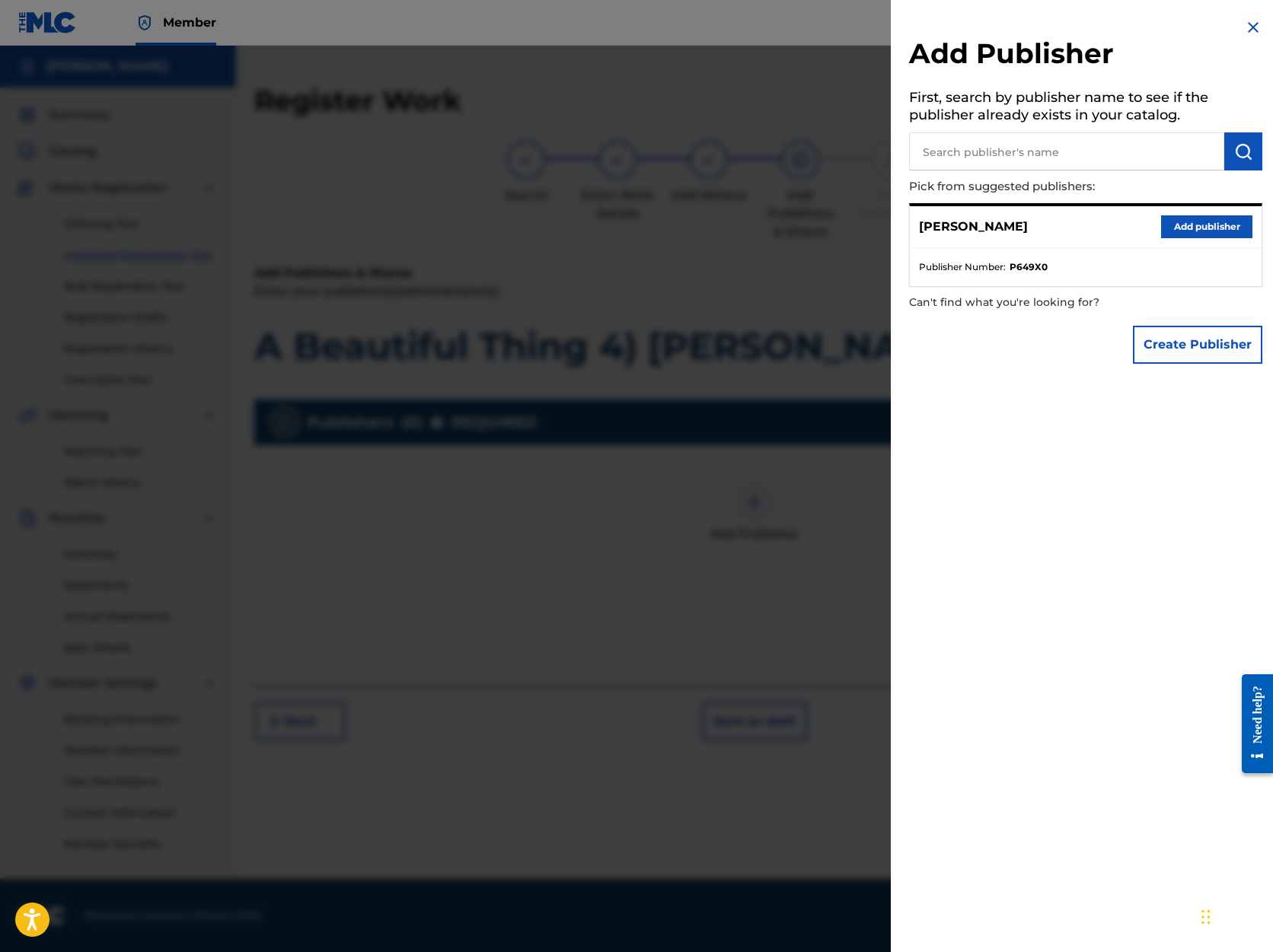
click at [1189, 226] on button "Add publisher" at bounding box center [1206, 226] width 91 height 23
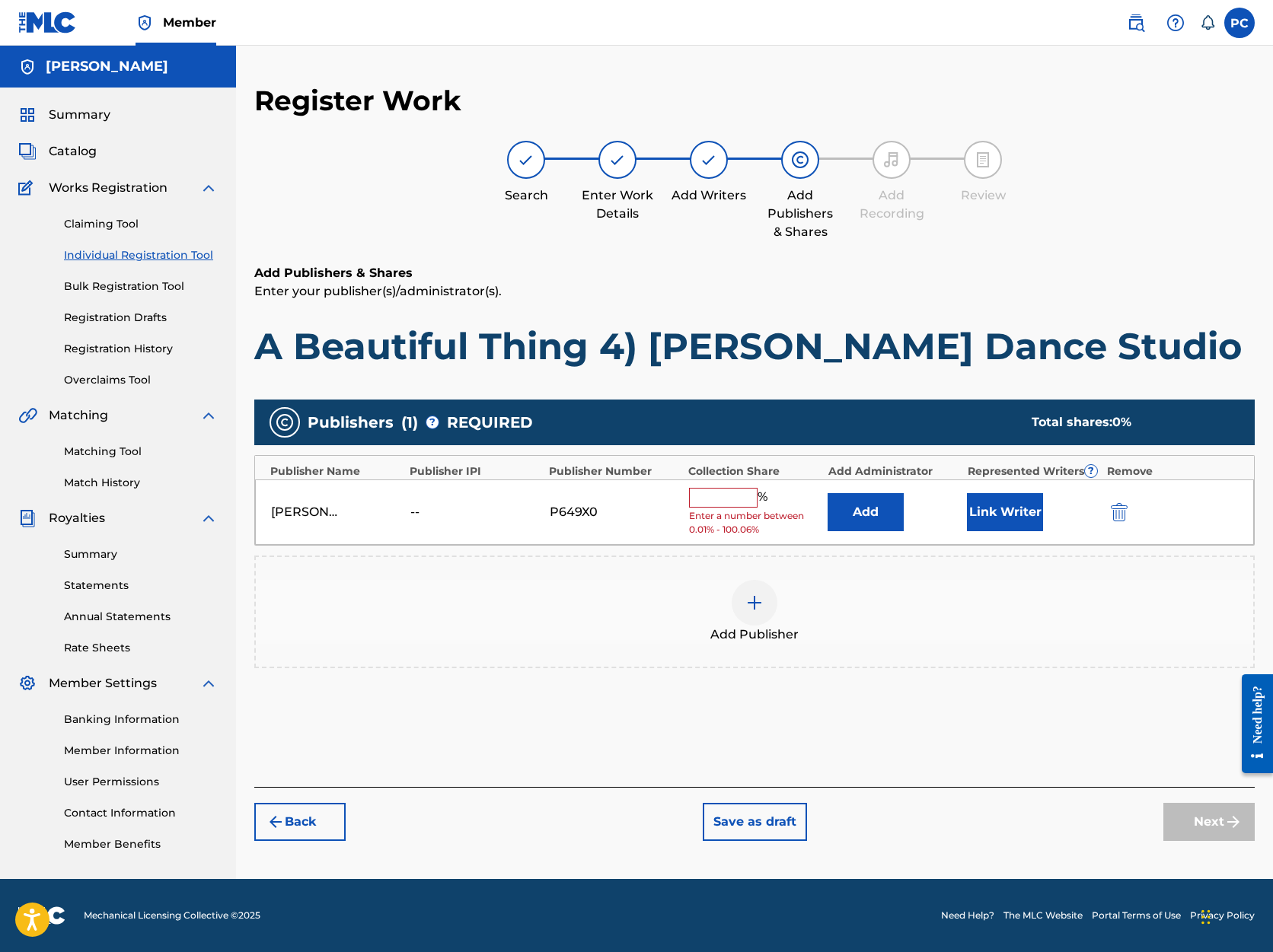
click at [720, 493] on input "text" at bounding box center [723, 498] width 68 height 20
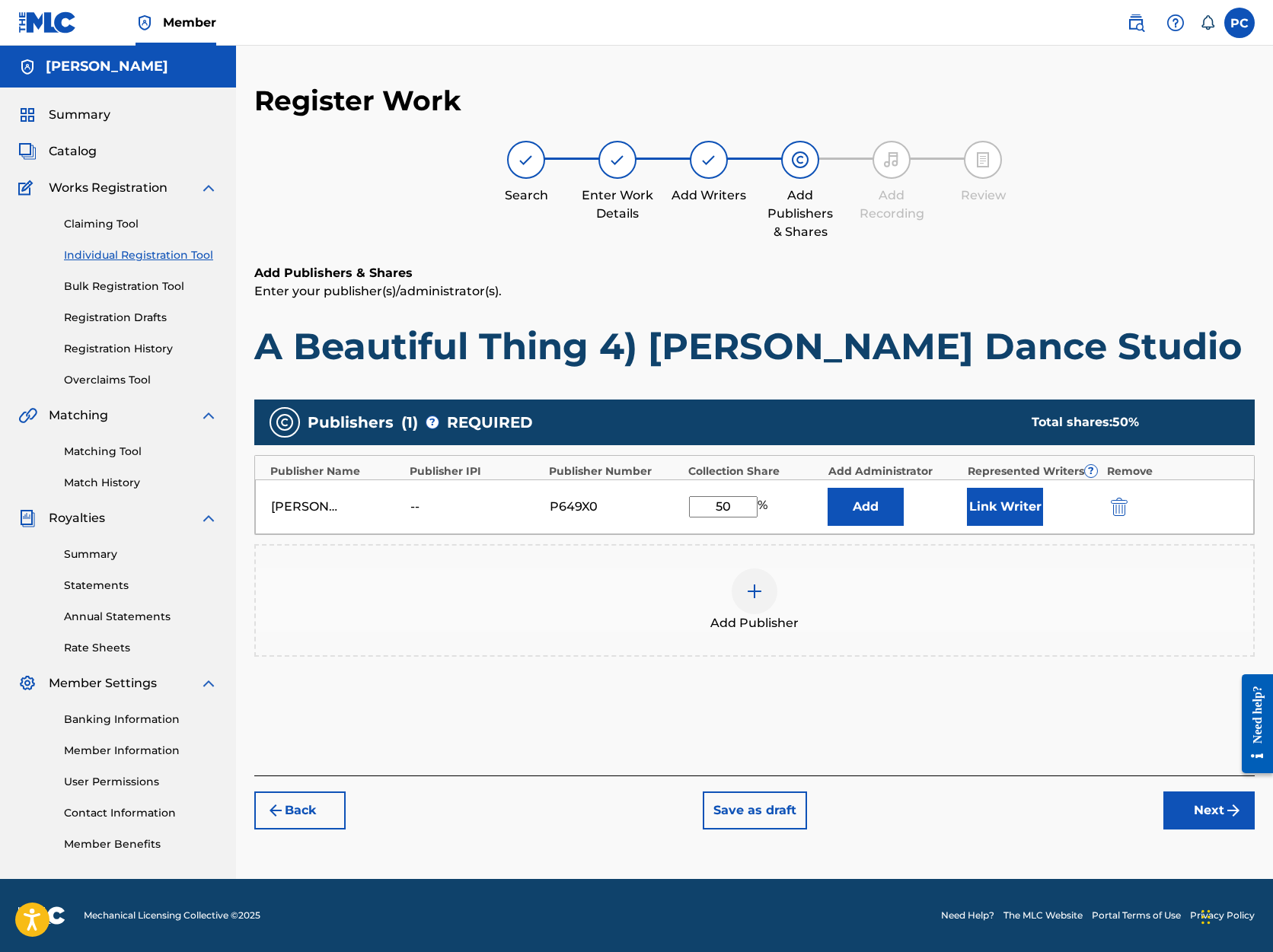
type input "50"
click at [1202, 806] on button "Next" at bounding box center [1209, 811] width 91 height 38
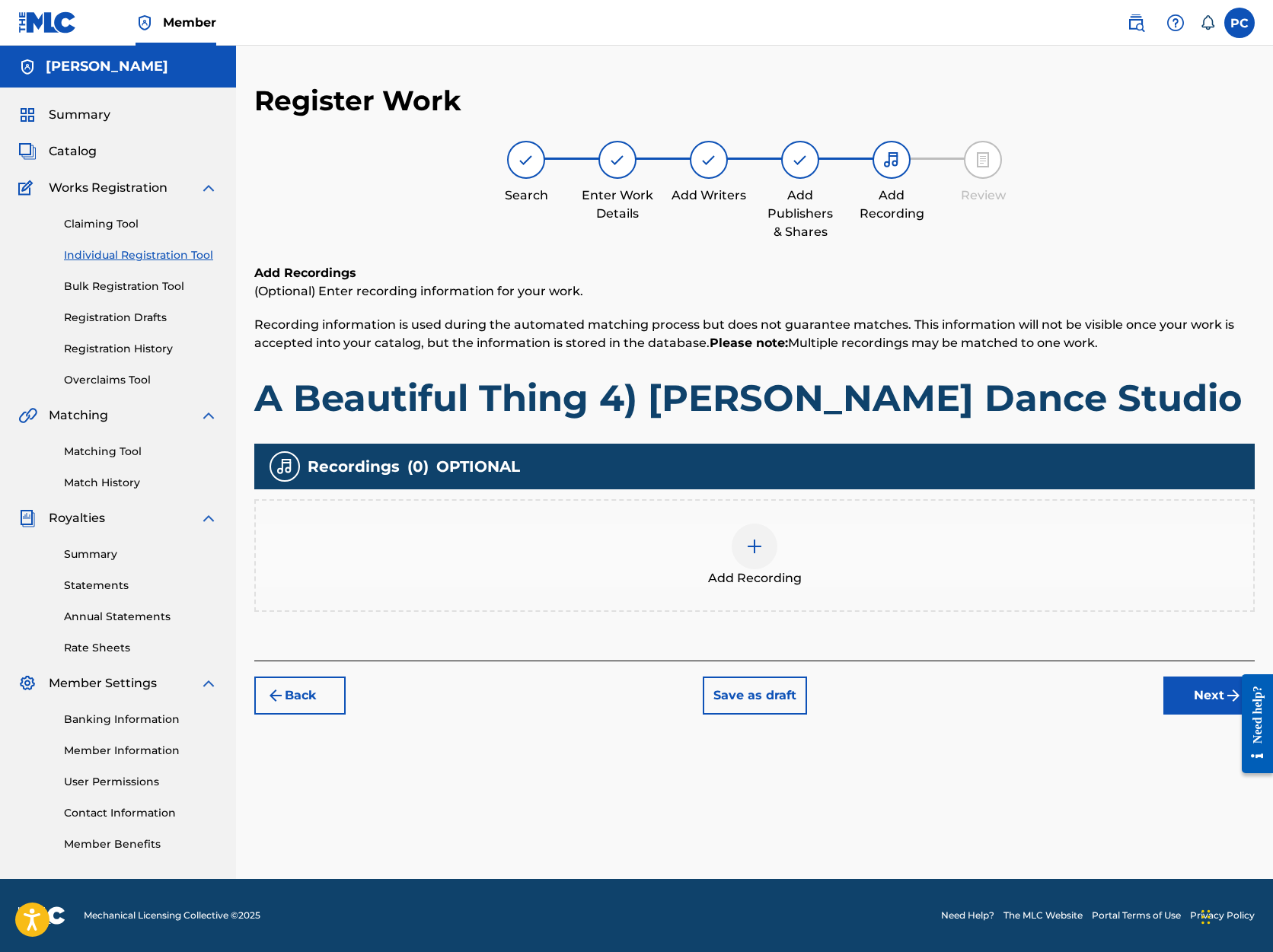
click at [1211, 690] on button "Next" at bounding box center [1209, 696] width 91 height 38
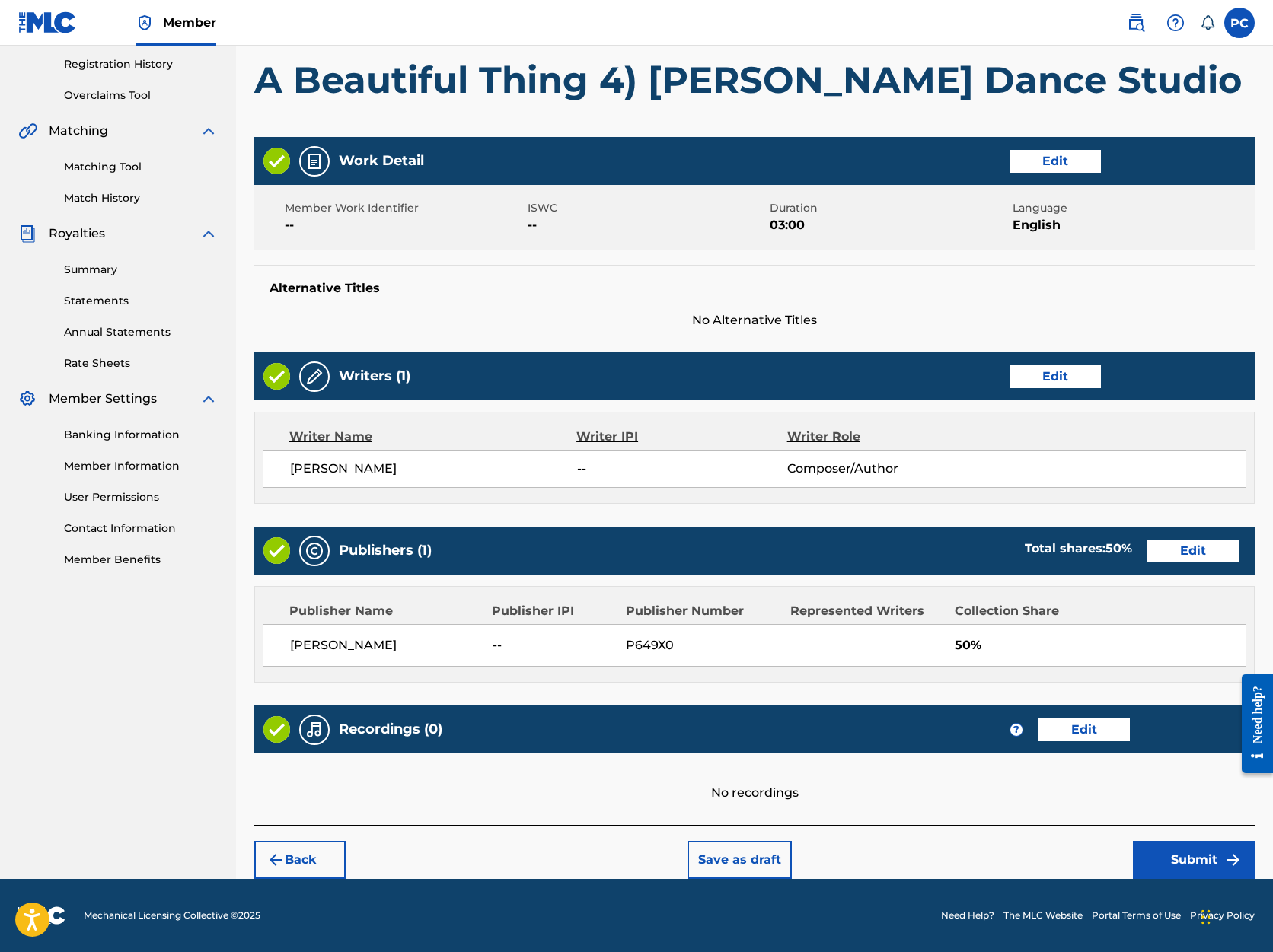
scroll to position [284, 0]
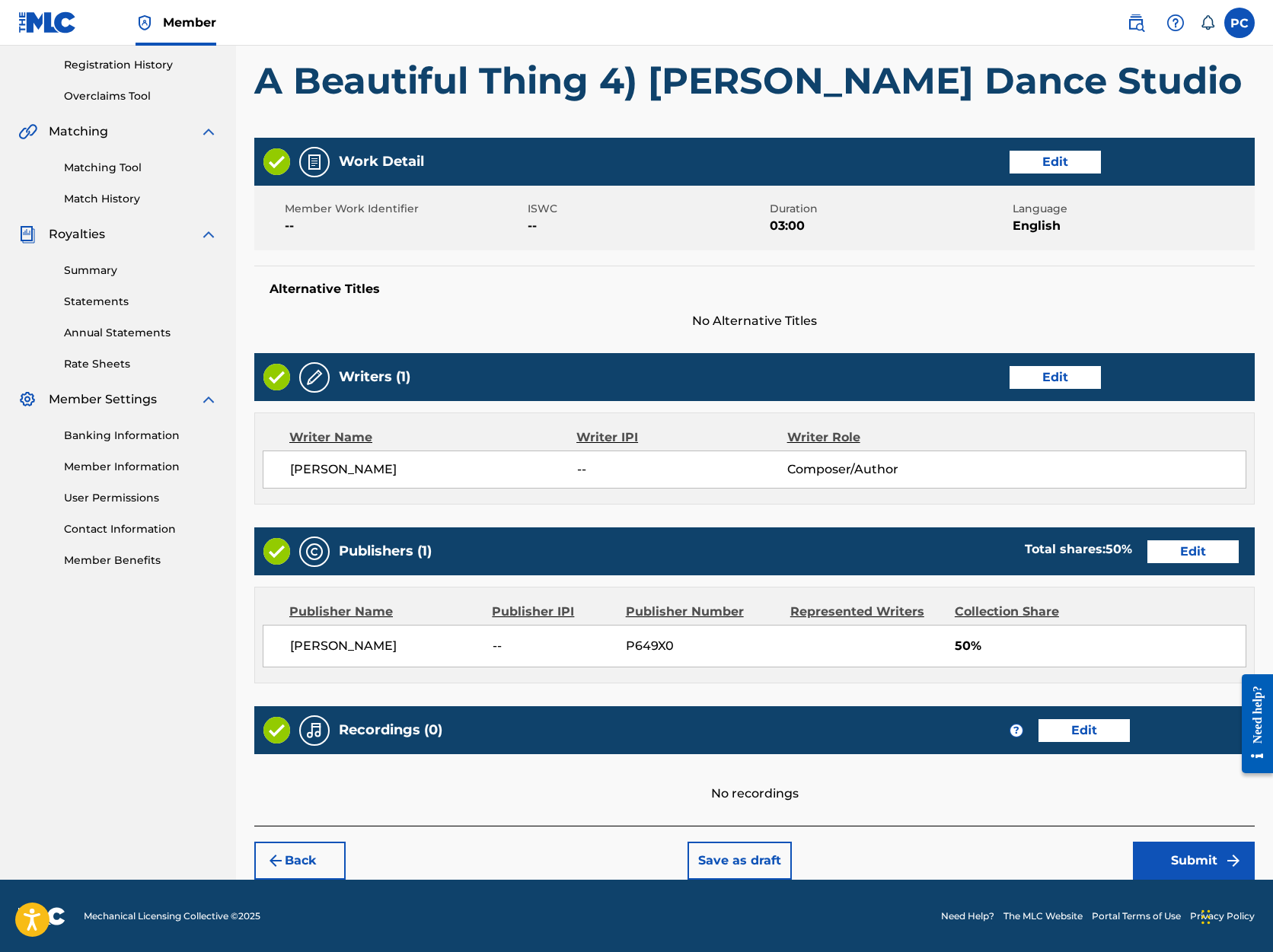
click at [1196, 862] on button "Submit" at bounding box center [1194, 861] width 122 height 38
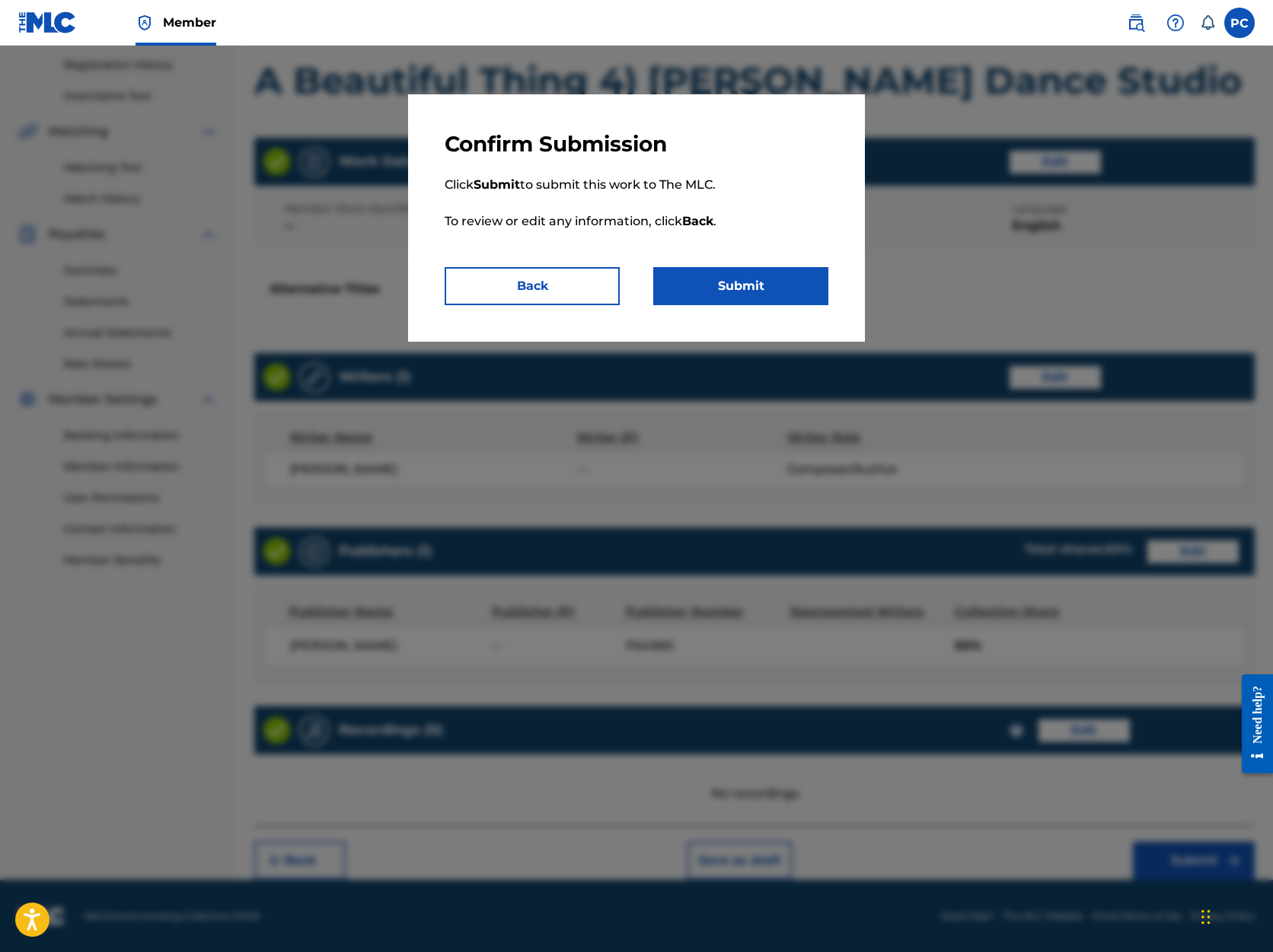
click at [708, 287] on button "Submit" at bounding box center [741, 287] width 176 height 38
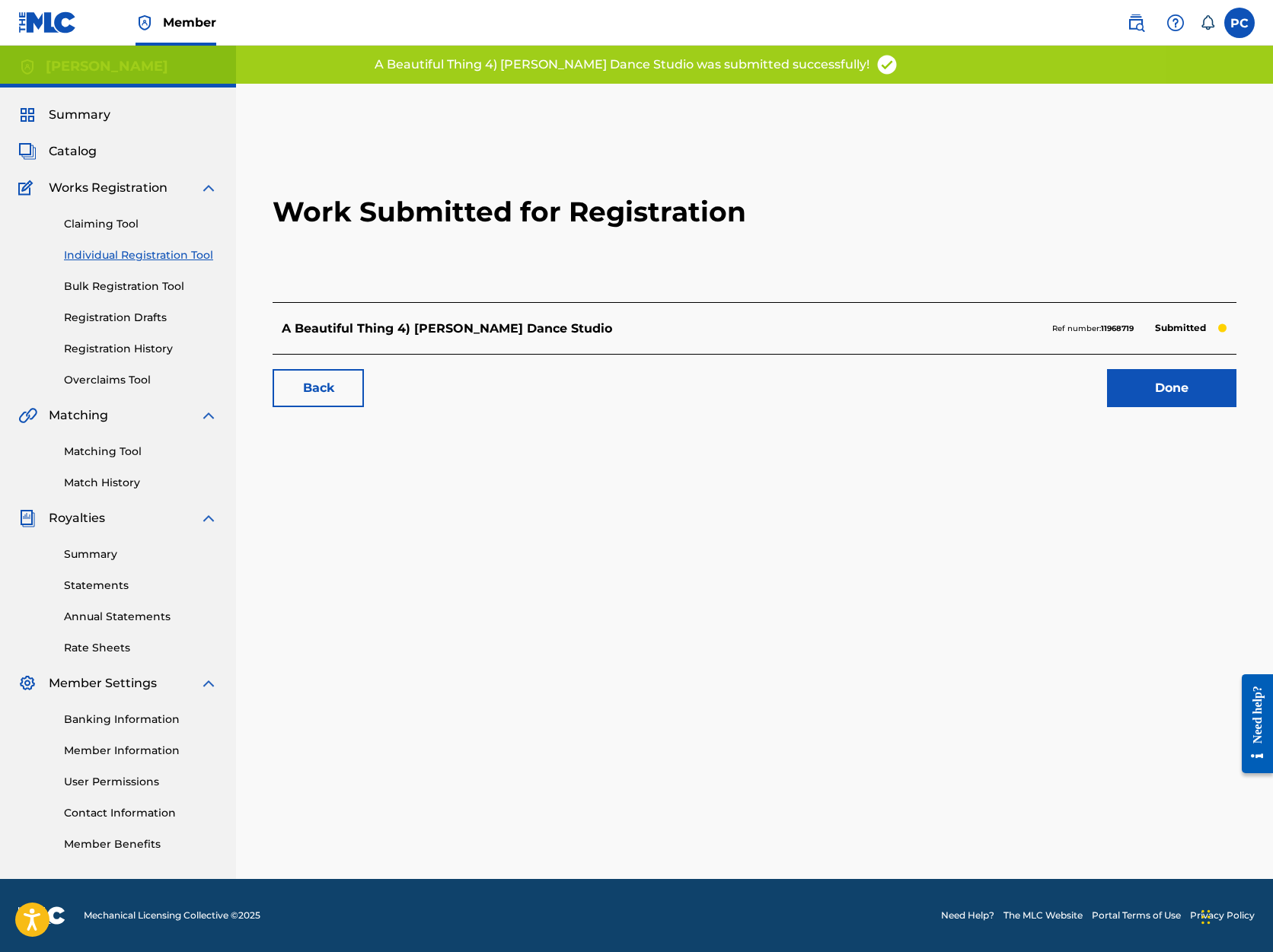
click at [1165, 394] on link "Done" at bounding box center [1171, 388] width 129 height 38
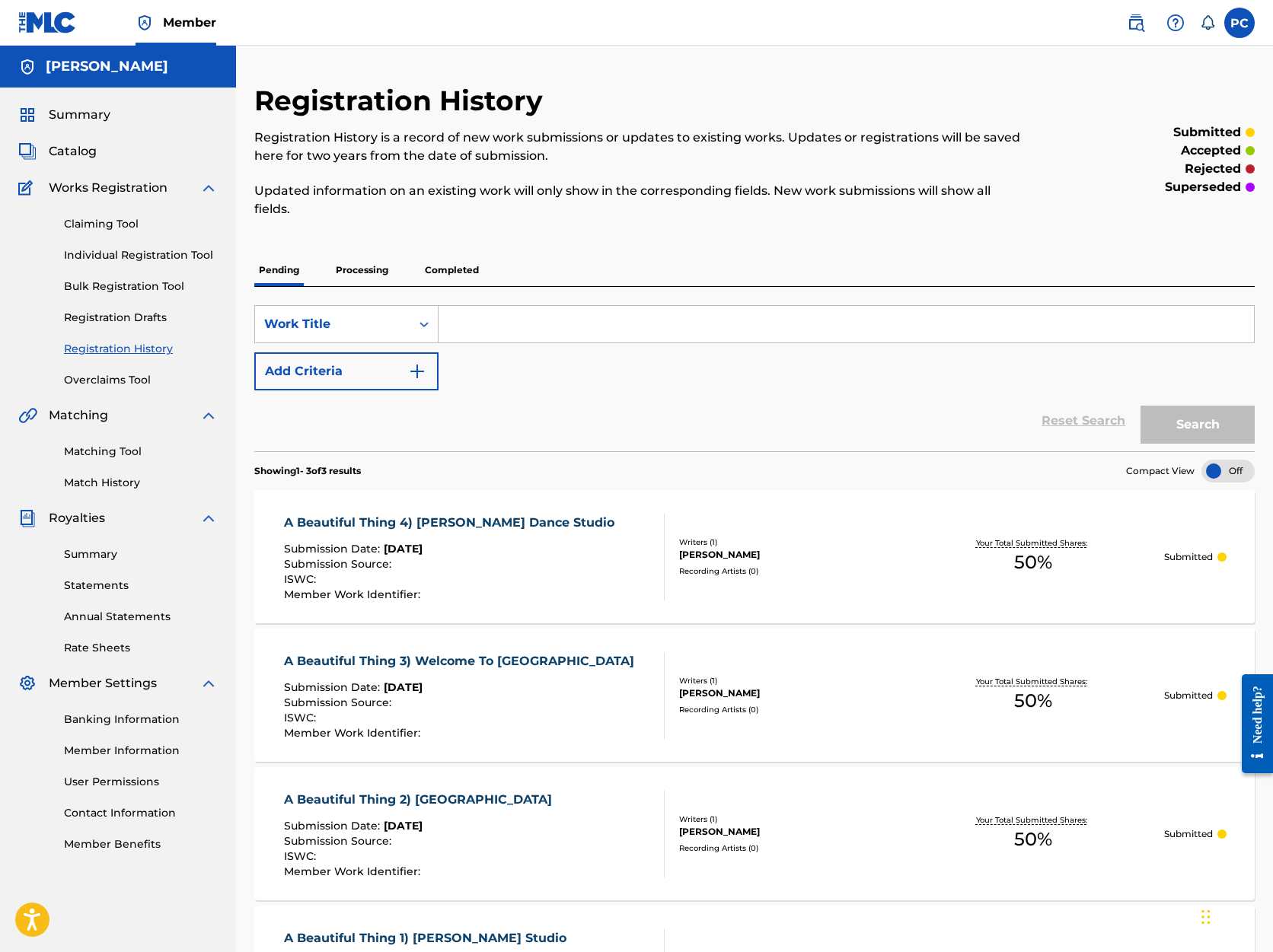
click at [119, 256] on link "Individual Registration Tool" at bounding box center [141, 256] width 154 height 16
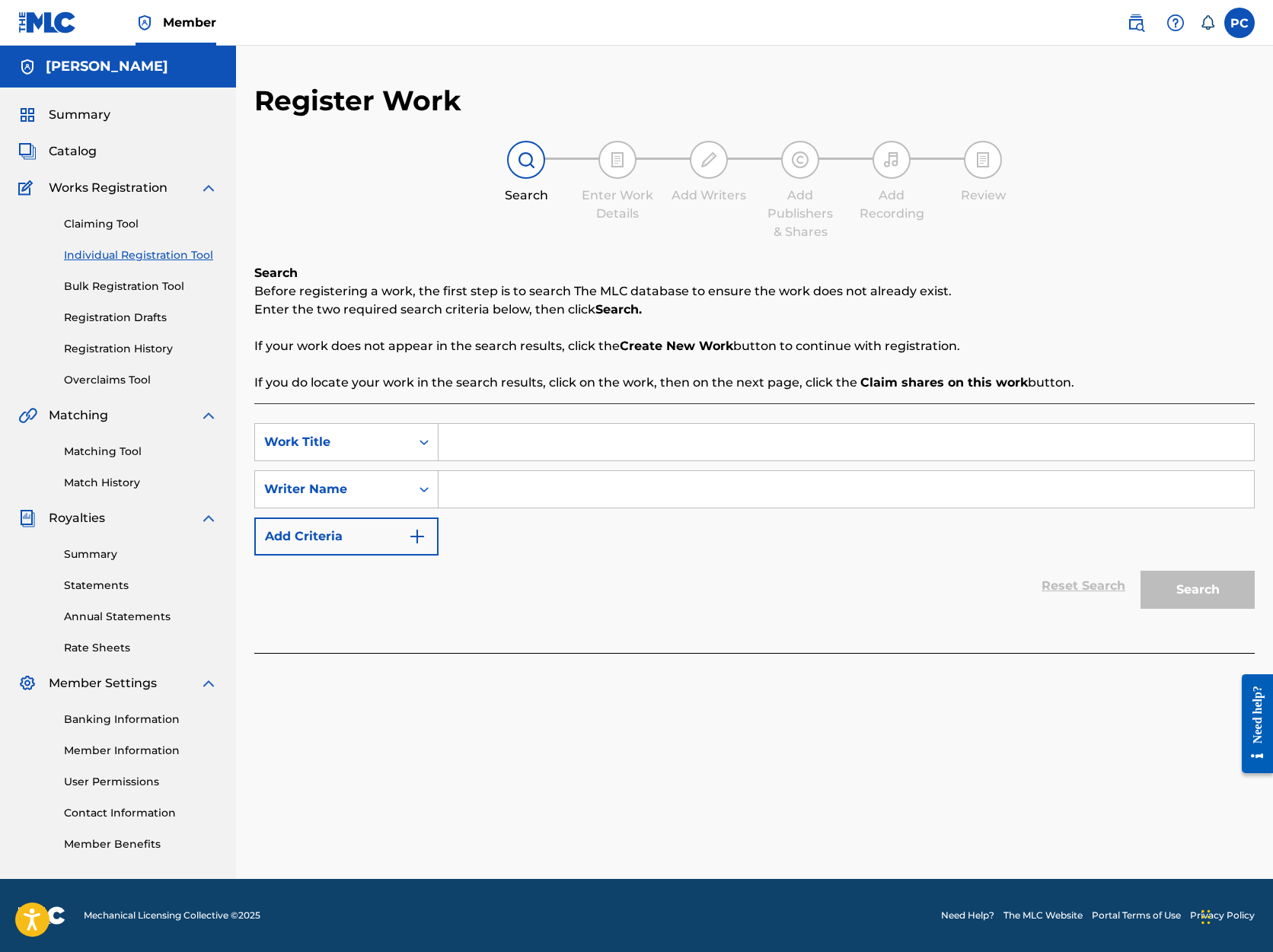
click at [488, 445] on input "Search Form" at bounding box center [846, 442] width 816 height 37
type input "A Beautiful Thing 5) Touring The World"
click at [459, 490] on input "Search Form" at bounding box center [846, 489] width 816 height 37
type input "[PERSON_NAME]"
click at [1209, 596] on button "Search" at bounding box center [1198, 590] width 114 height 38
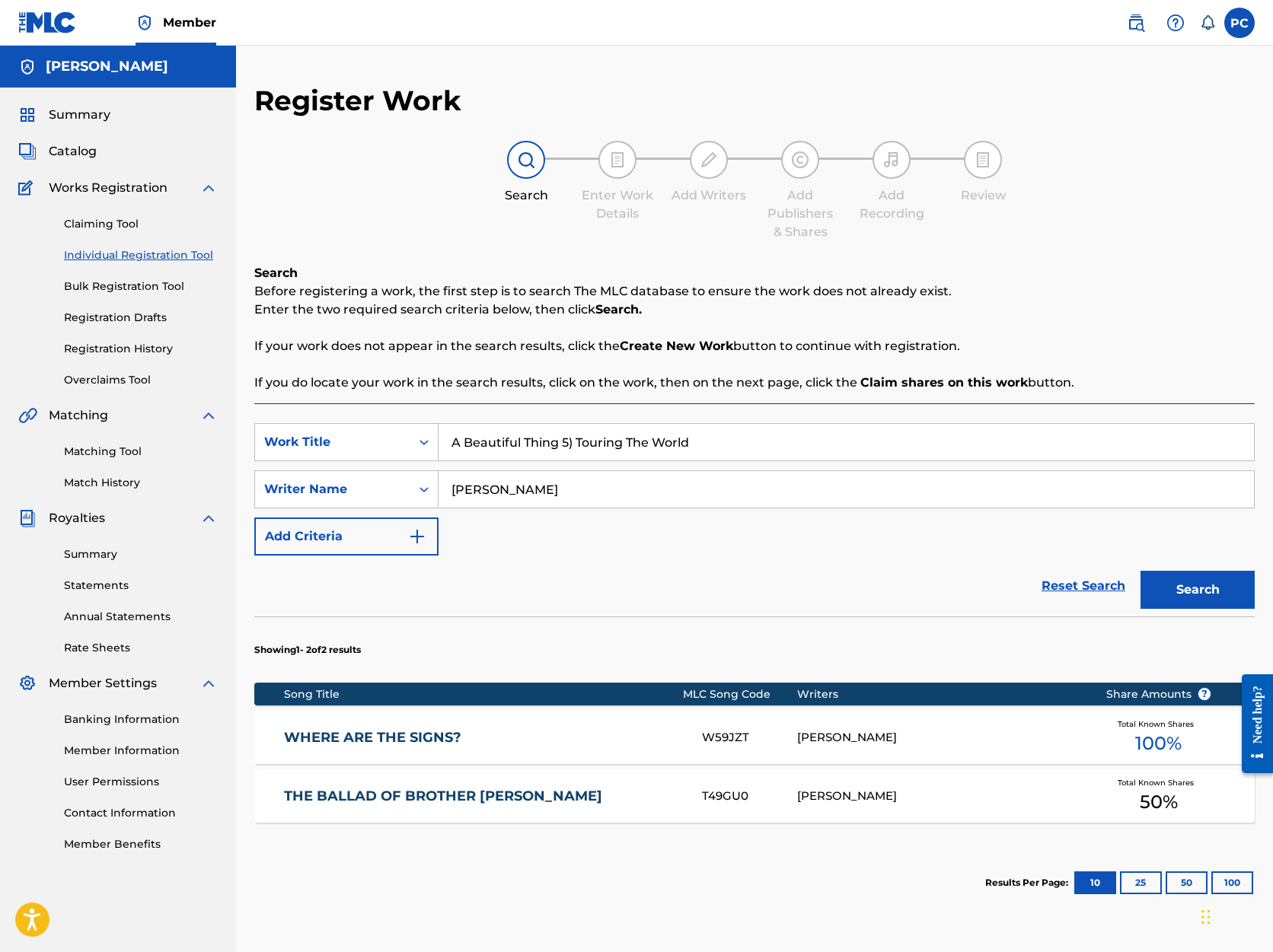
click at [1200, 592] on button "Search" at bounding box center [1198, 590] width 114 height 38
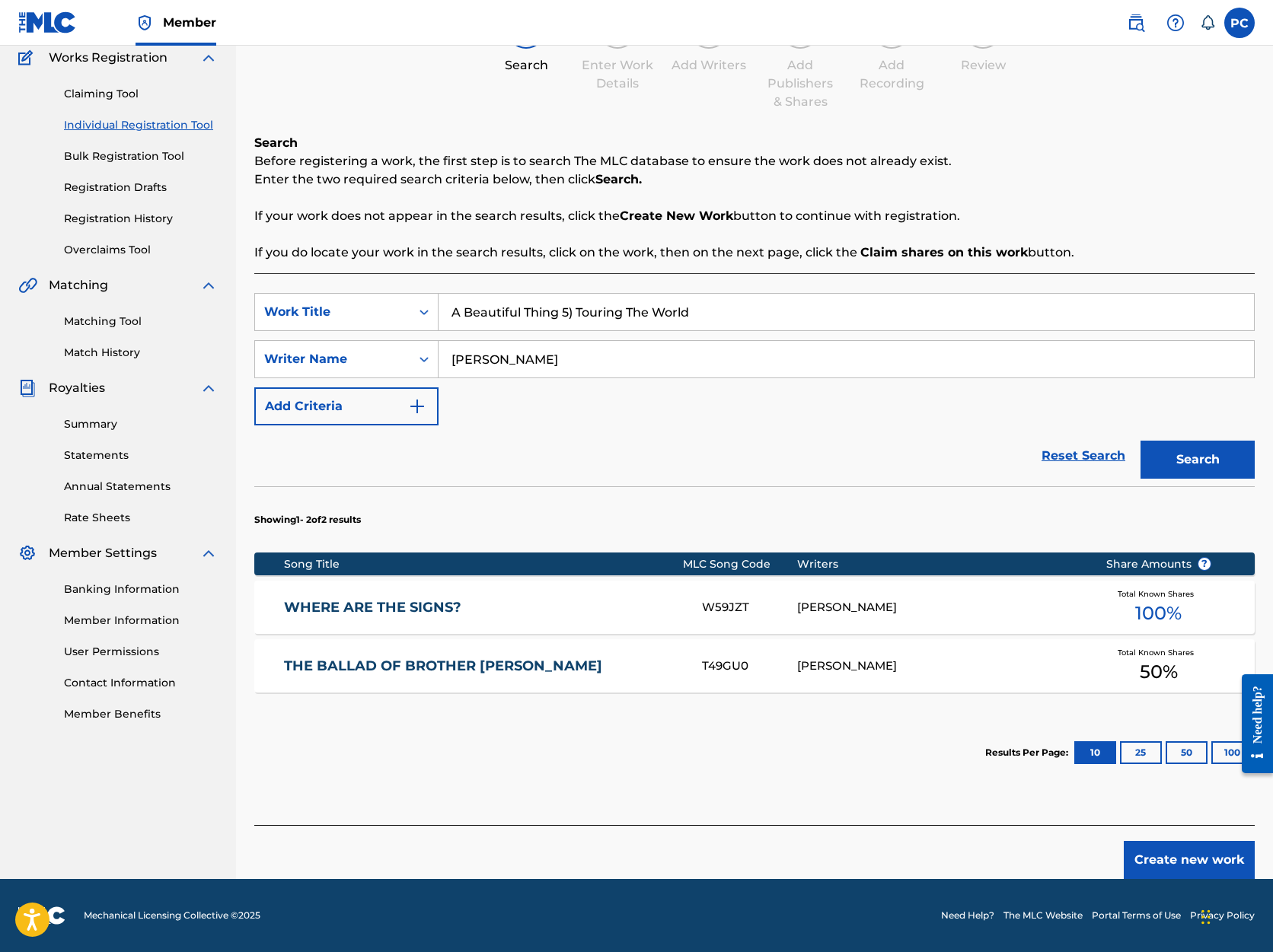
scroll to position [130, 0]
click at [1169, 859] on button "Create new work" at bounding box center [1189, 860] width 131 height 38
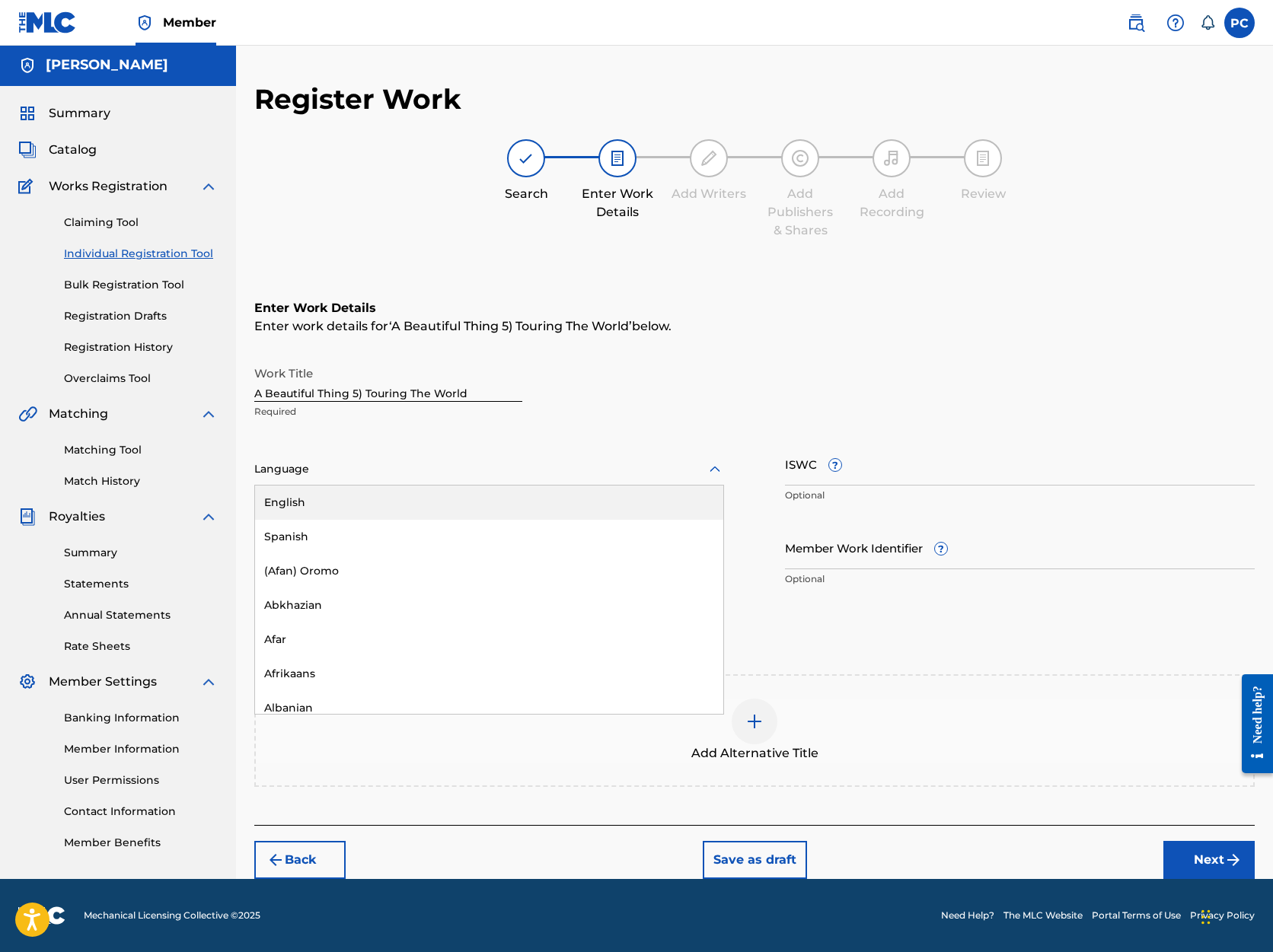
click at [717, 470] on icon at bounding box center [715, 469] width 10 height 6
click at [638, 499] on div "English" at bounding box center [489, 503] width 469 height 34
click at [420, 545] on input "Duration" at bounding box center [489, 548] width 470 height 44
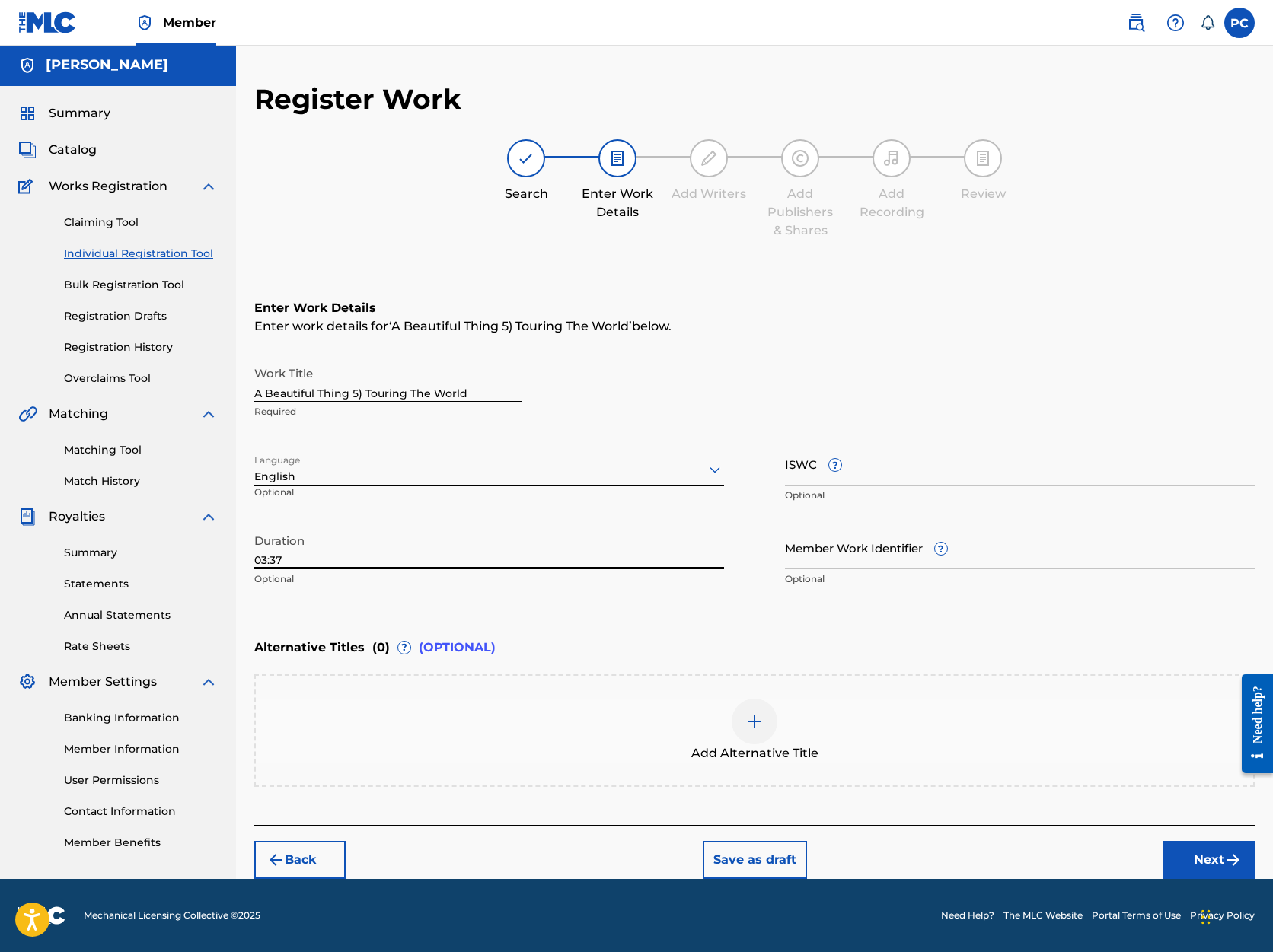
type input "03:37"
click at [1192, 857] on button "Next" at bounding box center [1209, 860] width 91 height 38
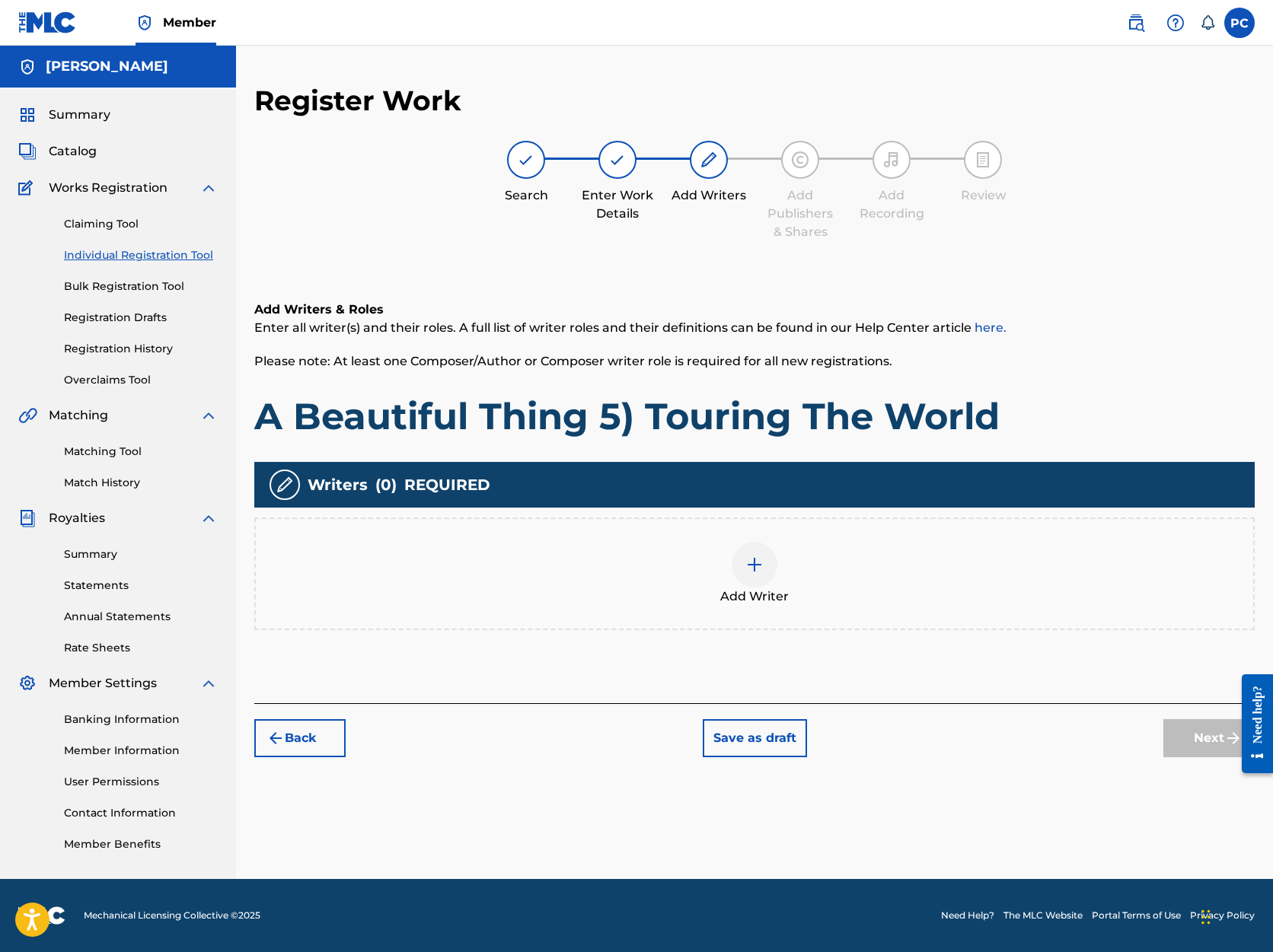
click at [756, 563] on img at bounding box center [754, 565] width 18 height 18
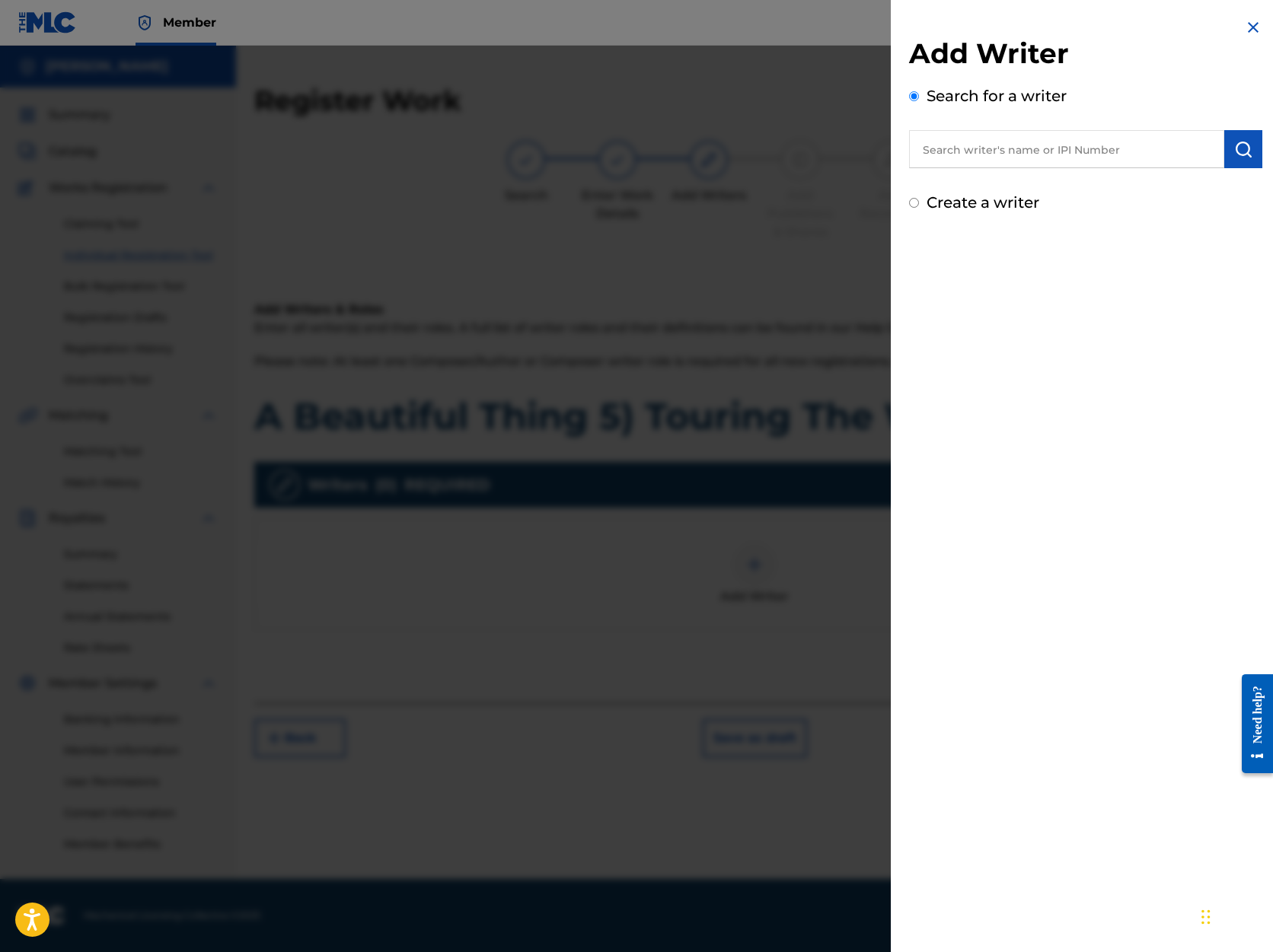
click at [984, 155] on input "text" at bounding box center [1067, 149] width 315 height 38
type input "[PERSON_NAME]"
click at [1234, 148] on img "submit" at bounding box center [1243, 148] width 18 height 18
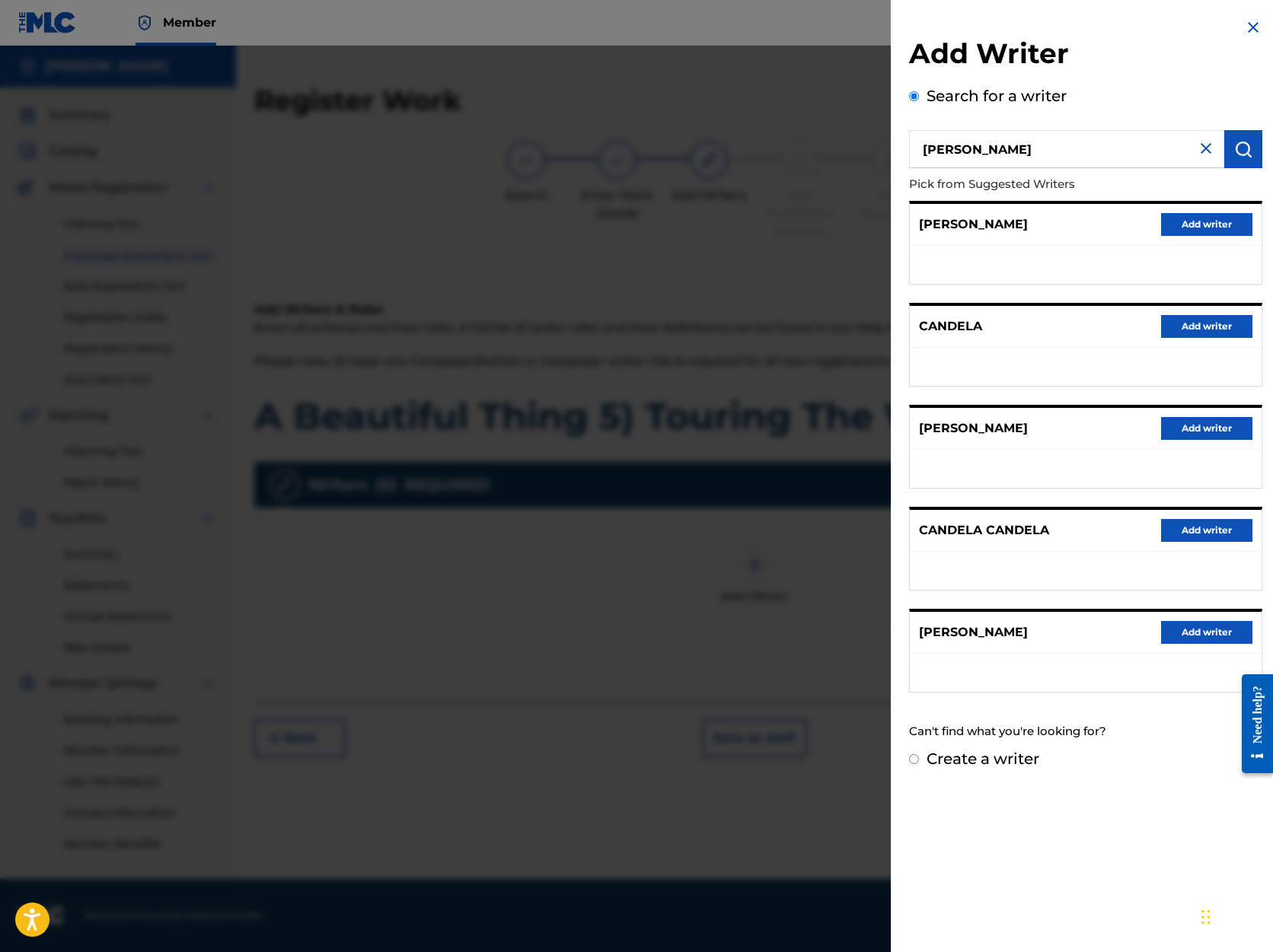
click at [1185, 632] on button "Add writer" at bounding box center [1206, 632] width 91 height 23
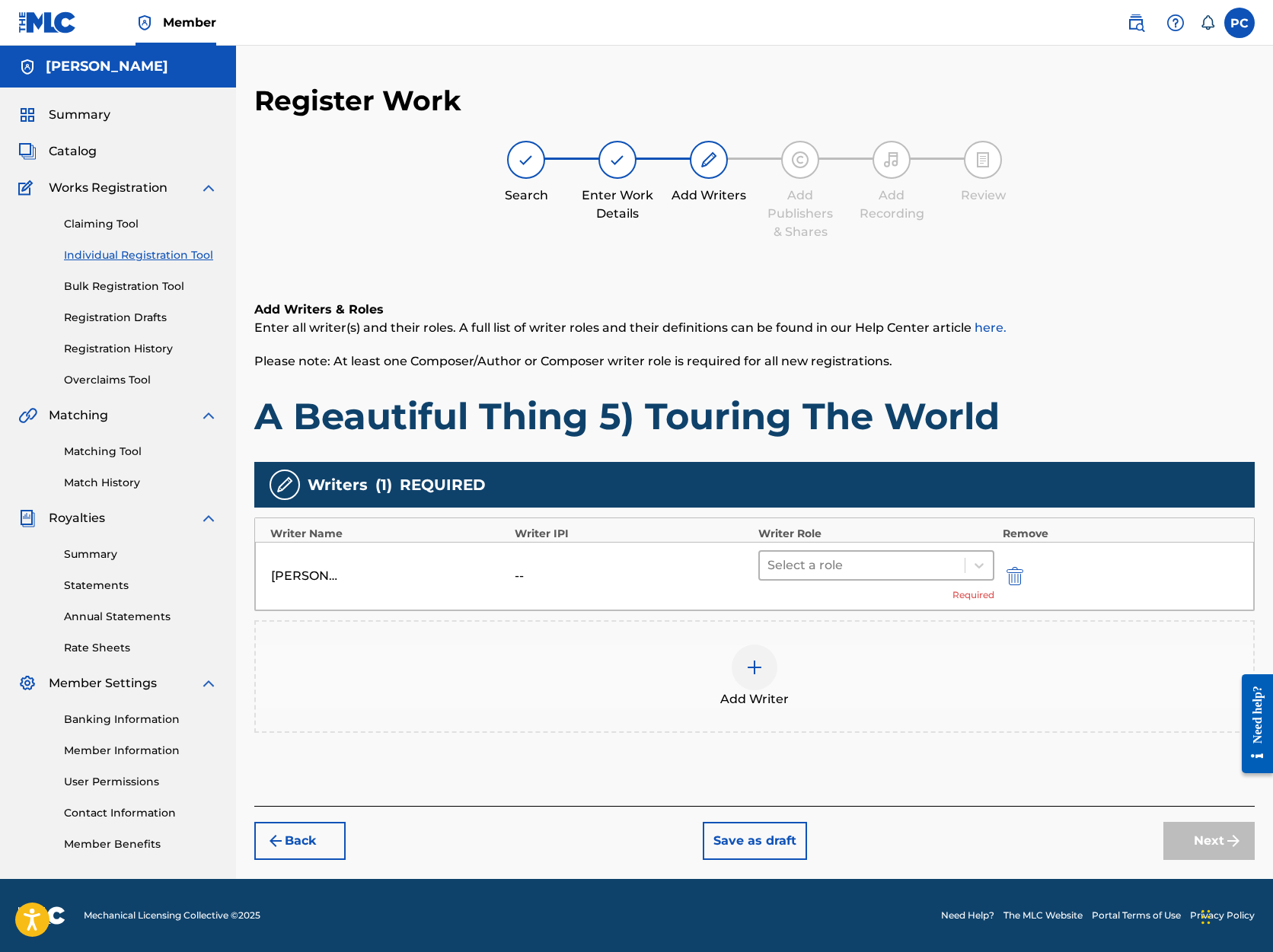
click at [923, 566] on div at bounding box center [862, 565] width 190 height 21
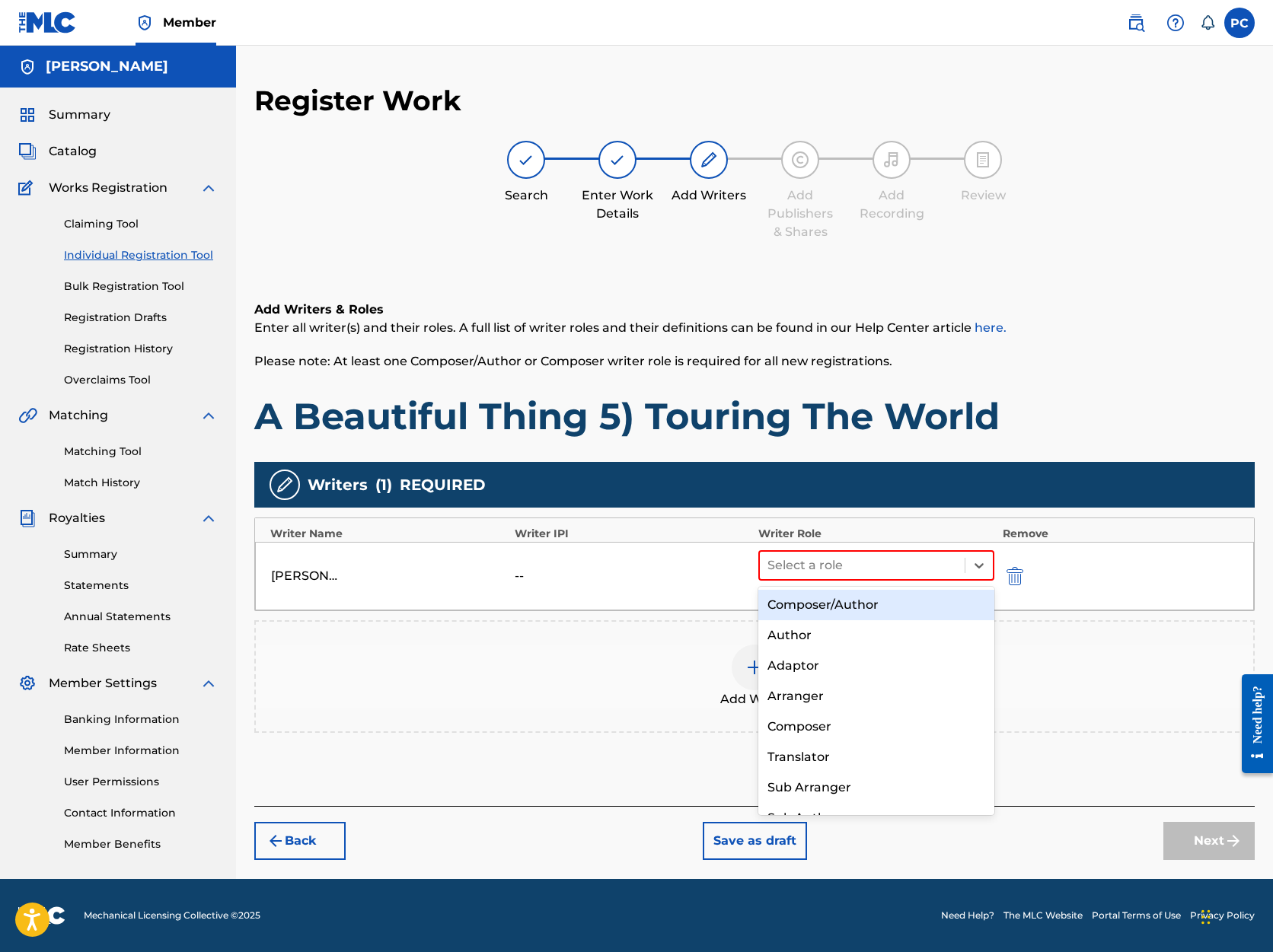
click at [894, 599] on div "Composer/Author" at bounding box center [876, 605] width 236 height 30
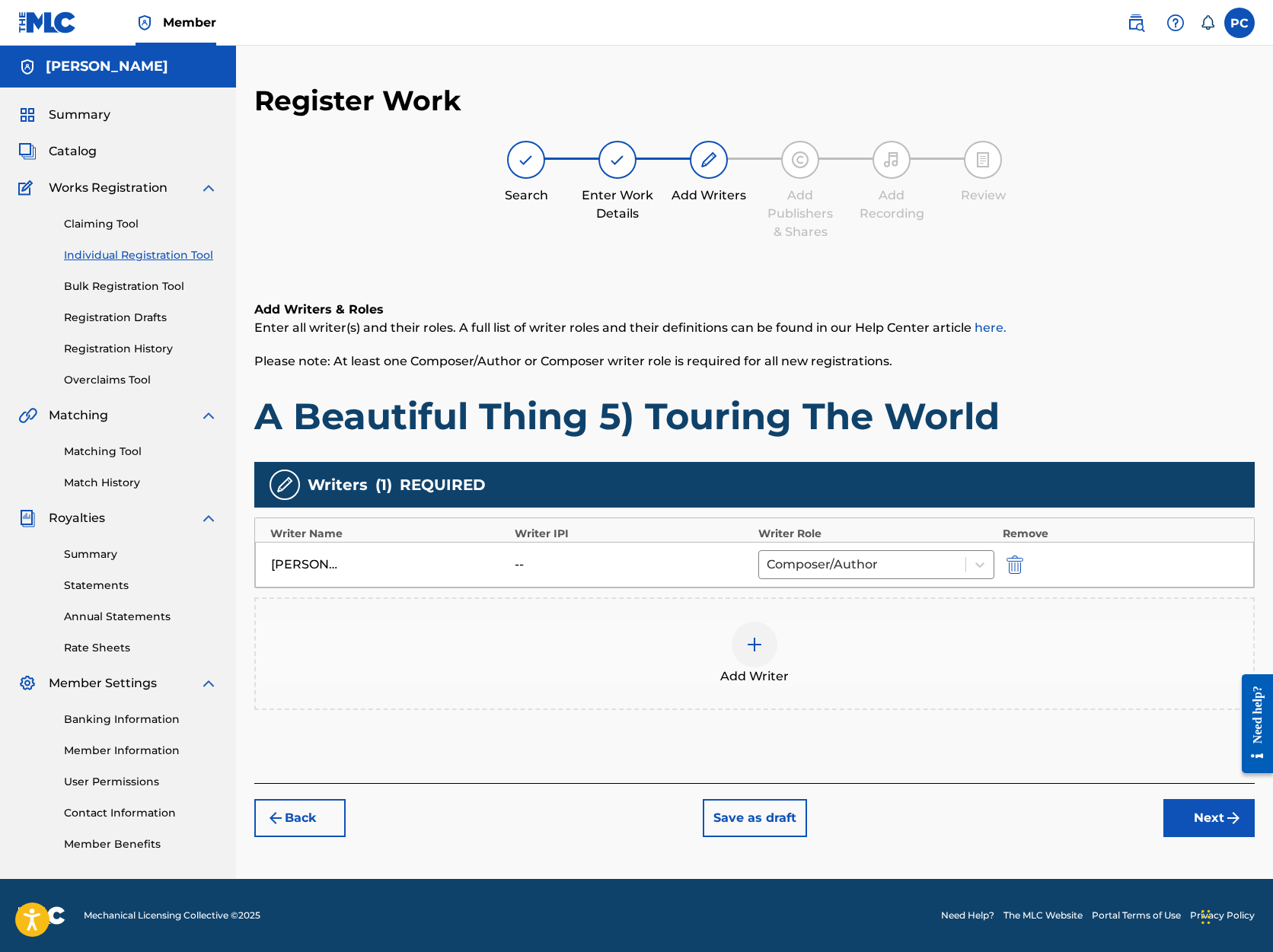
click at [1204, 818] on button "Next" at bounding box center [1209, 819] width 91 height 38
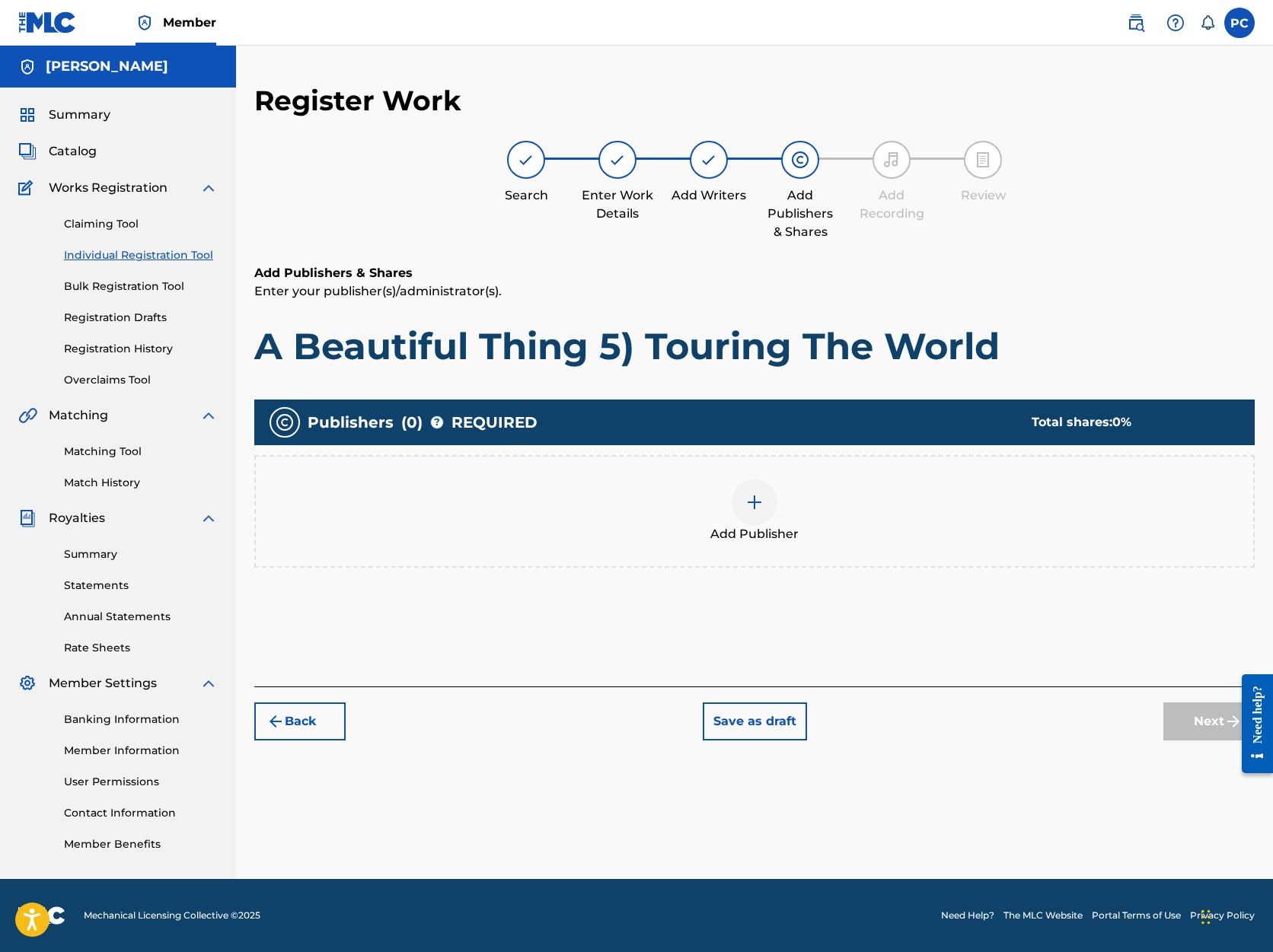
click at [754, 500] on img at bounding box center [754, 502] width 18 height 18
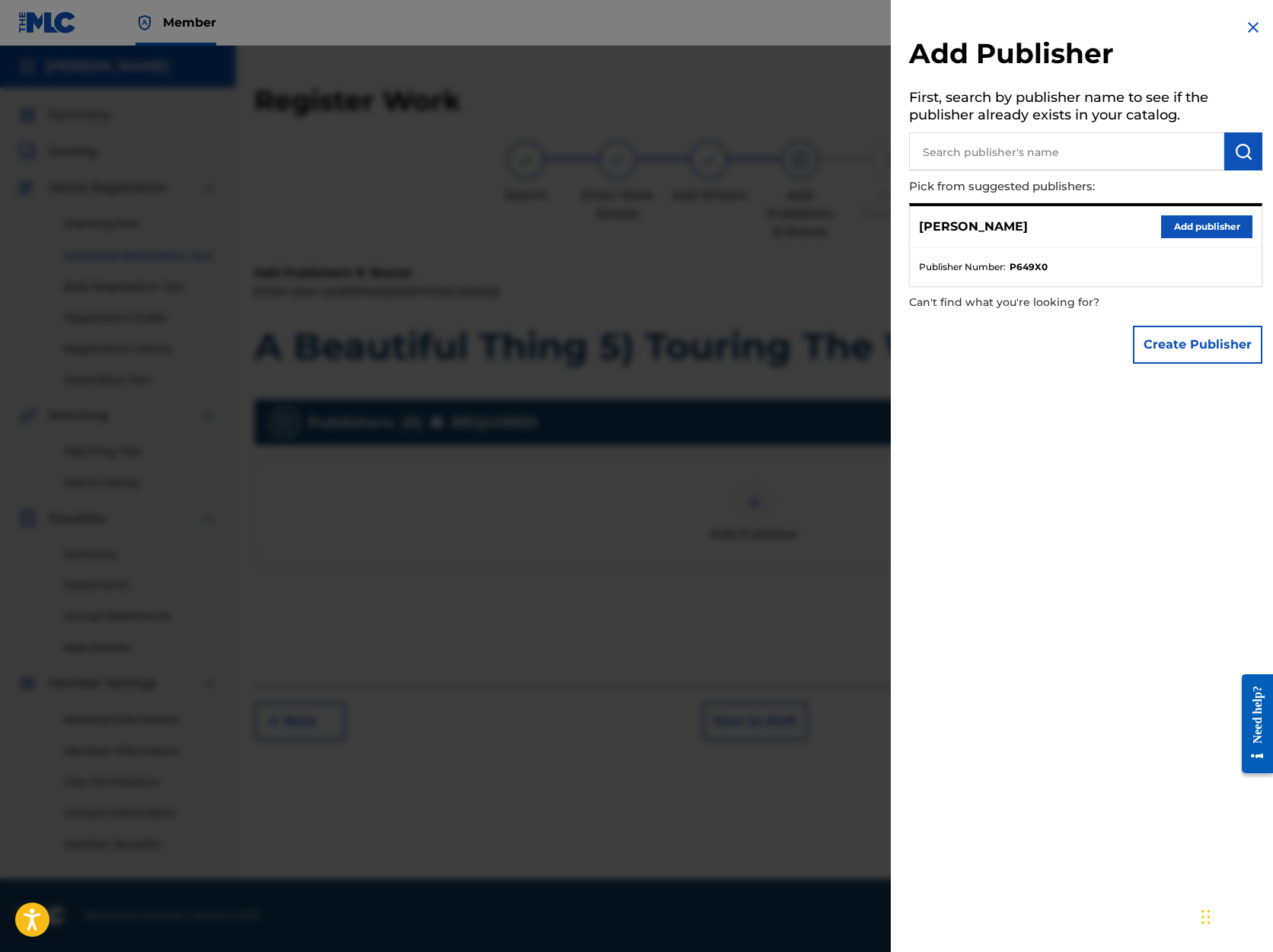
click at [1172, 225] on button "Add publisher" at bounding box center [1206, 226] width 91 height 23
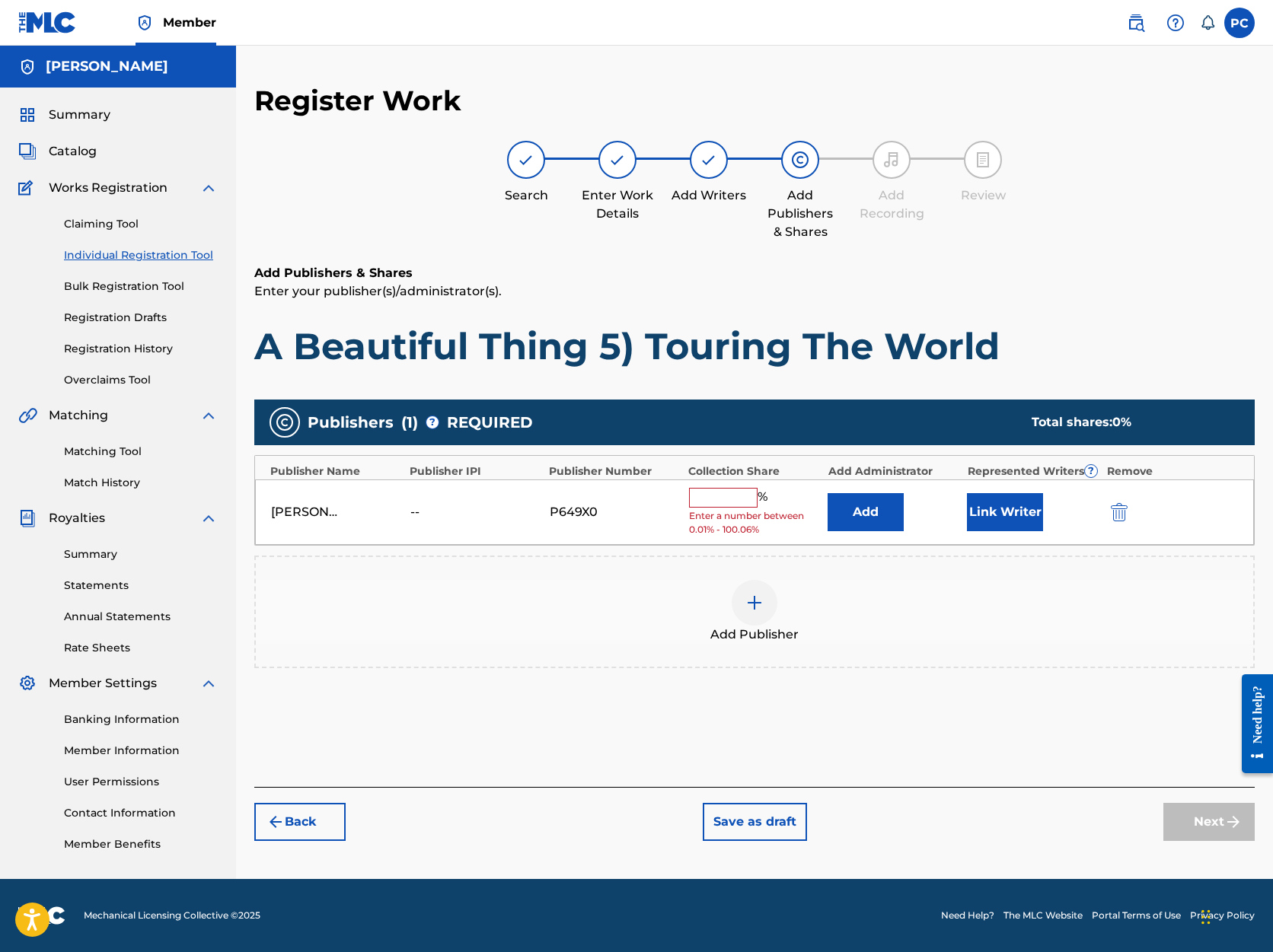
click at [731, 494] on input "text" at bounding box center [723, 498] width 68 height 20
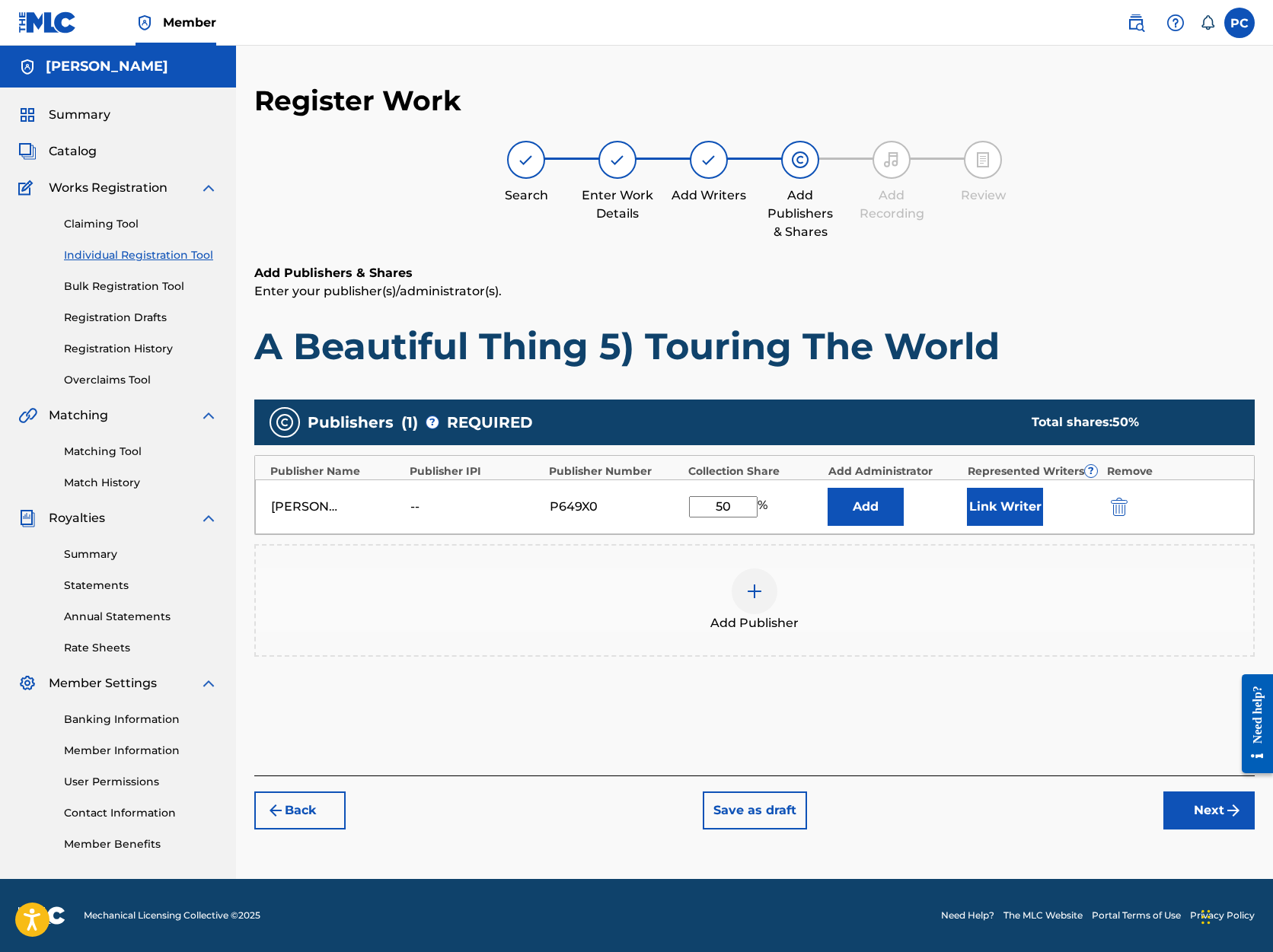
type input "50"
click at [1204, 806] on button "Next" at bounding box center [1209, 811] width 91 height 38
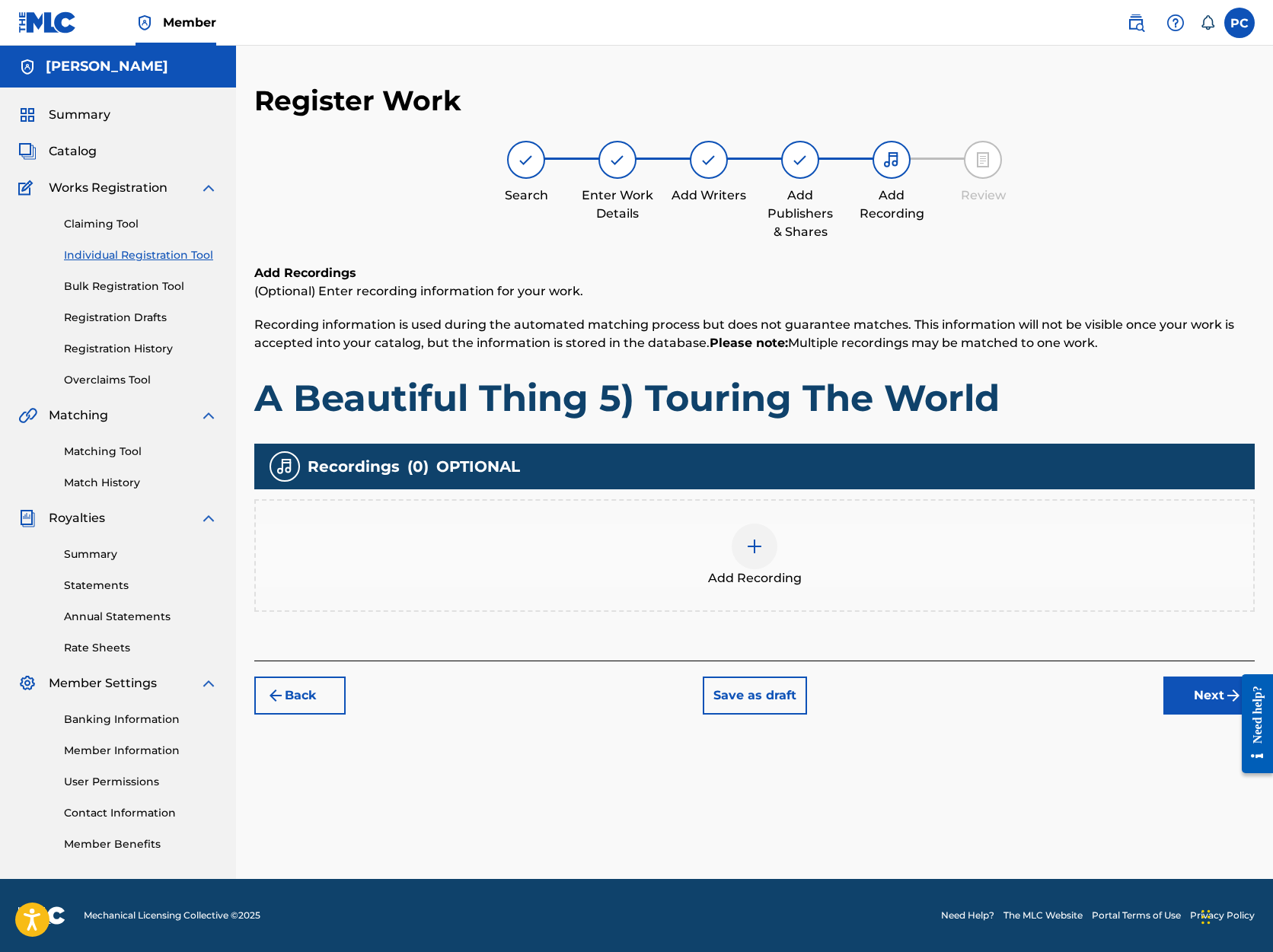
click at [1203, 698] on button "Next" at bounding box center [1209, 696] width 91 height 38
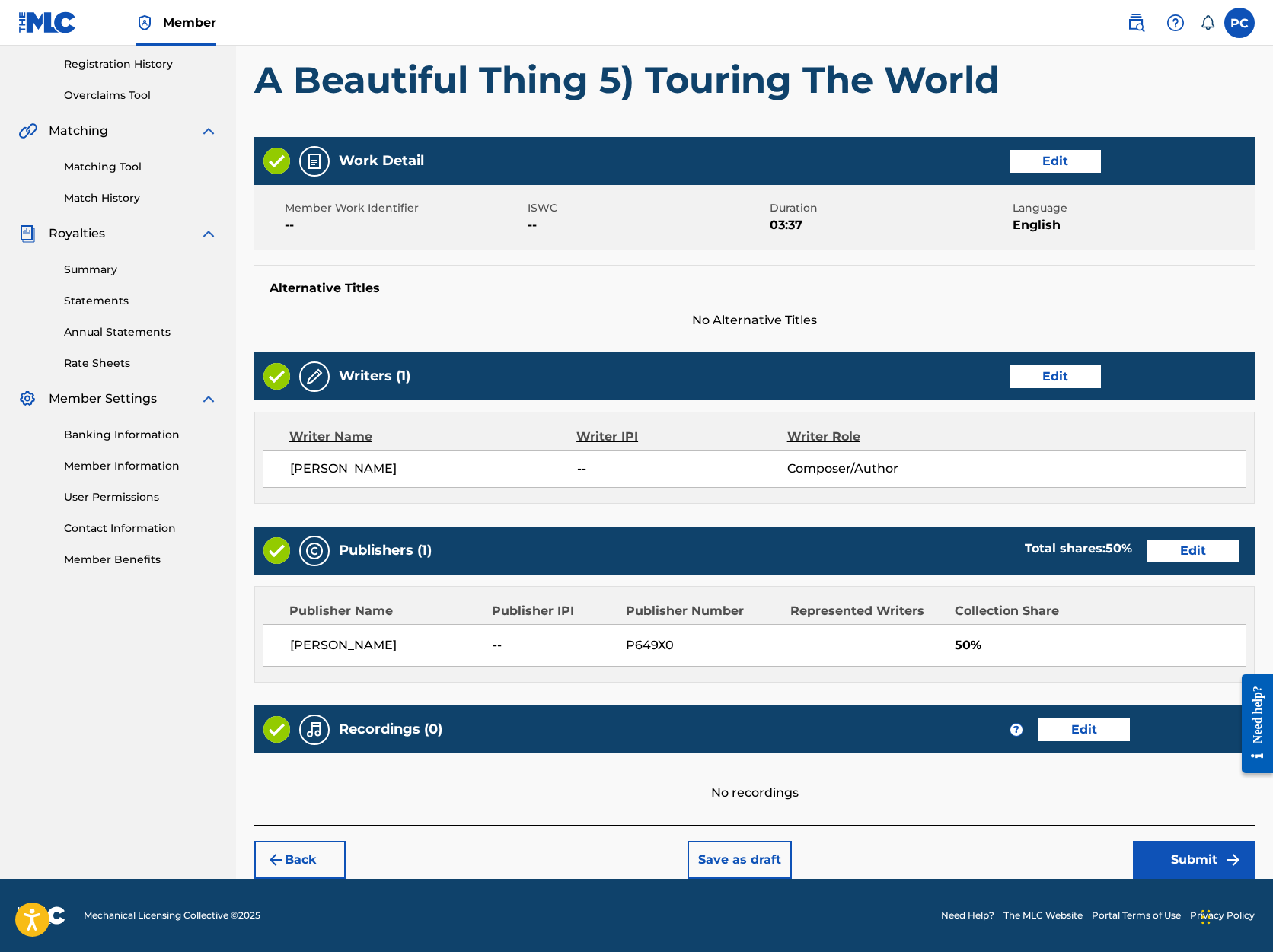
scroll to position [284, 0]
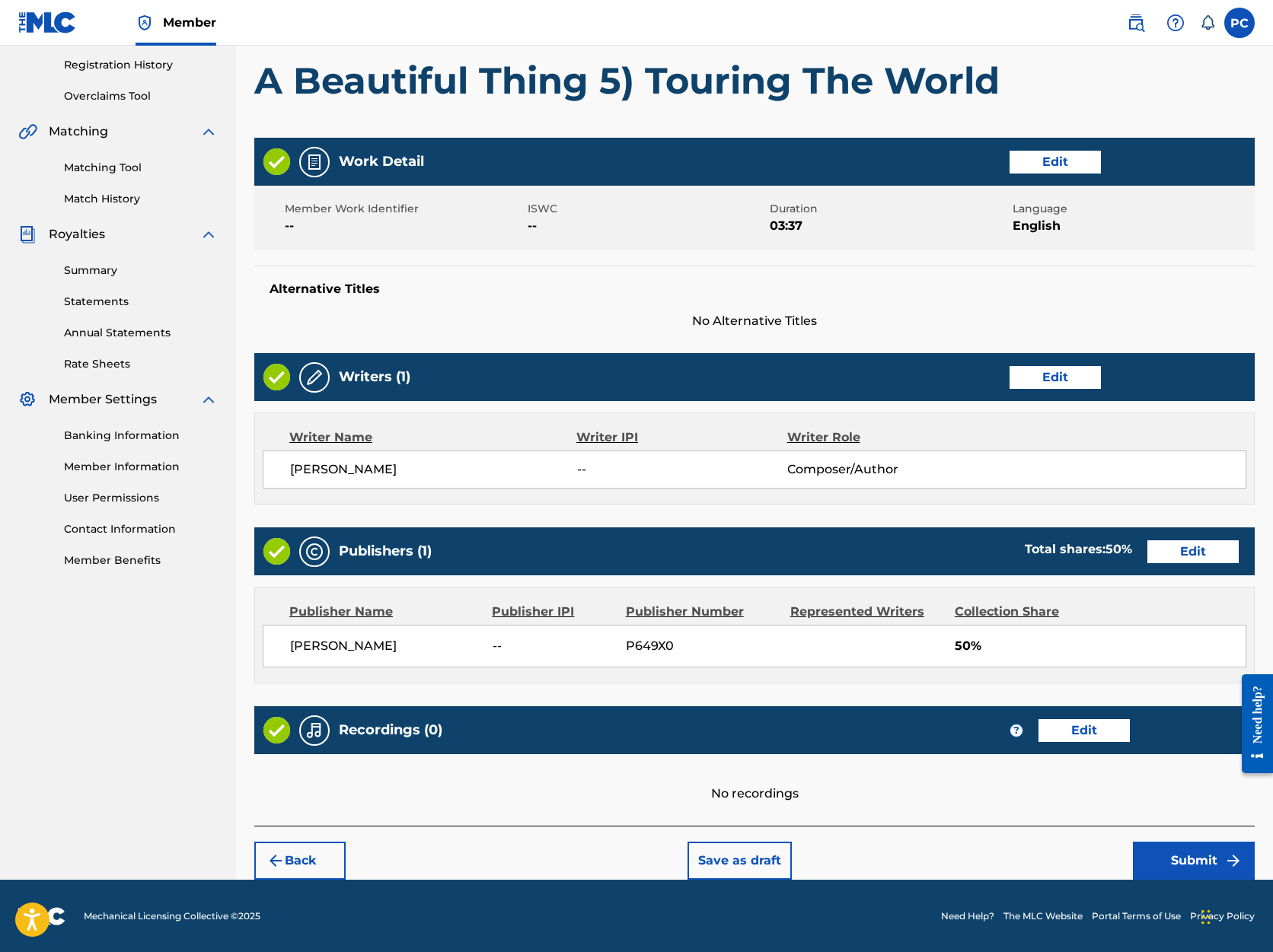
click at [1187, 866] on button "Submit" at bounding box center [1194, 861] width 122 height 38
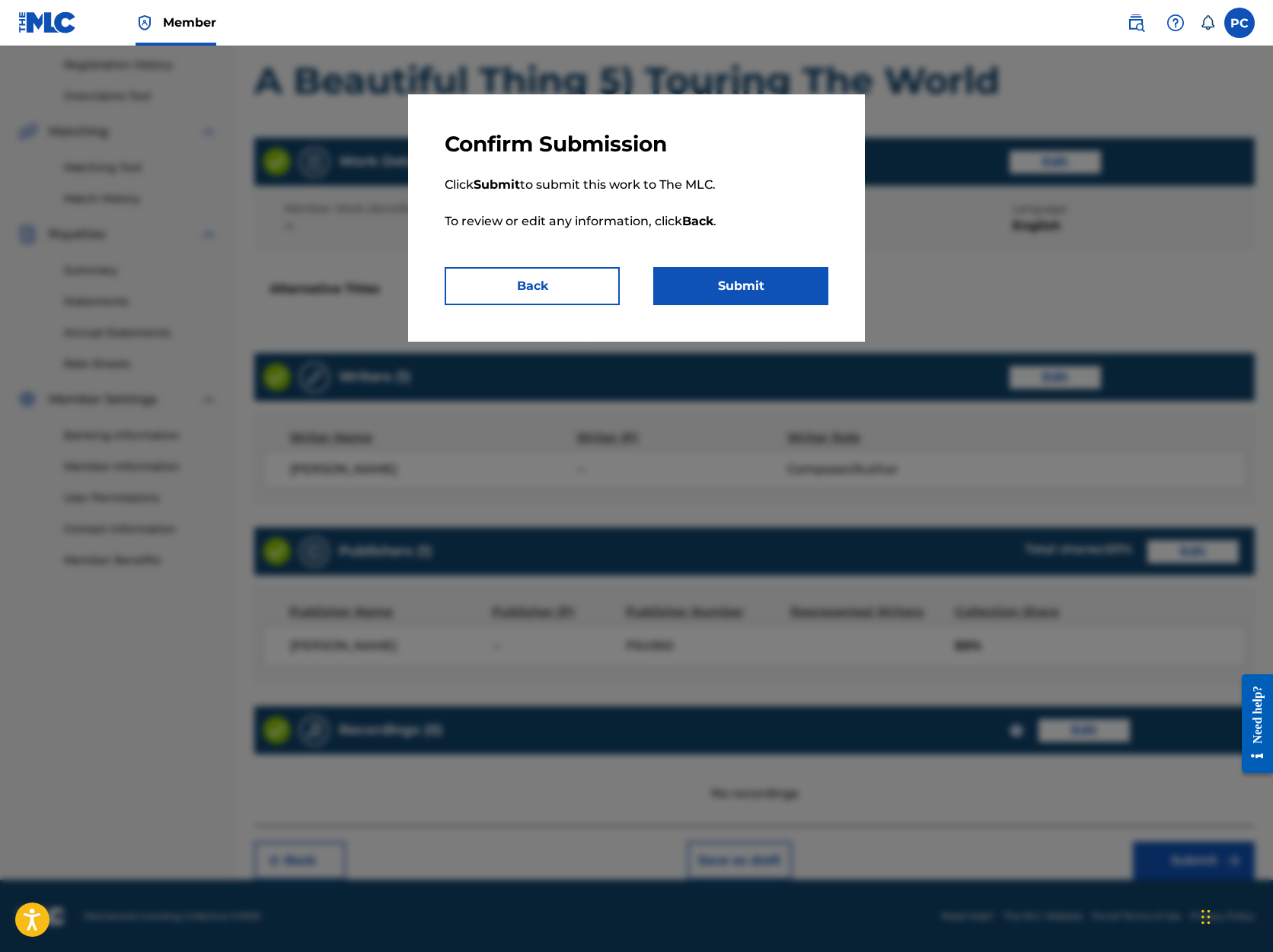
click at [744, 287] on button "Submit" at bounding box center [741, 287] width 176 height 38
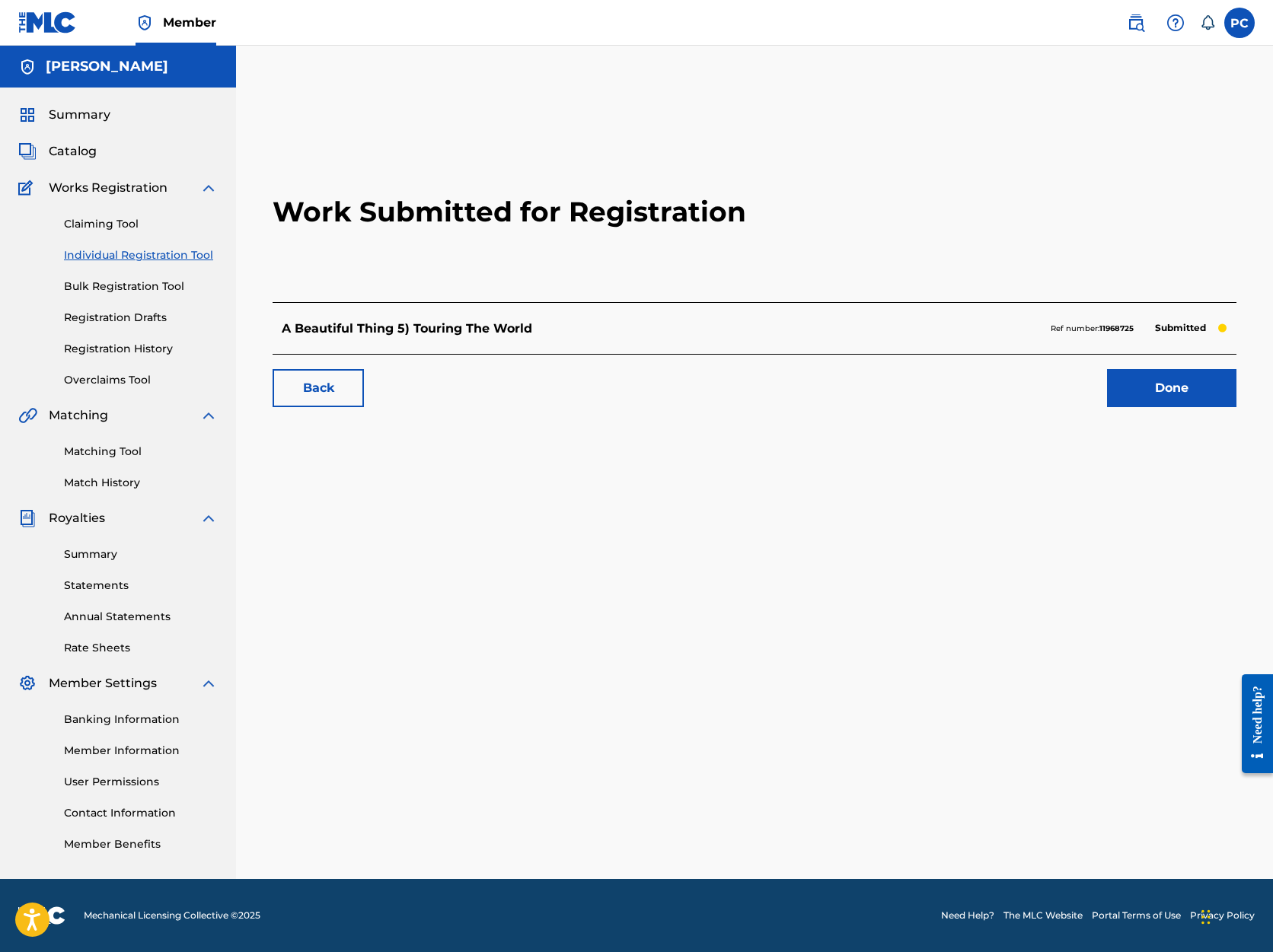
click at [1155, 387] on link "Done" at bounding box center [1171, 388] width 129 height 38
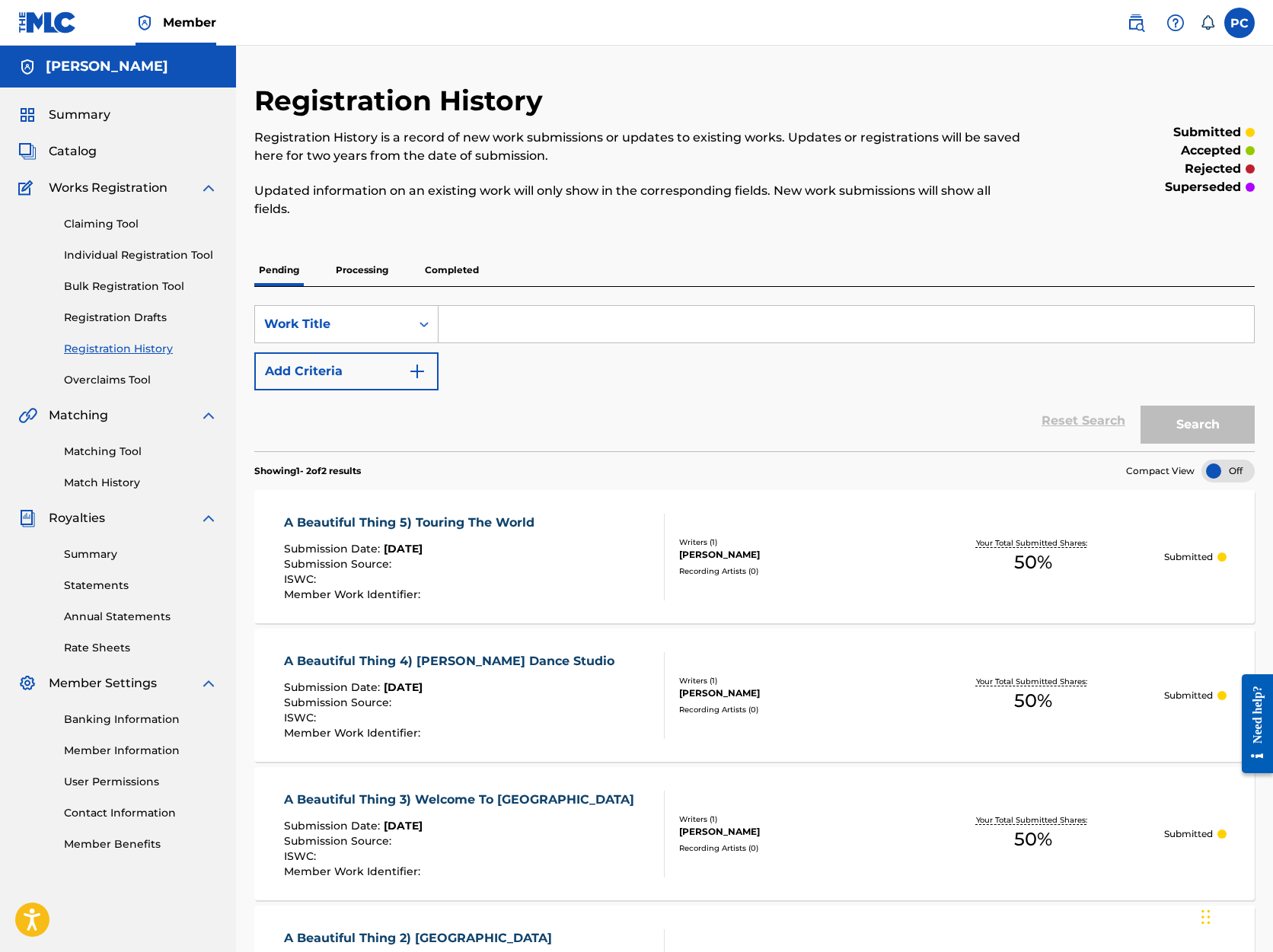
click at [131, 251] on link "Individual Registration Tool" at bounding box center [141, 256] width 154 height 16
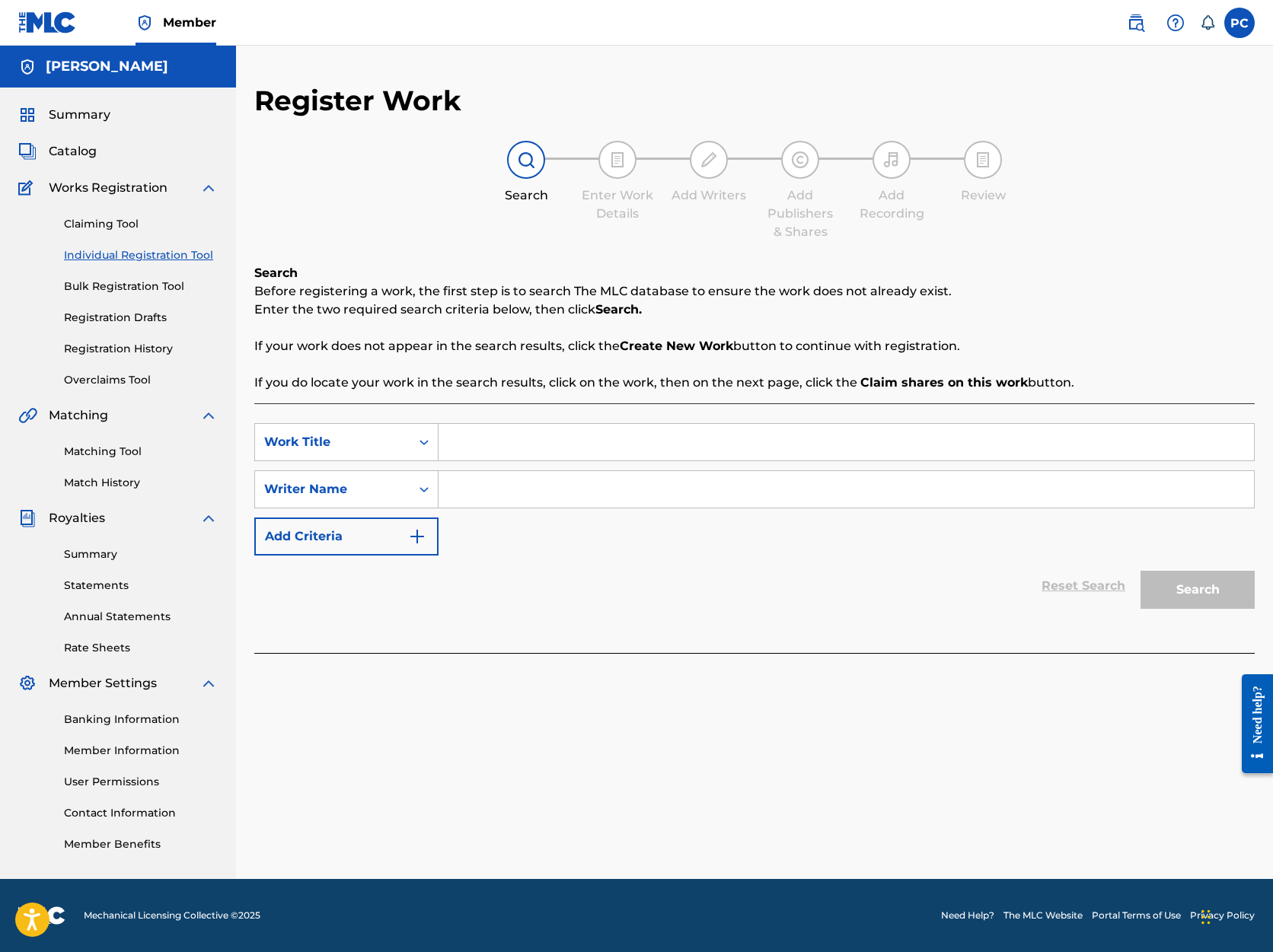
click at [500, 441] on input "Search Form" at bounding box center [846, 442] width 816 height 37
type input "A Beautiful Thing 6) [GEOGRAPHIC_DATA]"
click at [472, 489] on input "Search Form" at bounding box center [846, 489] width 816 height 37
type input "[PERSON_NAME]"
click at [1185, 592] on button "Search" at bounding box center [1198, 590] width 114 height 38
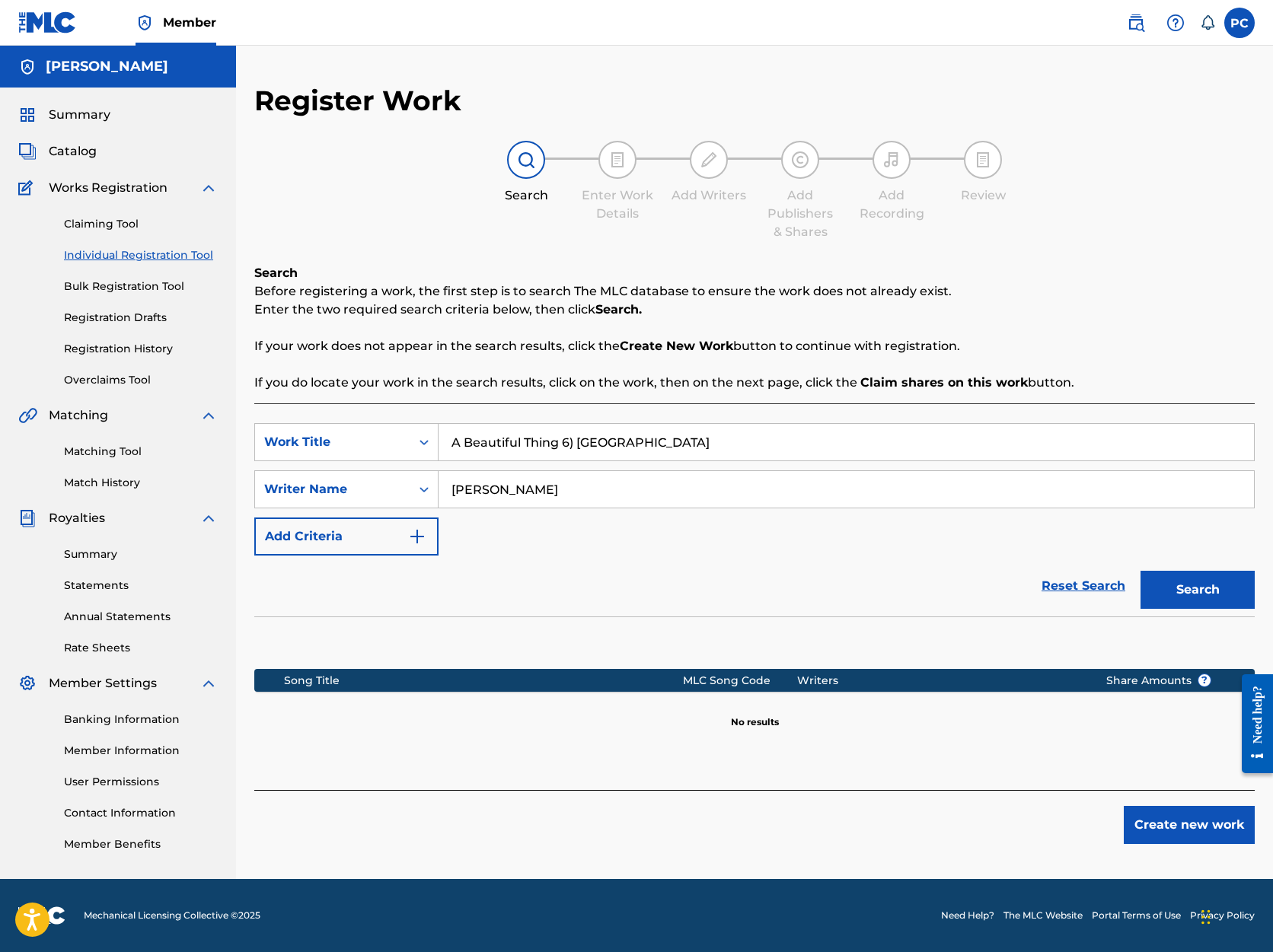
click at [1171, 824] on button "Create new work" at bounding box center [1189, 825] width 131 height 38
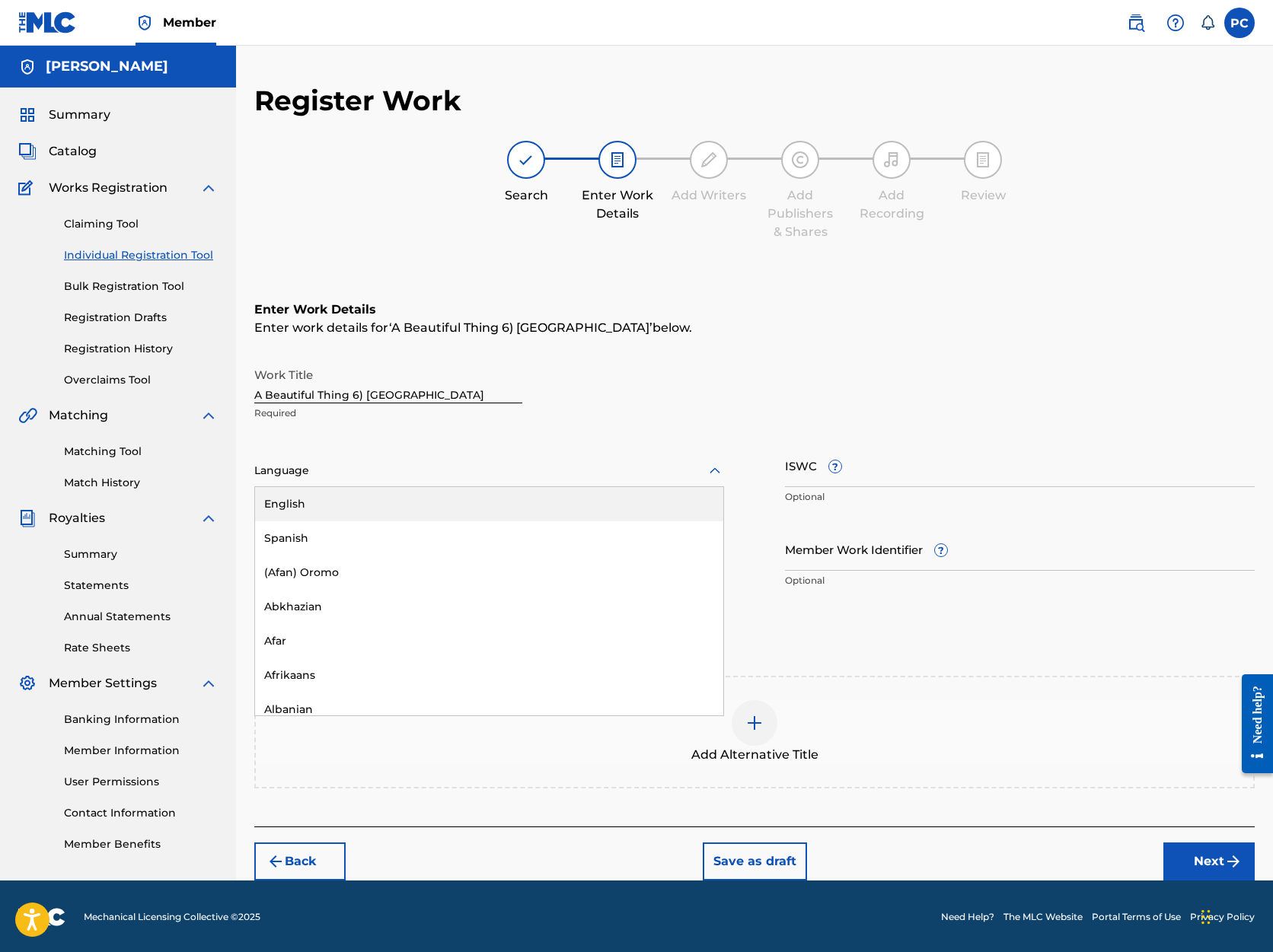
click at [714, 470] on icon at bounding box center [715, 471] width 18 height 18
click at [510, 507] on div "English" at bounding box center [489, 504] width 469 height 34
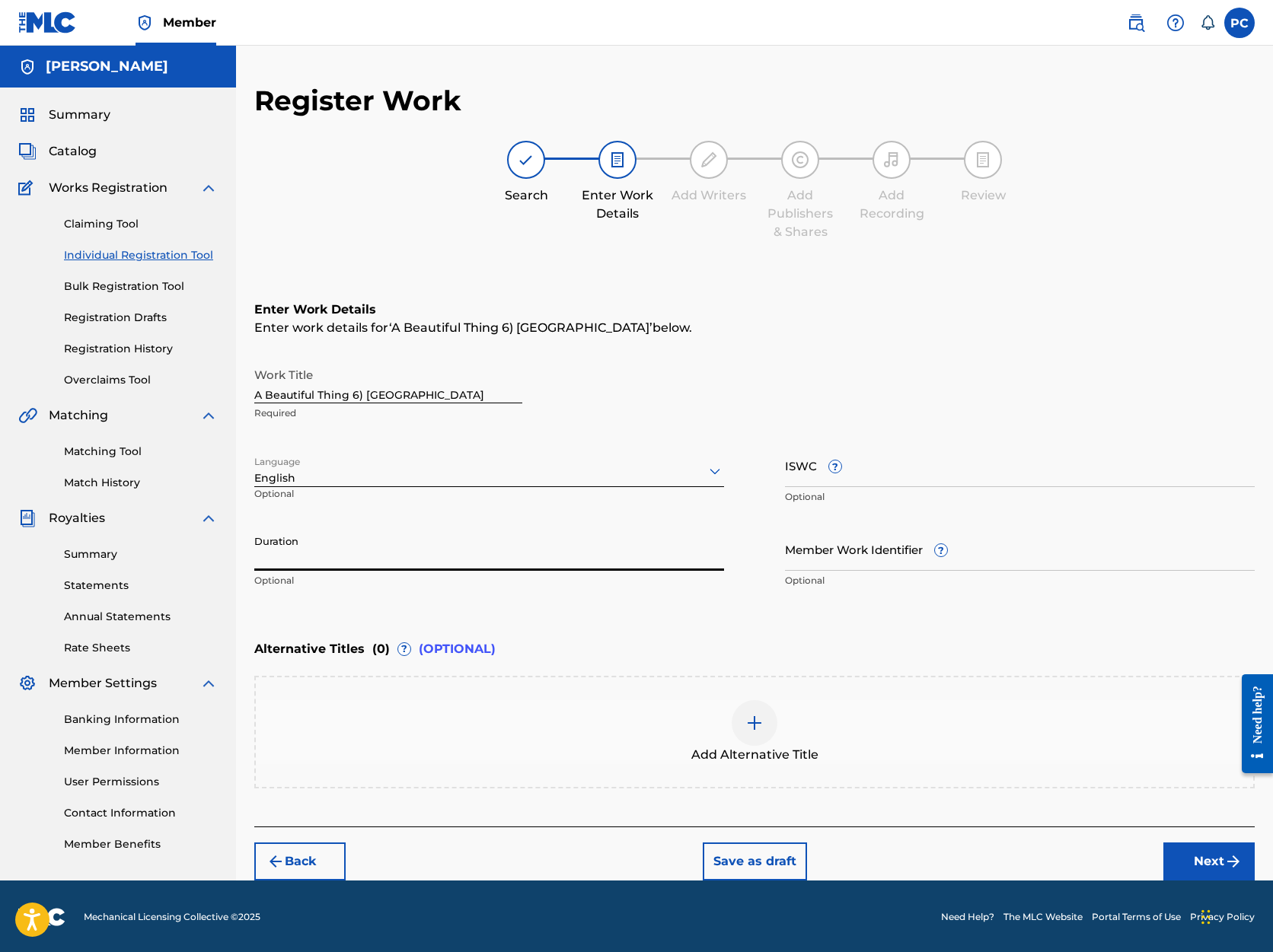
click at [445, 560] on input "Duration" at bounding box center [489, 549] width 470 height 44
type input "04:04"
click at [1209, 860] on button "Next" at bounding box center [1209, 861] width 91 height 38
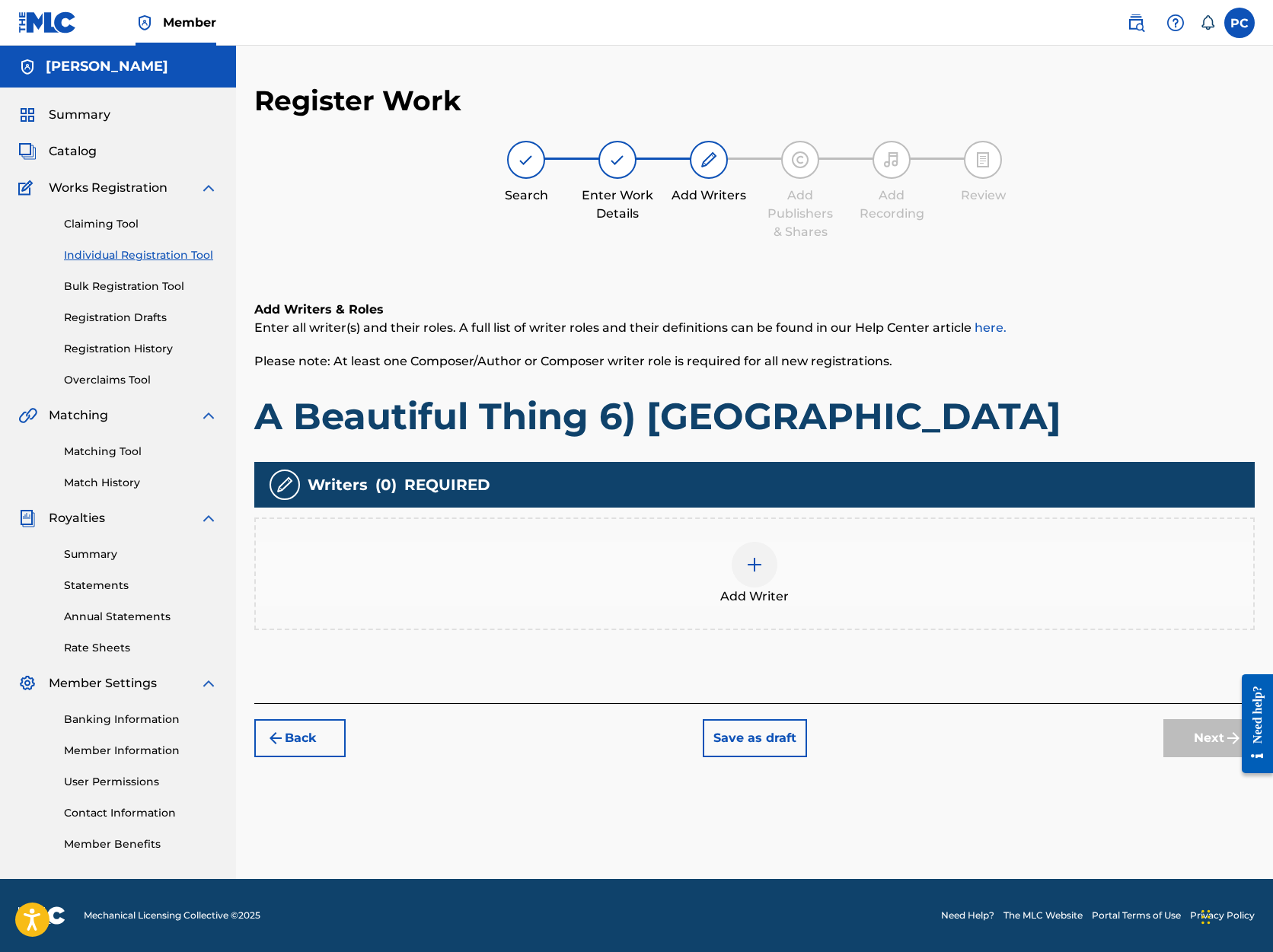
click at [754, 564] on img at bounding box center [754, 565] width 18 height 18
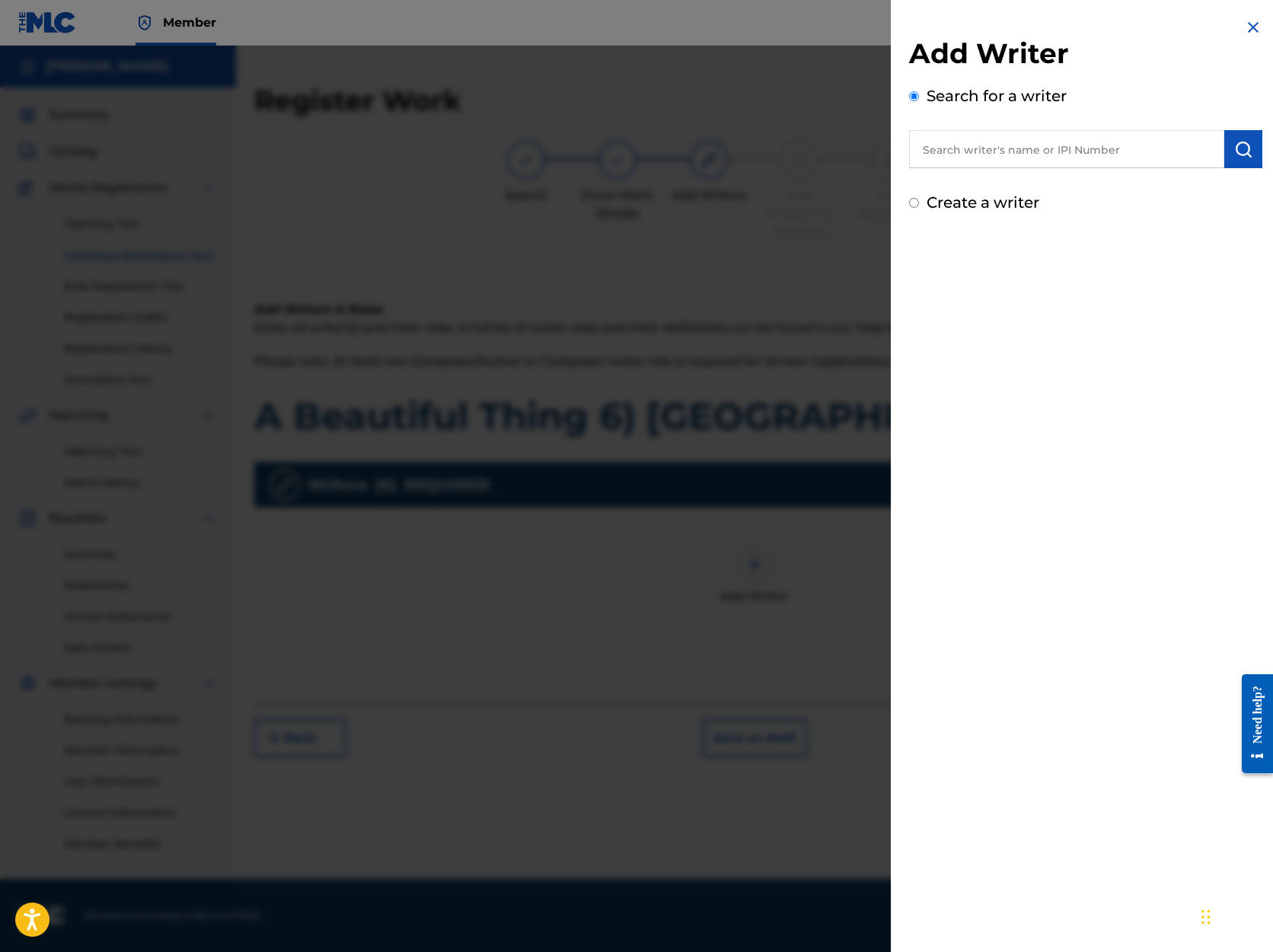
click at [989, 145] on input "text" at bounding box center [1067, 149] width 315 height 38
type input "[PERSON_NAME]"
click at [1239, 149] on img "submit" at bounding box center [1243, 148] width 18 height 18
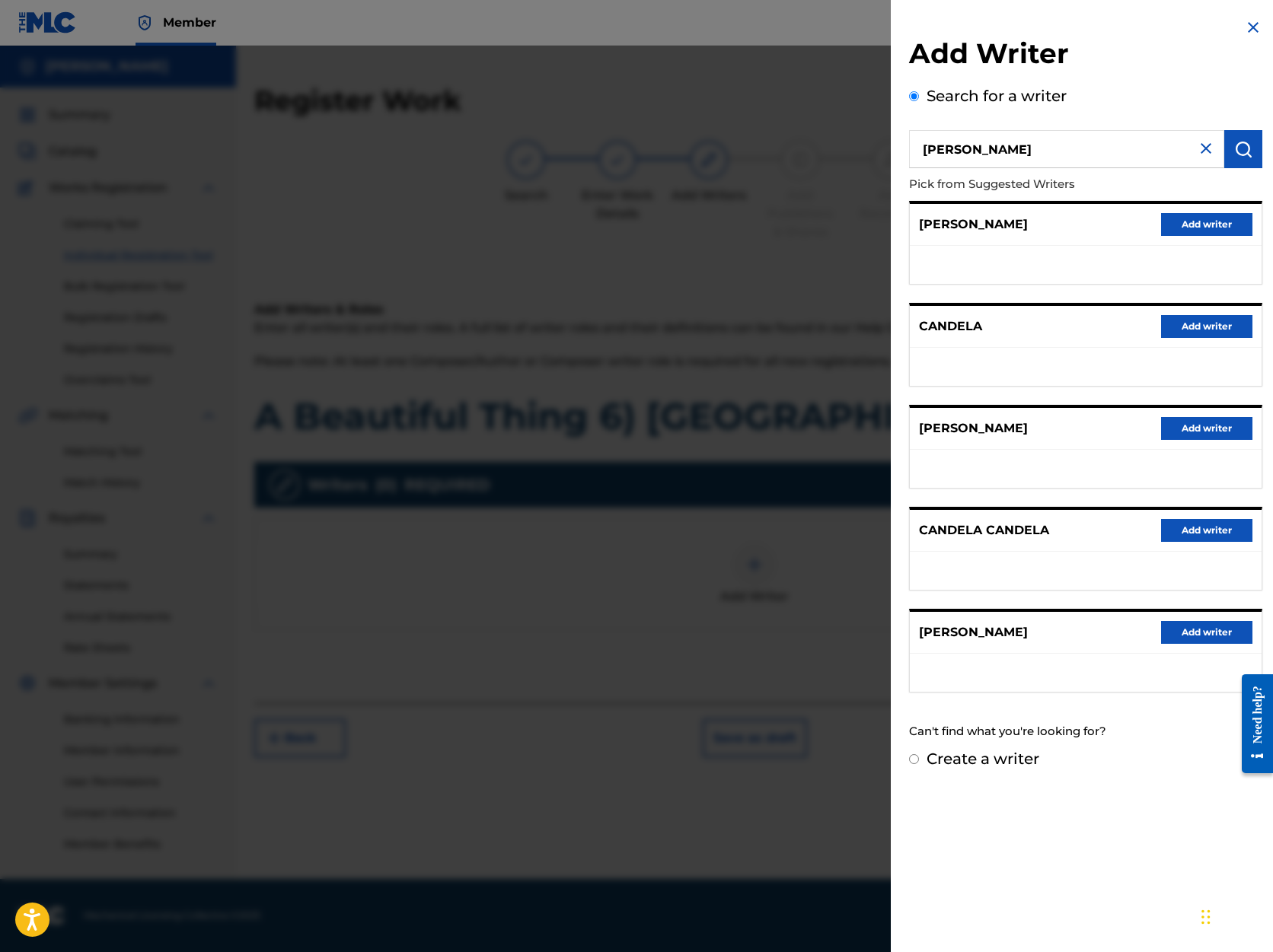
click at [1190, 632] on button "Add writer" at bounding box center [1206, 632] width 91 height 23
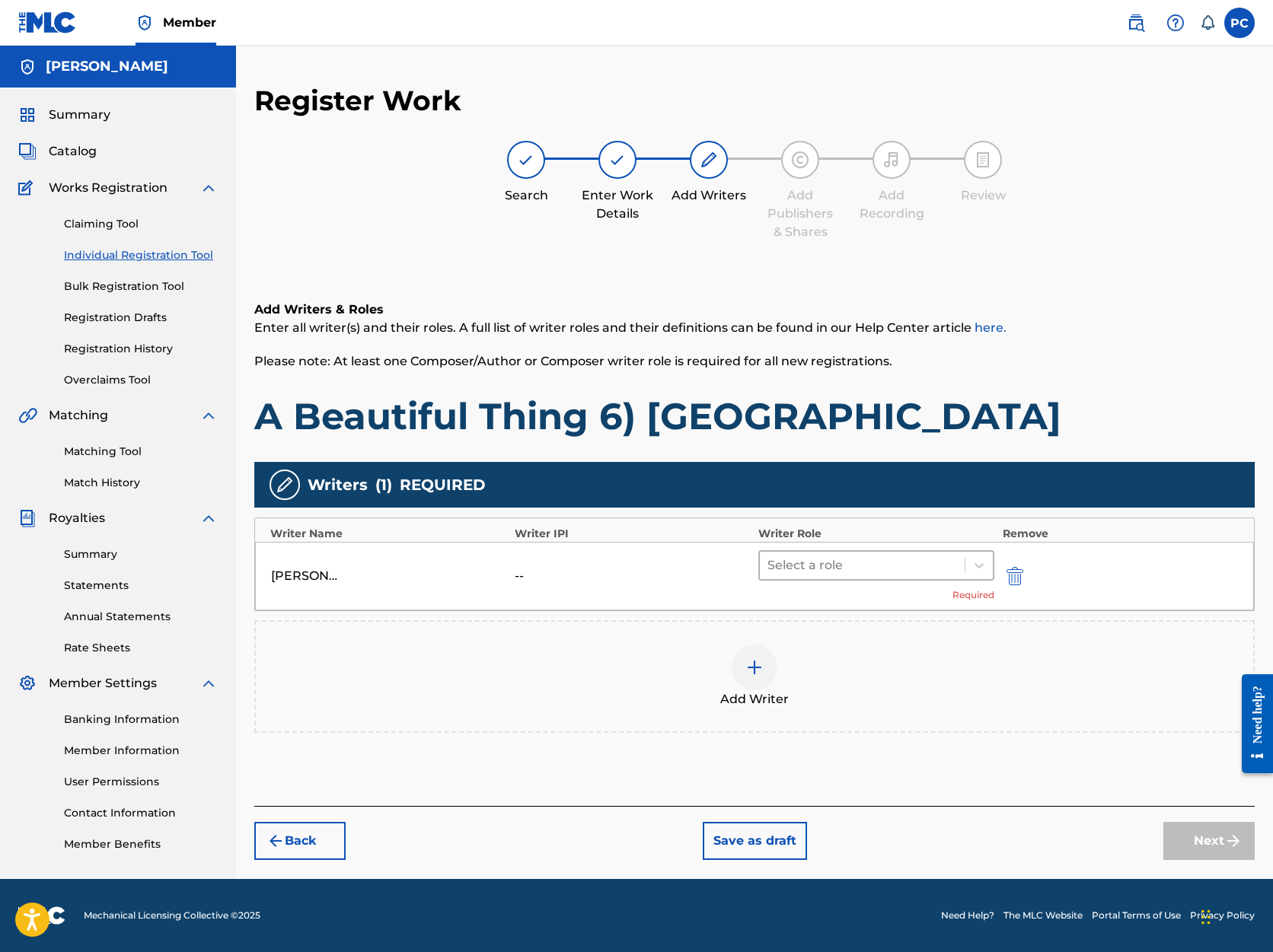
click at [917, 564] on div at bounding box center [862, 565] width 190 height 21
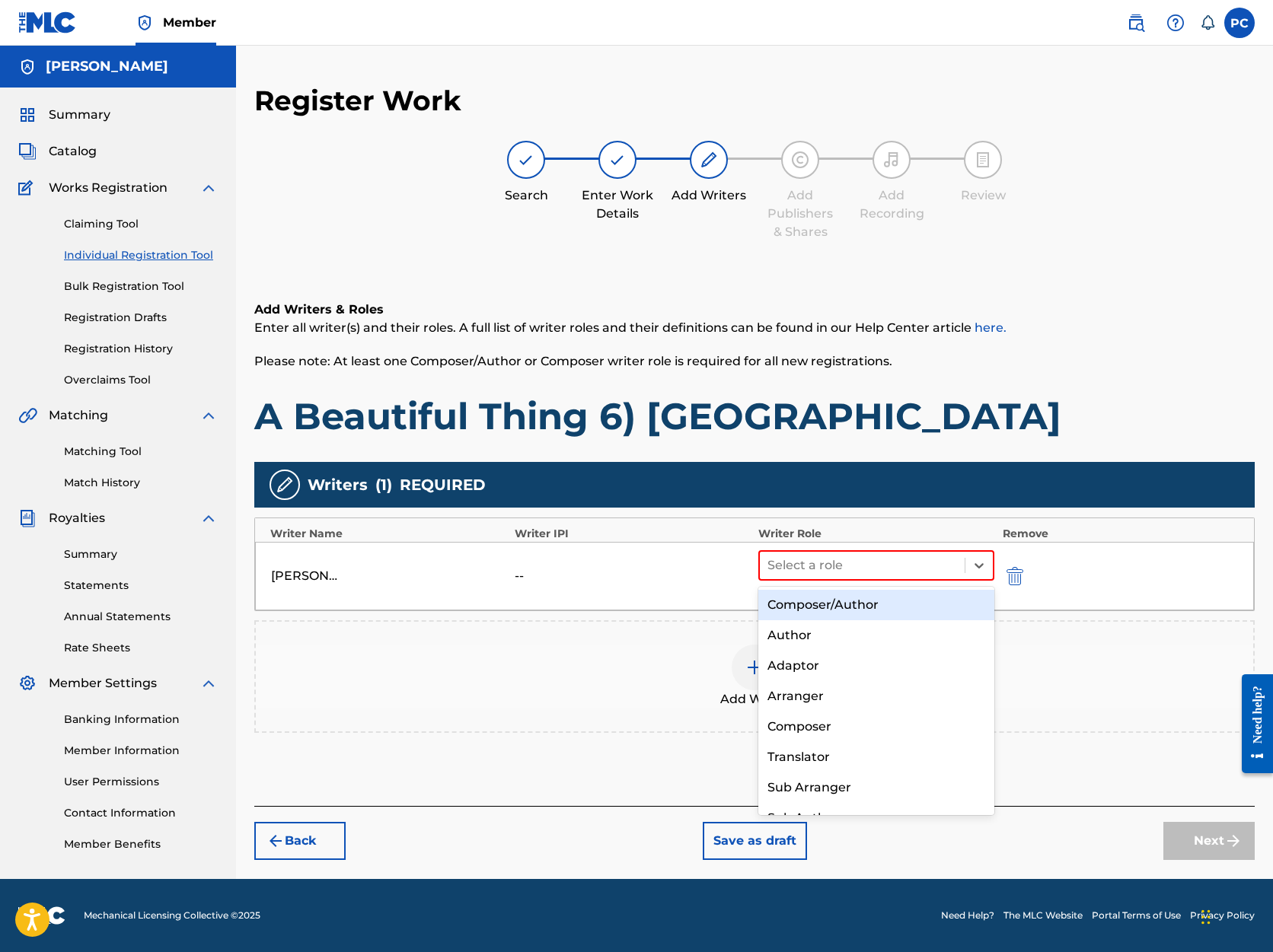
click at [878, 603] on div "Composer/Author" at bounding box center [876, 605] width 236 height 30
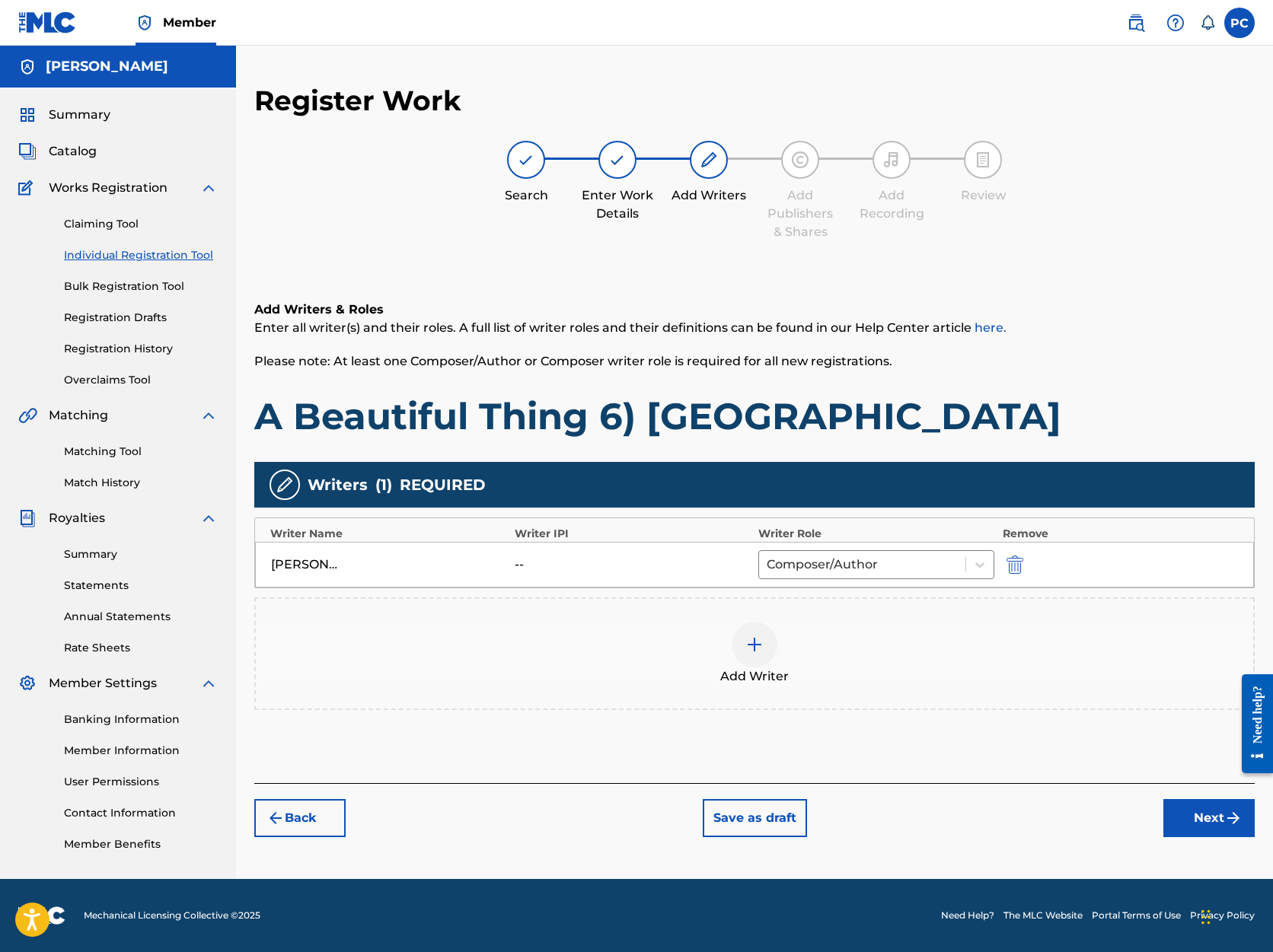
click at [1188, 815] on button "Next" at bounding box center [1209, 819] width 91 height 38
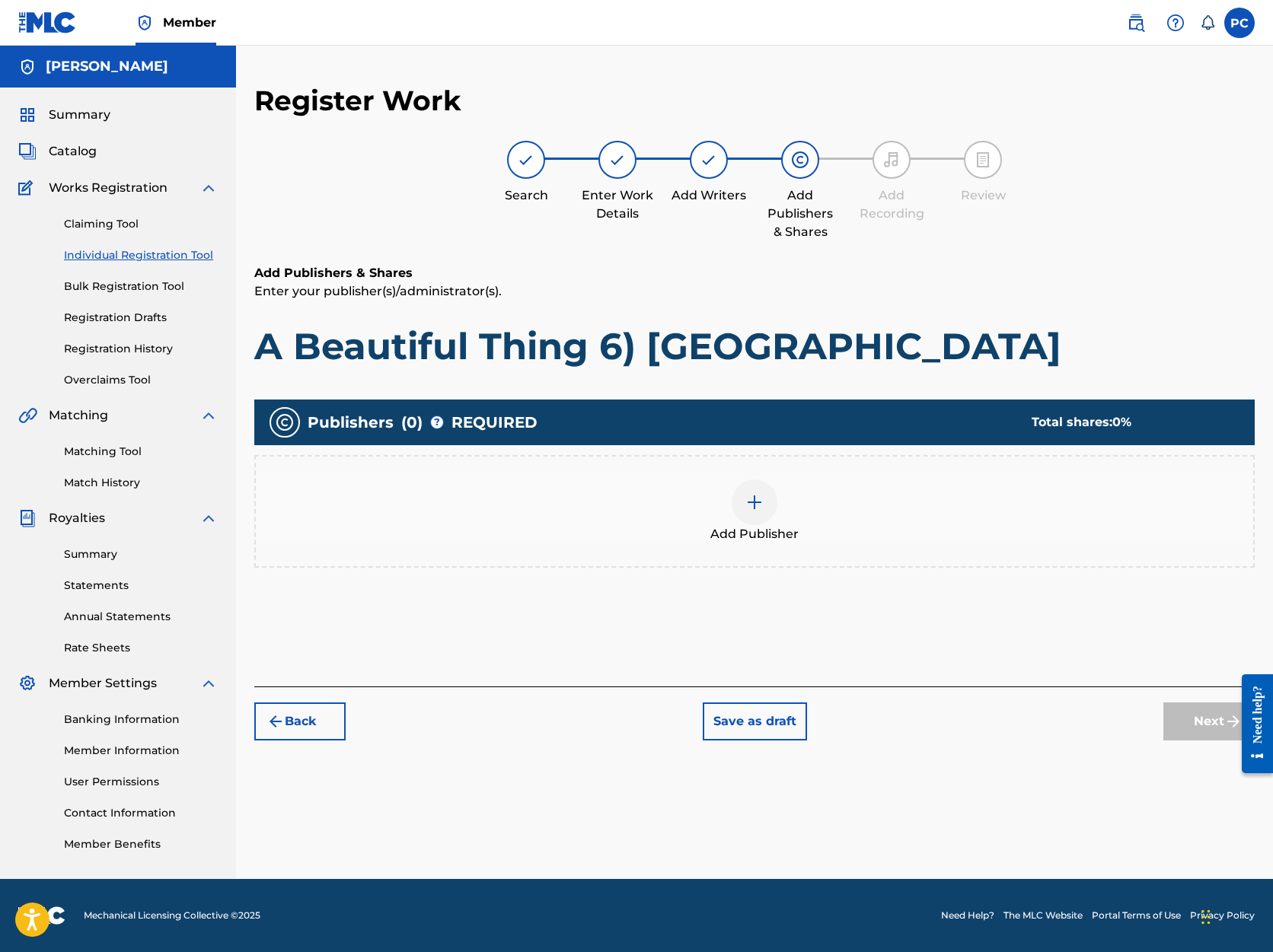
click at [752, 503] on img at bounding box center [754, 502] width 18 height 18
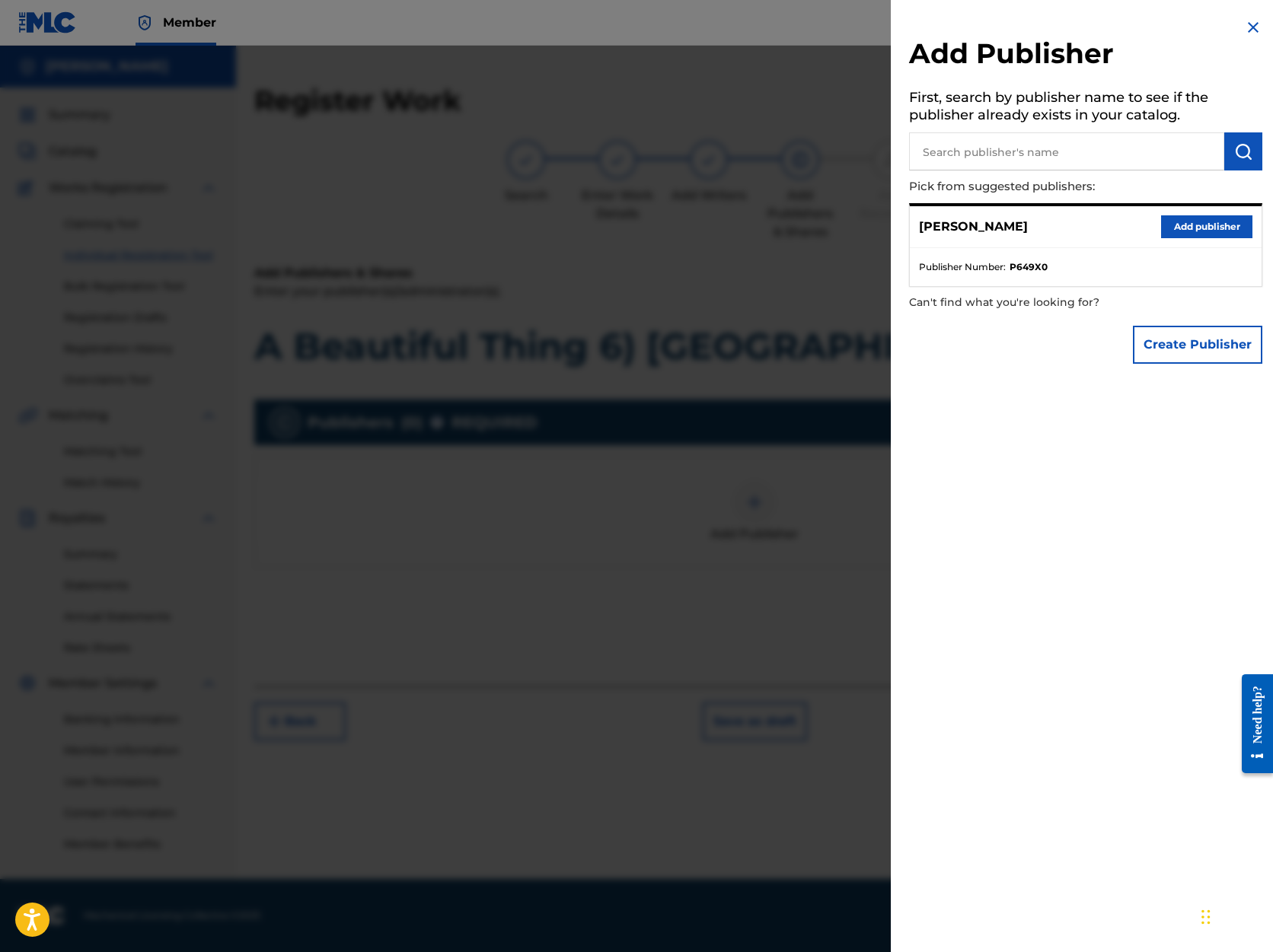
click at [1185, 223] on button "Add publisher" at bounding box center [1206, 226] width 91 height 23
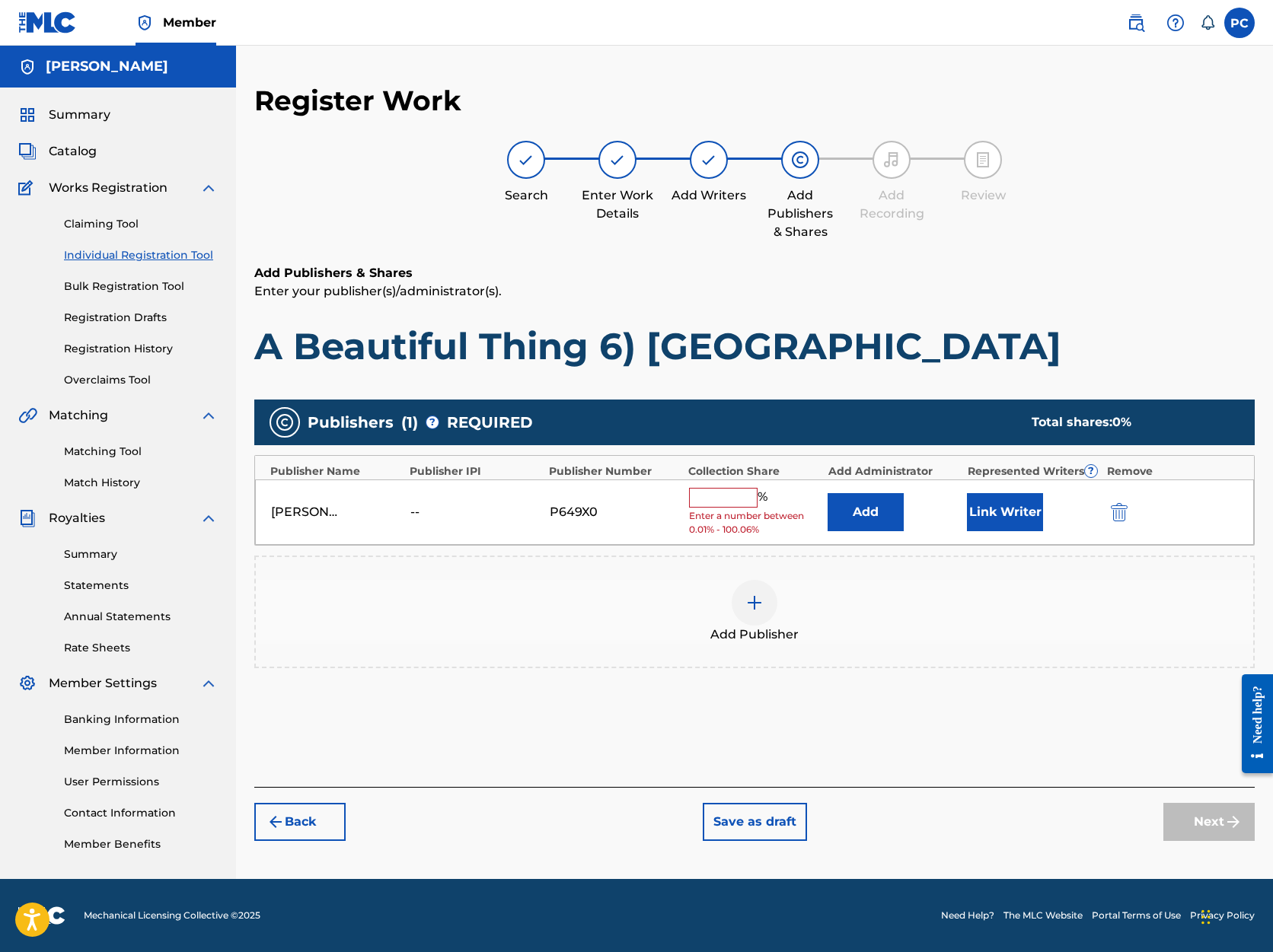
click at [735, 491] on input "text" at bounding box center [723, 498] width 68 height 20
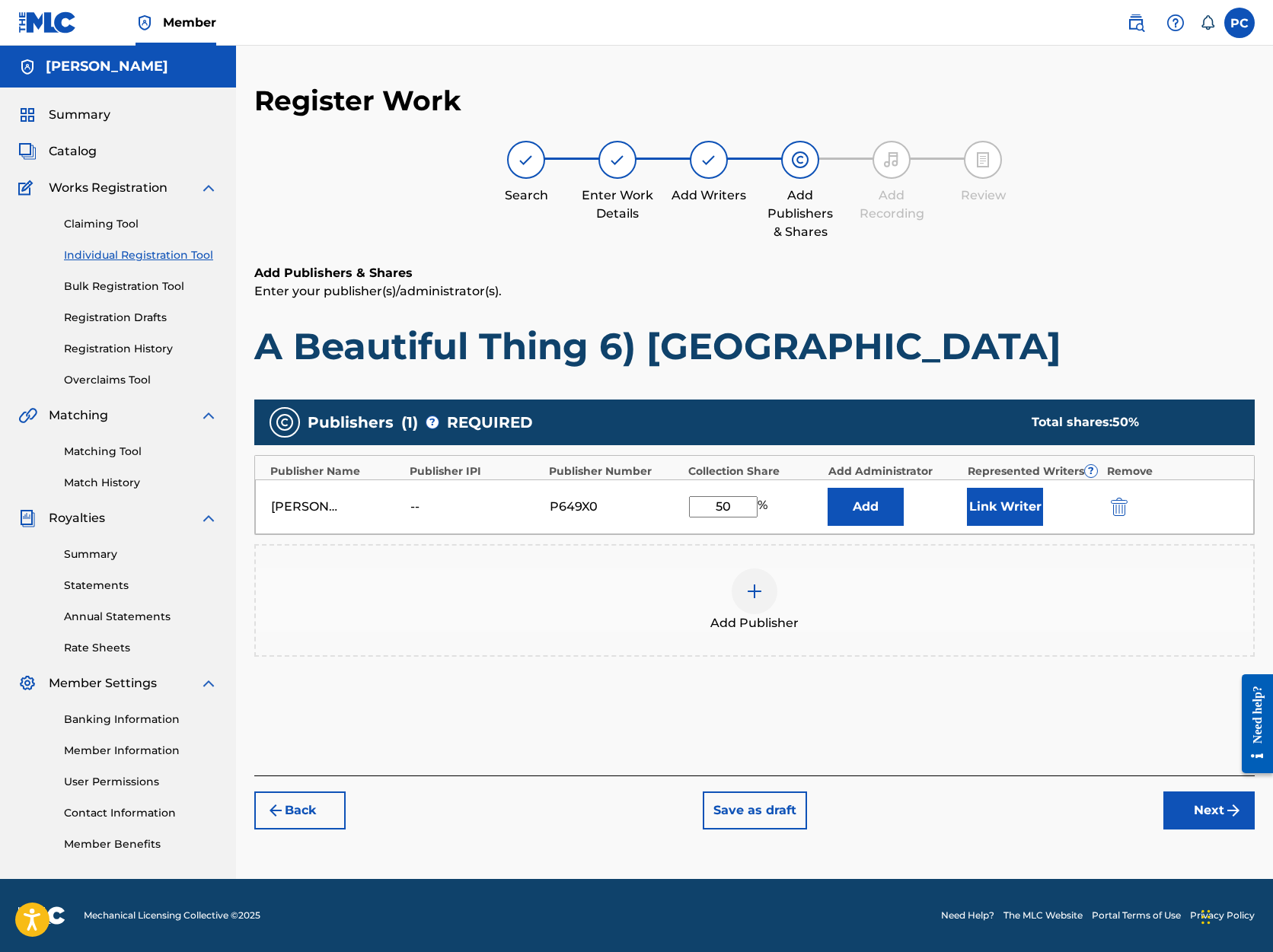
type input "50"
click at [1208, 808] on button "Next" at bounding box center [1209, 811] width 91 height 38
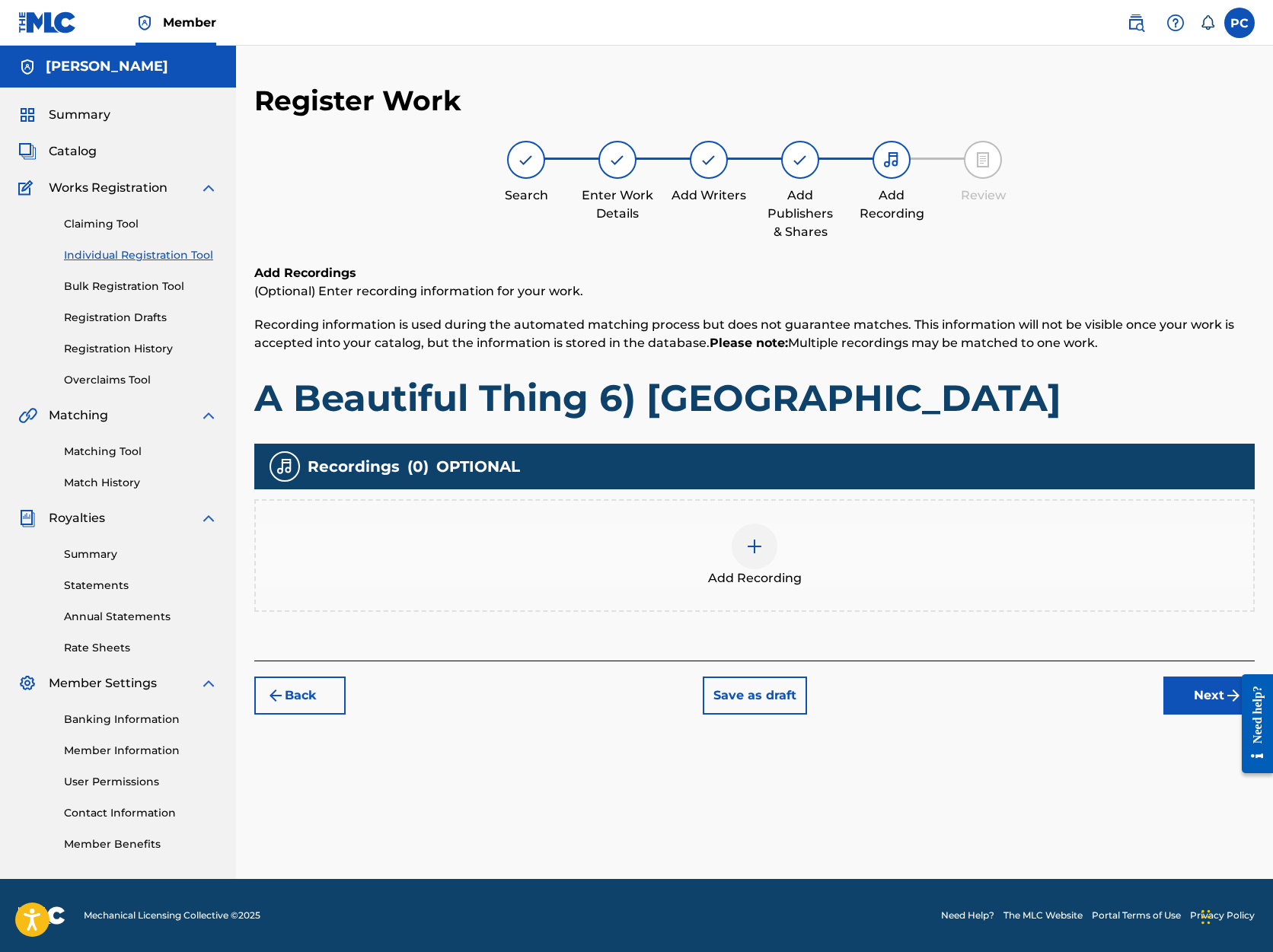
click at [1201, 696] on button "Next" at bounding box center [1209, 696] width 91 height 38
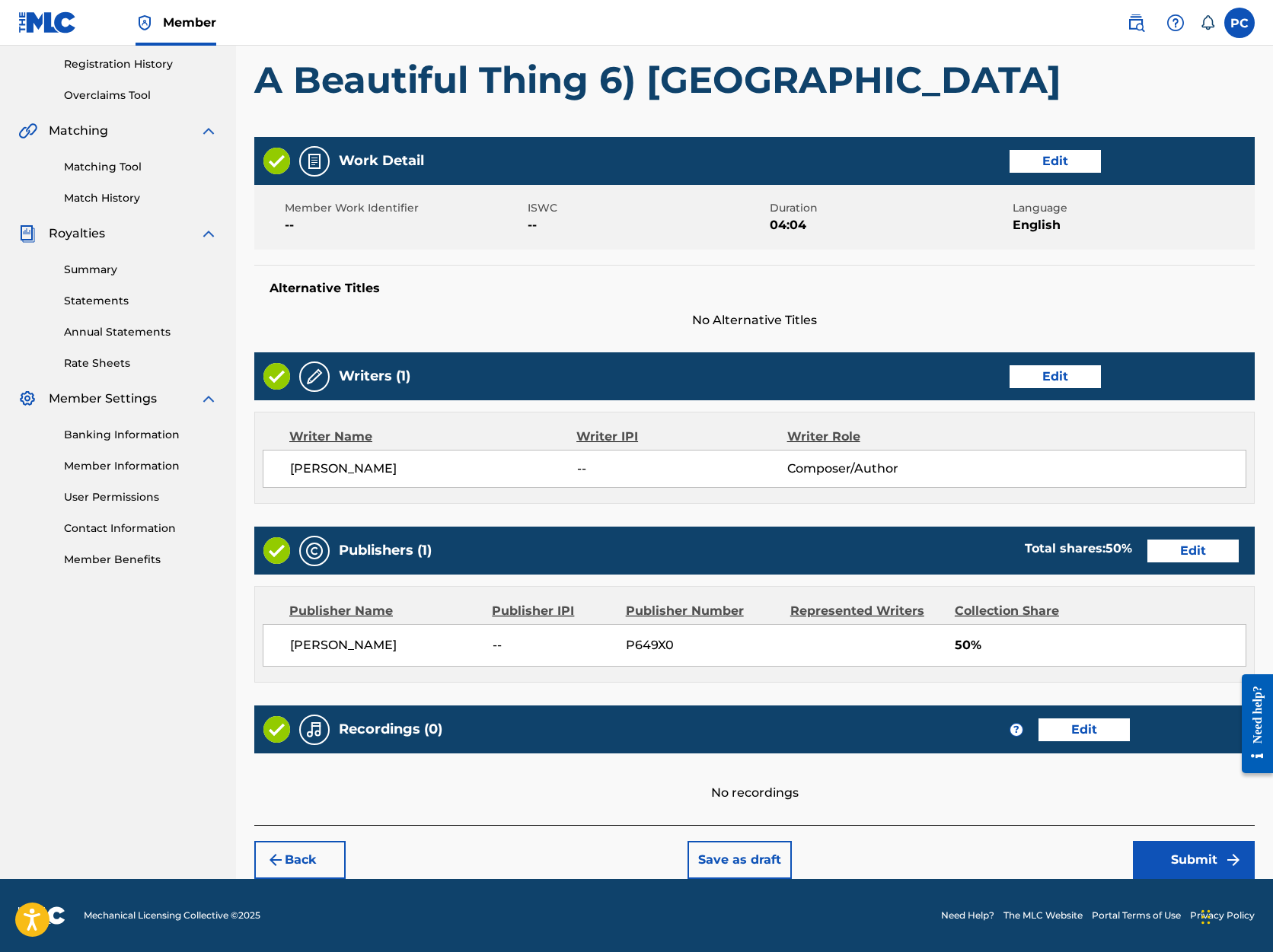
scroll to position [284, 0]
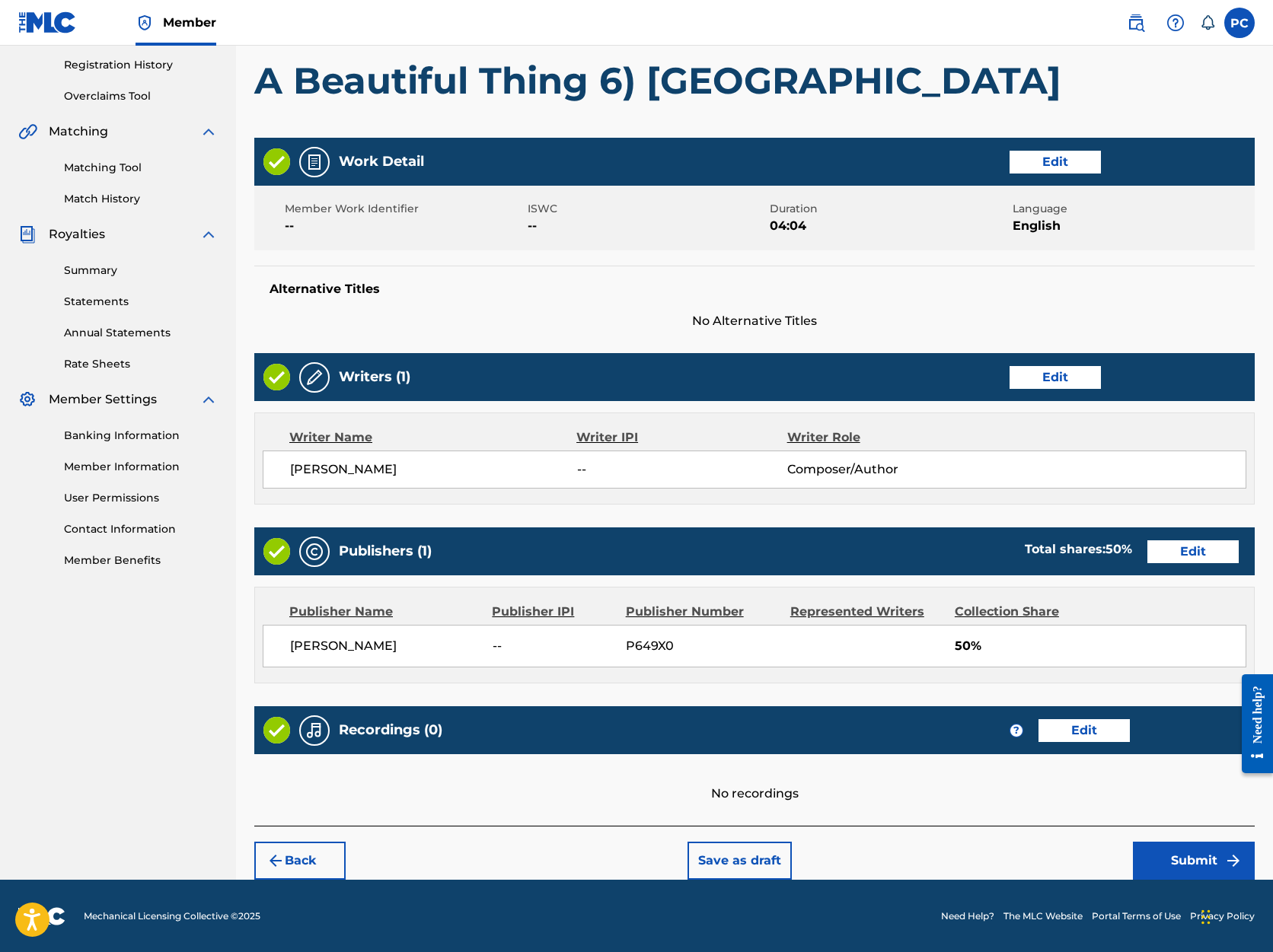
click at [1193, 857] on button "Submit" at bounding box center [1194, 861] width 122 height 38
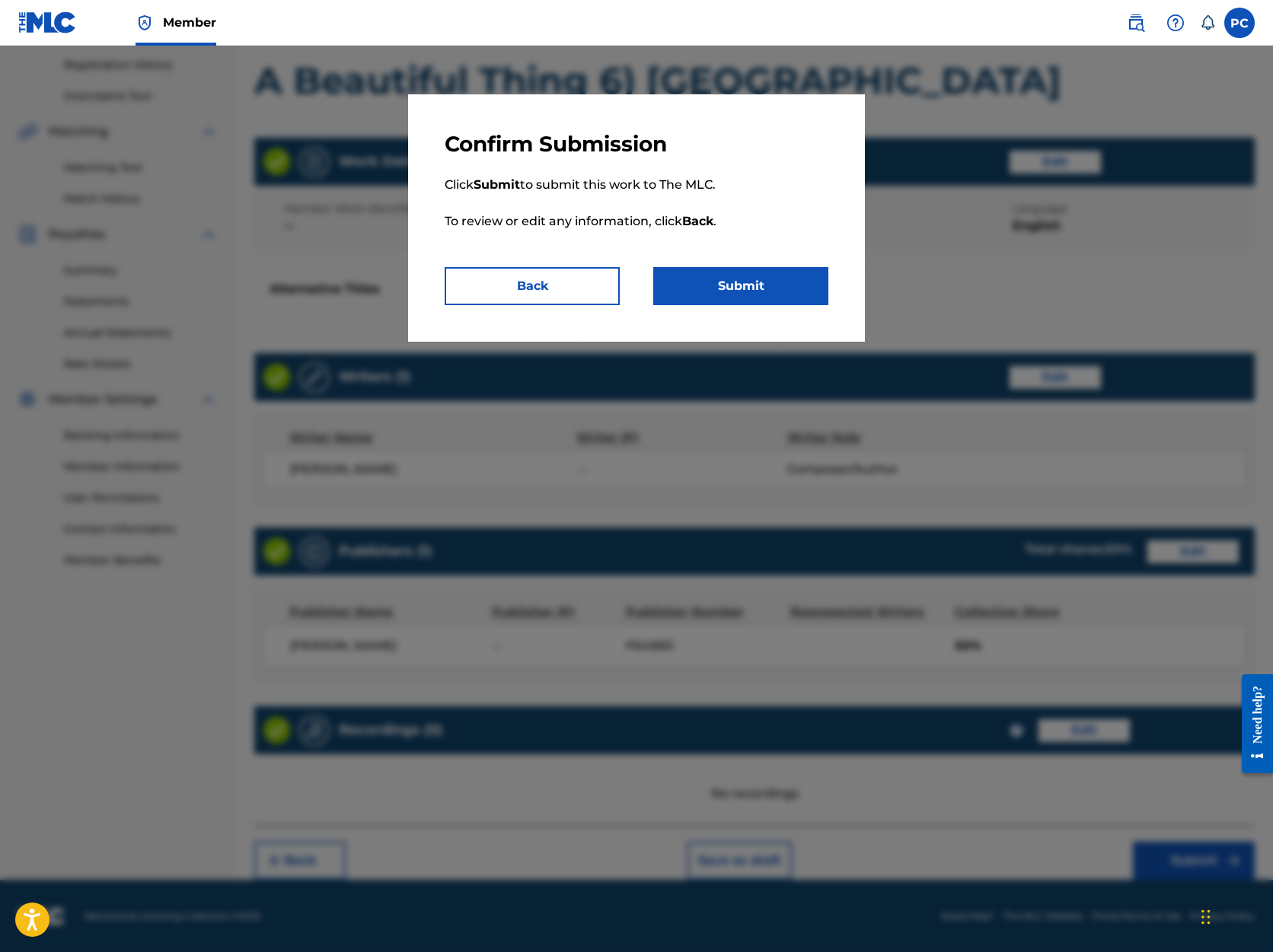
click at [748, 285] on button "Submit" at bounding box center [741, 287] width 176 height 38
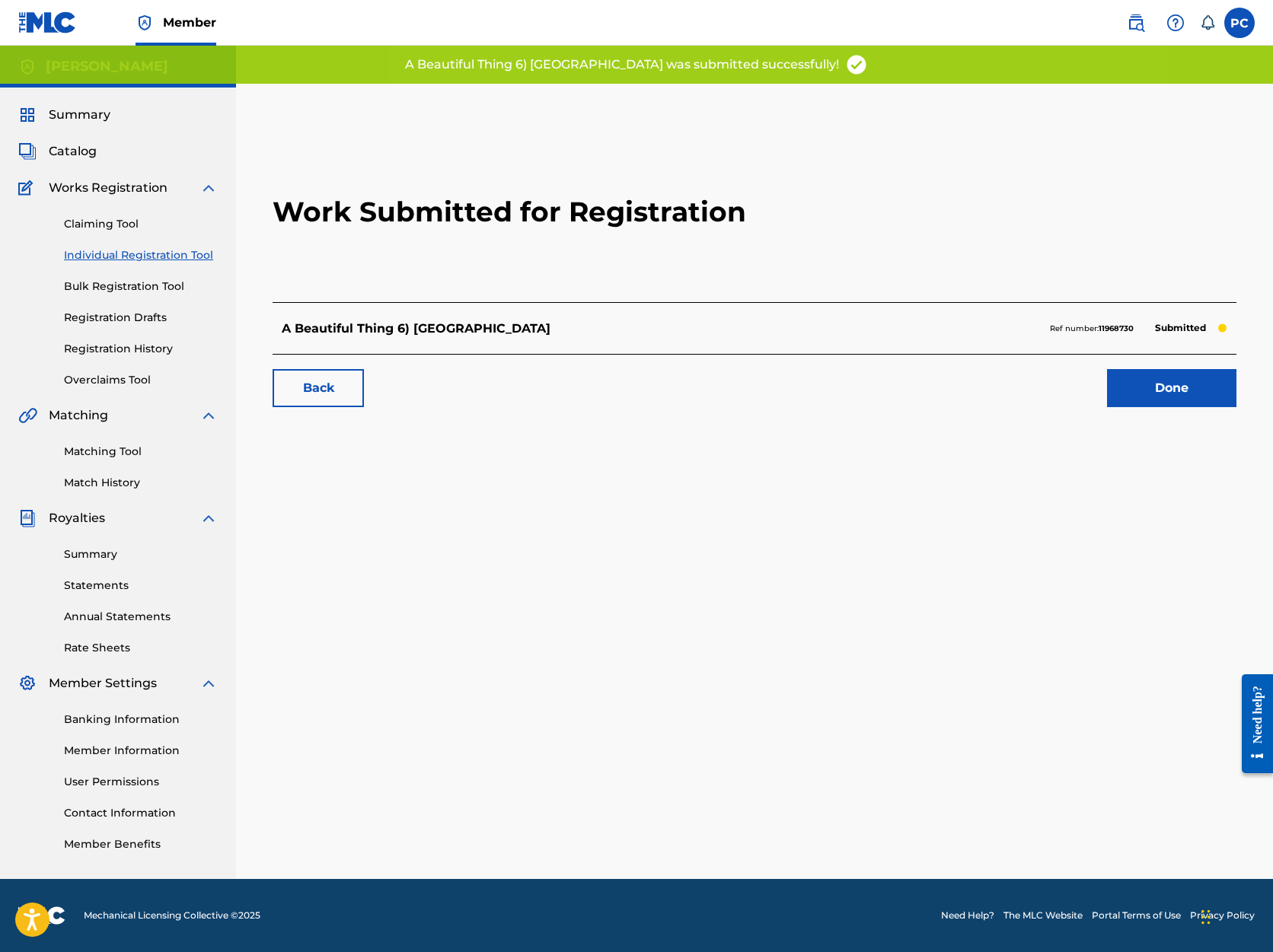
click at [1140, 379] on link "Done" at bounding box center [1171, 388] width 129 height 38
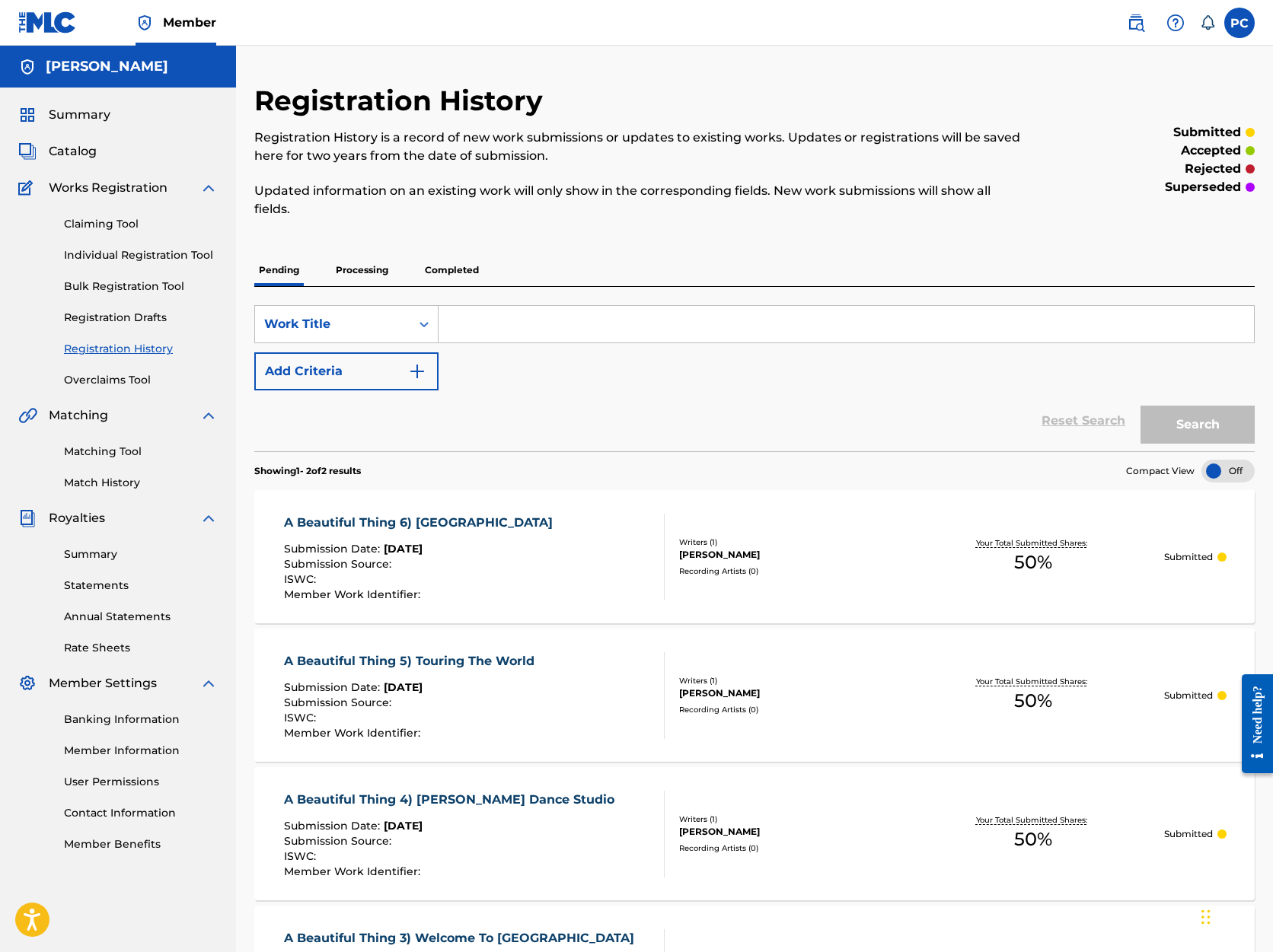
click at [523, 329] on input "Search Form" at bounding box center [846, 324] width 816 height 37
click at [179, 254] on link "Individual Registration Tool" at bounding box center [141, 256] width 154 height 16
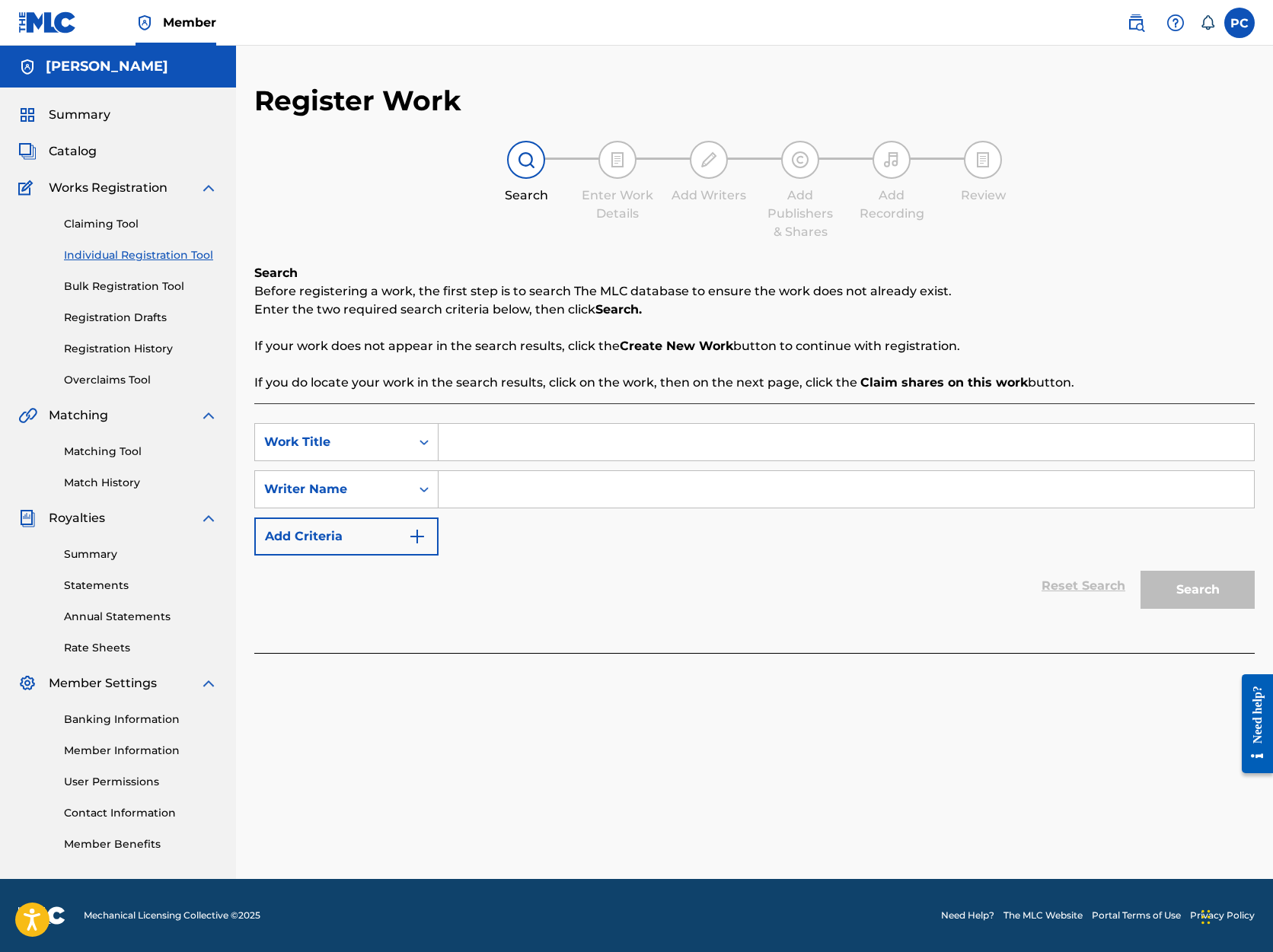
click at [485, 434] on input "Search Form" at bounding box center [846, 442] width 816 height 37
type input "Bouncing Back"
click at [455, 490] on input "Search Form" at bounding box center [846, 489] width 816 height 37
type input "[PERSON_NAME]"
click at [1209, 590] on button "Search" at bounding box center [1198, 590] width 114 height 38
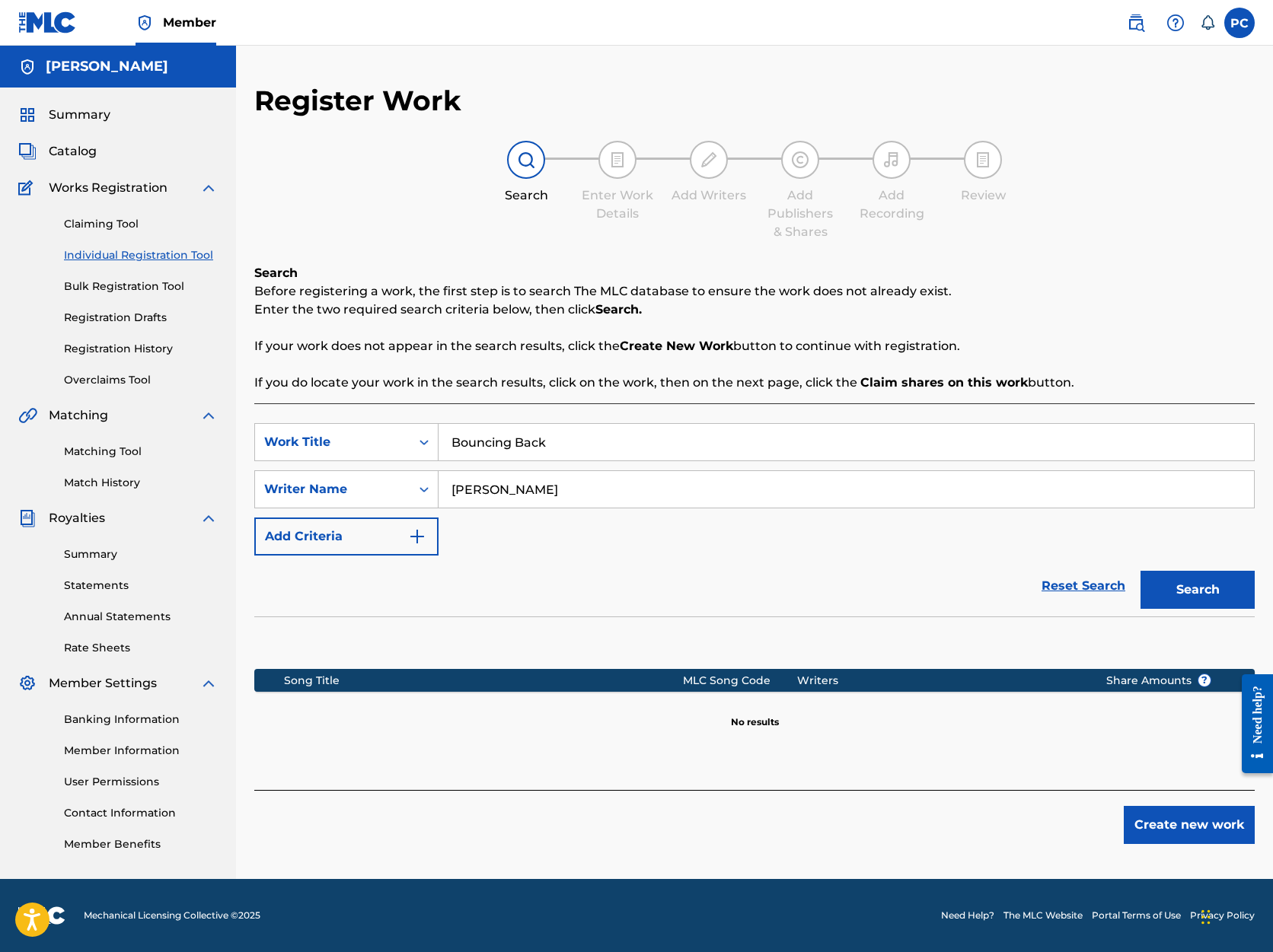
click at [1198, 820] on button "Create new work" at bounding box center [1189, 825] width 131 height 38
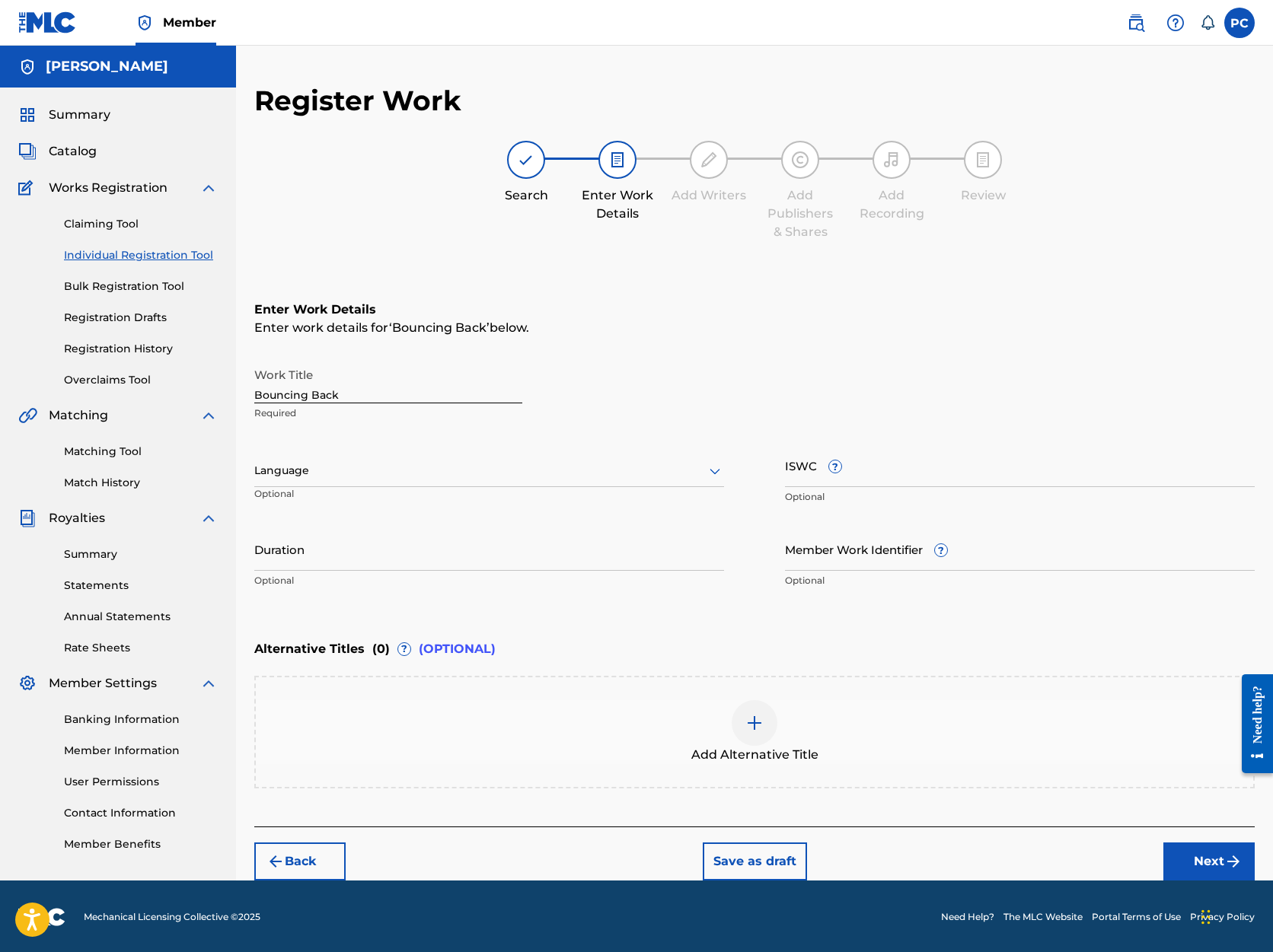
click at [716, 470] on icon at bounding box center [715, 471] width 18 height 18
click at [665, 508] on div "English" at bounding box center [489, 504] width 469 height 34
click at [460, 557] on input "Duration" at bounding box center [489, 549] width 470 height 44
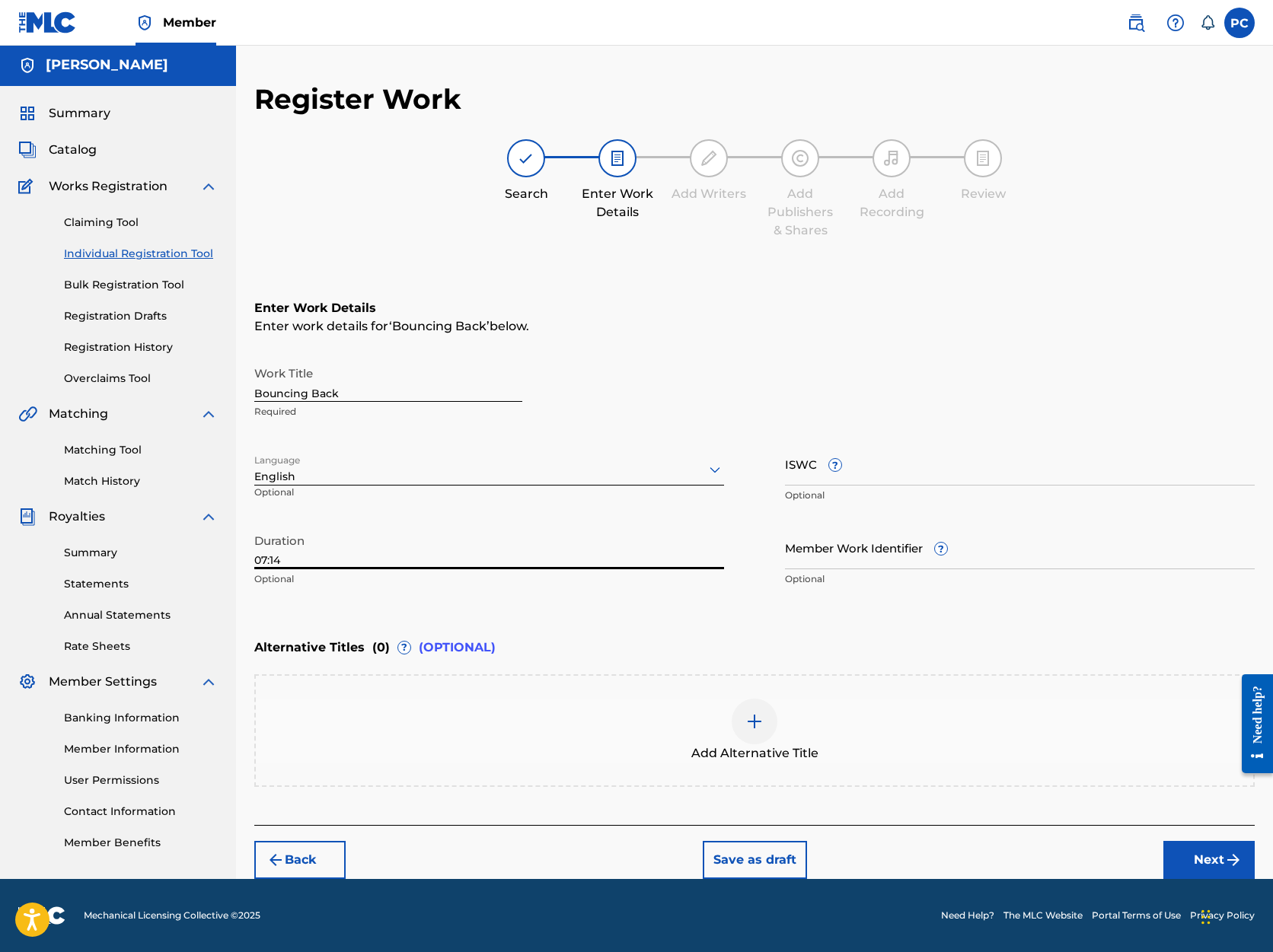
scroll to position [2, 0]
type input "07:14"
click at [1218, 860] on button "Next" at bounding box center [1209, 860] width 91 height 38
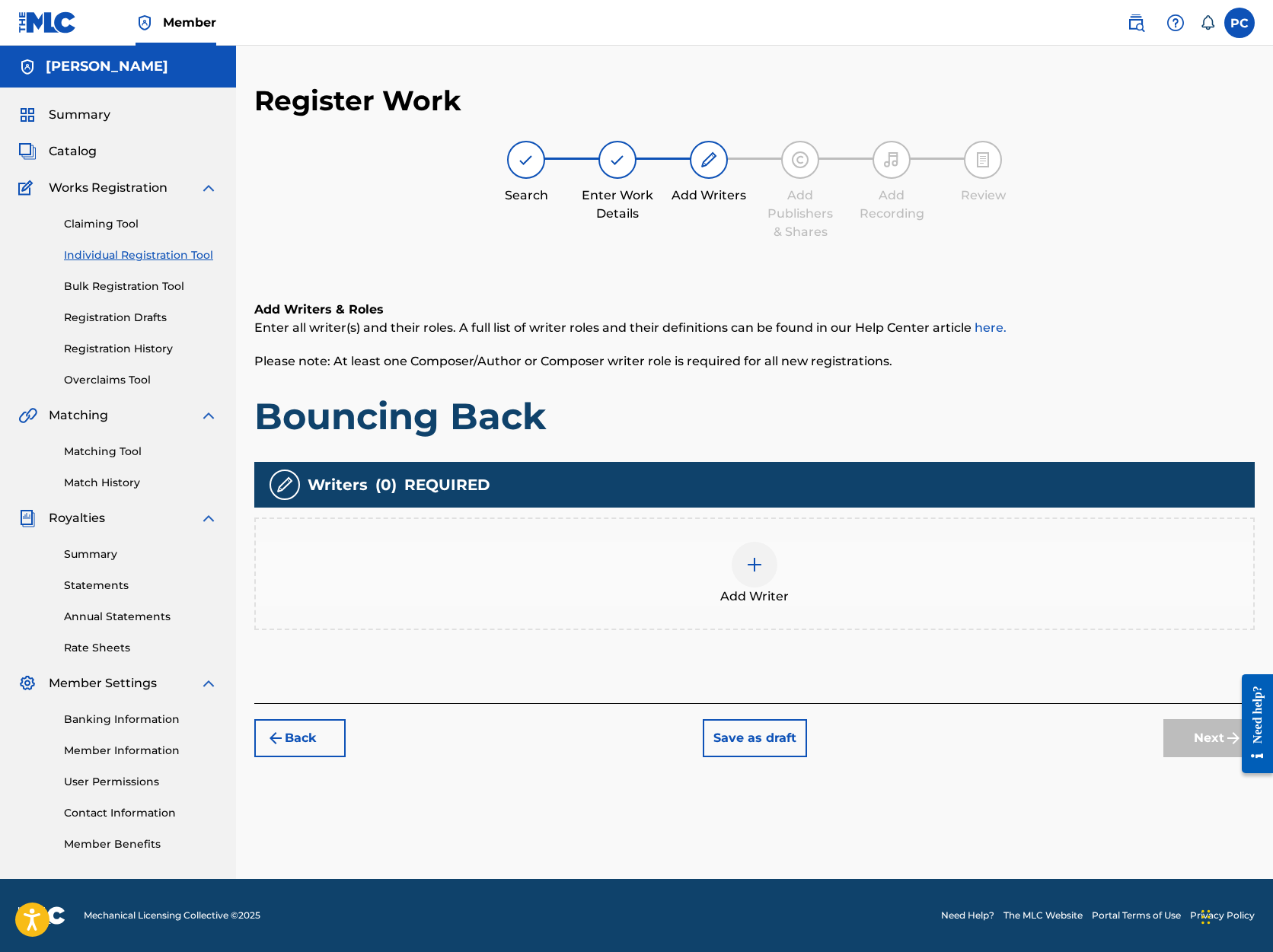
click at [760, 565] on img at bounding box center [754, 565] width 18 height 18
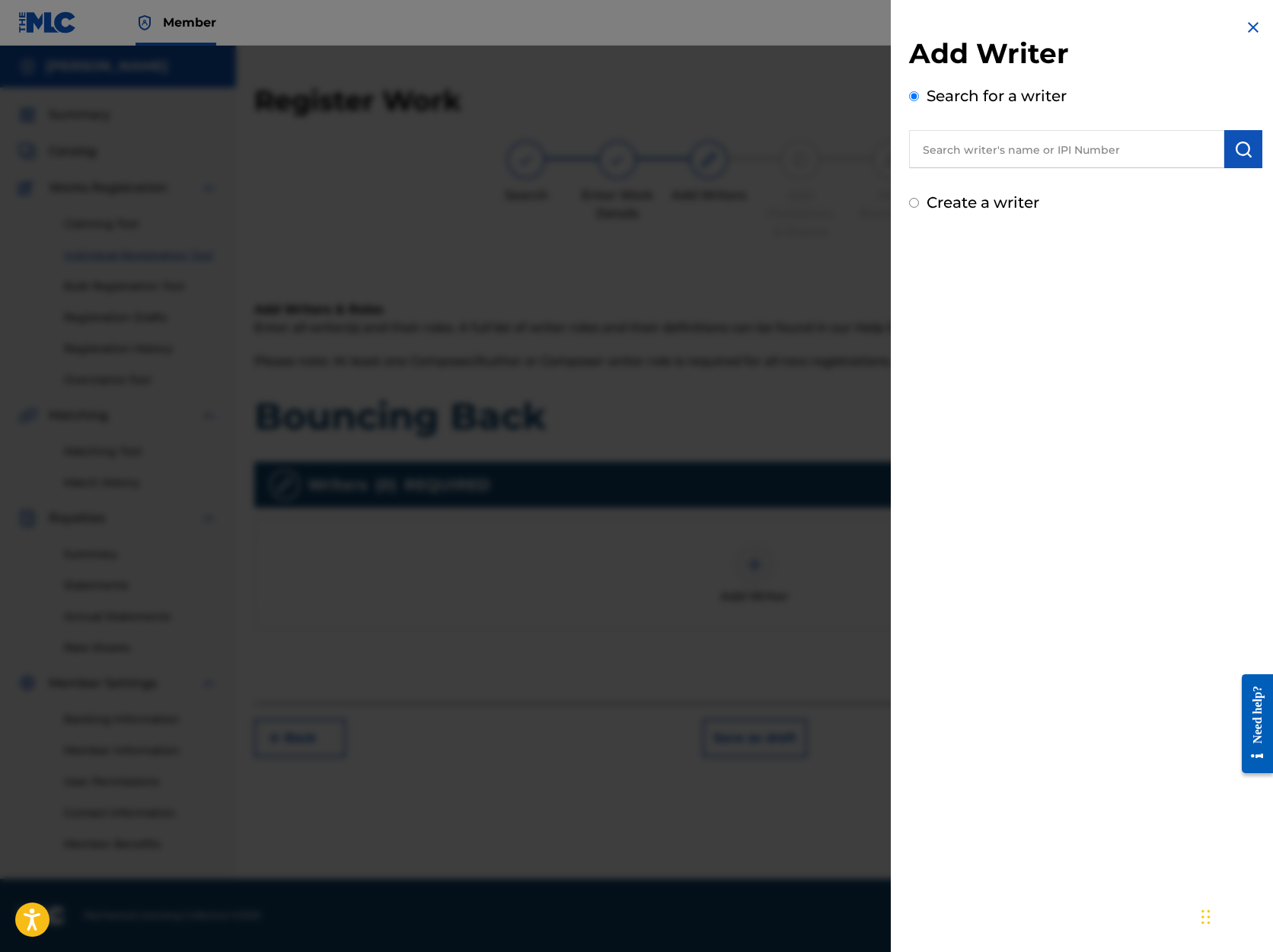
click at [1001, 152] on input "text" at bounding box center [1067, 149] width 315 height 38
type input "[PERSON_NAME]"
click at [1236, 149] on img "submit" at bounding box center [1243, 148] width 18 height 18
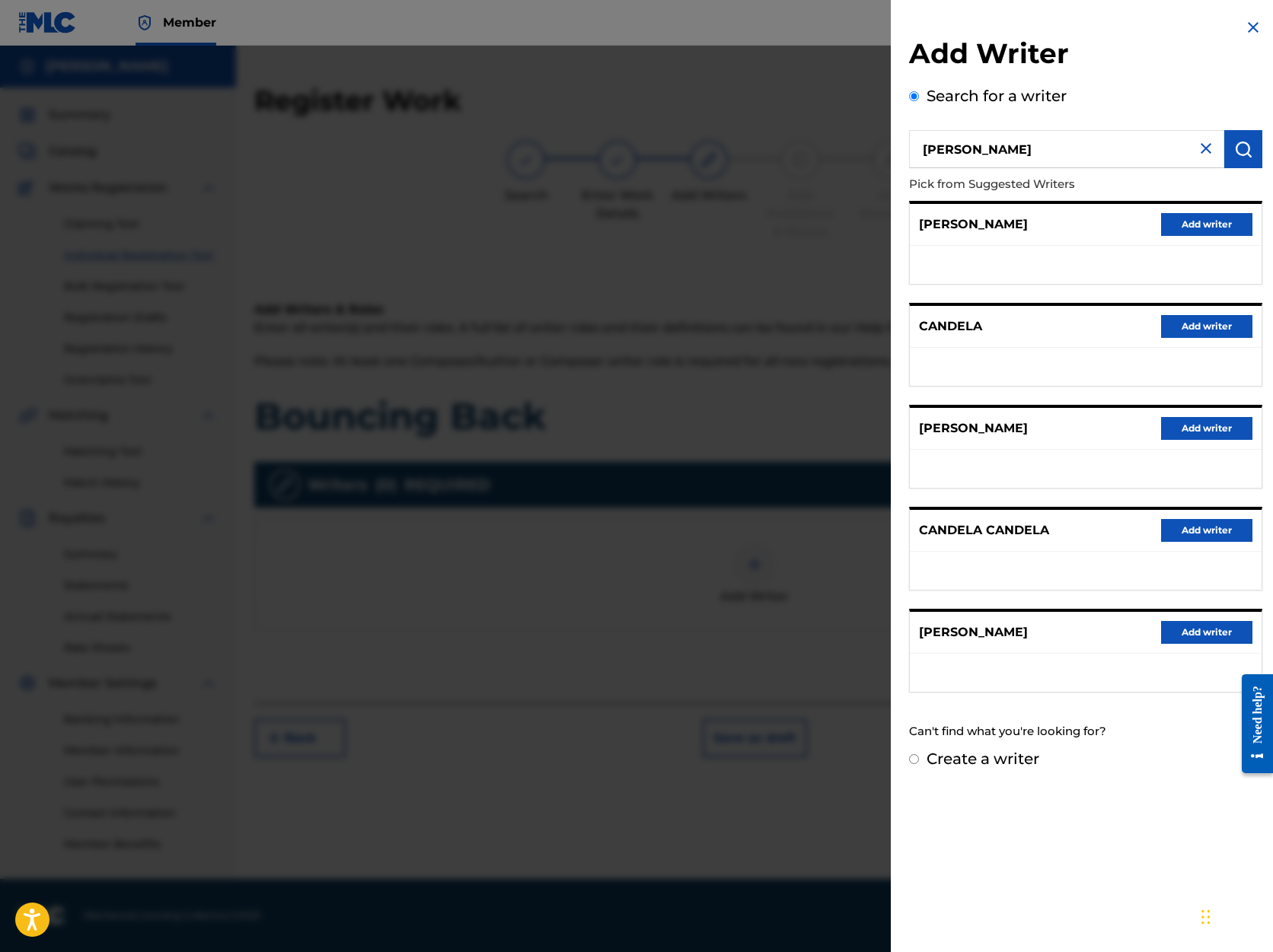
click at [1188, 629] on button "Add writer" at bounding box center [1206, 632] width 91 height 23
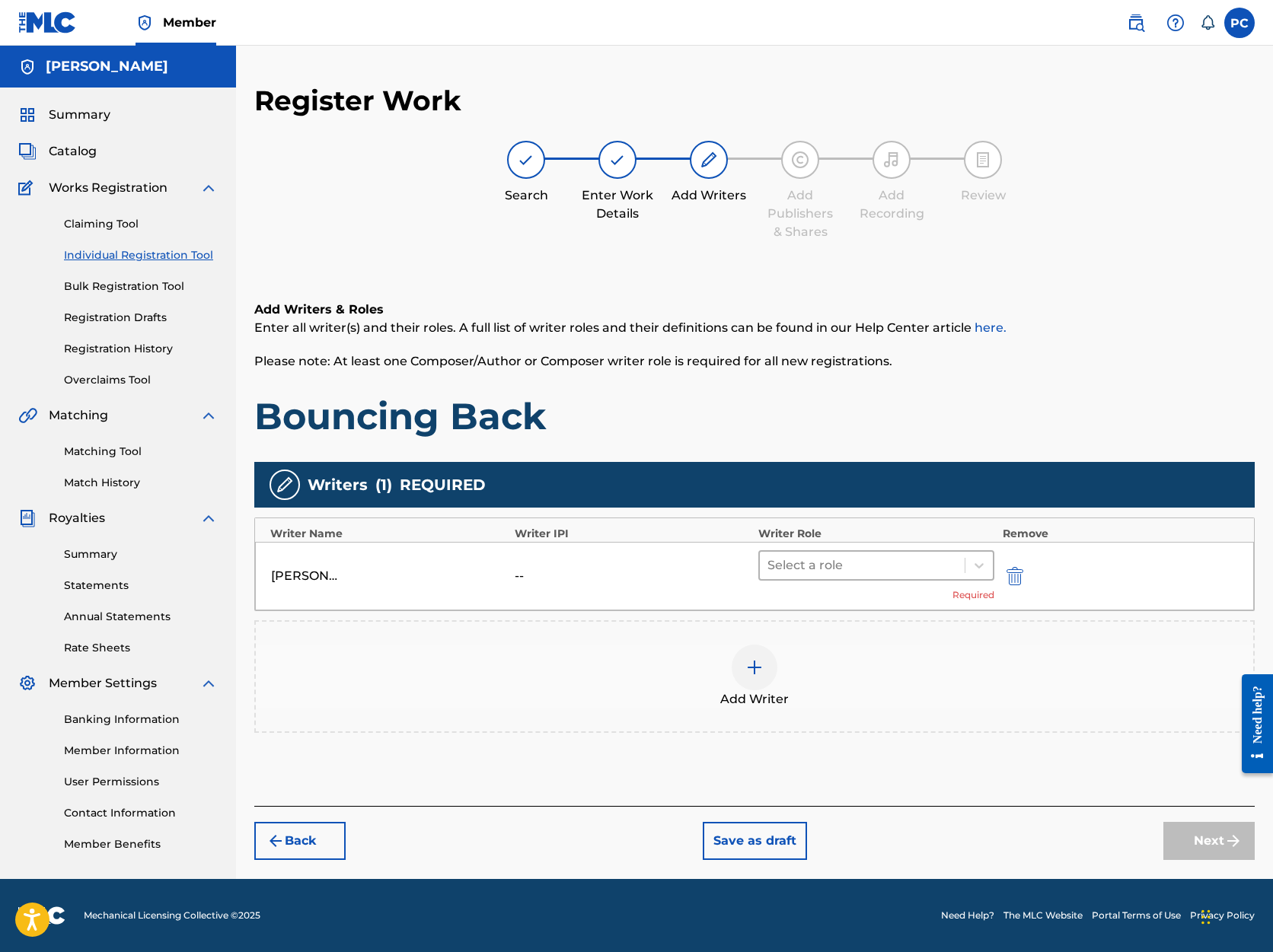
click at [911, 563] on div at bounding box center [862, 565] width 190 height 21
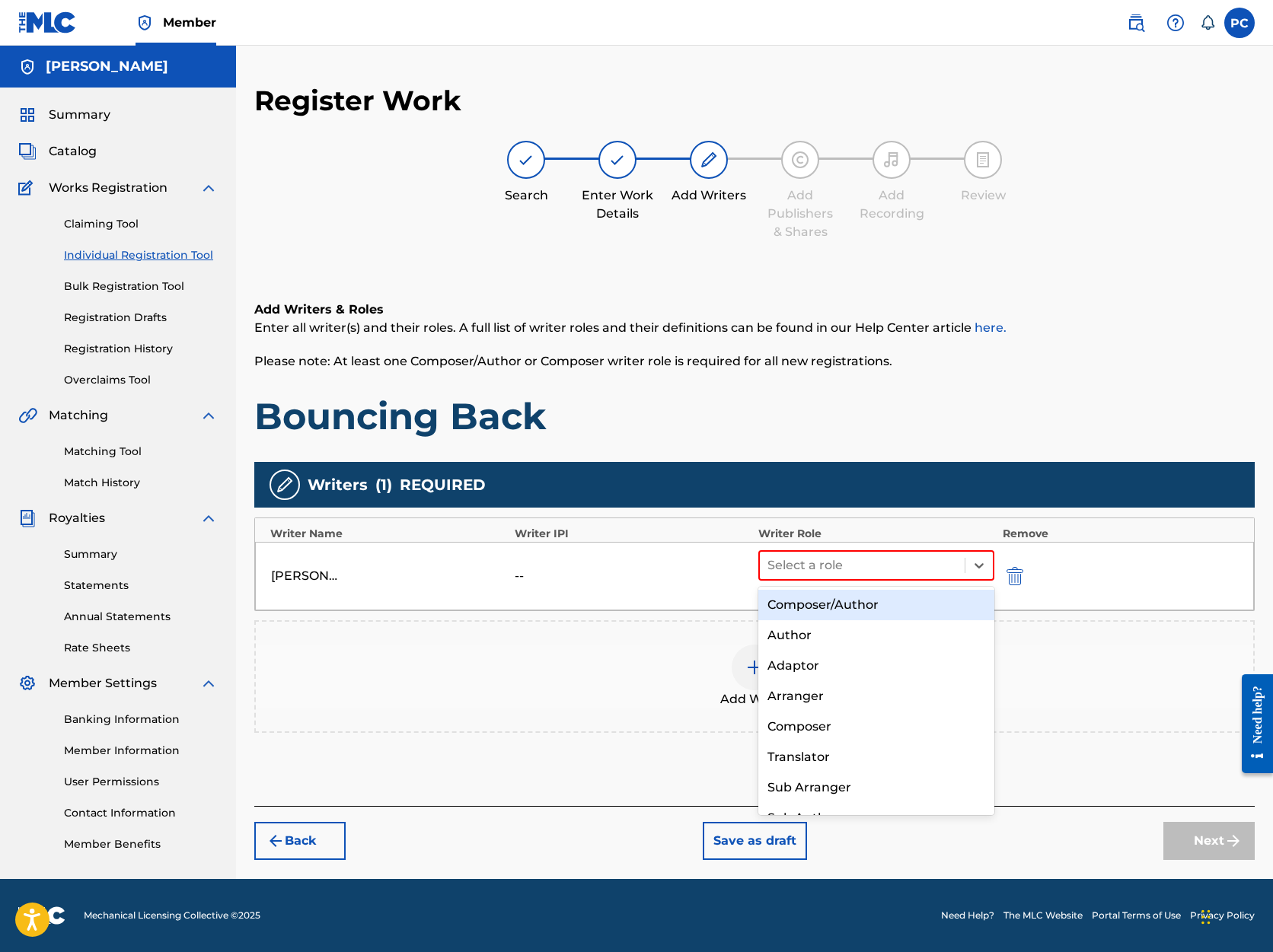
click at [896, 604] on div "Composer/Author" at bounding box center [876, 605] width 236 height 30
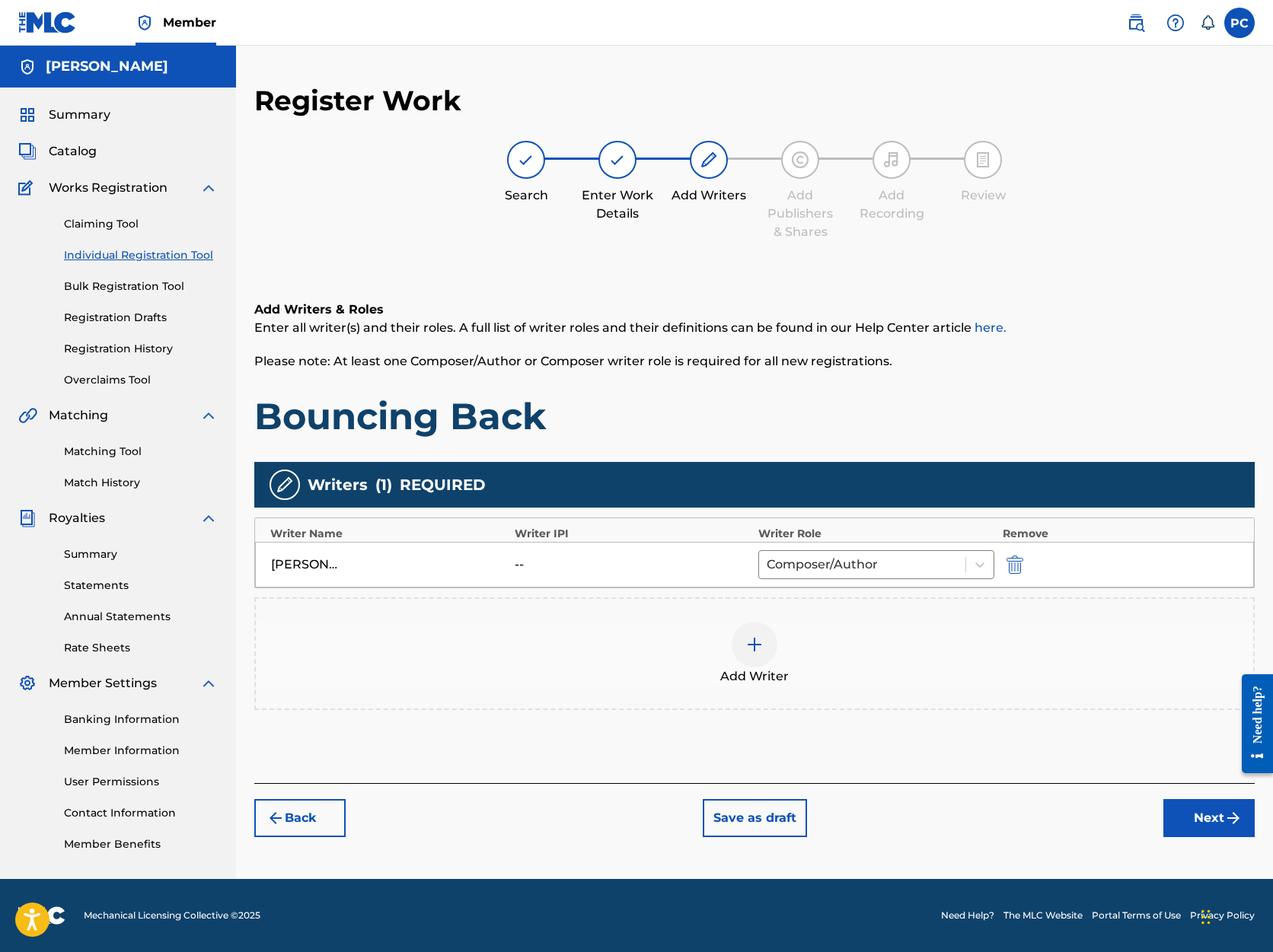
click at [1199, 820] on button "Next" at bounding box center [1209, 819] width 91 height 38
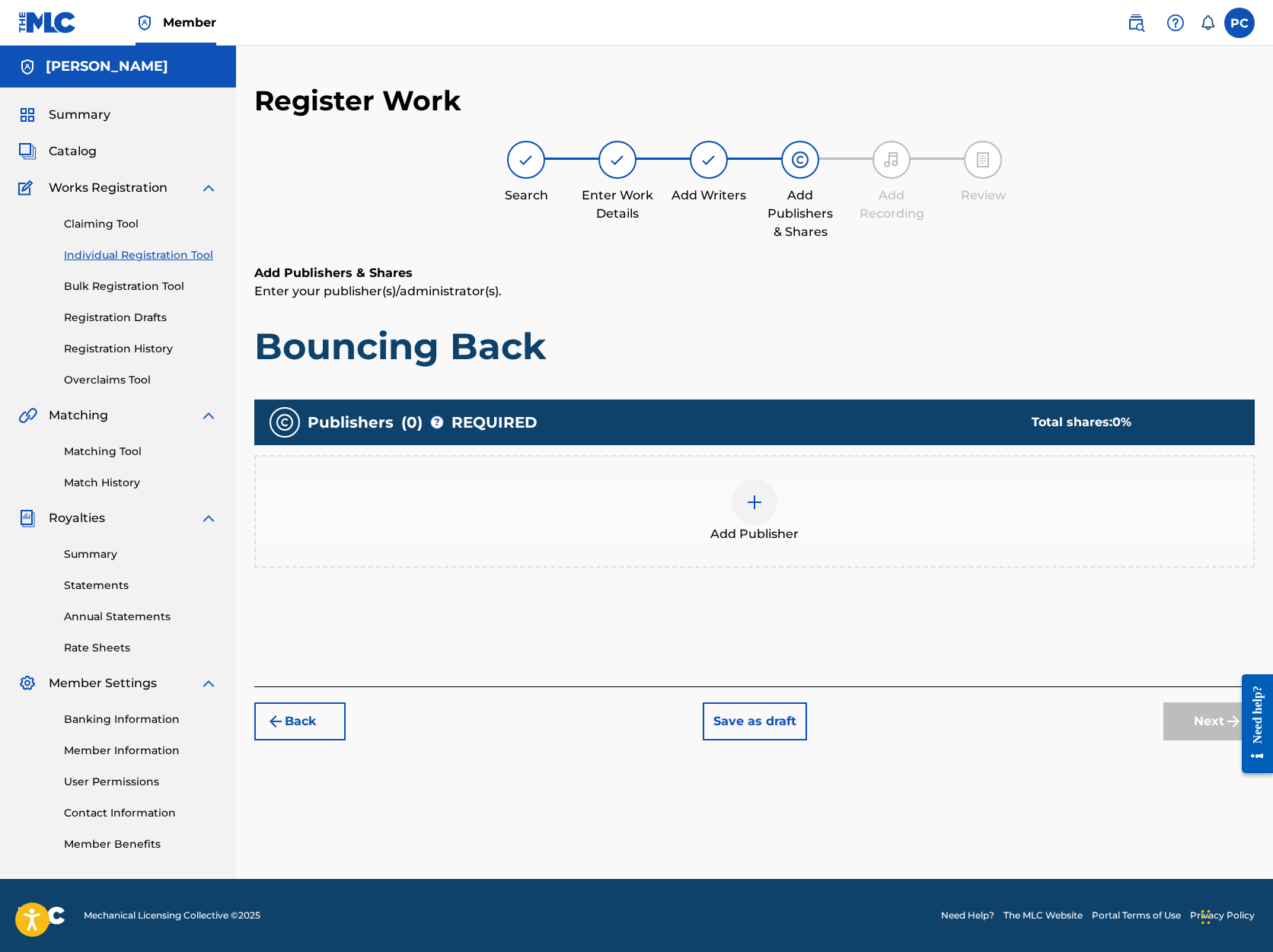
click at [758, 495] on img at bounding box center [754, 502] width 18 height 18
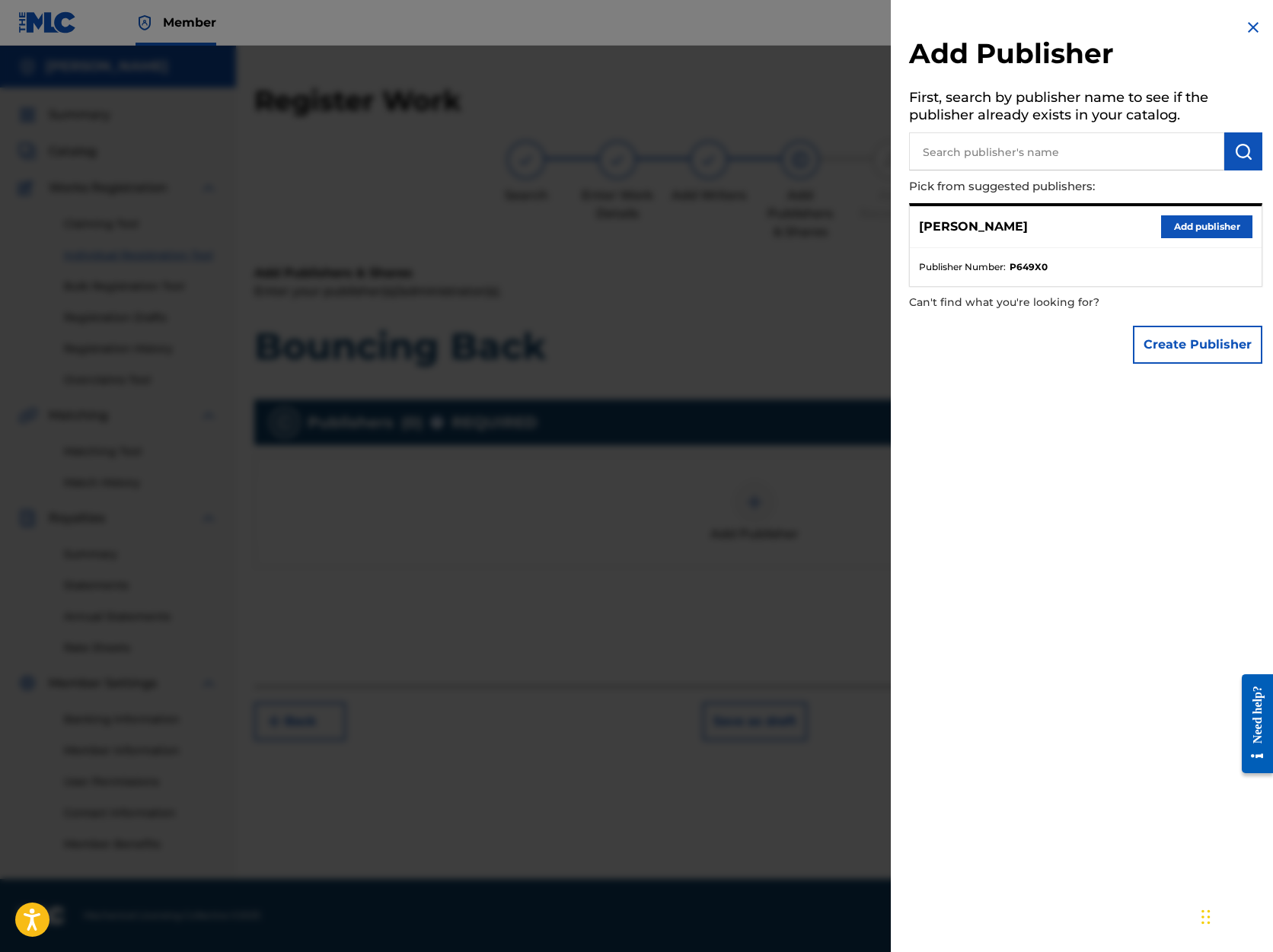
click at [1200, 226] on button "Add publisher" at bounding box center [1206, 226] width 91 height 23
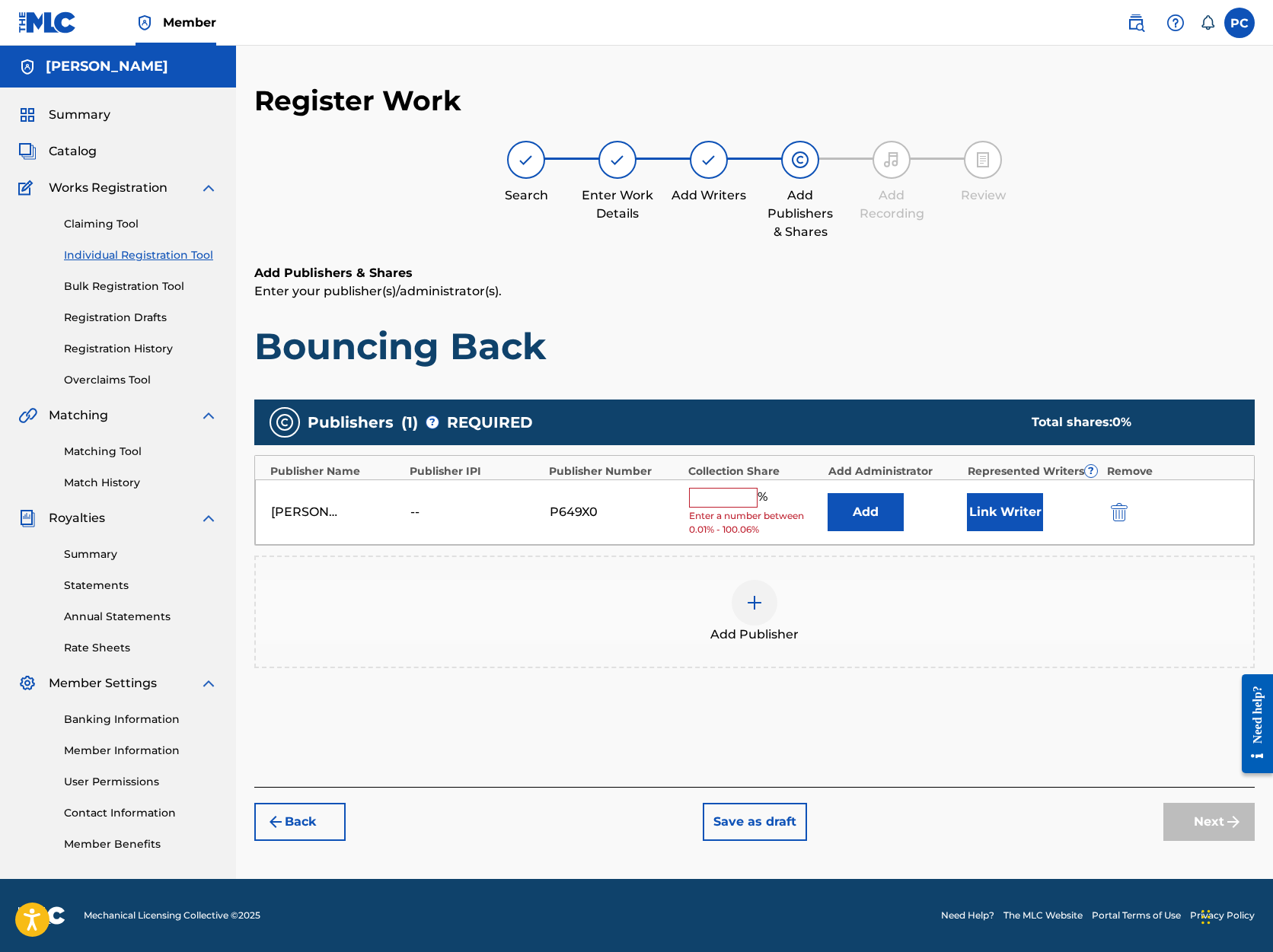
click at [711, 495] on input "text" at bounding box center [723, 498] width 68 height 20
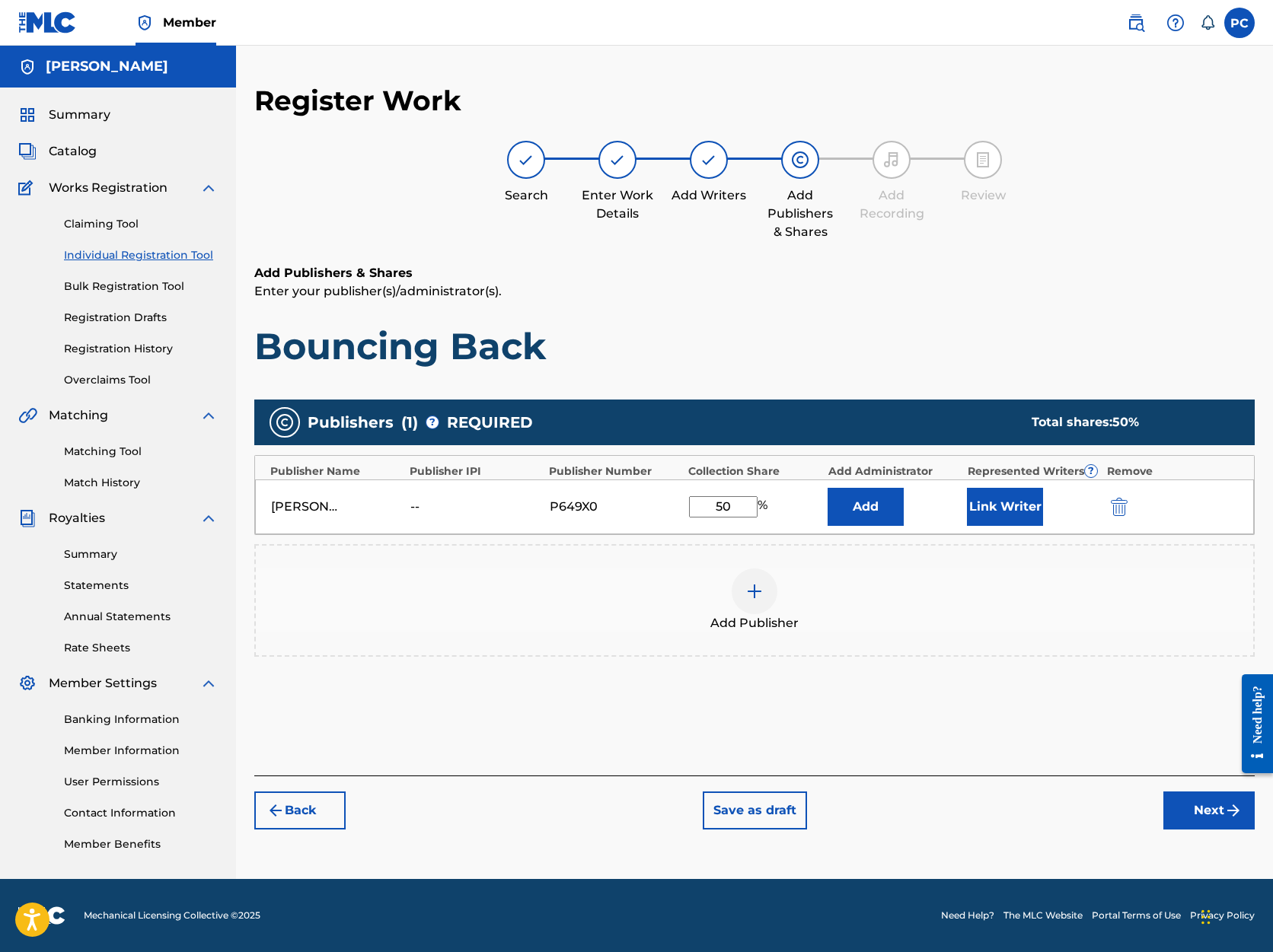
type input "50"
click at [1186, 815] on button "Next" at bounding box center [1209, 811] width 91 height 38
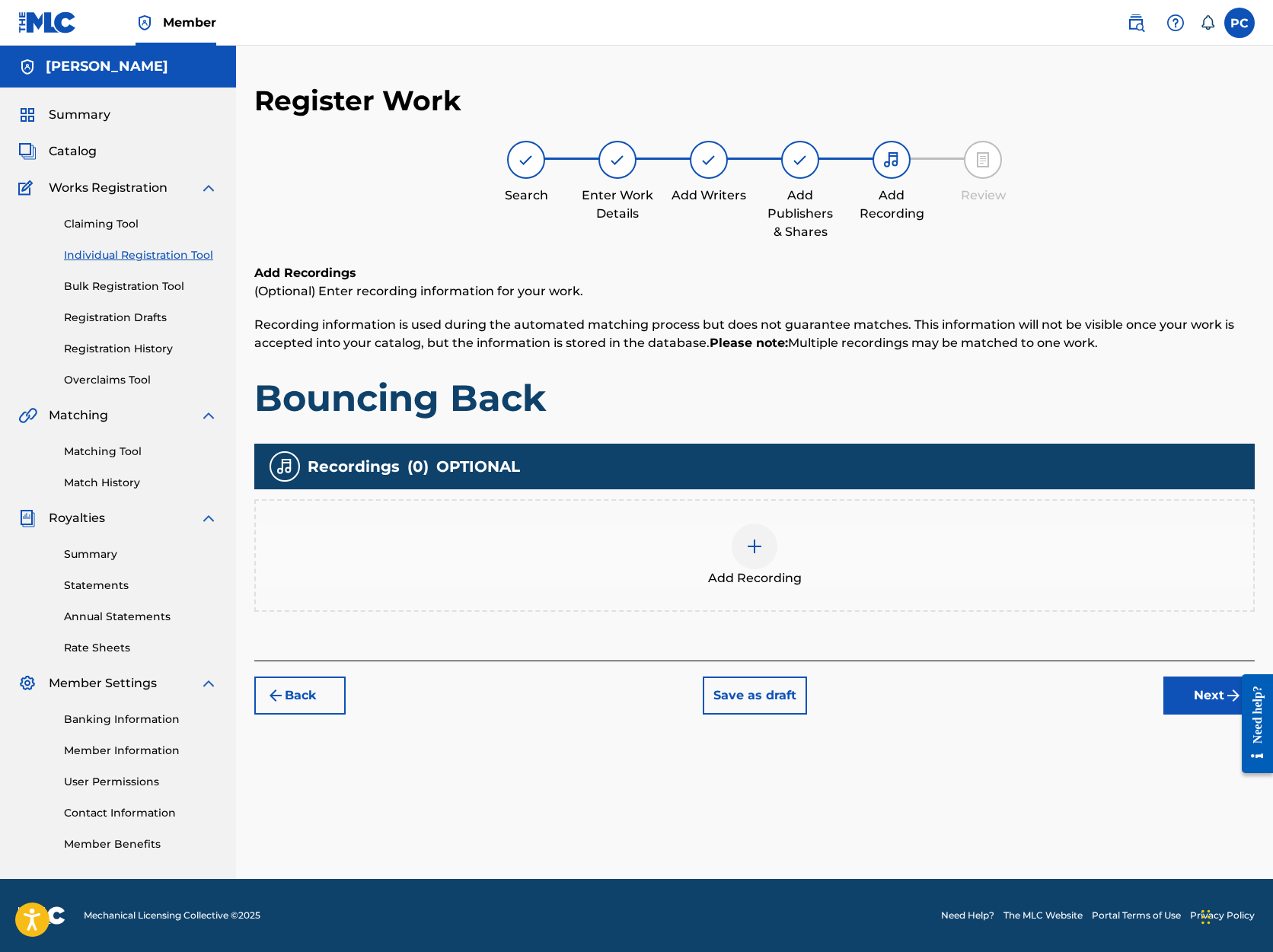
click at [1204, 694] on button "Next" at bounding box center [1209, 696] width 91 height 38
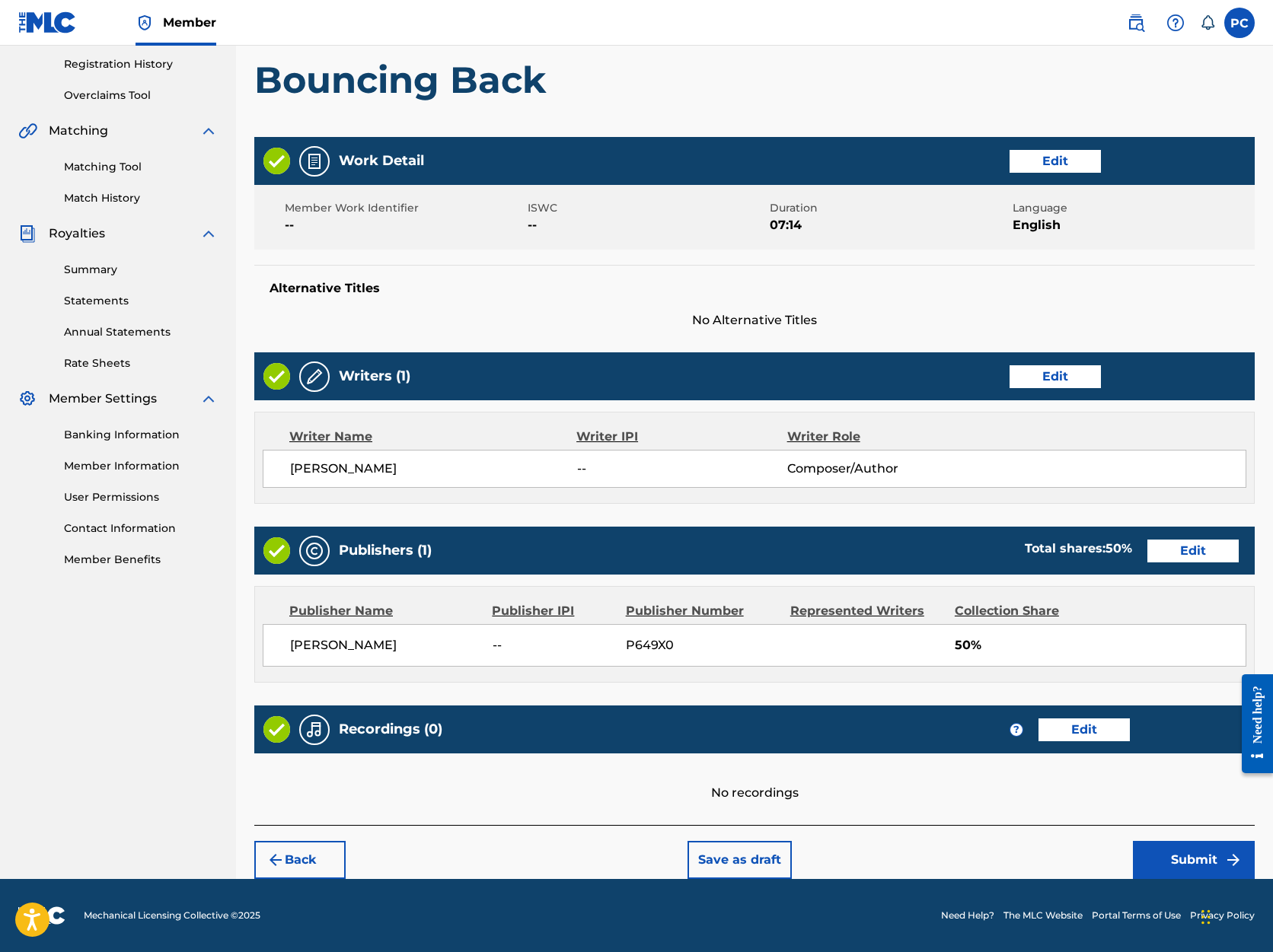
scroll to position [284, 0]
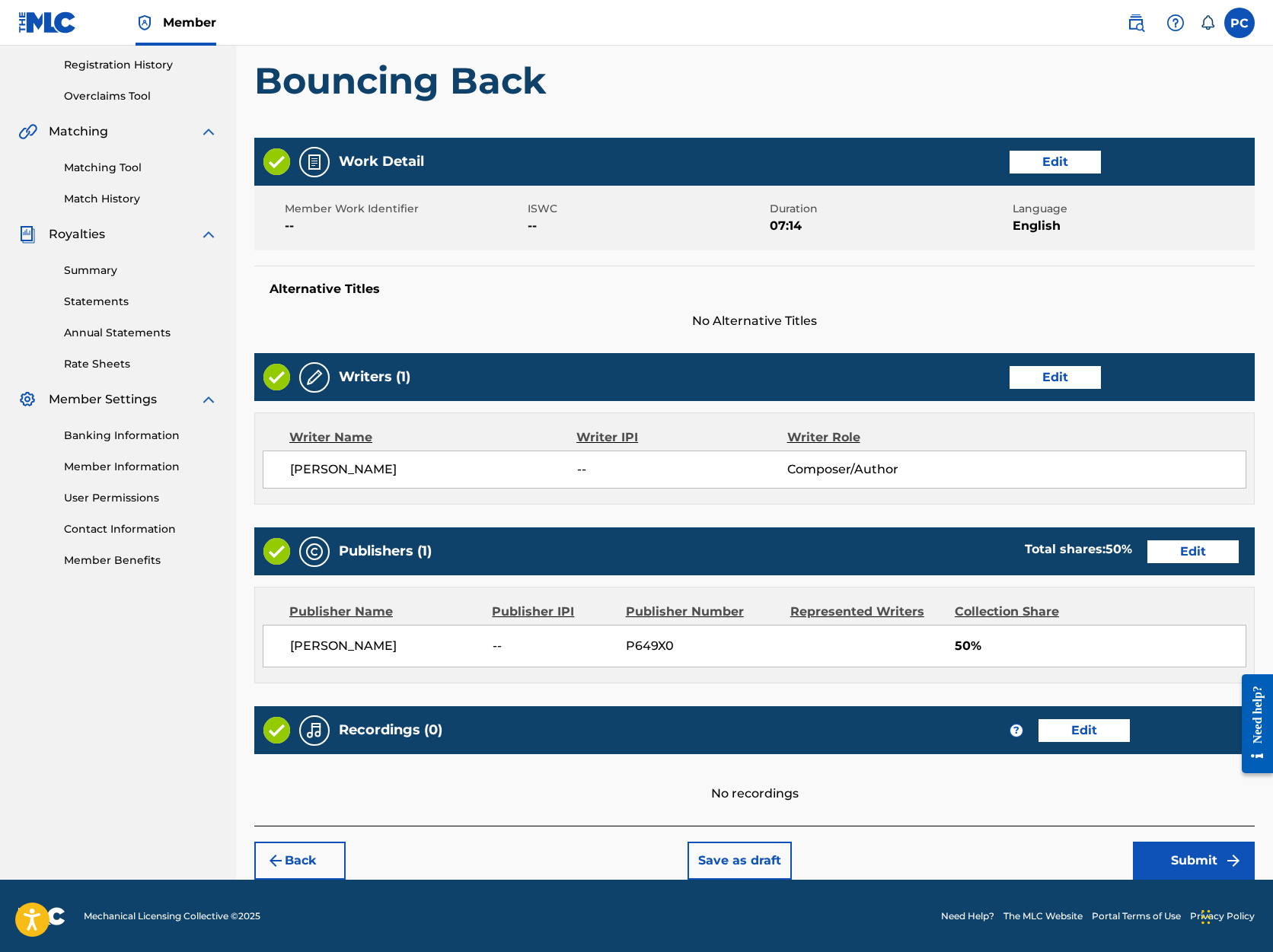
click at [1194, 861] on button "Submit" at bounding box center [1194, 861] width 122 height 38
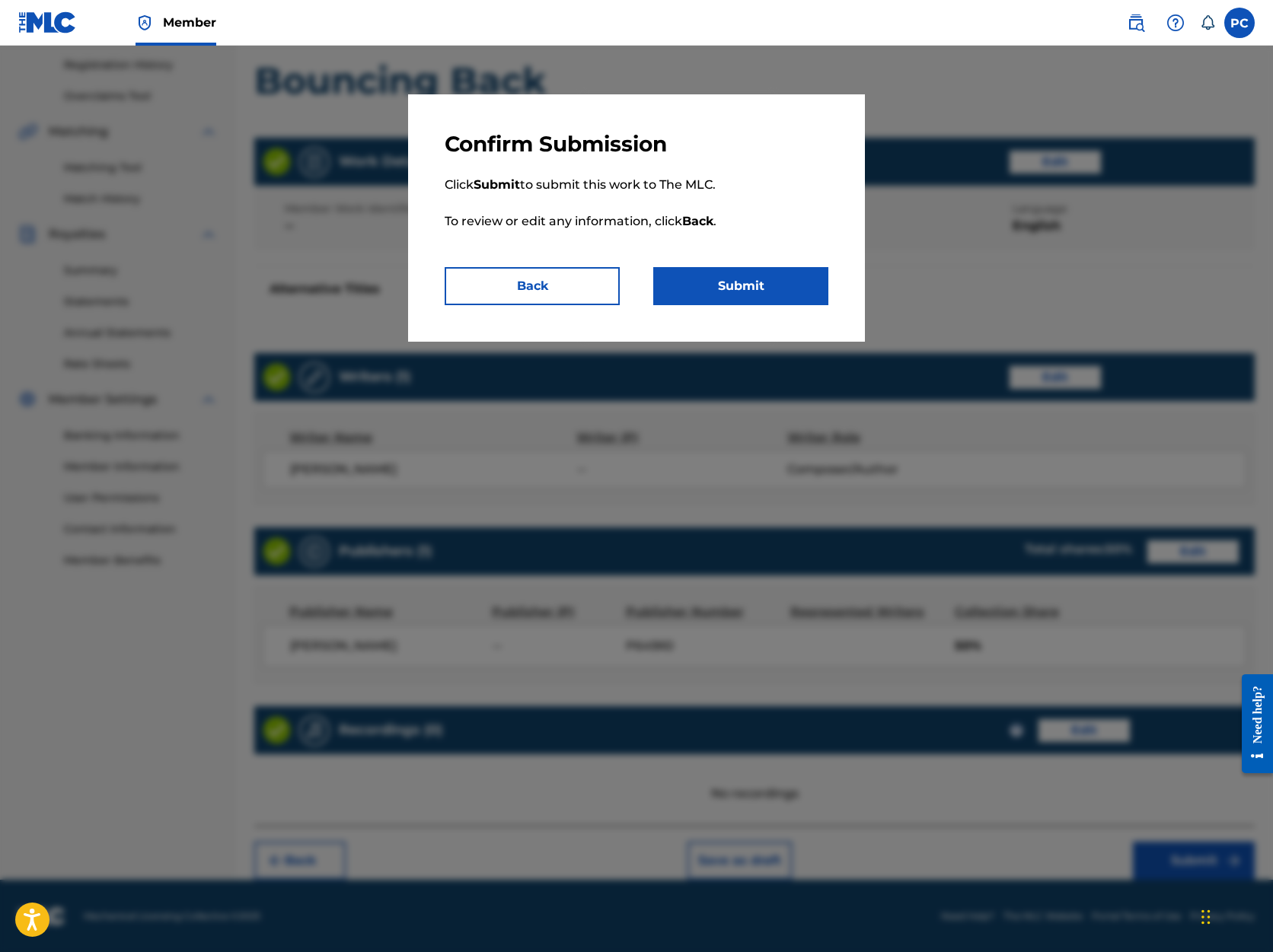
click at [753, 276] on button "Submit" at bounding box center [741, 287] width 176 height 38
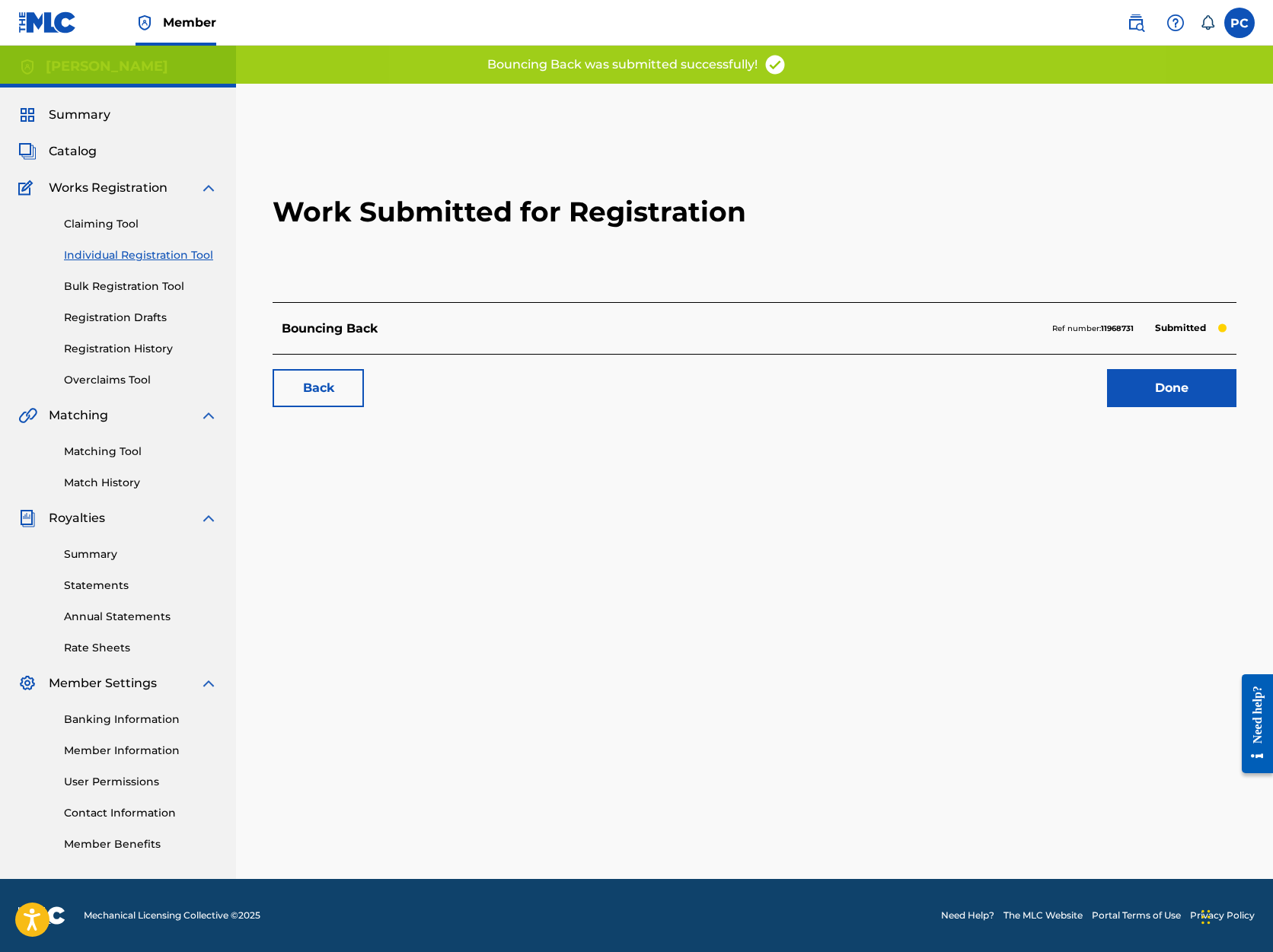
click at [1189, 390] on link "Done" at bounding box center [1171, 388] width 129 height 38
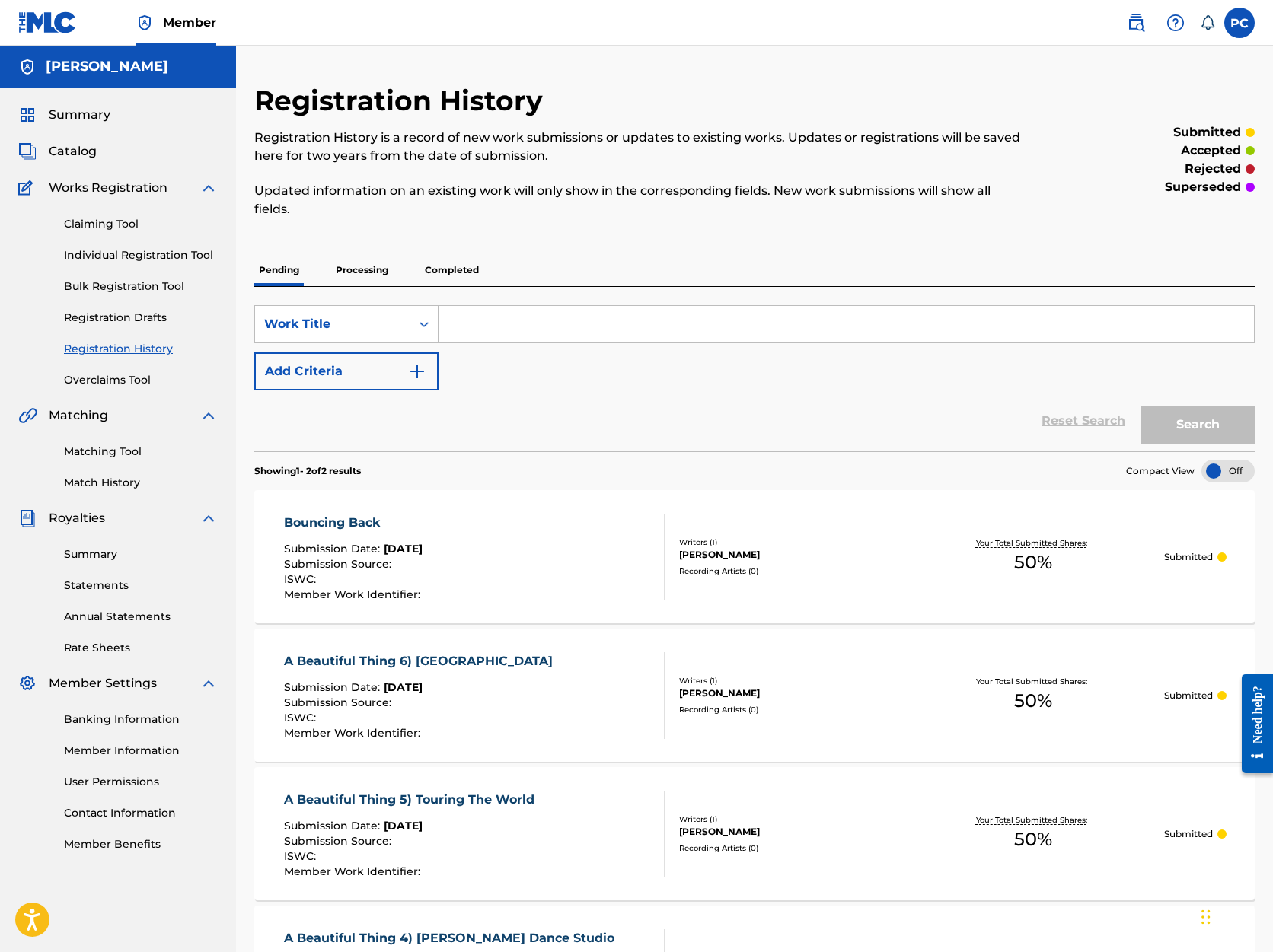
click at [82, 151] on span "Catalog" at bounding box center [72, 151] width 48 height 18
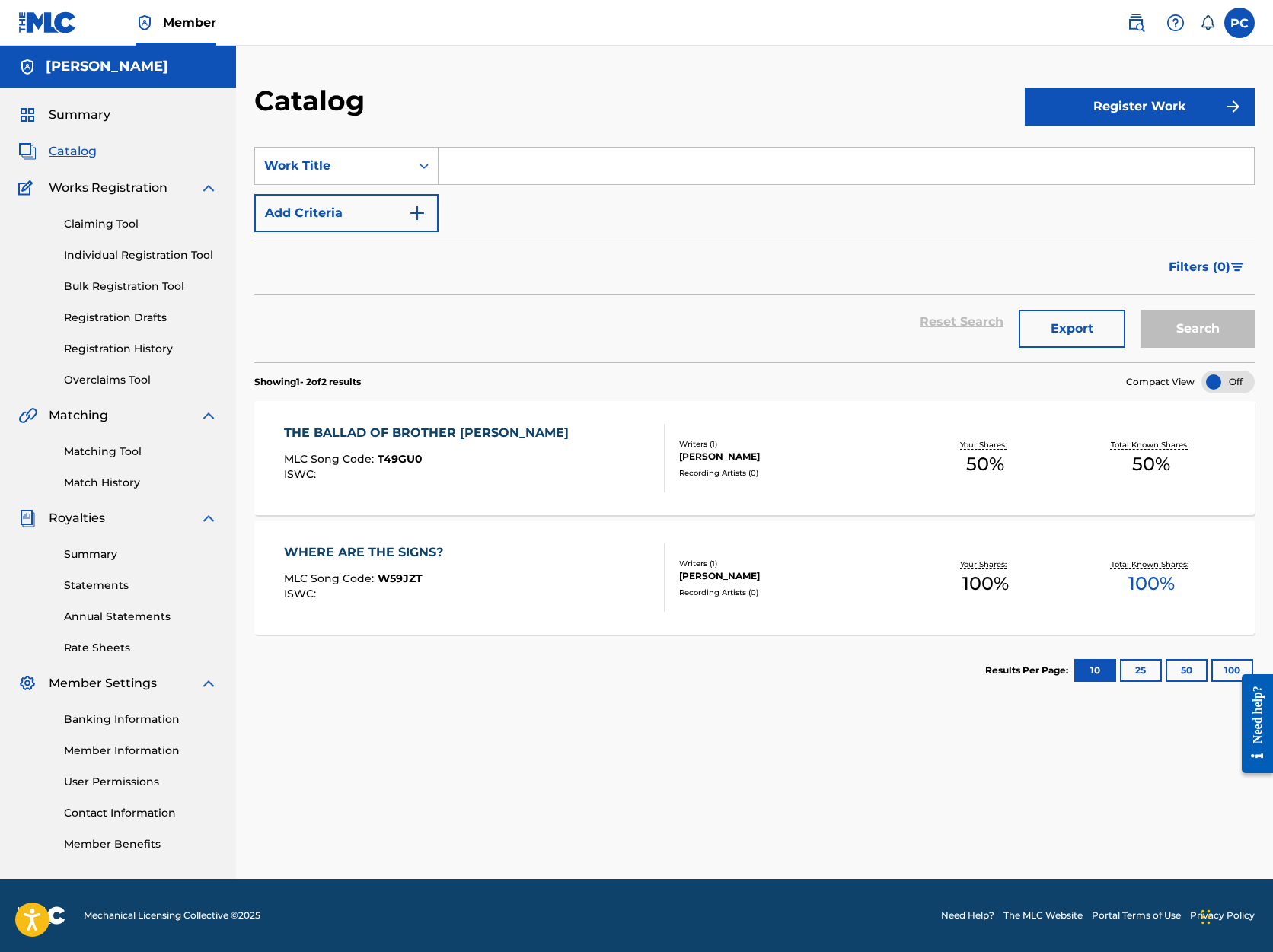
click at [471, 564] on div "WHERE ARE THE SIGNS? MLC Song Code : W59JZT ISWC :" at bounding box center [474, 578] width 380 height 68
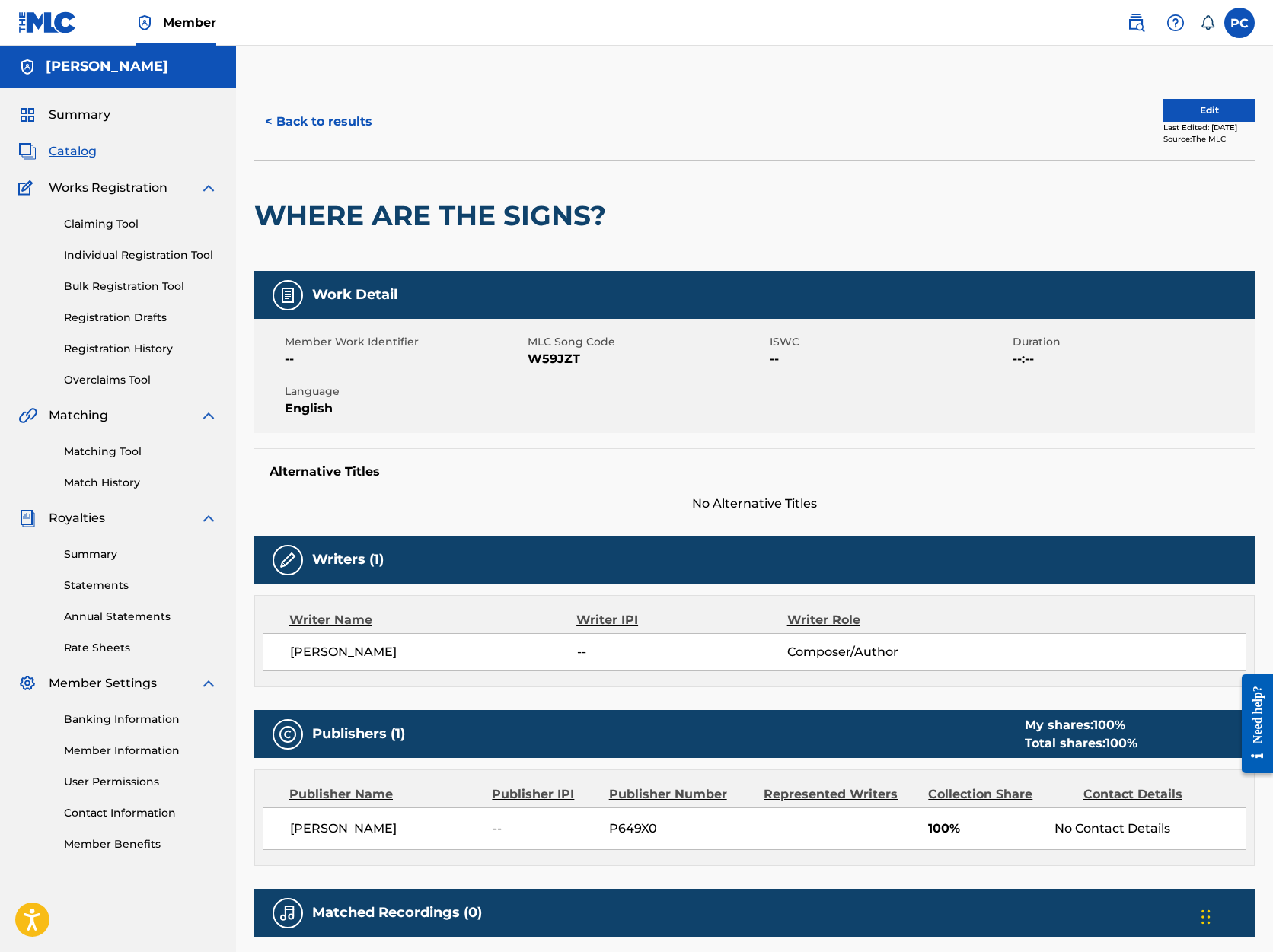
click at [1206, 112] on button "Edit" at bounding box center [1209, 110] width 91 height 23
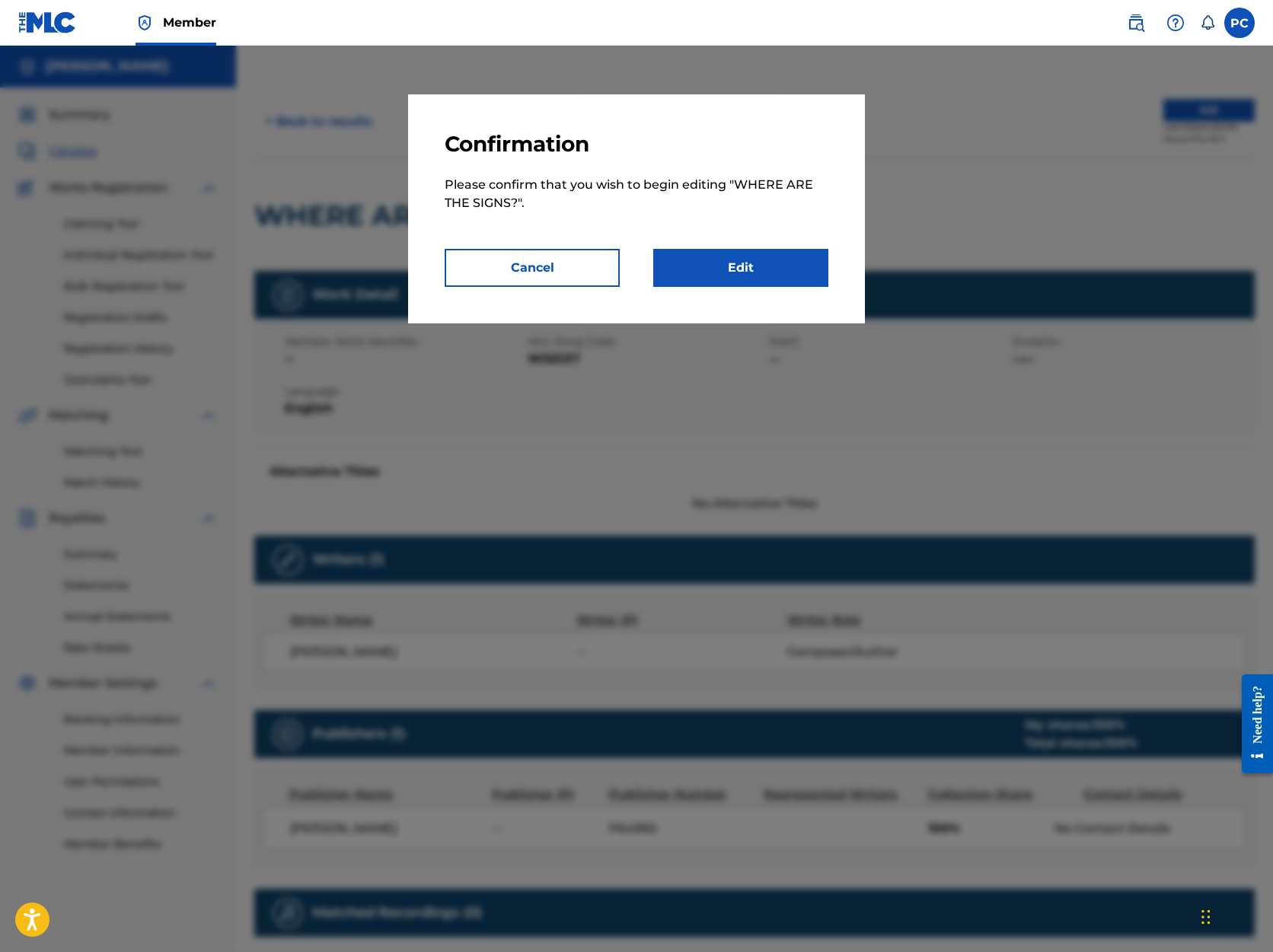
click at [798, 265] on link "Edit" at bounding box center [741, 268] width 176 height 38
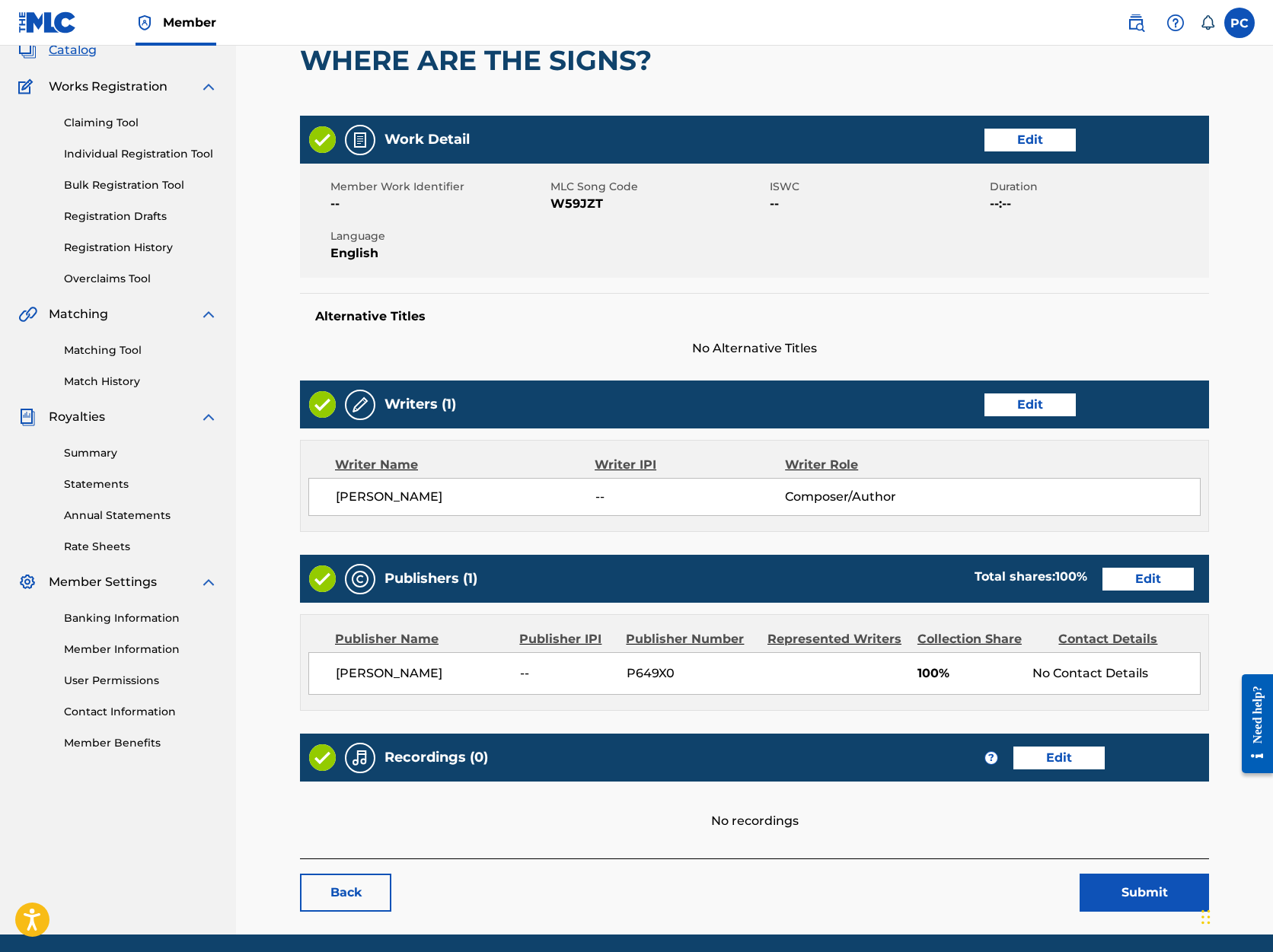
scroll to position [103, 0]
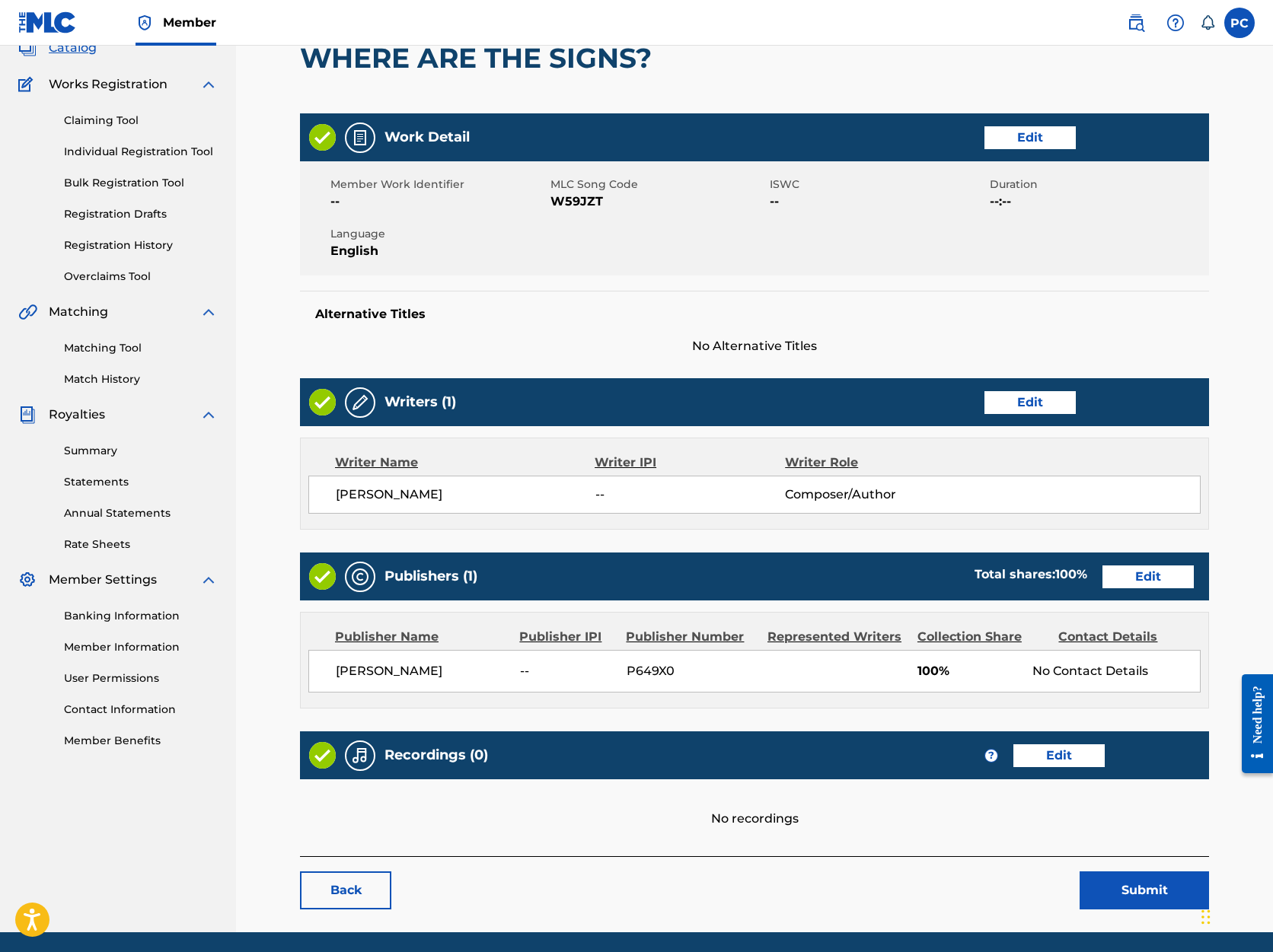
click at [1140, 576] on link "Edit" at bounding box center [1148, 576] width 91 height 23
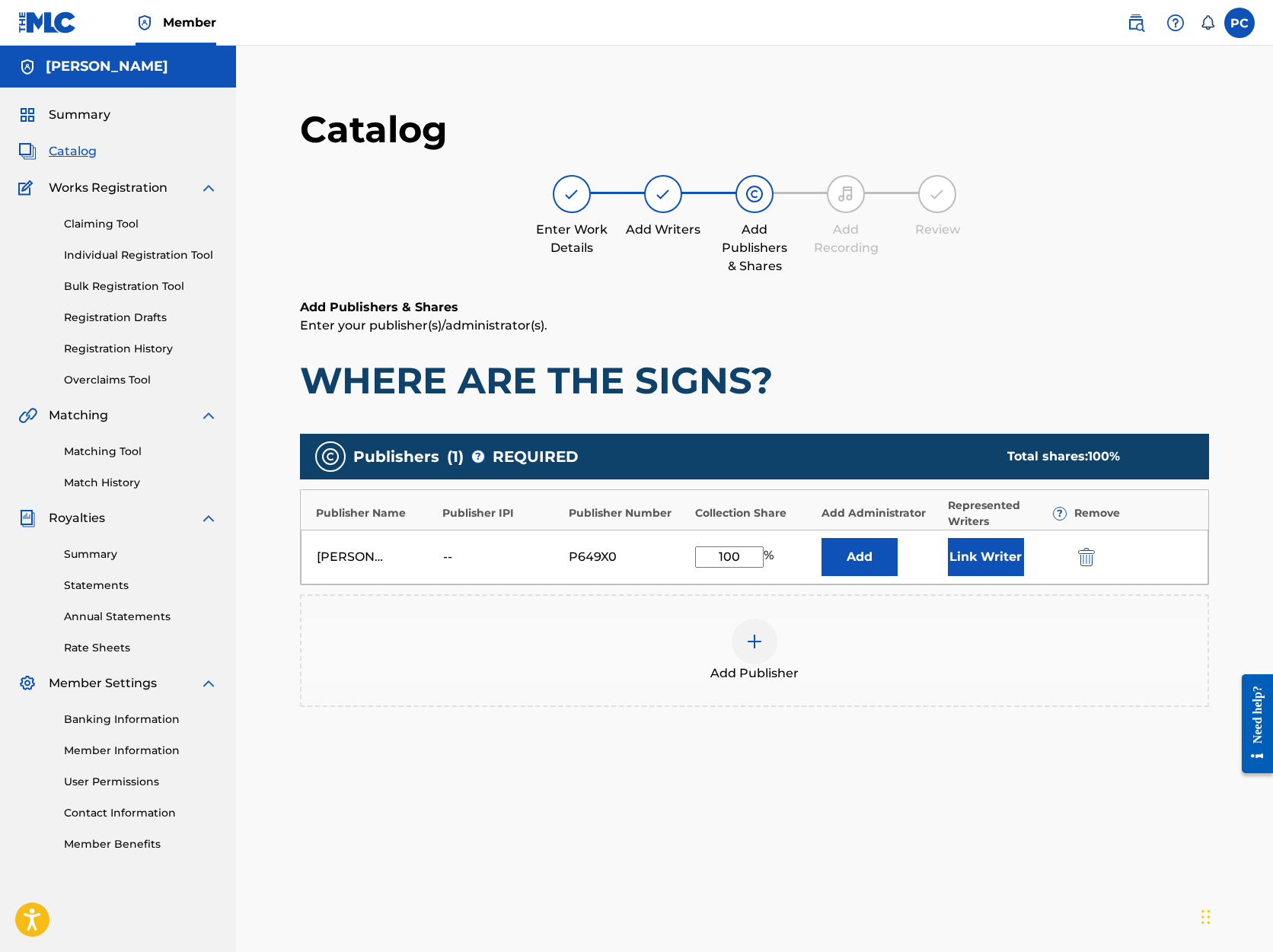
drag, startPoint x: 741, startPoint y: 556, endPoint x: 701, endPoint y: 554, distance: 40.0
click at [701, 554] on input "100" at bounding box center [729, 557] width 68 height 21
type input "50"
click at [913, 632] on div "Add Publisher" at bounding box center [754, 651] width 906 height 64
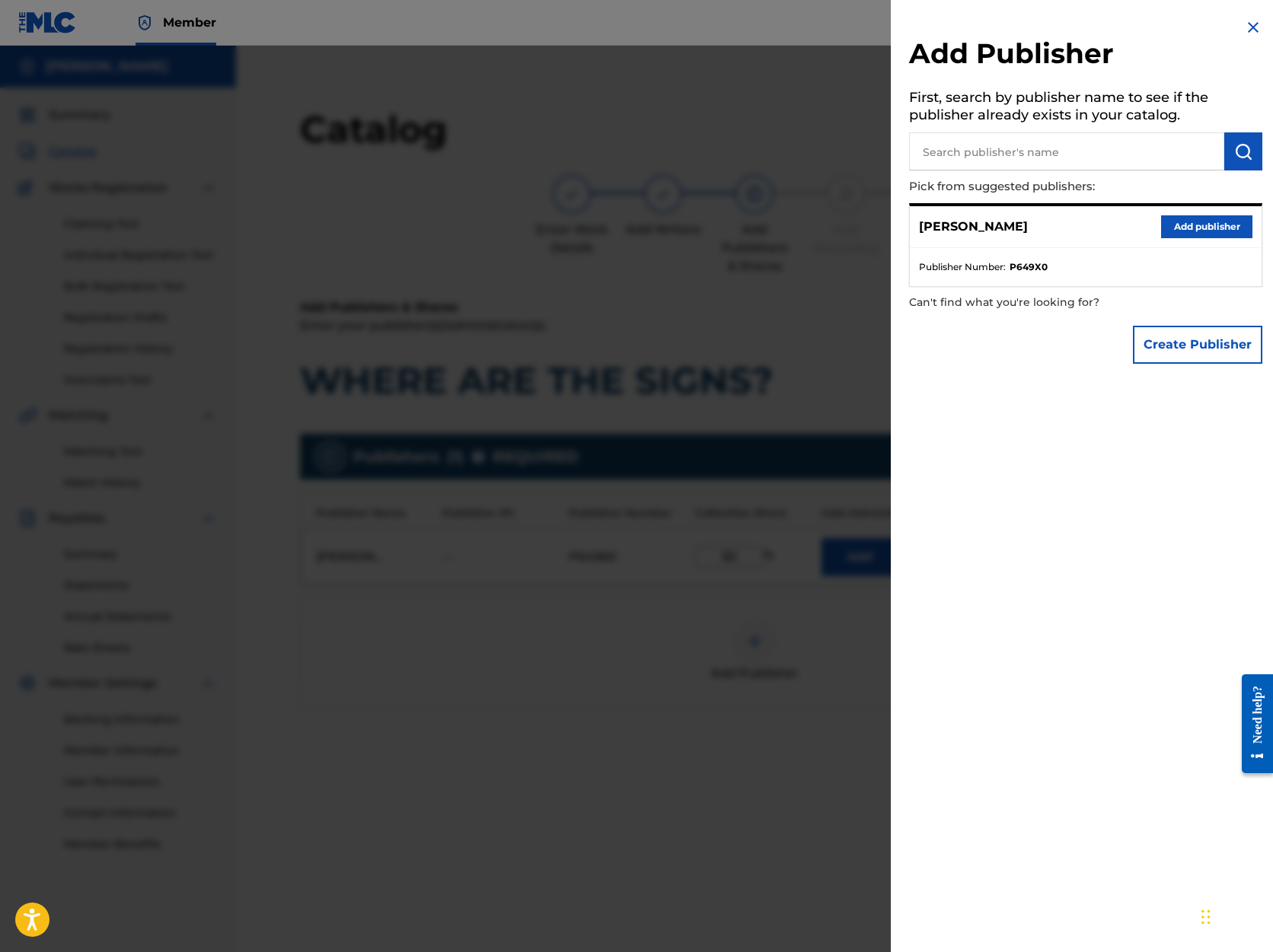
click at [1175, 222] on button "Add publisher" at bounding box center [1206, 226] width 91 height 23
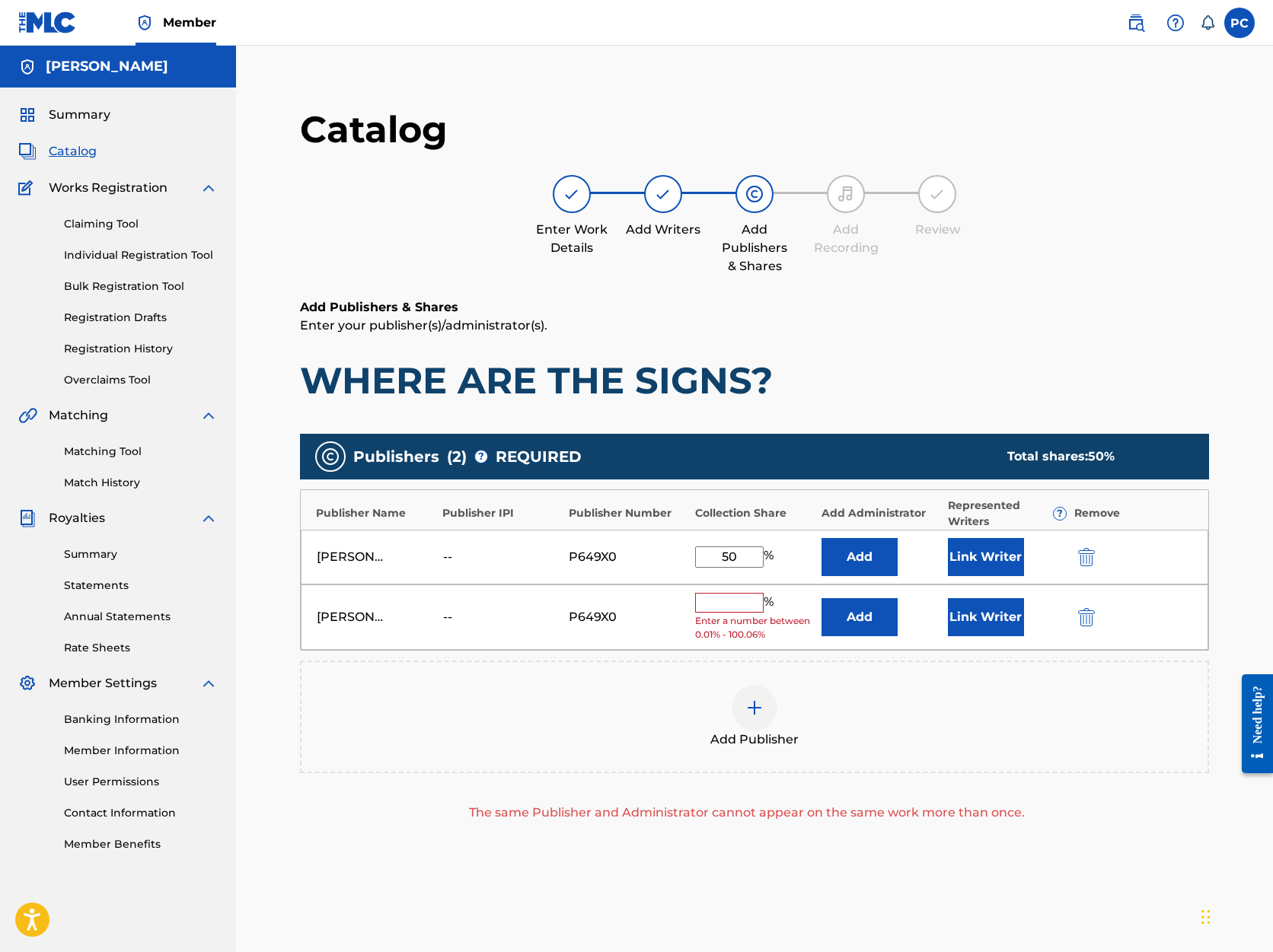
click at [1082, 618] on img "submit" at bounding box center [1086, 617] width 17 height 18
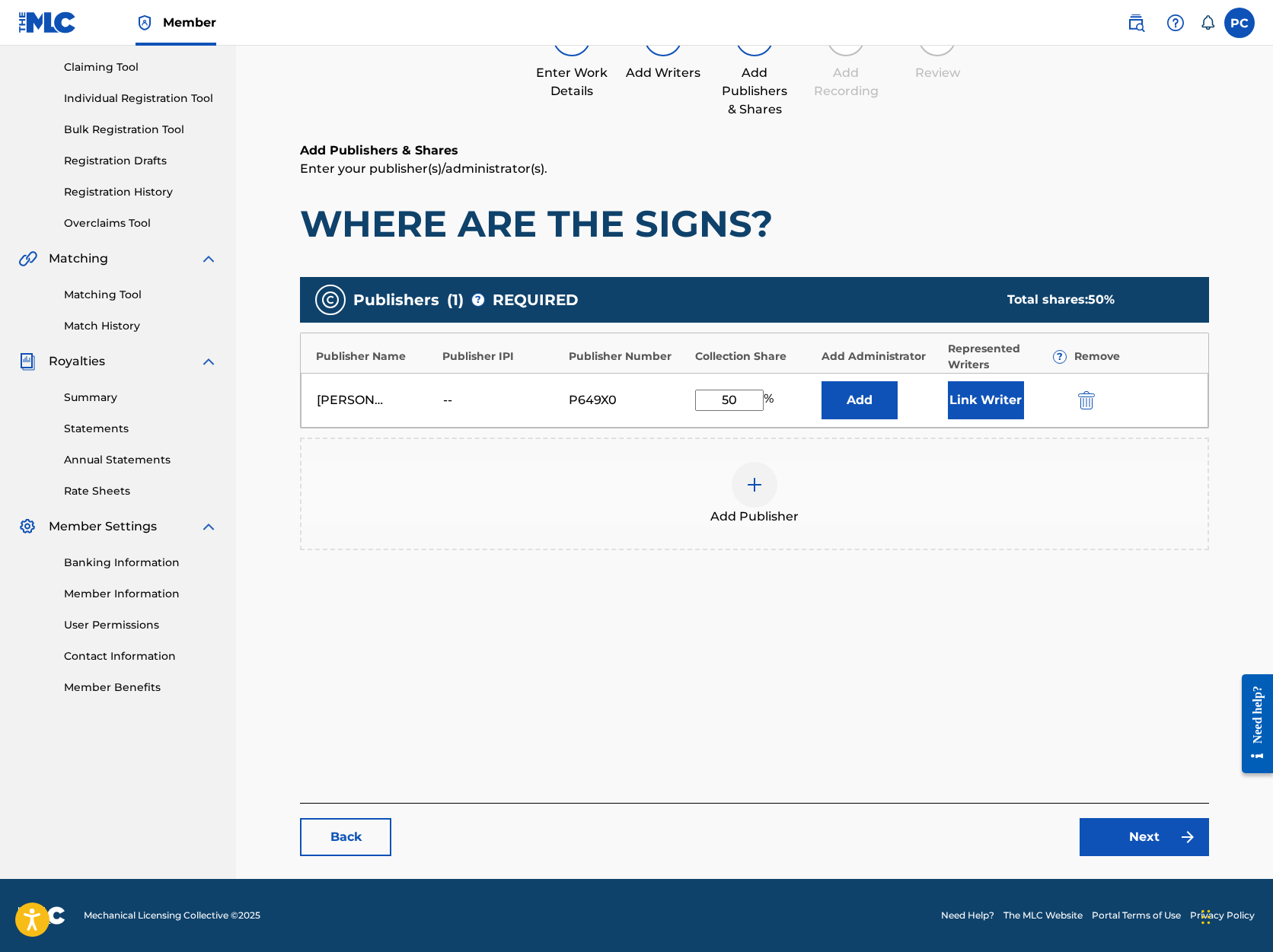
scroll to position [157, 0]
click at [1156, 841] on link "Next" at bounding box center [1144, 838] width 129 height 38
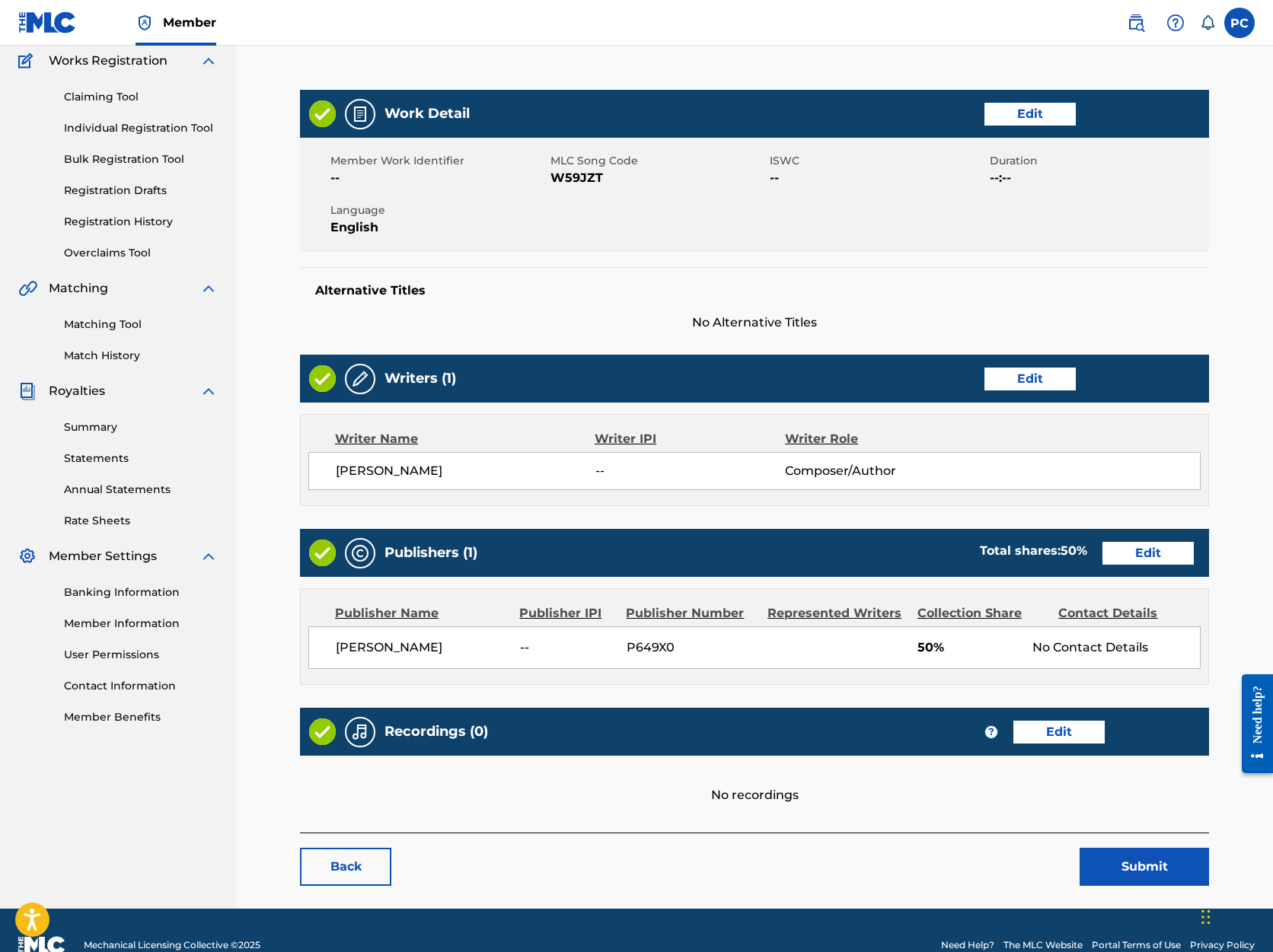
scroll to position [136, 0]
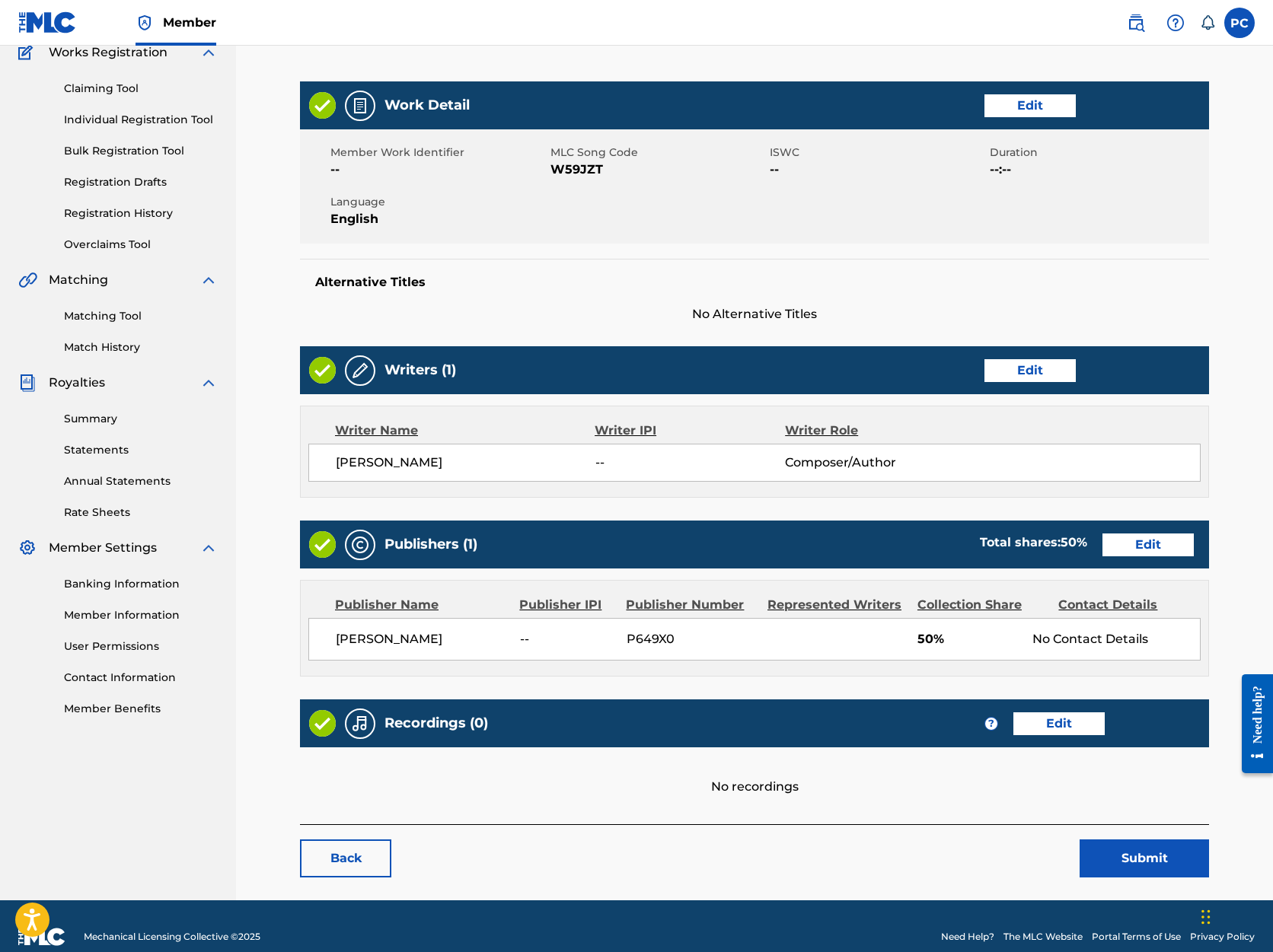
click at [1117, 863] on button "Submit" at bounding box center [1144, 859] width 129 height 38
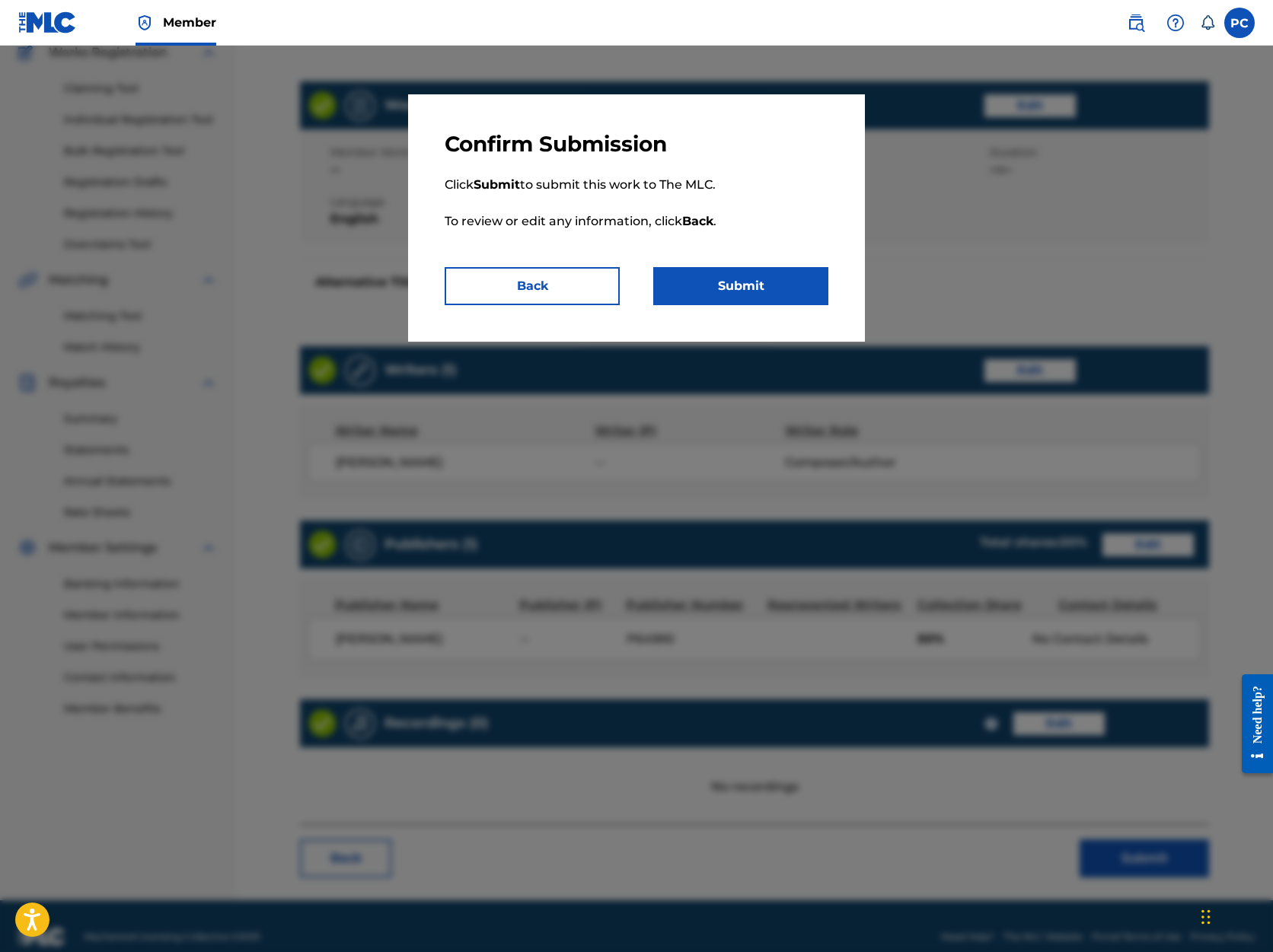
click at [713, 291] on button "Submit" at bounding box center [741, 287] width 176 height 38
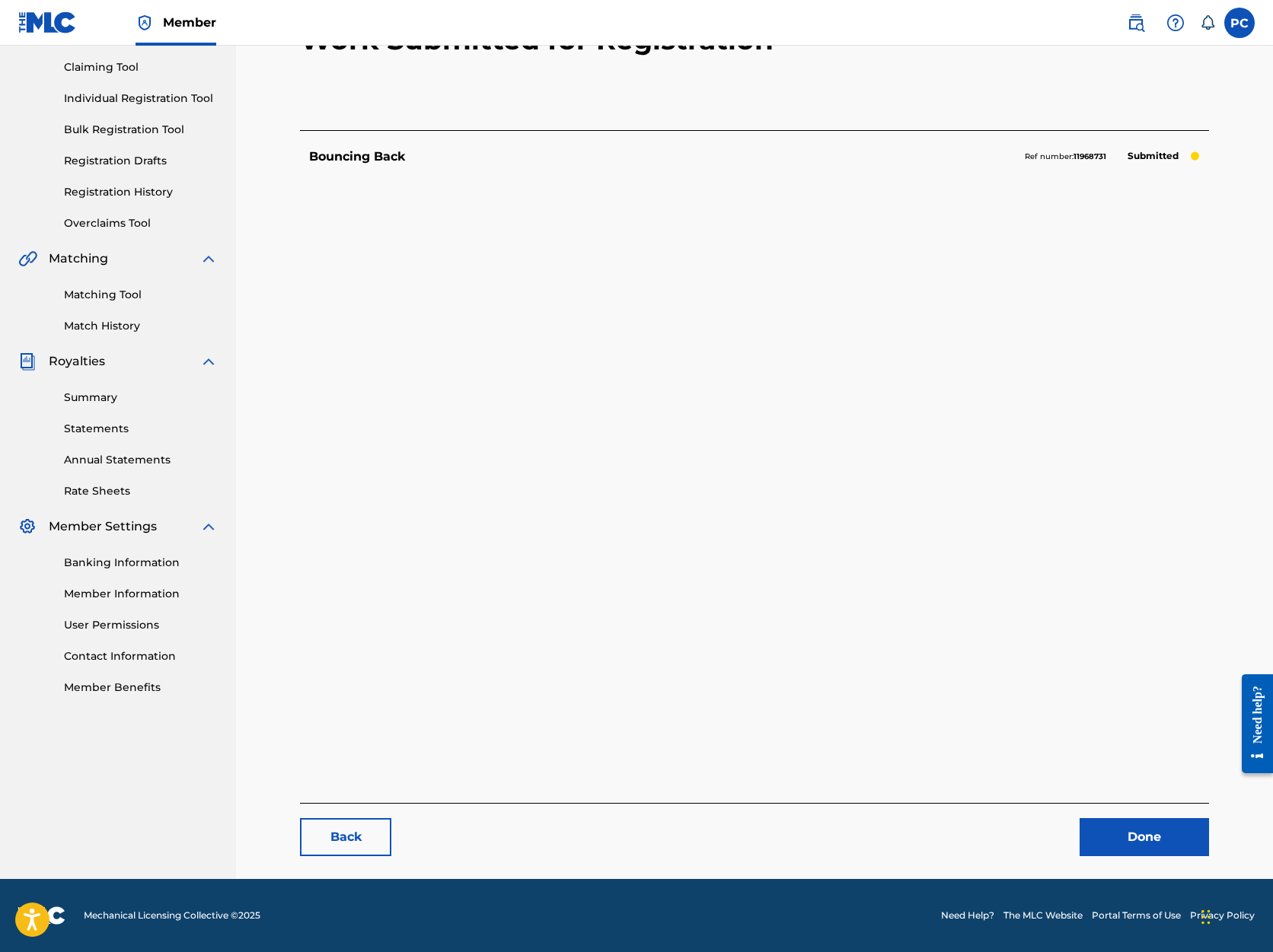
scroll to position [157, 0]
click at [361, 836] on link "Back" at bounding box center [345, 838] width 91 height 38
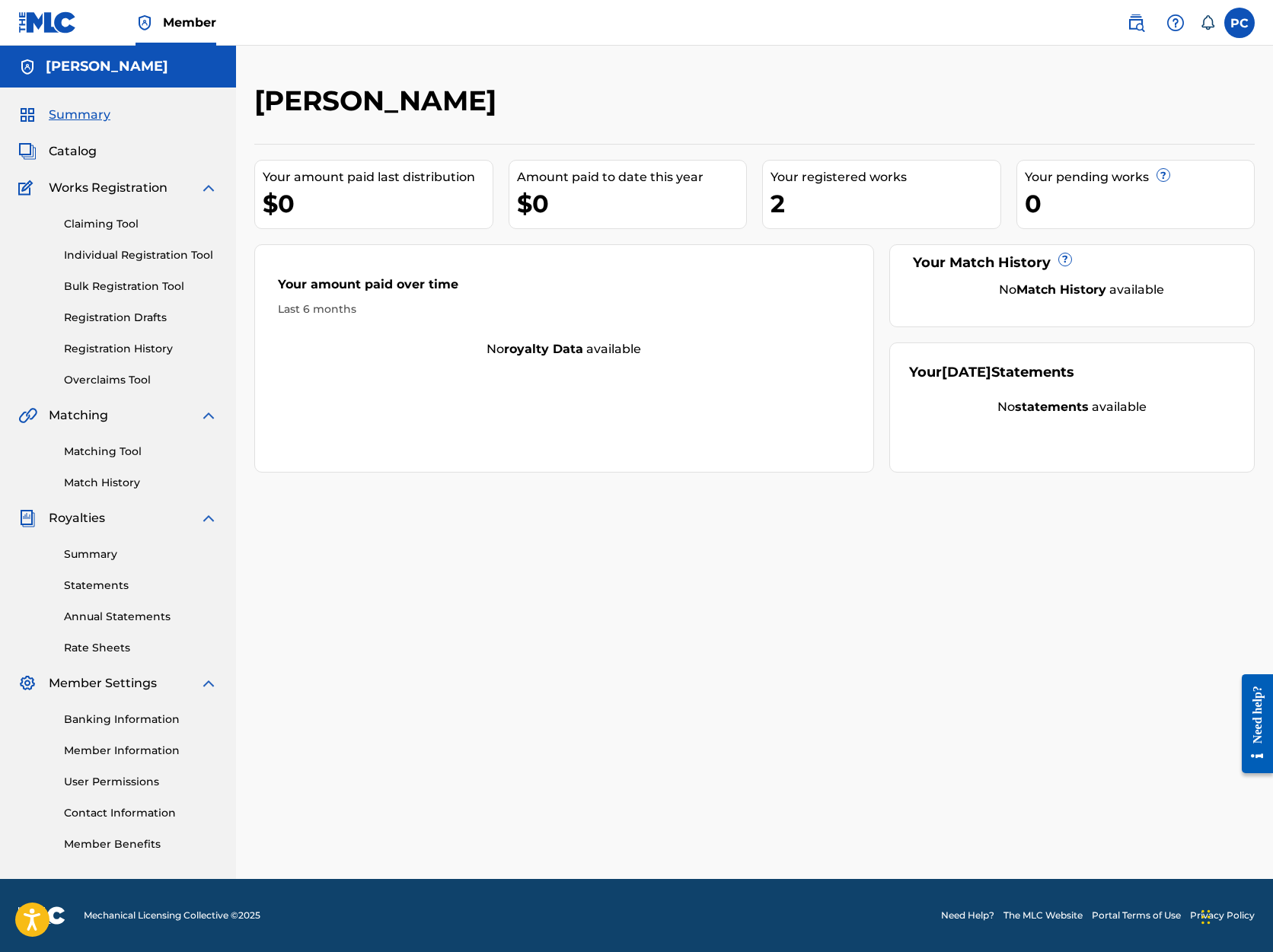
click at [116, 351] on link "Registration History" at bounding box center [141, 349] width 154 height 16
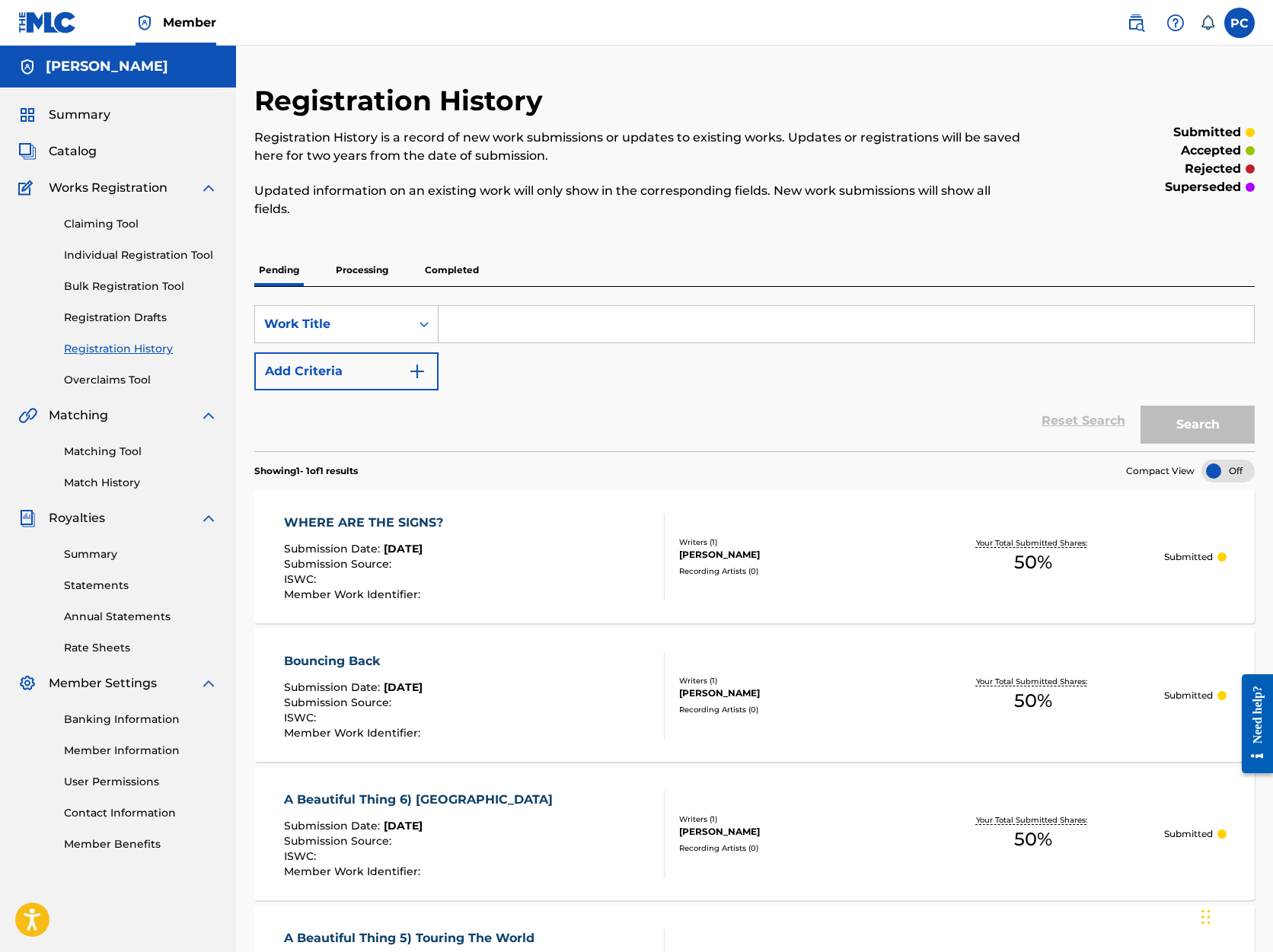
click at [148, 255] on link "Individual Registration Tool" at bounding box center [141, 256] width 154 height 16
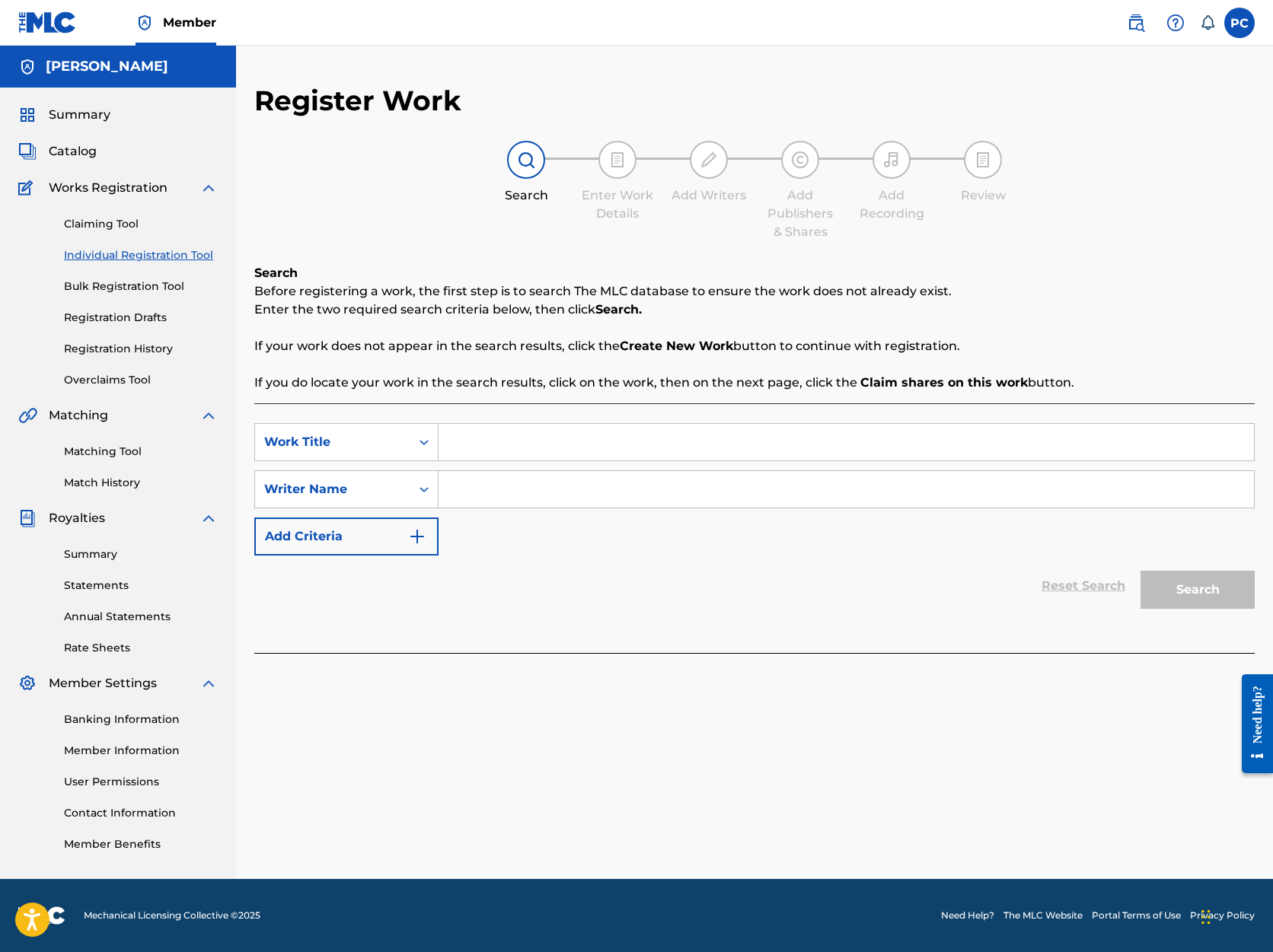
click at [129, 318] on link "Registration Drafts" at bounding box center [141, 318] width 154 height 16
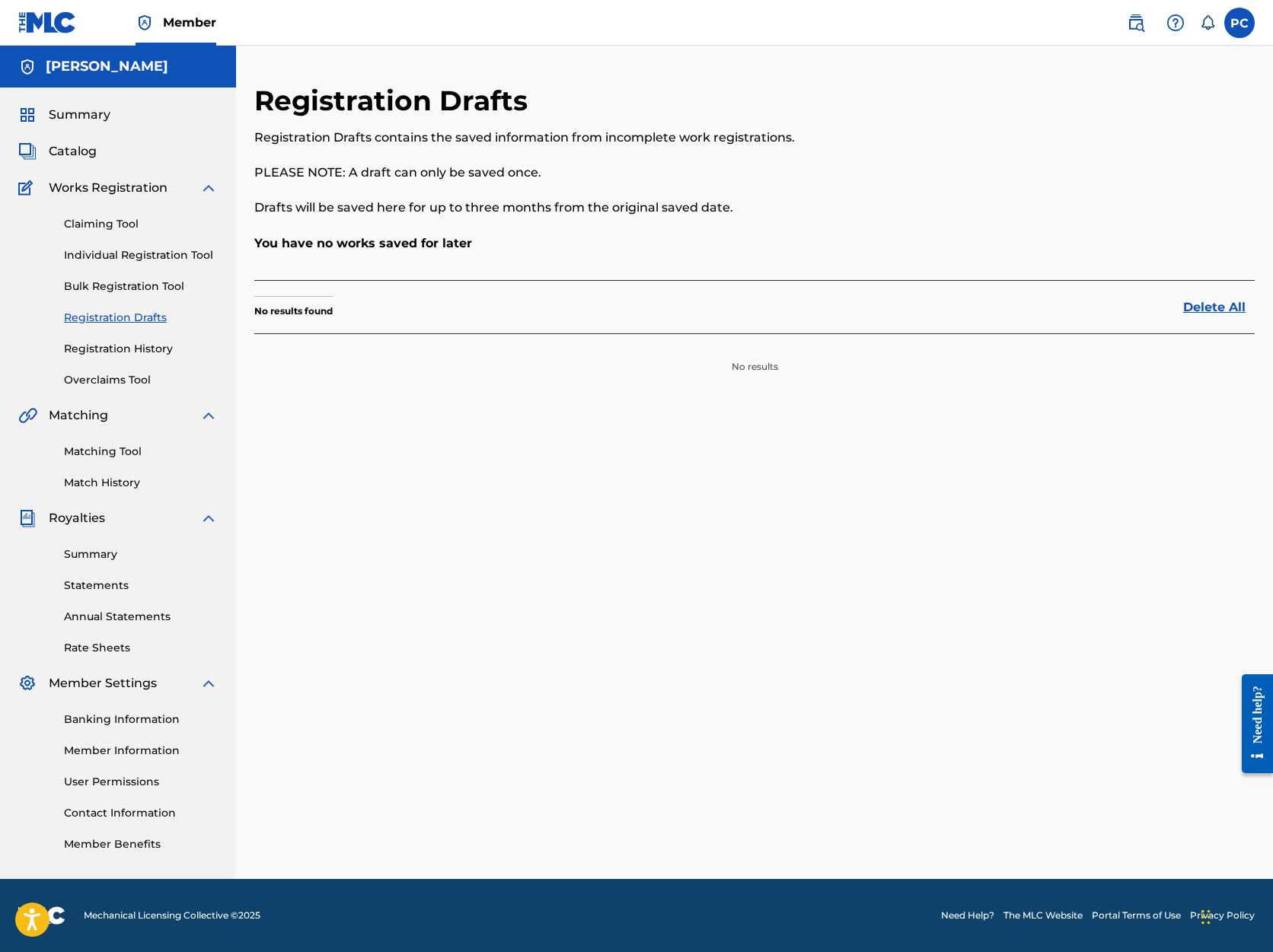
click at [132, 252] on link "Individual Registration Tool" at bounding box center [141, 256] width 154 height 16
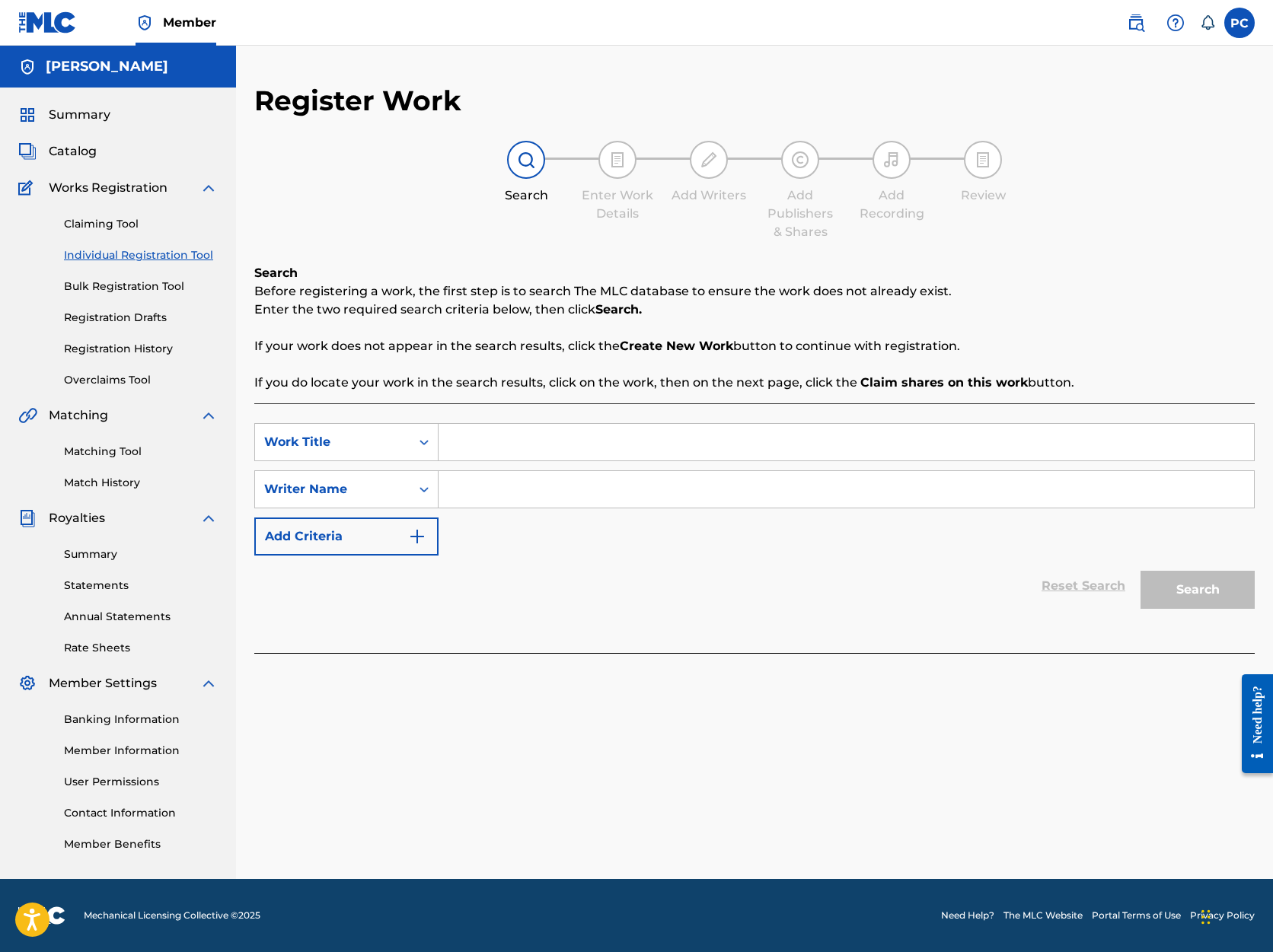
click at [488, 448] on input "Search Form" at bounding box center [846, 442] width 816 height 37
type input "Bouncing Back"
click at [462, 490] on input "Search Form" at bounding box center [846, 489] width 816 height 37
type input "[PERSON_NAME]"
click at [1215, 592] on button "Search" at bounding box center [1198, 590] width 114 height 38
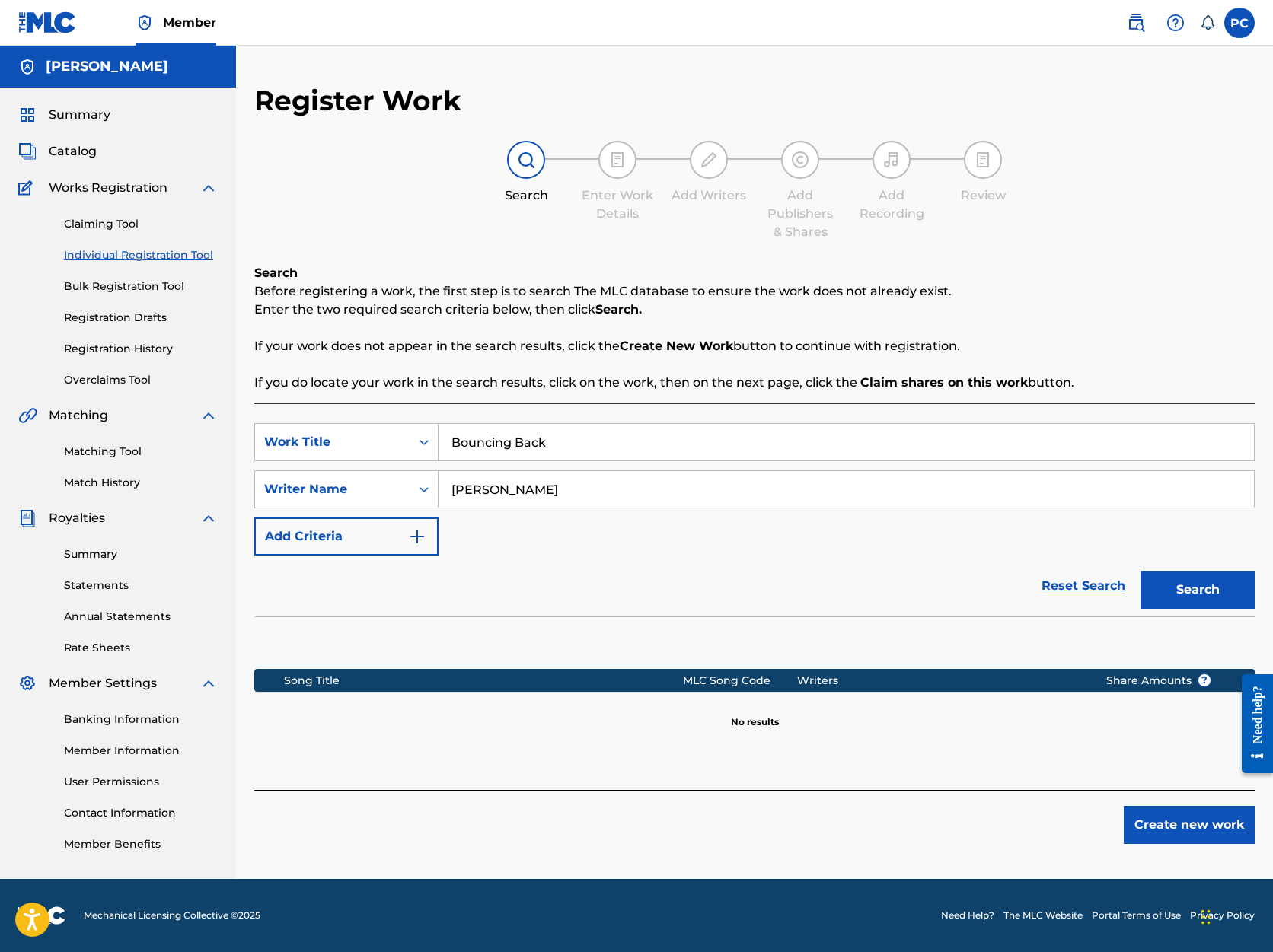
click at [1210, 821] on button "Create new work" at bounding box center [1189, 825] width 131 height 38
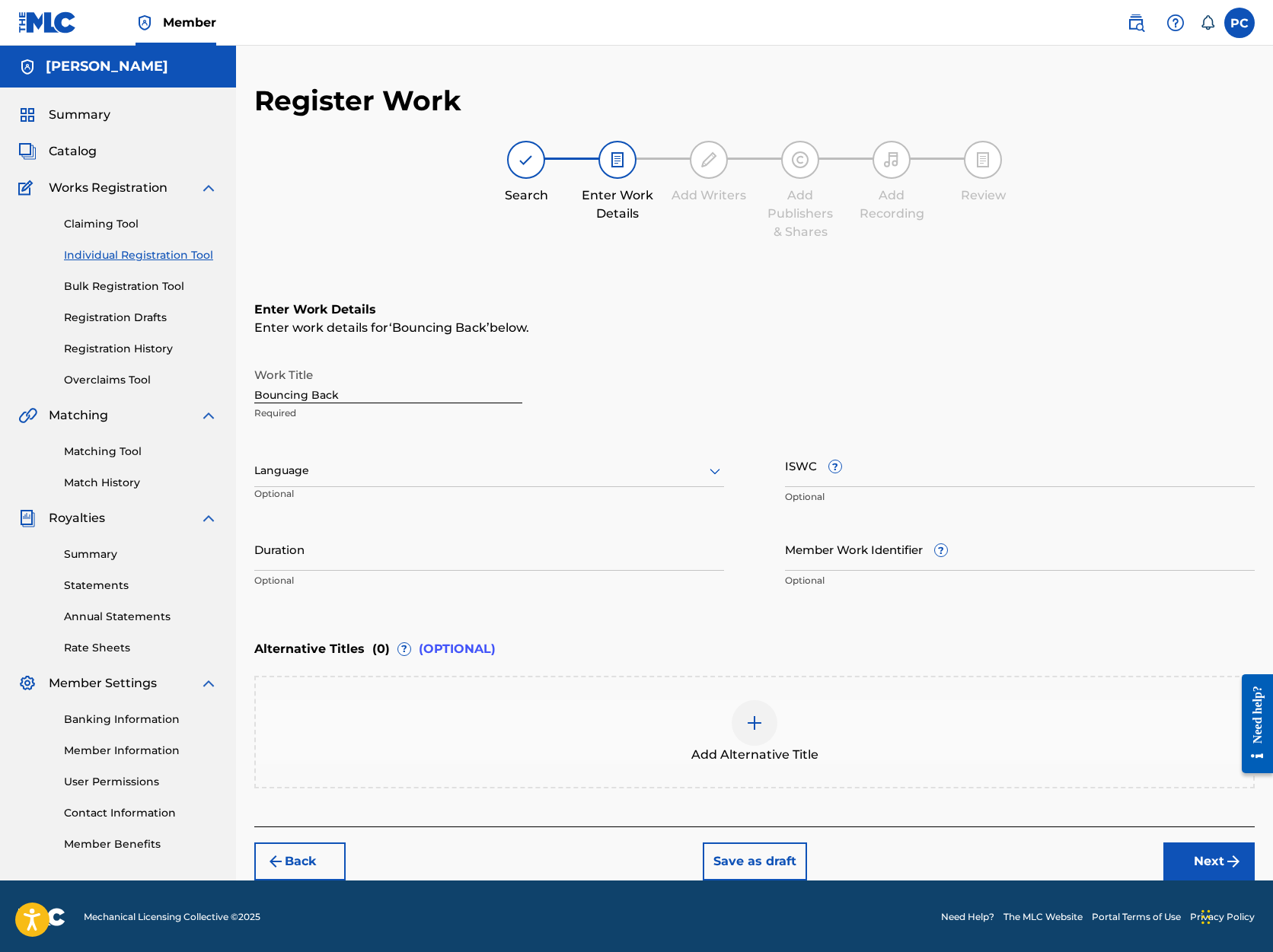
click at [716, 470] on icon at bounding box center [715, 471] width 18 height 18
click at [667, 505] on div "English" at bounding box center [489, 504] width 469 height 34
click at [569, 553] on input "Duration" at bounding box center [489, 549] width 470 height 44
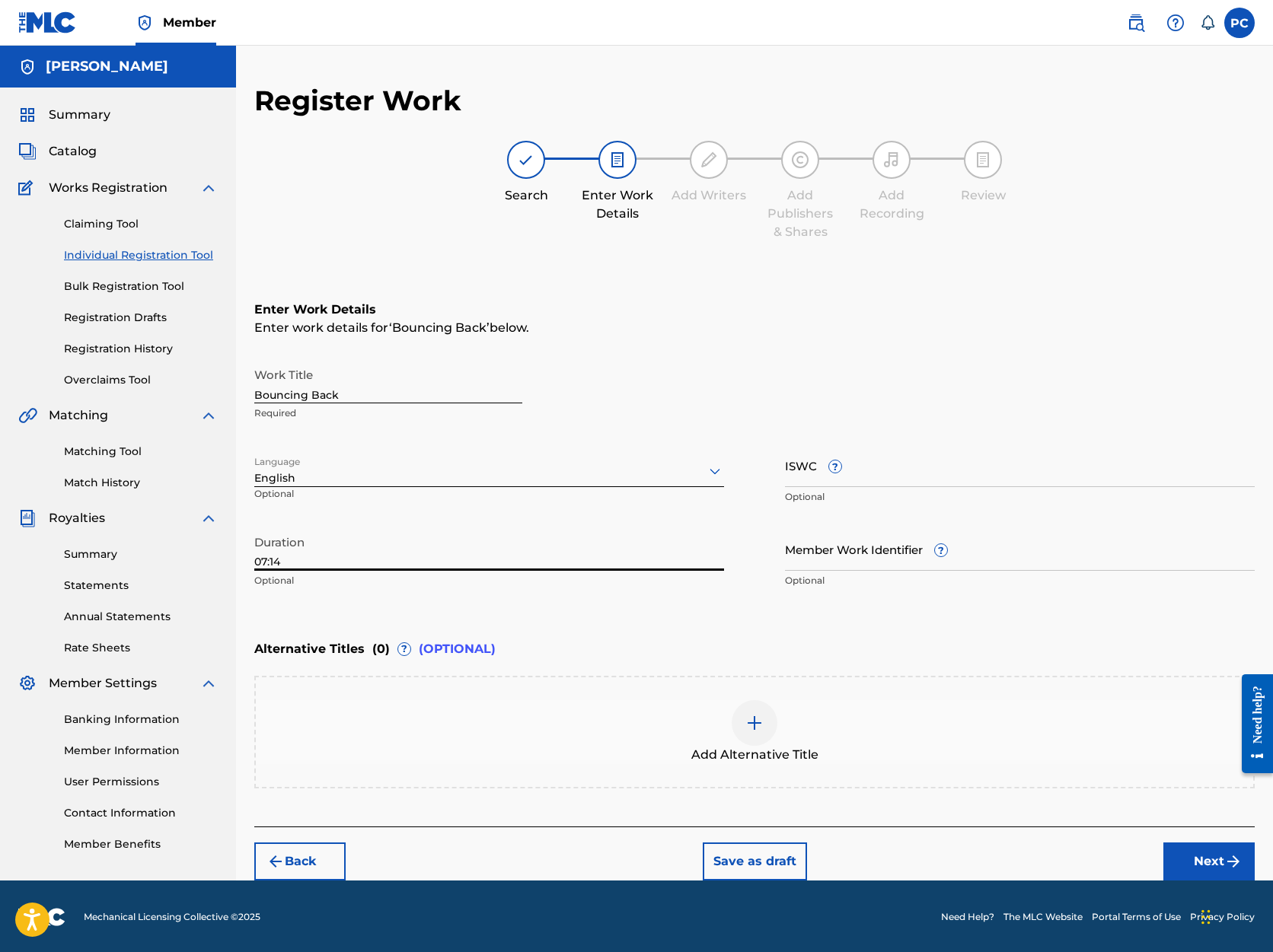
type input "07:14"
click at [1221, 863] on button "Next" at bounding box center [1209, 861] width 91 height 38
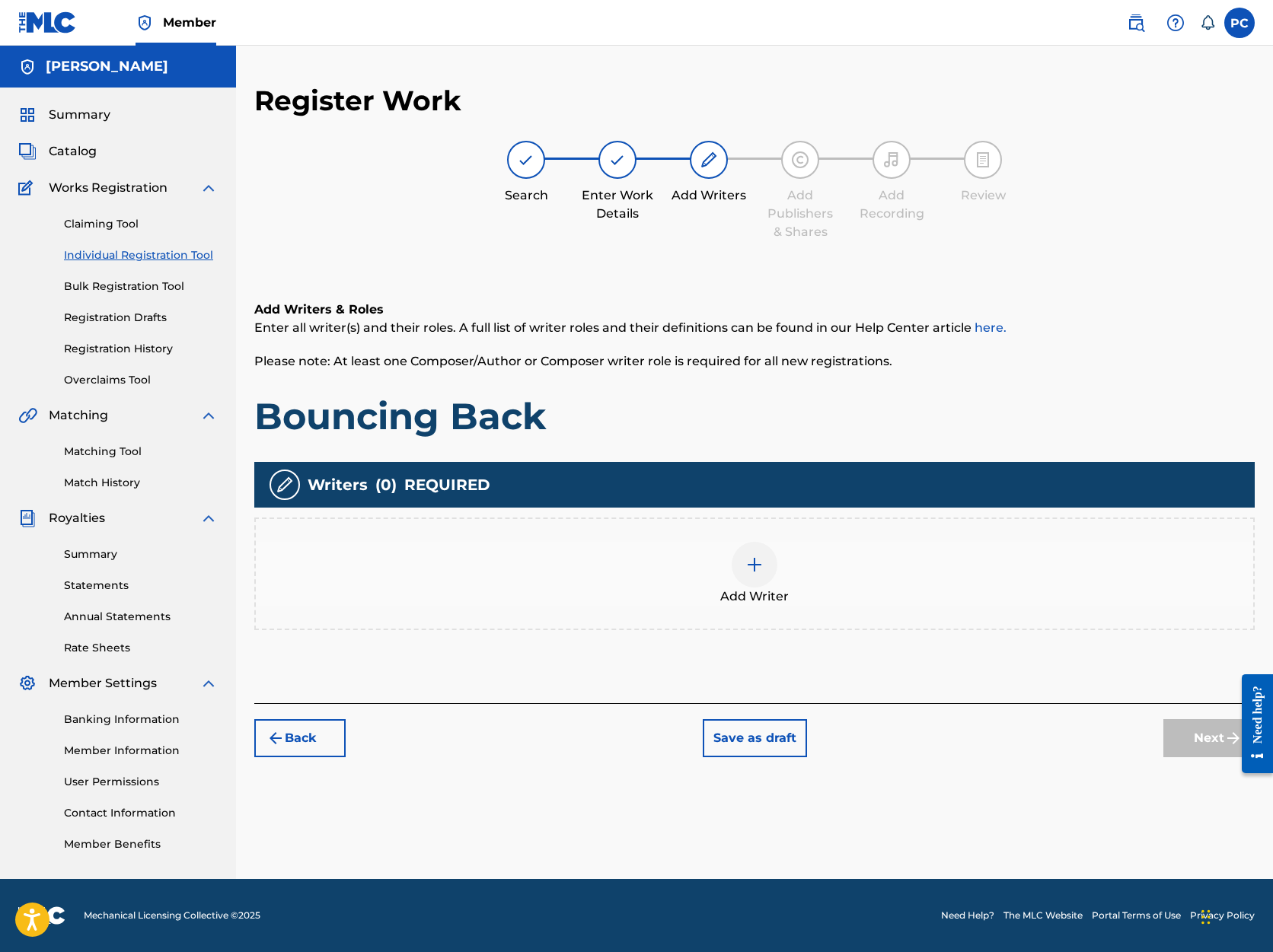
click at [763, 562] on img at bounding box center [754, 565] width 18 height 18
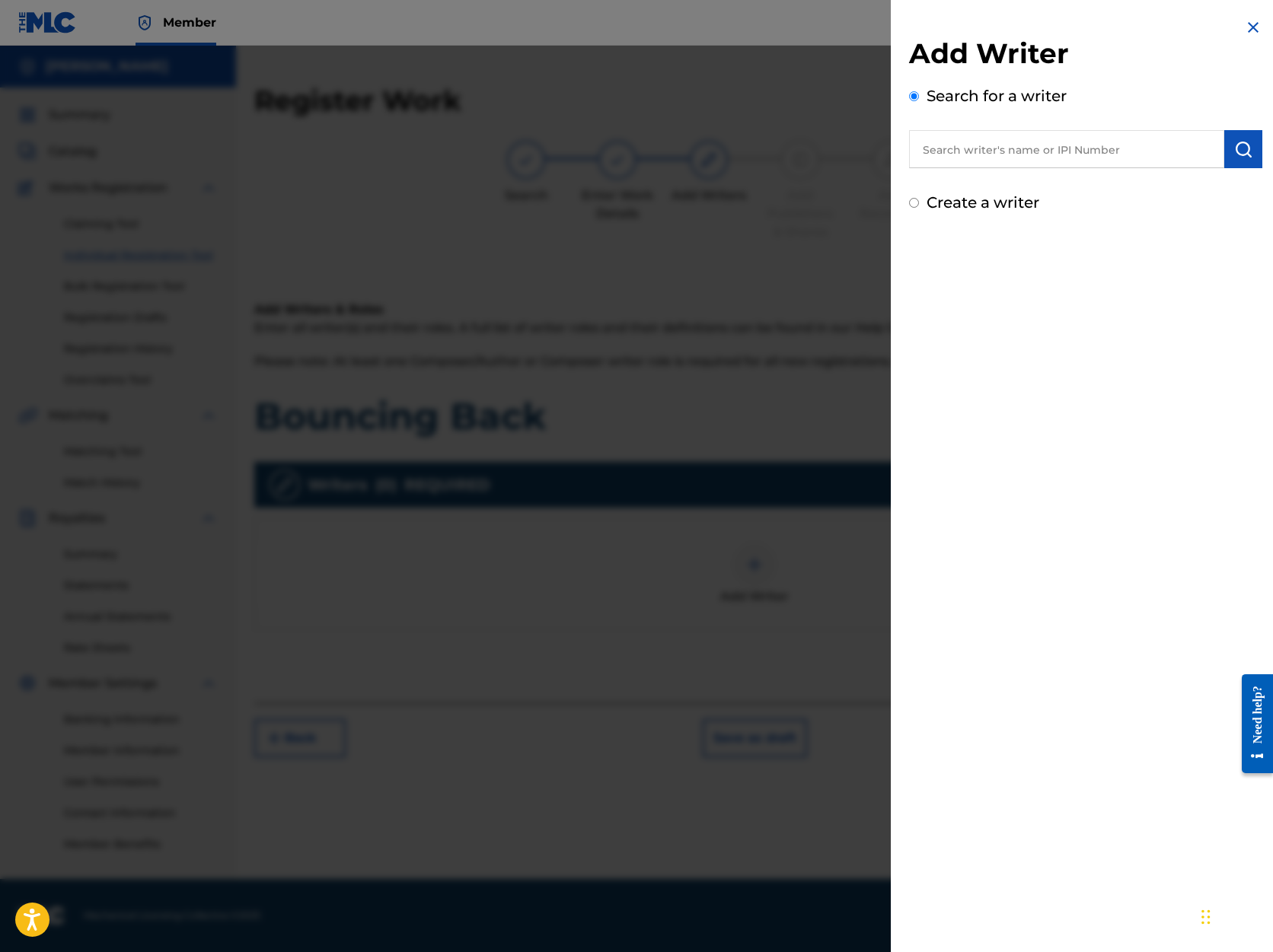
click at [984, 149] on input "text" at bounding box center [1067, 149] width 315 height 38
type input "[PERSON_NAME]"
click at [1244, 145] on img "submit" at bounding box center [1243, 148] width 18 height 18
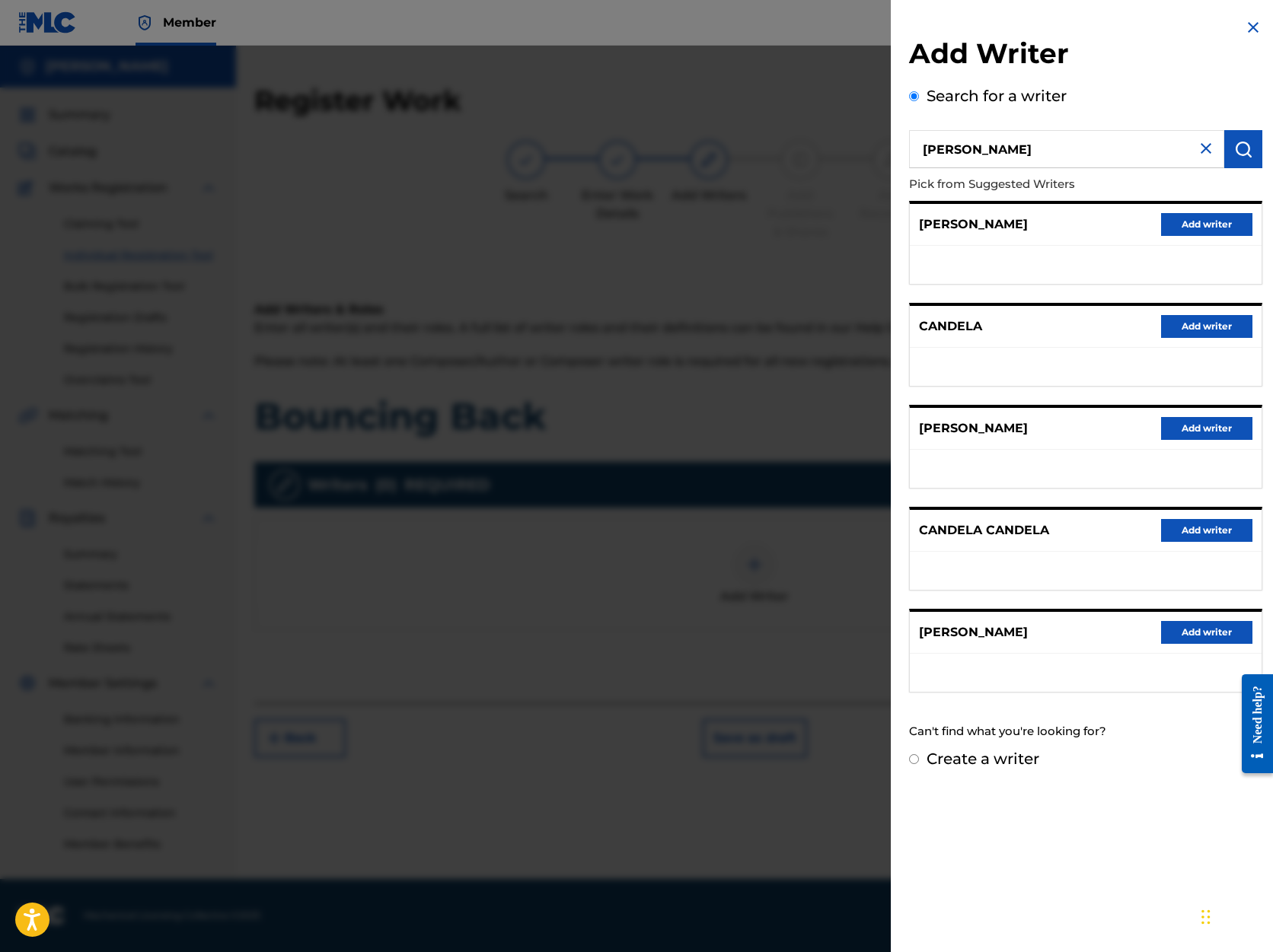
click at [1181, 629] on button "Add writer" at bounding box center [1206, 632] width 91 height 23
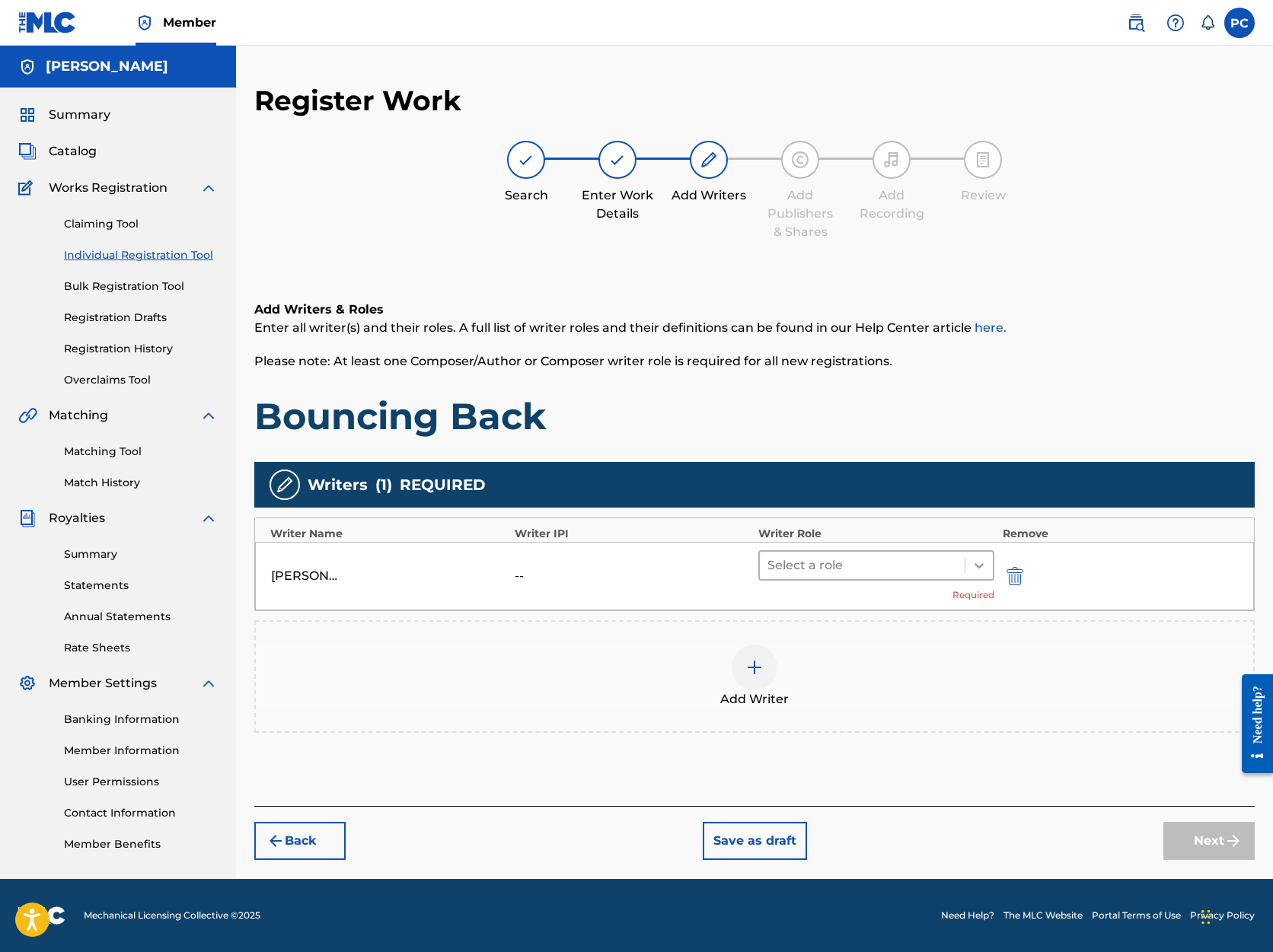
click at [978, 564] on icon at bounding box center [978, 565] width 15 height 15
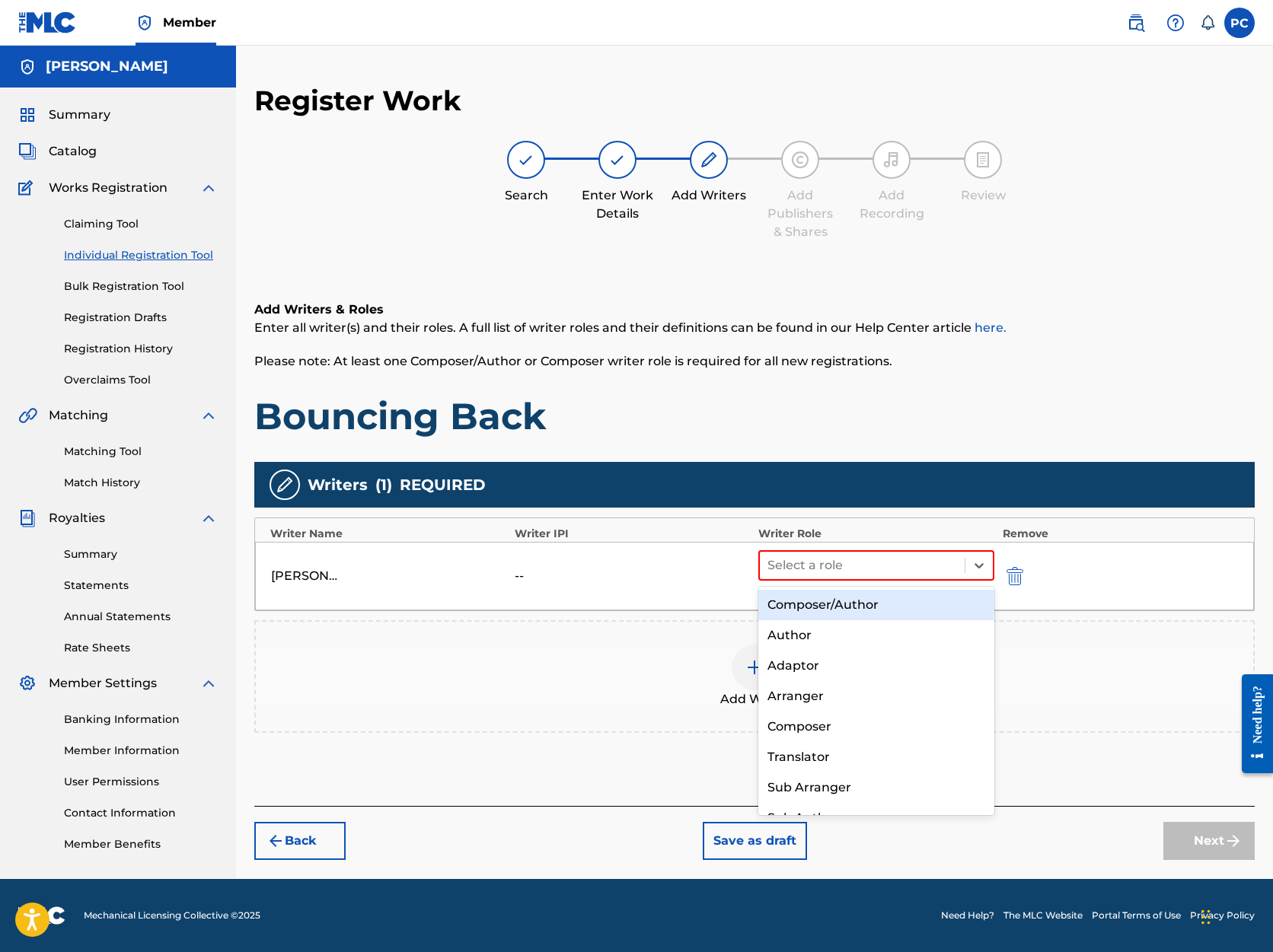
click at [935, 606] on div "Composer/Author" at bounding box center [876, 605] width 236 height 30
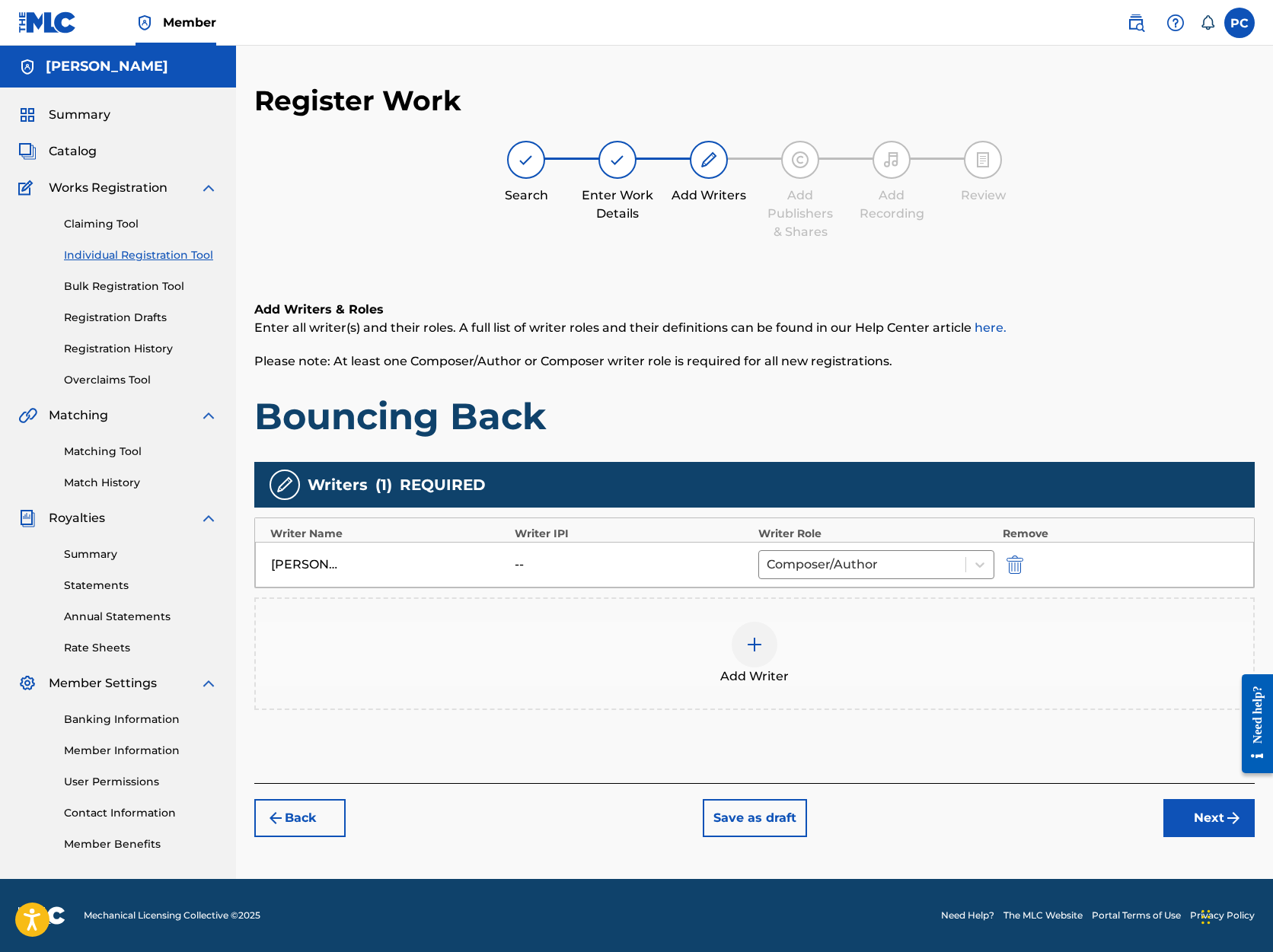
click at [1187, 815] on button "Next" at bounding box center [1209, 819] width 91 height 38
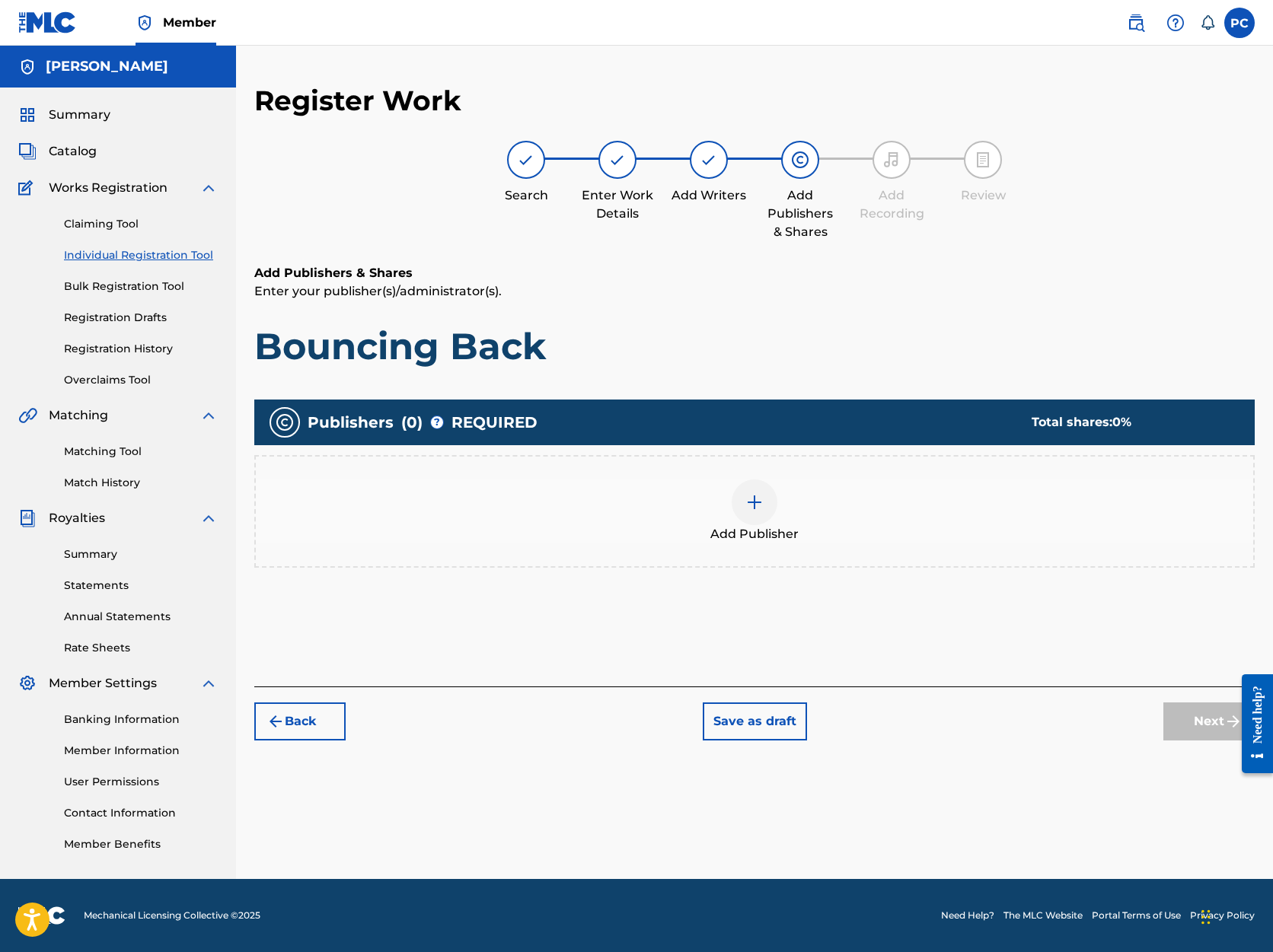
click at [762, 505] on img at bounding box center [754, 502] width 18 height 18
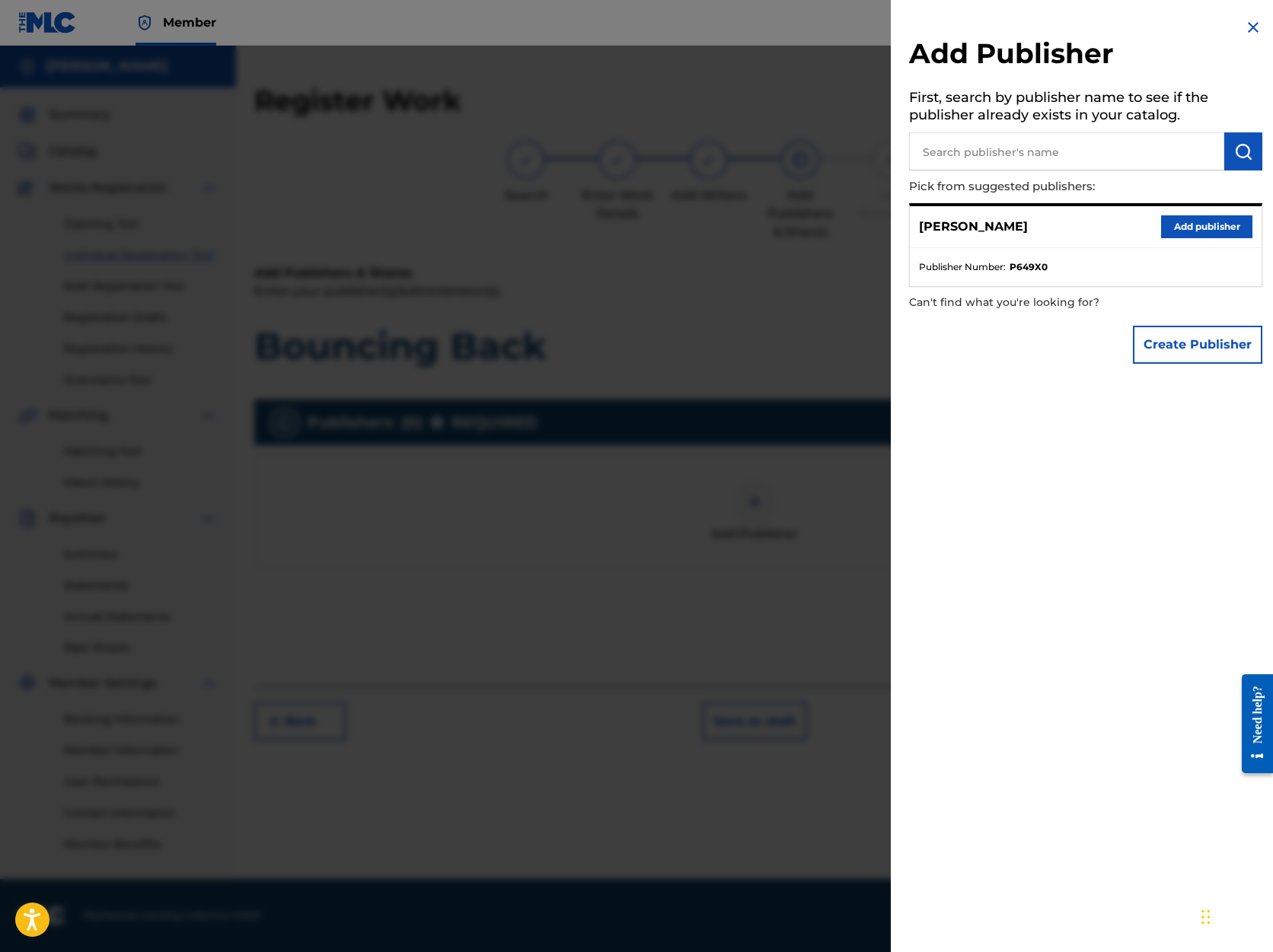
click at [1204, 219] on button "Add publisher" at bounding box center [1206, 226] width 91 height 23
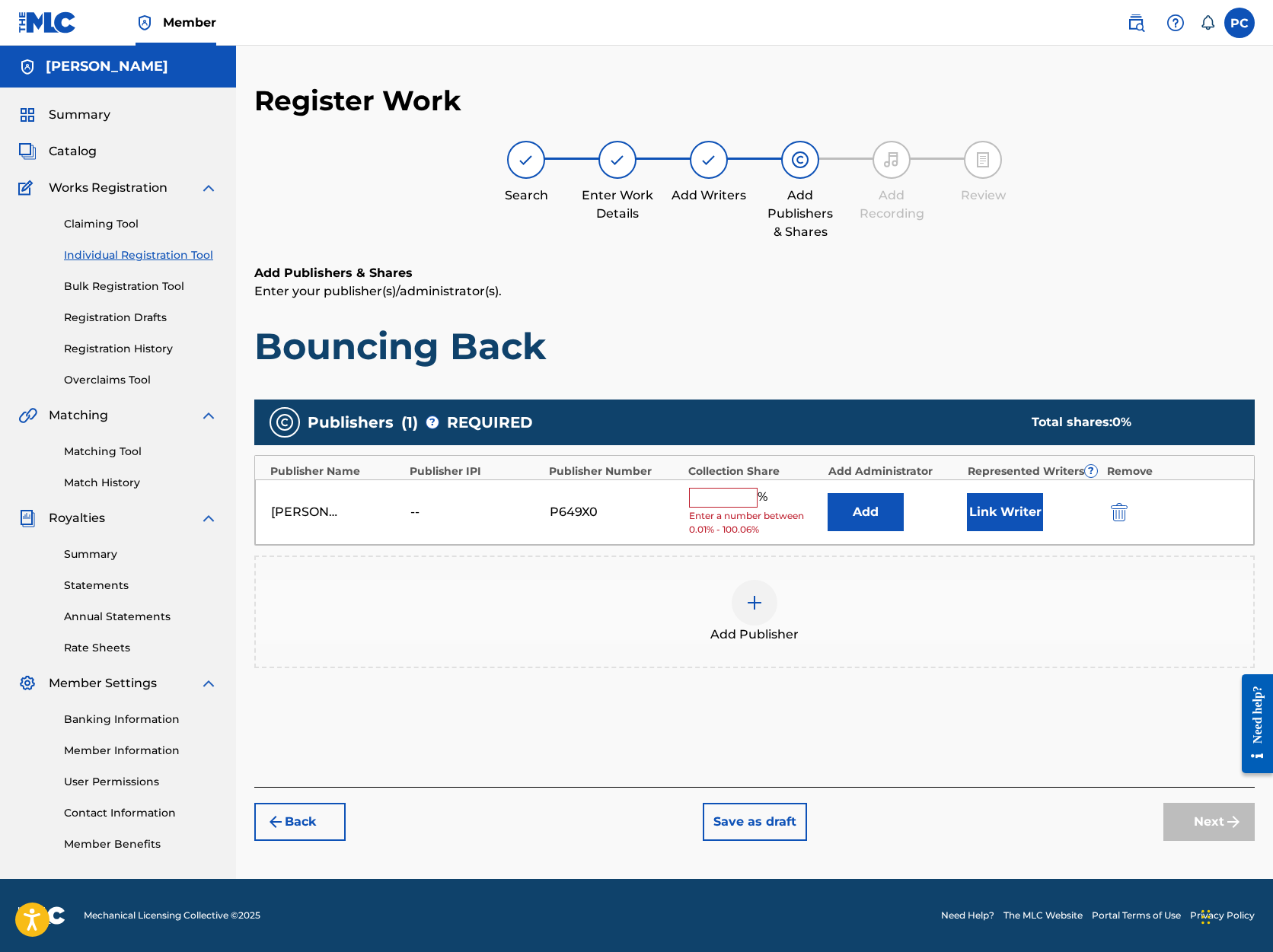
click at [739, 493] on input "text" at bounding box center [723, 498] width 68 height 20
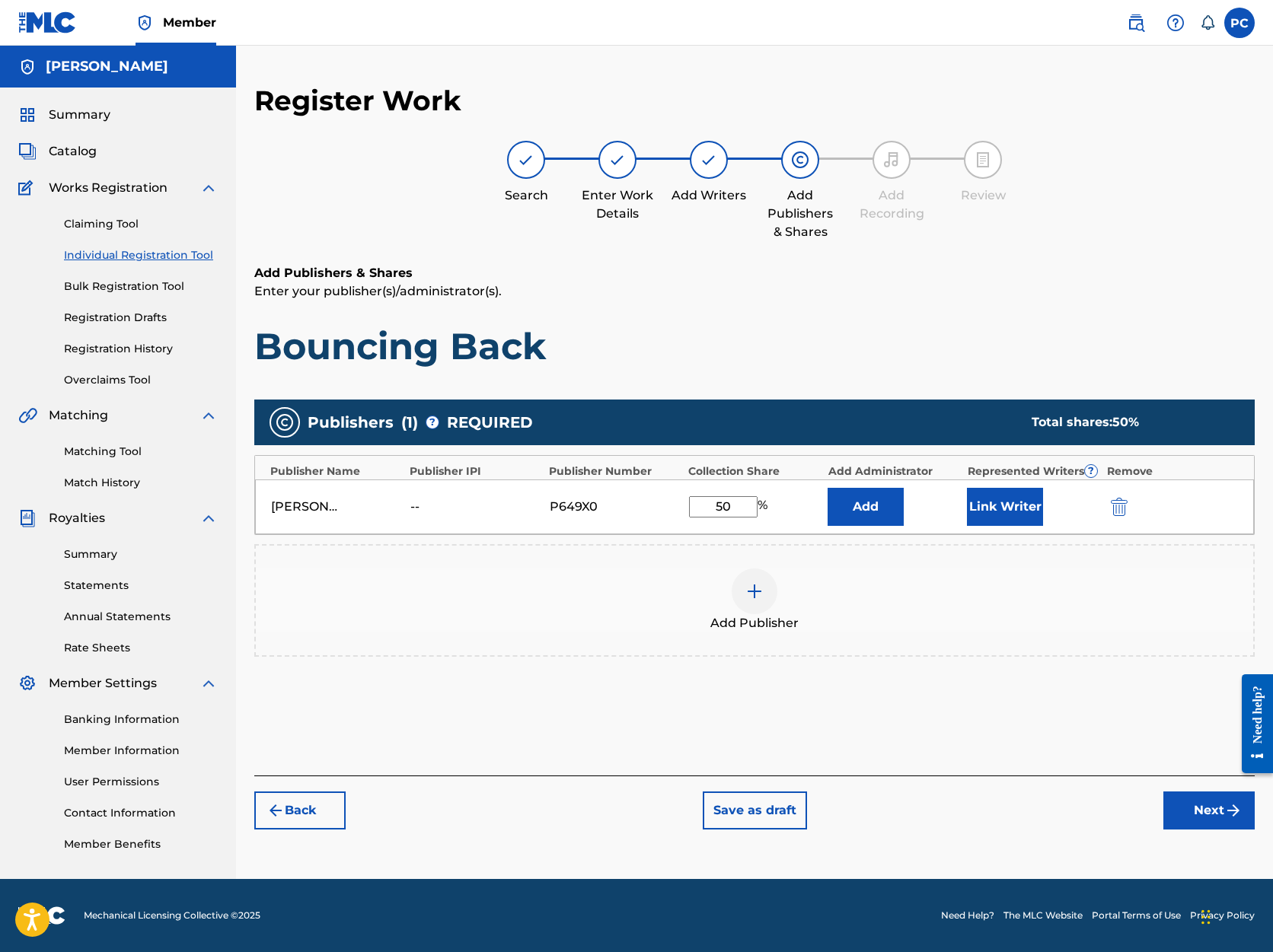
type input "50"
click at [1214, 815] on button "Next" at bounding box center [1209, 811] width 91 height 38
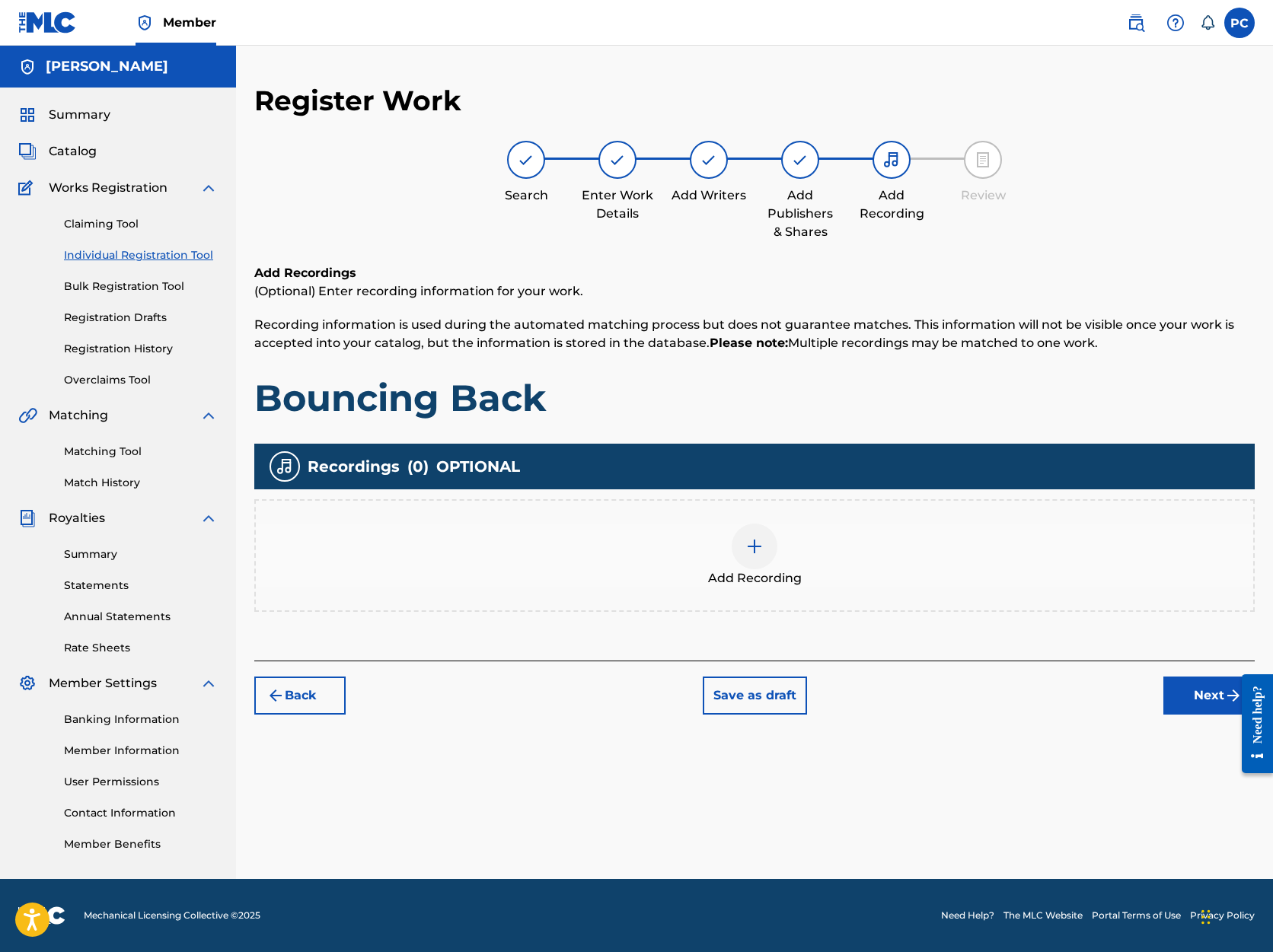
click at [1211, 696] on button "Next" at bounding box center [1209, 696] width 91 height 38
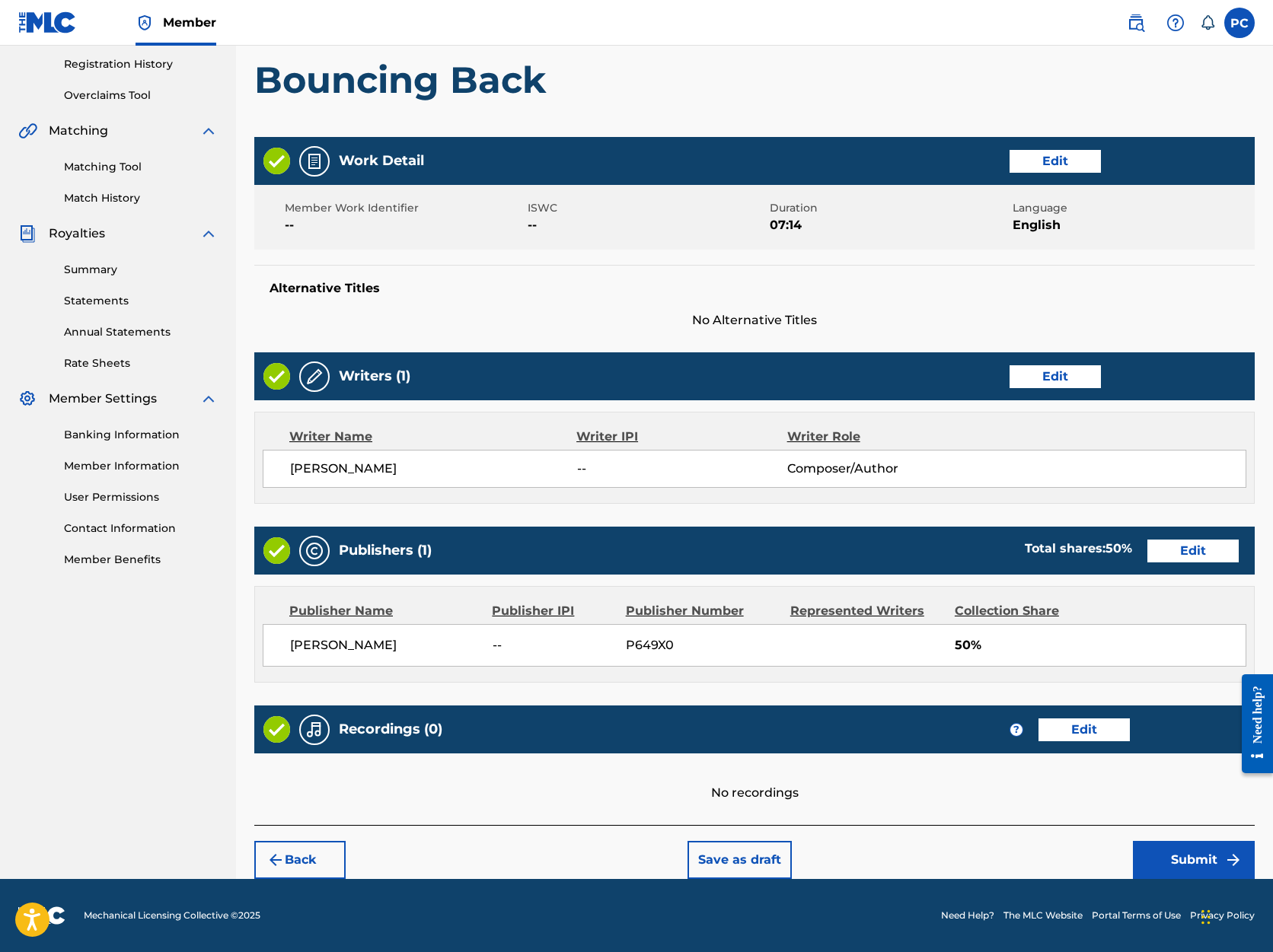
scroll to position [284, 0]
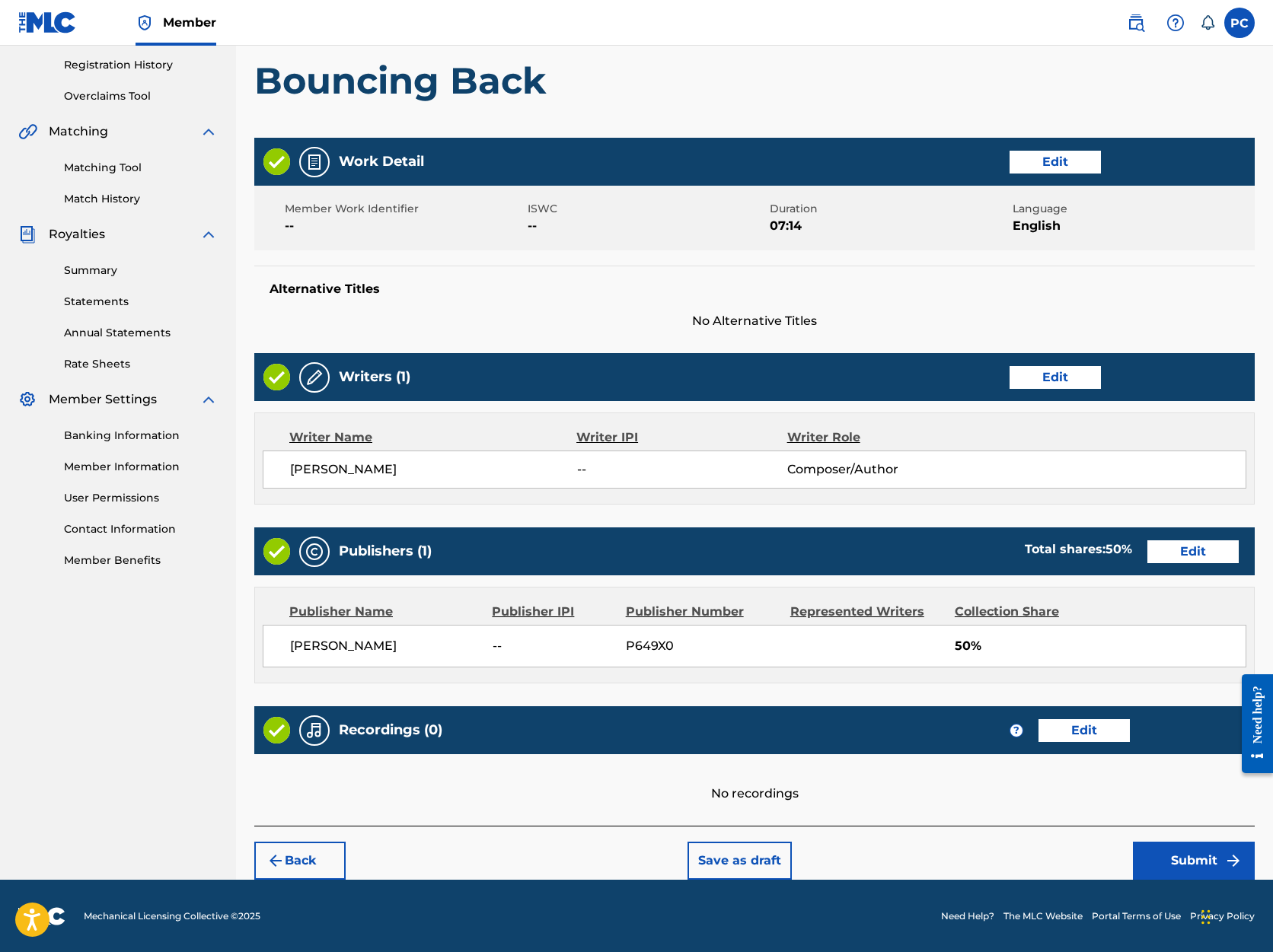
click at [1209, 862] on button "Submit" at bounding box center [1194, 861] width 122 height 38
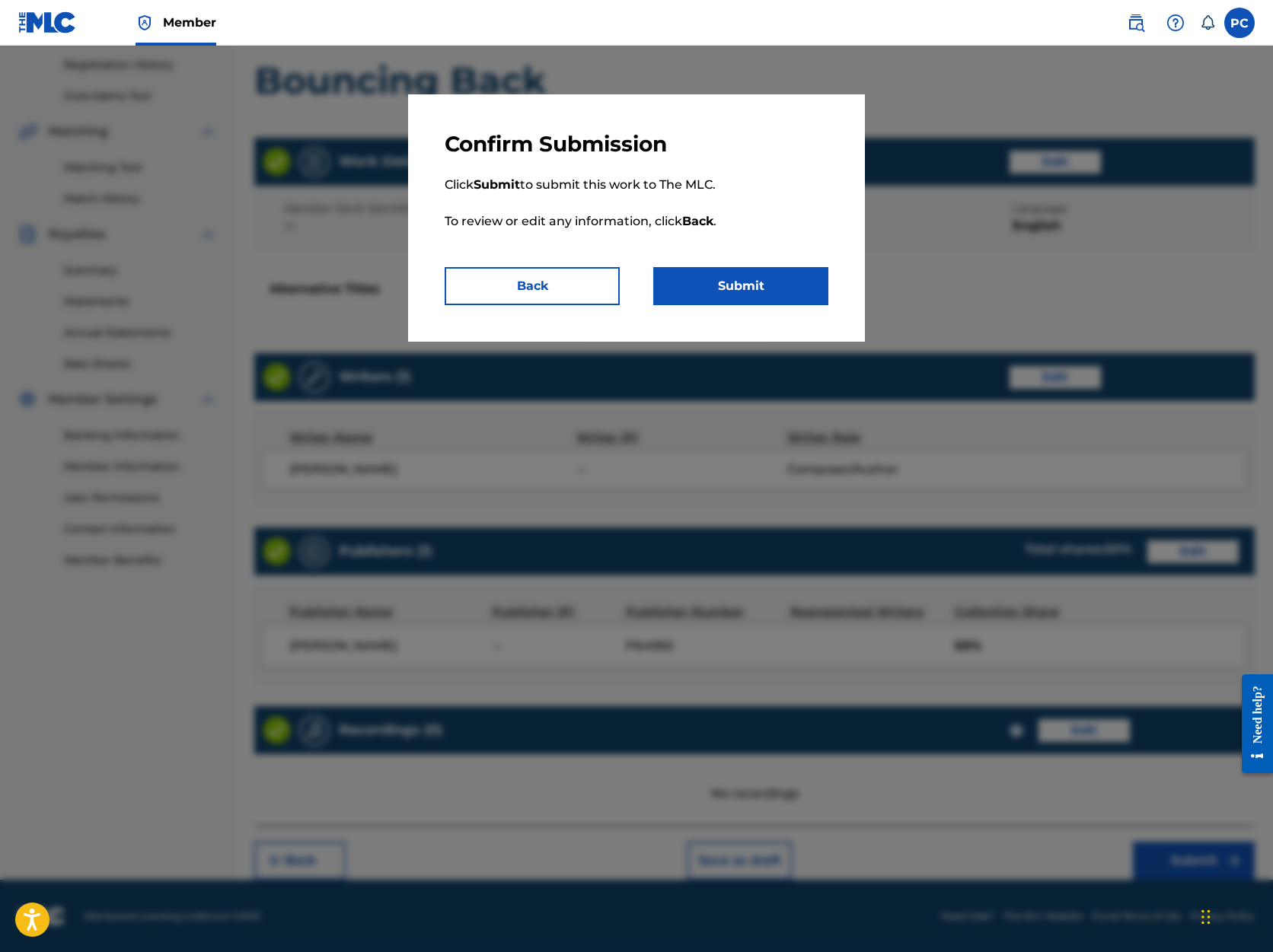
click at [760, 287] on button "Submit" at bounding box center [741, 287] width 176 height 38
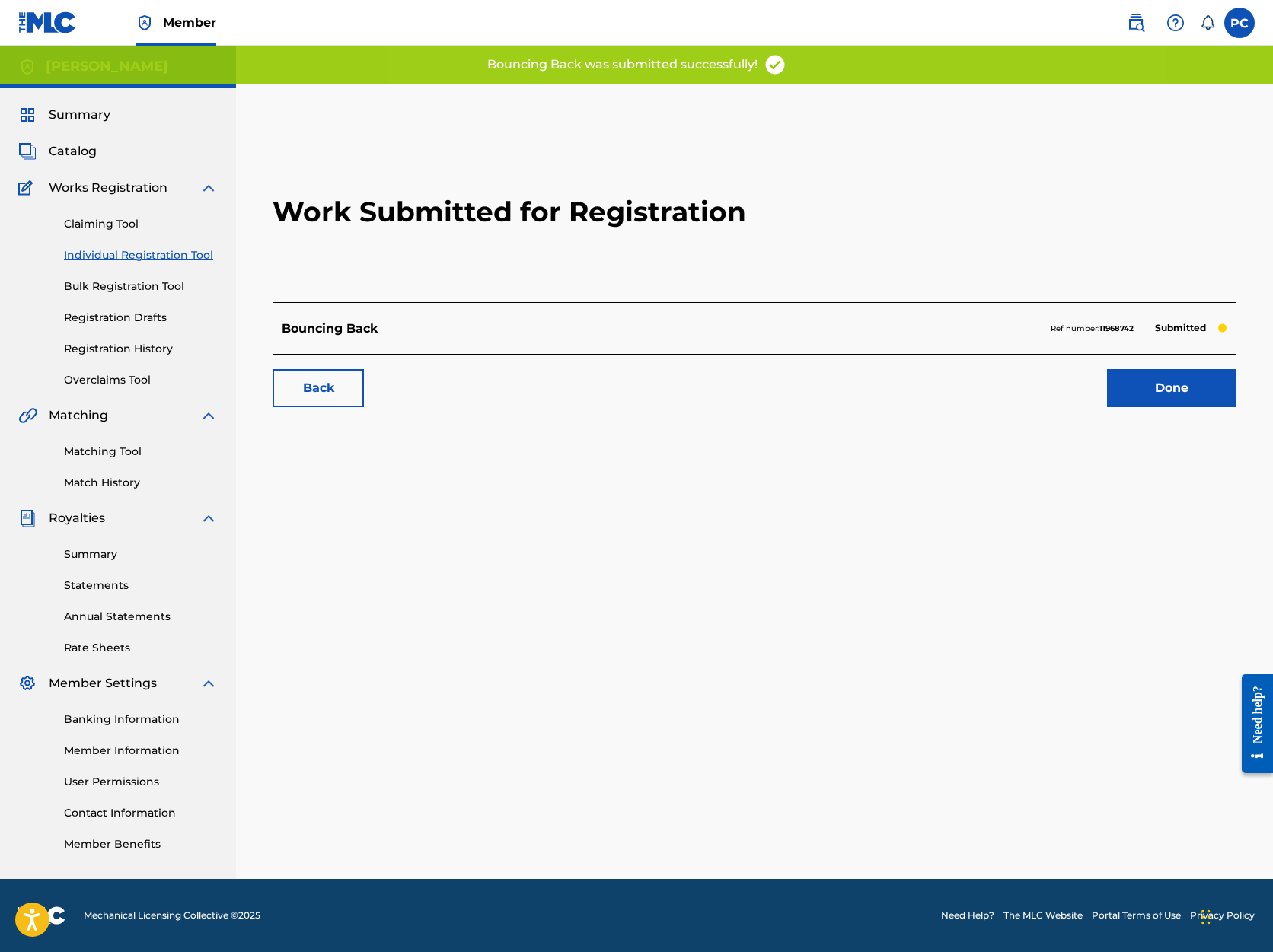
click at [1182, 381] on link "Done" at bounding box center [1171, 388] width 129 height 38
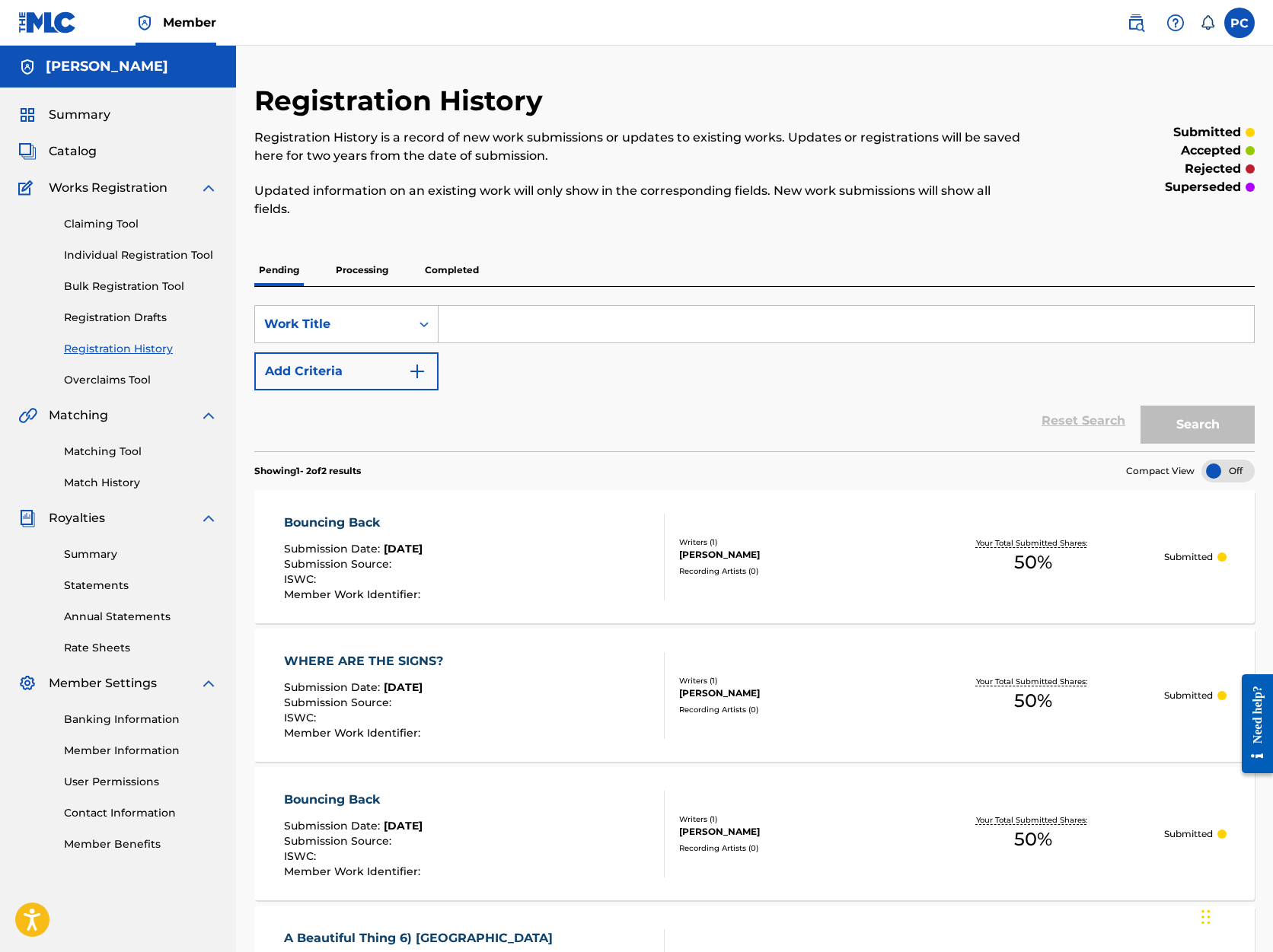
click at [120, 256] on link "Individual Registration Tool" at bounding box center [141, 256] width 154 height 16
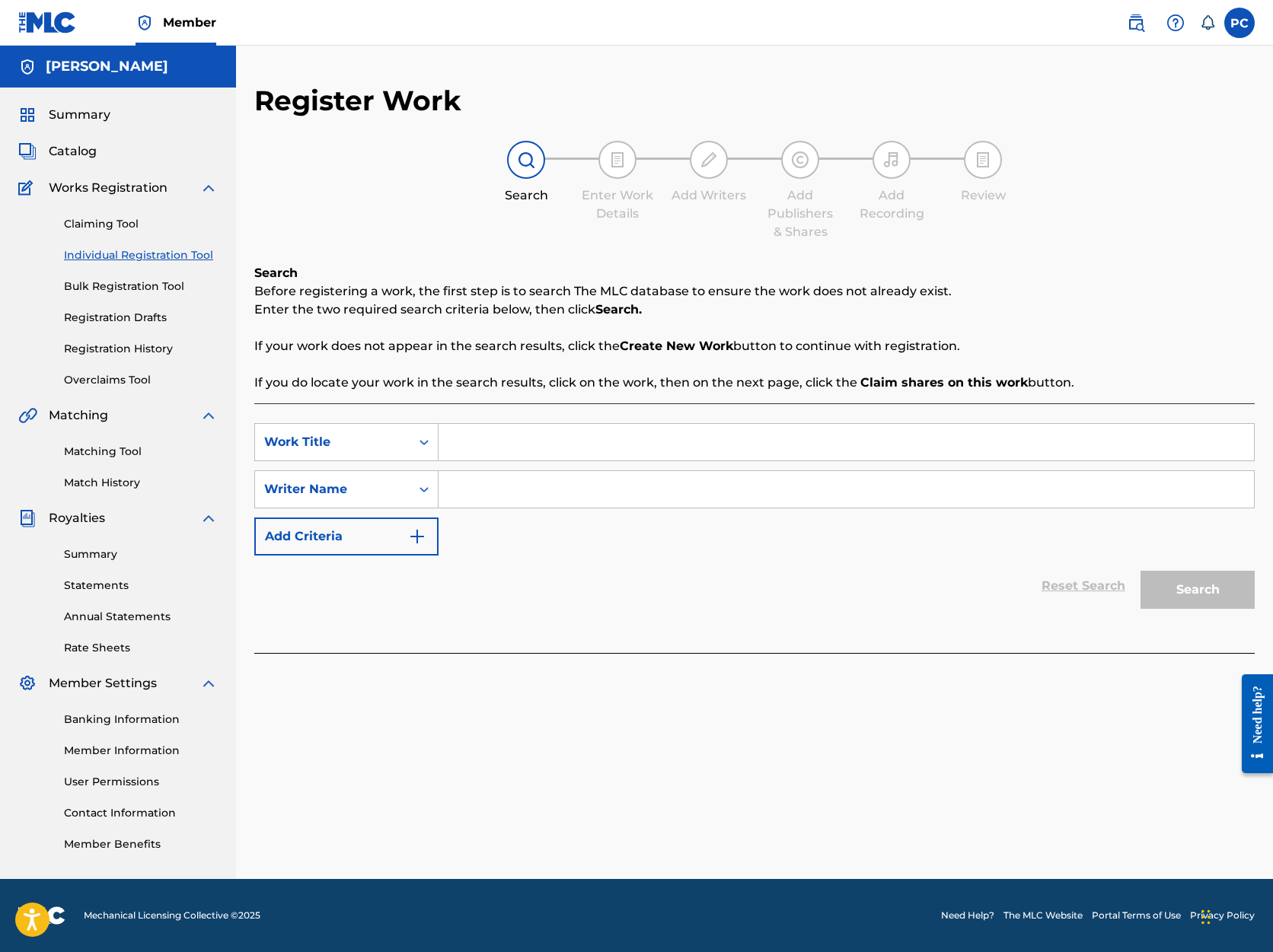
click at [477, 438] on input "Search Form" at bounding box center [846, 442] width 816 height 37
type input "Walking' Slowly"
click at [453, 487] on input "Search Form" at bounding box center [846, 489] width 816 height 37
type input "[PERSON_NAME]"
click at [1199, 592] on button "Search" at bounding box center [1198, 590] width 114 height 38
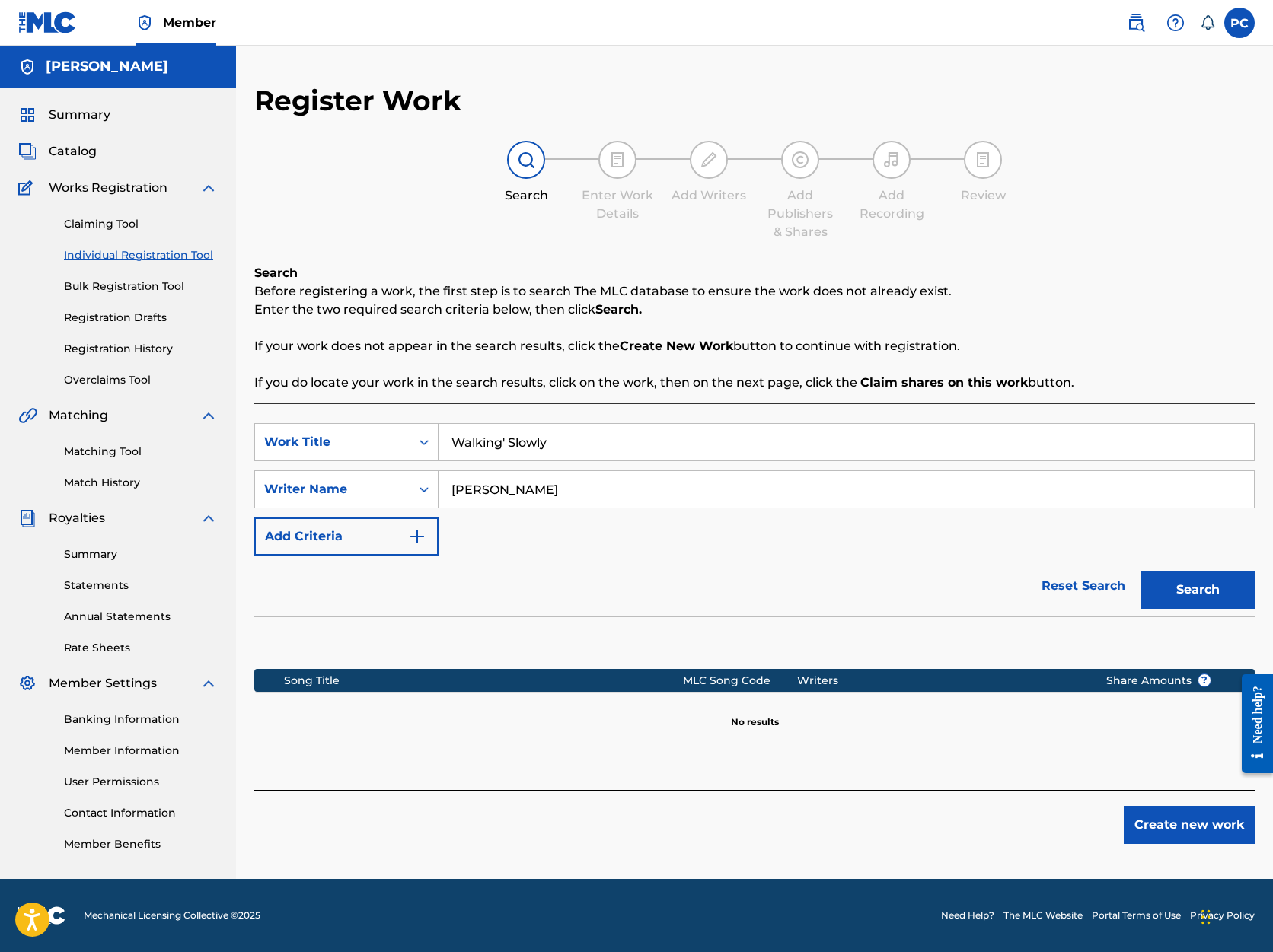
click at [1211, 825] on button "Create new work" at bounding box center [1189, 825] width 131 height 38
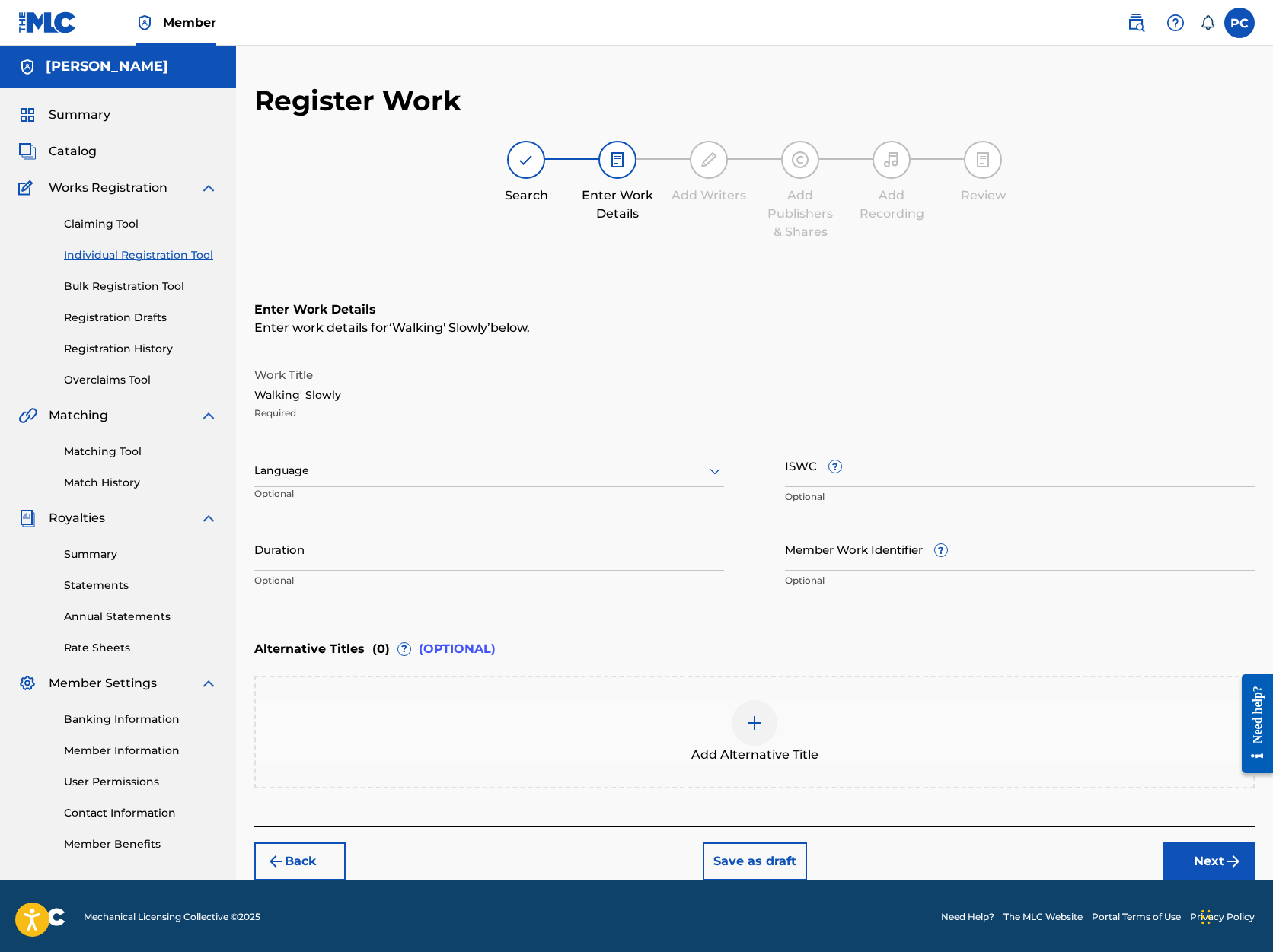
click at [520, 550] on input "Duration" at bounding box center [489, 549] width 470 height 44
type input "02:58"
click at [1205, 862] on button "Next" at bounding box center [1209, 861] width 91 height 38
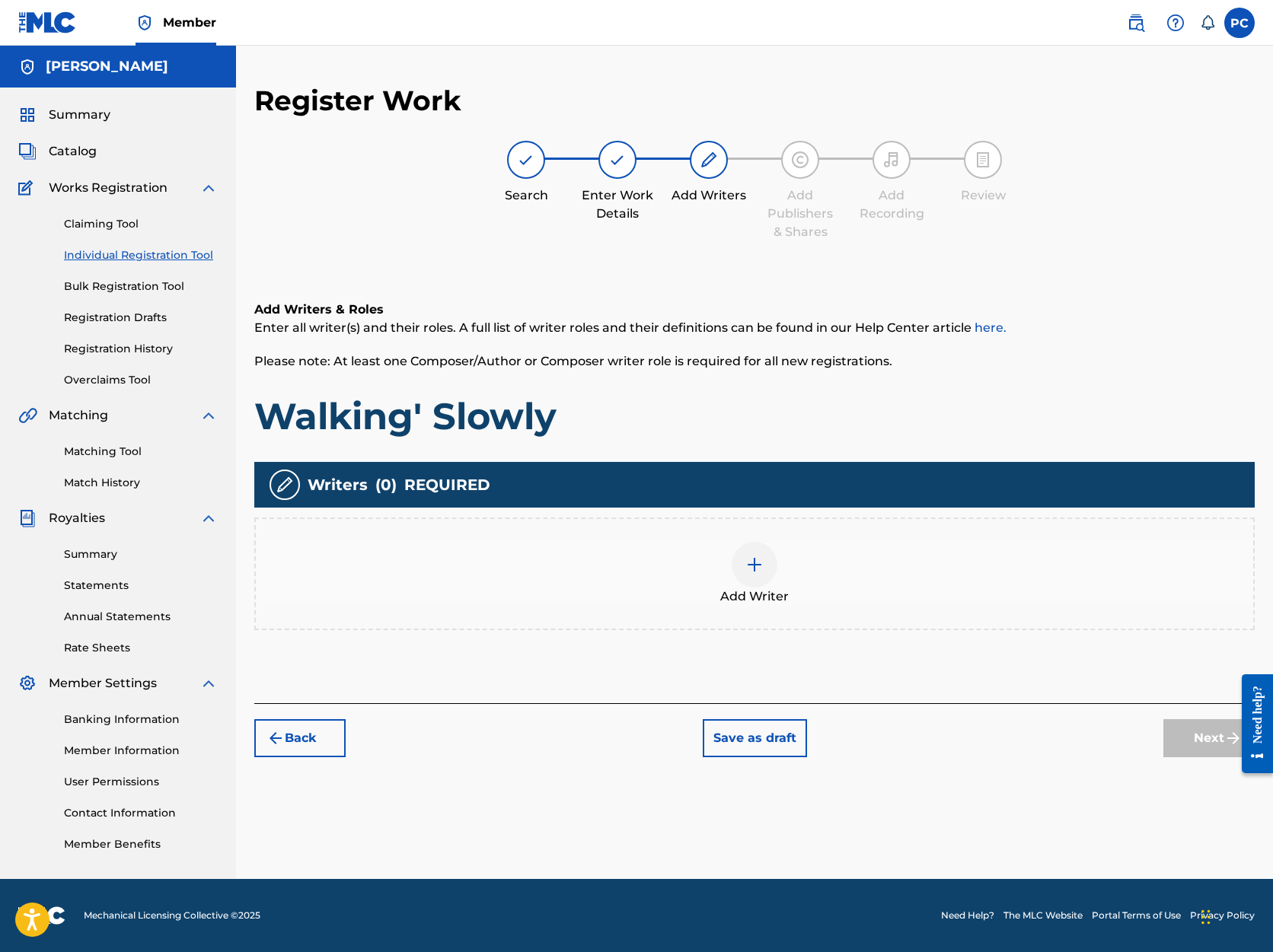
click at [754, 559] on img at bounding box center [754, 565] width 18 height 18
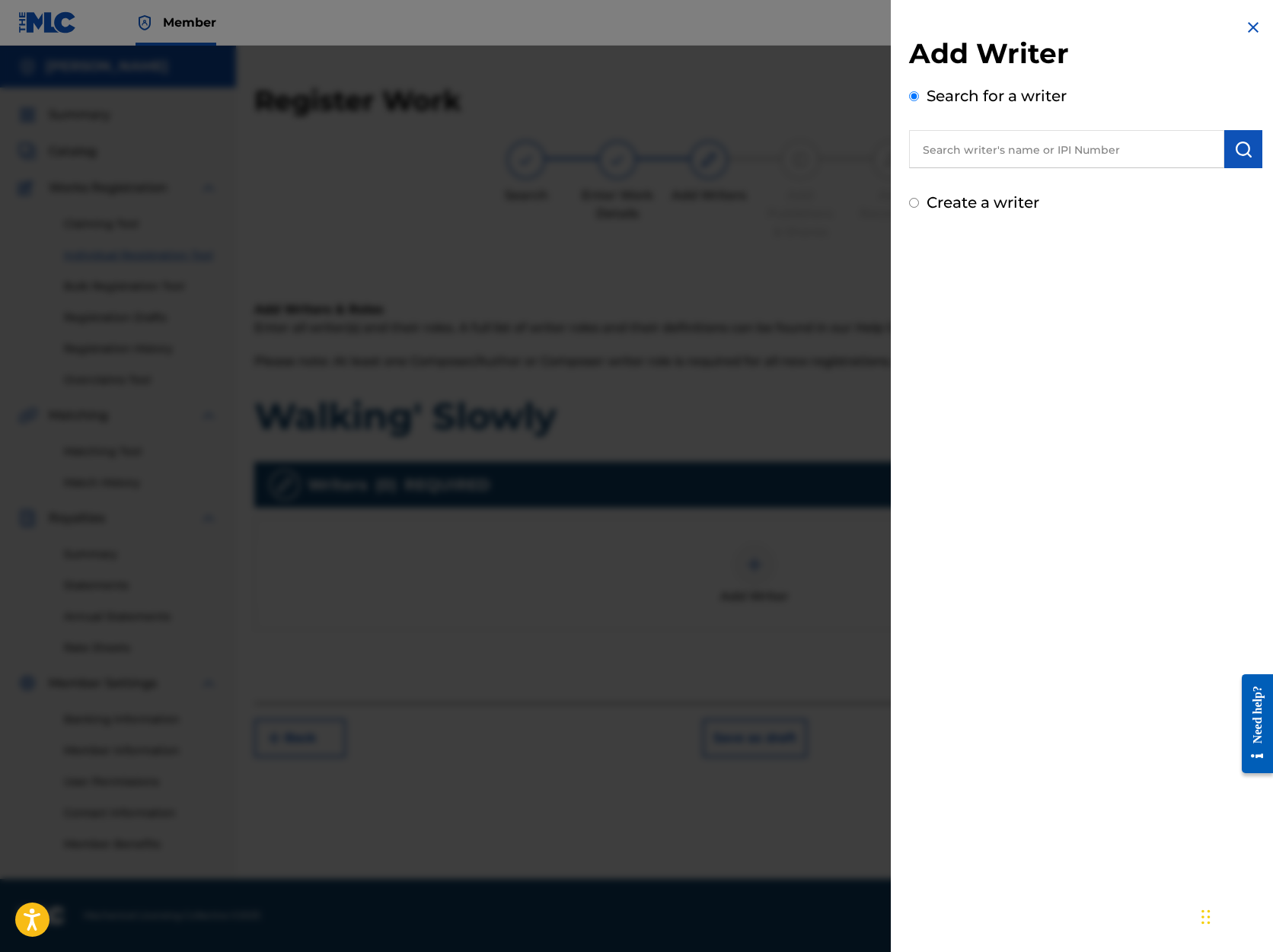
click at [1001, 148] on input "text" at bounding box center [1067, 149] width 315 height 38
type input "[PERSON_NAME]"
click at [1234, 148] on img "submit" at bounding box center [1243, 148] width 18 height 18
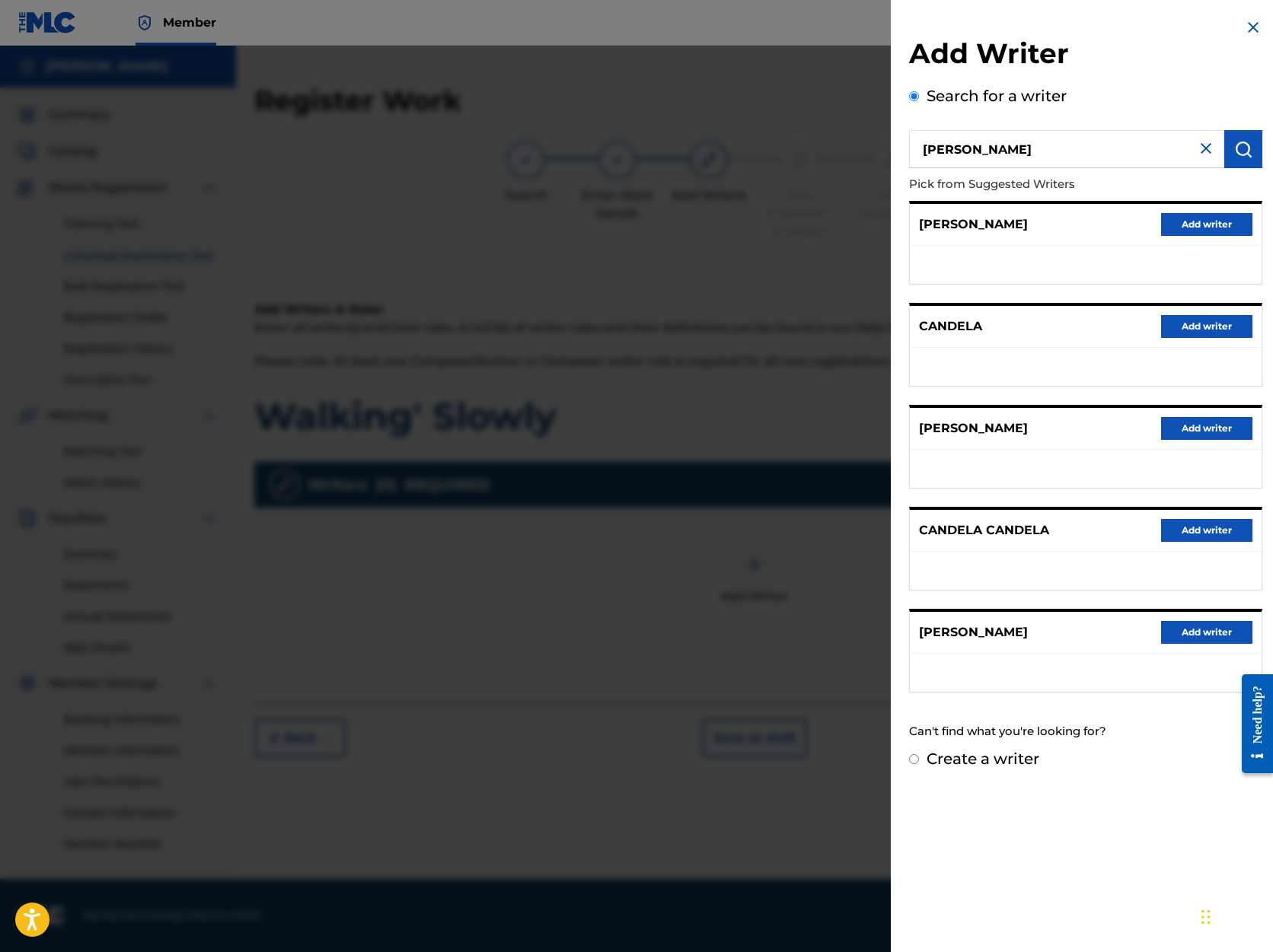
click at [1180, 631] on button "Add writer" at bounding box center [1206, 632] width 91 height 23
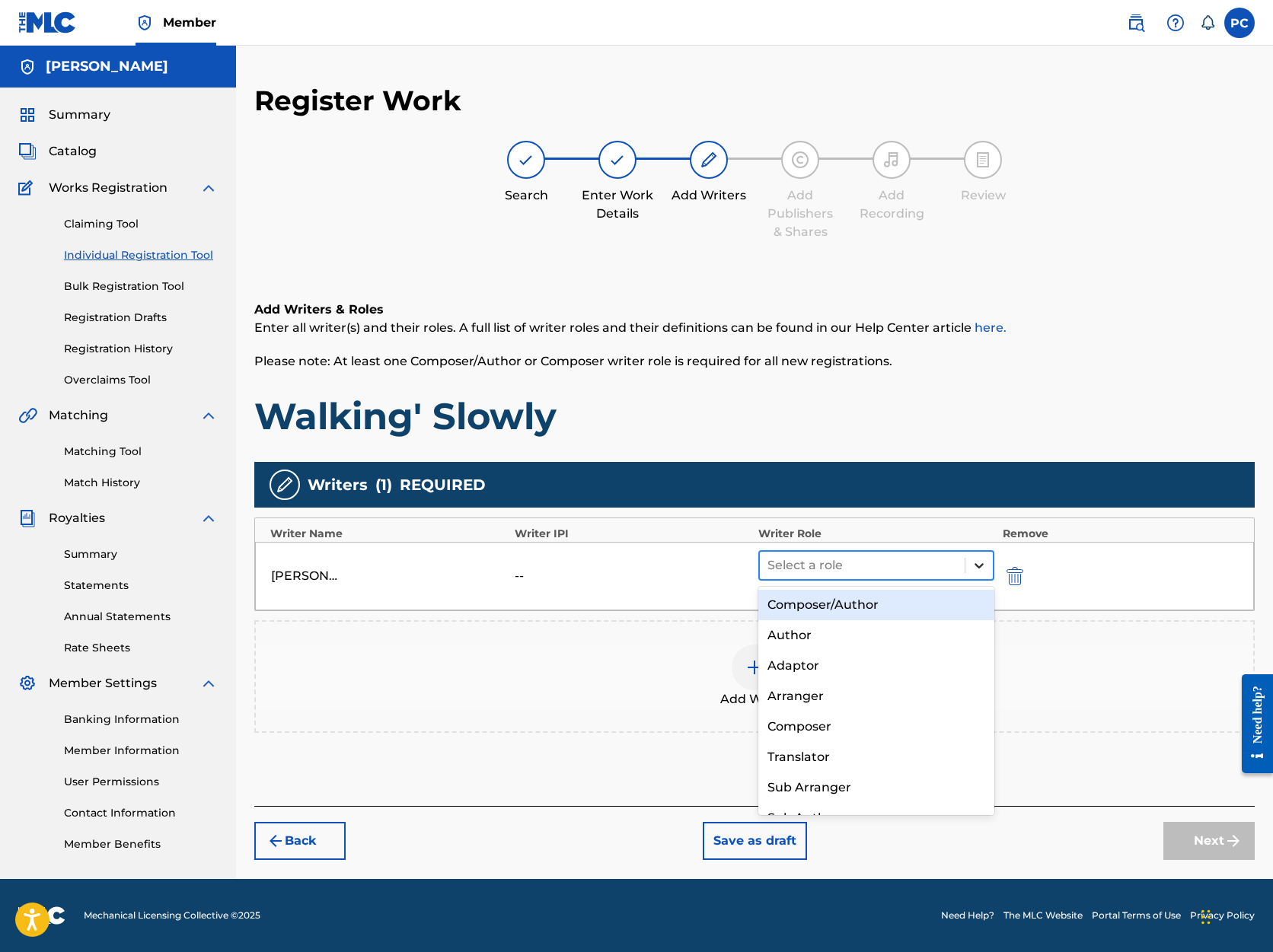
click at [978, 567] on icon at bounding box center [979, 566] width 10 height 6
click at [927, 608] on div "Composer/Author" at bounding box center [876, 605] width 236 height 30
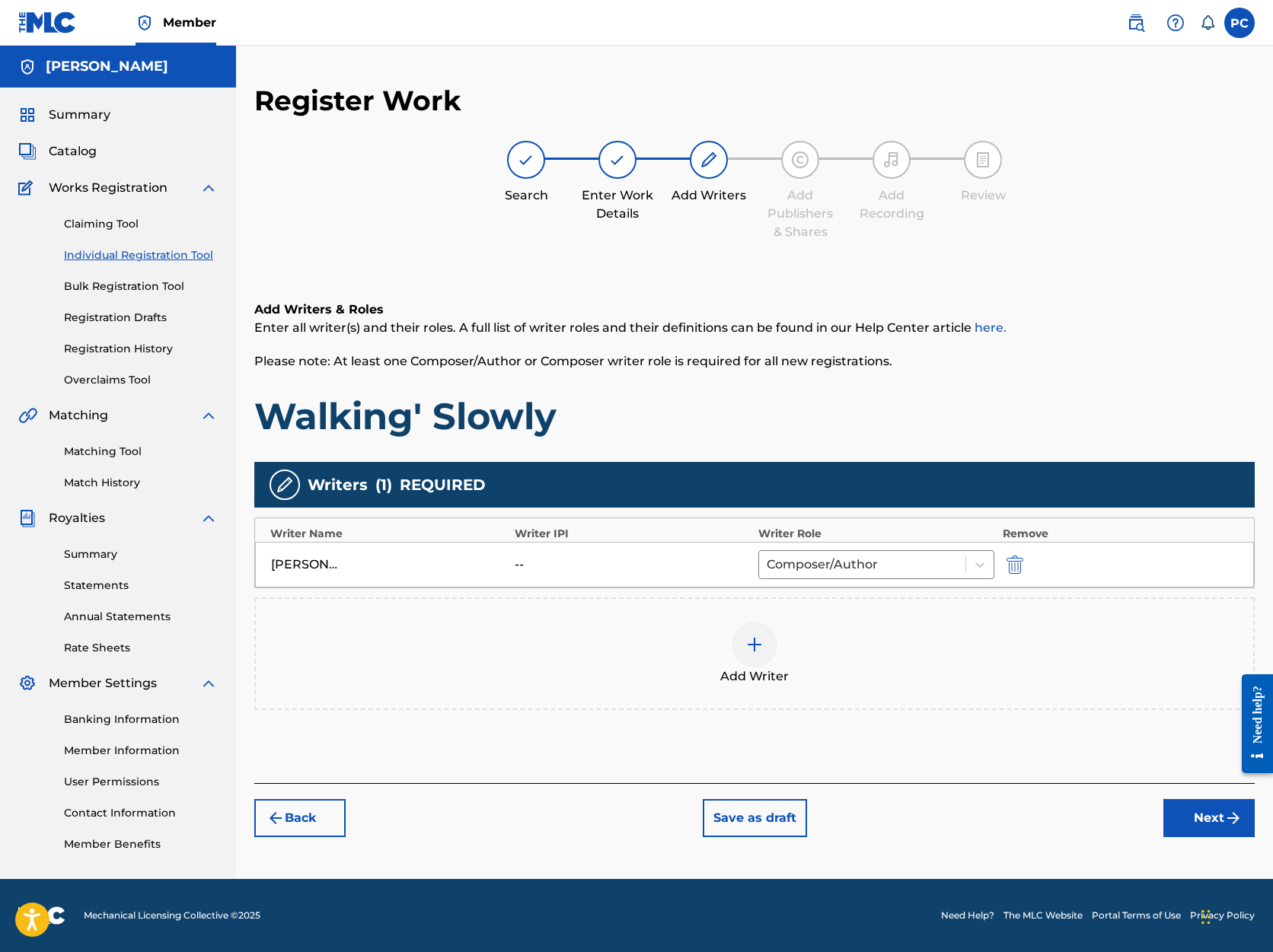
click at [1196, 822] on button "Next" at bounding box center [1209, 819] width 91 height 38
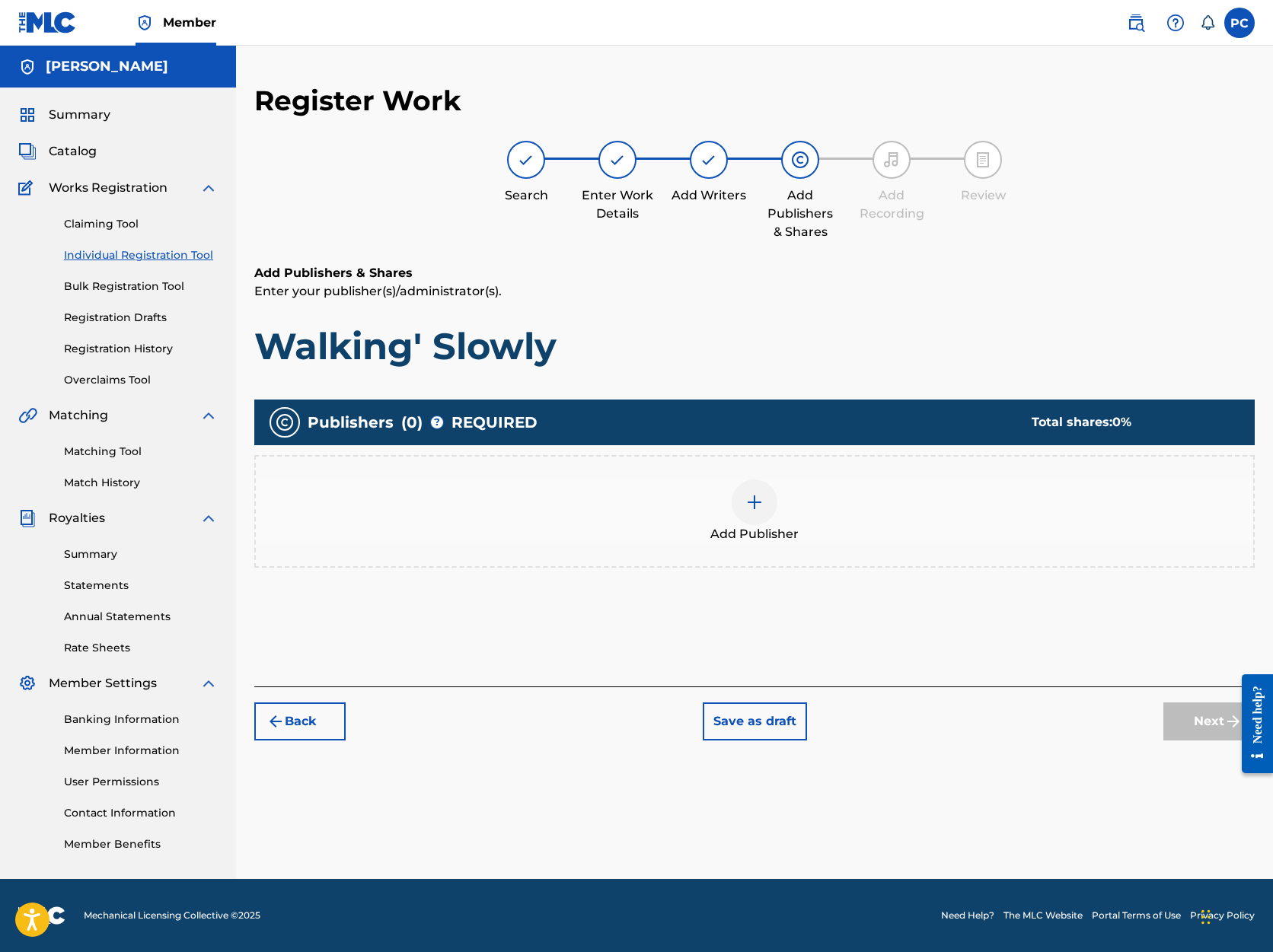
click at [757, 502] on img at bounding box center [754, 502] width 18 height 18
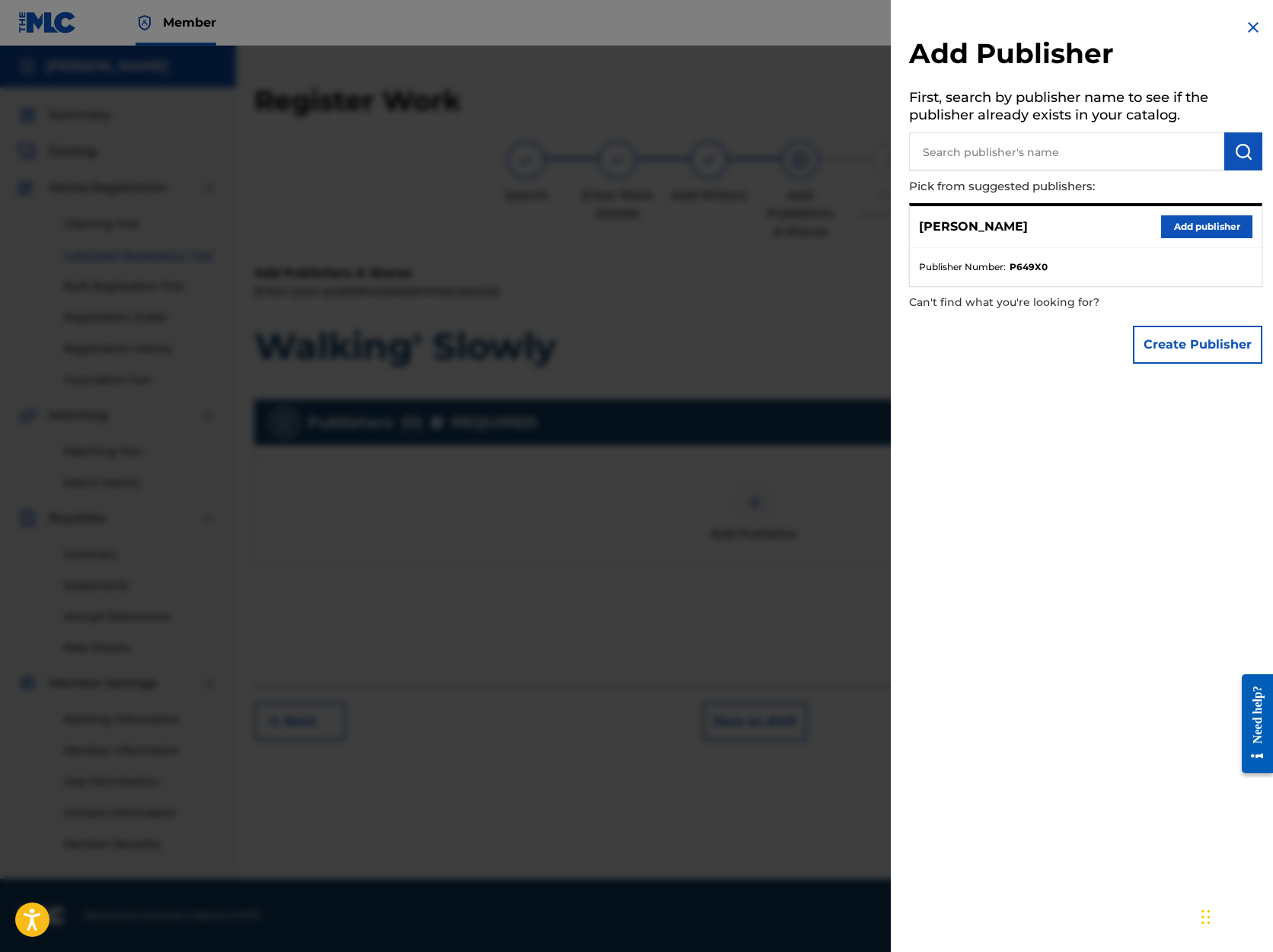
click at [1175, 223] on button "Add publisher" at bounding box center [1206, 226] width 91 height 23
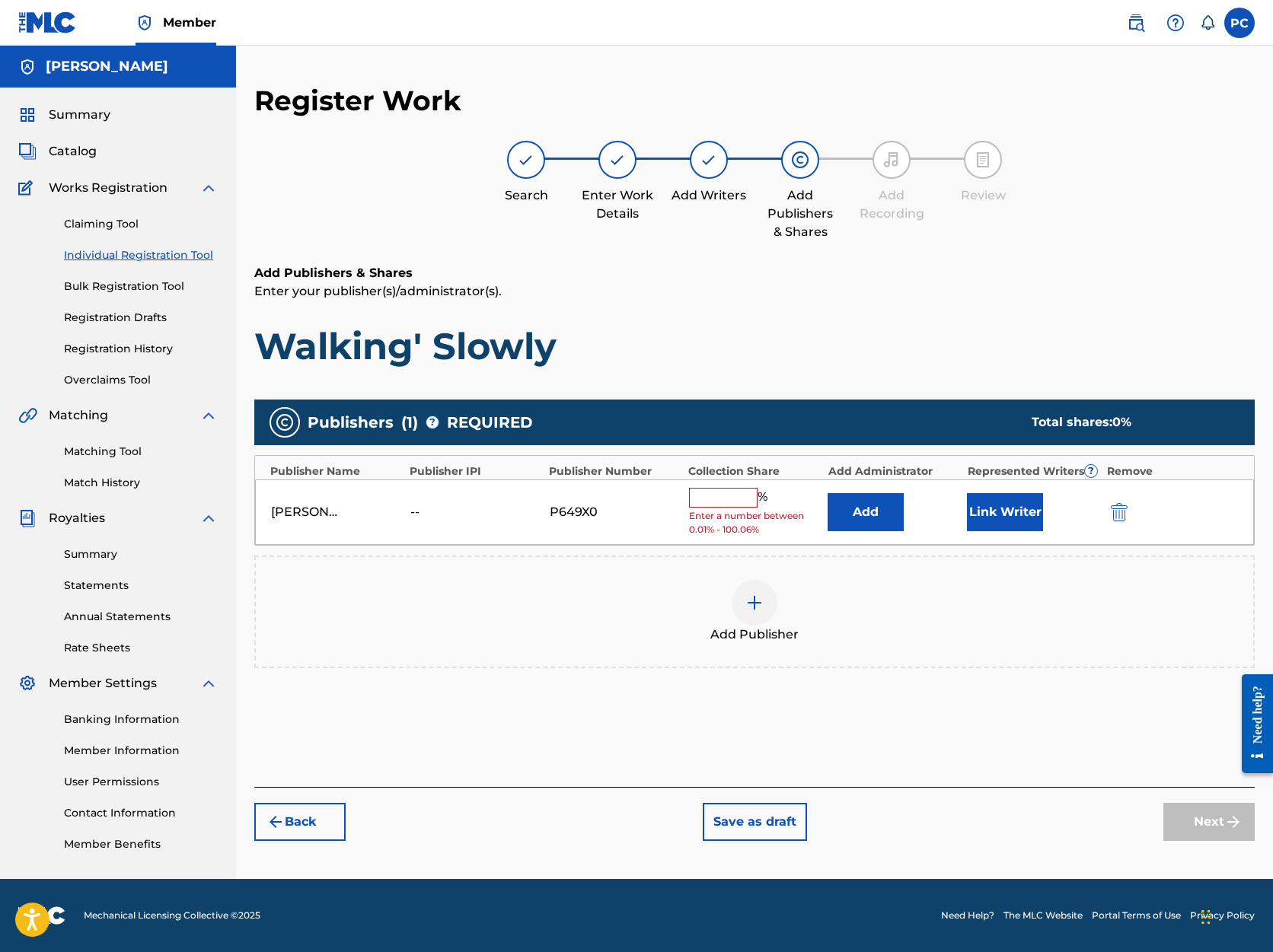
click at [739, 499] on input "text" at bounding box center [723, 498] width 68 height 20
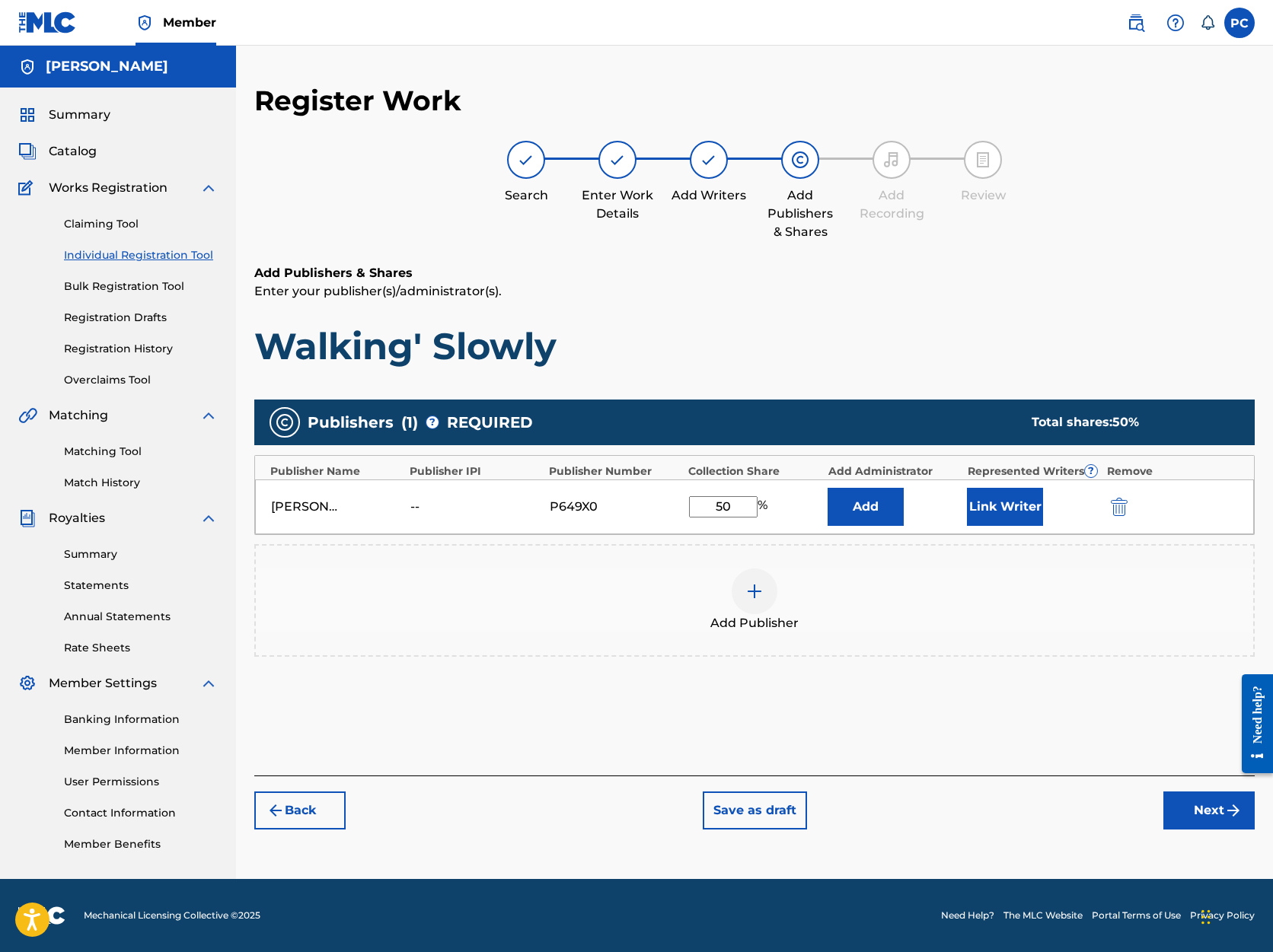
type input "50"
click at [1192, 809] on button "Next" at bounding box center [1209, 811] width 91 height 38
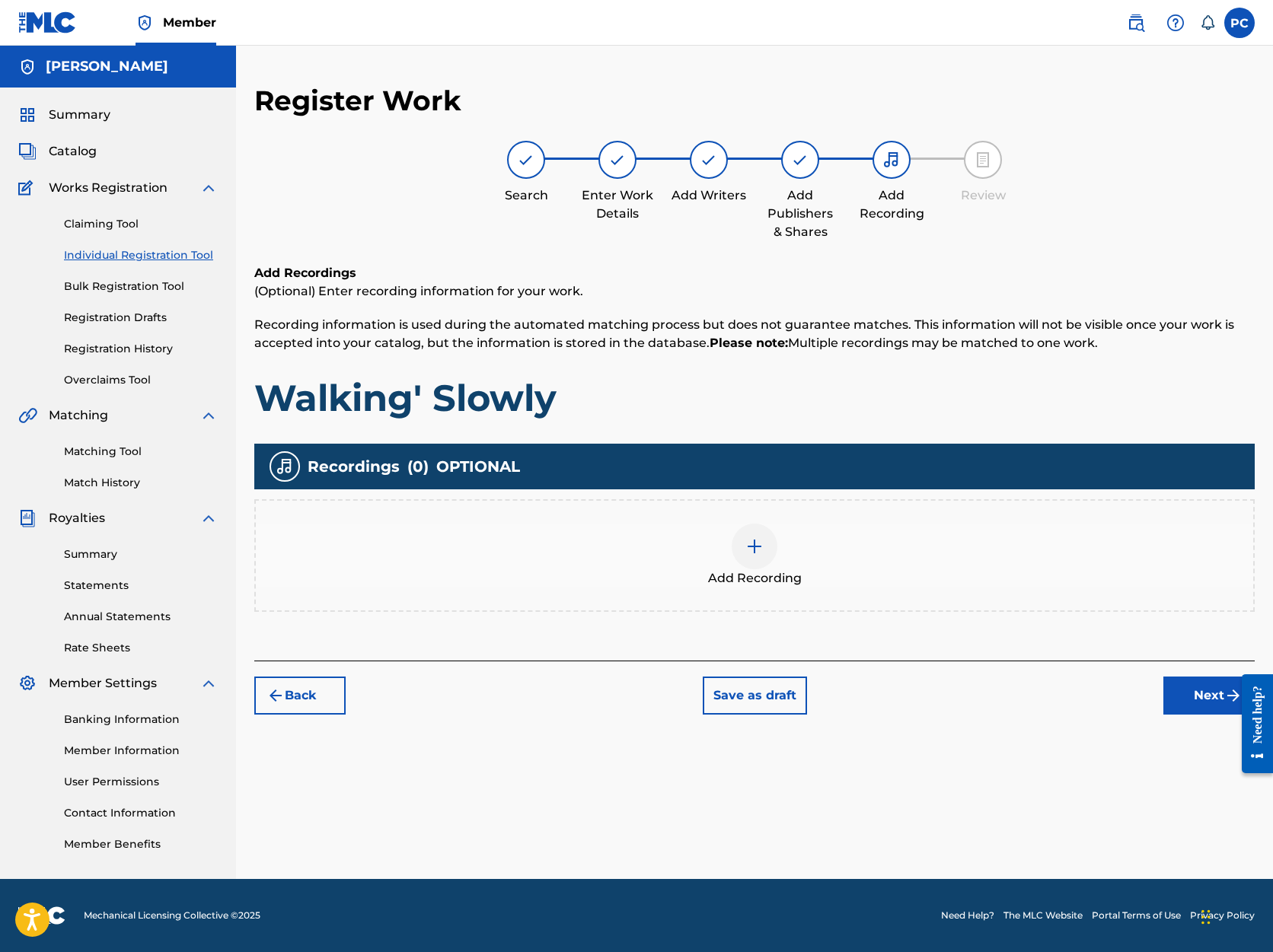
click at [1203, 697] on button "Next" at bounding box center [1209, 696] width 91 height 38
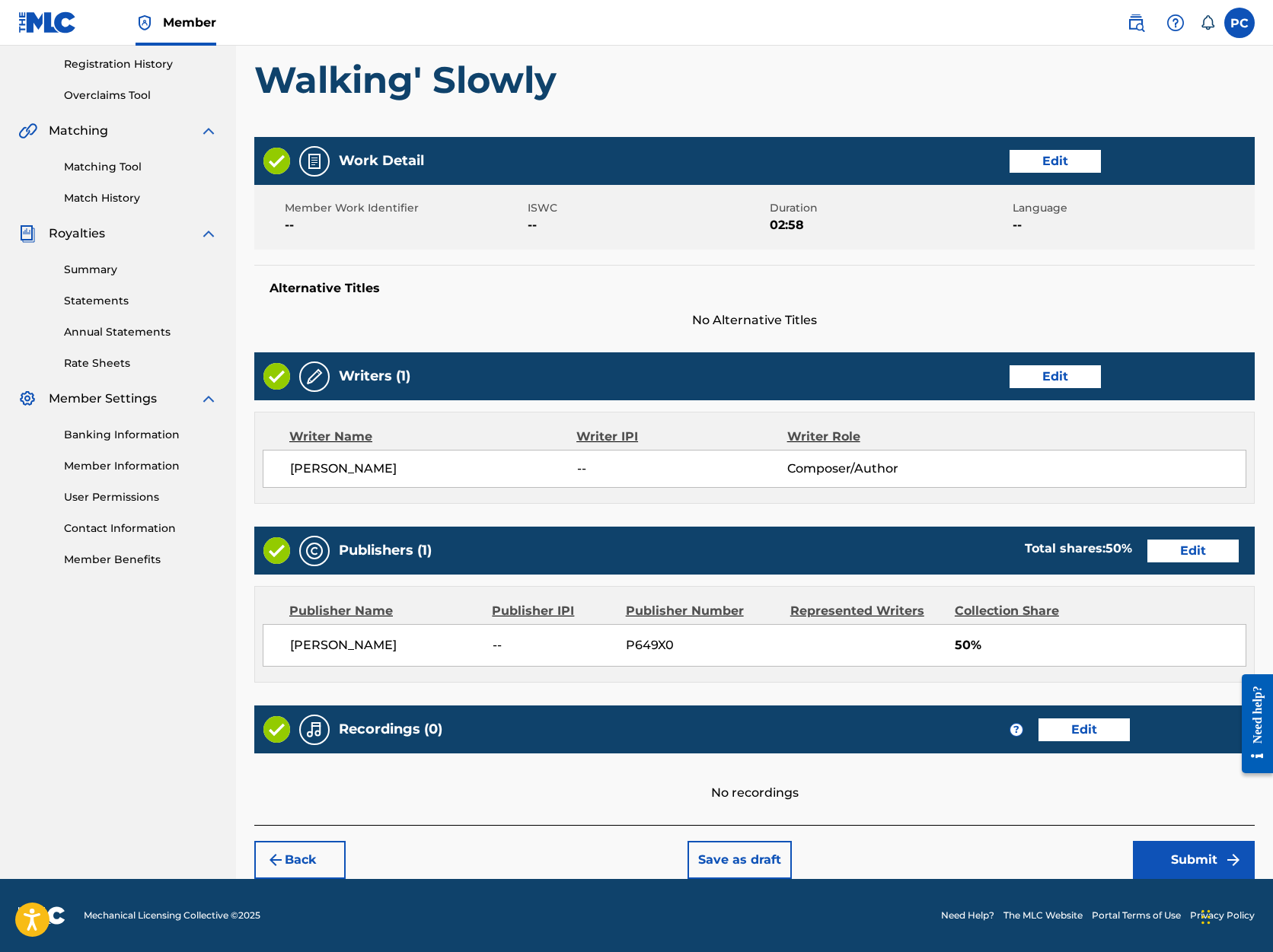
scroll to position [284, 0]
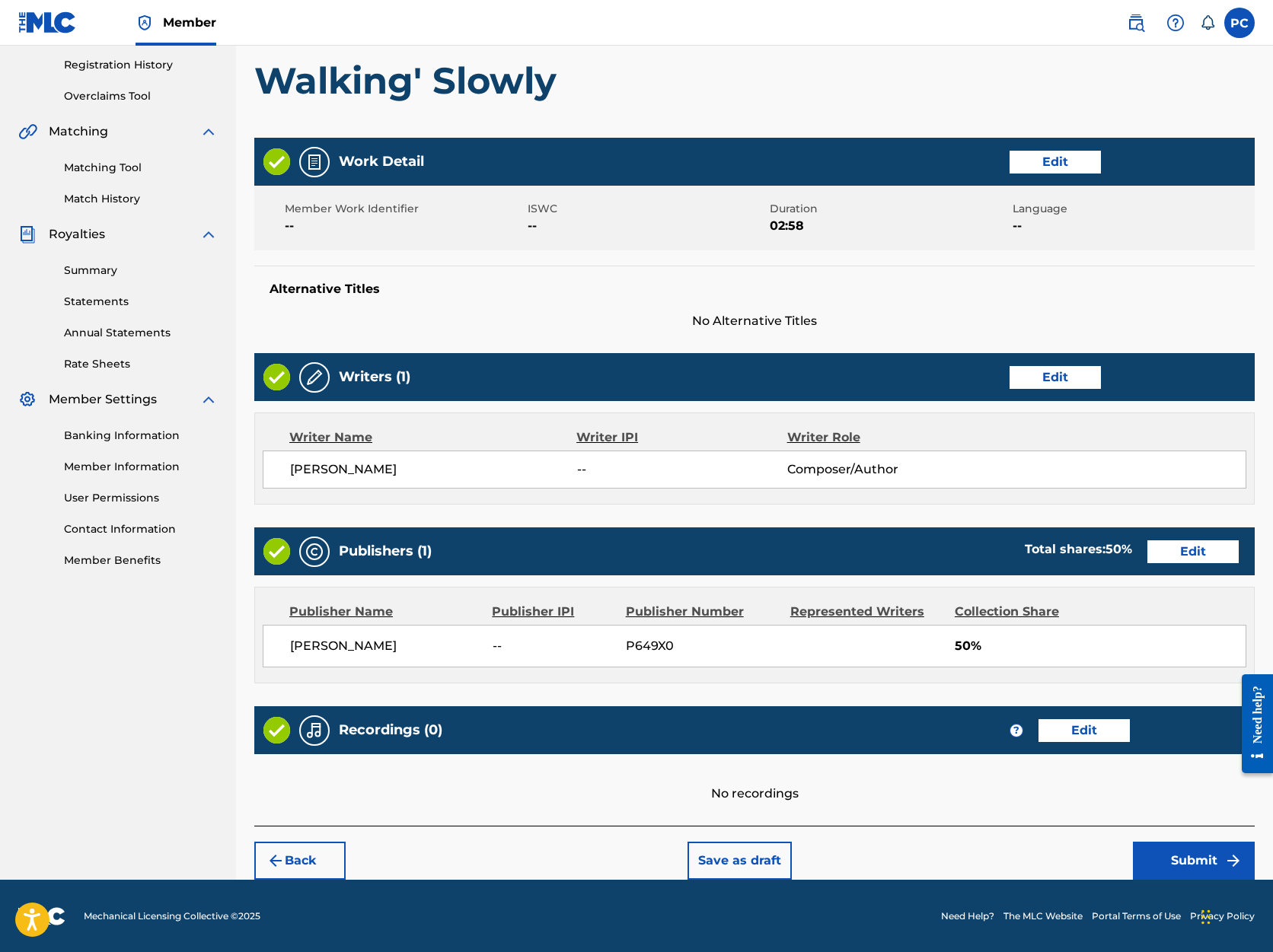
click at [1194, 861] on button "Submit" at bounding box center [1194, 861] width 122 height 38
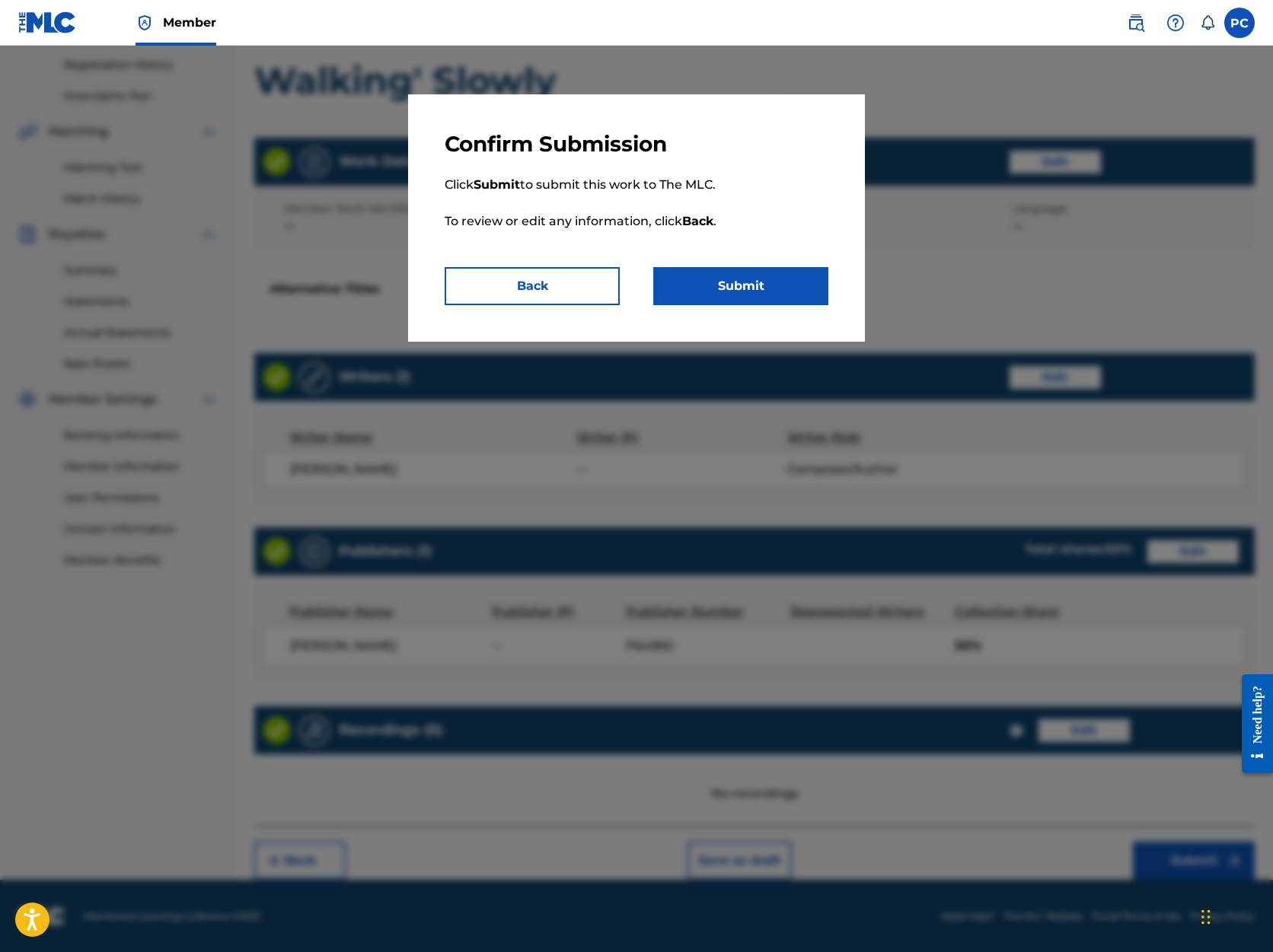
click at [691, 279] on button "Submit" at bounding box center [741, 287] width 176 height 38
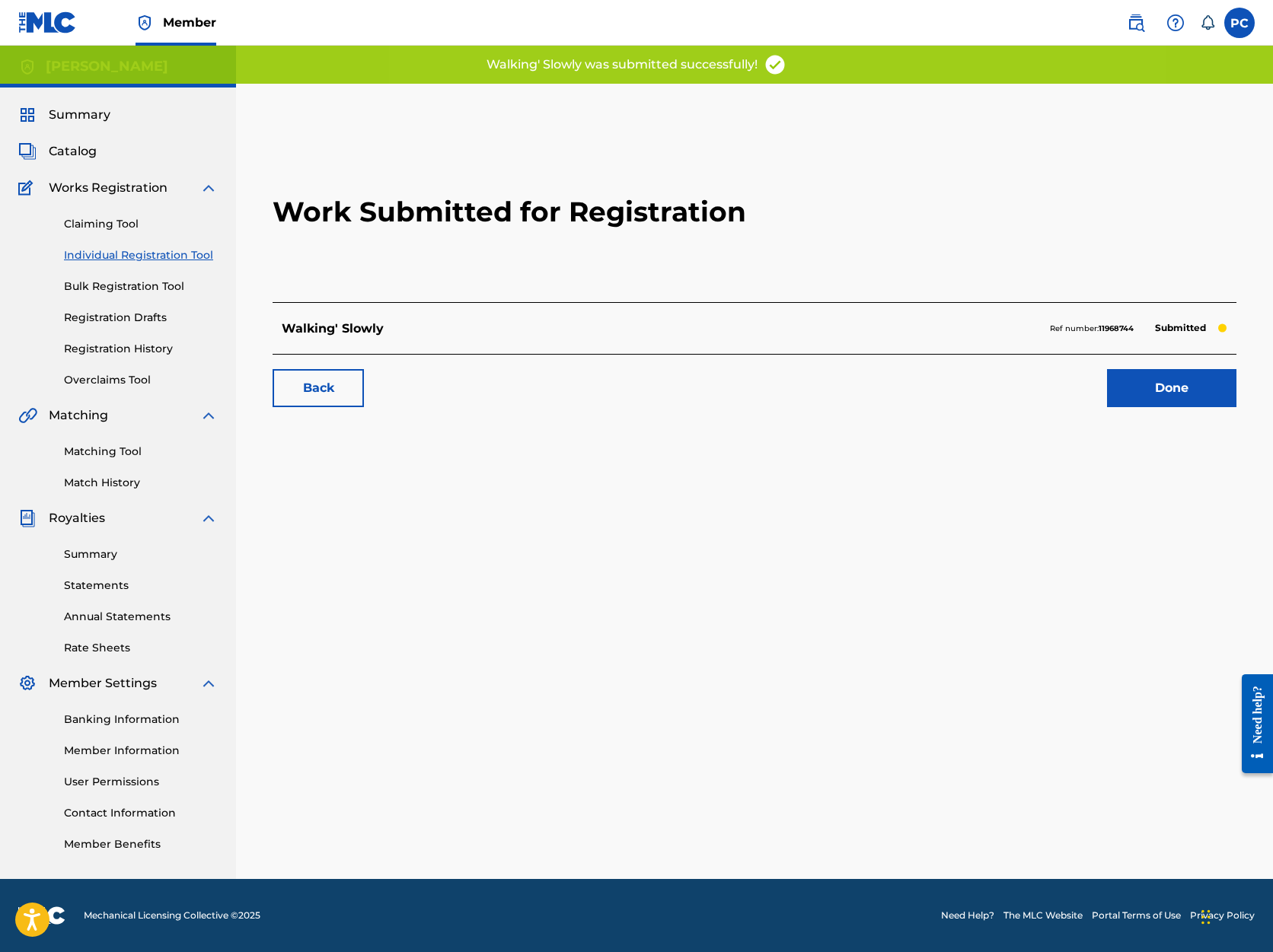
click at [1150, 393] on link "Done" at bounding box center [1171, 388] width 129 height 38
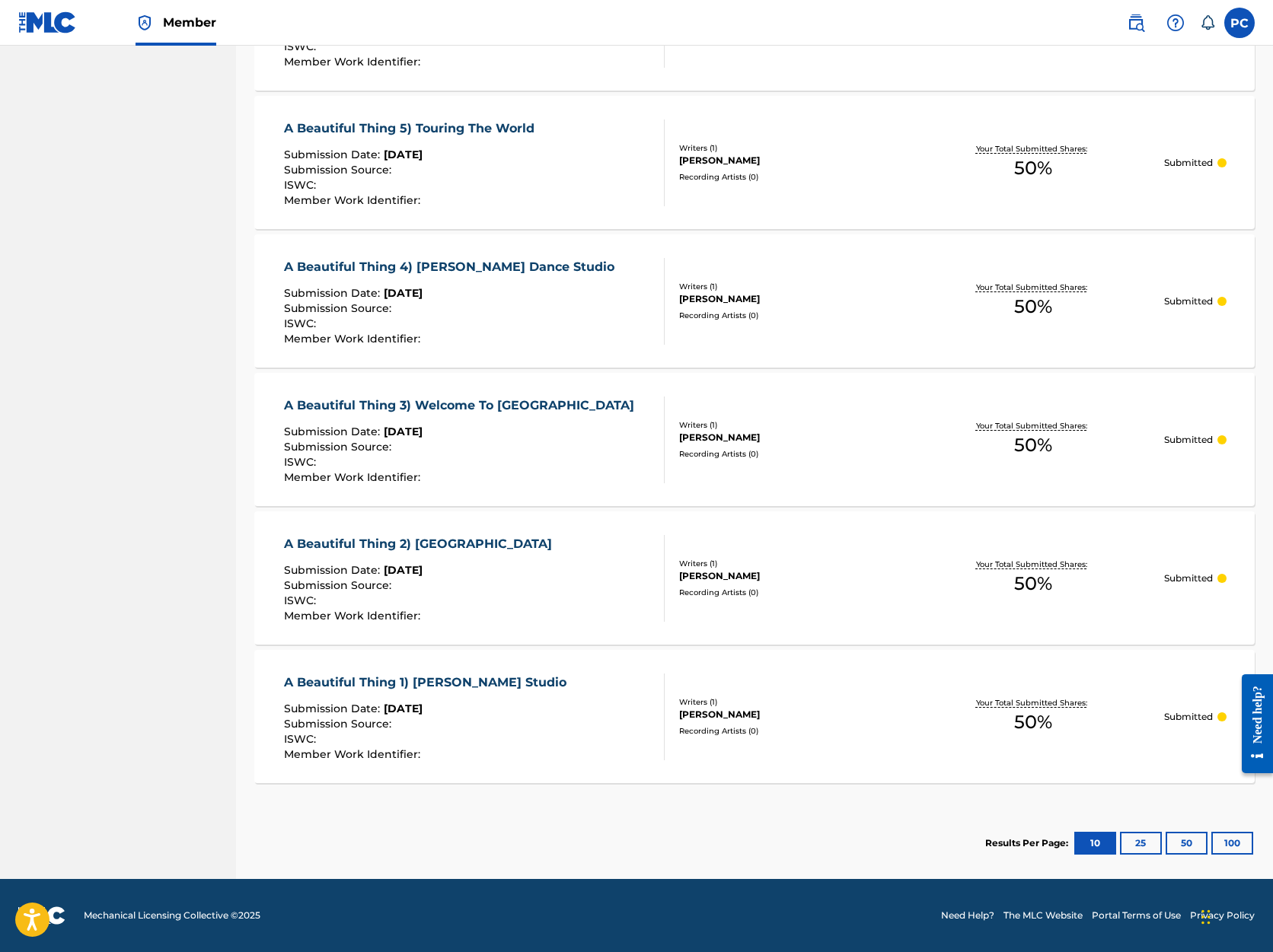
scroll to position [1087, 0]
click at [1140, 841] on button "25" at bounding box center [1140, 843] width 42 height 23
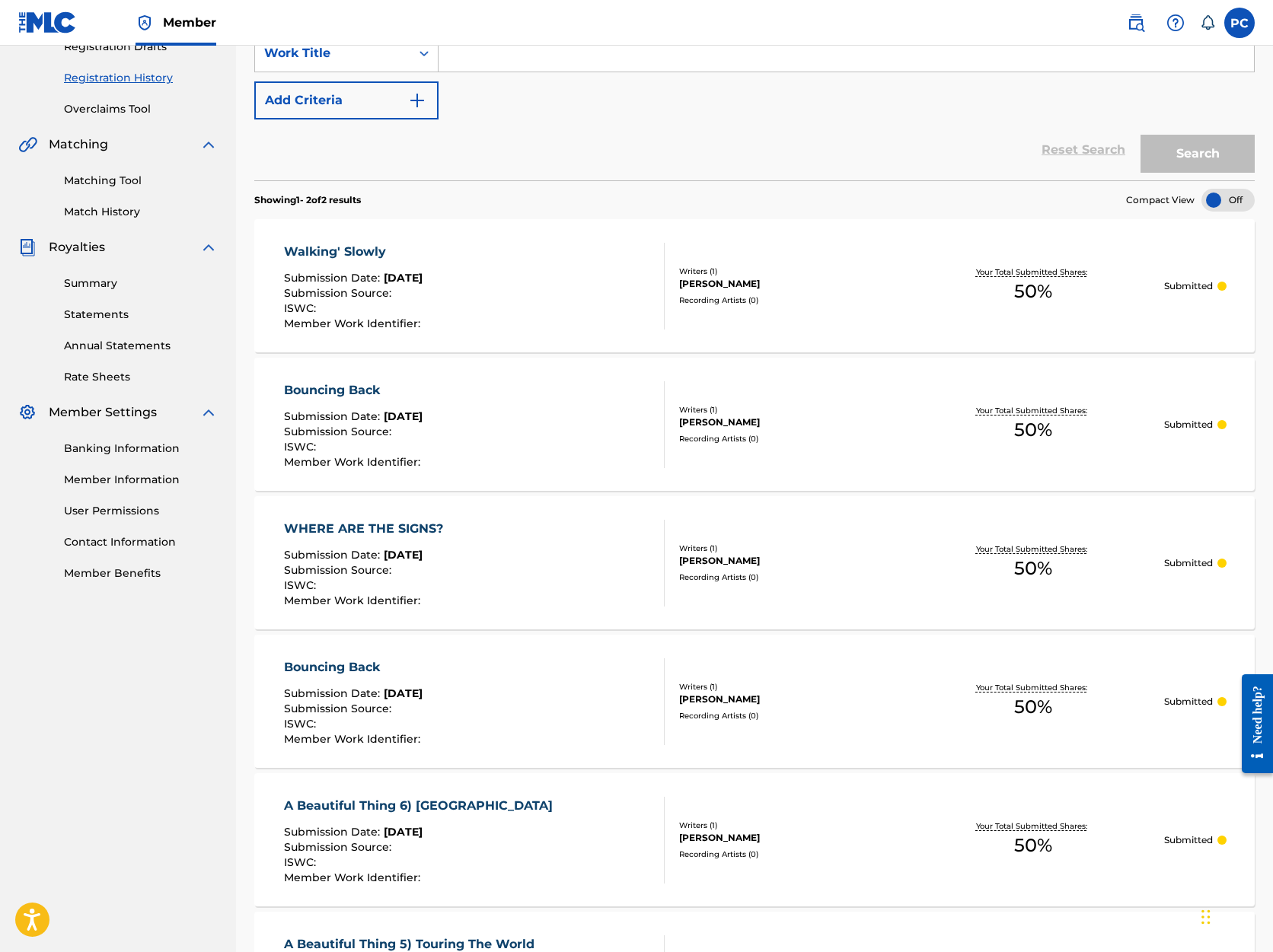
scroll to position [267, 0]
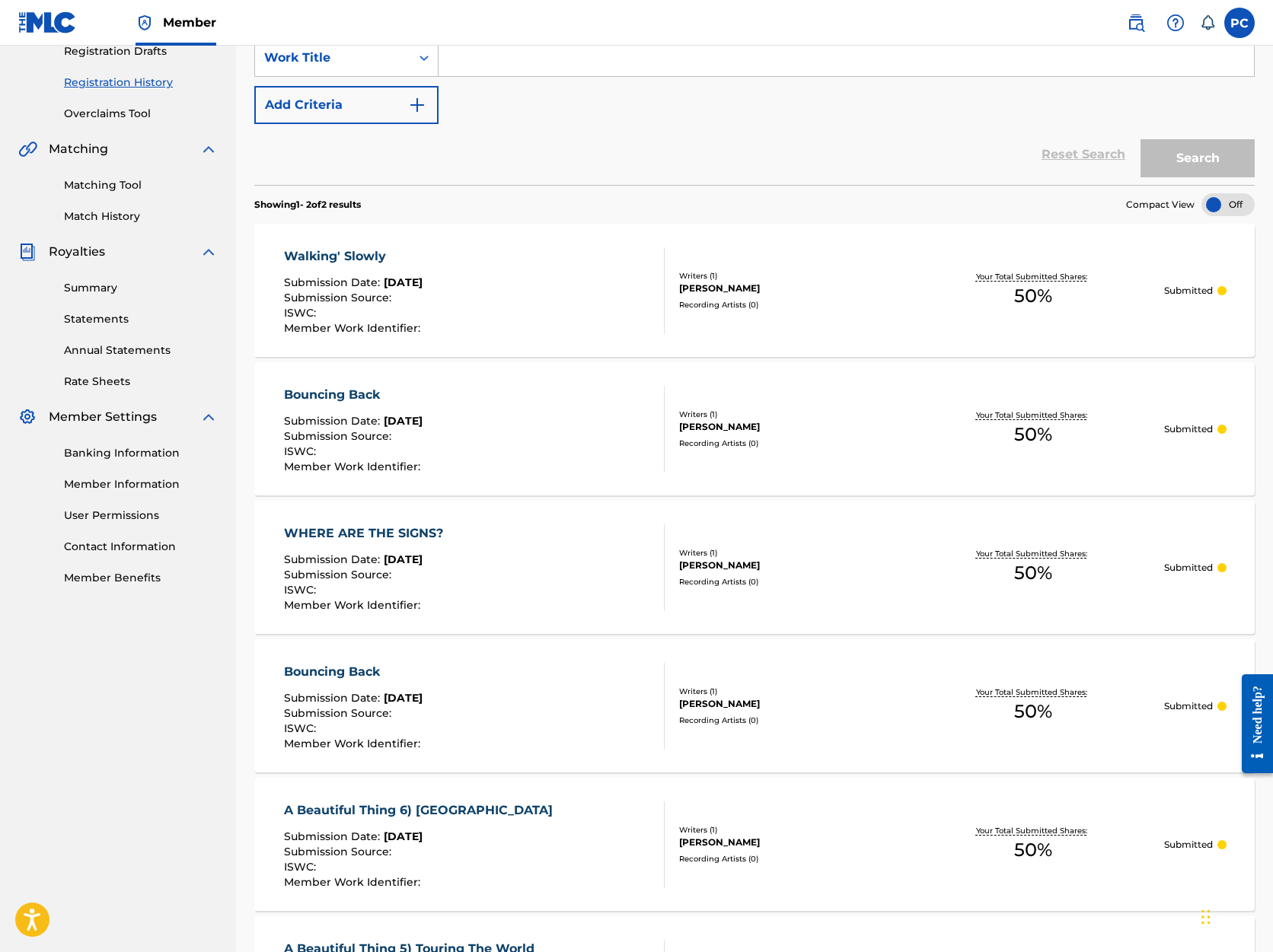
click at [434, 532] on div "WHERE ARE THE SIGNS?" at bounding box center [368, 534] width 167 height 18
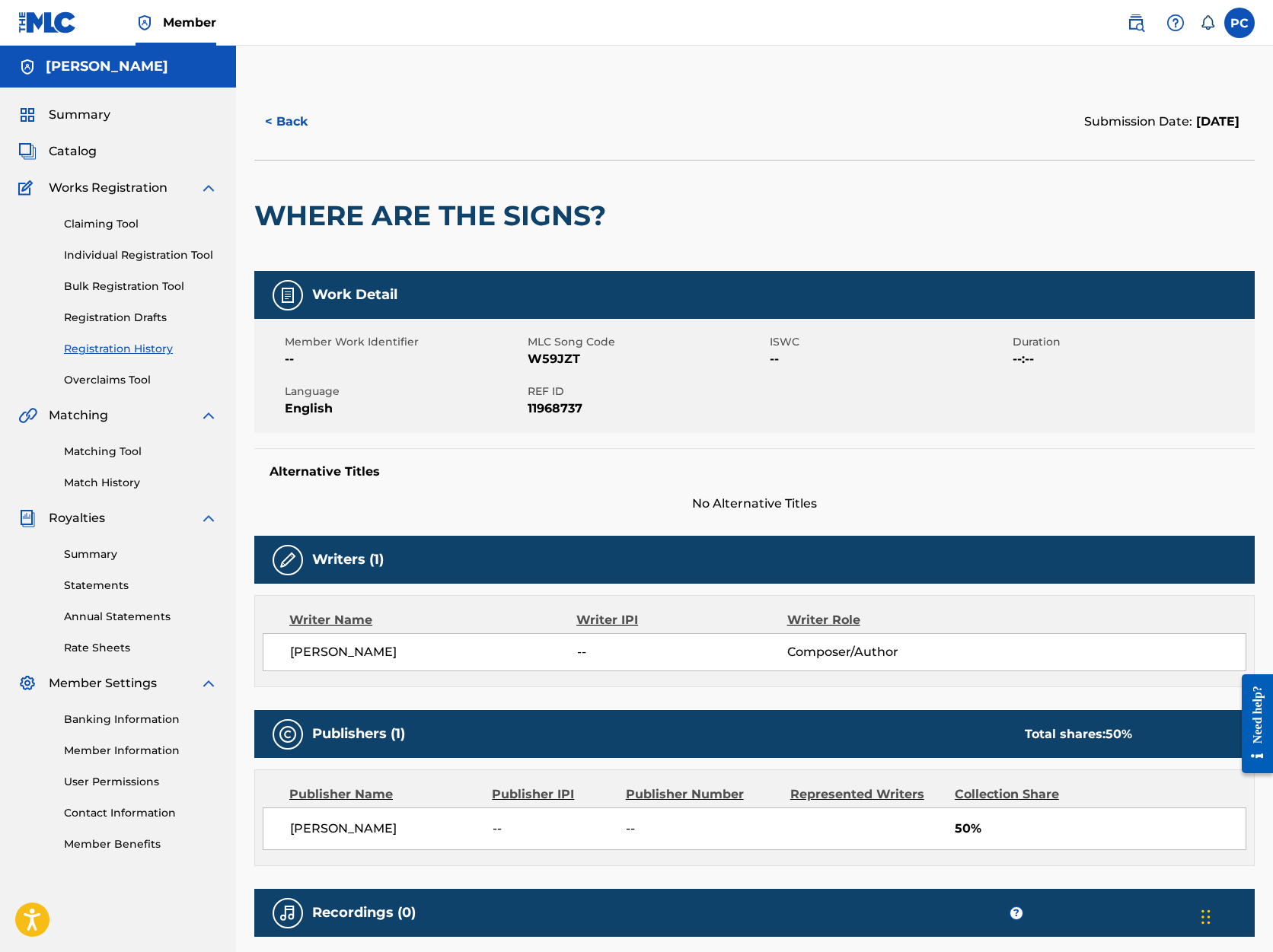
click at [122, 256] on link "Individual Registration Tool" at bounding box center [141, 256] width 154 height 16
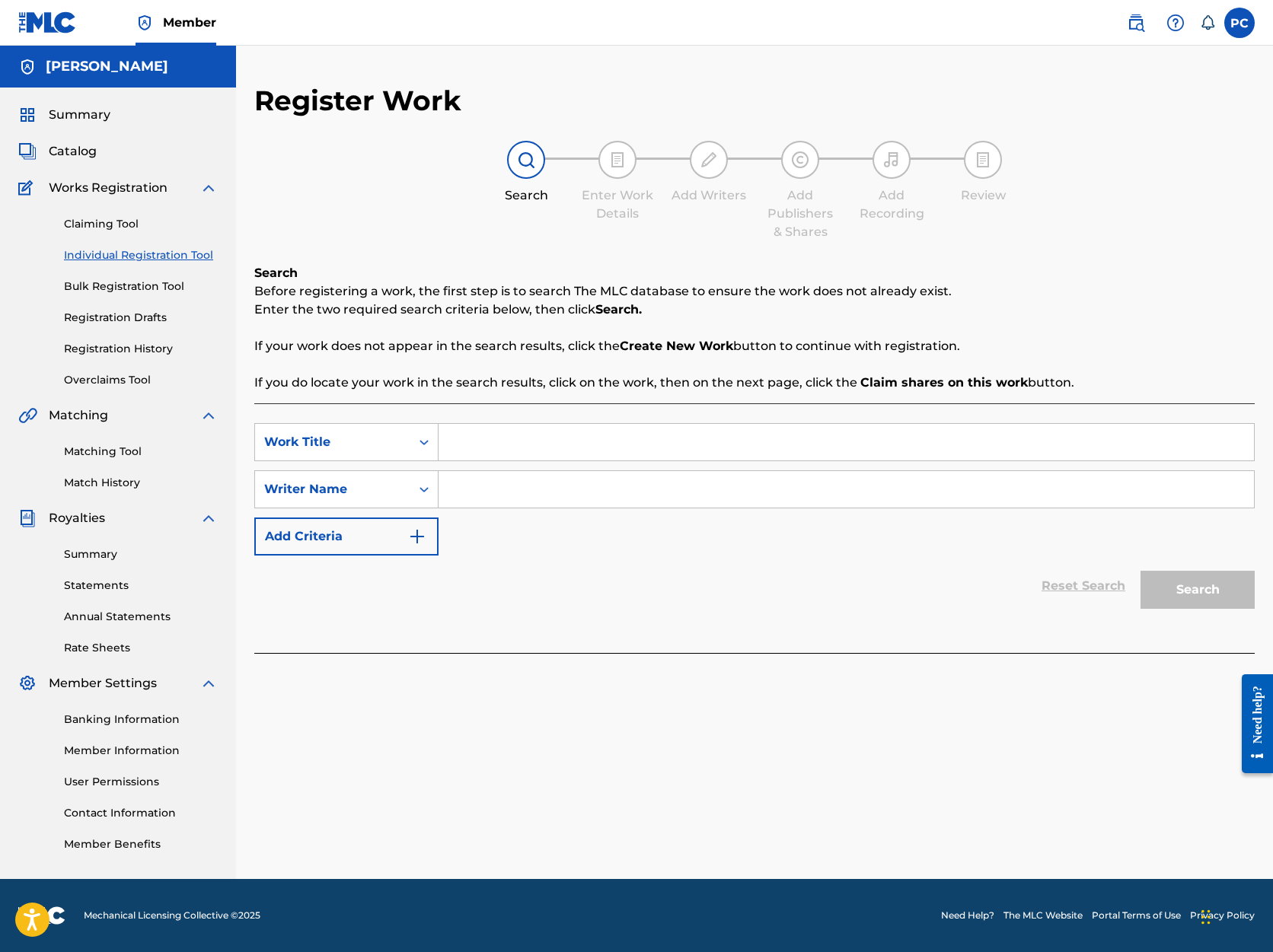
click at [458, 444] on input "Search Form" at bounding box center [846, 442] width 816 height 37
type input "Procedures"
click at [457, 488] on input "Search Form" at bounding box center [846, 489] width 816 height 37
type input "[PERSON_NAME]"
click at [1189, 592] on button "Search" at bounding box center [1198, 590] width 114 height 38
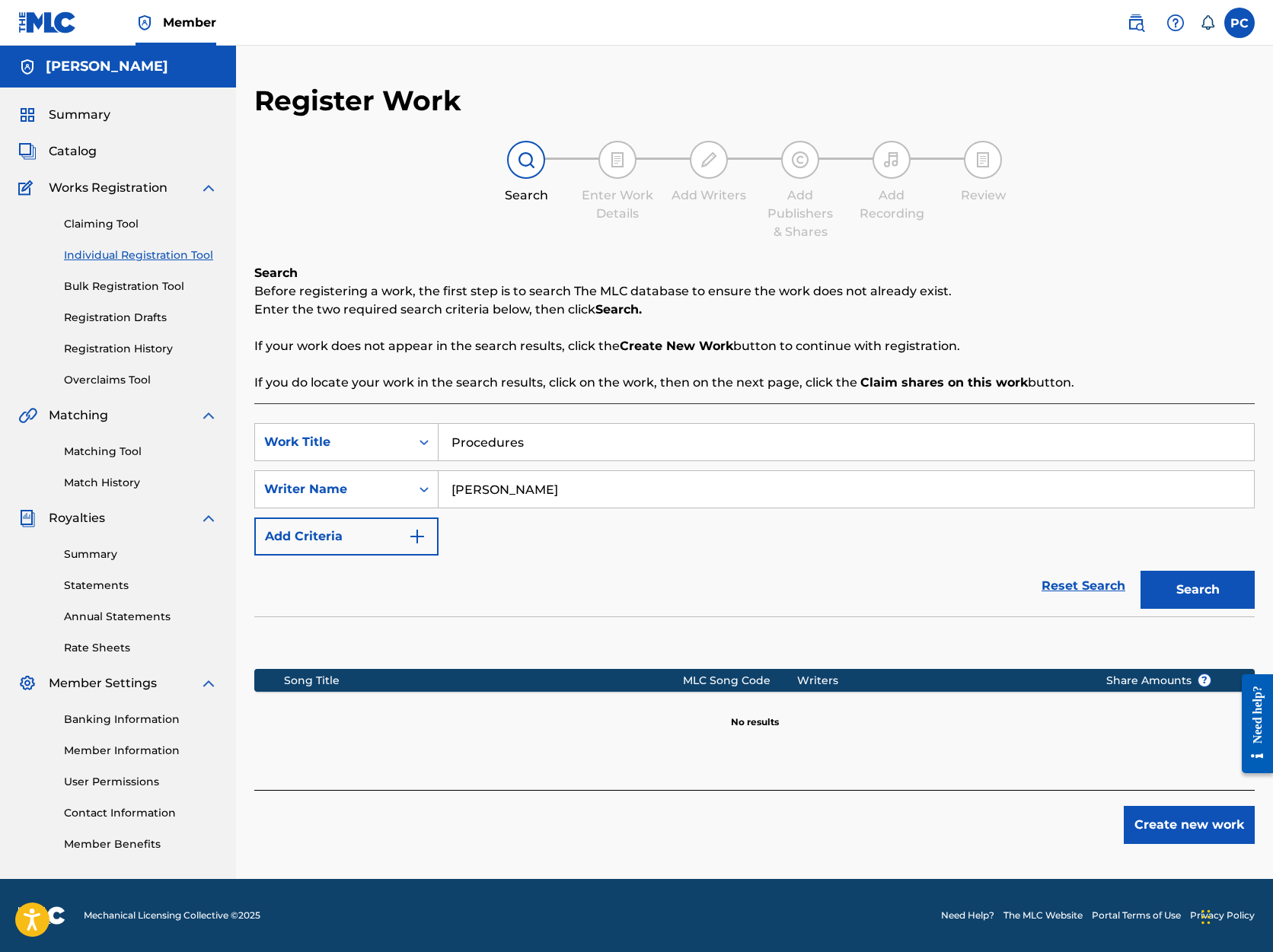
click at [1217, 831] on button "Create new work" at bounding box center [1189, 825] width 131 height 38
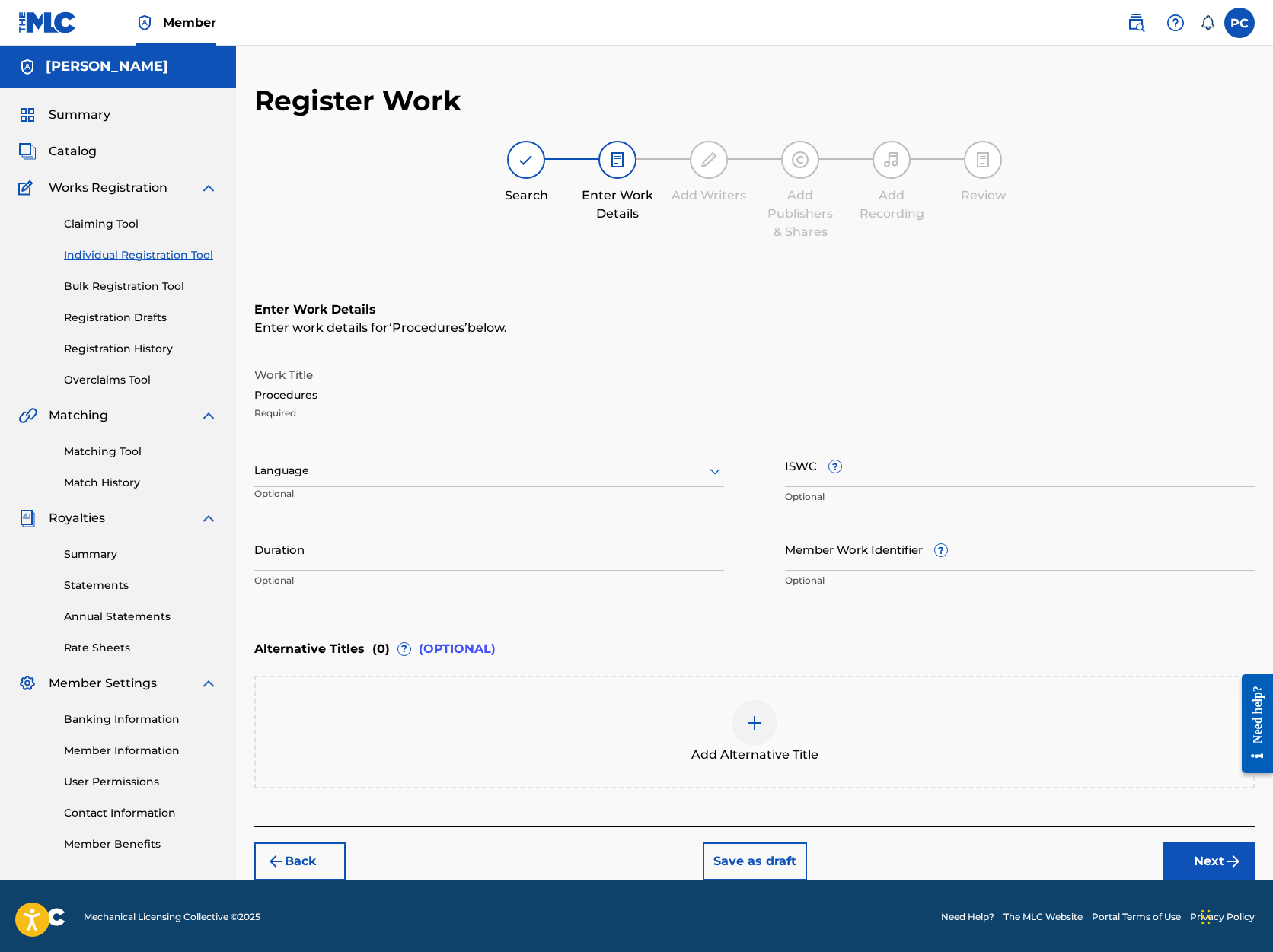
click at [717, 468] on icon at bounding box center [715, 471] width 18 height 18
click at [666, 503] on div "English" at bounding box center [489, 504] width 469 height 34
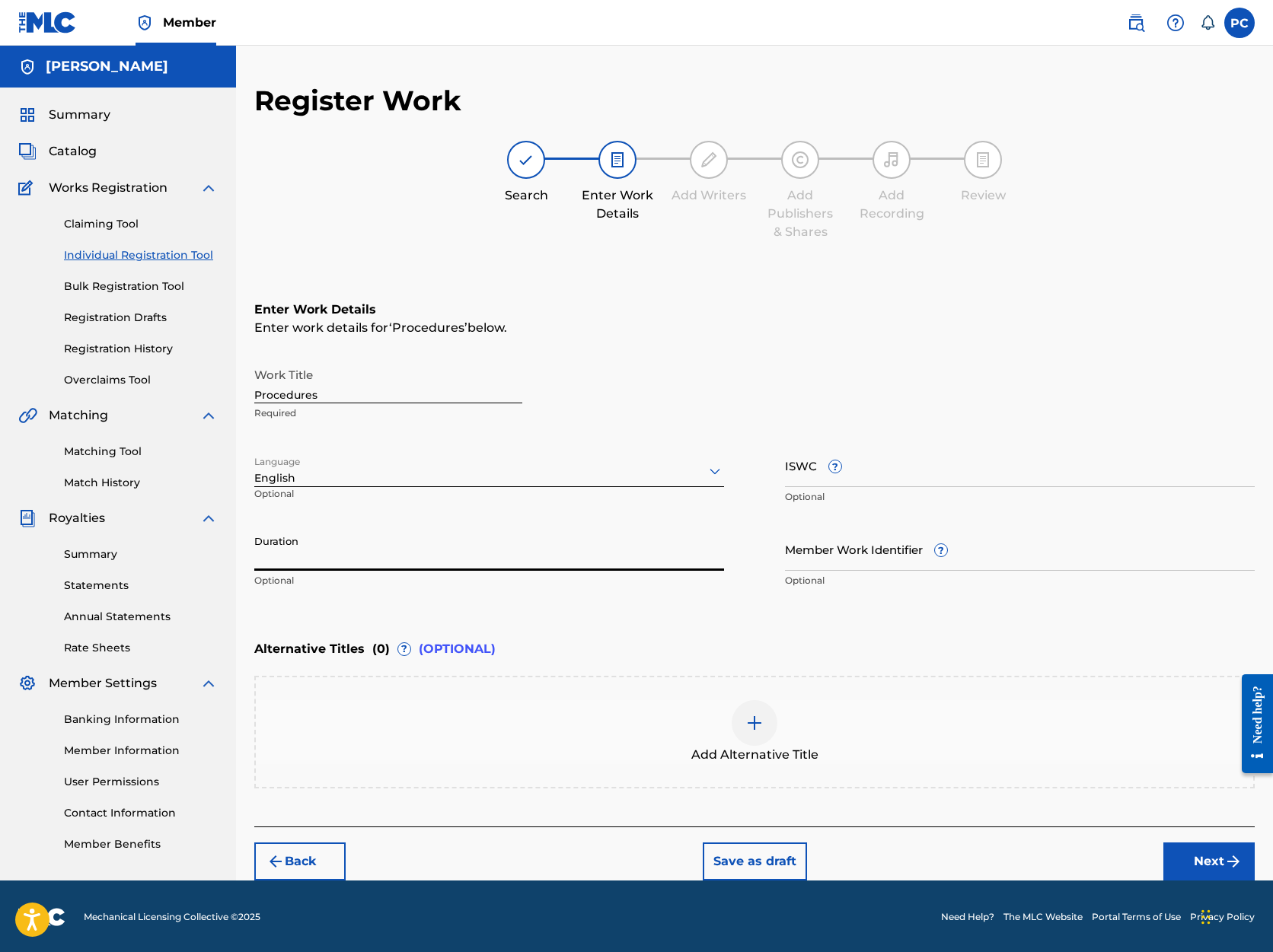
click at [681, 555] on input "Duration" at bounding box center [489, 549] width 470 height 44
type input "09:03"
click at [1194, 858] on button "Next" at bounding box center [1209, 861] width 91 height 38
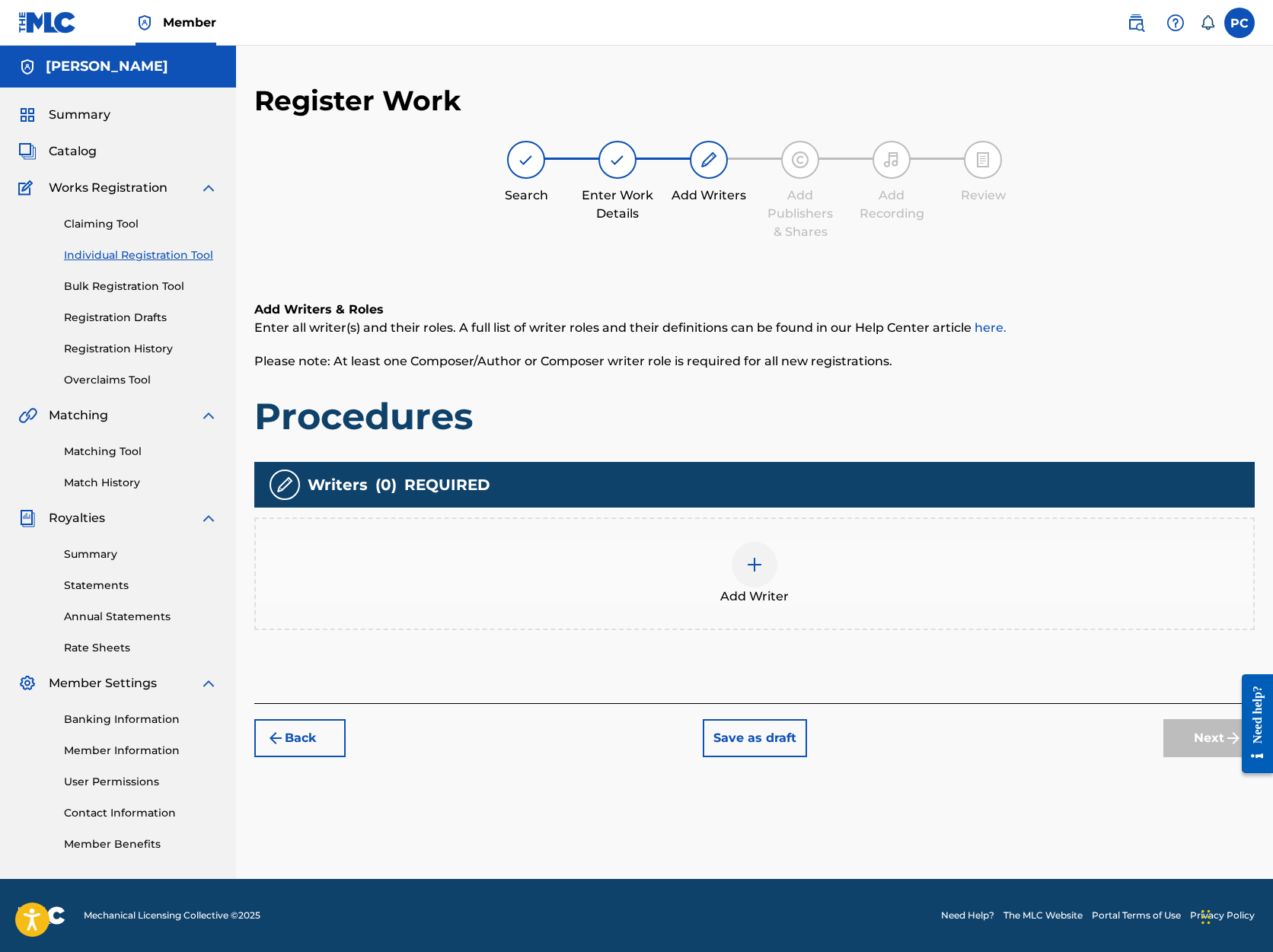
click at [758, 564] on img at bounding box center [754, 565] width 18 height 18
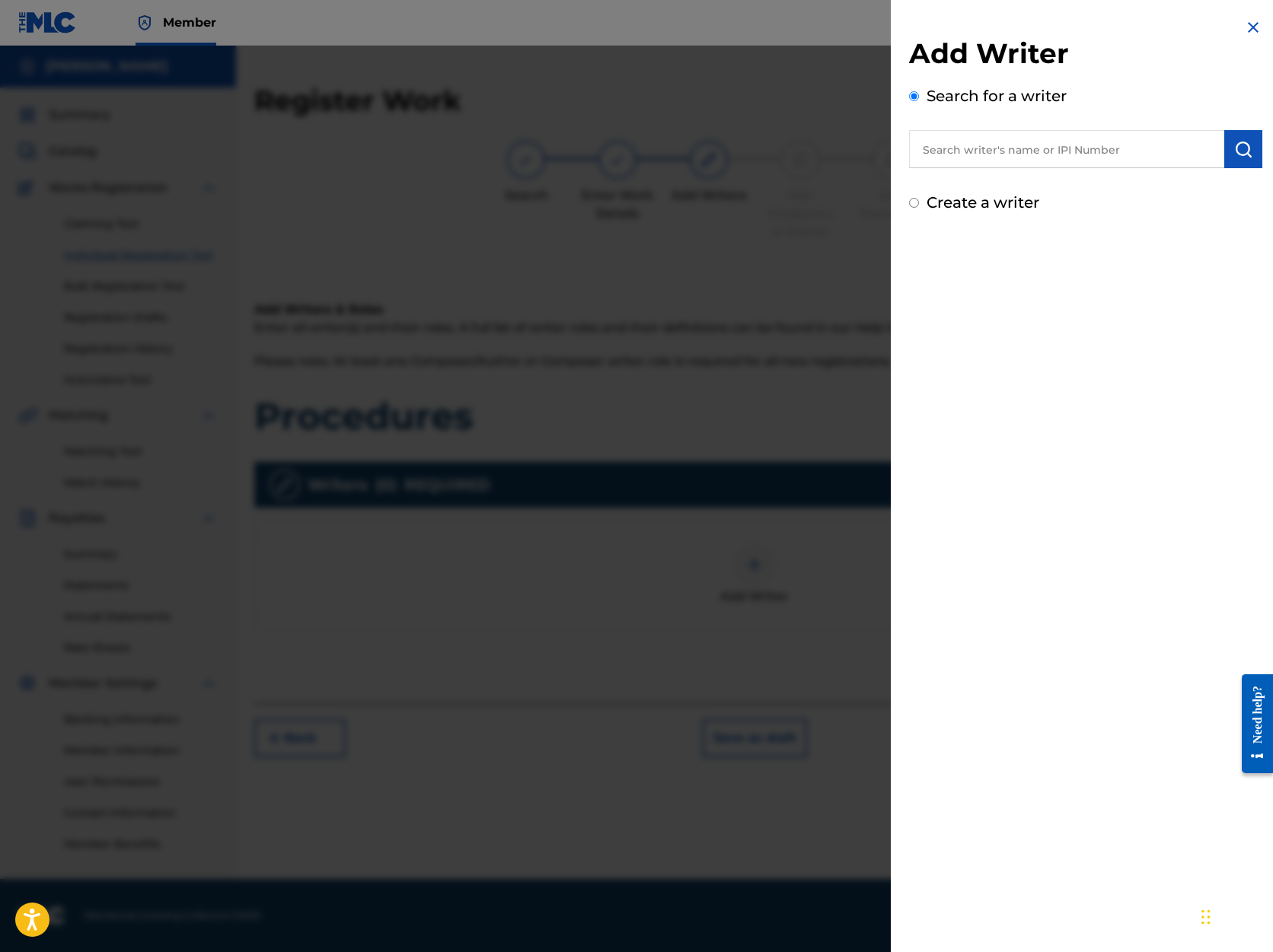
click at [1112, 151] on input "text" at bounding box center [1067, 149] width 315 height 38
type input "[PERSON_NAME]"
click at [1239, 151] on img "submit" at bounding box center [1243, 148] width 18 height 18
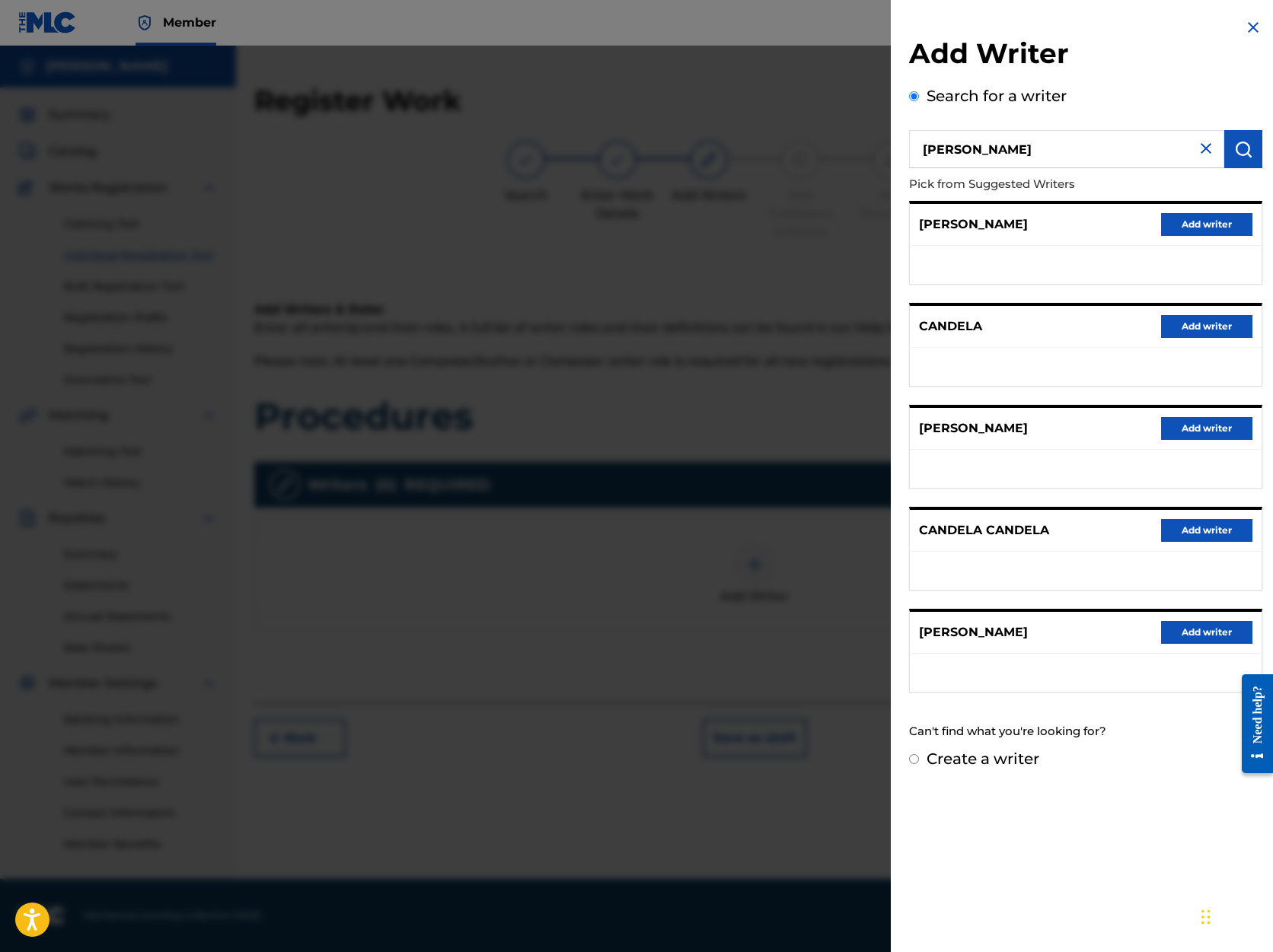
click at [1190, 634] on button "Add writer" at bounding box center [1206, 632] width 91 height 23
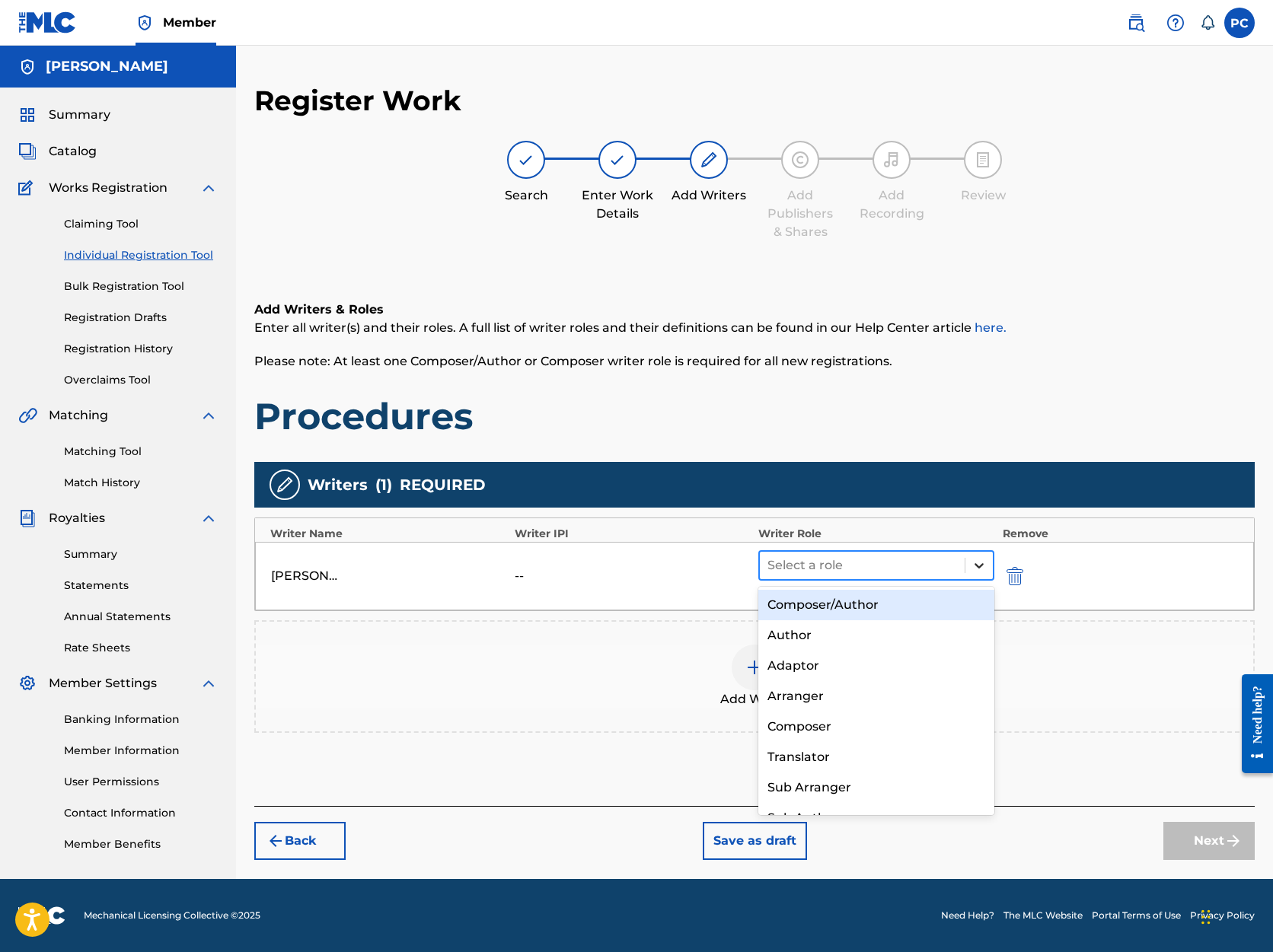
click at [974, 567] on icon at bounding box center [978, 565] width 15 height 15
click at [912, 607] on div "Composer/Author" at bounding box center [876, 605] width 236 height 30
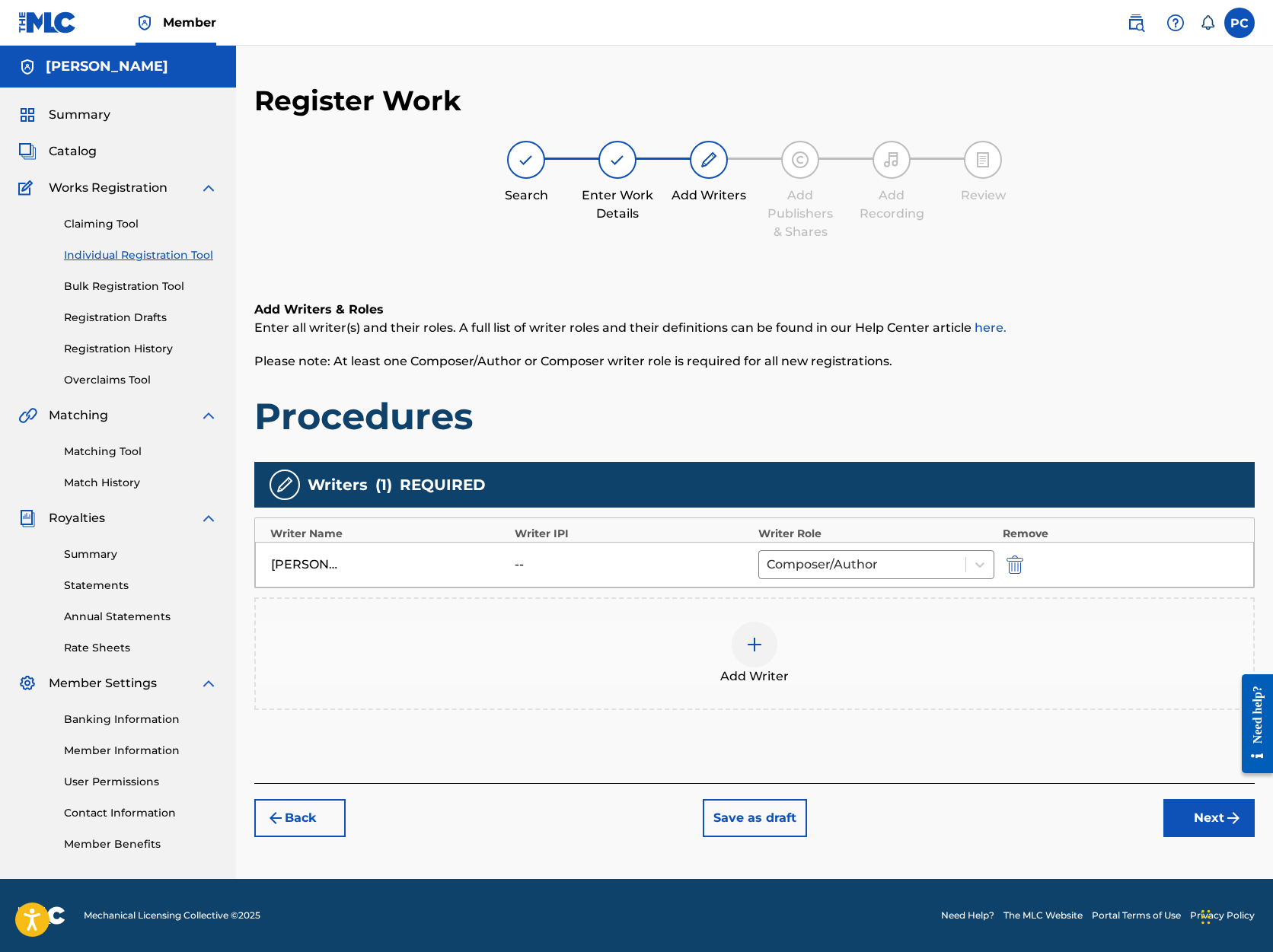
click at [1186, 814] on button "Next" at bounding box center [1209, 819] width 91 height 38
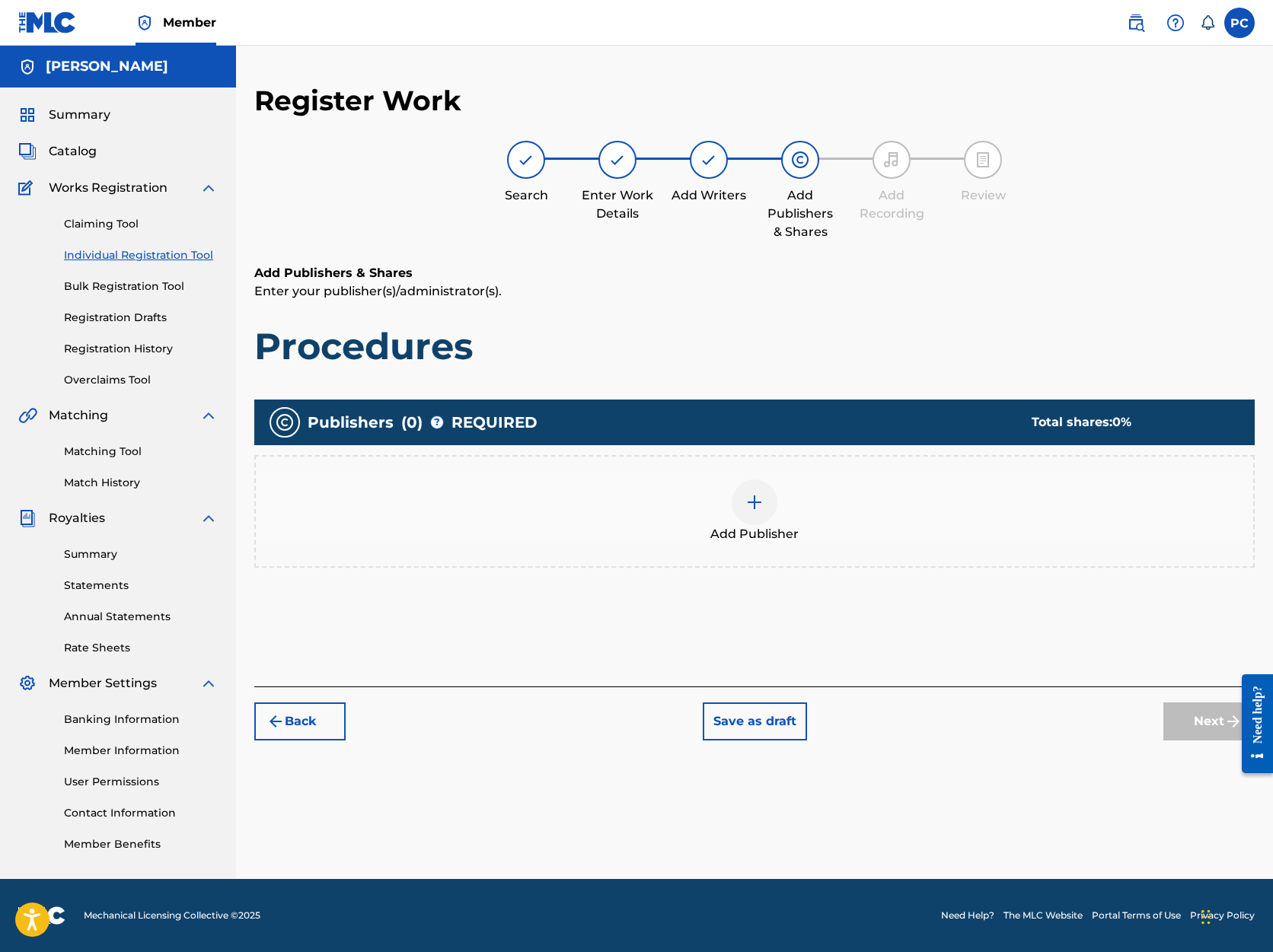
click at [756, 499] on img at bounding box center [754, 502] width 18 height 18
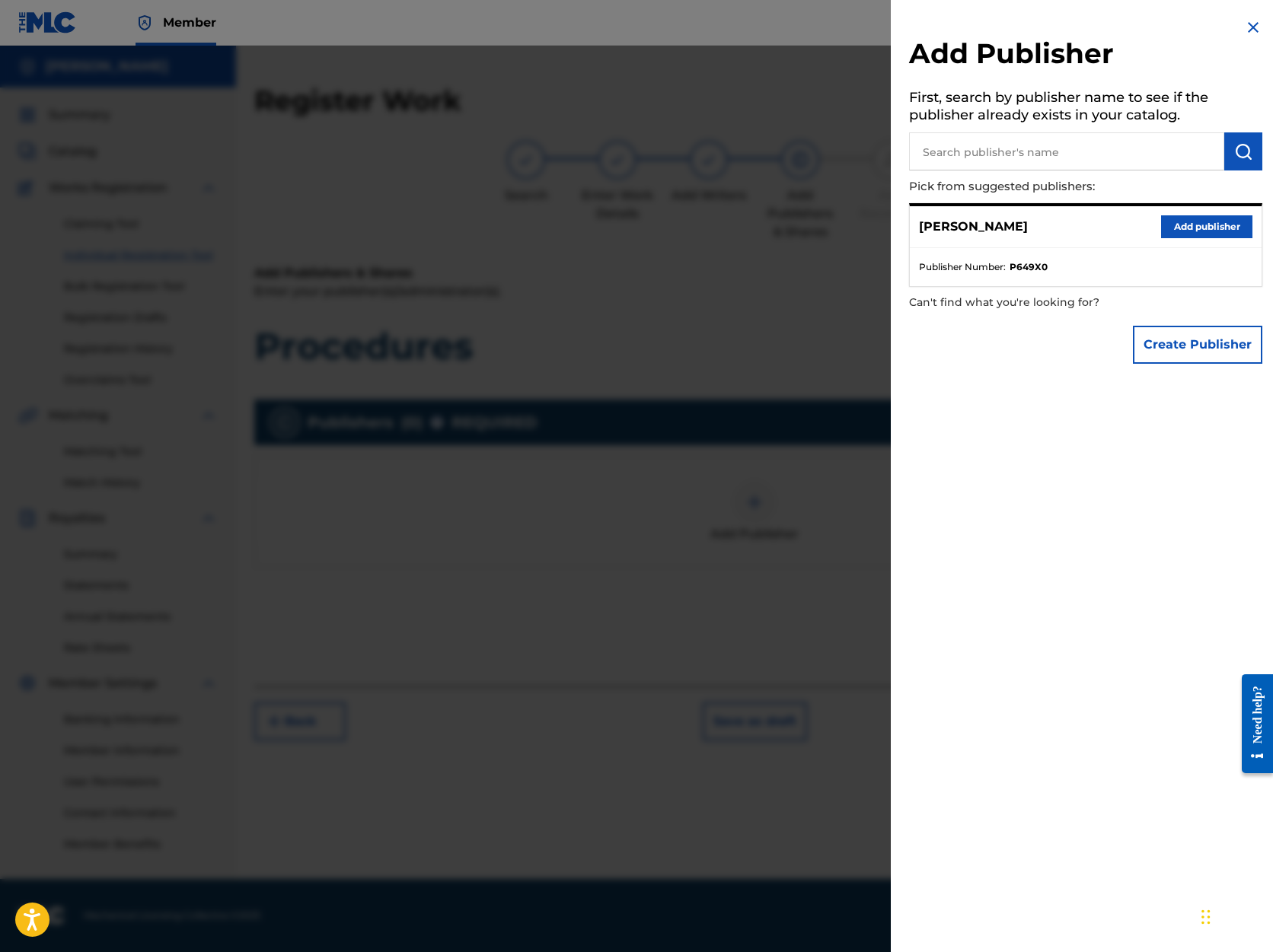
click at [1208, 221] on button "Add publisher" at bounding box center [1206, 226] width 91 height 23
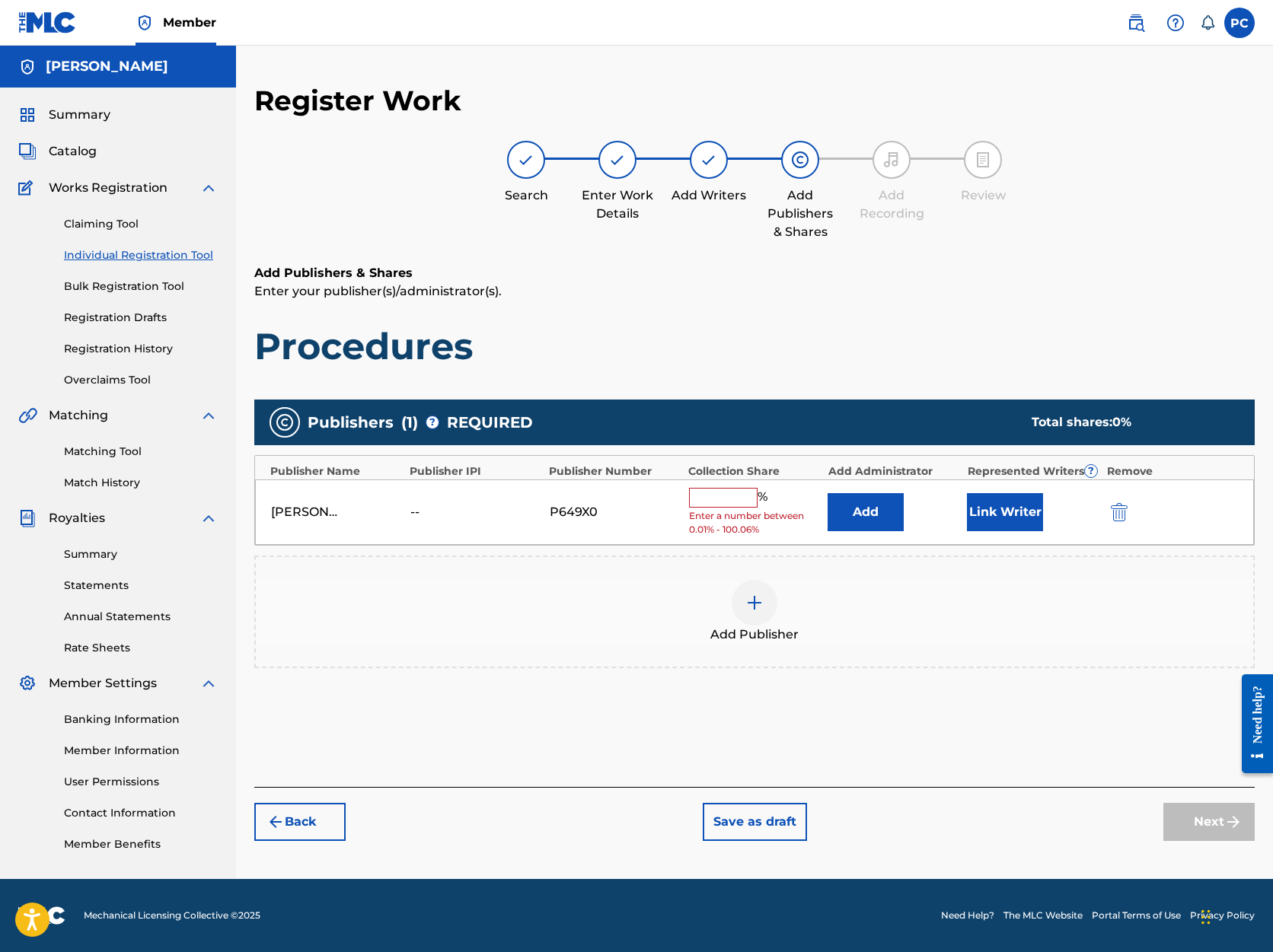
click at [739, 494] on input "text" at bounding box center [723, 498] width 68 height 20
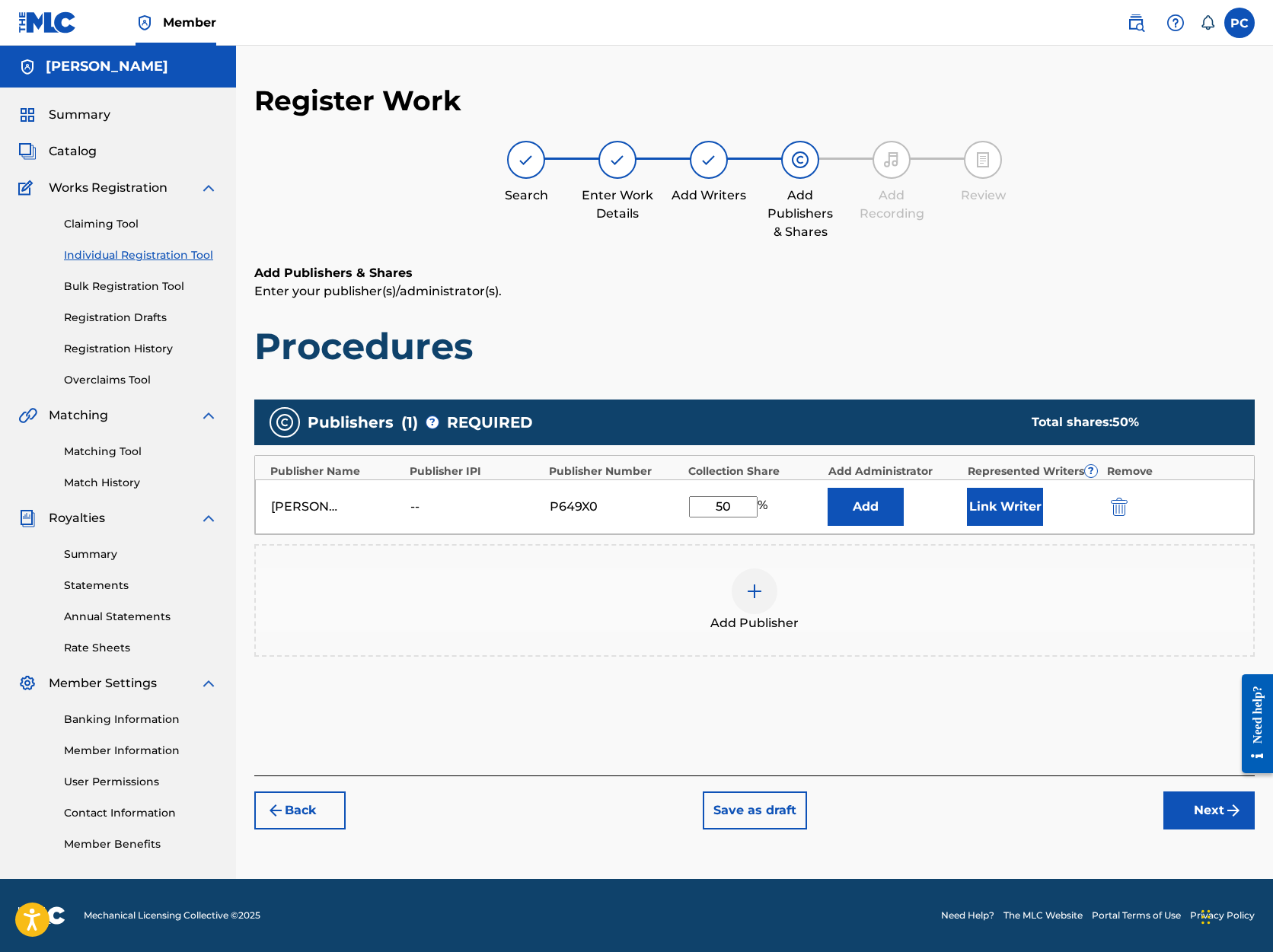
type input "50"
click at [1203, 811] on button "Next" at bounding box center [1209, 811] width 91 height 38
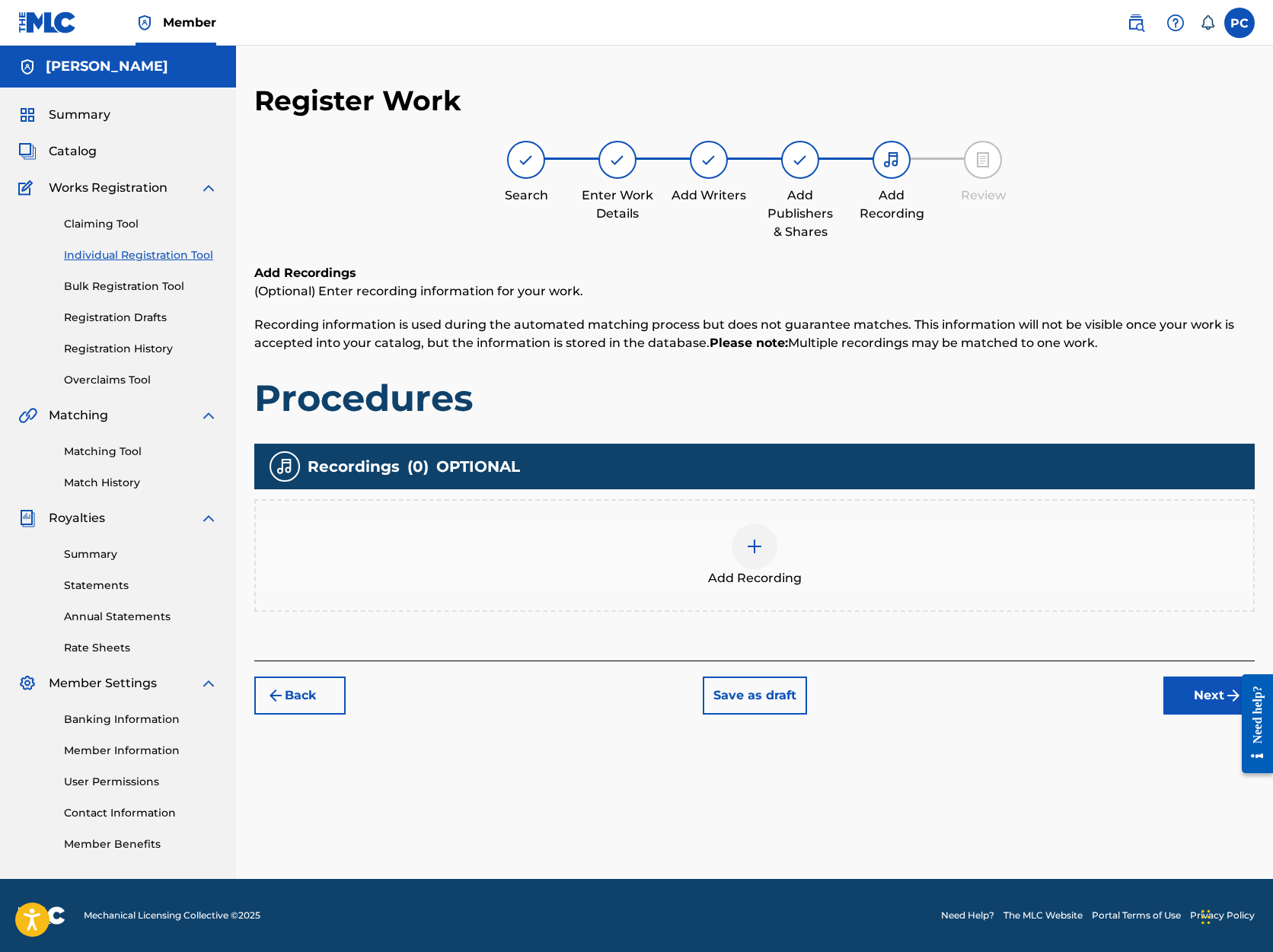
click at [1205, 700] on button "Next" at bounding box center [1209, 696] width 91 height 38
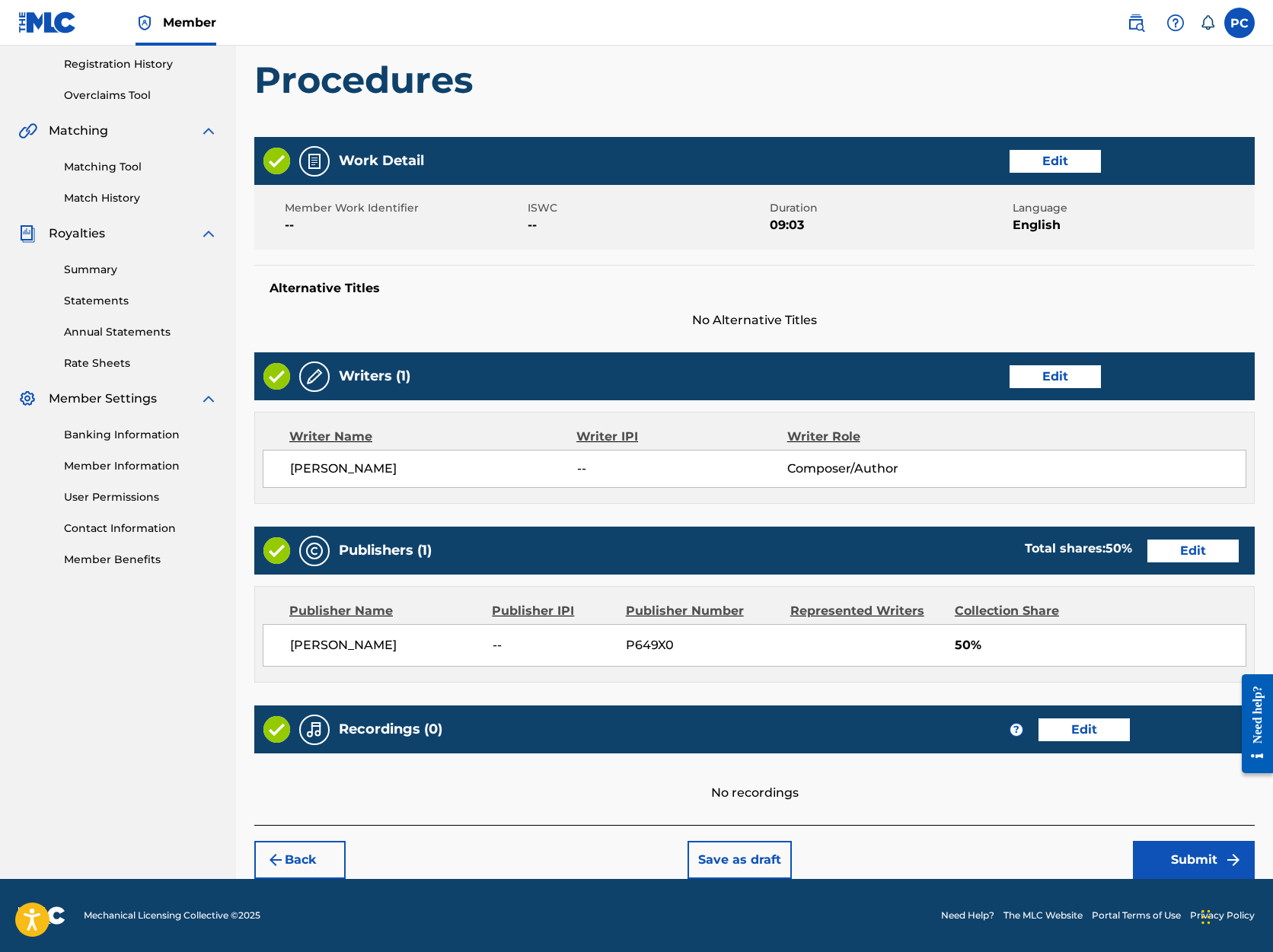
scroll to position [284, 0]
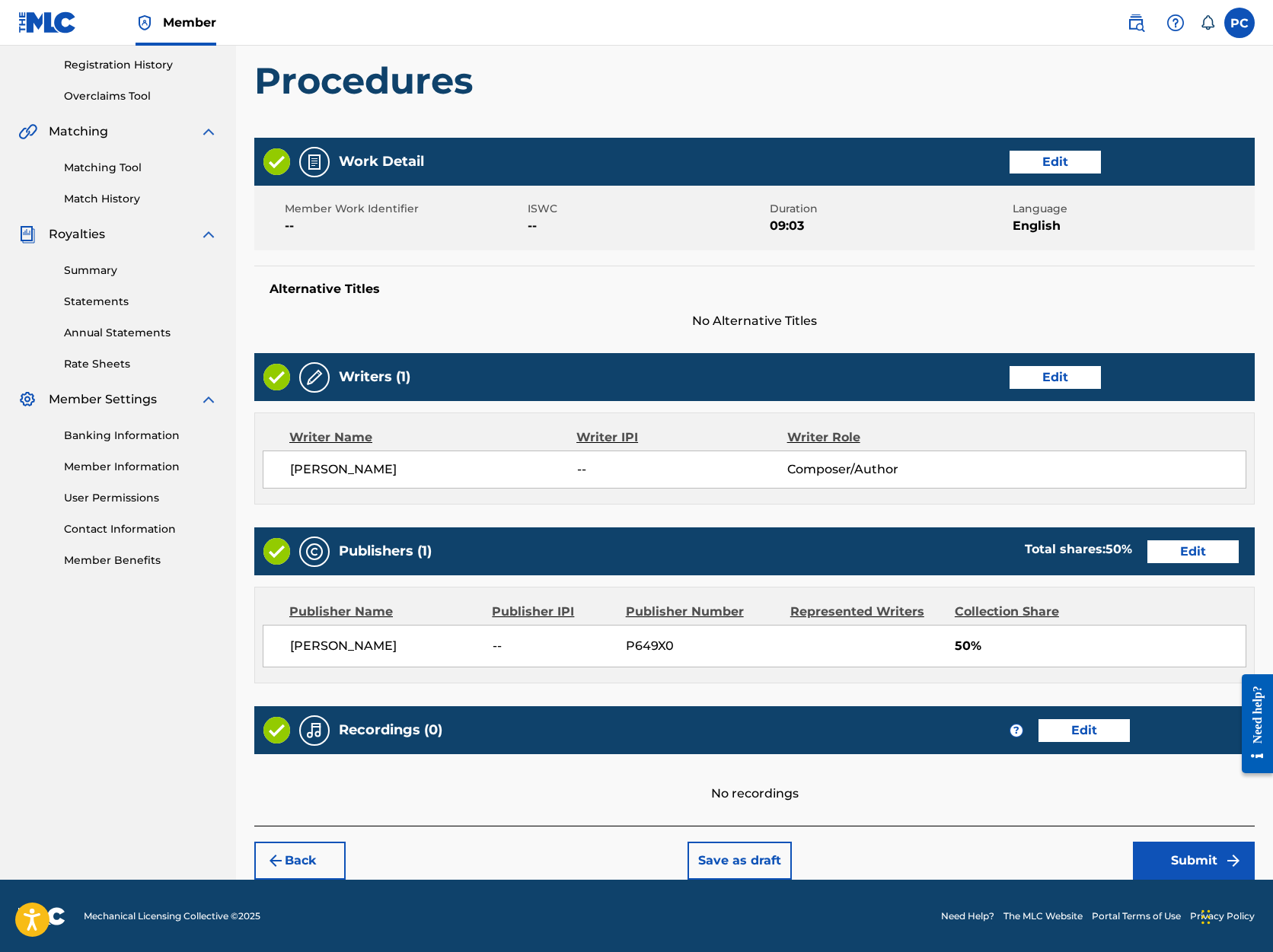
click at [1152, 861] on button "Submit" at bounding box center [1194, 861] width 122 height 38
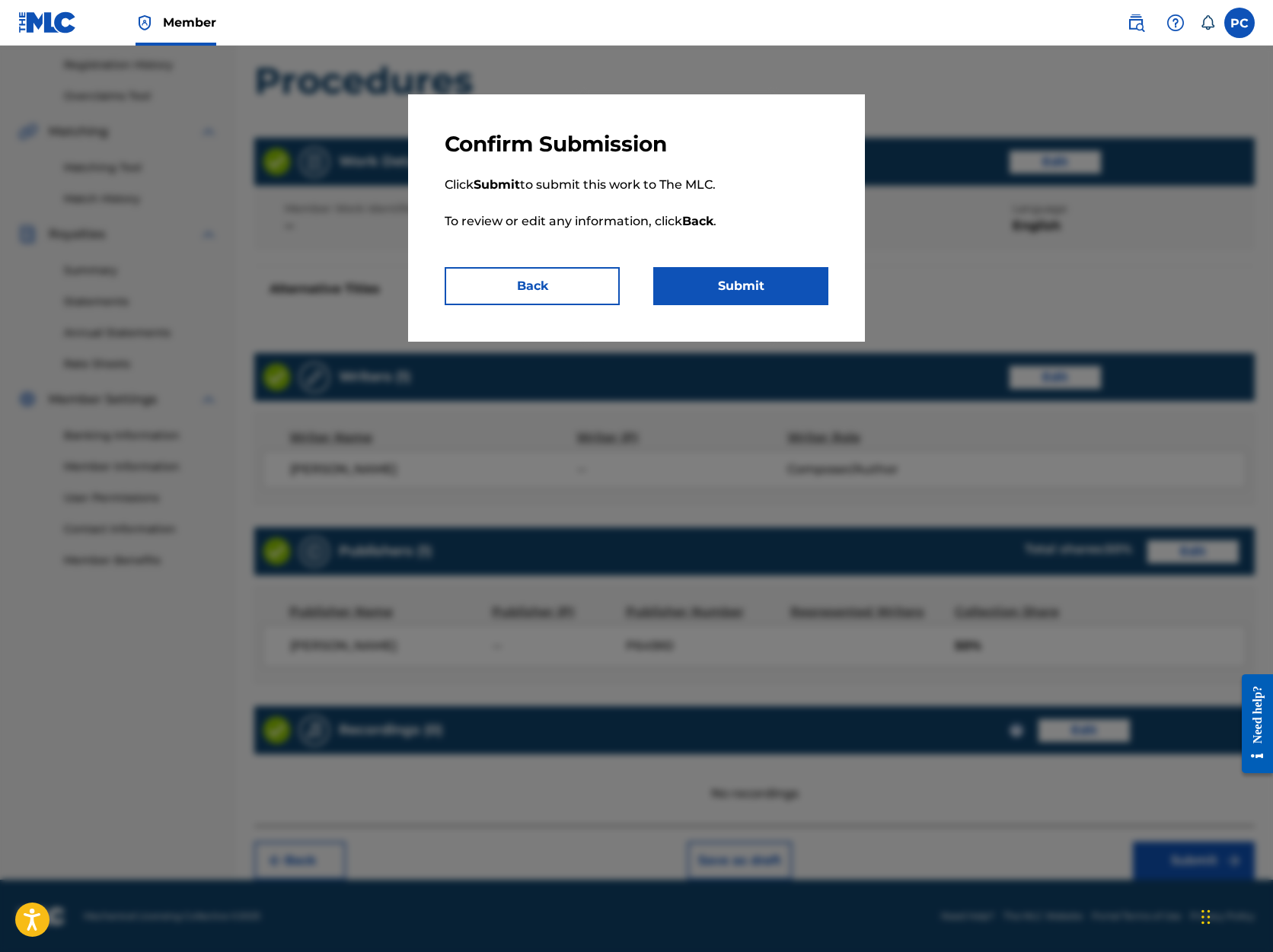
click at [784, 287] on button "Submit" at bounding box center [741, 287] width 176 height 38
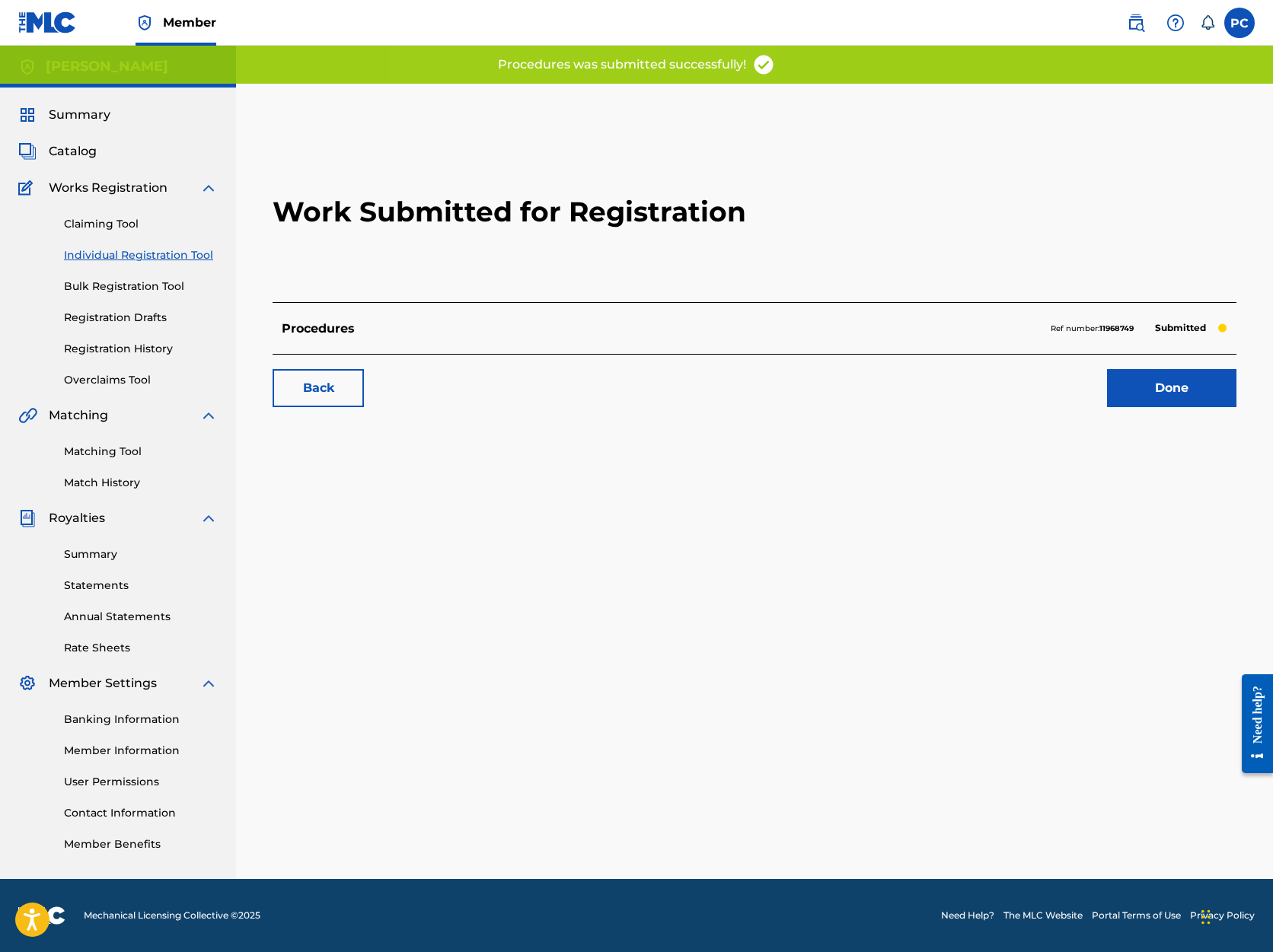
click at [1178, 391] on link "Done" at bounding box center [1171, 388] width 129 height 38
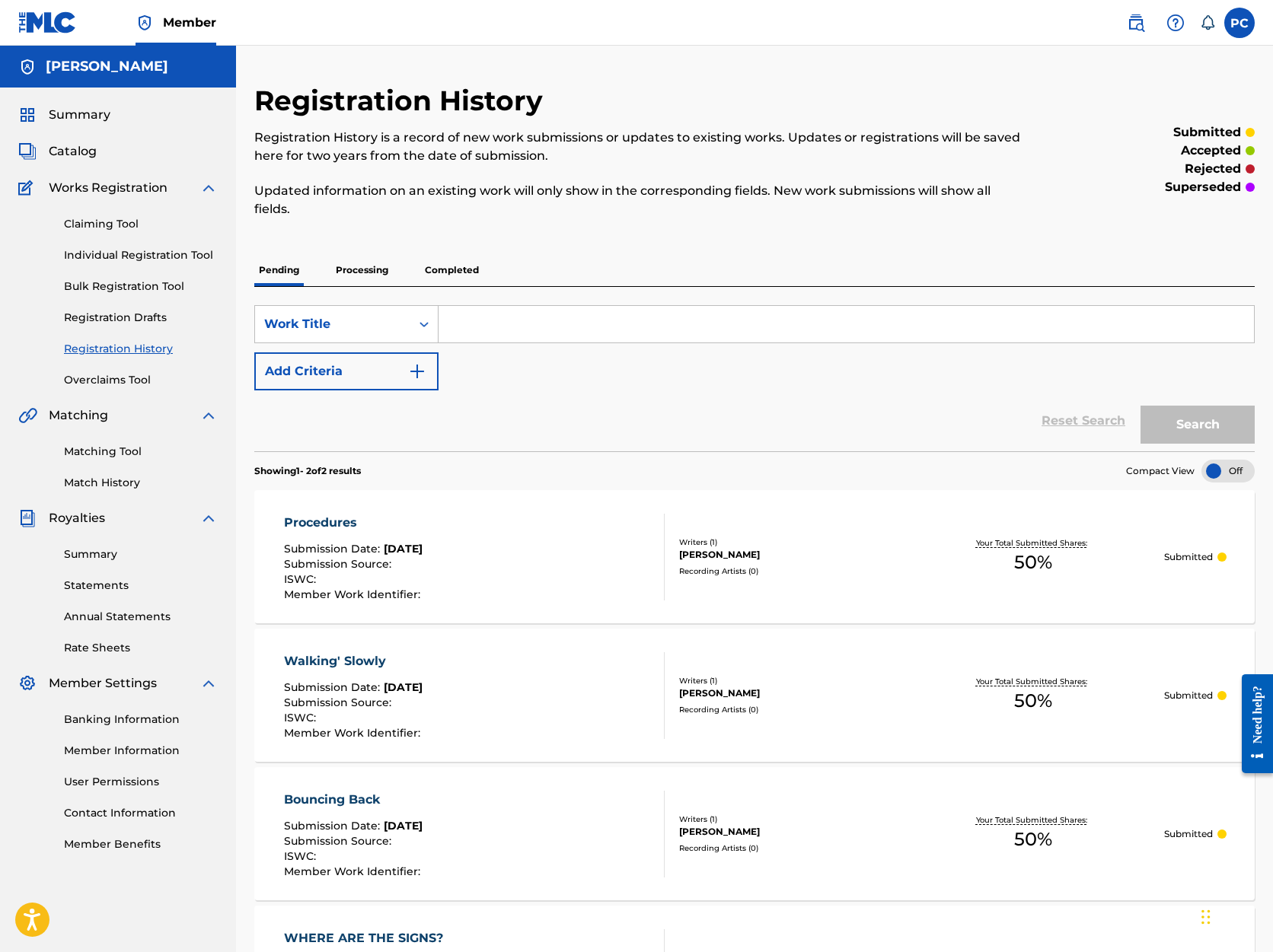
click at [153, 254] on link "Individual Registration Tool" at bounding box center [141, 256] width 154 height 16
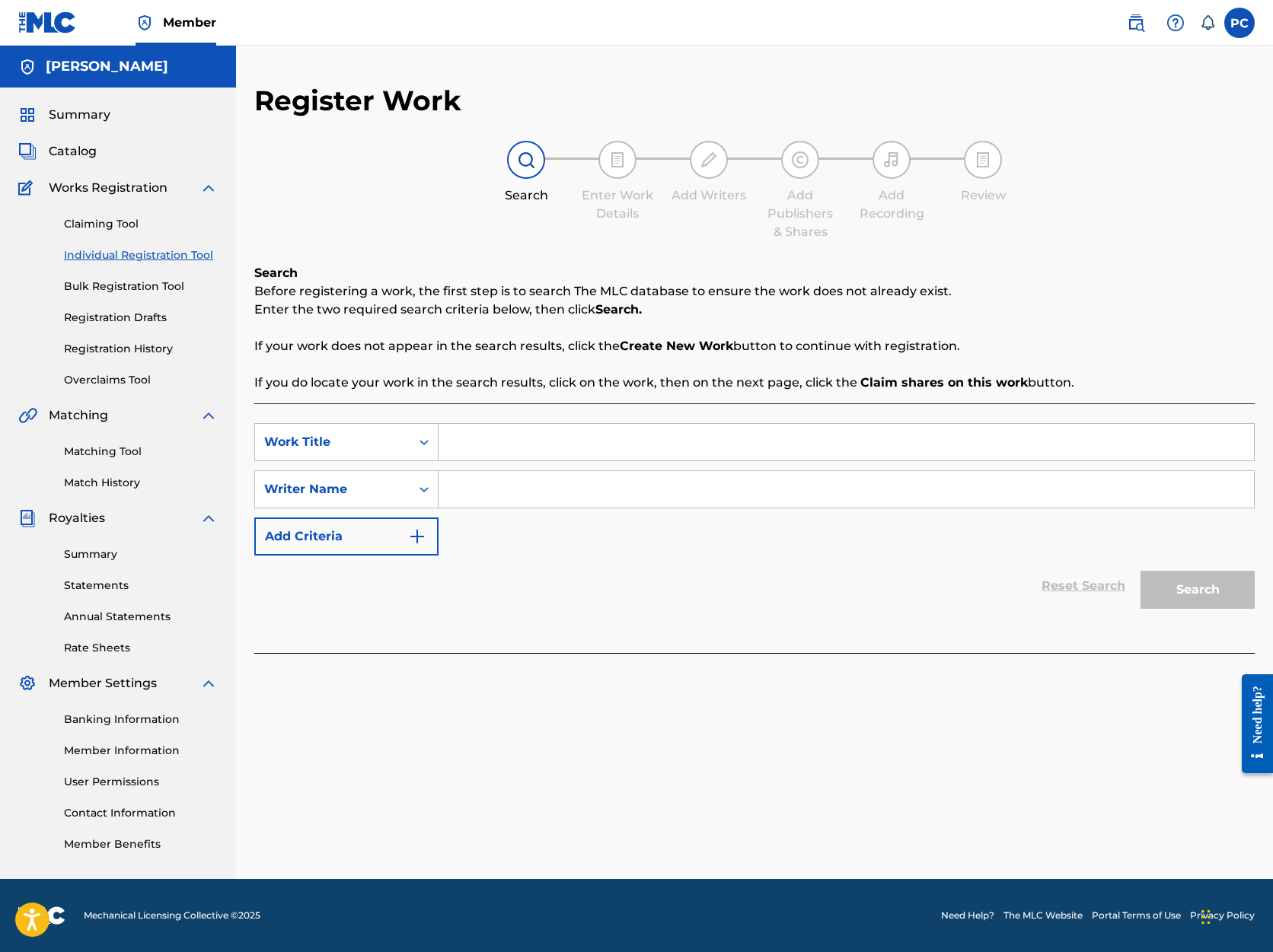
click at [491, 445] on input "Search Form" at bounding box center [846, 442] width 816 height 37
type input "Mista, Get You Ready"
click at [503, 489] on input "Search Form" at bounding box center [846, 489] width 816 height 37
type input "[PERSON_NAME]"
click at [1163, 592] on button "Search" at bounding box center [1198, 590] width 114 height 38
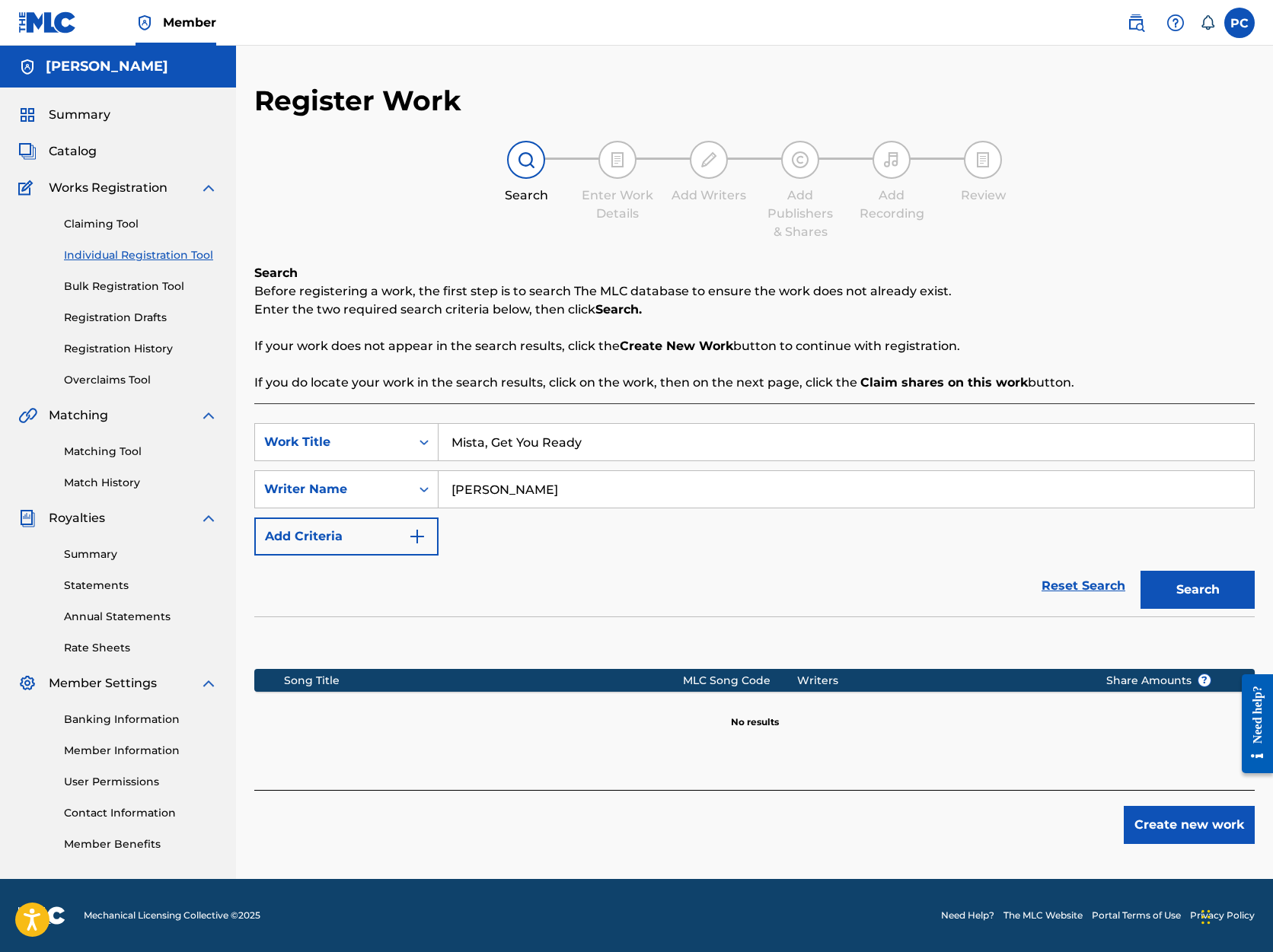
click at [1178, 827] on button "Create new work" at bounding box center [1189, 825] width 131 height 38
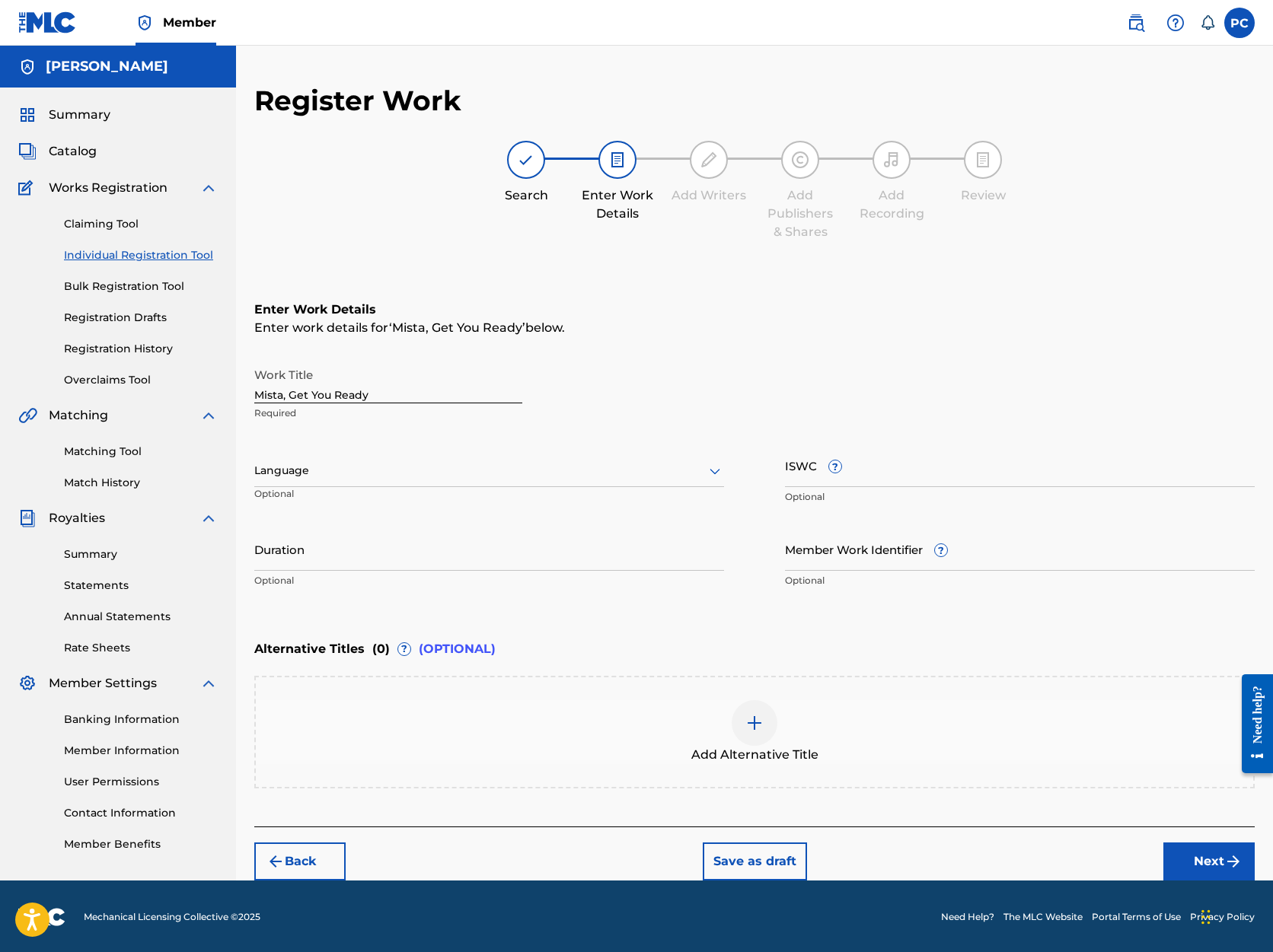
click at [316, 549] on input "Duration" at bounding box center [489, 549] width 470 height 44
type input "04:21"
click at [1197, 861] on button "Next" at bounding box center [1209, 861] width 91 height 38
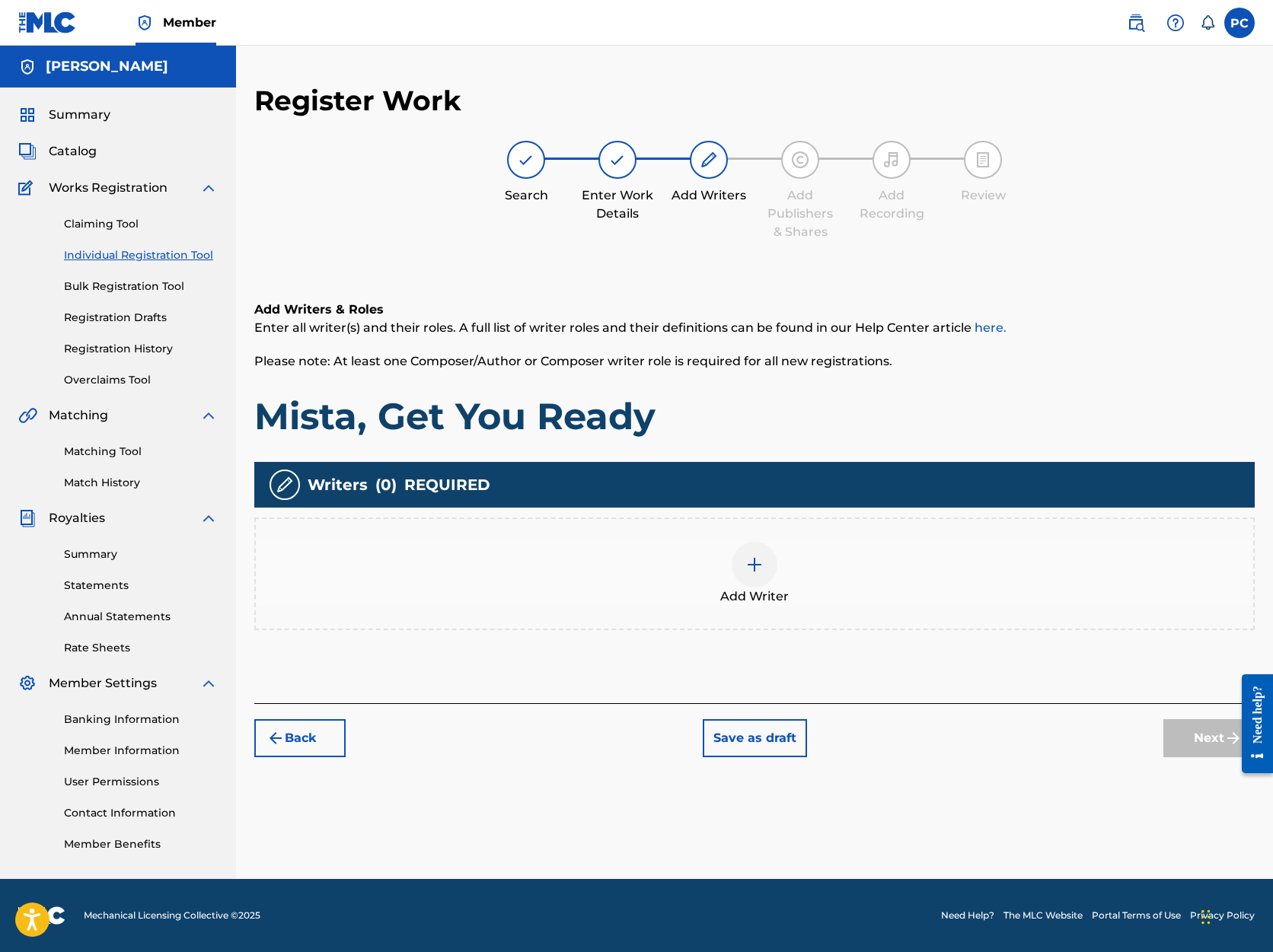
click at [756, 561] on img at bounding box center [754, 565] width 18 height 18
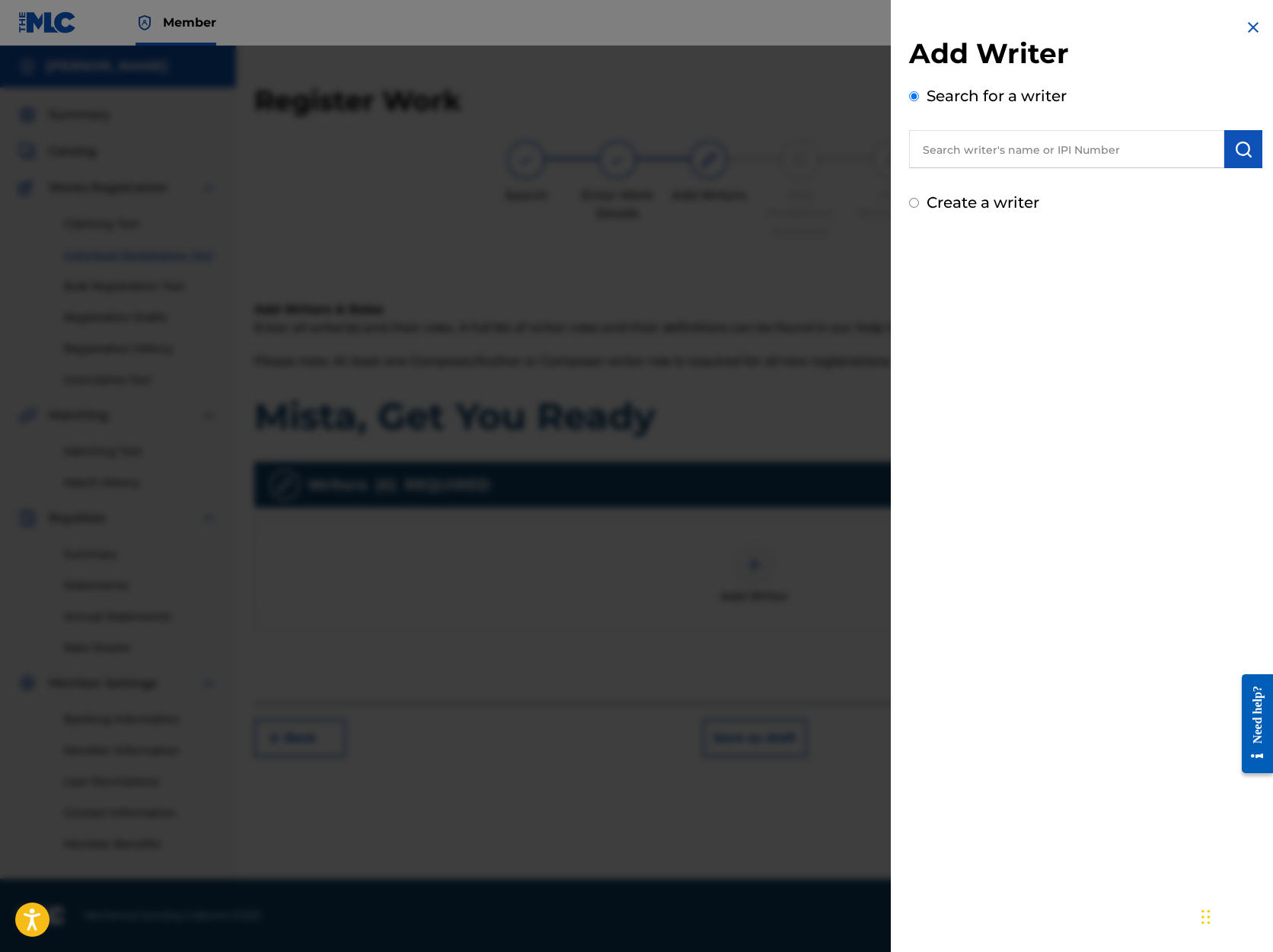
click at [1017, 153] on input "text" at bounding box center [1067, 149] width 315 height 38
type input "[PERSON_NAME]"
click at [1242, 152] on img "submit" at bounding box center [1243, 148] width 18 height 18
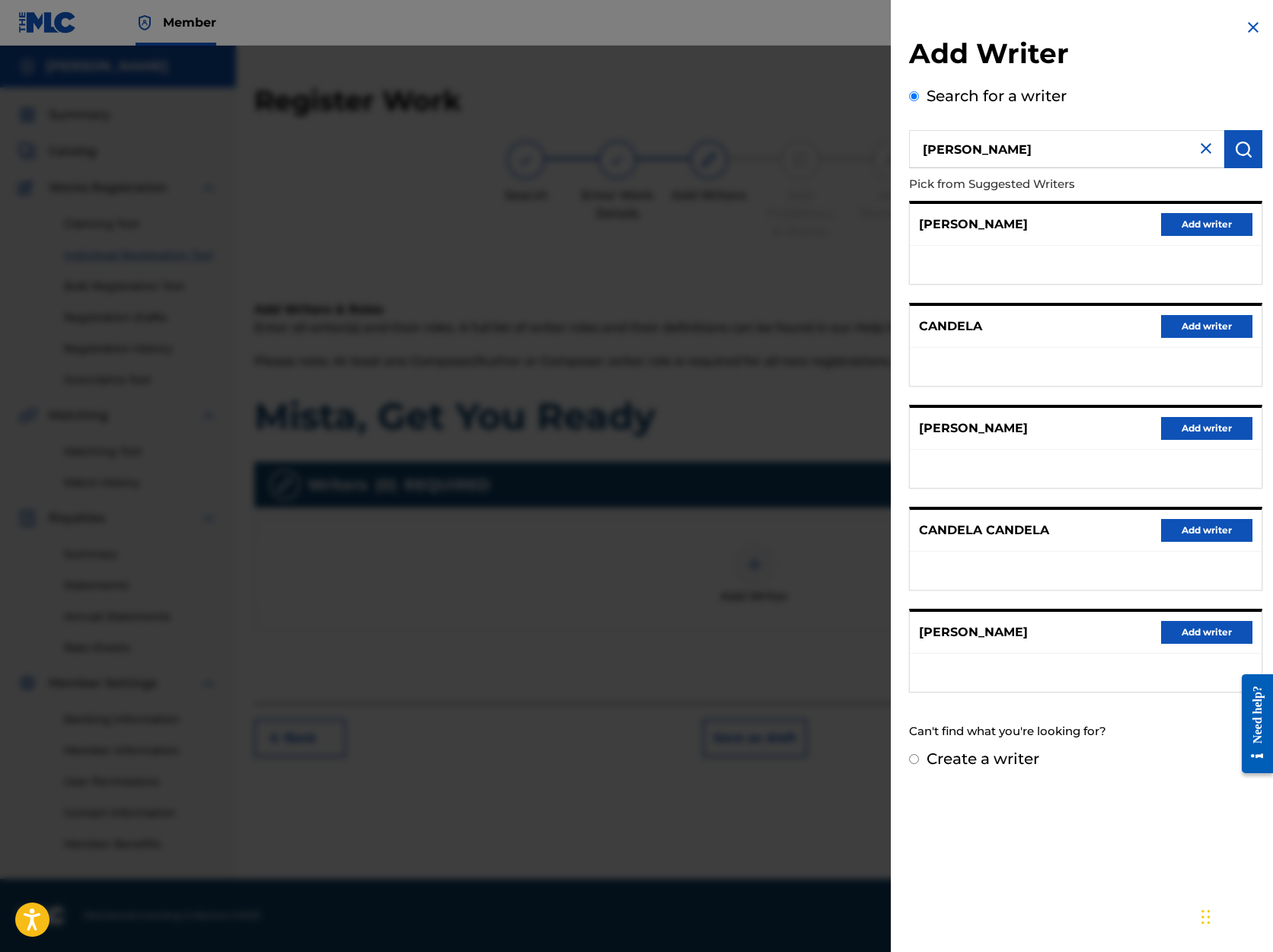
click at [1181, 628] on button "Add writer" at bounding box center [1206, 632] width 91 height 23
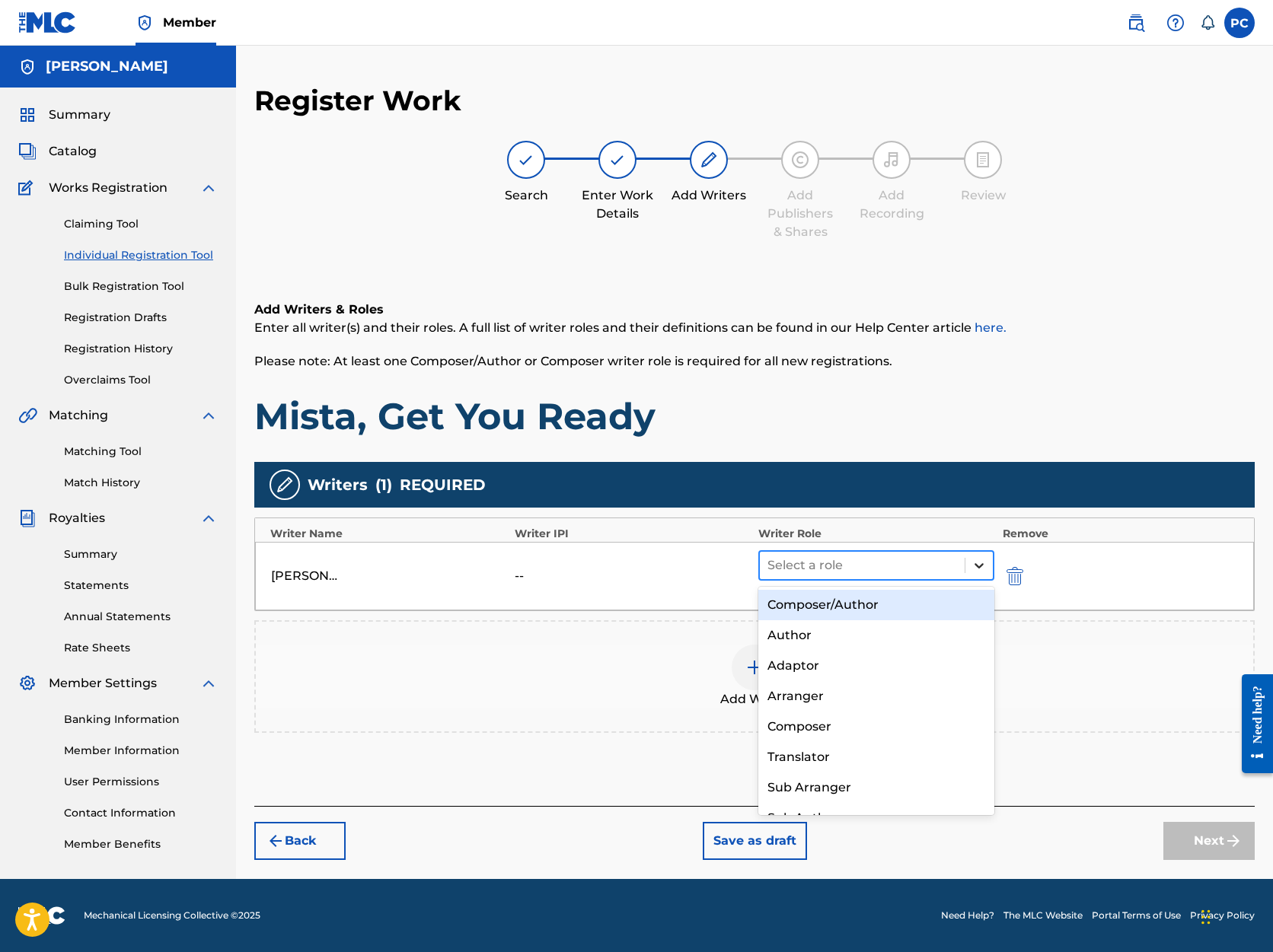
click at [976, 565] on icon at bounding box center [979, 566] width 10 height 6
click at [918, 604] on div "Composer/Author" at bounding box center [876, 605] width 236 height 30
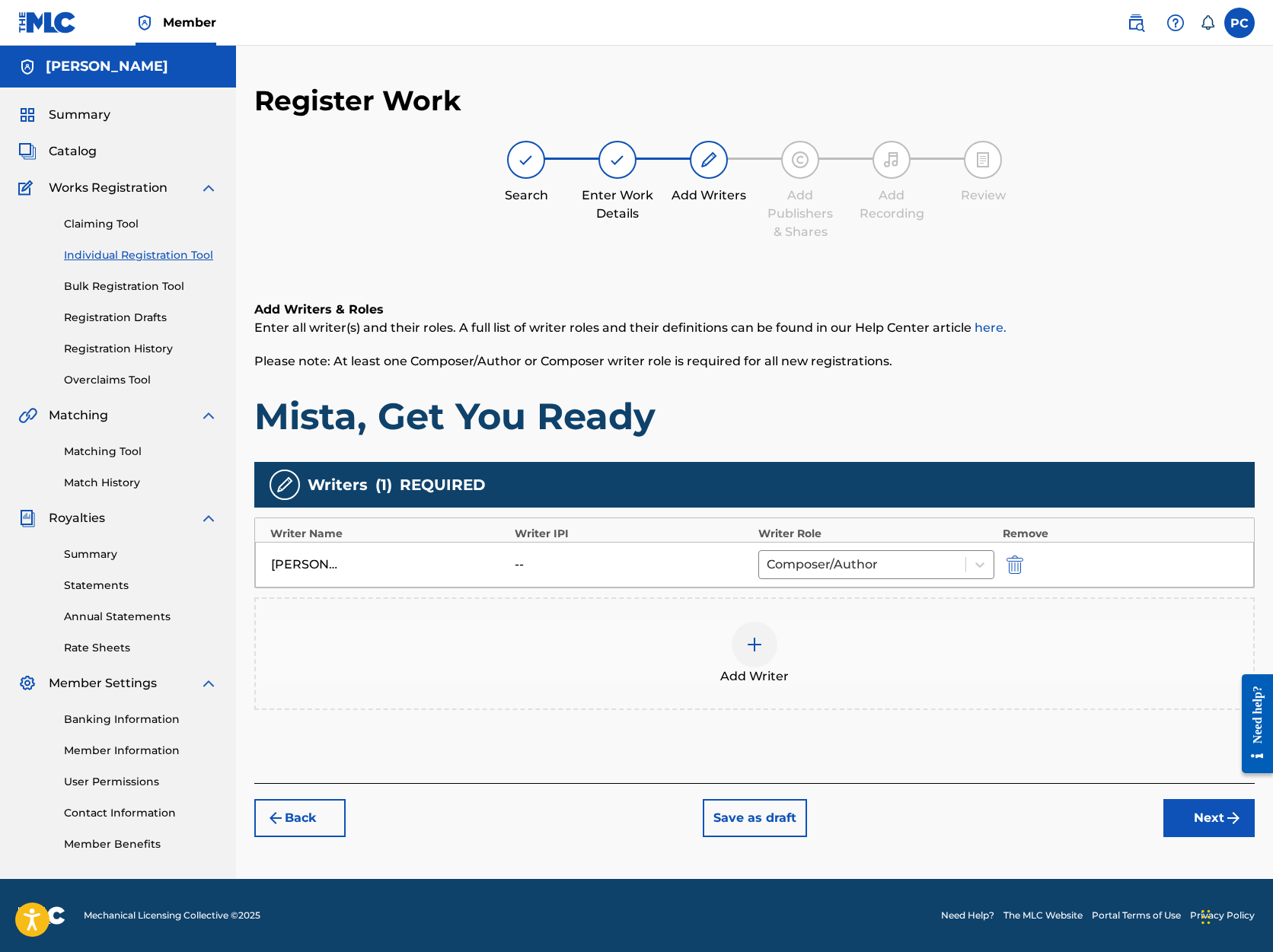
click at [1193, 822] on button "Next" at bounding box center [1209, 819] width 91 height 38
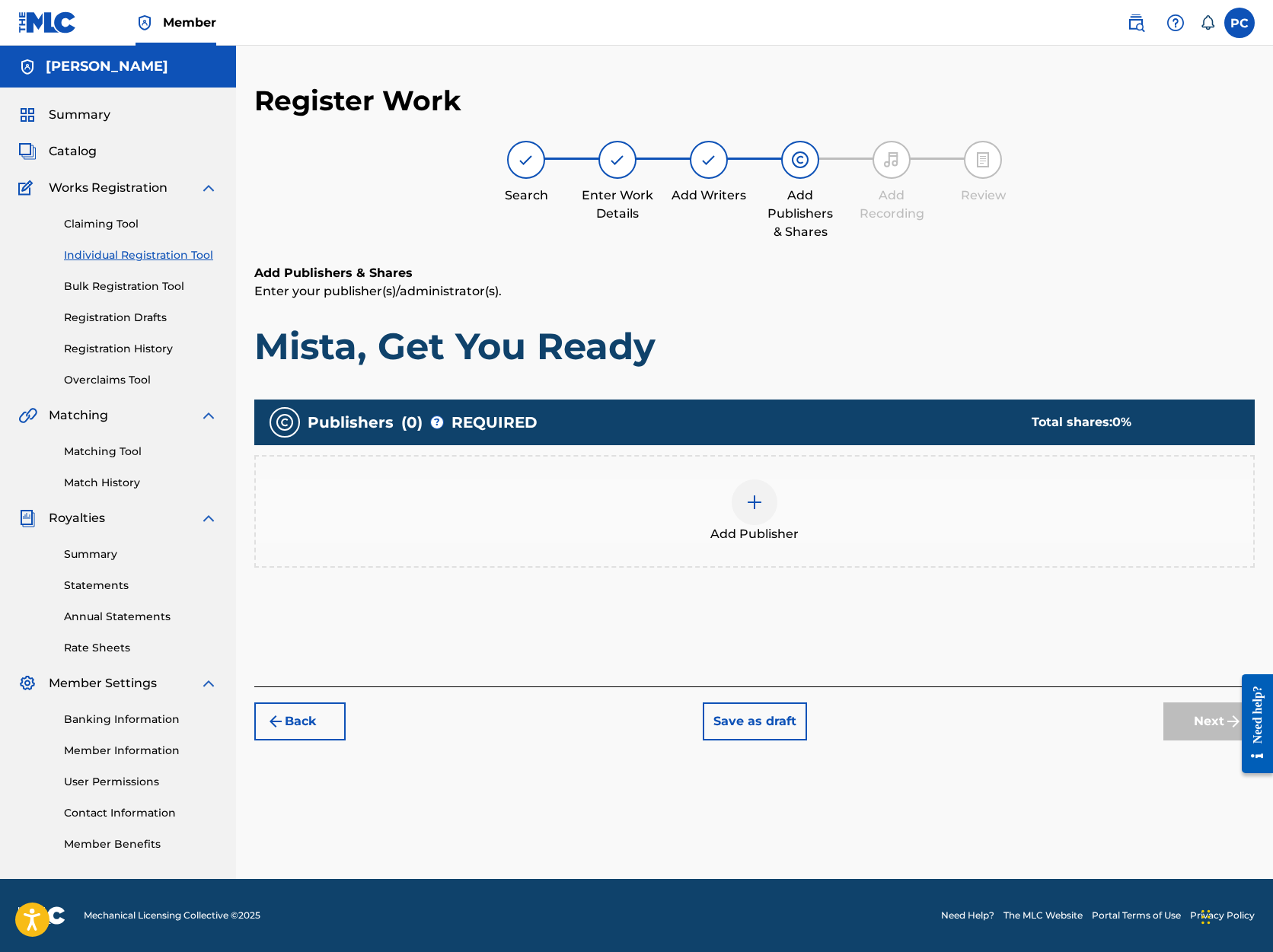
click at [758, 496] on img at bounding box center [754, 502] width 18 height 18
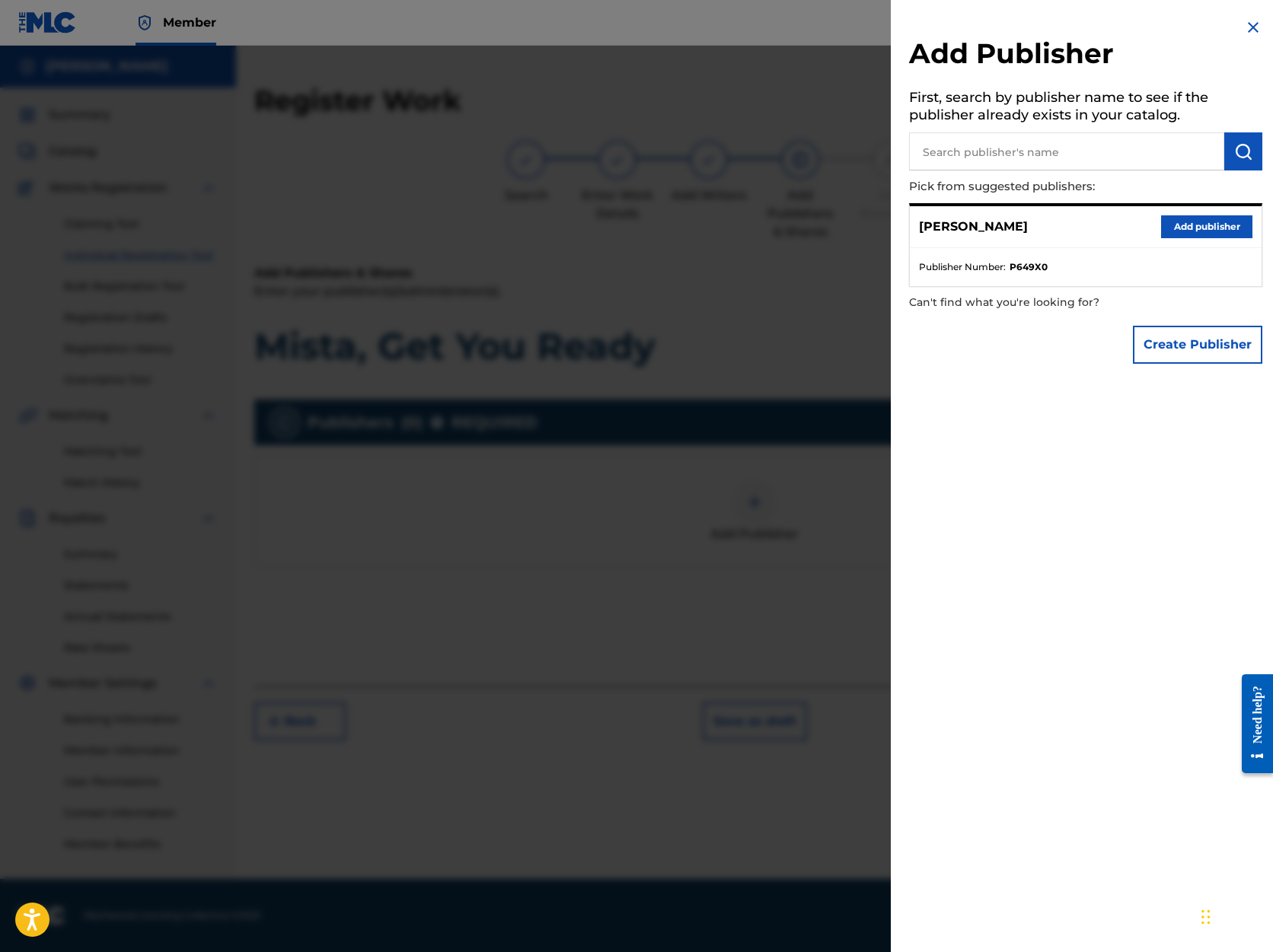
click at [1186, 223] on button "Add publisher" at bounding box center [1206, 226] width 91 height 23
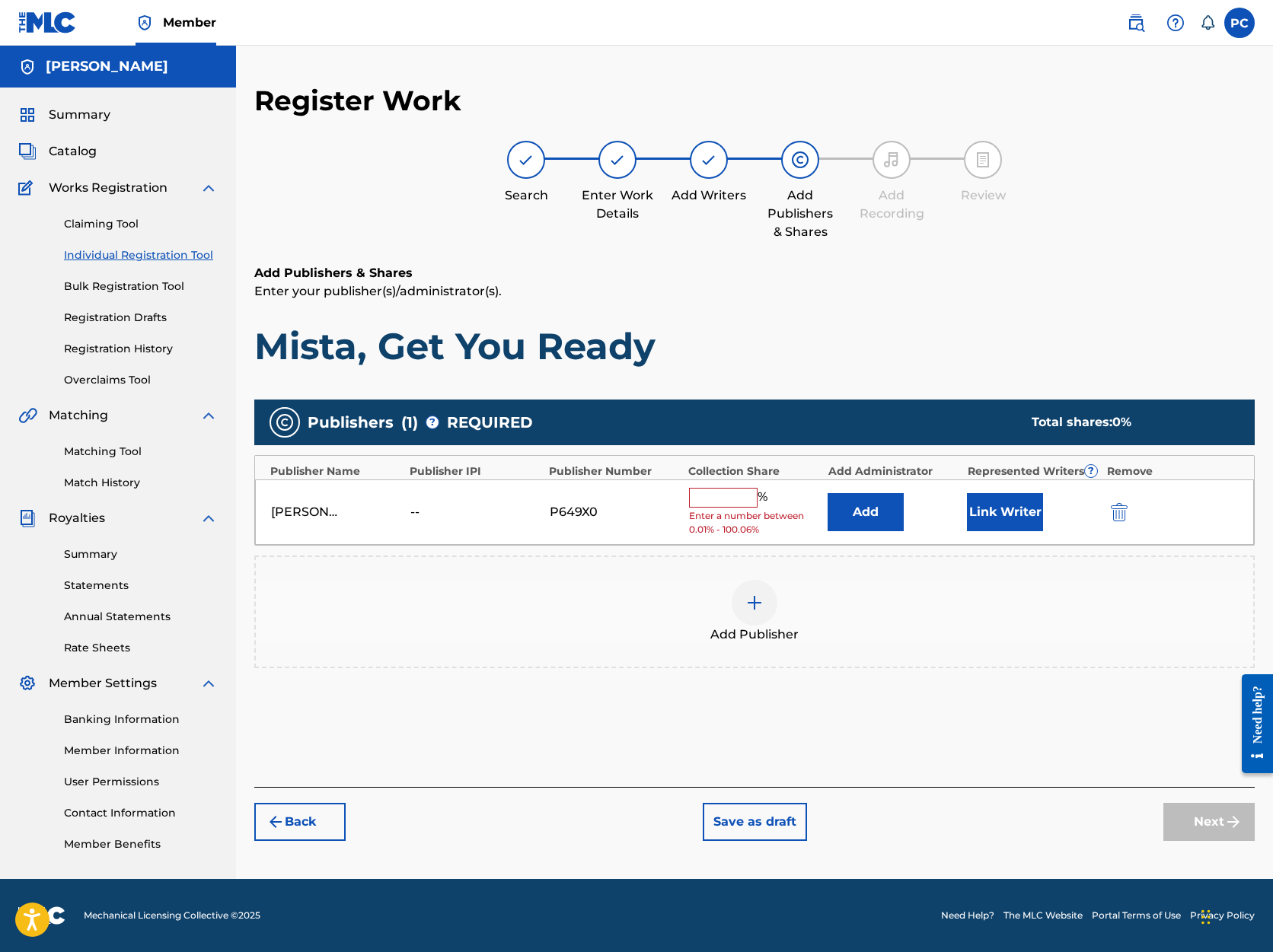
click at [707, 497] on input "text" at bounding box center [723, 498] width 68 height 20
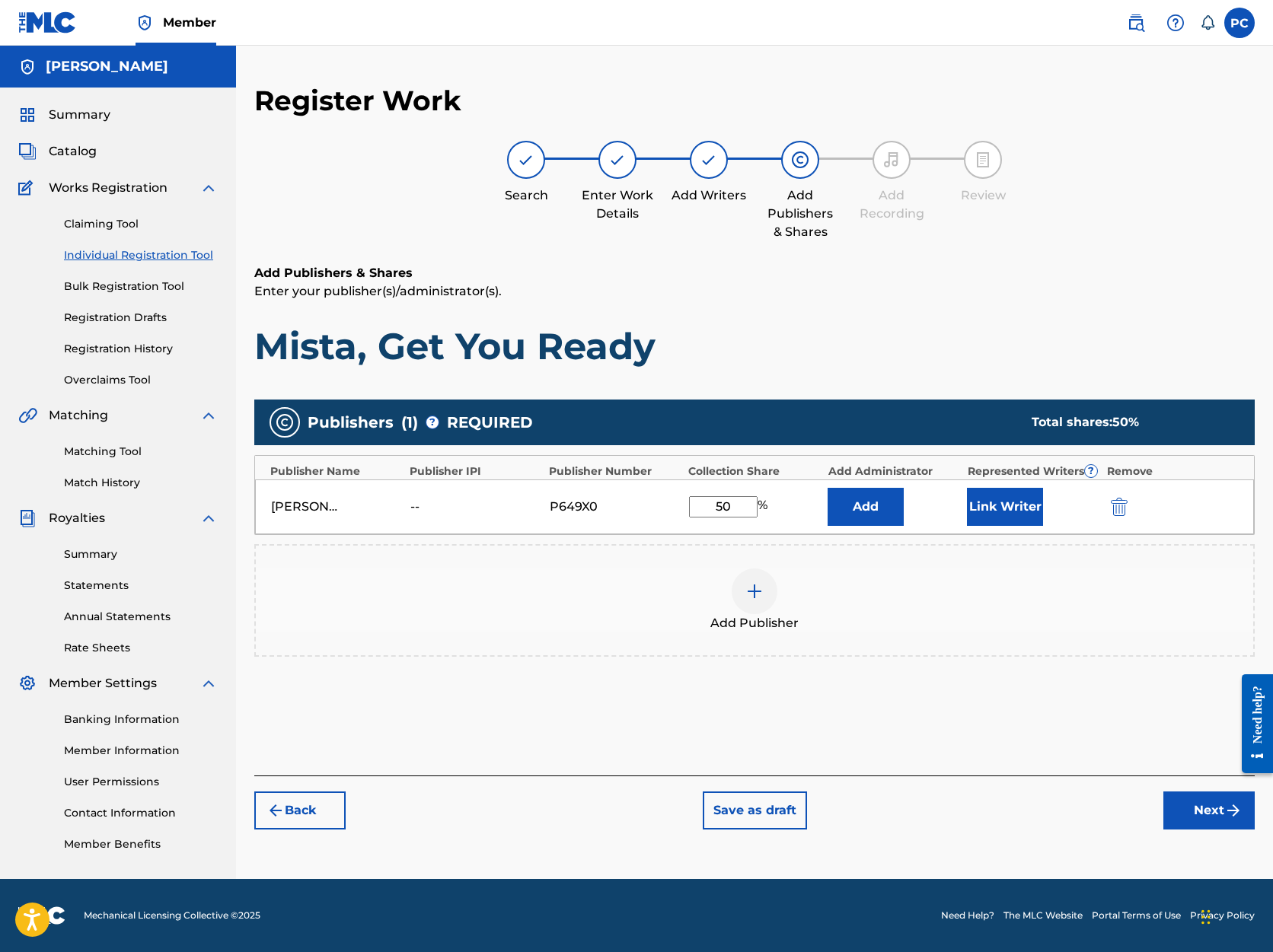
type input "50"
click at [1206, 815] on button "Next" at bounding box center [1209, 811] width 91 height 38
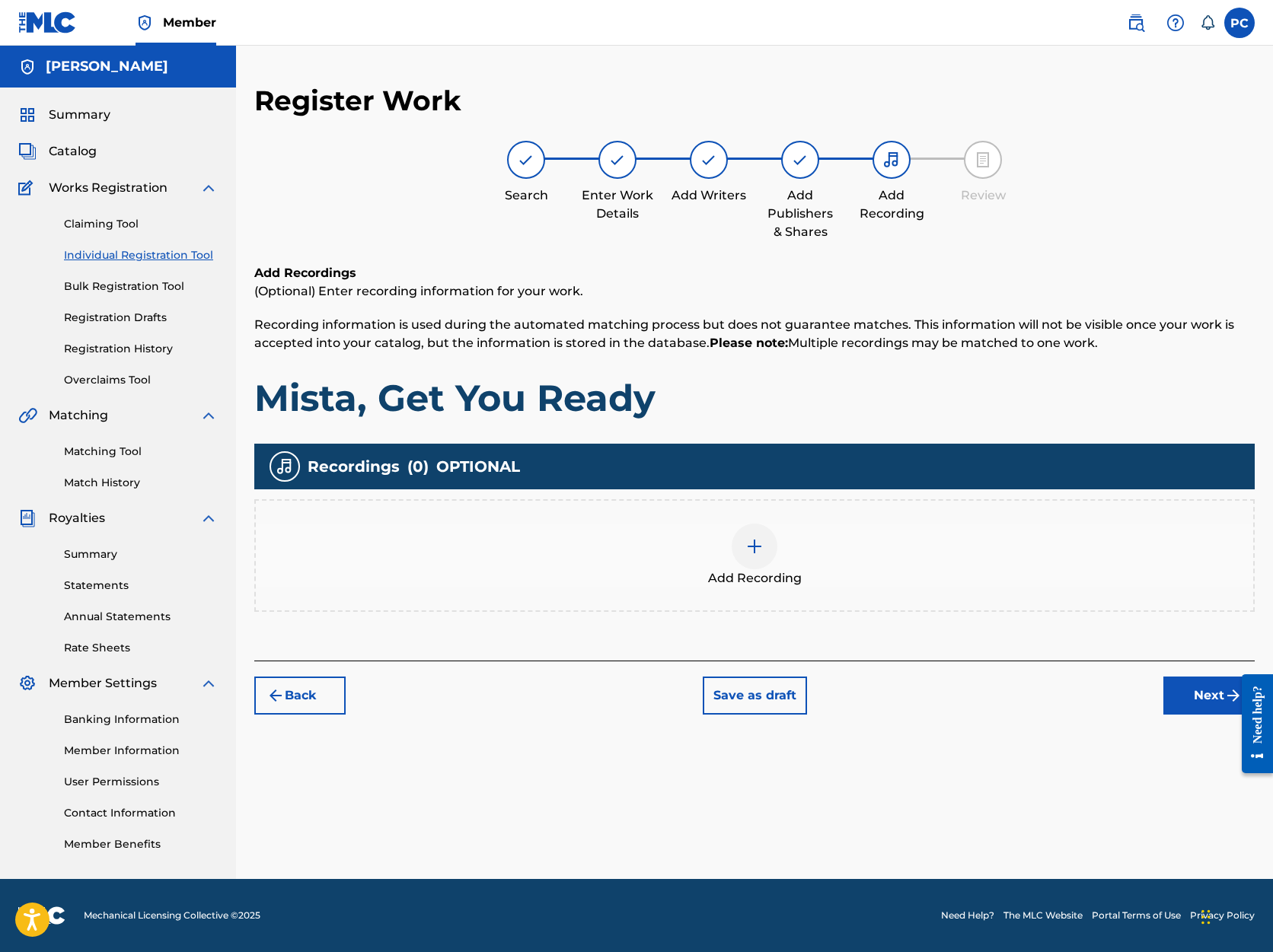
click at [1210, 696] on button "Next" at bounding box center [1209, 696] width 91 height 38
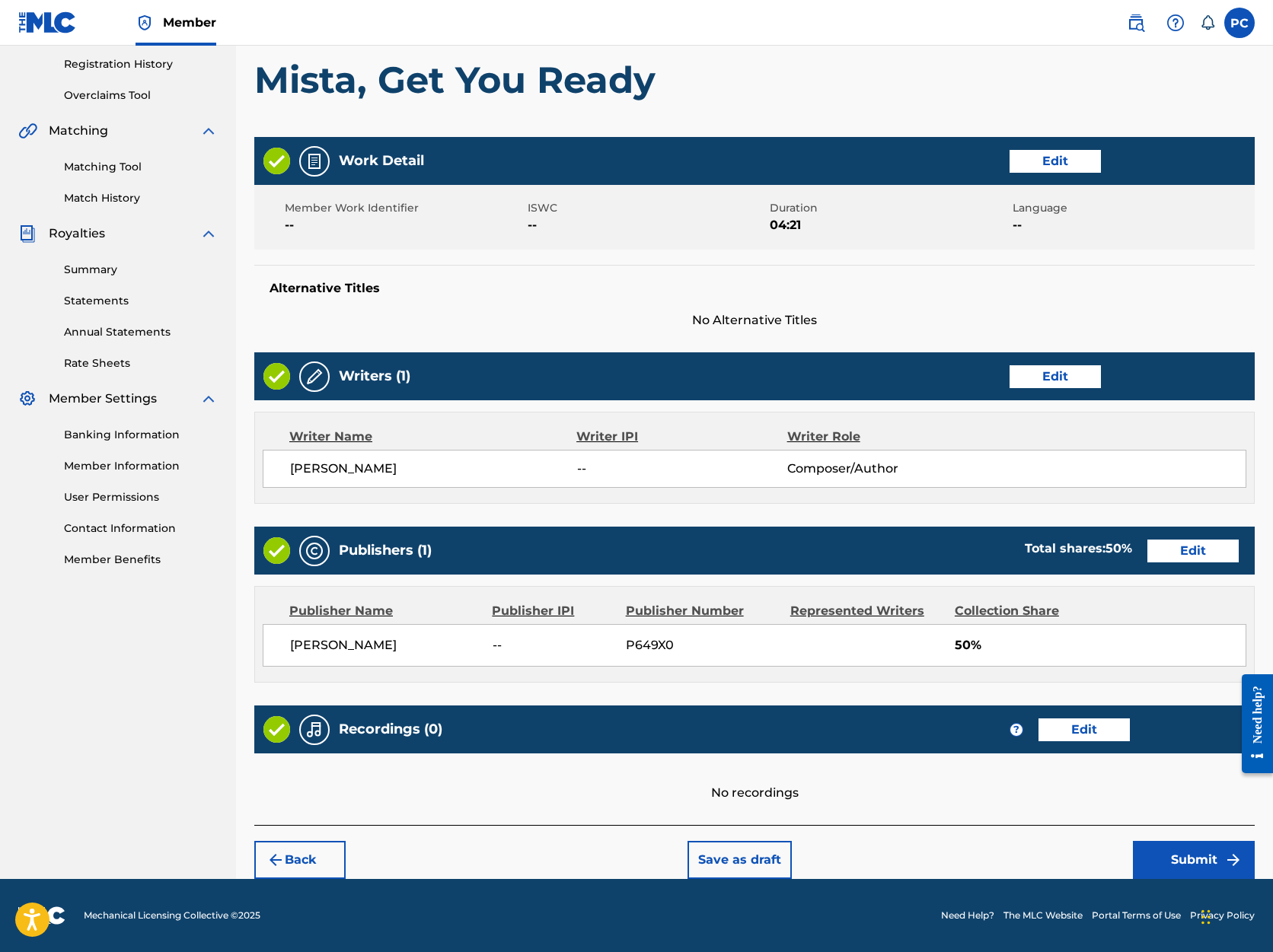
scroll to position [284, 0]
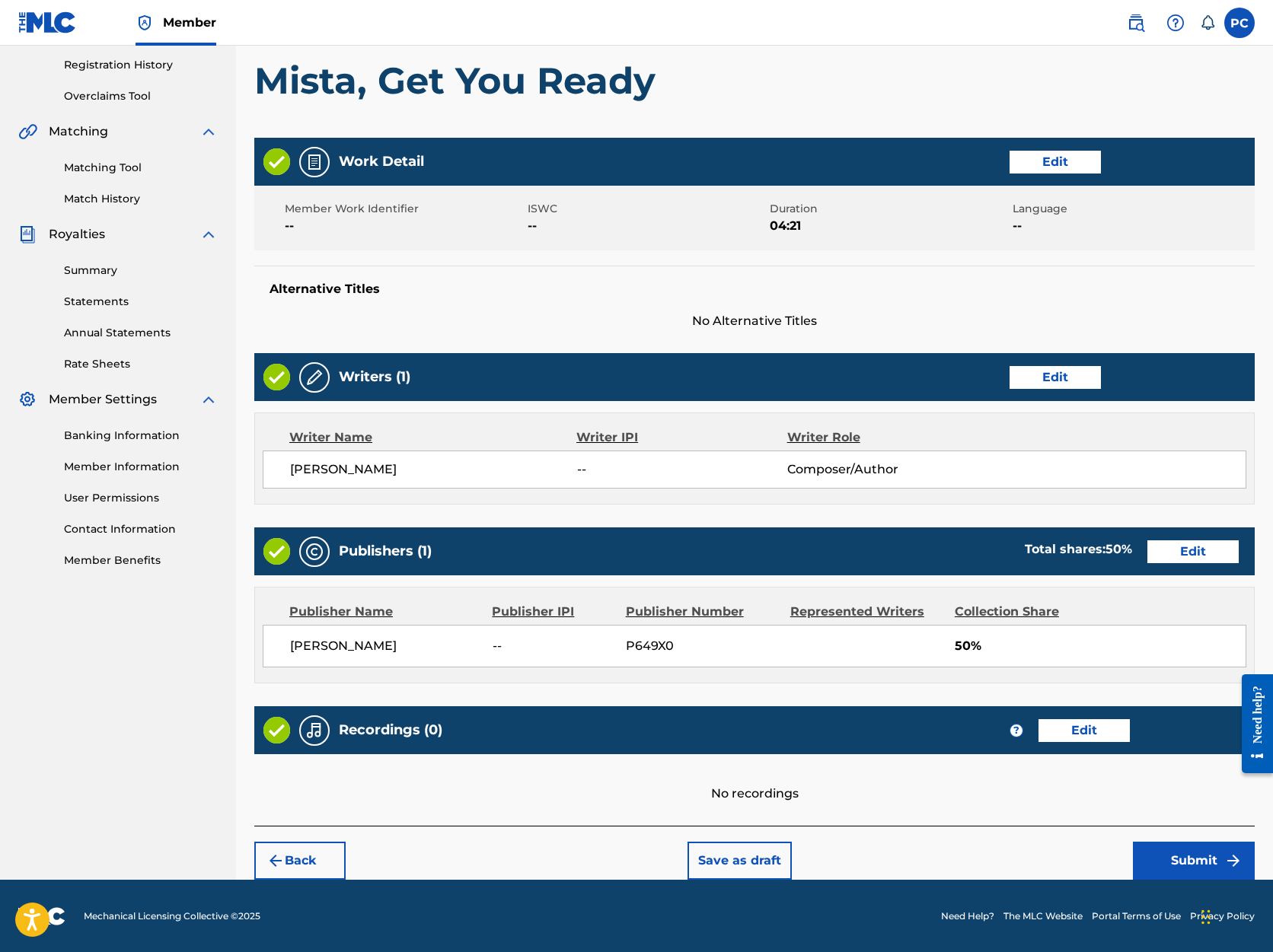
click at [1193, 860] on button "Submit" at bounding box center [1194, 861] width 122 height 38
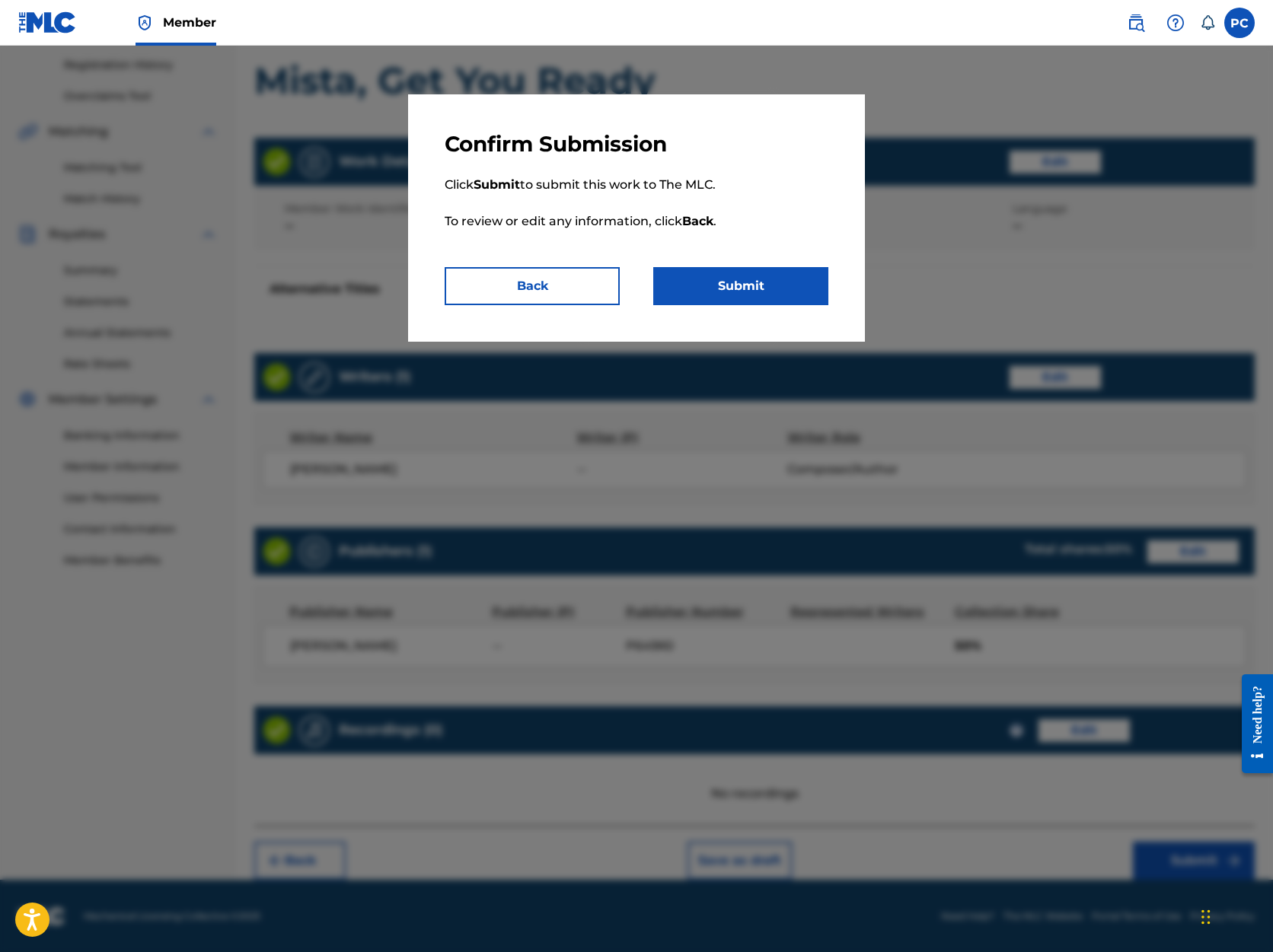
click at [702, 285] on button "Submit" at bounding box center [741, 287] width 176 height 38
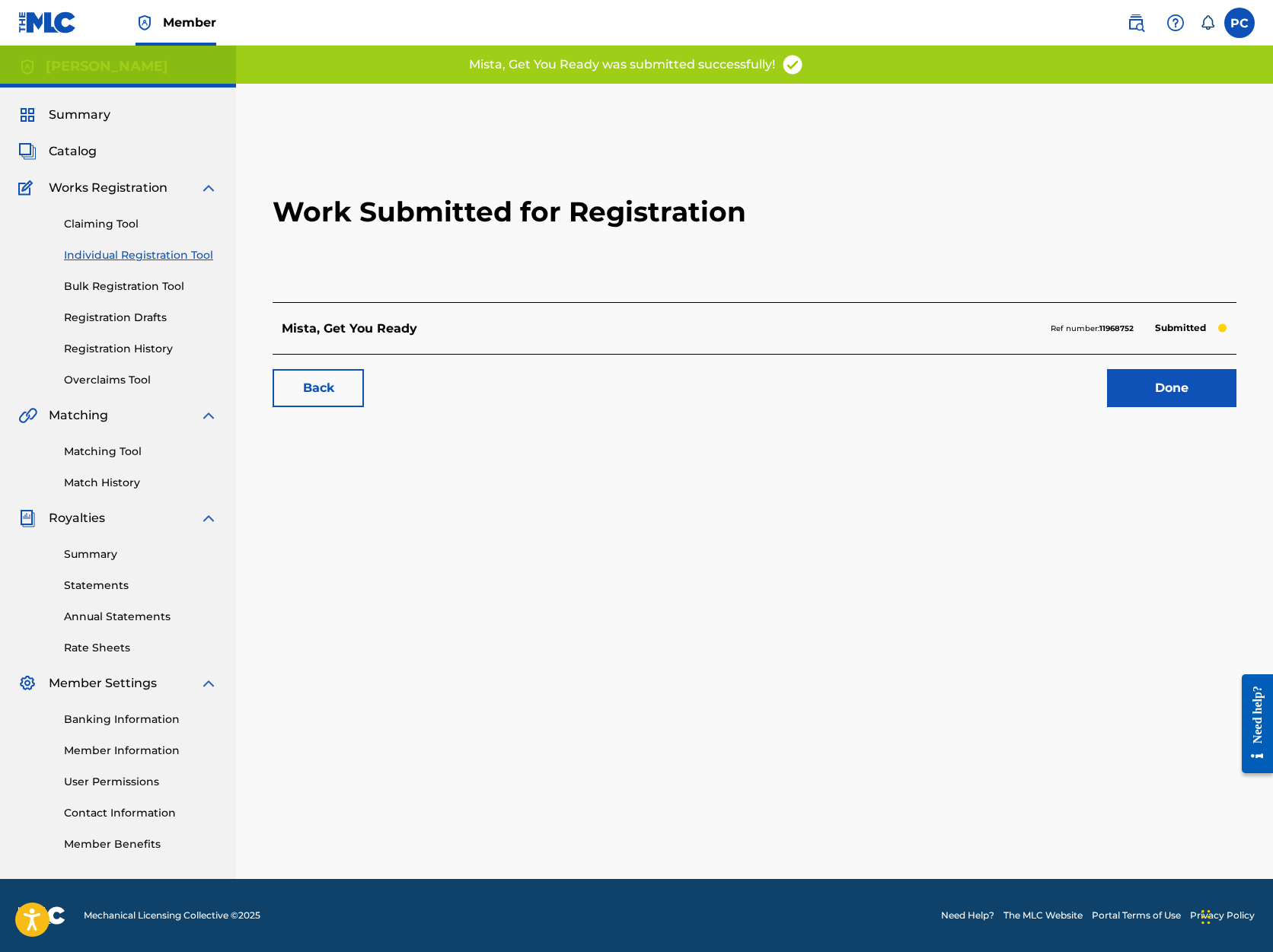
click at [1167, 387] on link "Done" at bounding box center [1171, 388] width 129 height 38
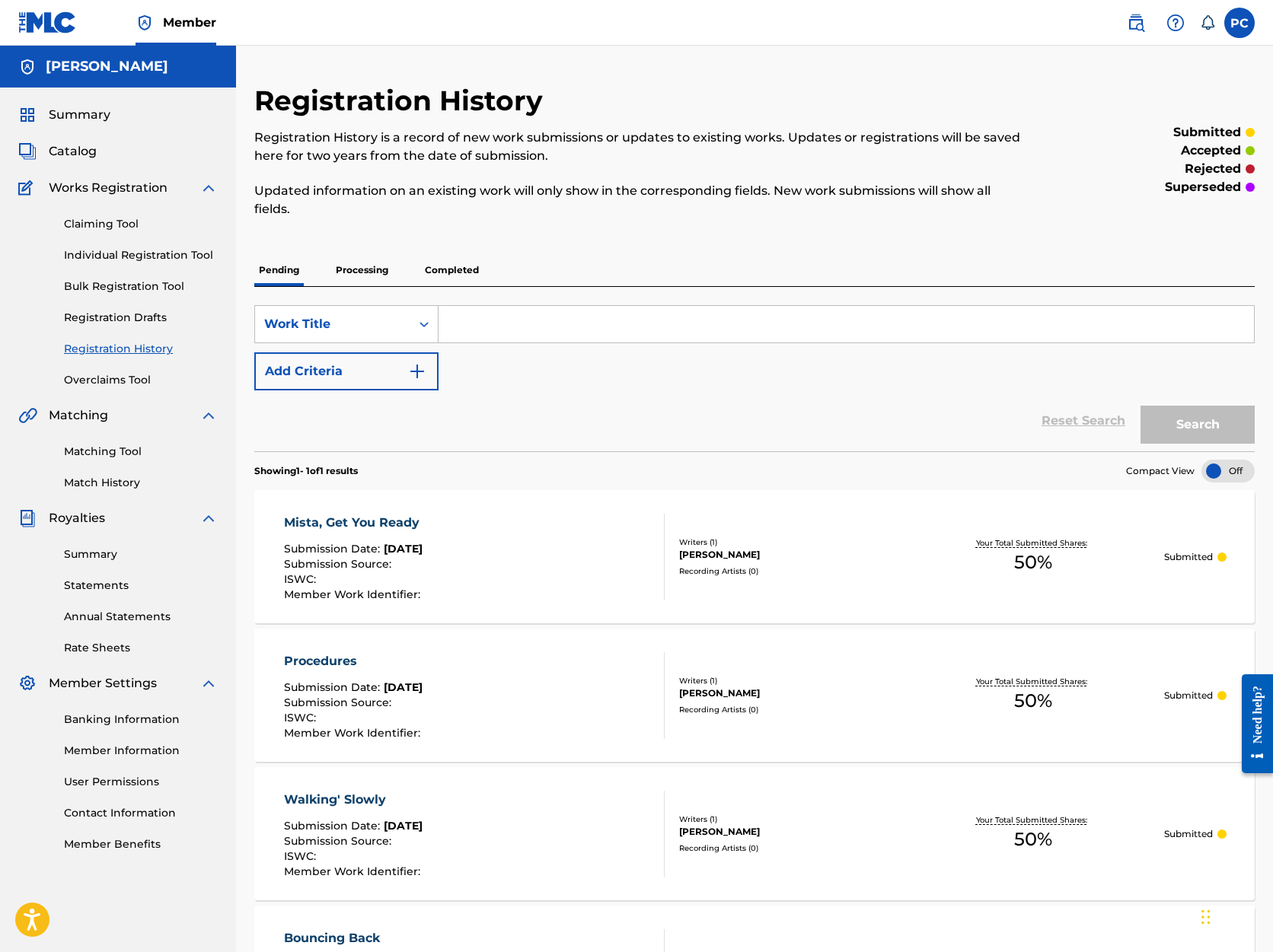
click at [116, 252] on link "Individual Registration Tool" at bounding box center [141, 256] width 154 height 16
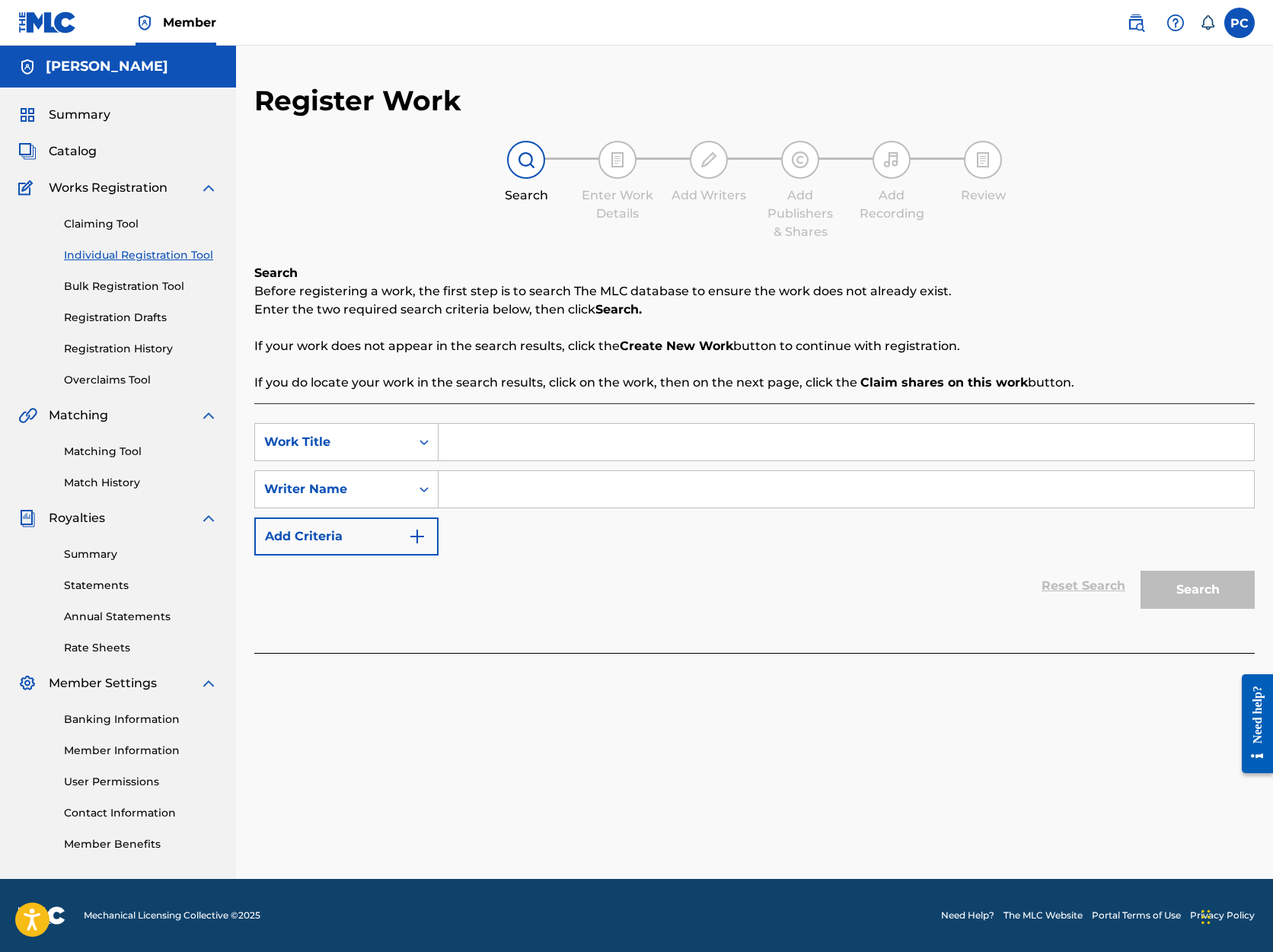
click at [462, 448] on input "Search Form" at bounding box center [846, 442] width 816 height 37
type input "Generations"
click at [515, 485] on input "Search Form" at bounding box center [846, 489] width 816 height 37
type input "[PERSON_NAME]"
click at [1181, 585] on button "Search" at bounding box center [1198, 590] width 114 height 38
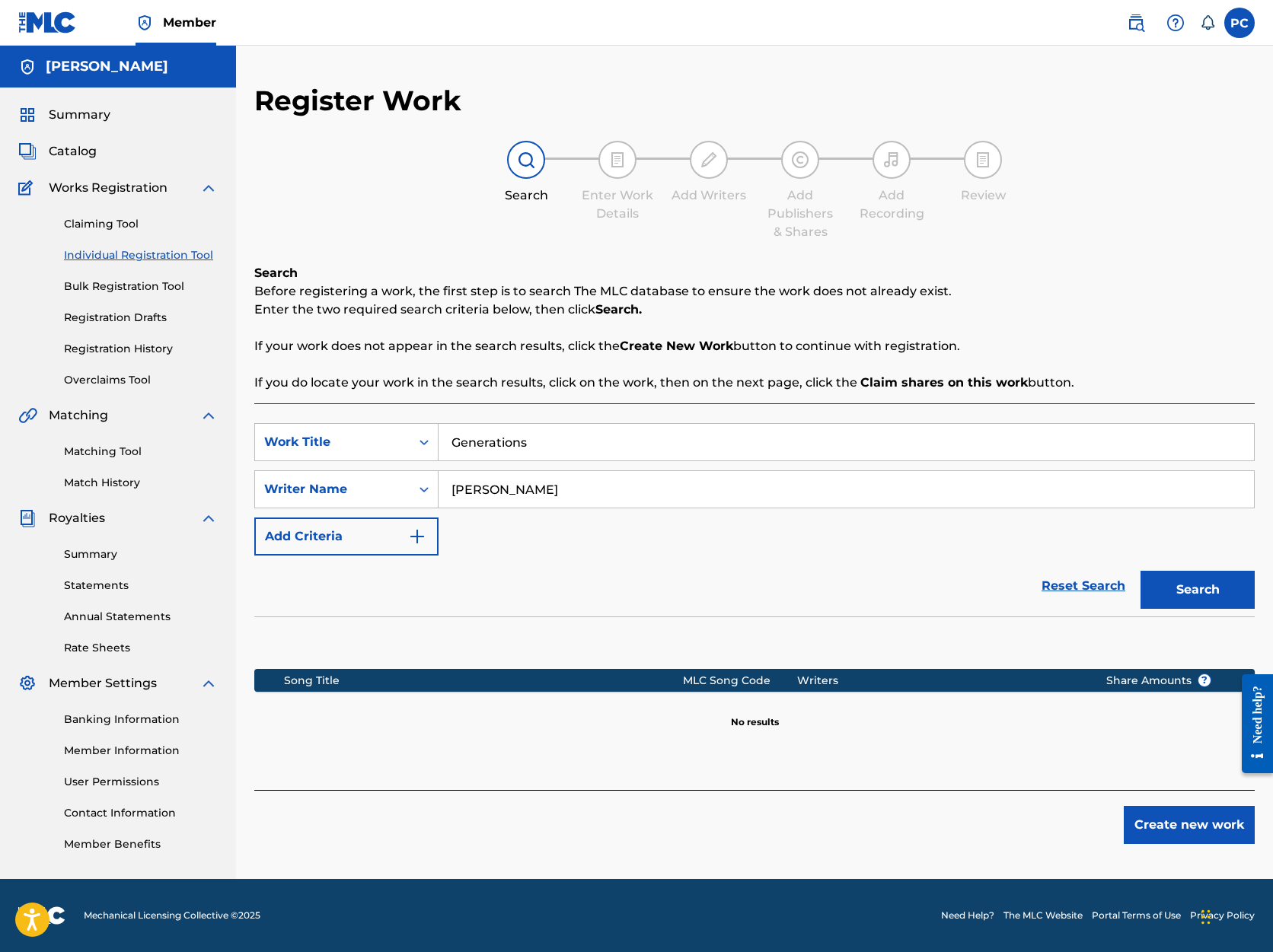
click at [1226, 828] on button "Create new work" at bounding box center [1189, 825] width 131 height 38
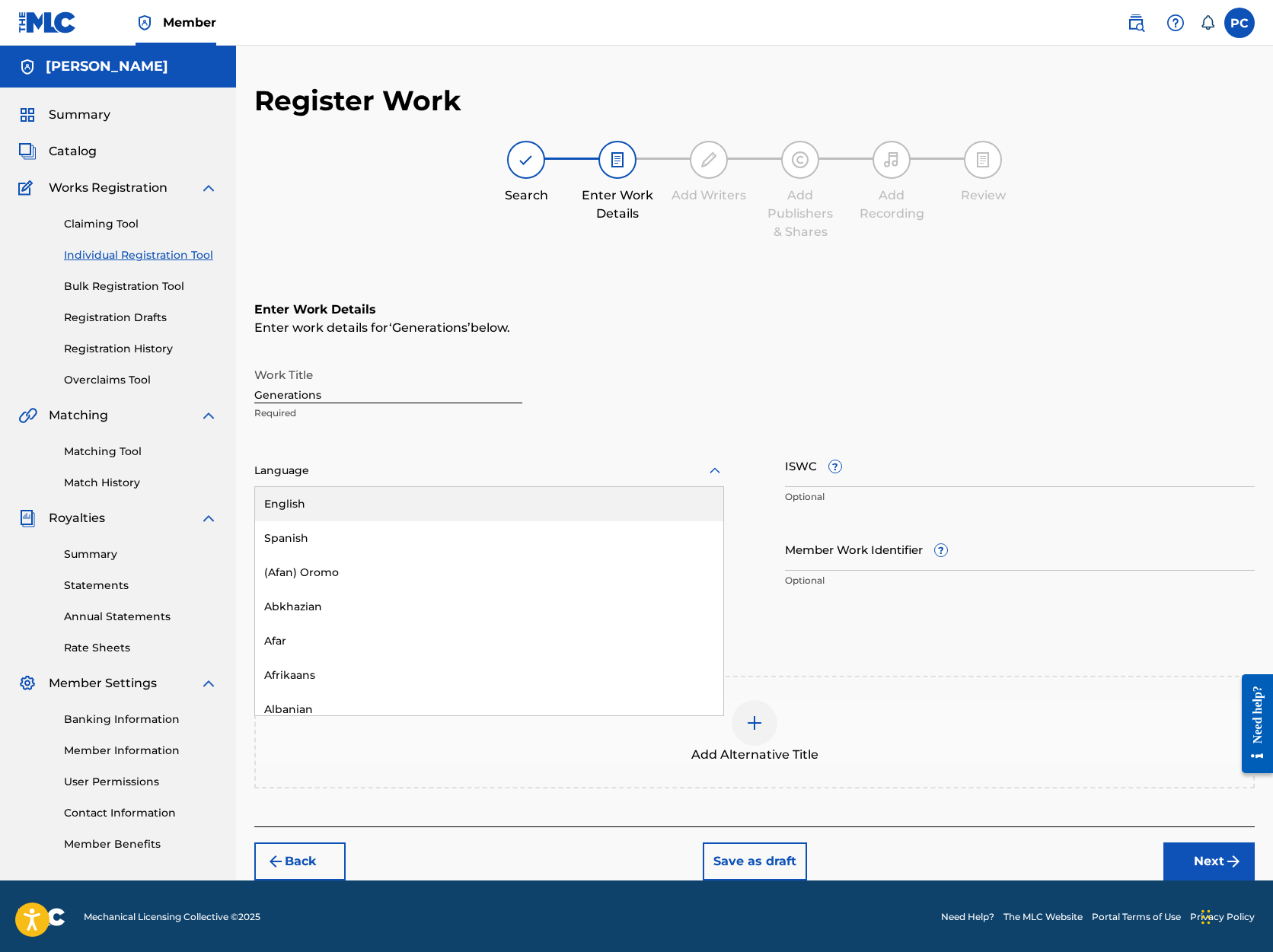
click at [715, 468] on icon at bounding box center [715, 471] width 18 height 18
click at [633, 505] on div "English" at bounding box center [489, 504] width 469 height 34
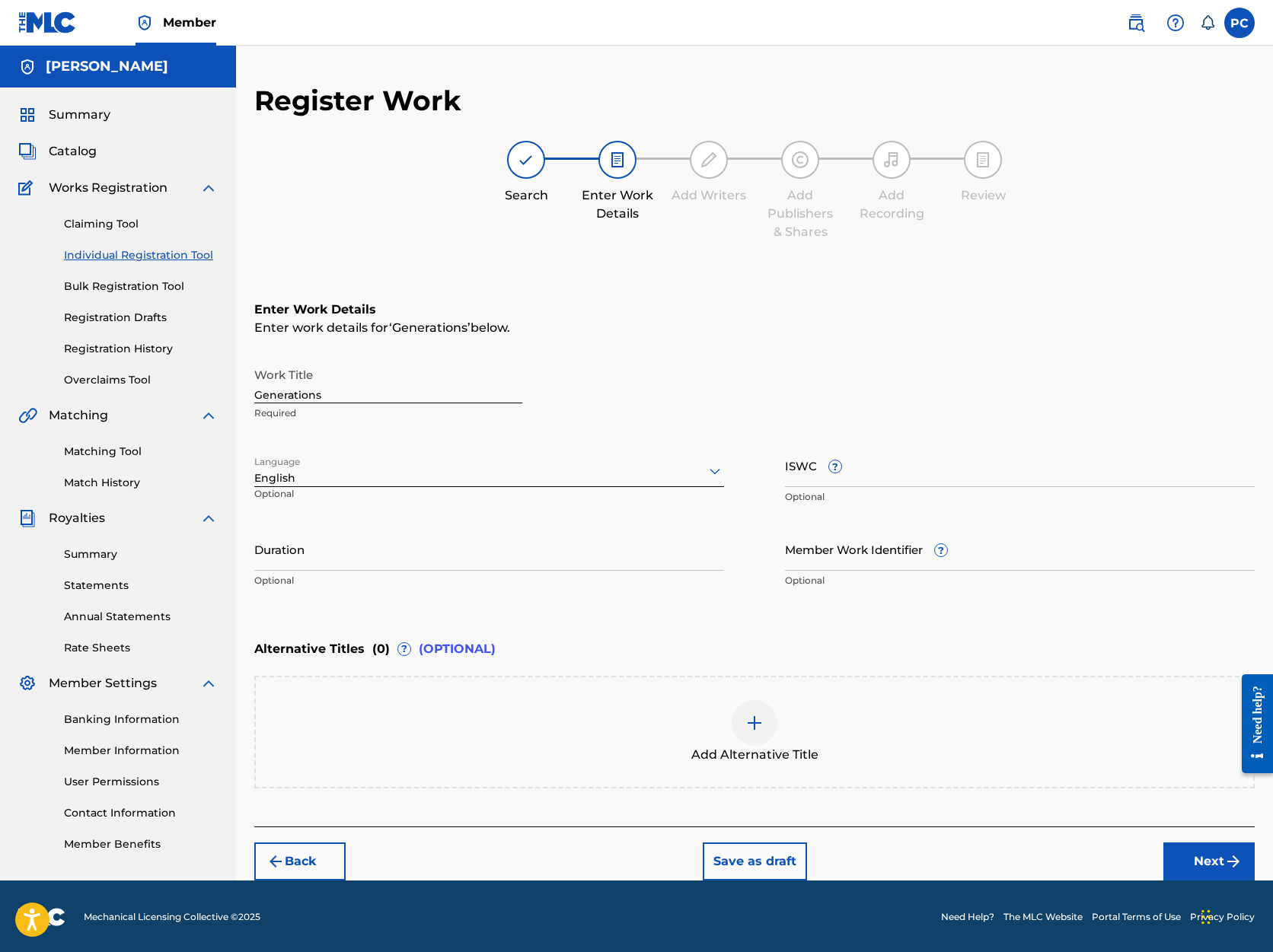
click at [616, 551] on input "Duration" at bounding box center [489, 549] width 470 height 44
type input "04:21"
click at [1192, 861] on button "Next" at bounding box center [1209, 861] width 91 height 38
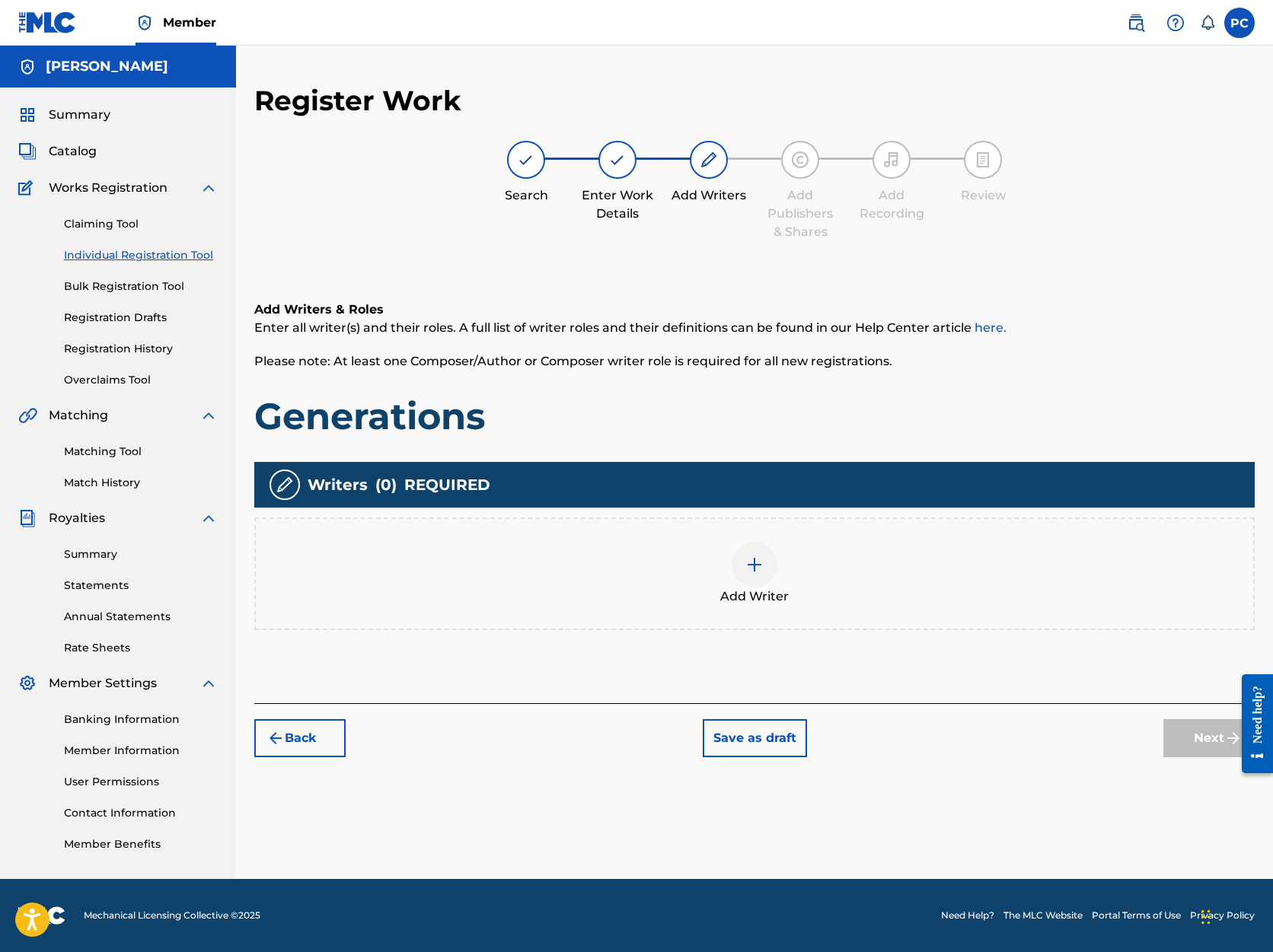
click at [760, 565] on img at bounding box center [754, 565] width 18 height 18
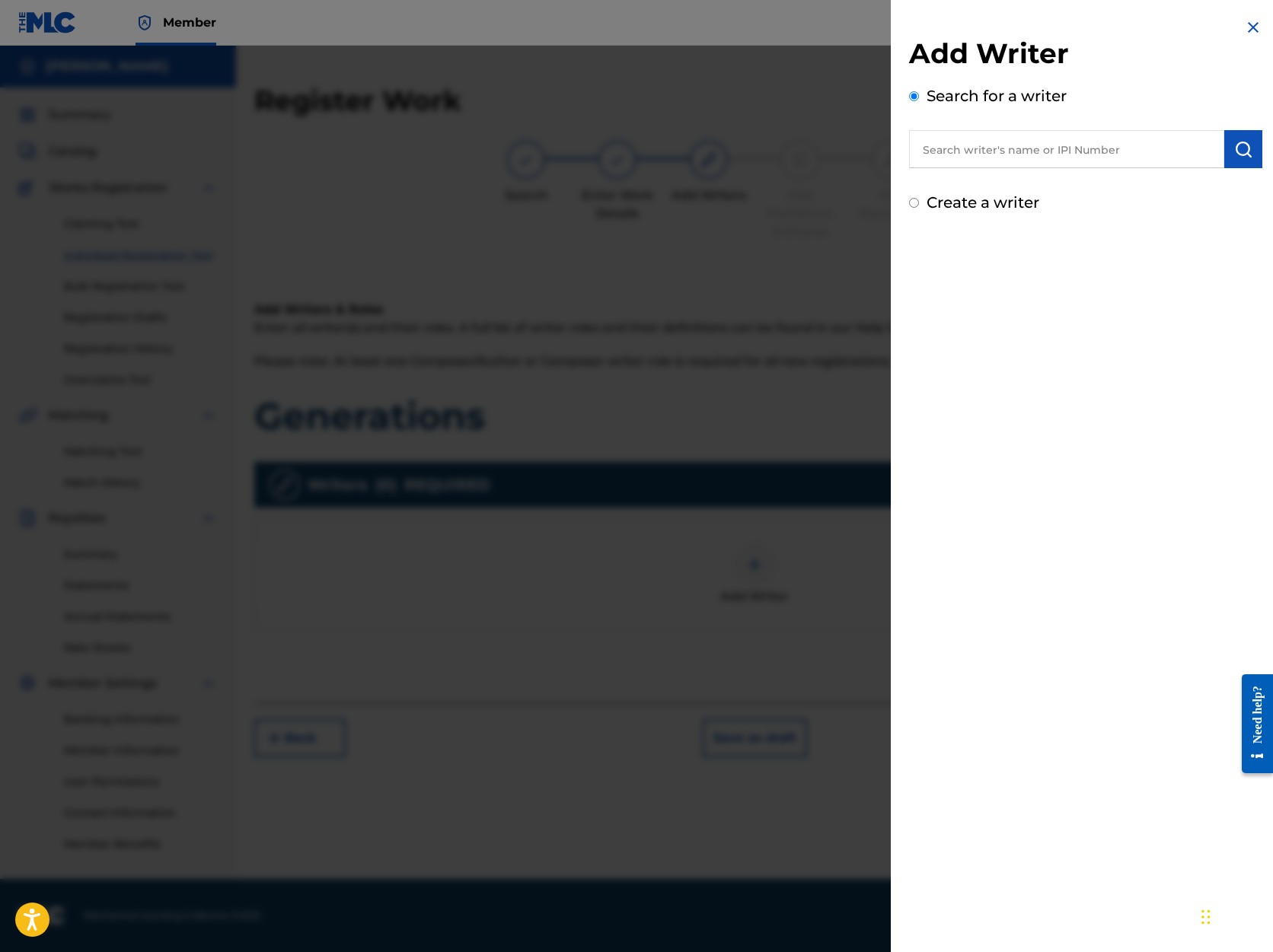
click at [1035, 149] on input "text" at bounding box center [1067, 149] width 315 height 38
type input "[PERSON_NAME]"
click at [1237, 152] on img "submit" at bounding box center [1243, 148] width 18 height 18
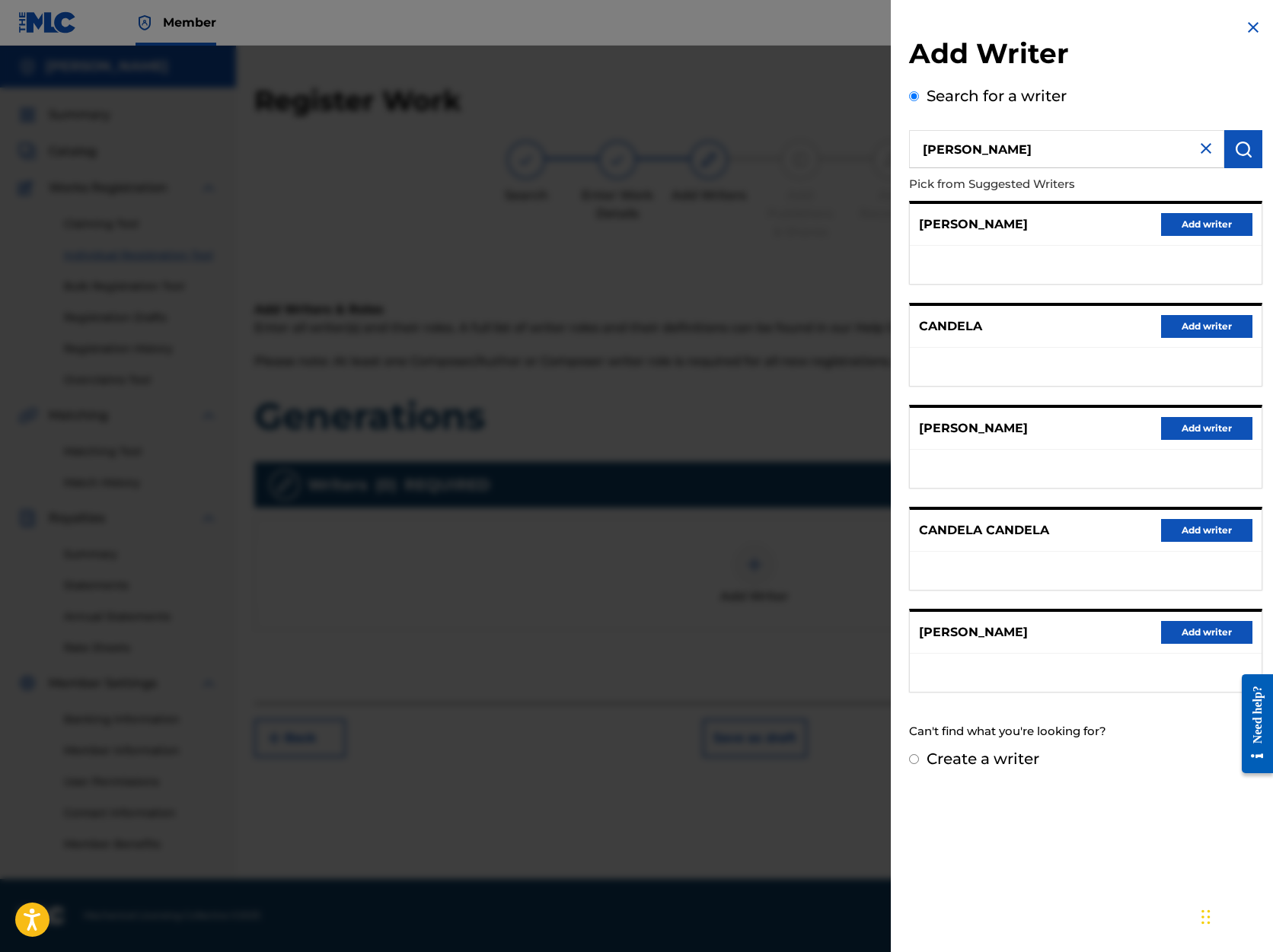
click at [1175, 634] on button "Add writer" at bounding box center [1206, 632] width 91 height 23
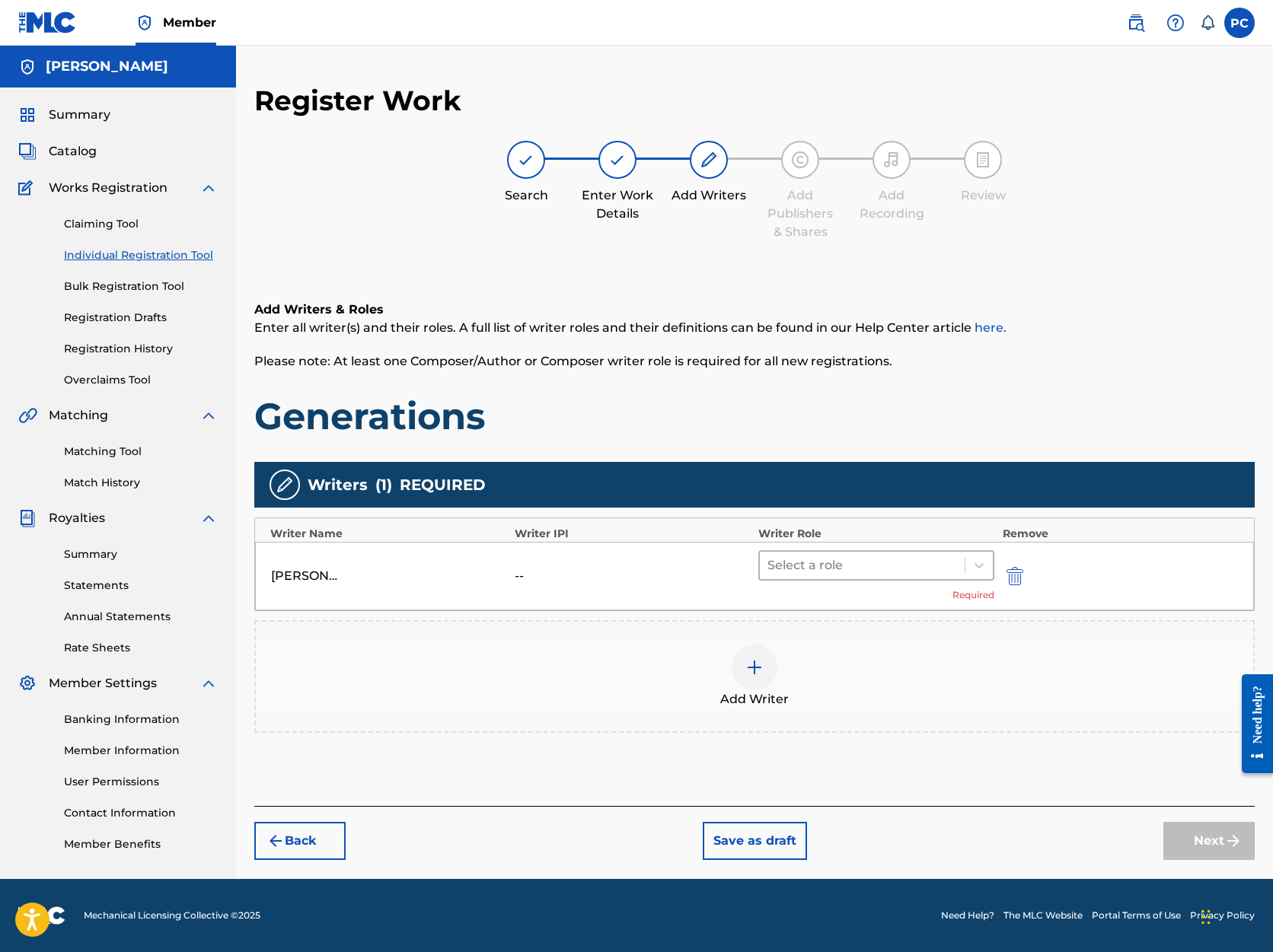
click at [908, 570] on div at bounding box center [862, 565] width 190 height 21
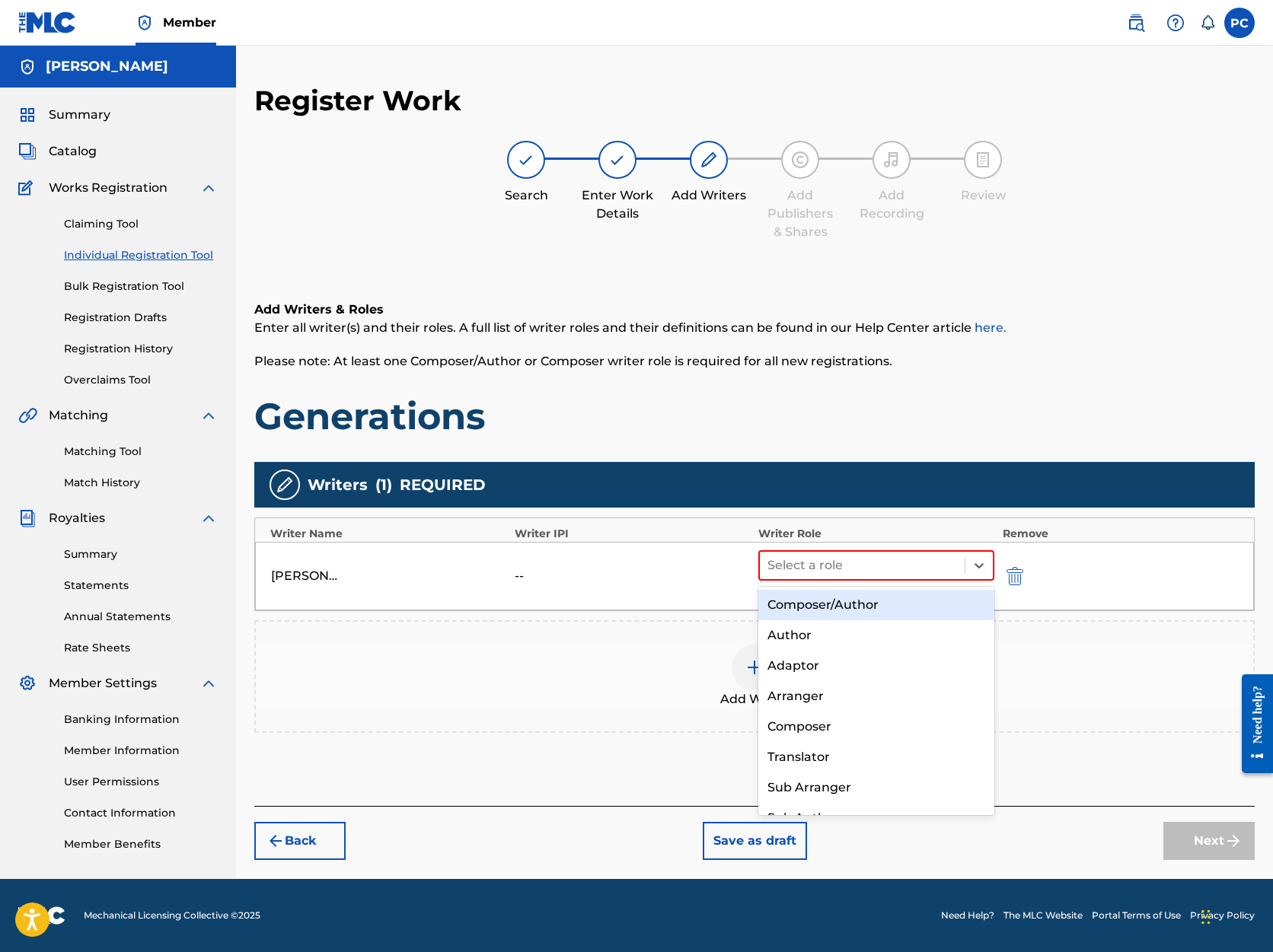
click at [892, 604] on div "Composer/Author" at bounding box center [876, 605] width 236 height 30
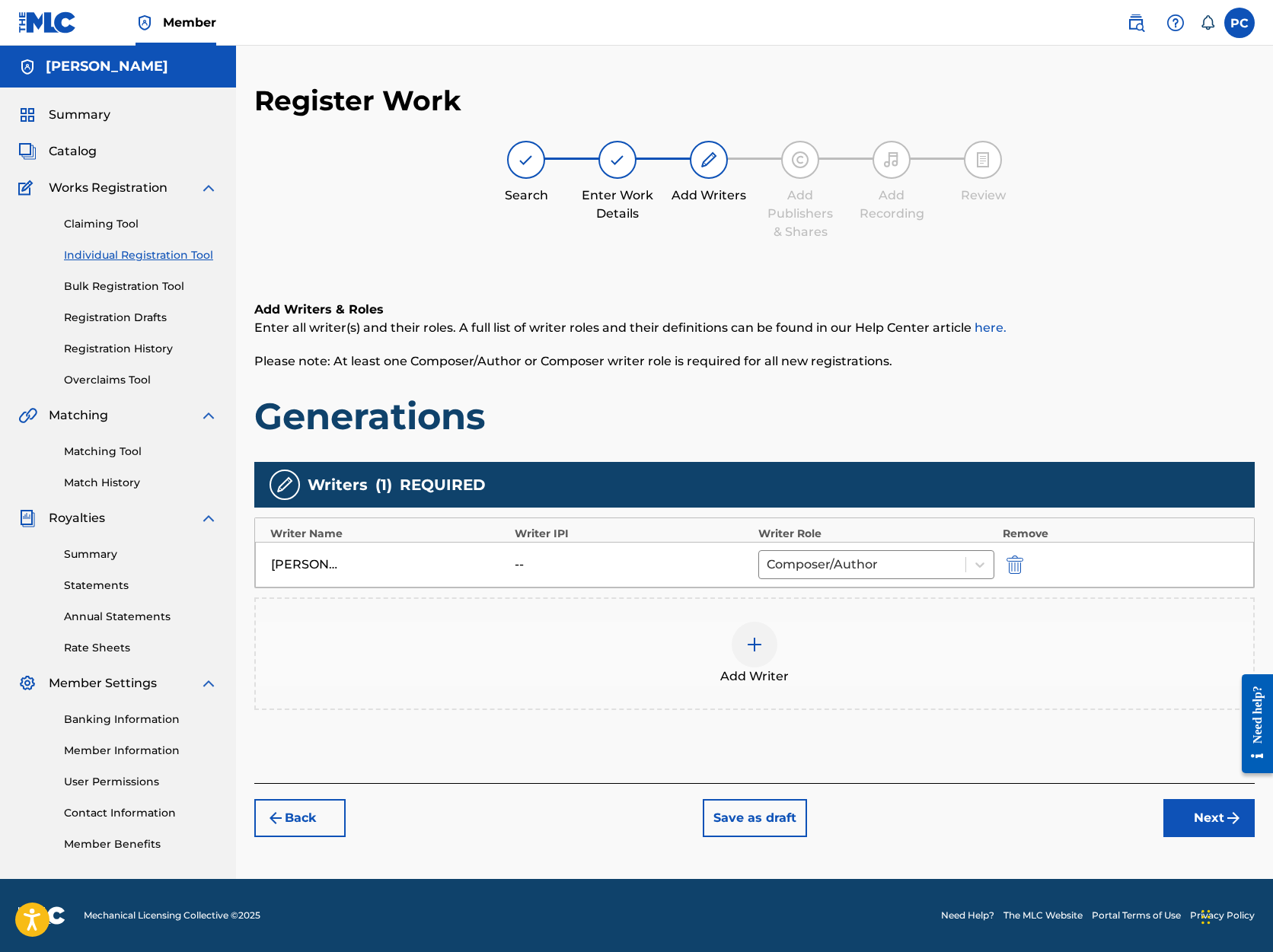
click at [1200, 816] on button "Next" at bounding box center [1209, 819] width 91 height 38
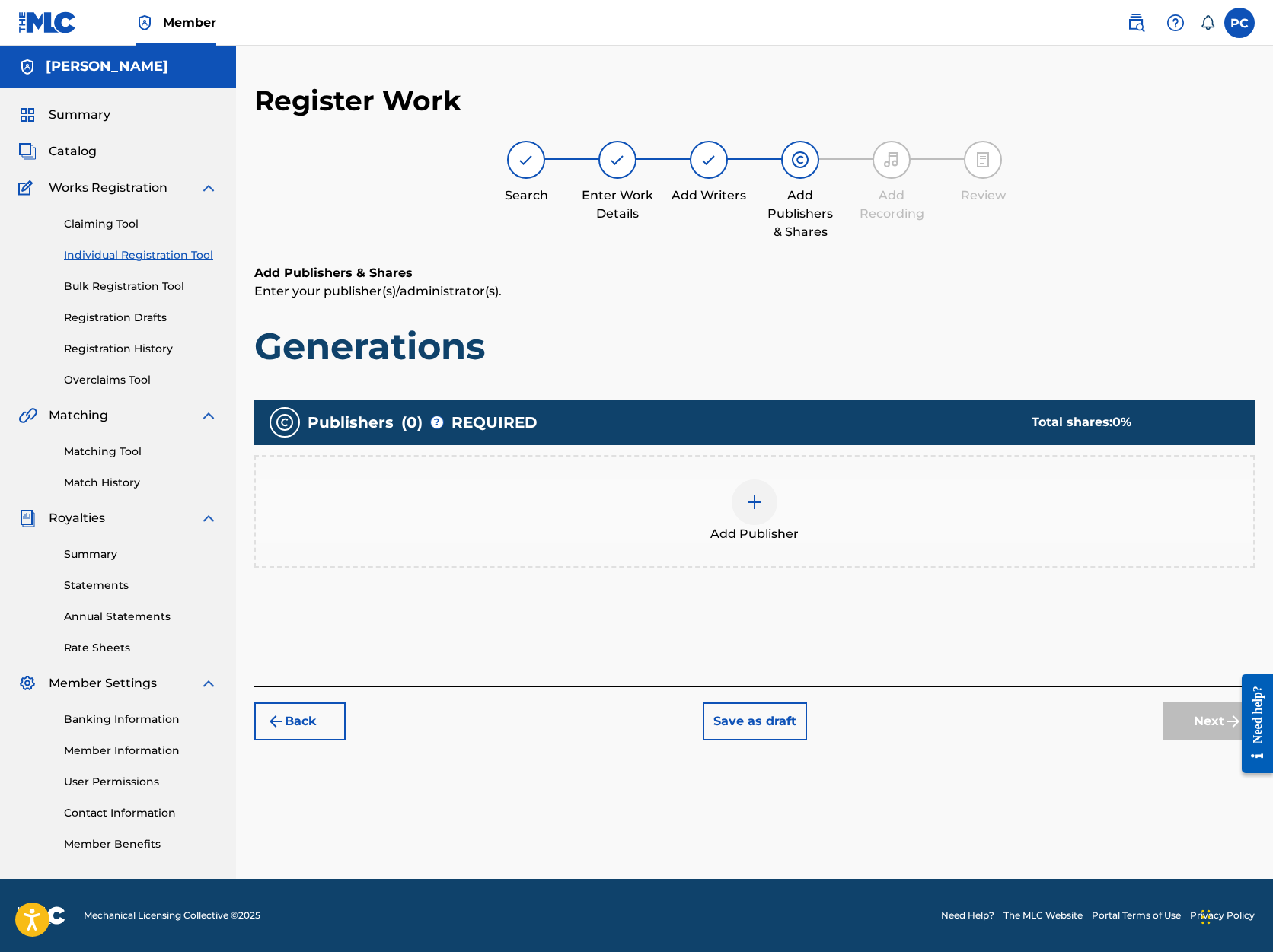
click at [754, 500] on img at bounding box center [754, 502] width 18 height 18
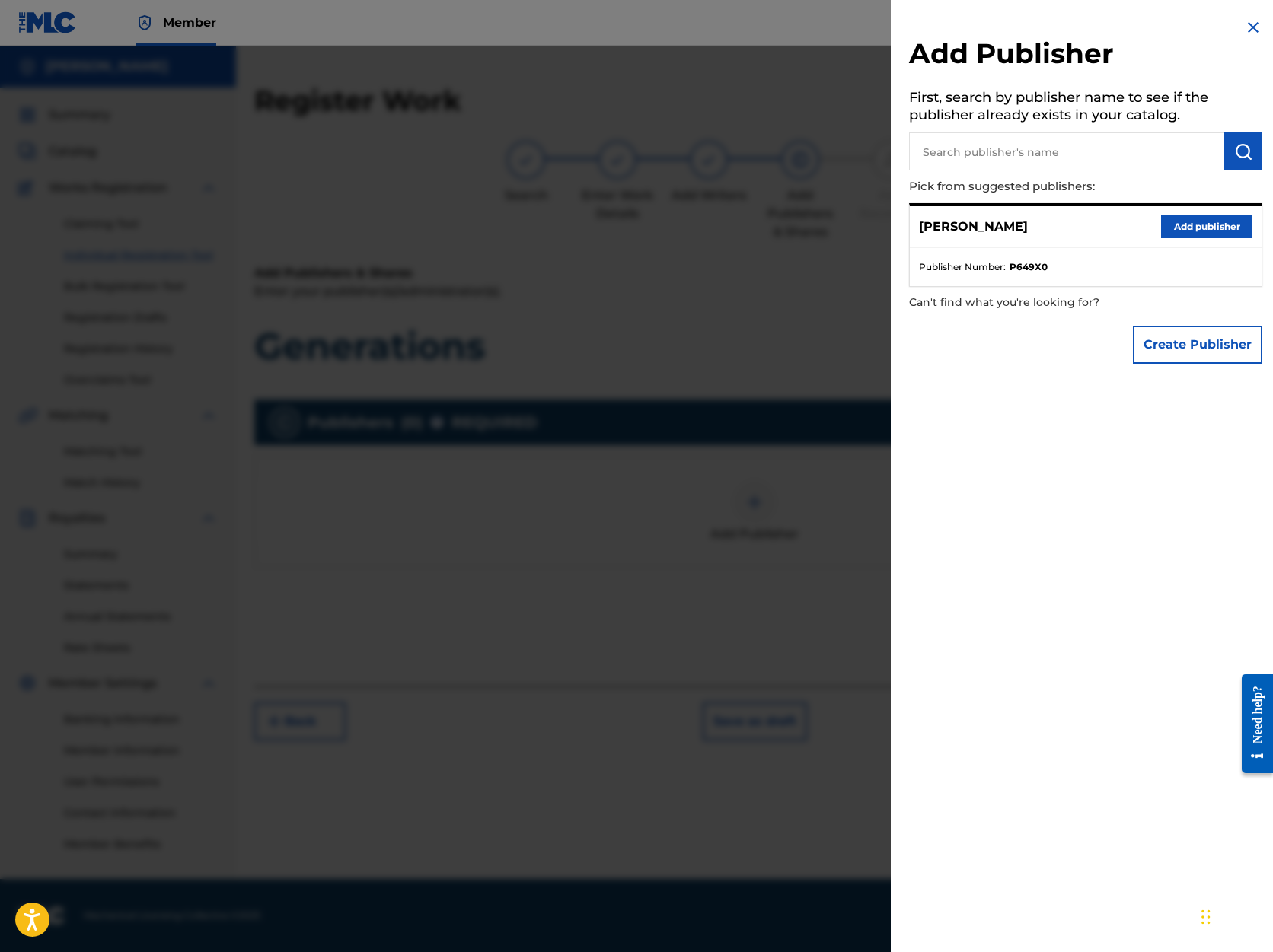
click at [1182, 227] on button "Add publisher" at bounding box center [1206, 226] width 91 height 23
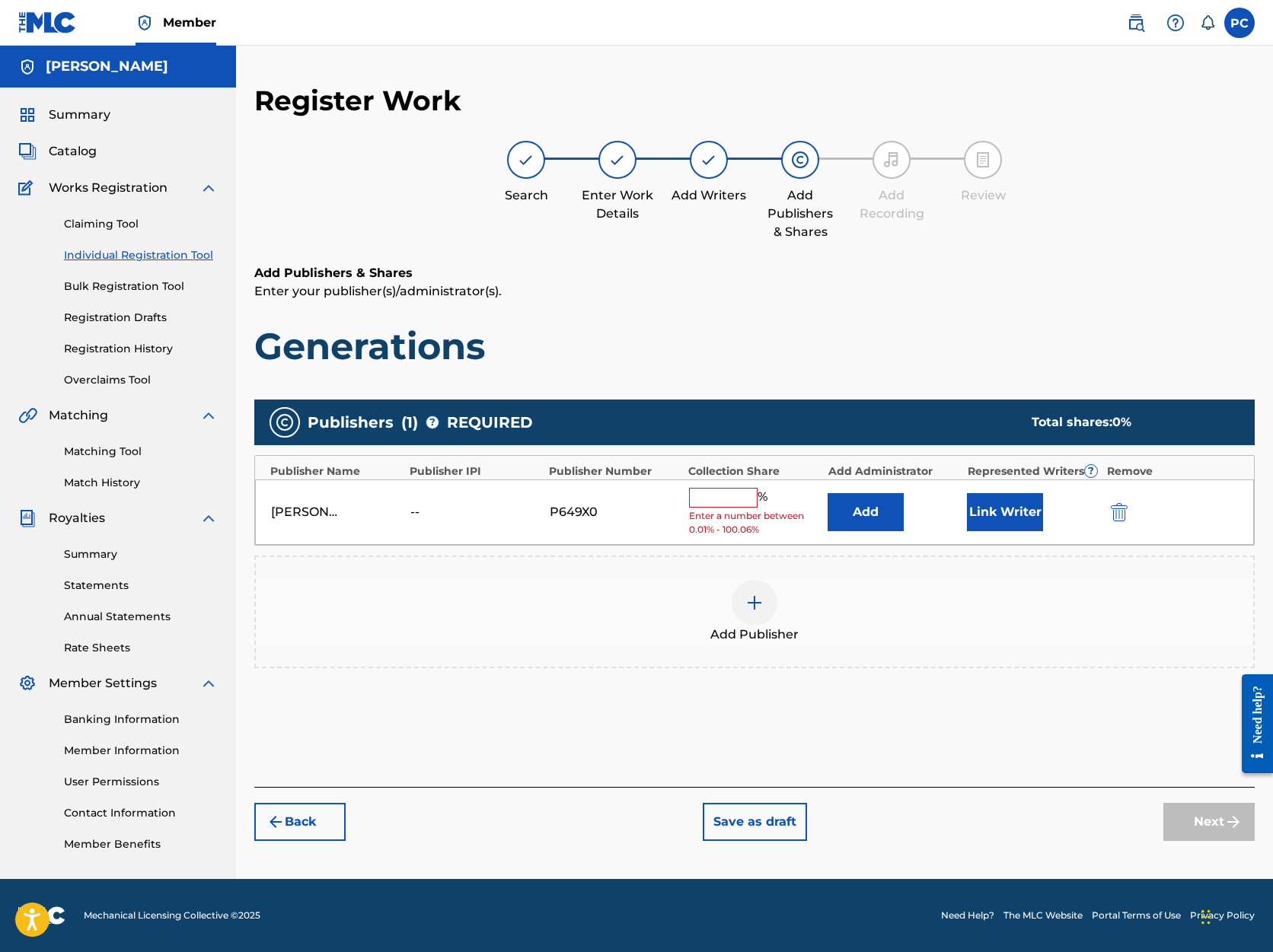
click at [704, 495] on input "text" at bounding box center [723, 498] width 68 height 20
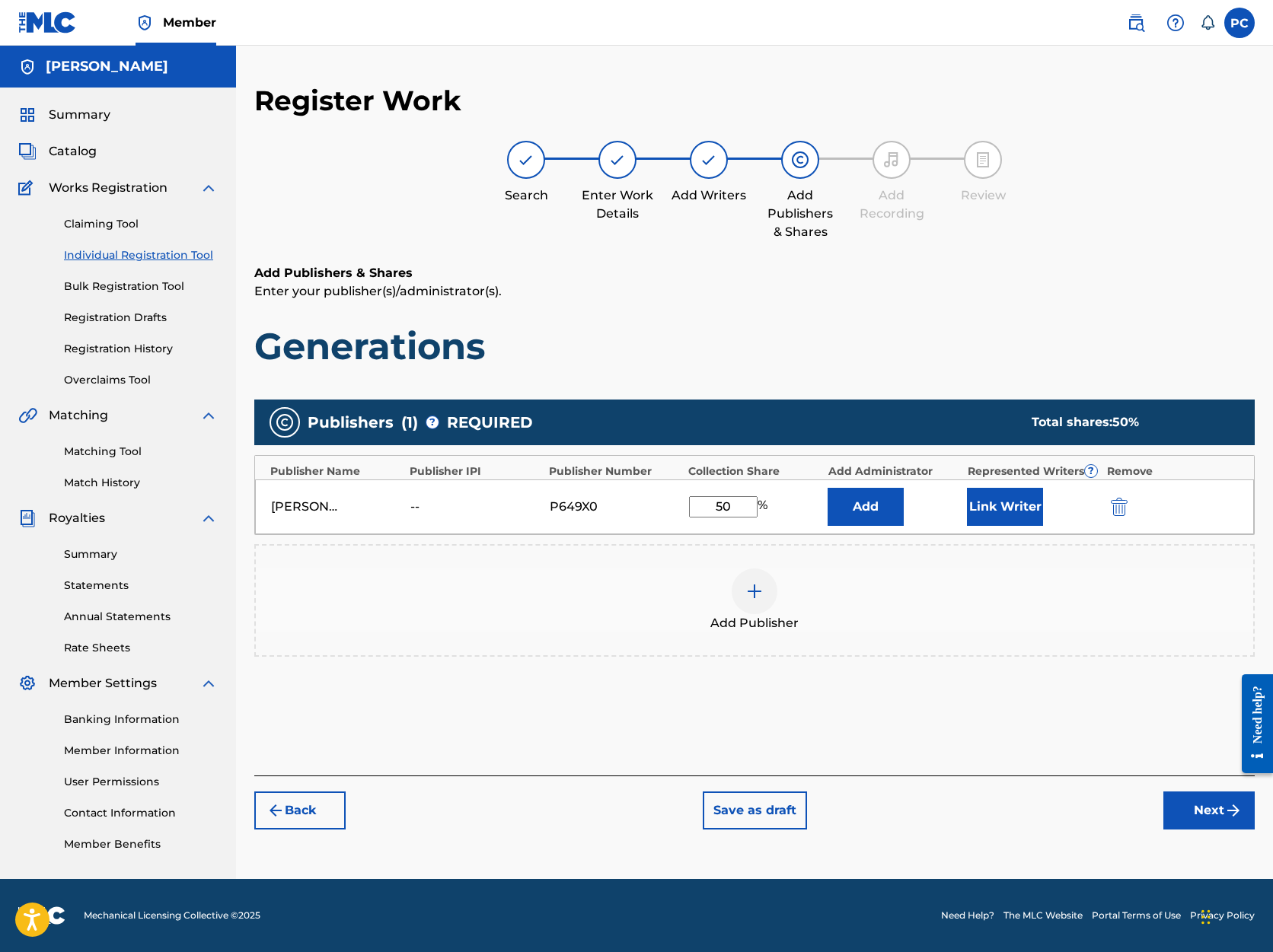
type input "50"
click at [1191, 817] on button "Next" at bounding box center [1209, 811] width 91 height 38
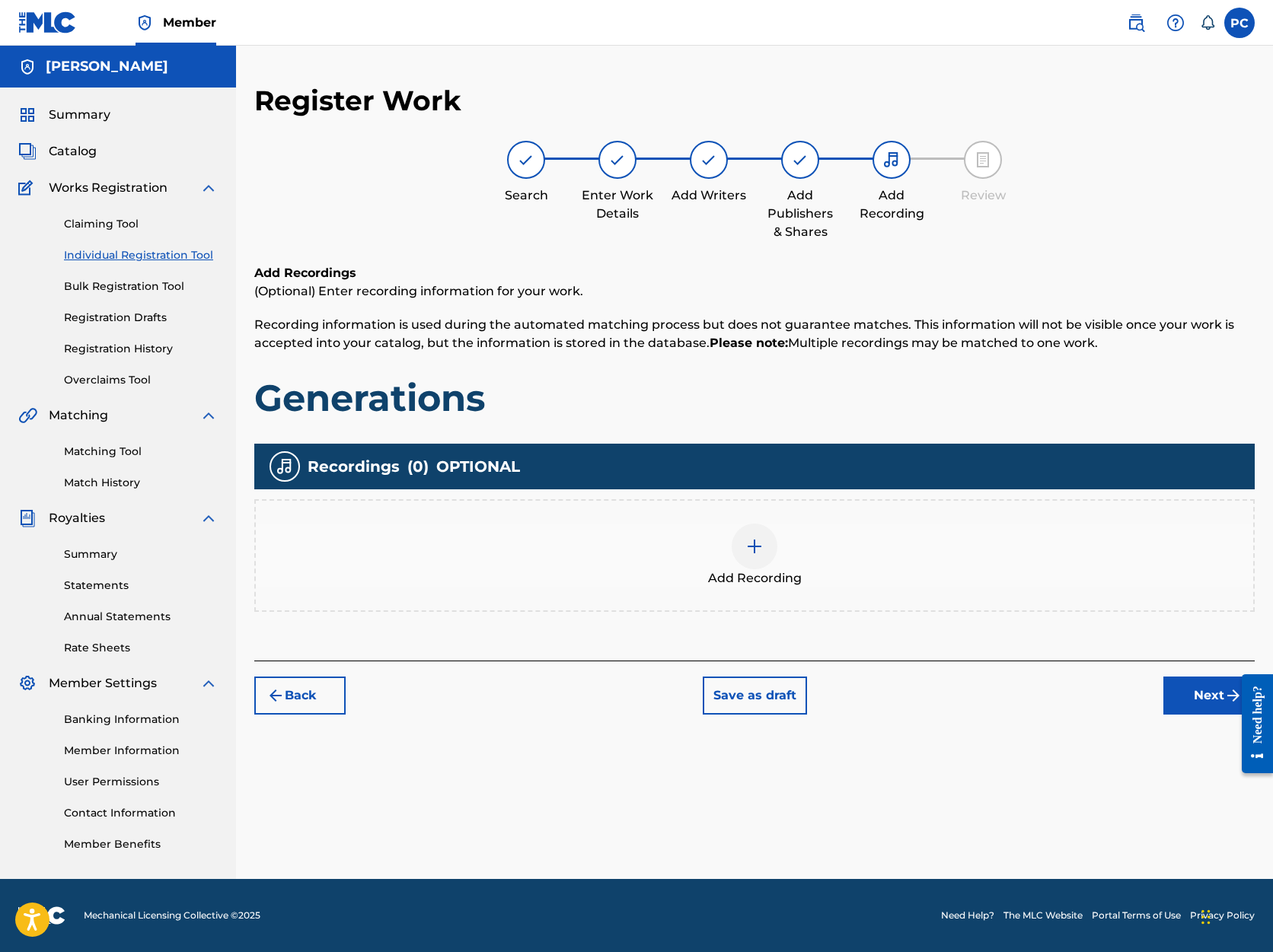
click at [1201, 692] on button "Next" at bounding box center [1209, 696] width 91 height 38
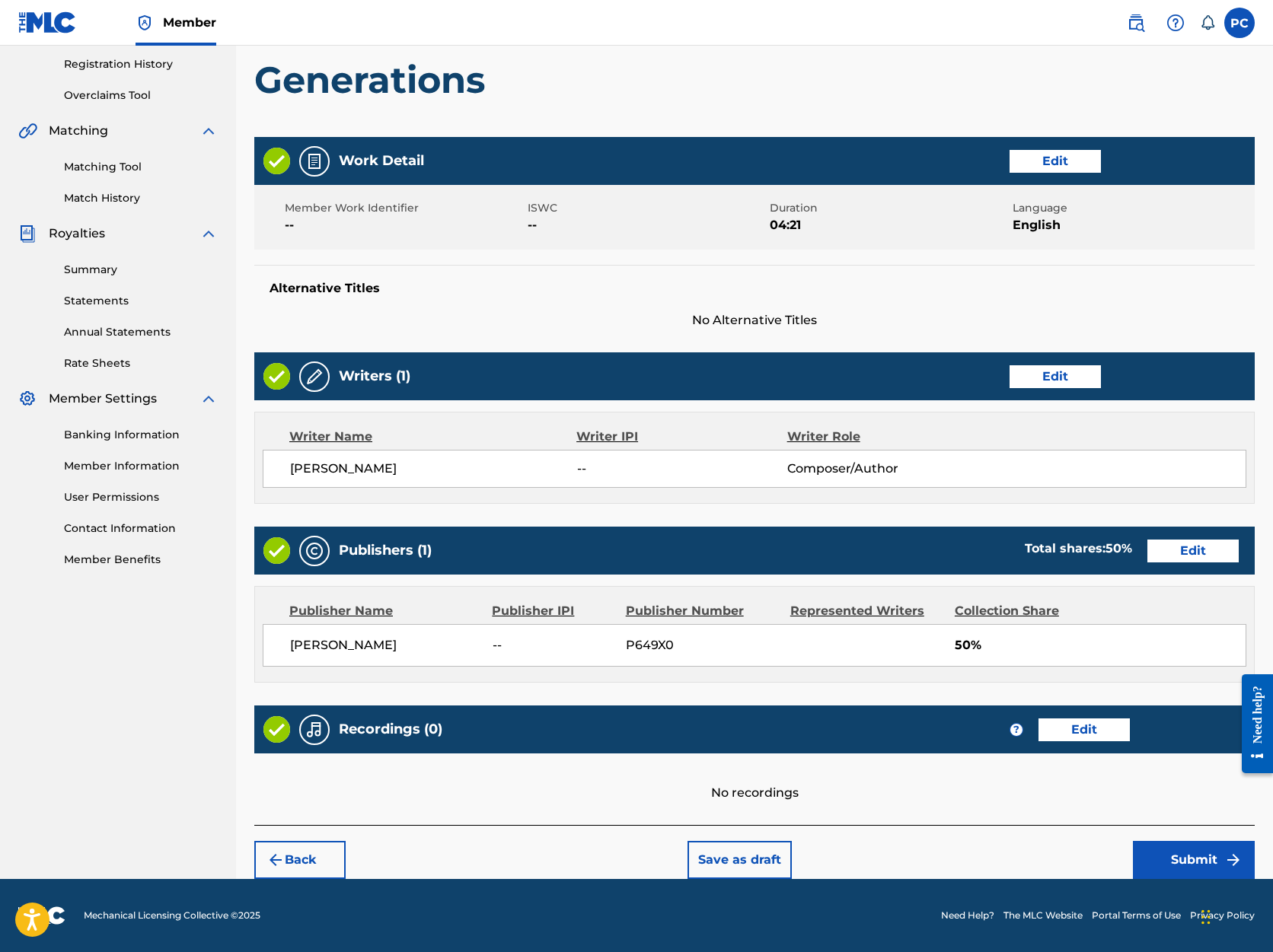
scroll to position [284, 0]
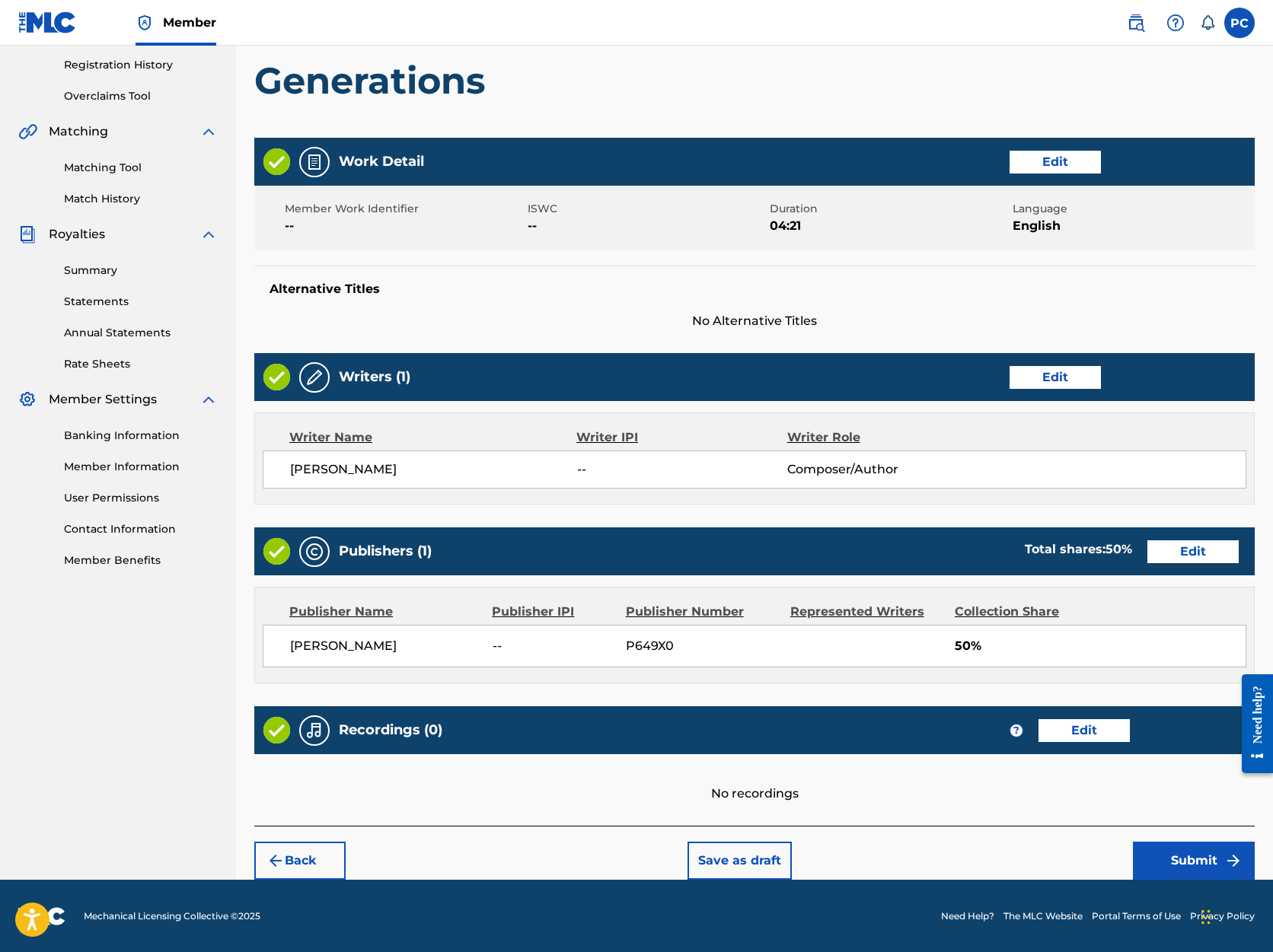
click at [1178, 861] on button "Submit" at bounding box center [1194, 861] width 122 height 38
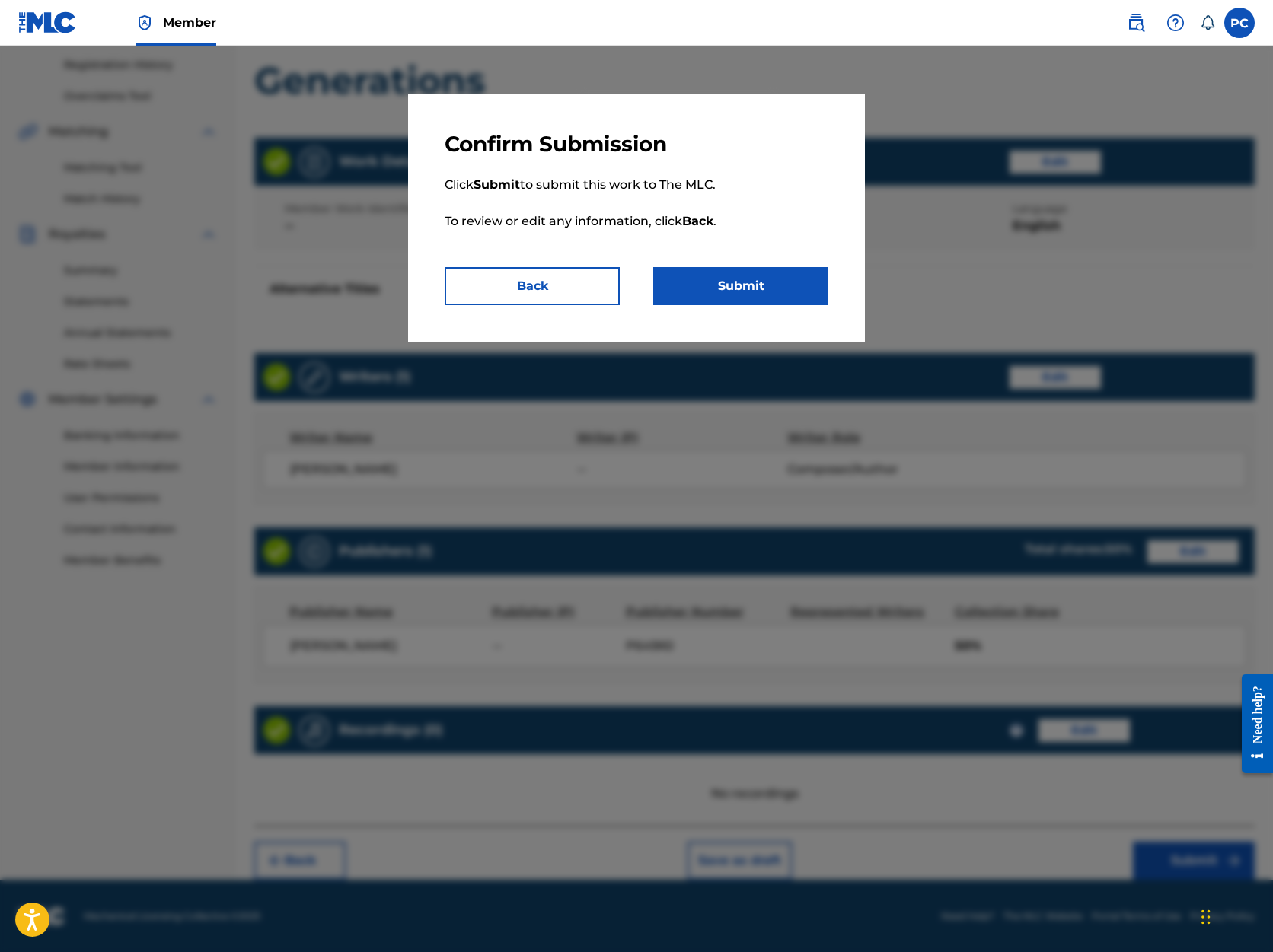
click at [698, 283] on button "Submit" at bounding box center [741, 287] width 176 height 38
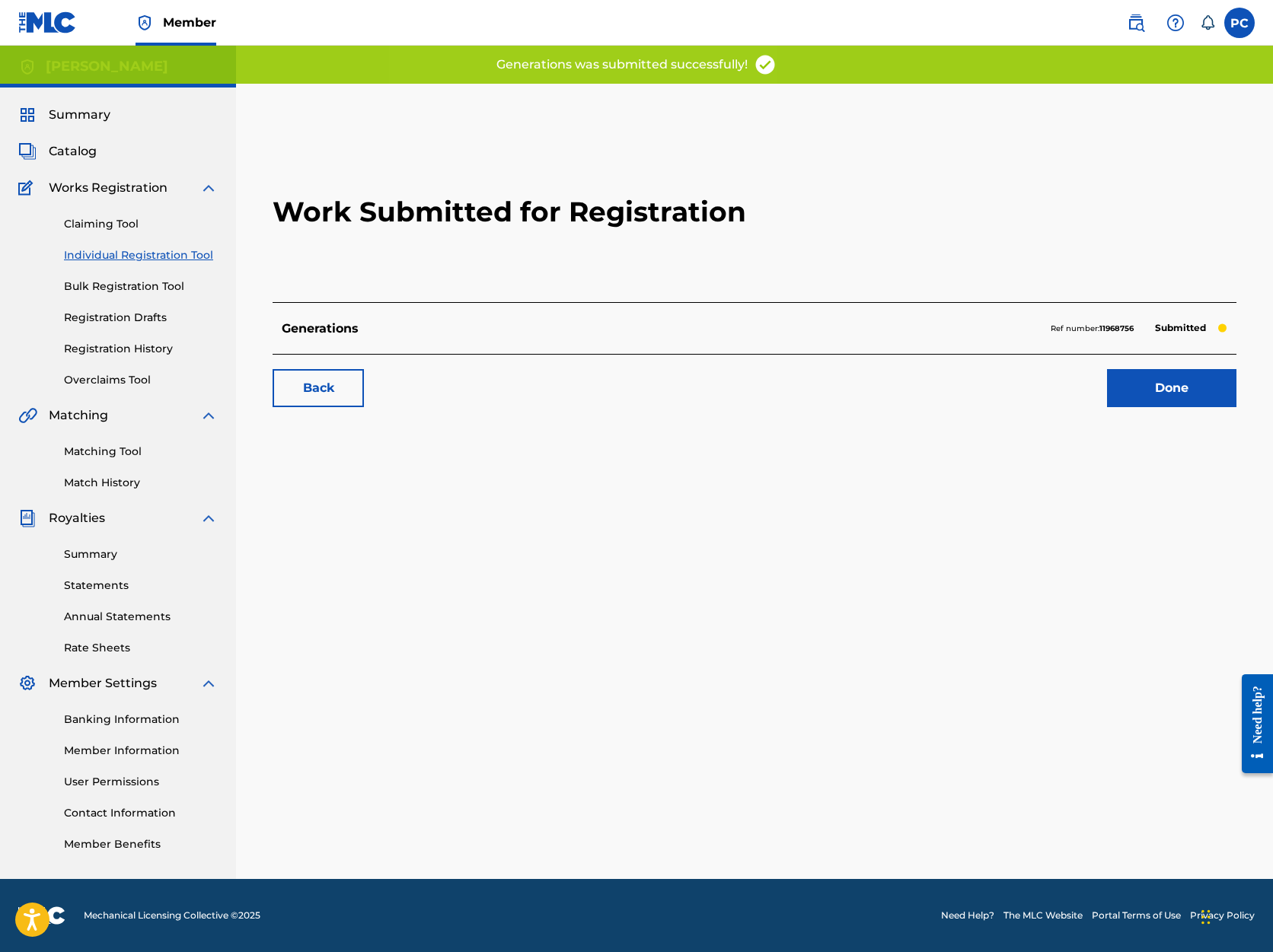
click at [1135, 392] on link "Done" at bounding box center [1171, 388] width 129 height 38
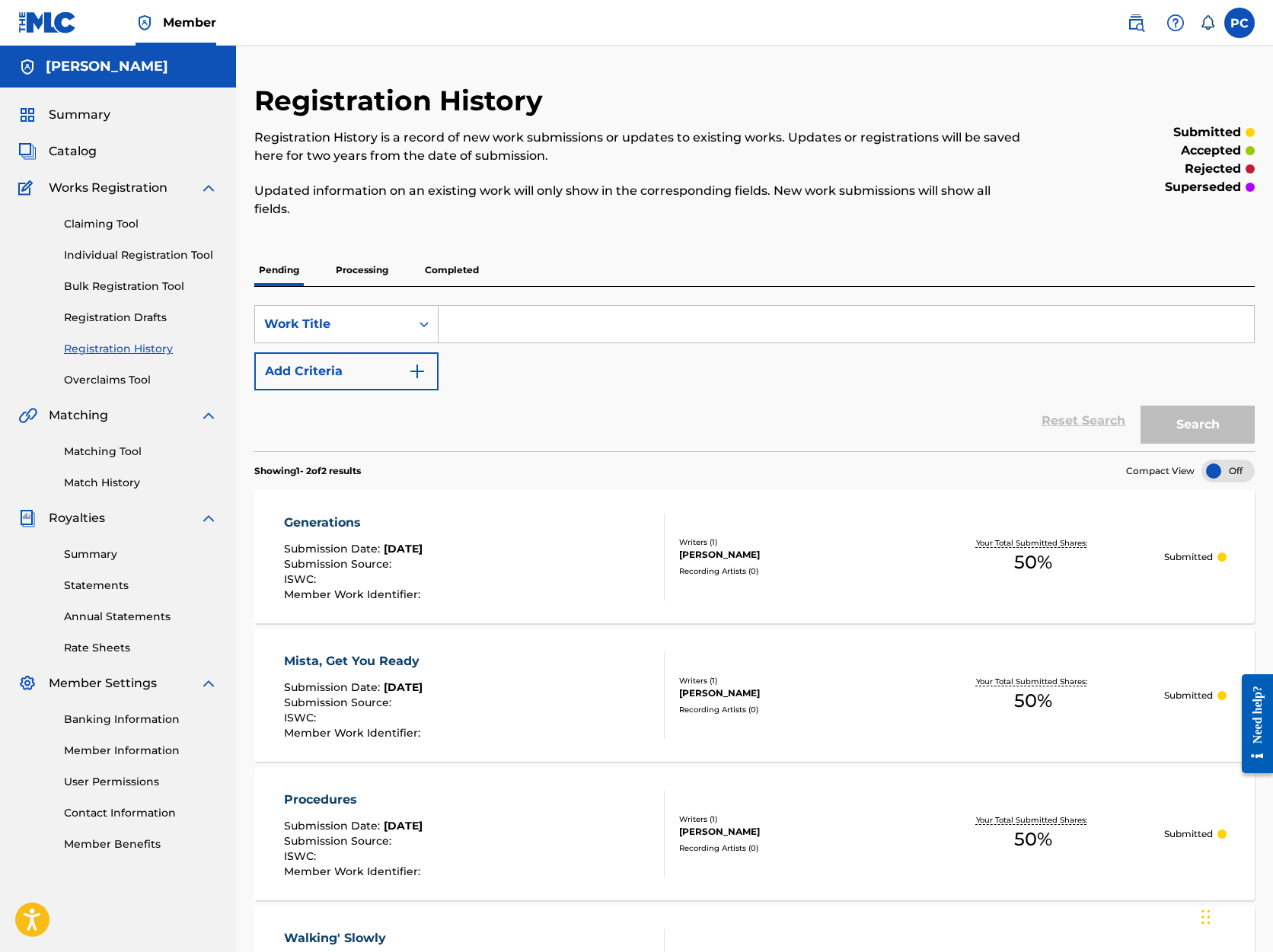
click at [77, 151] on span "Catalog" at bounding box center [72, 151] width 48 height 18
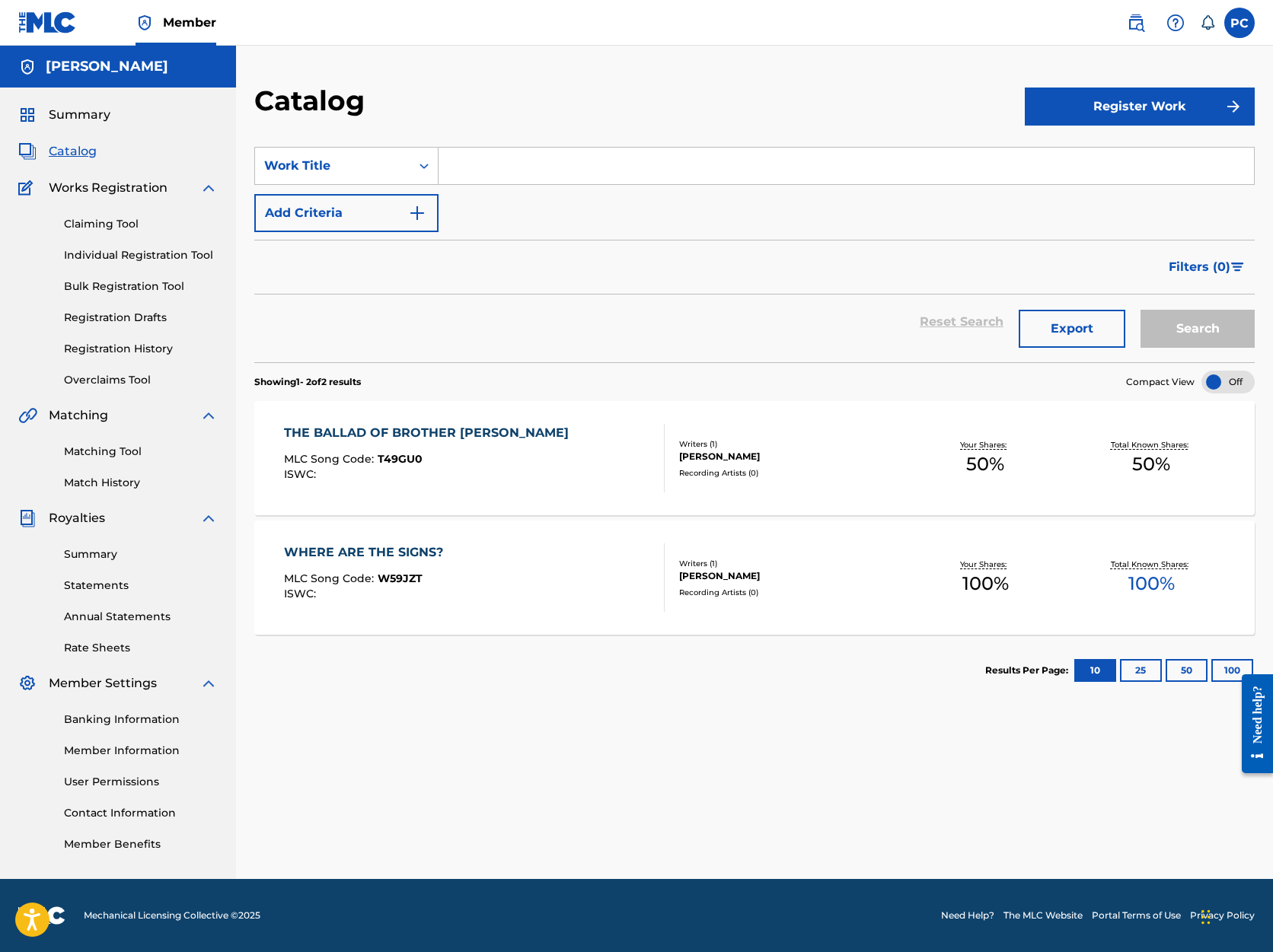
click at [405, 575] on span "W59JZT" at bounding box center [400, 578] width 45 height 13
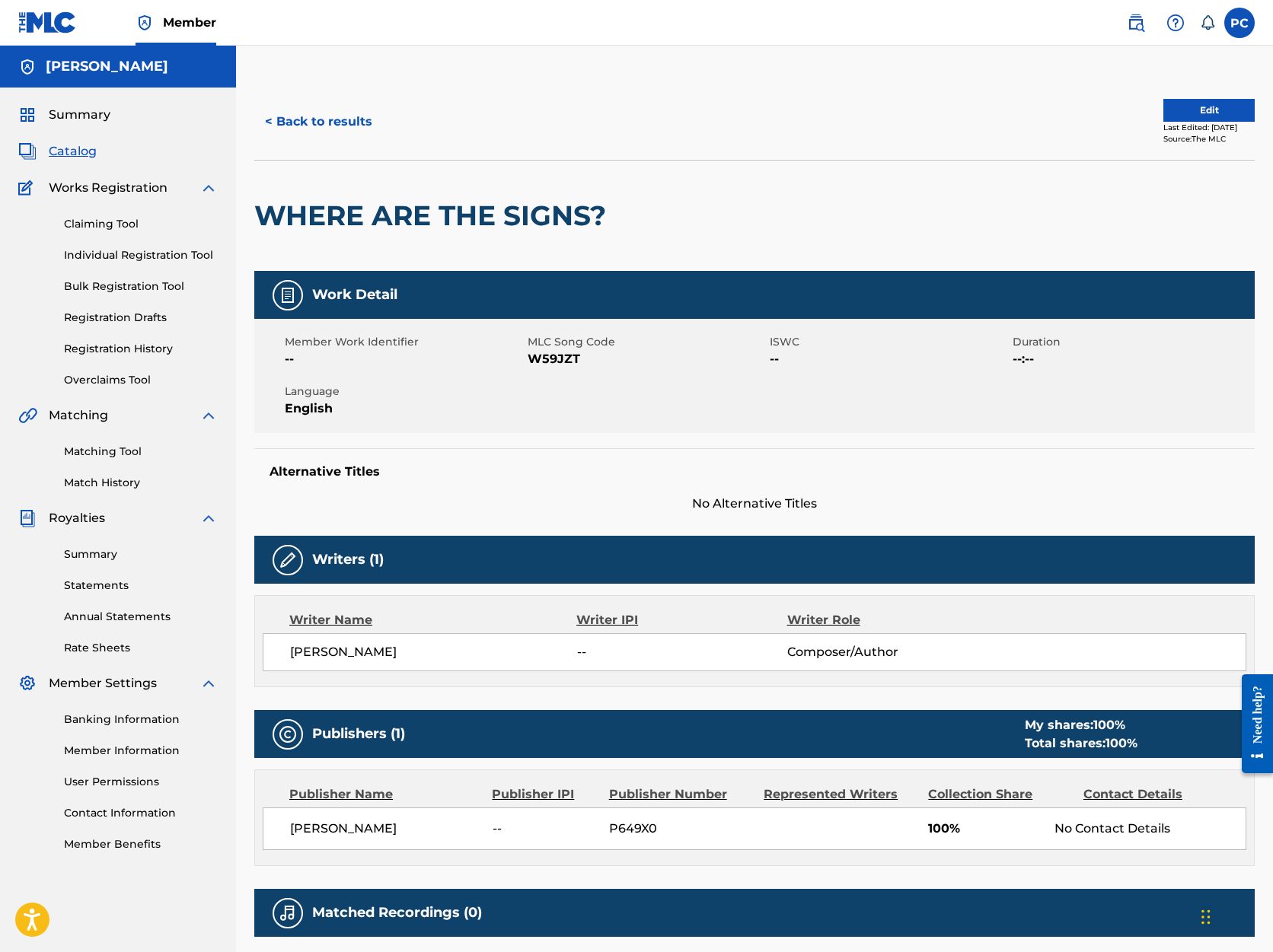
click at [83, 114] on span "Summary" at bounding box center [79, 114] width 62 height 18
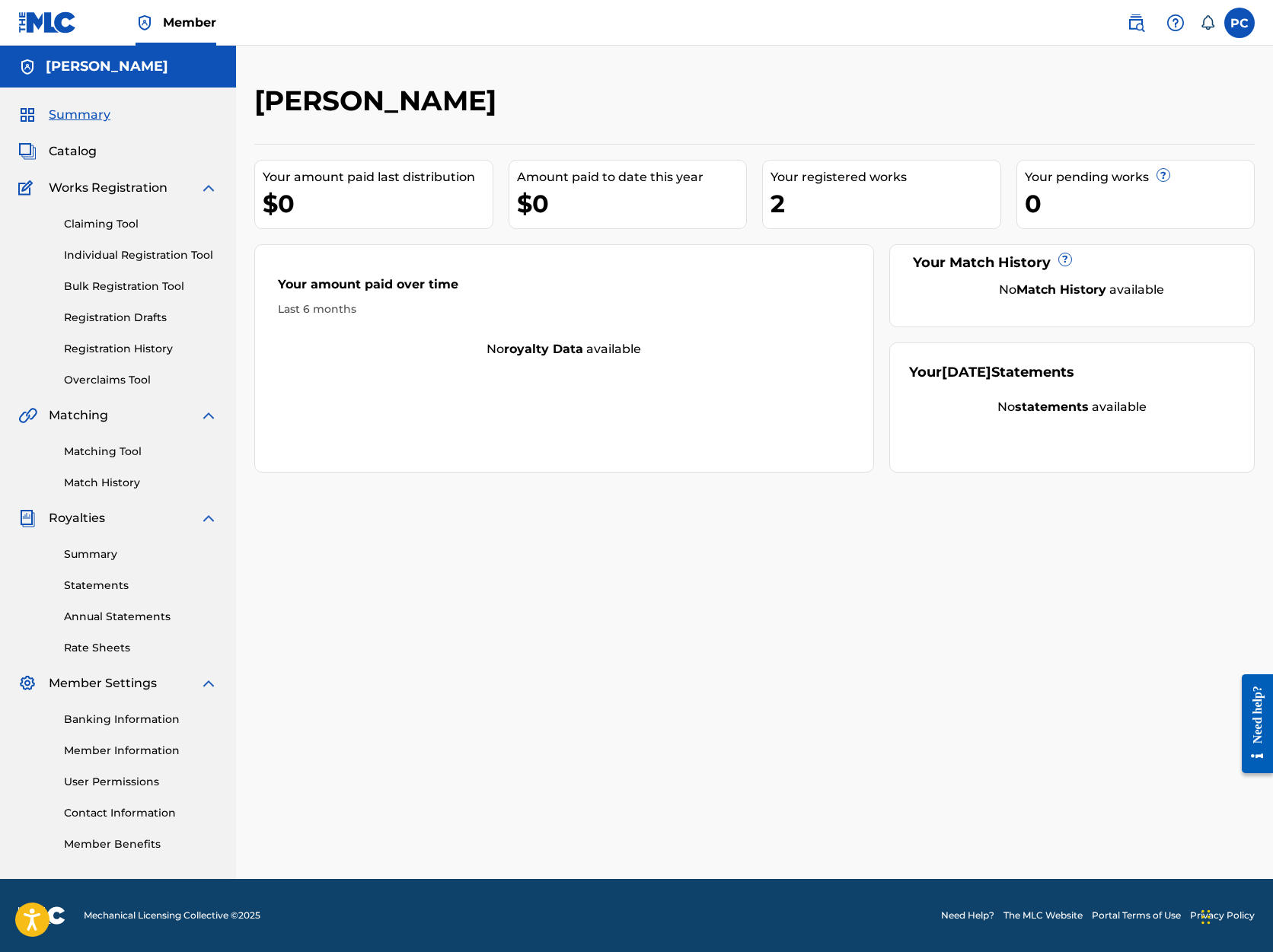
click at [73, 150] on span "Catalog" at bounding box center [72, 151] width 48 height 18
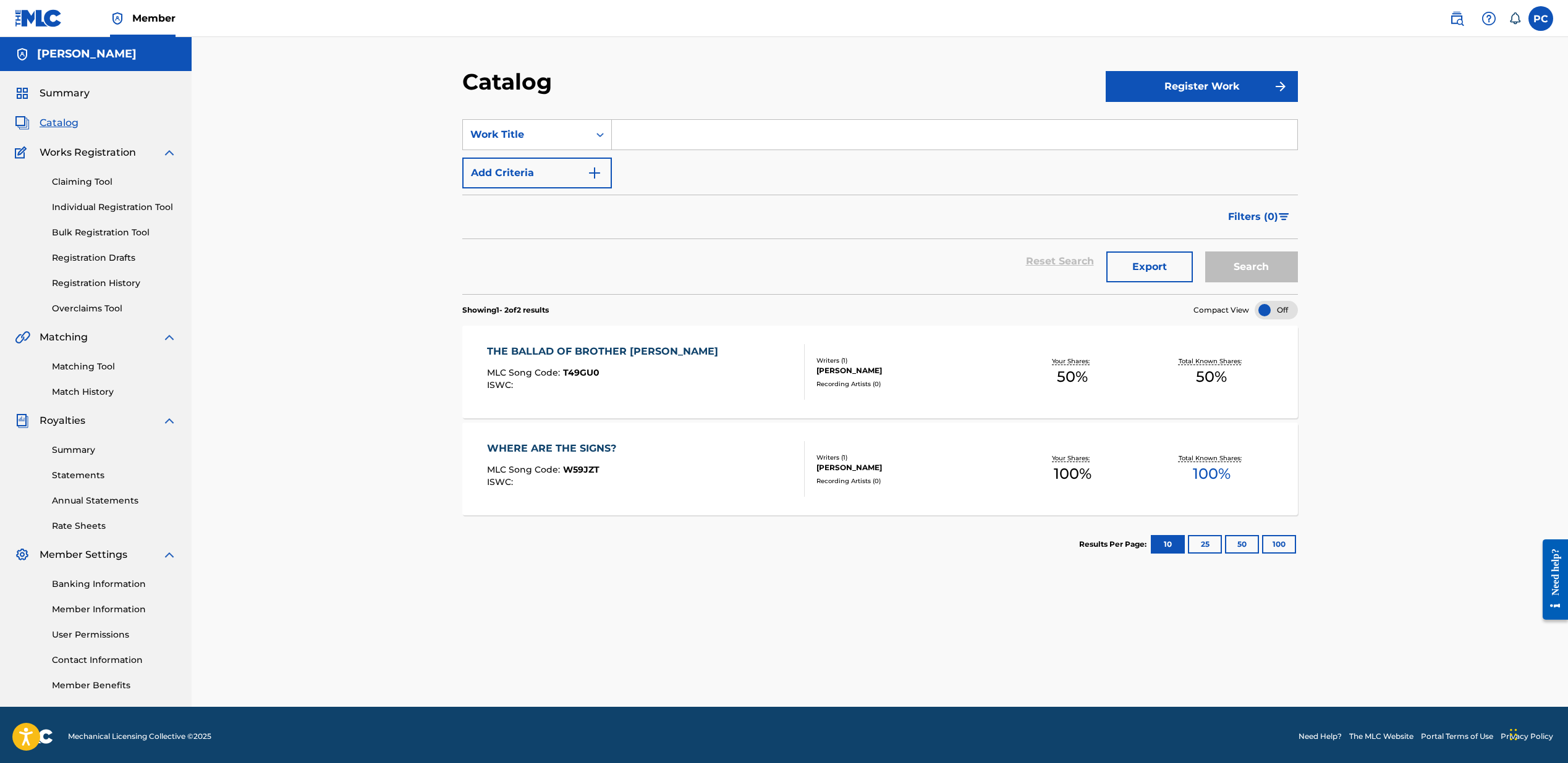
click at [93, 283] on link "Registration History" at bounding box center [115, 284] width 125 height 13
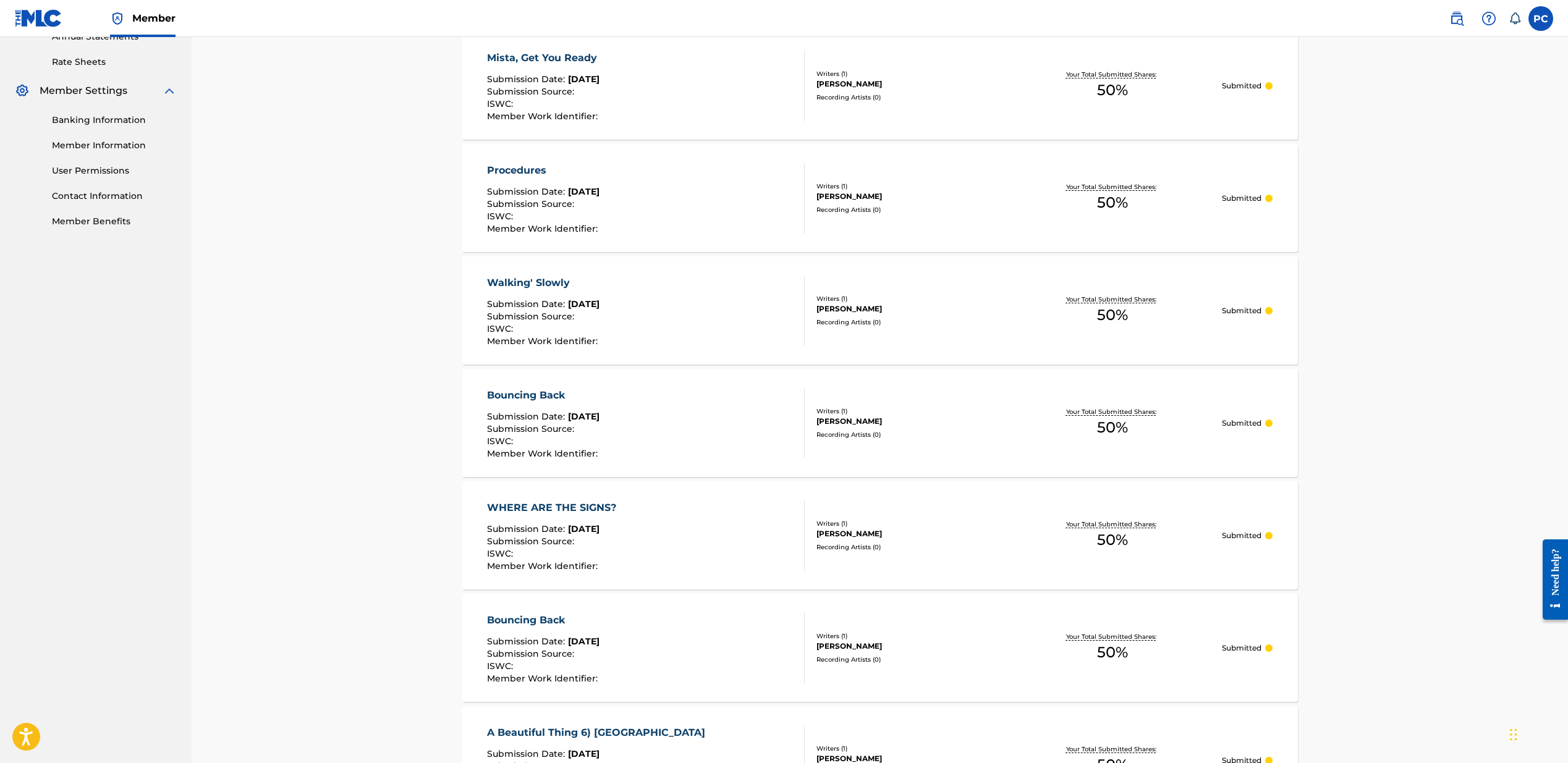
scroll to position [466, 0]
click at [515, 619] on div "Bouncing Back" at bounding box center [544, 618] width 113 height 15
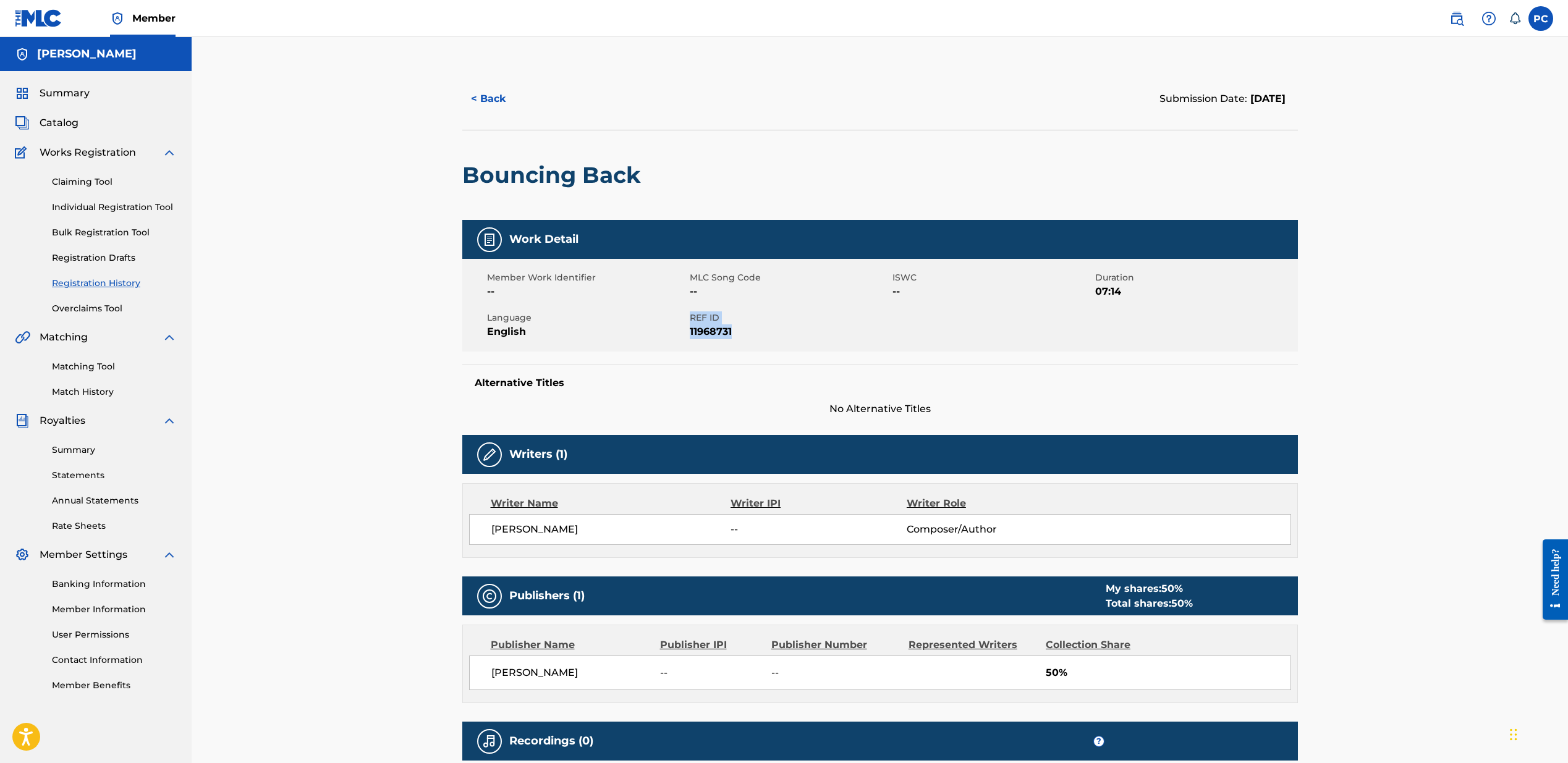
drag, startPoint x: 731, startPoint y: 328, endPoint x: 689, endPoint y: 333, distance: 42.3
click at [689, 333] on div "Member Work Identifier -- MLC Song Code -- ISWC -- Duration 07:14 Language Engl…" at bounding box center [880, 305] width 836 height 93
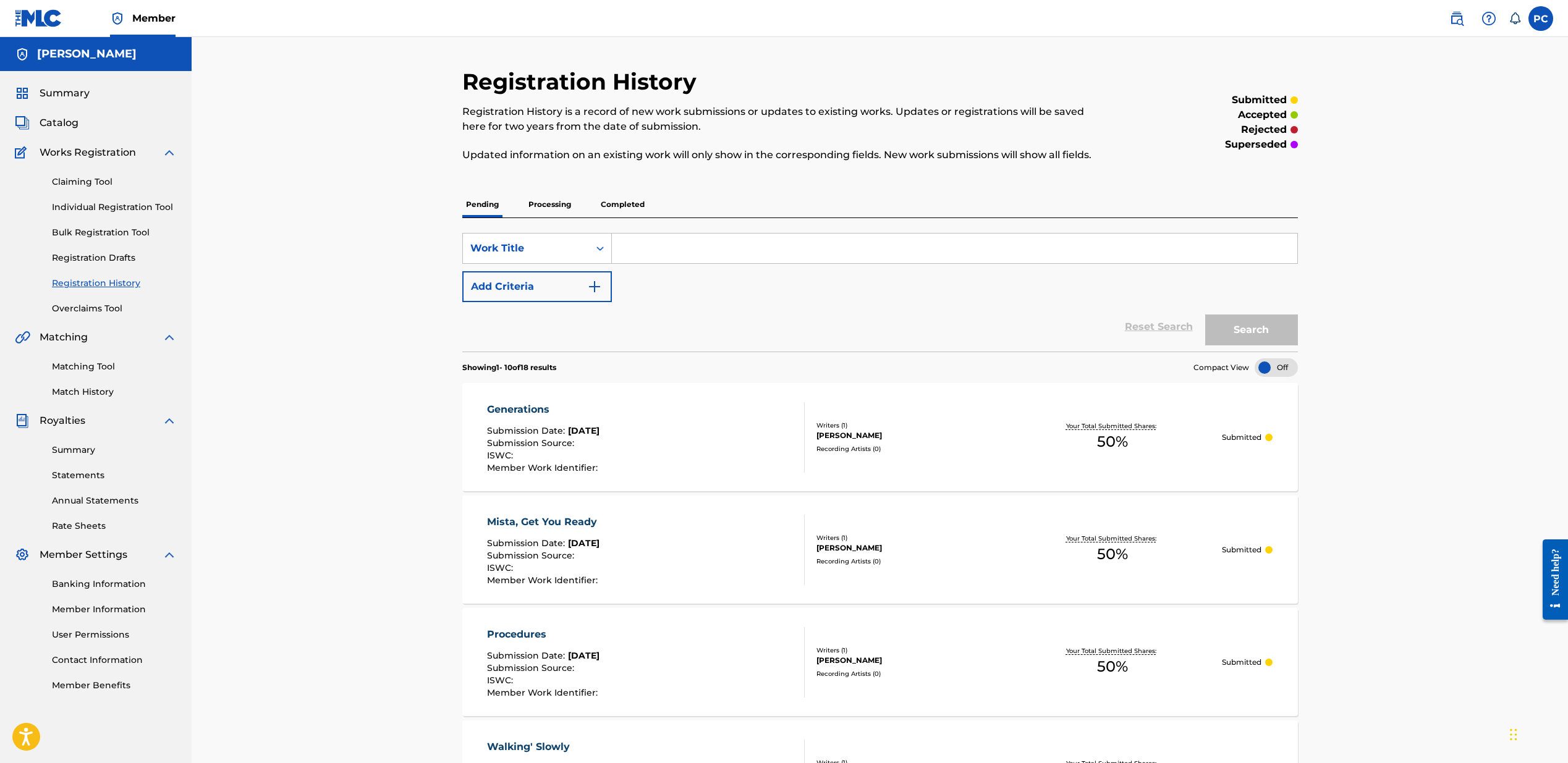
scroll to position [466, 0]
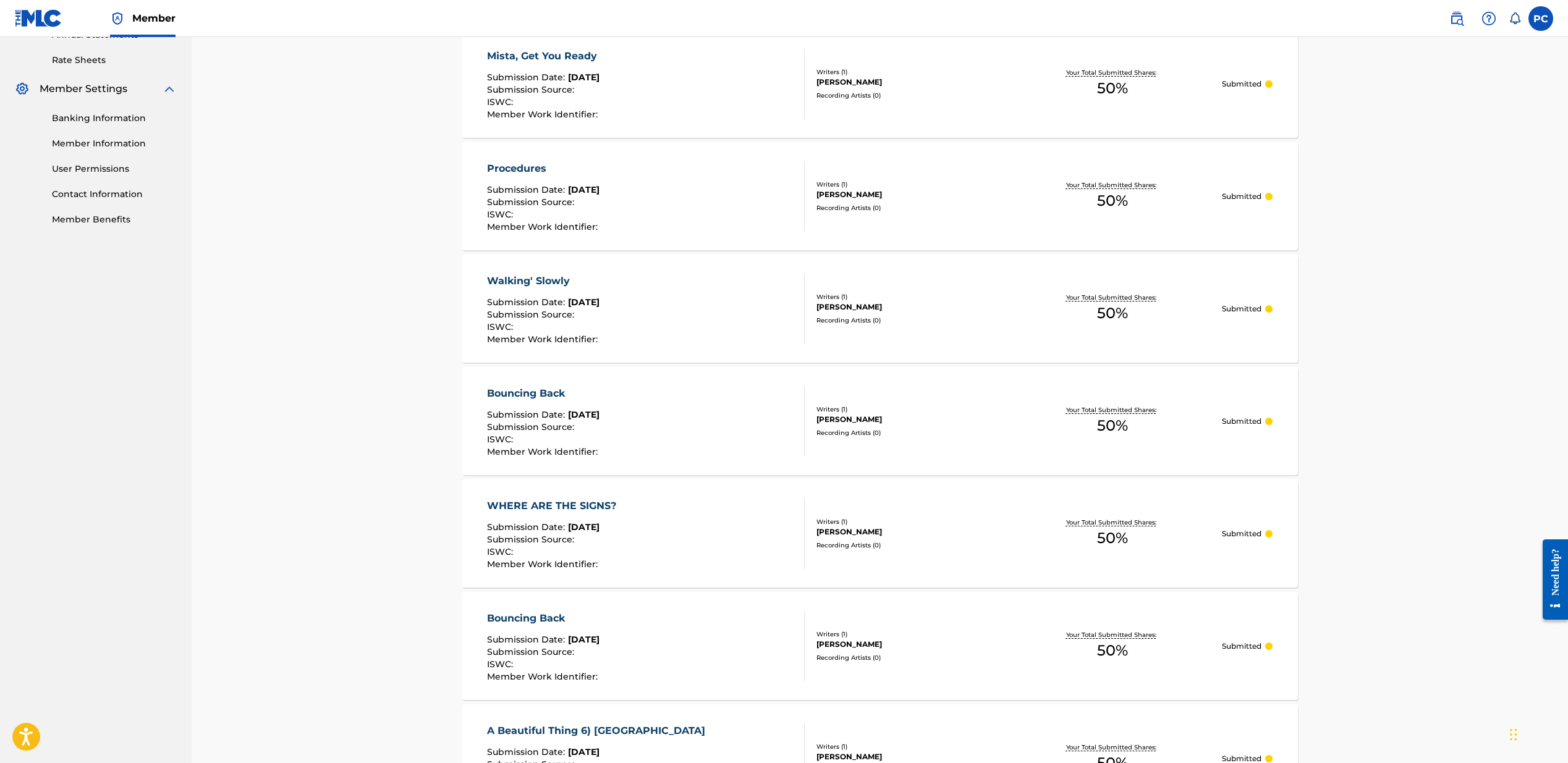
click at [552, 616] on div "Bouncing Back" at bounding box center [544, 618] width 113 height 15
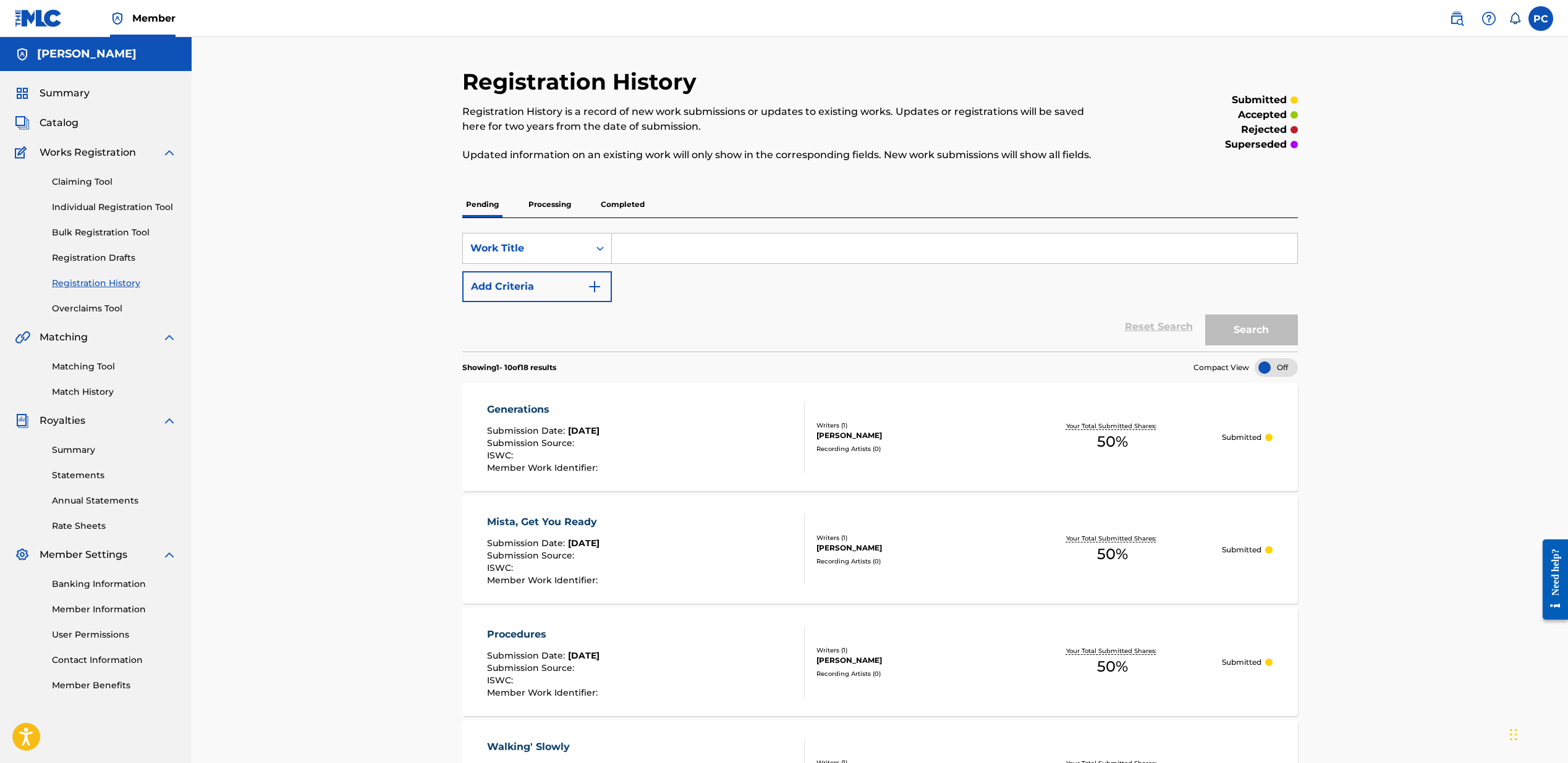
scroll to position [466, 0]
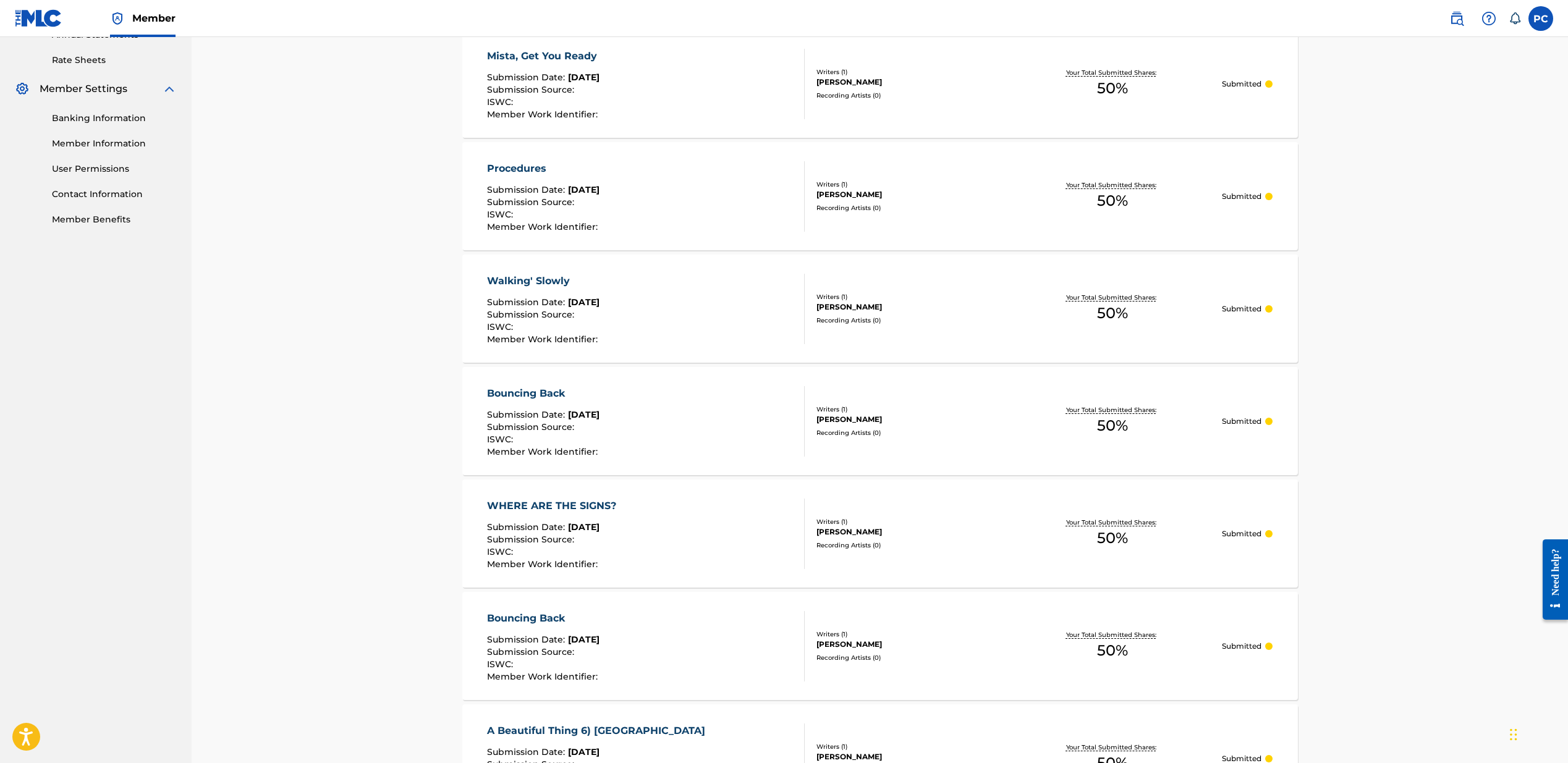
click at [542, 391] on div "Bouncing Back" at bounding box center [544, 393] width 113 height 15
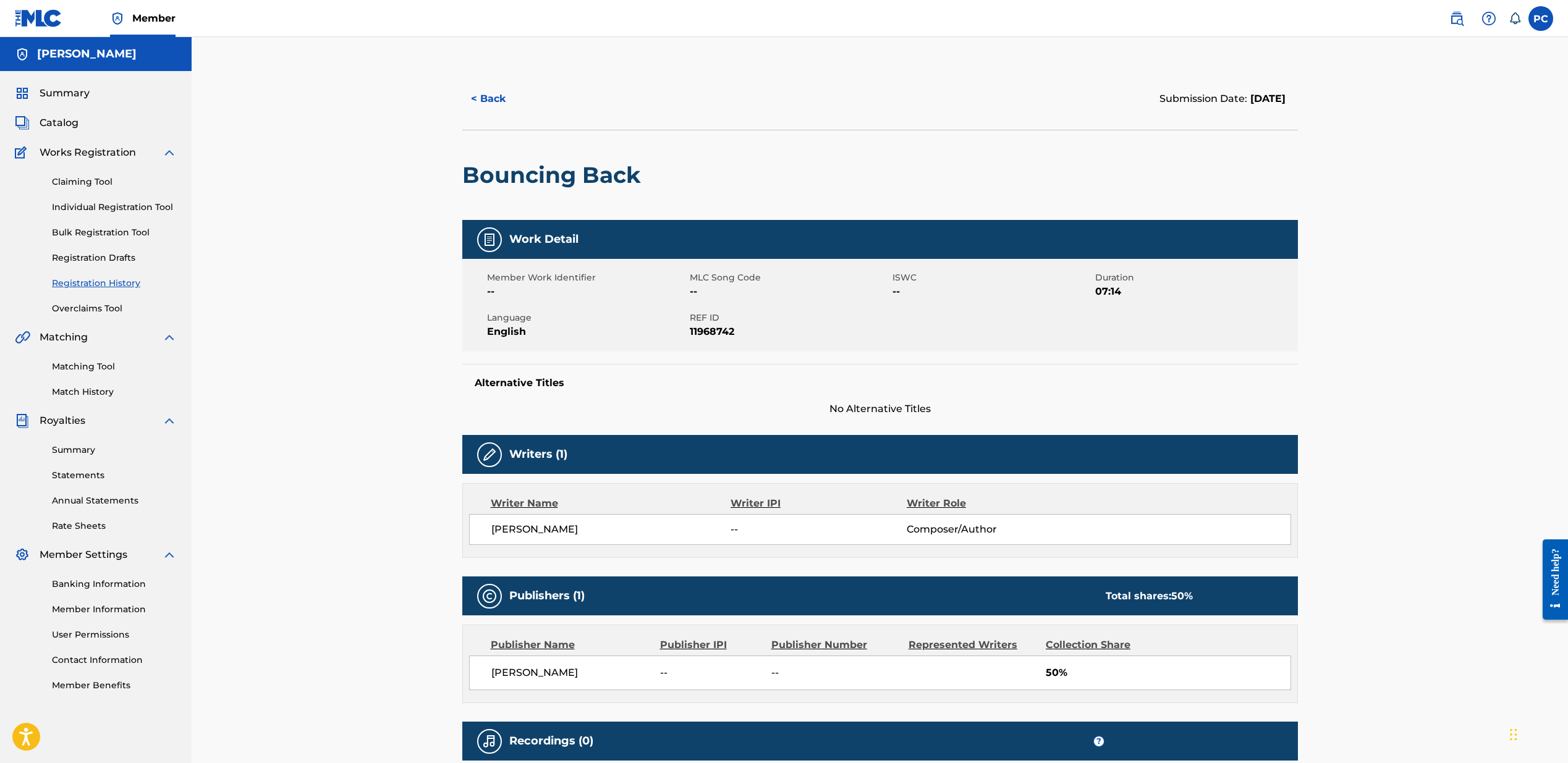
click at [1033, 19] on img at bounding box center [1489, 18] width 15 height 15
click at [1033, 53] on link "Contact us" at bounding box center [1489, 52] width 105 height 30
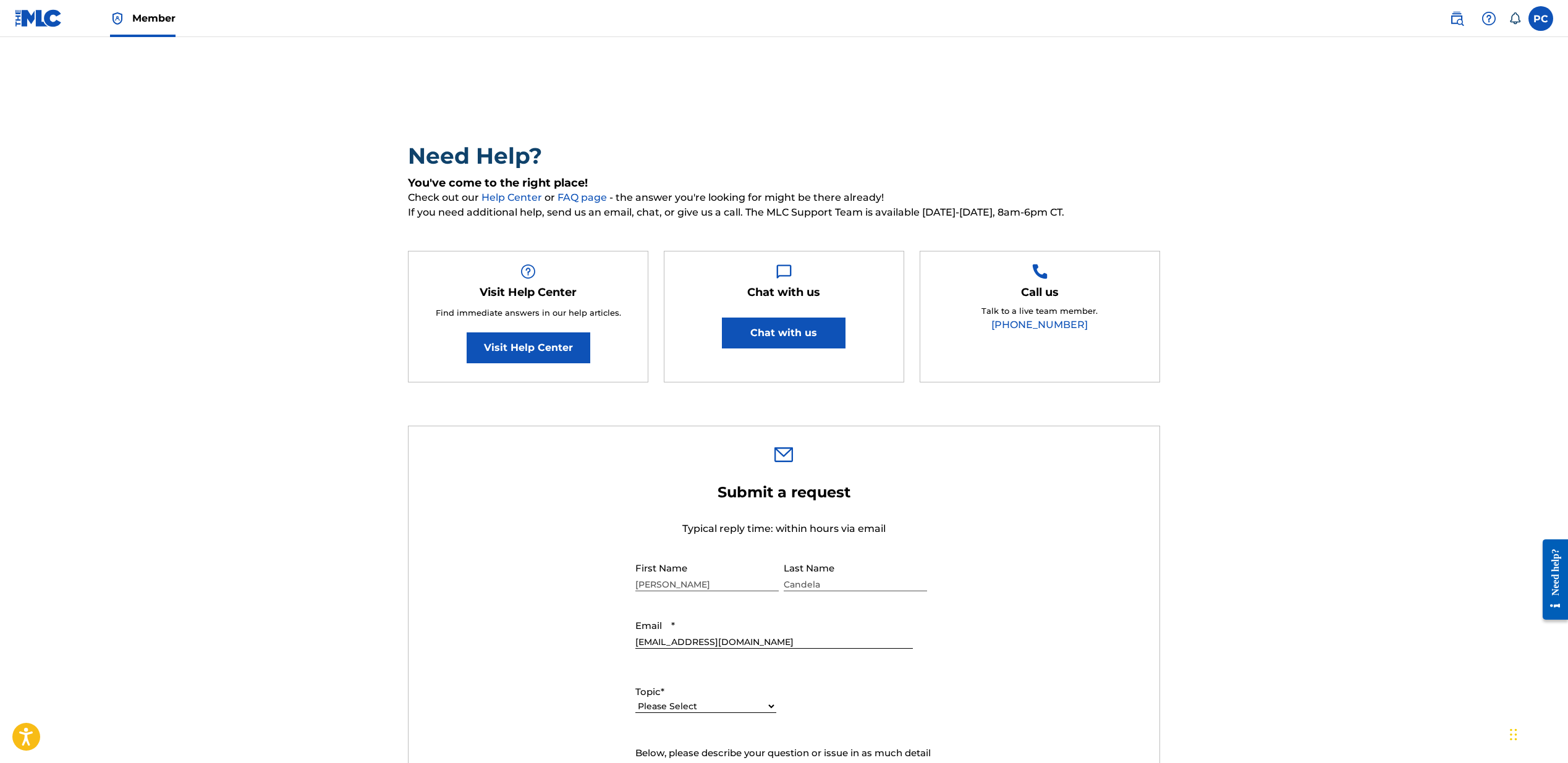
click at [782, 337] on button "Chat with us" at bounding box center [784, 333] width 124 height 31
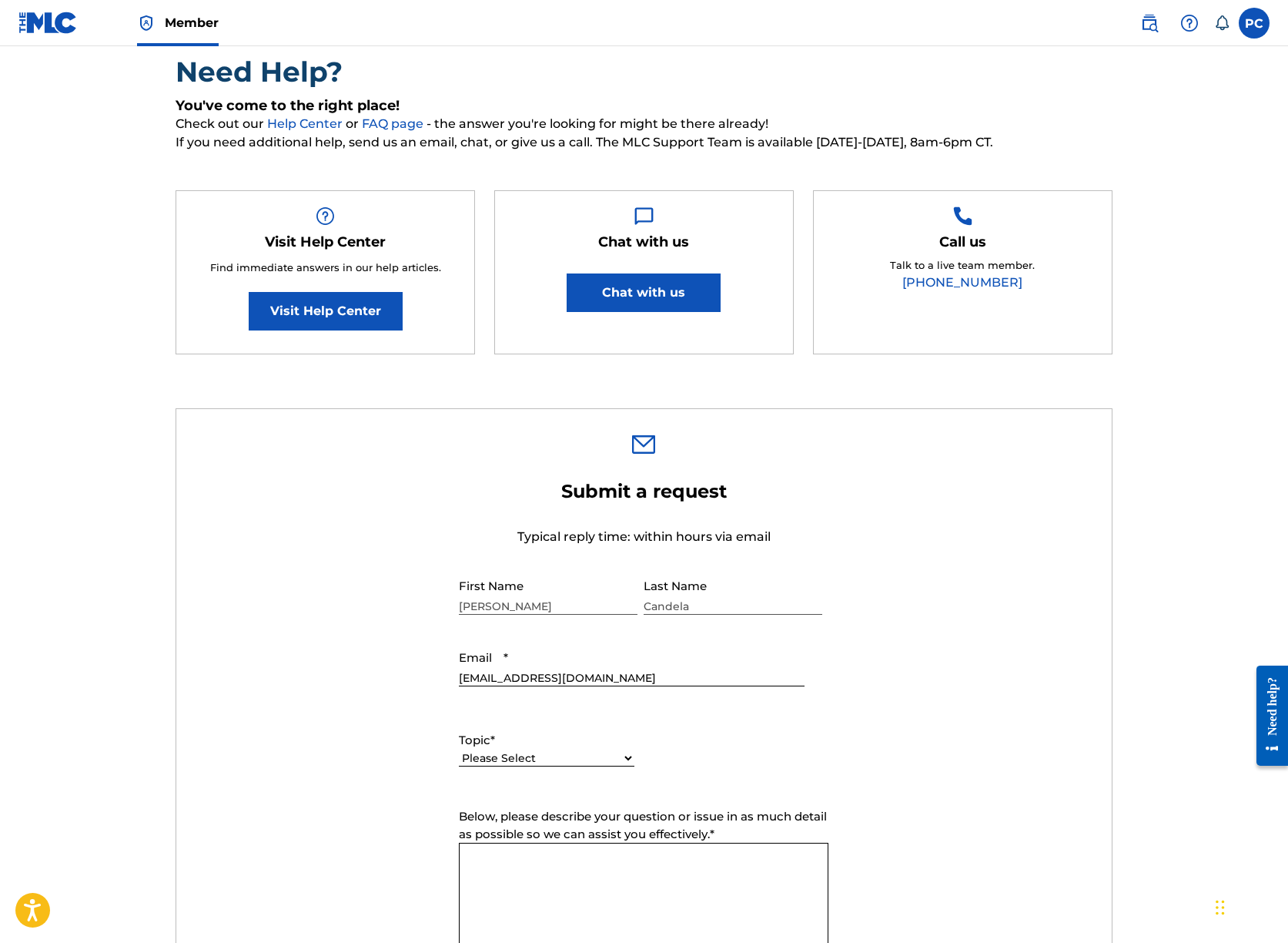
scroll to position [123, 0]
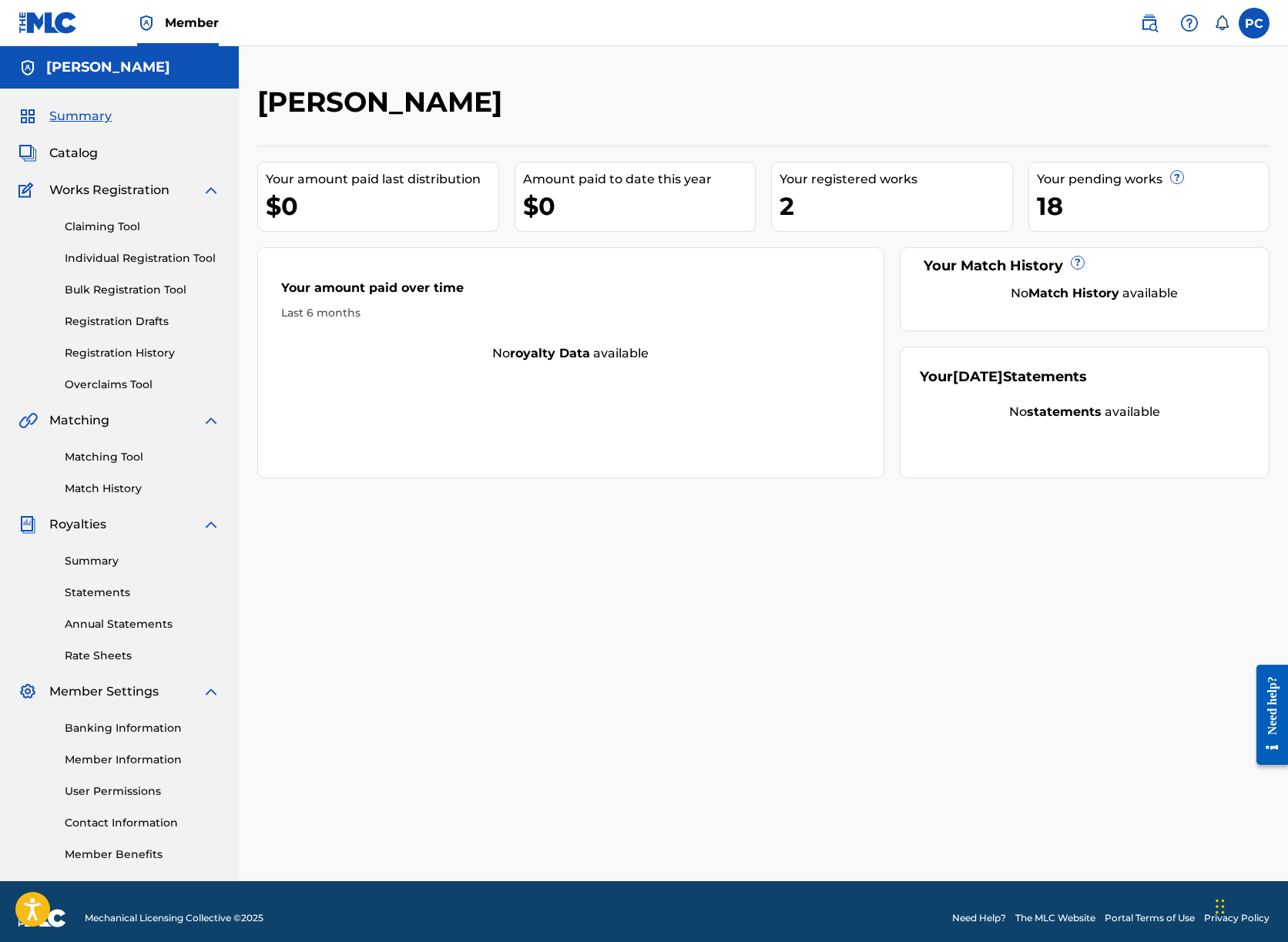
click at [118, 351] on link "Registration History" at bounding box center [143, 353] width 156 height 16
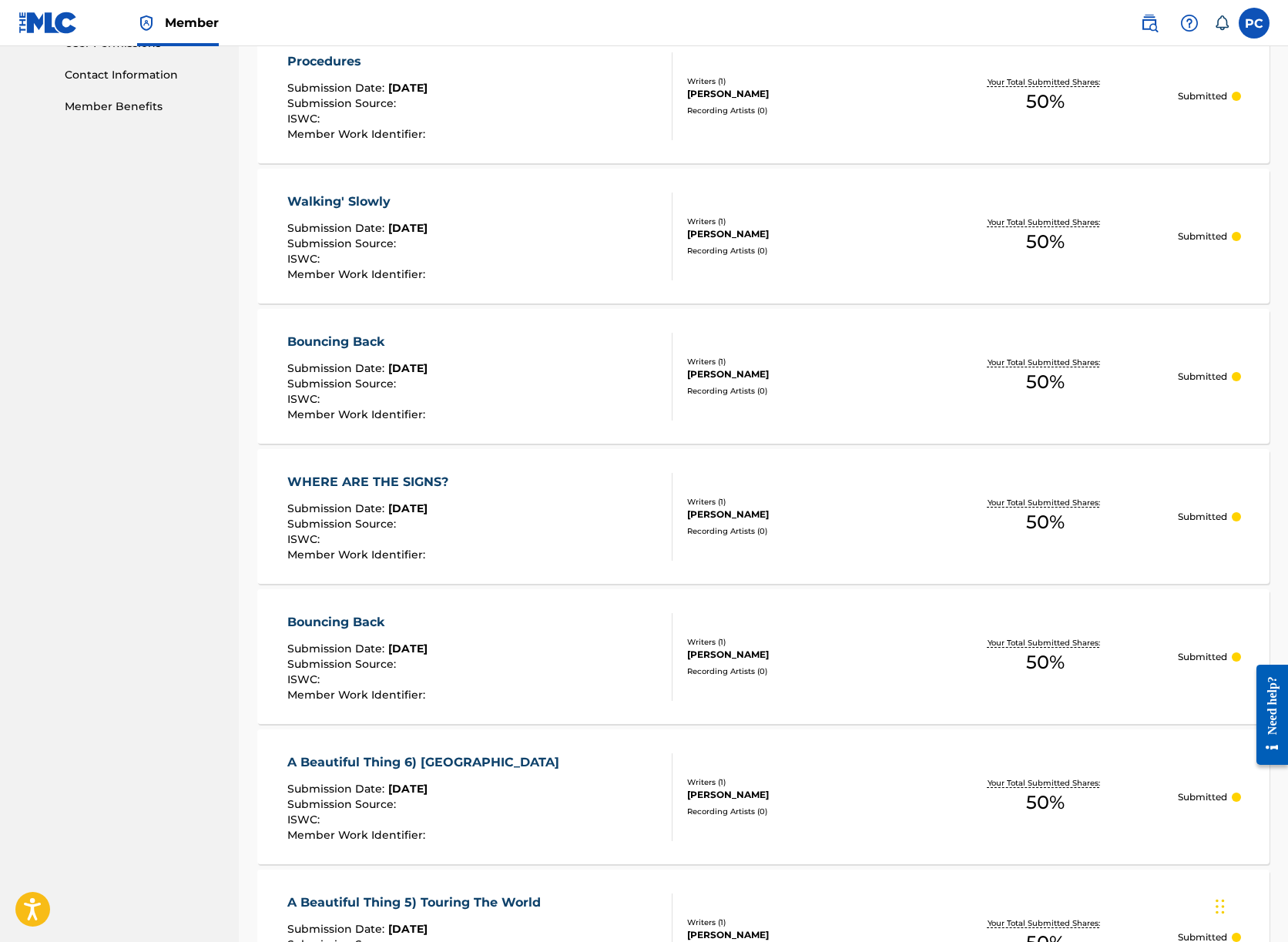
scroll to position [768, 0]
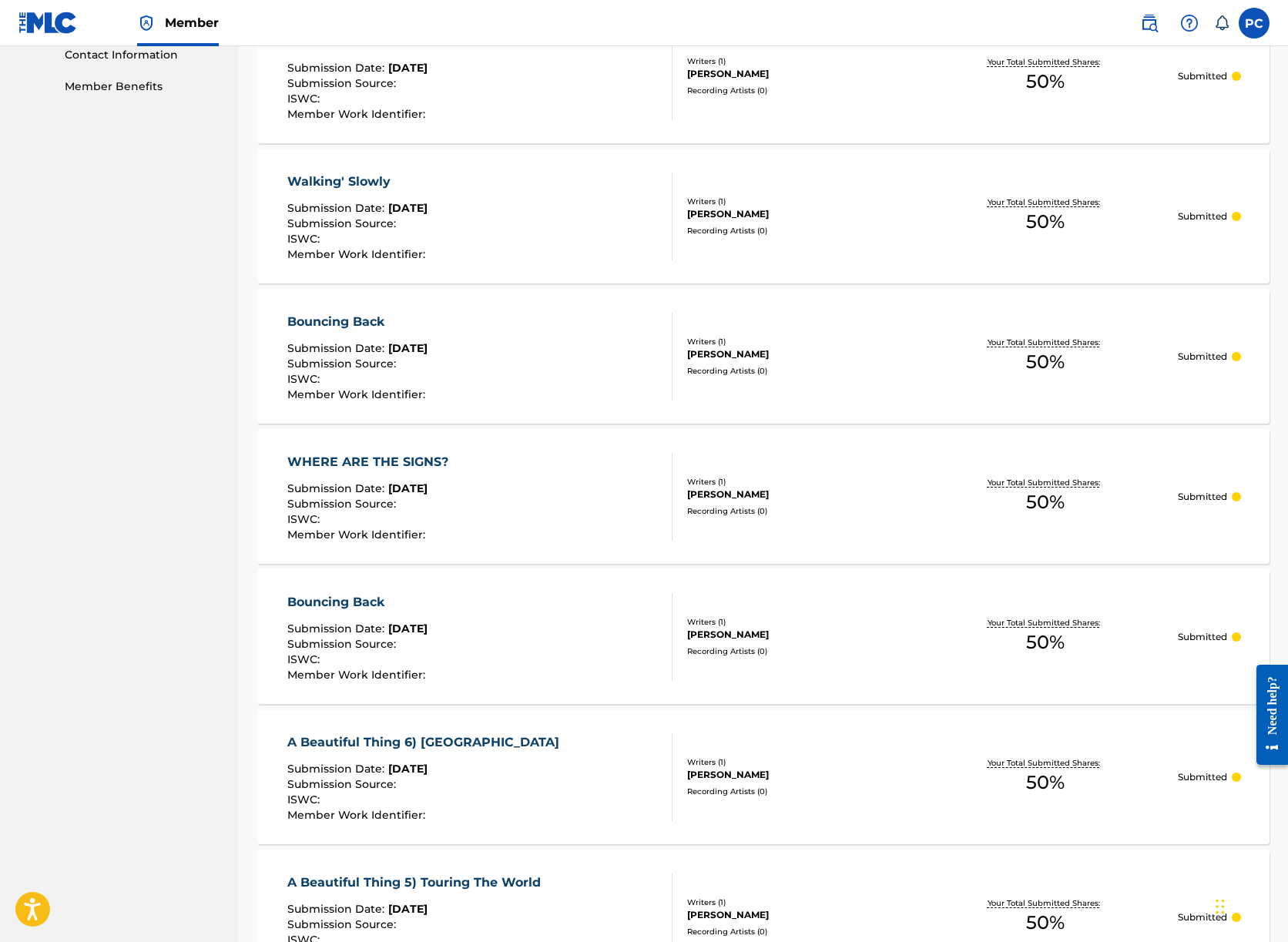
click at [524, 639] on div "Bouncing Back Submission Date : Aug 21, 2025 Submission Source : ISWC : Member …" at bounding box center [480, 636] width 384 height 88
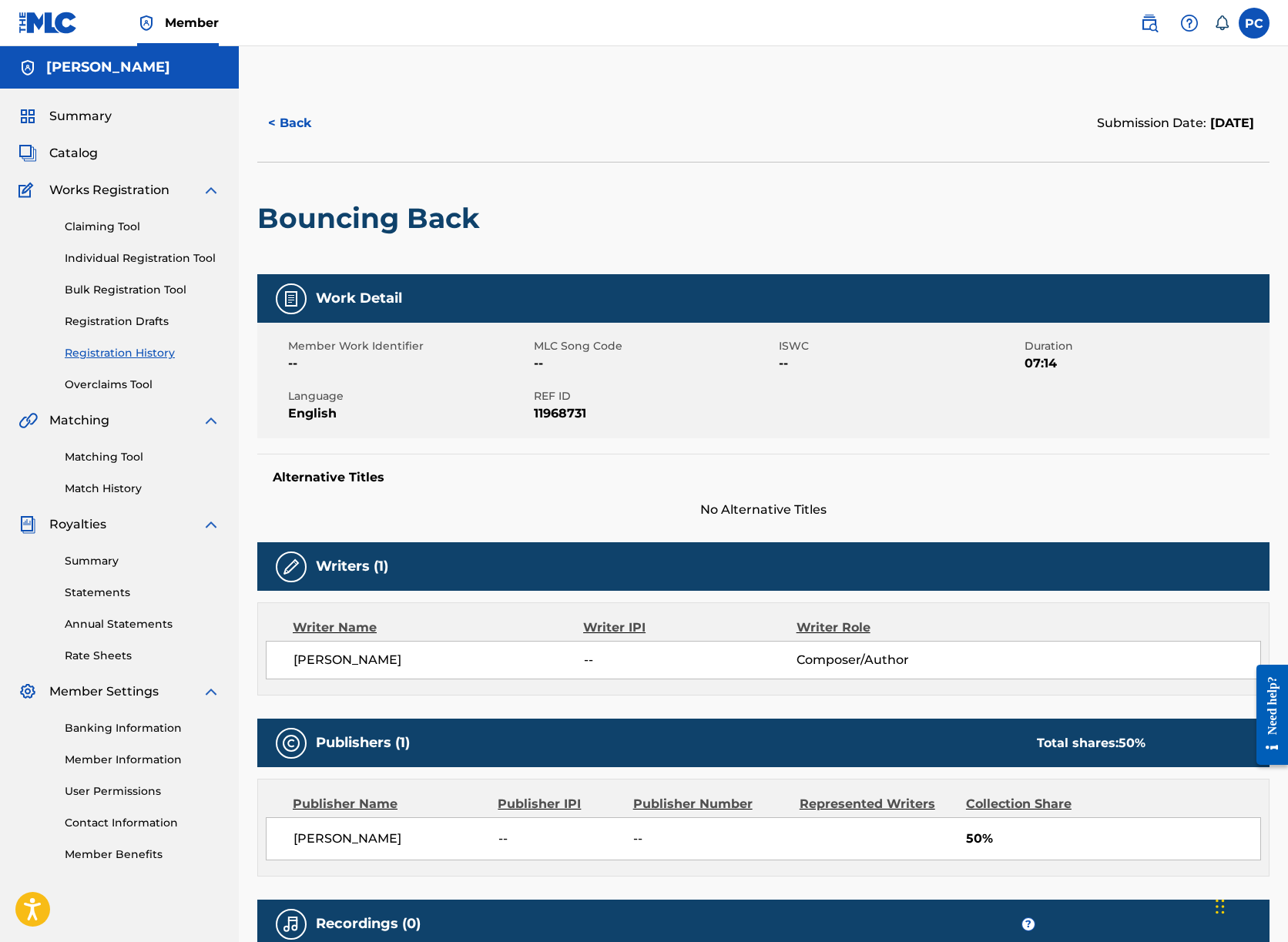
click at [298, 123] on button "< Back" at bounding box center [303, 123] width 92 height 39
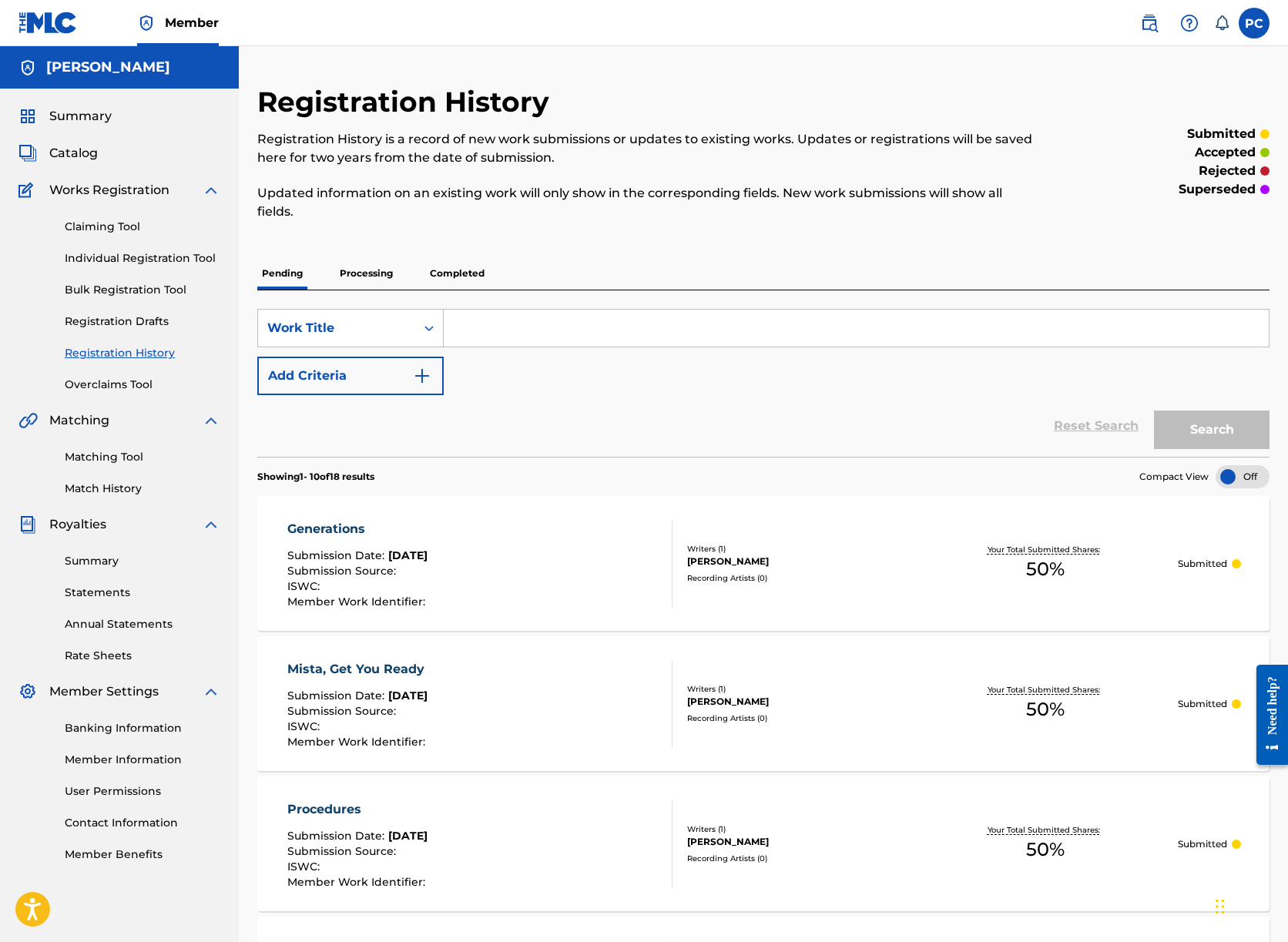
scroll to position [768, 0]
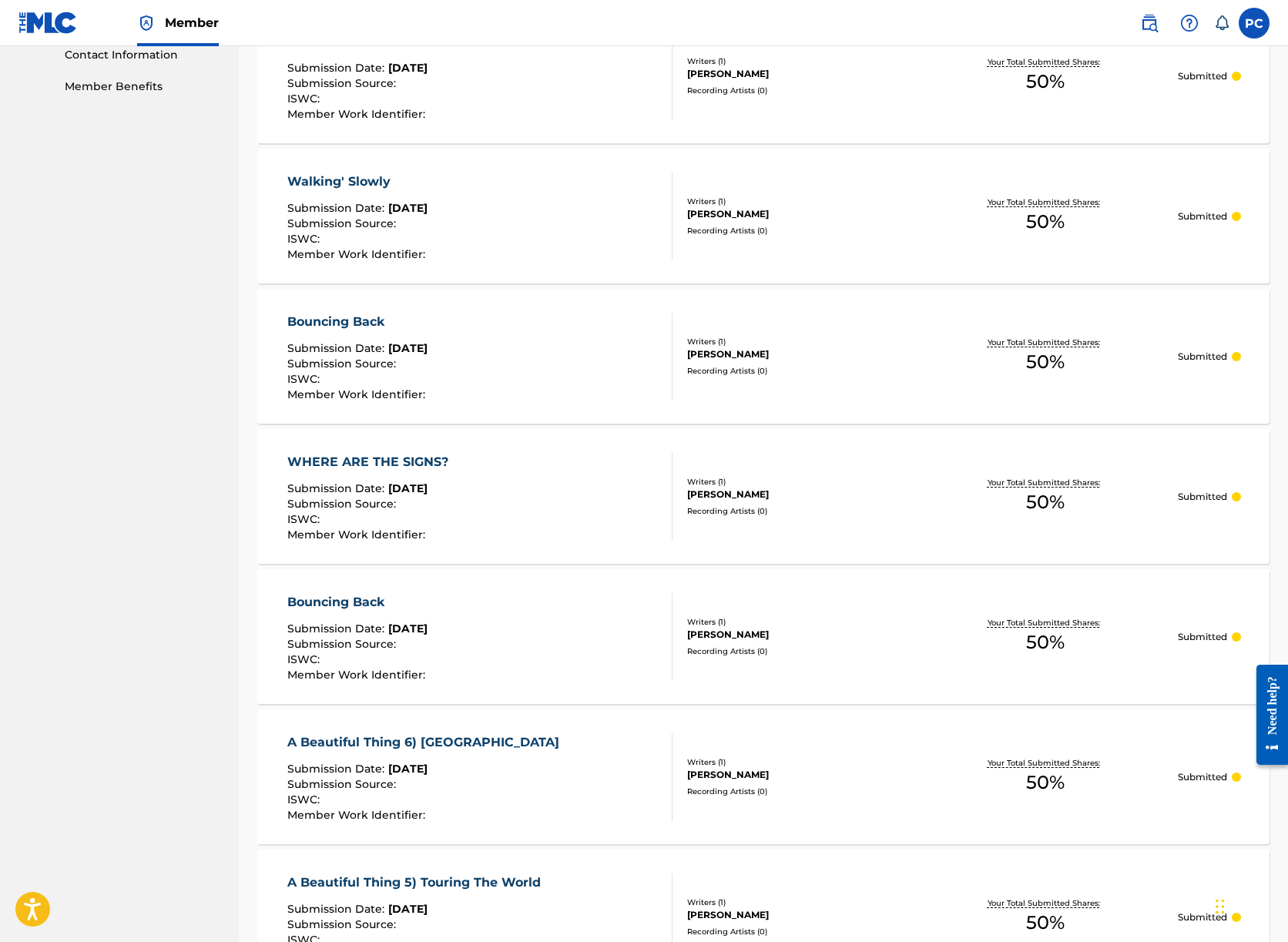
click at [1198, 354] on p "Submitted" at bounding box center [1202, 356] width 49 height 14
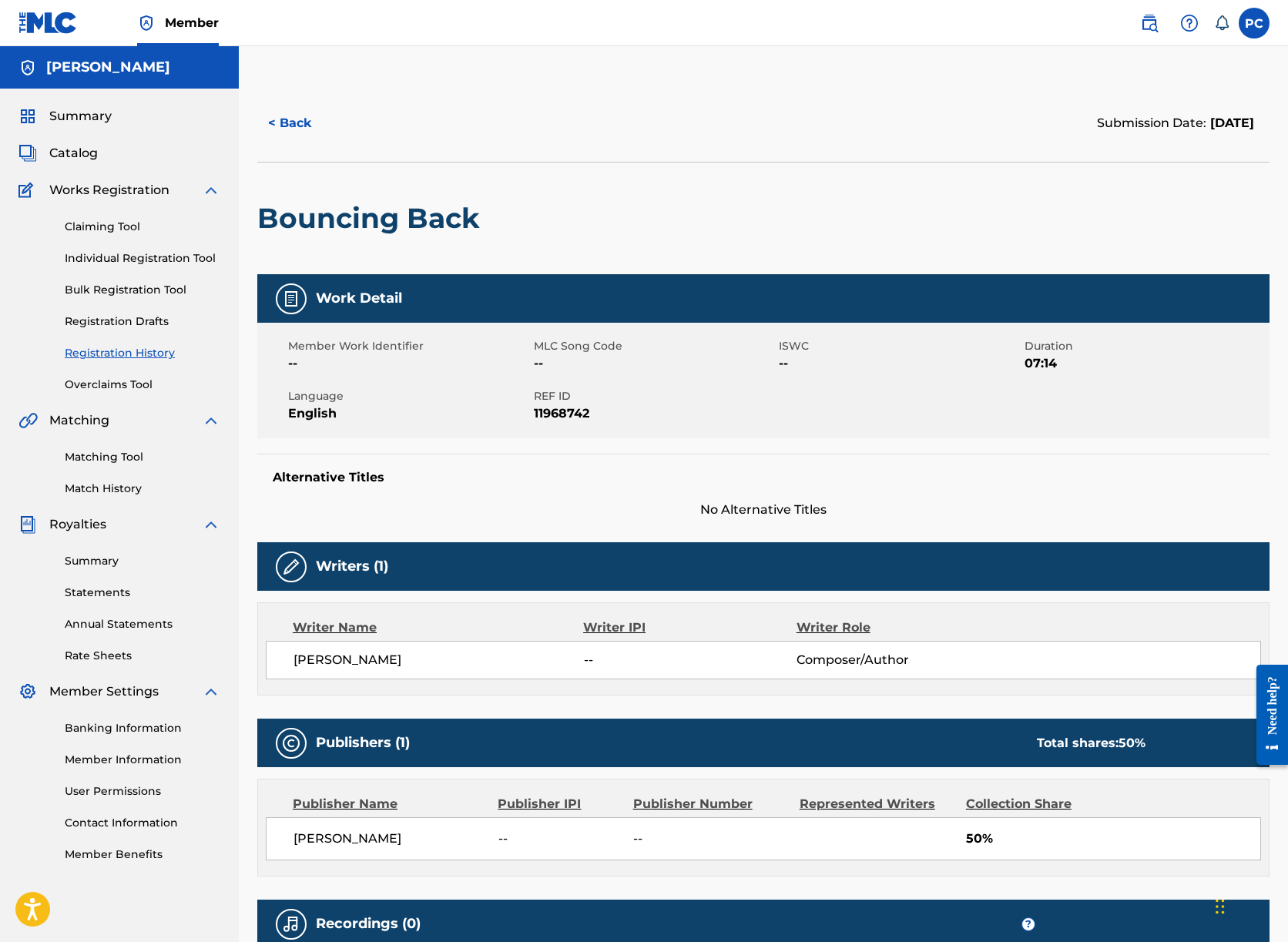
click at [288, 122] on button "< Back" at bounding box center [303, 123] width 92 height 39
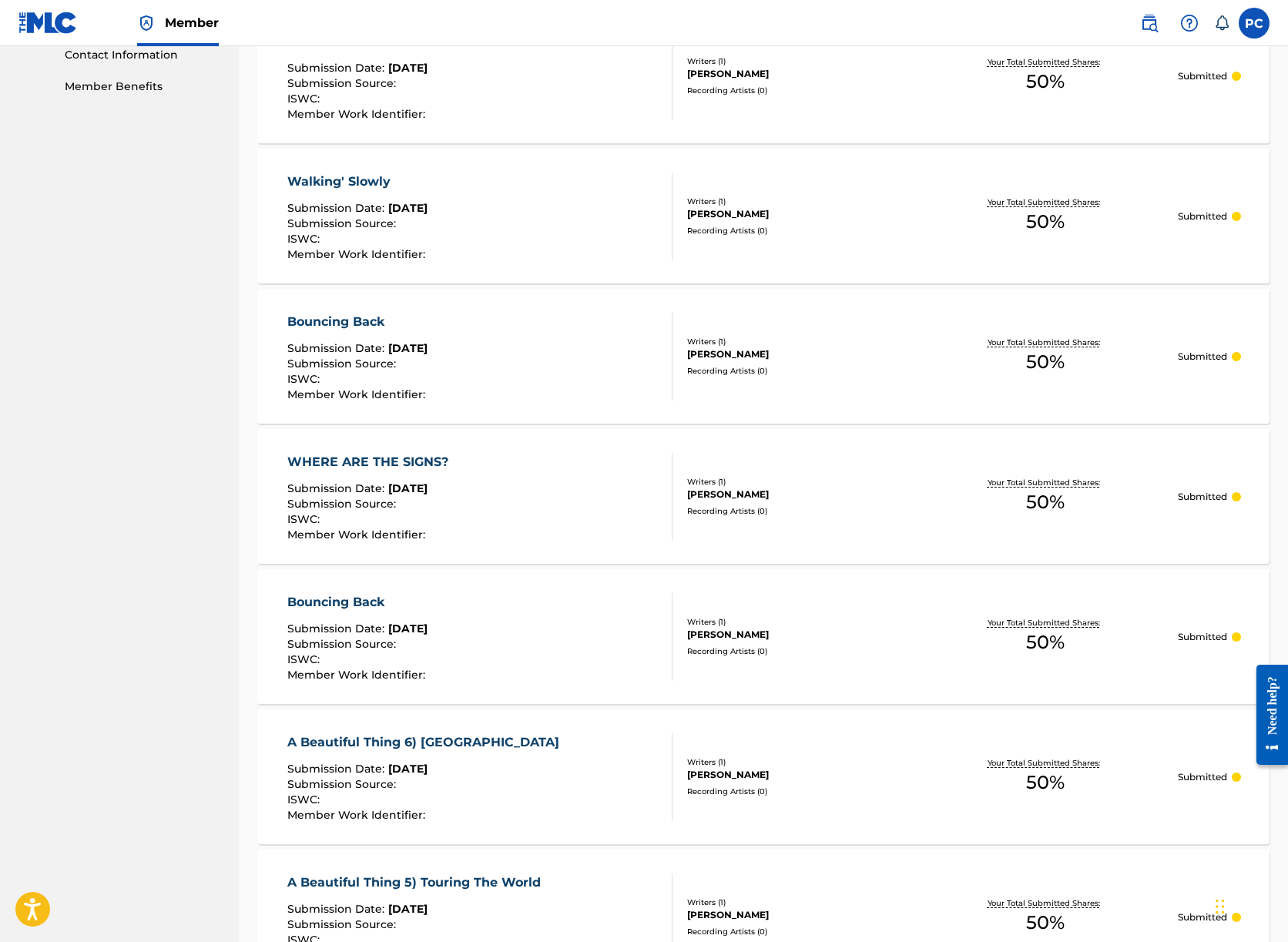
click at [546, 638] on div "Bouncing Back Submission Date : Aug 21, 2025 Submission Source : ISWC : Member …" at bounding box center [480, 636] width 384 height 88
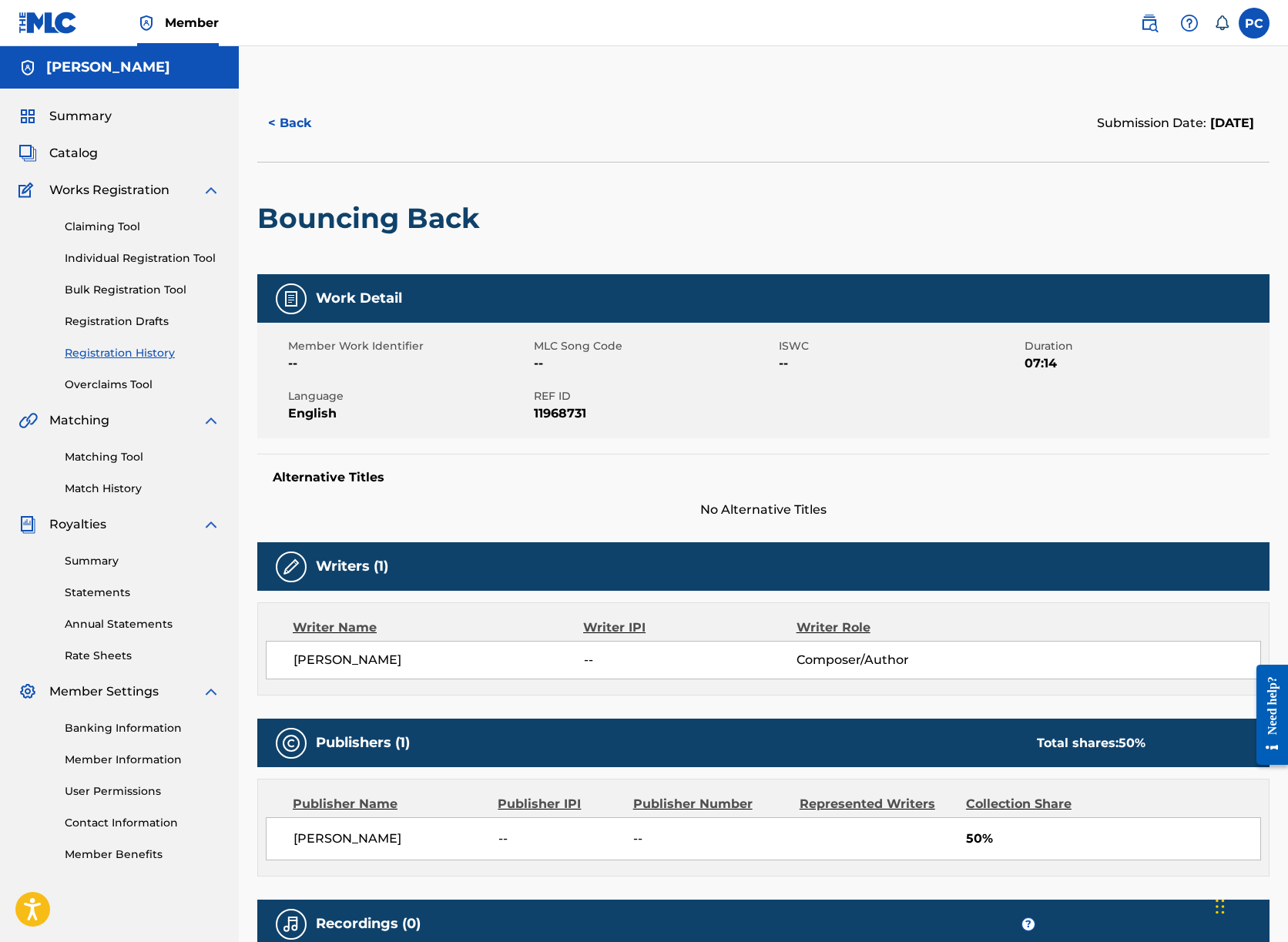
click at [290, 121] on button "< Back" at bounding box center [303, 123] width 92 height 39
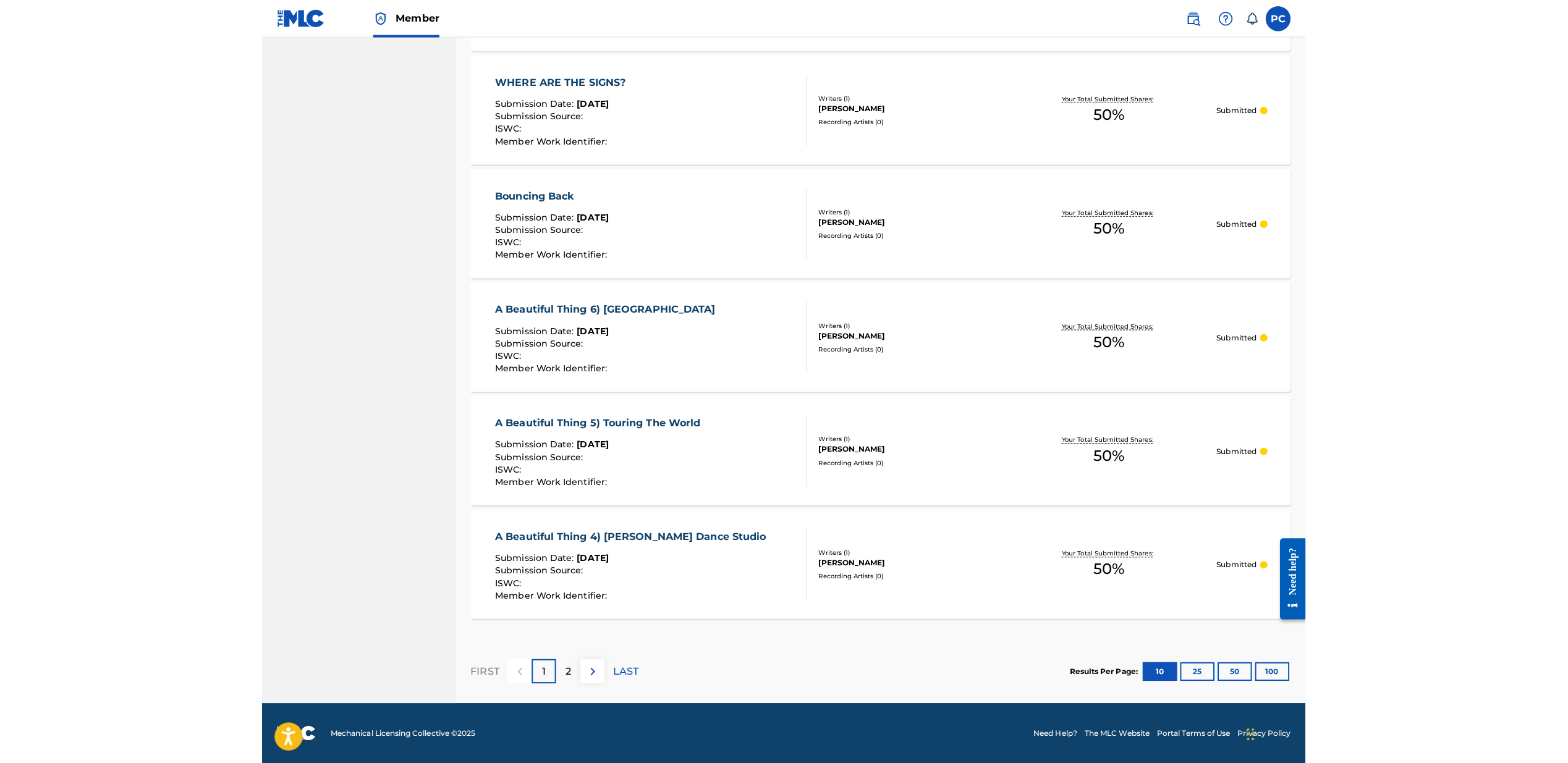
scroll to position [883, 0]
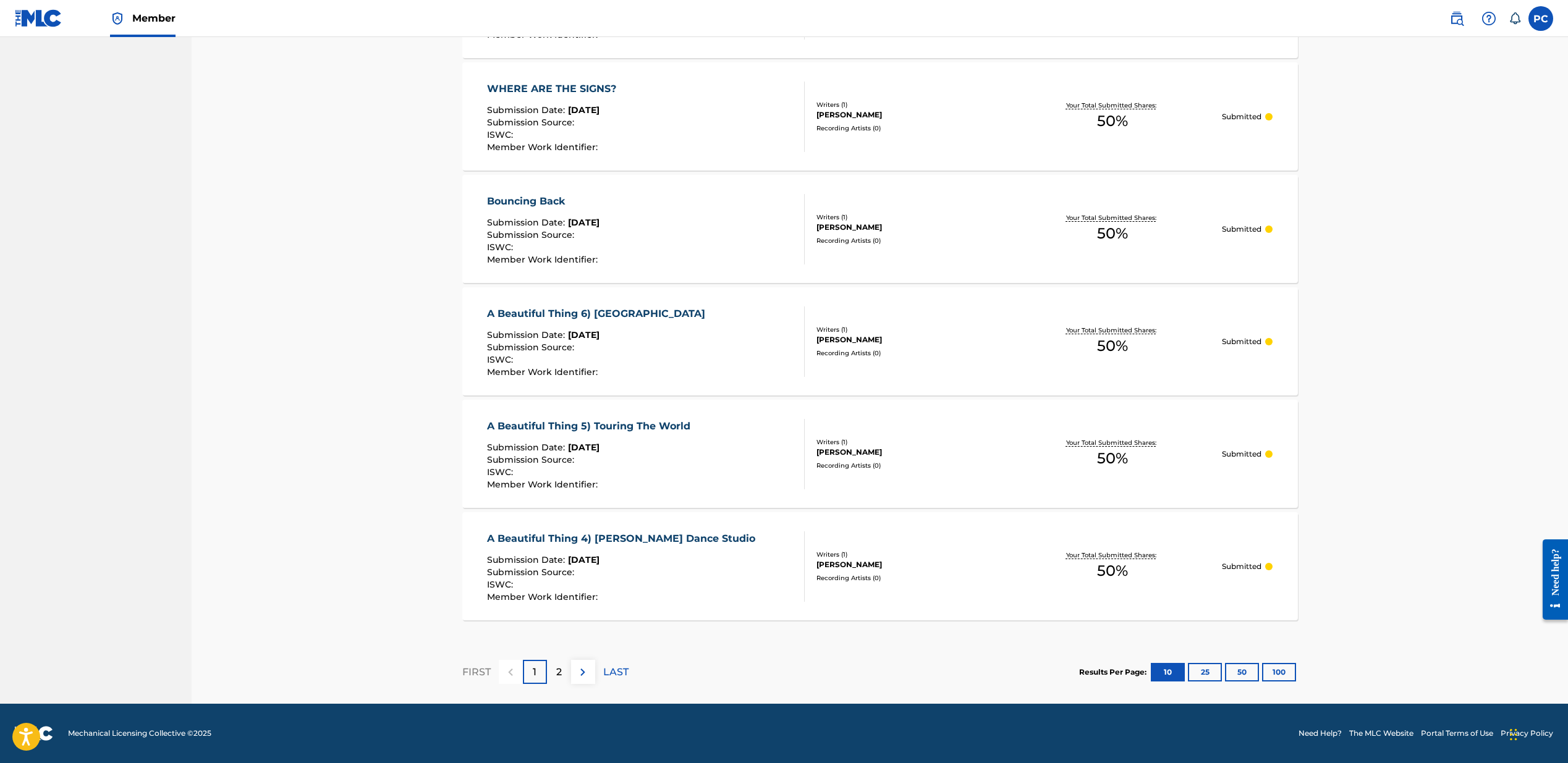
click at [560, 673] on p "2" at bounding box center [559, 672] width 6 height 15
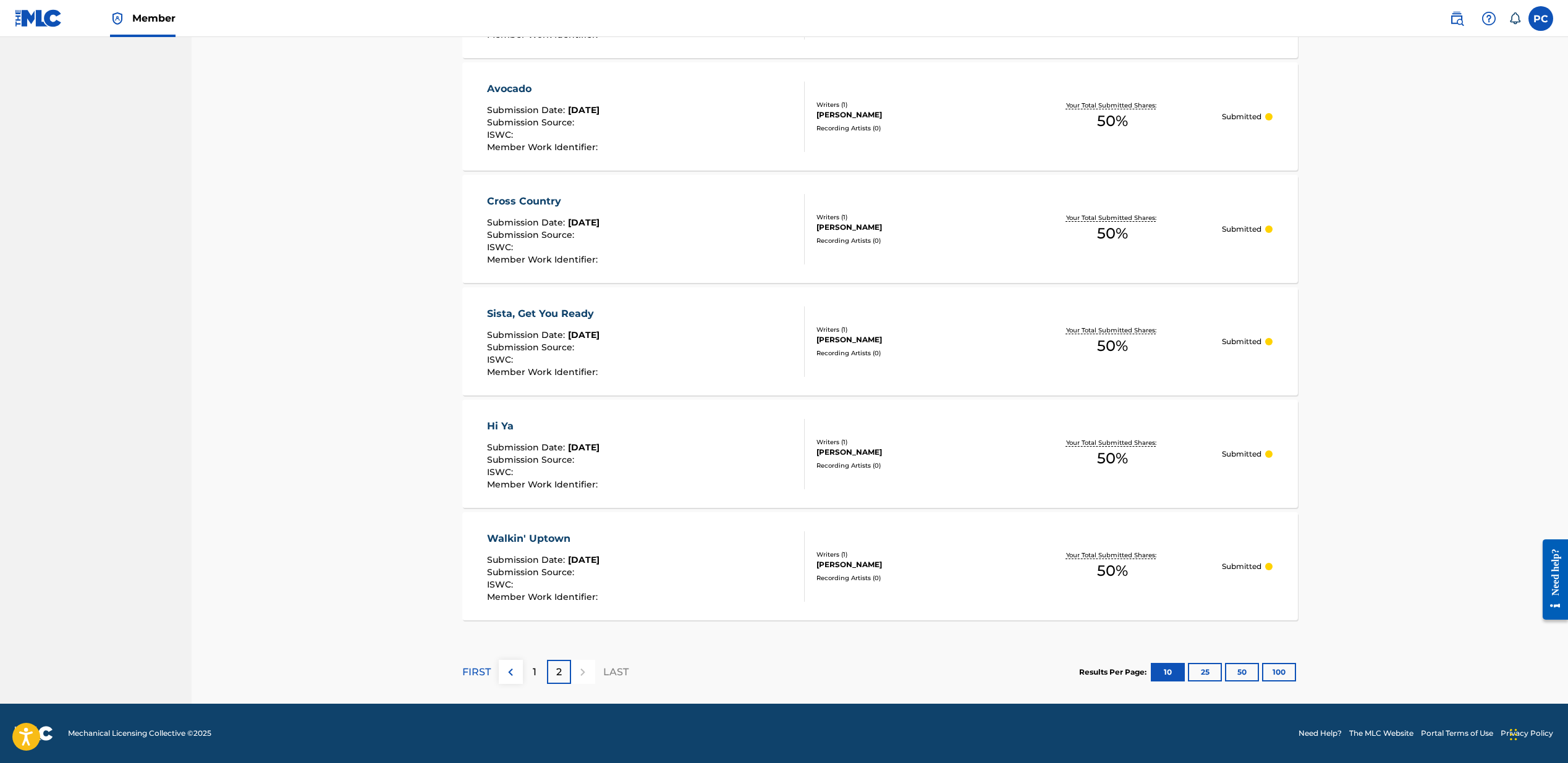
scroll to position [658, 0]
click at [1033, 670] on button "25" at bounding box center [1205, 672] width 34 height 19
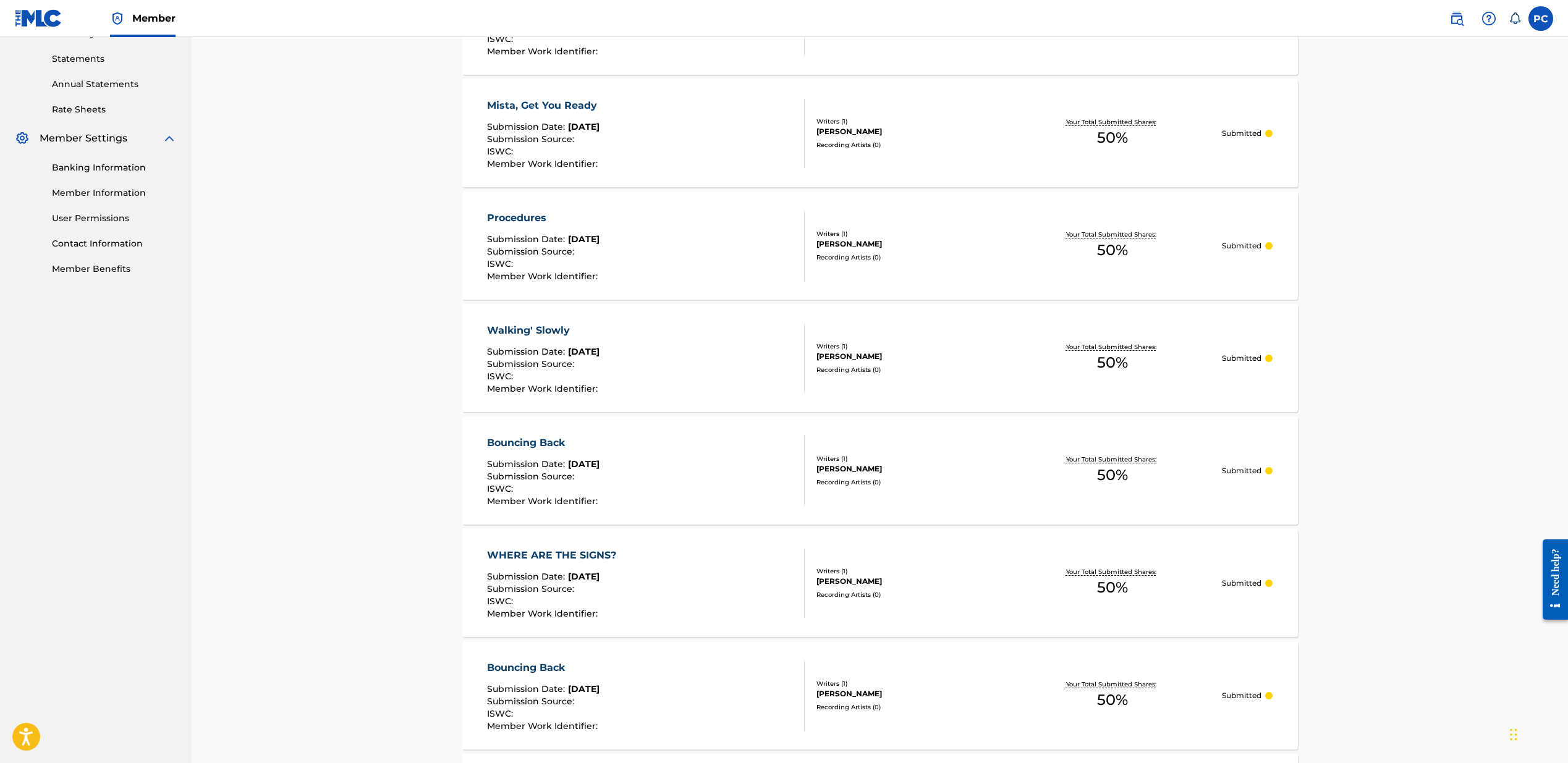
scroll to position [445, 0]
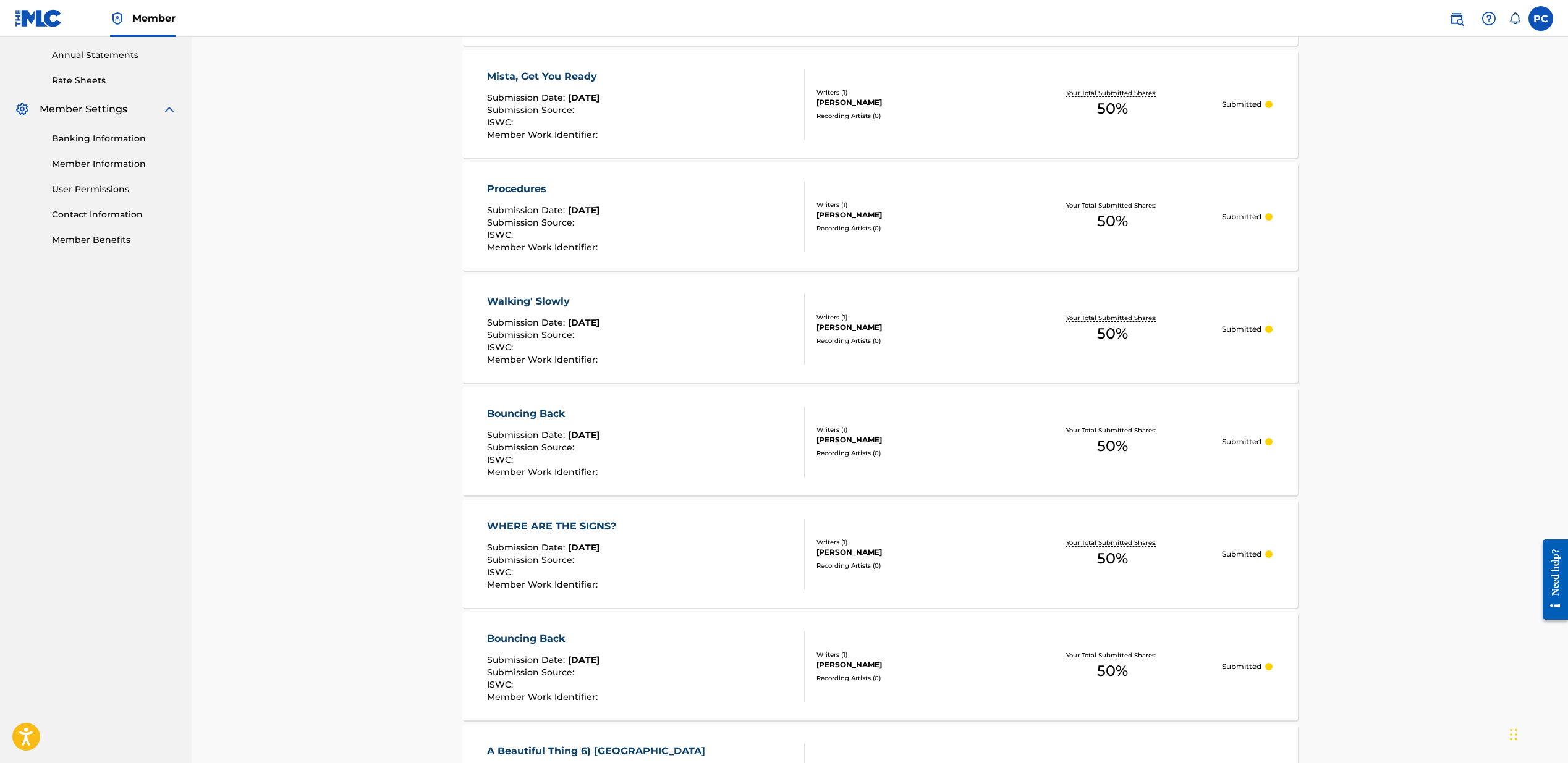
click at [546, 638] on div "Bouncing Back" at bounding box center [544, 639] width 113 height 15
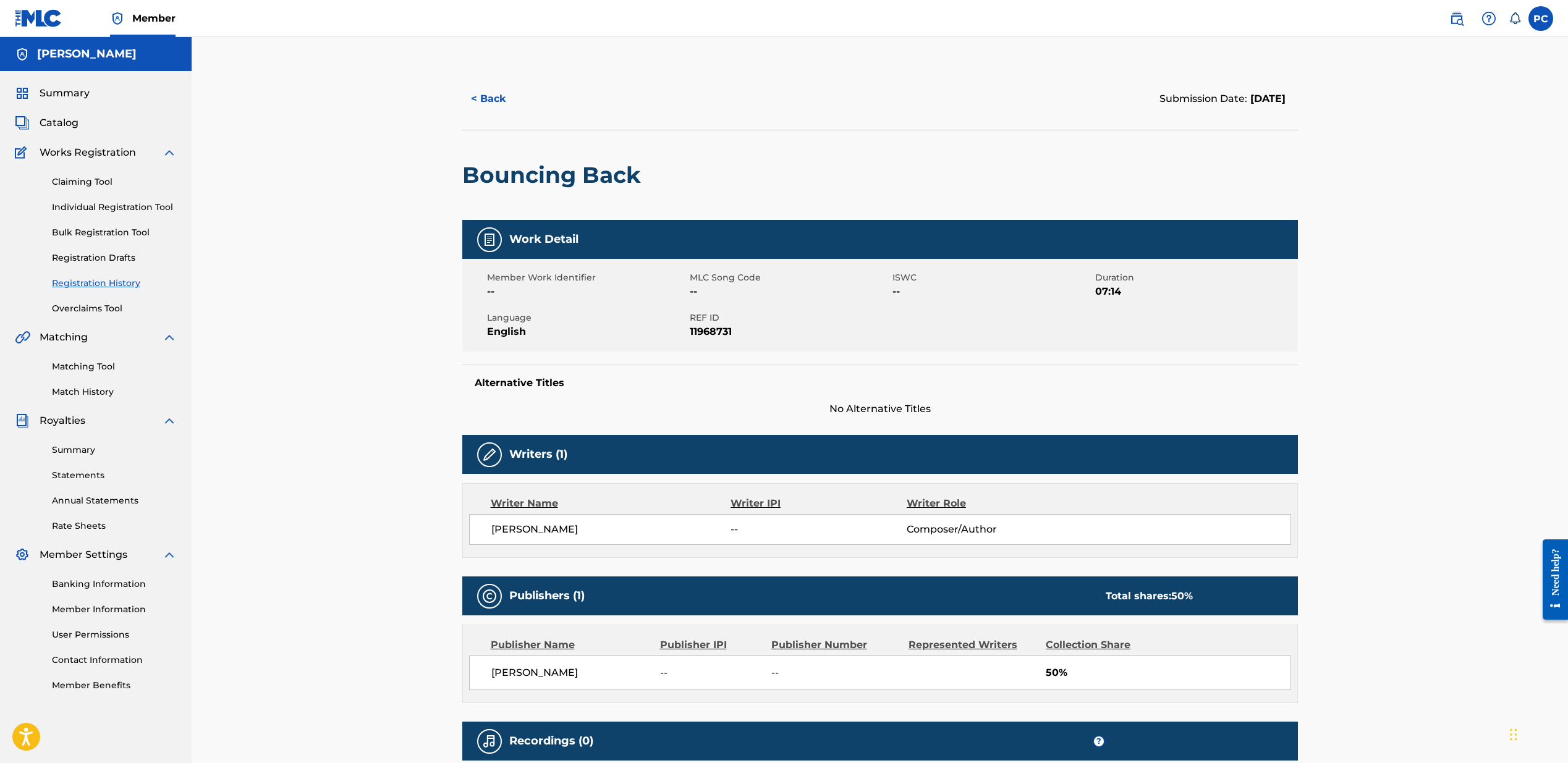
click at [494, 95] on button "< Back" at bounding box center [499, 99] width 74 height 31
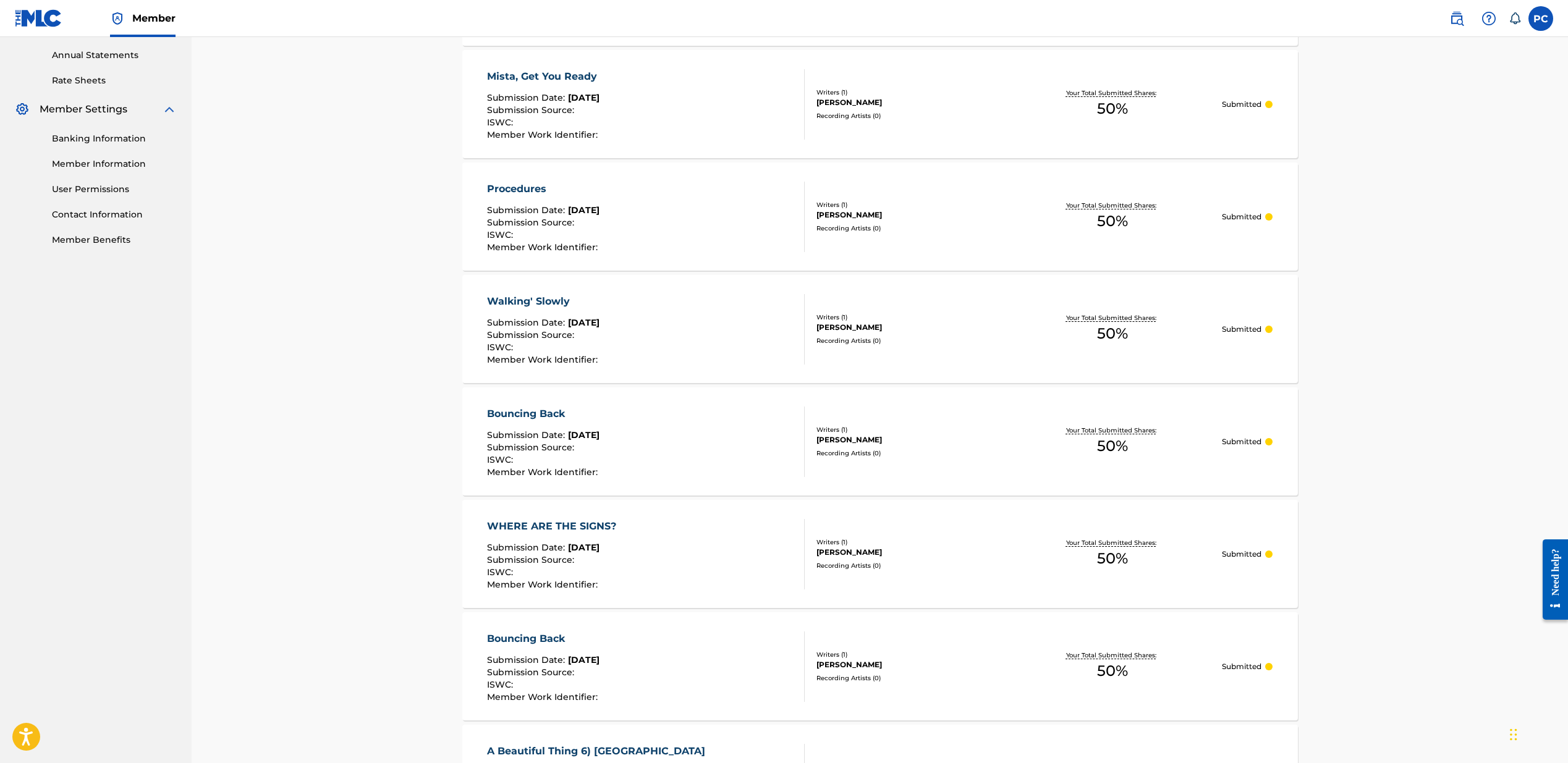
click at [588, 433] on span "[DATE]" at bounding box center [583, 434] width 32 height 11
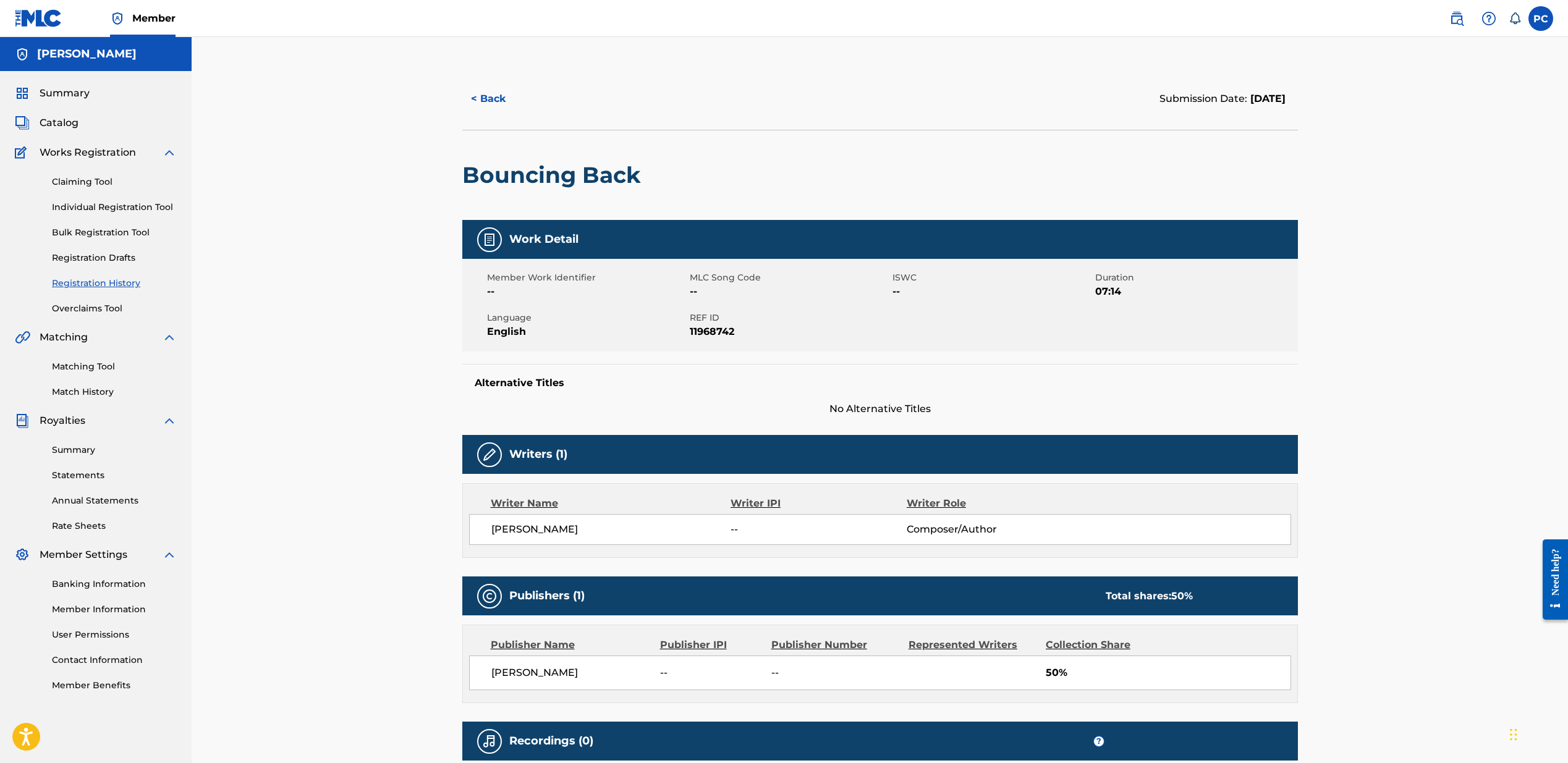
click at [101, 309] on link "Overclaims Tool" at bounding box center [115, 309] width 125 height 13
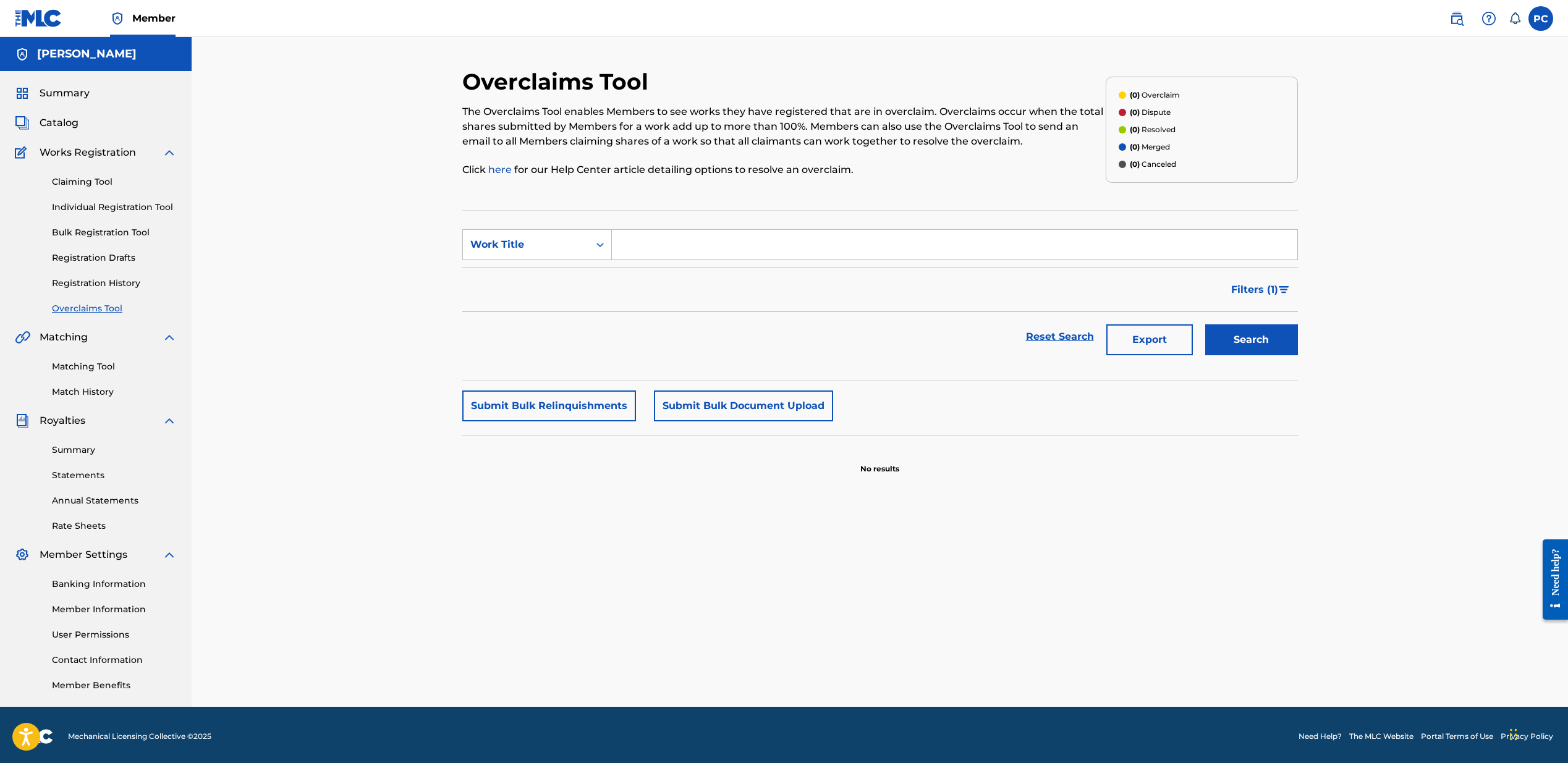
click at [90, 284] on link "Registration History" at bounding box center [115, 284] width 125 height 13
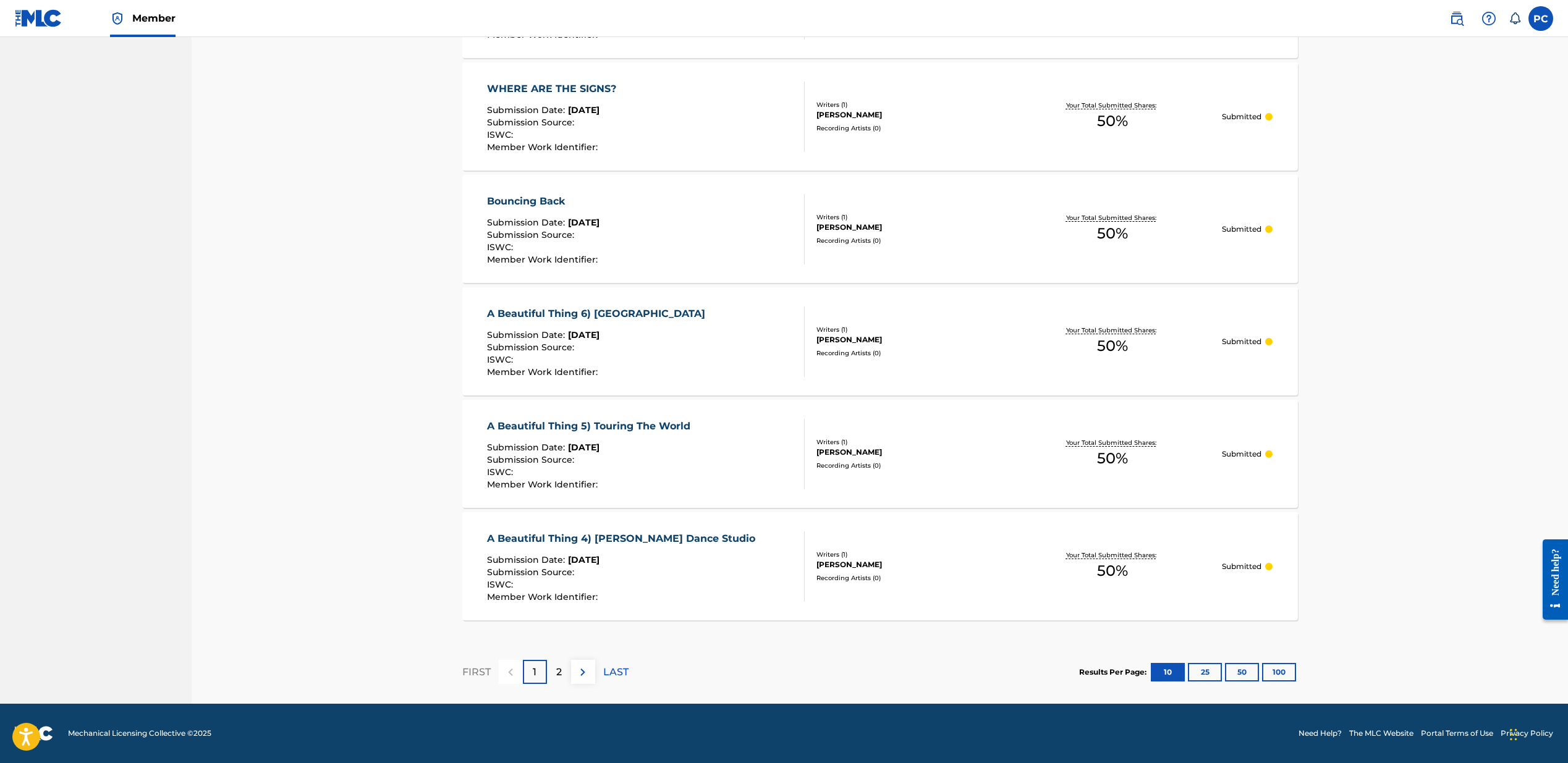
scroll to position [882, 0]
click at [1033, 21] on label at bounding box center [1541, 19] width 24 height 24
click at [1033, 19] on input "PC [PERSON_NAME] [EMAIL_ADDRESS][DOMAIN_NAME] Notification Preferences Profile …" at bounding box center [1541, 19] width 0 height 0
click at [1033, 21] on img at bounding box center [1489, 18] width 15 height 15
click at [1033, 54] on link "Contact us" at bounding box center [1489, 52] width 105 height 30
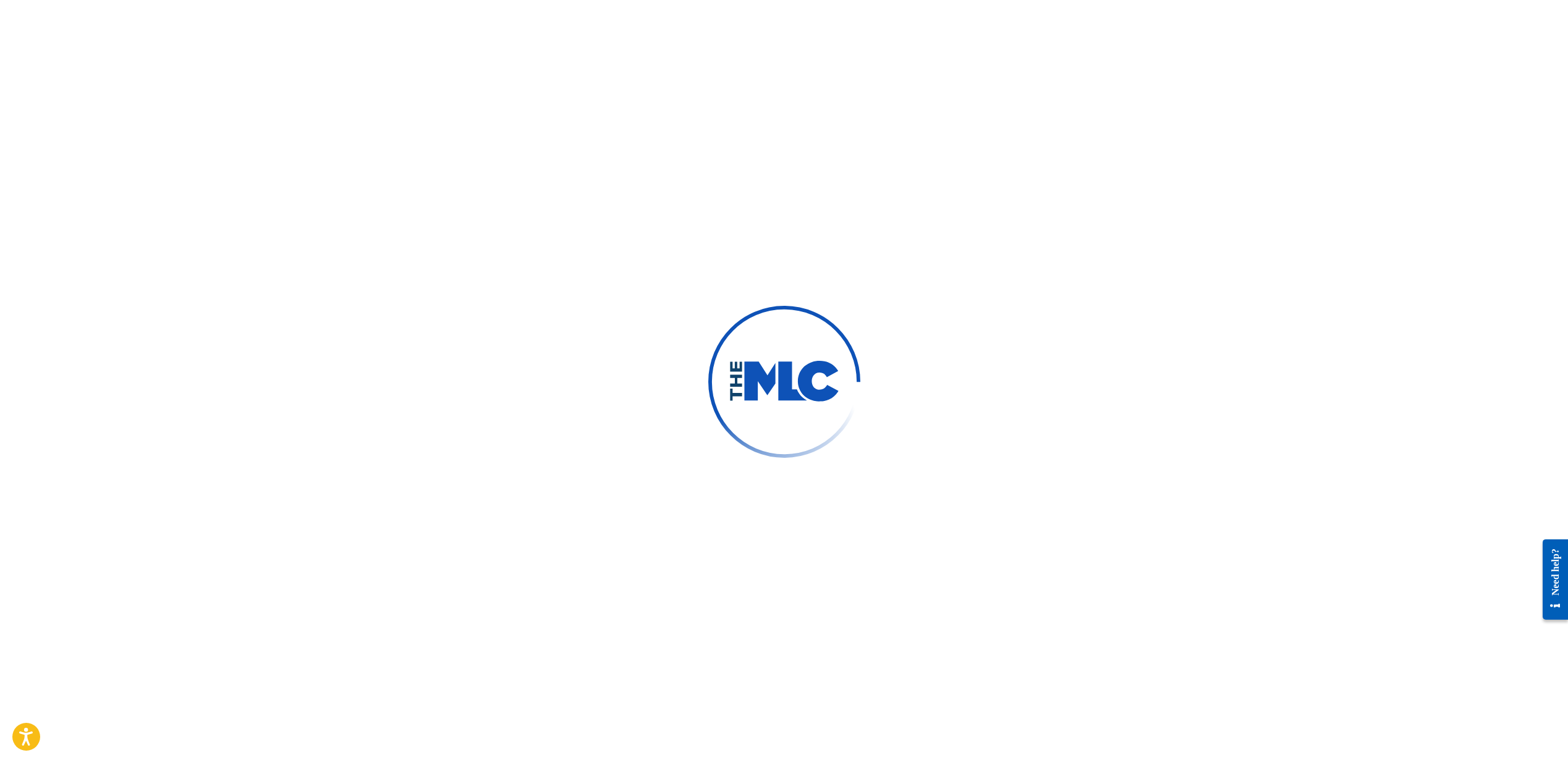
click at [1033, 585] on div "Need help?" at bounding box center [1556, 571] width 17 height 47
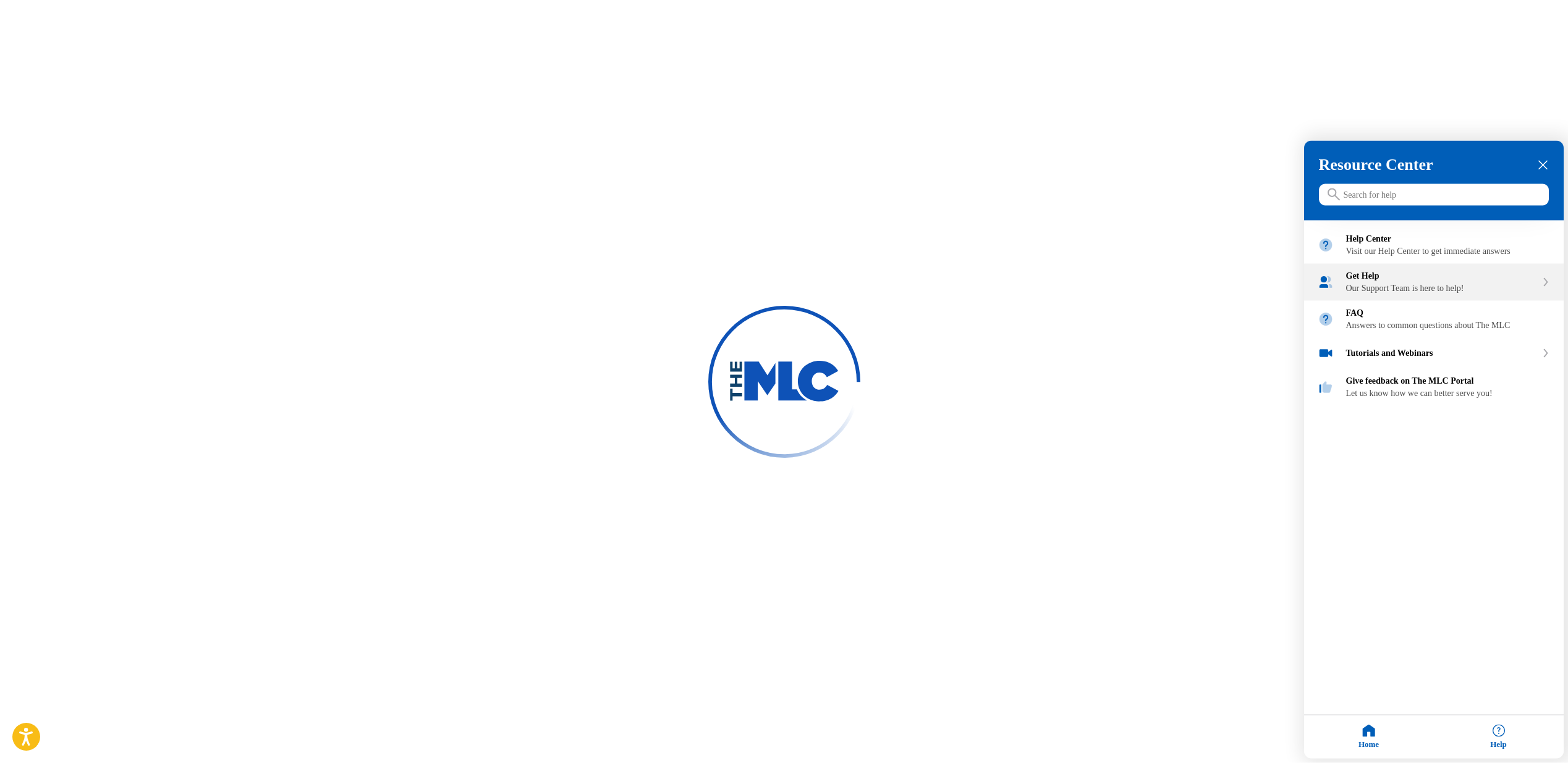
click at [1033, 281] on div "Get Help" at bounding box center [1441, 276] width 190 height 10
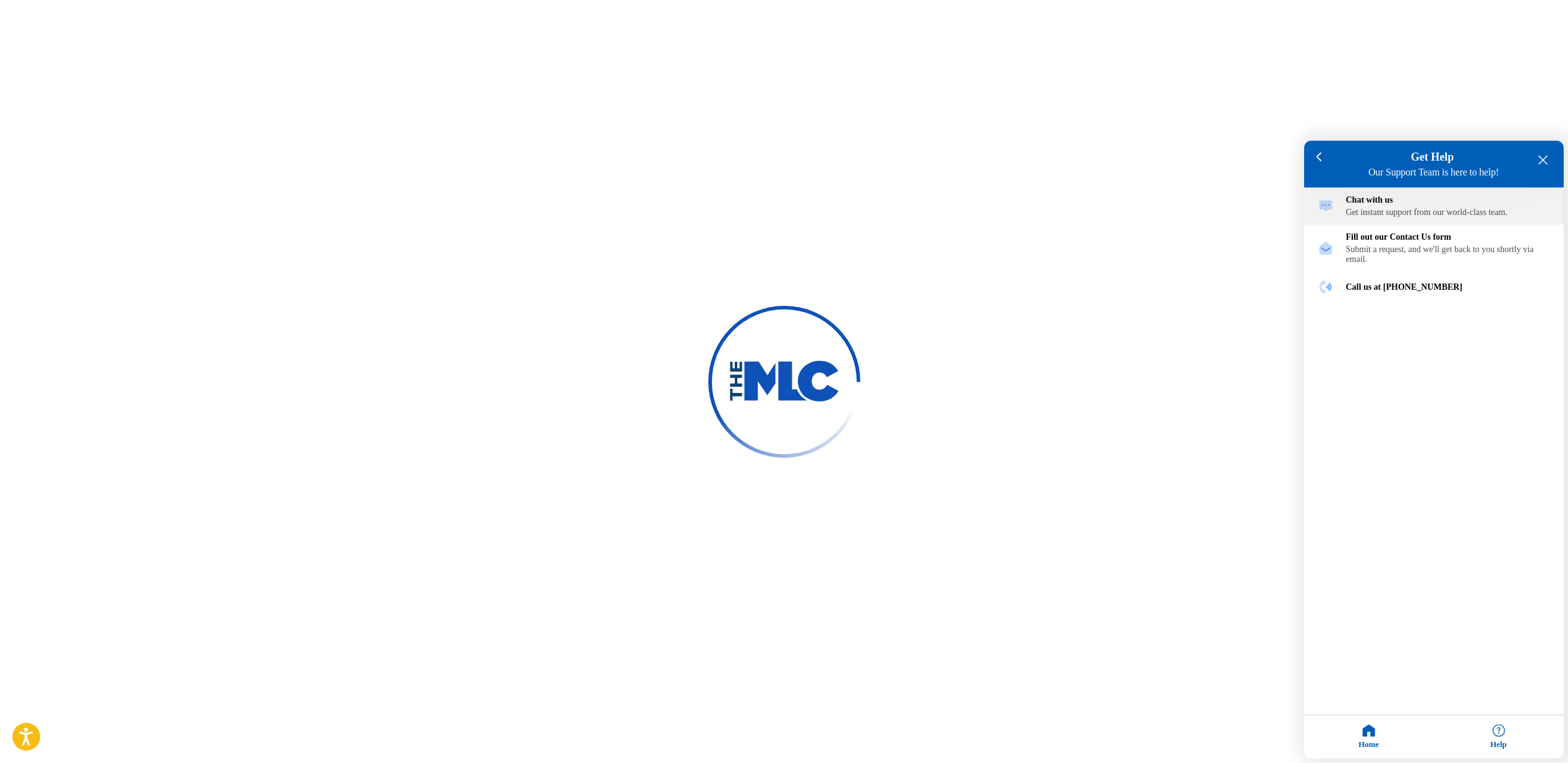
click at [1033, 204] on div "Chat with us" at bounding box center [1448, 200] width 204 height 10
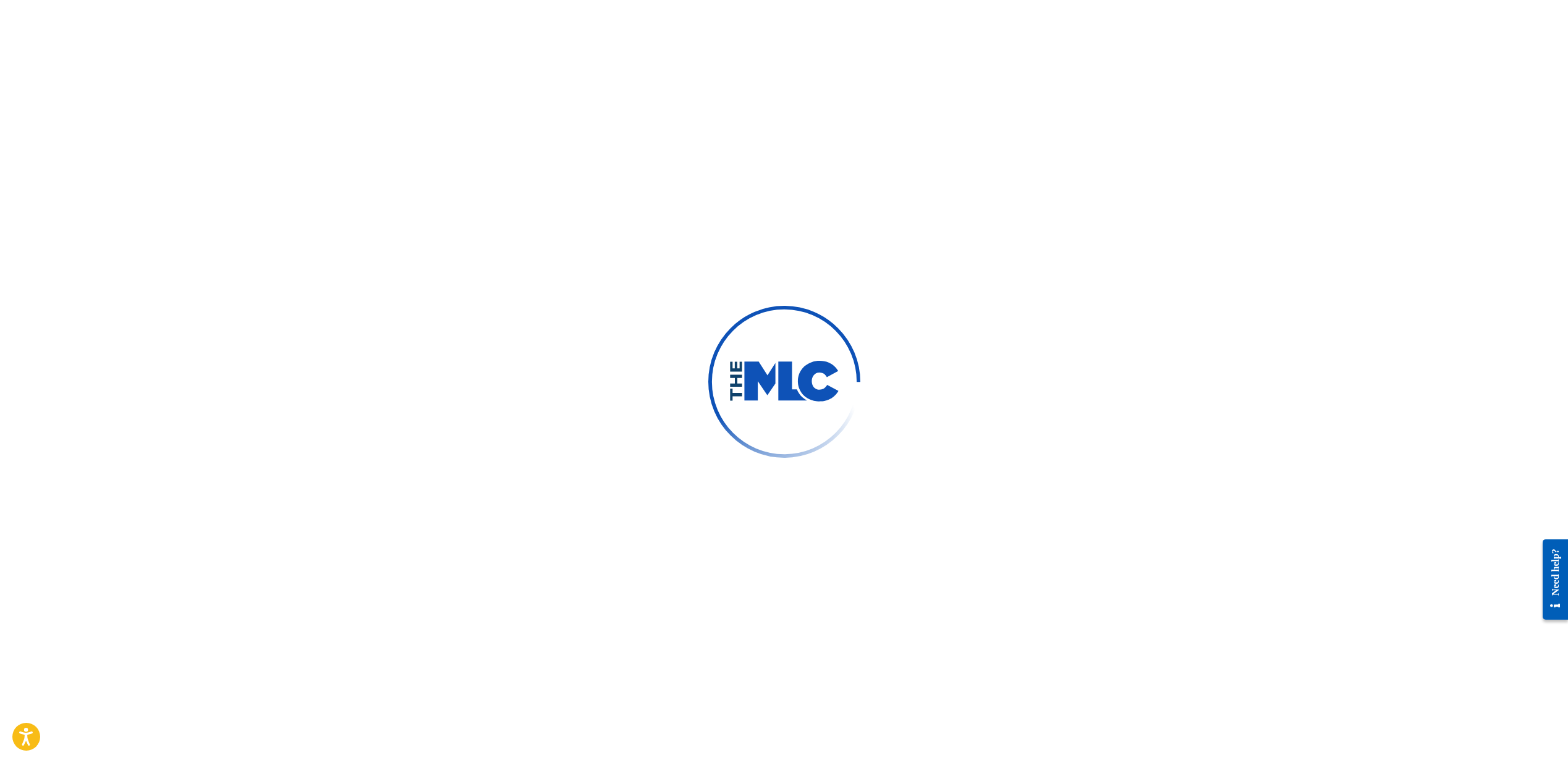
click at [1033, 562] on div "Need help?" at bounding box center [1556, 571] width 17 height 47
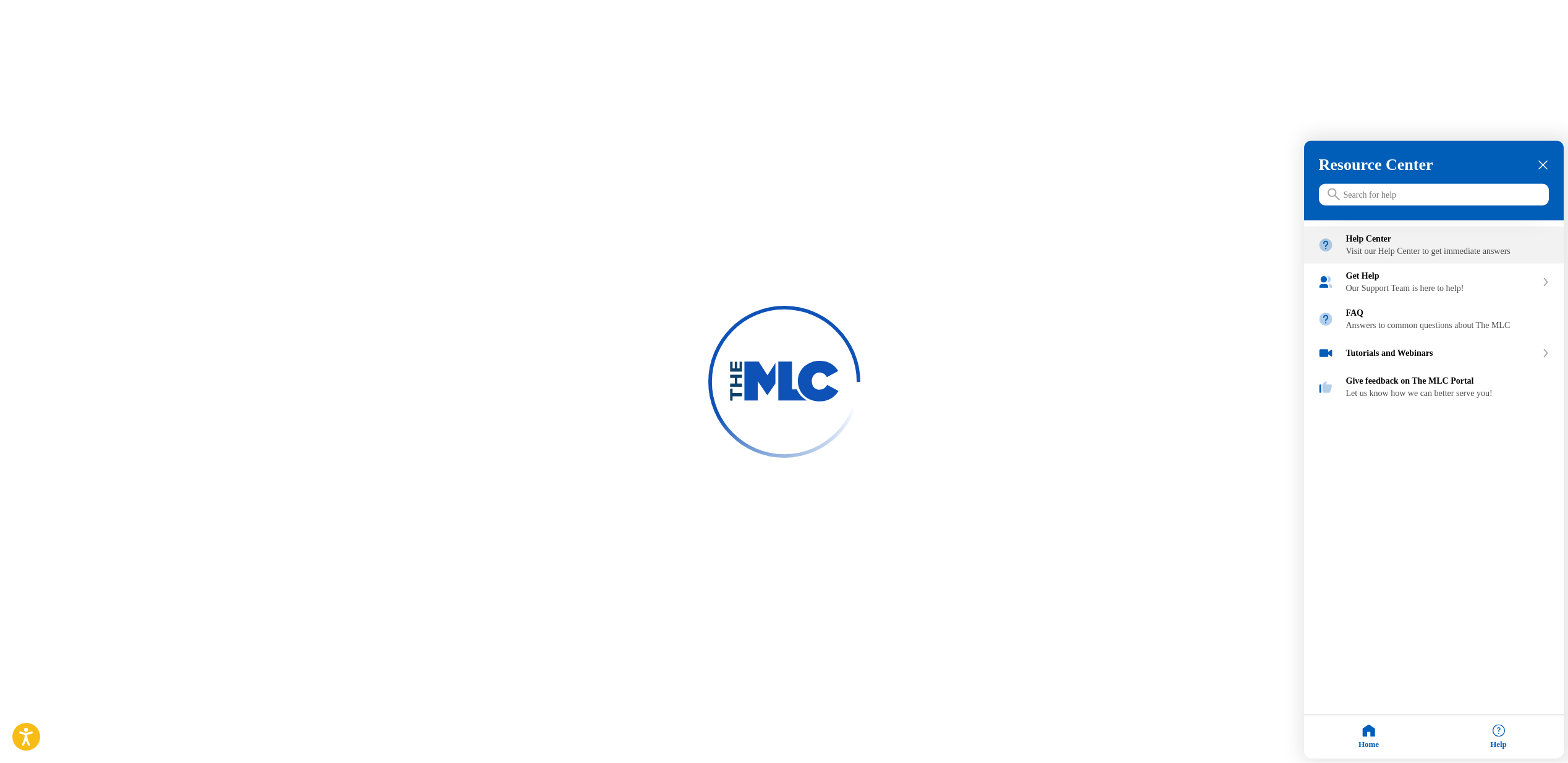
click at [1033, 242] on div "Help Center" at bounding box center [1448, 238] width 204 height 10
click at [934, 427] on div at bounding box center [784, 382] width 1568 height 763
